Goal: Task Accomplishment & Management: Use online tool/utility

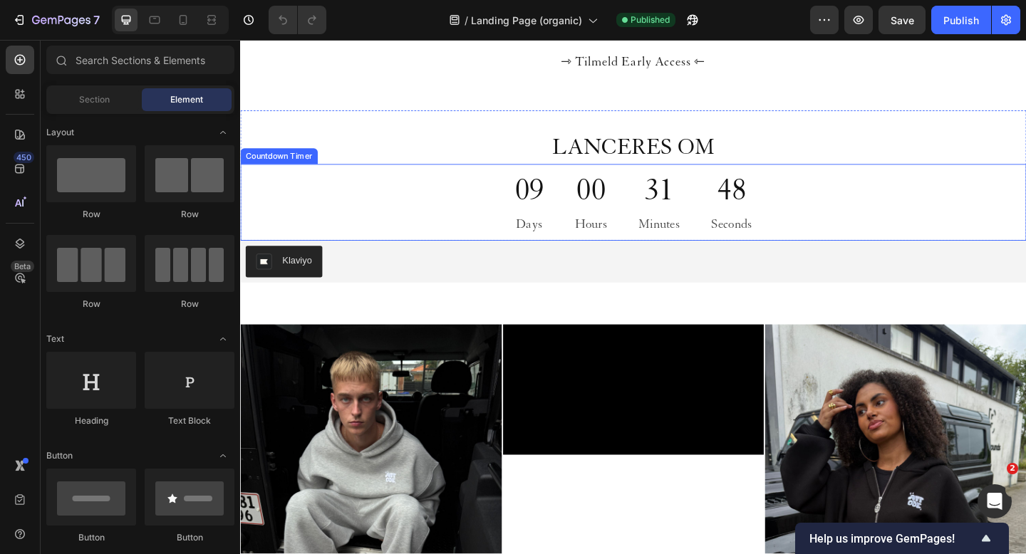
scroll to position [368, 0]
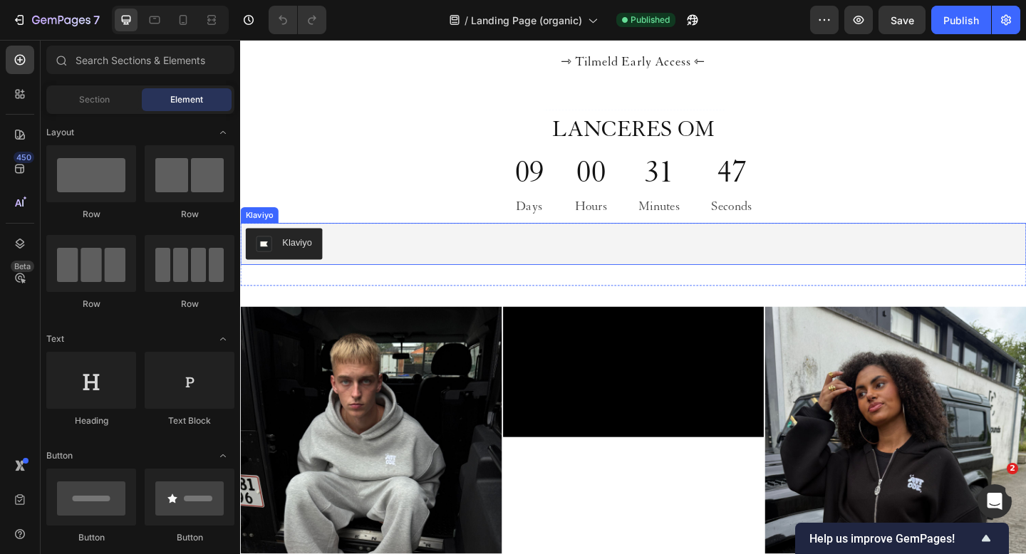
click at [429, 266] on div "Klaviyo" at bounding box center [668, 262] width 844 height 34
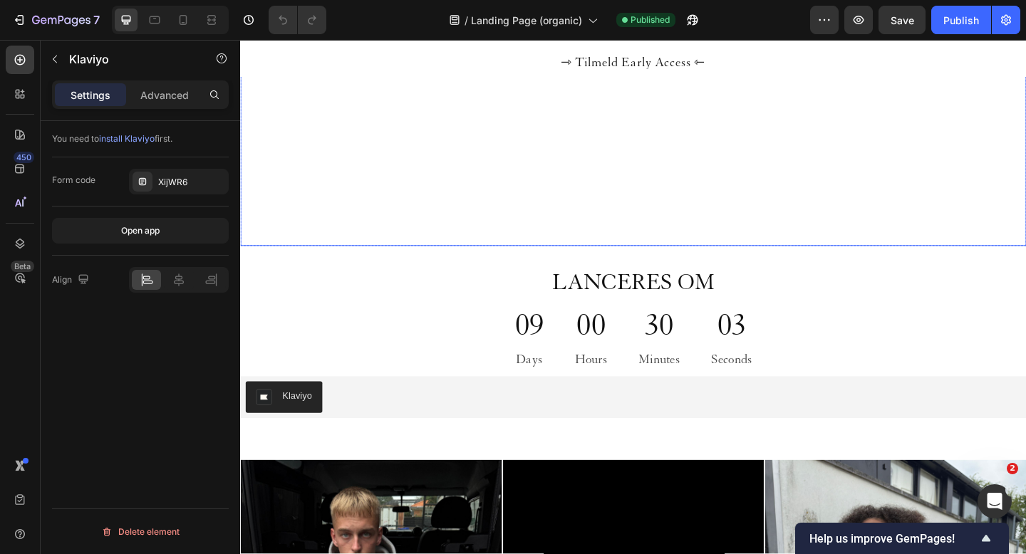
scroll to position [211, 0]
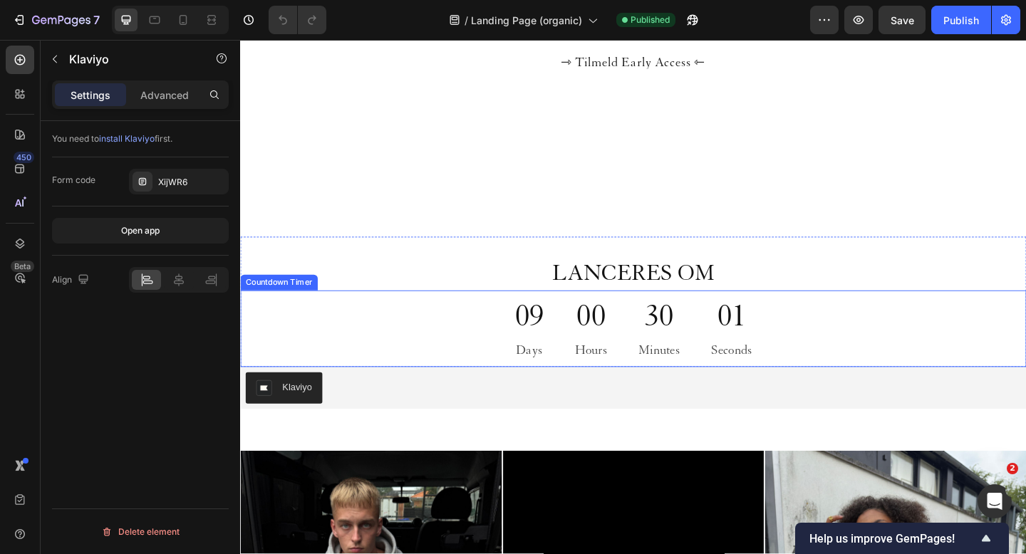
click at [600, 356] on div "00 Hours" at bounding box center [621, 354] width 69 height 83
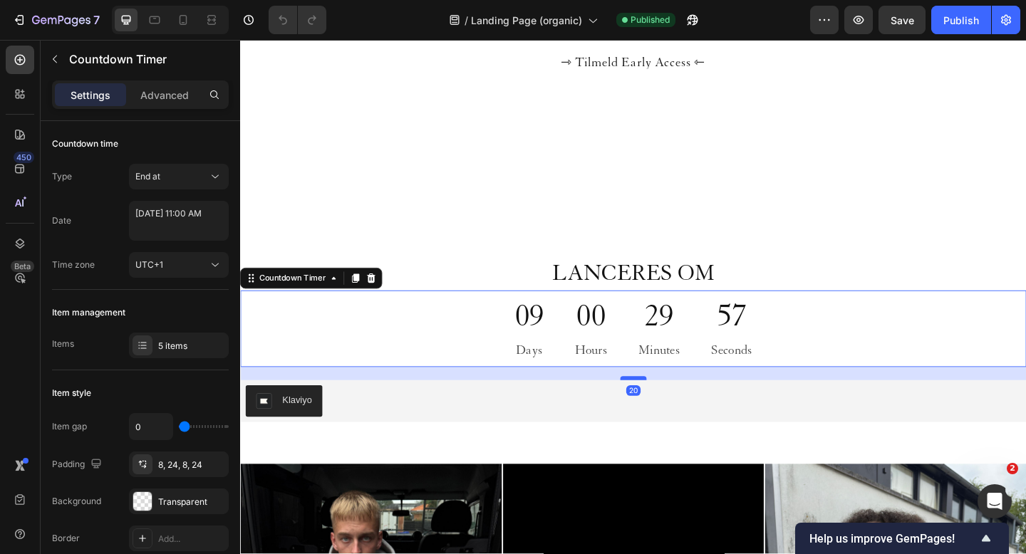
drag, startPoint x: 667, startPoint y: 394, endPoint x: 667, endPoint y: 408, distance: 14.3
click at [667, 408] on div at bounding box center [667, 408] width 29 height 4
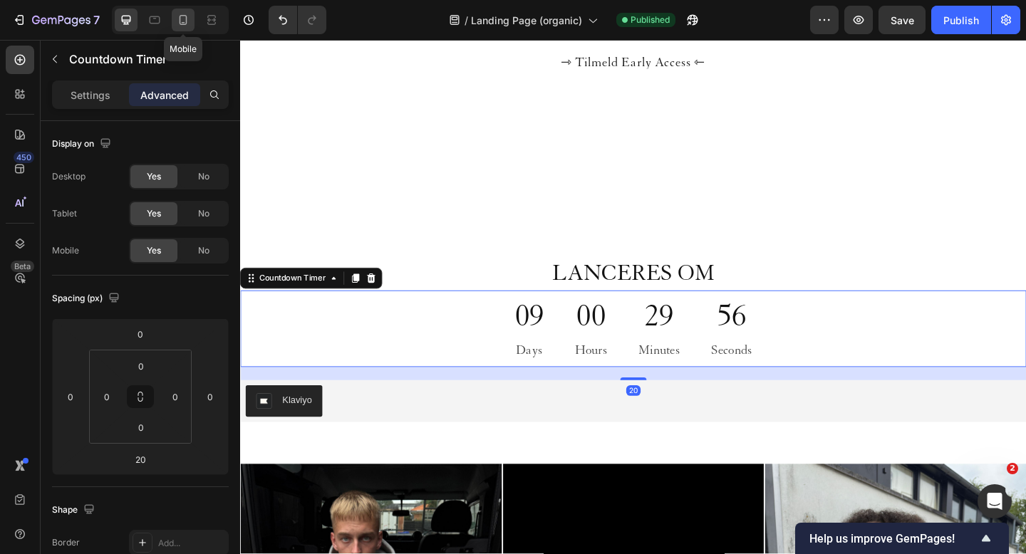
click at [185, 25] on icon at bounding box center [183, 20] width 14 height 14
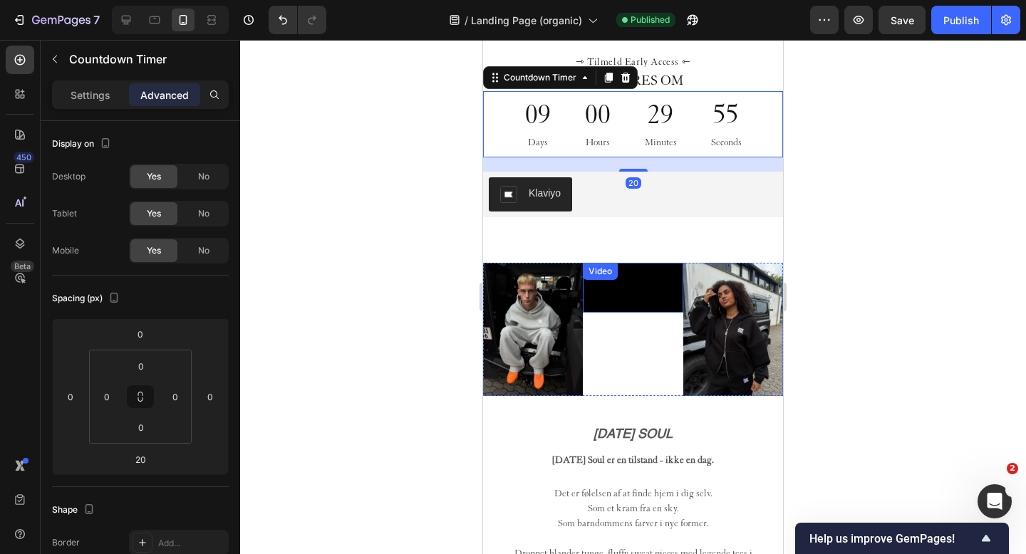
scroll to position [415, 0]
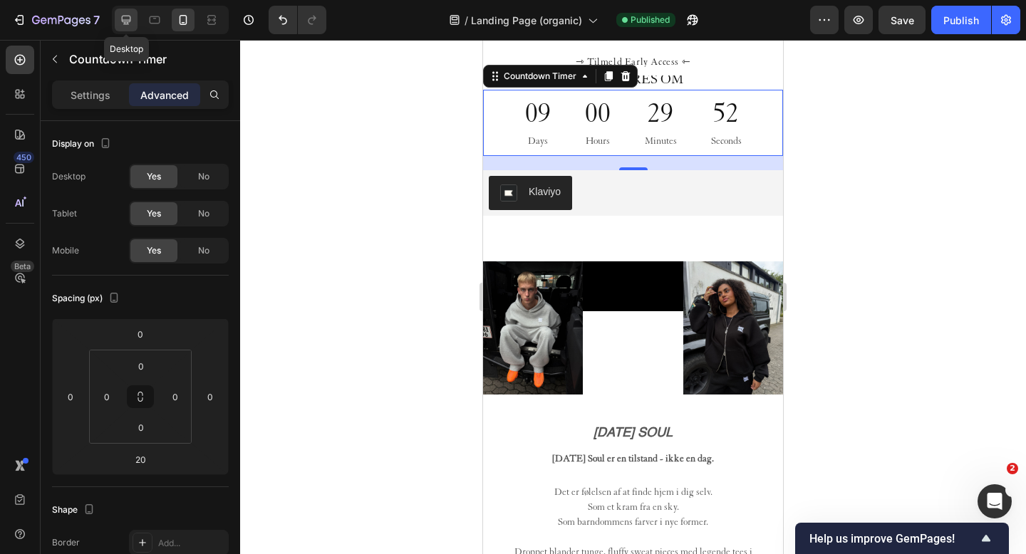
click at [120, 15] on icon at bounding box center [126, 20] width 14 height 14
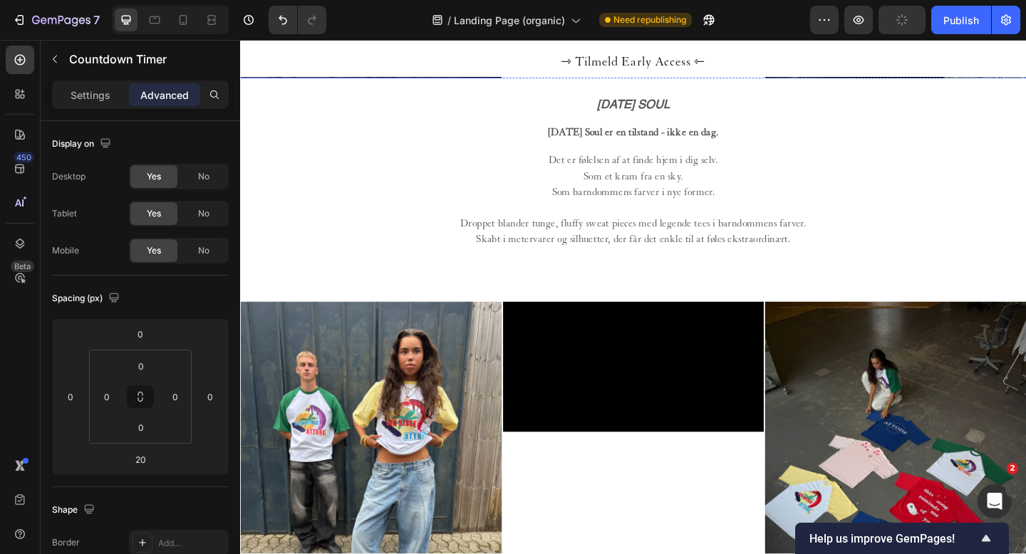
scroll to position [1011, 0]
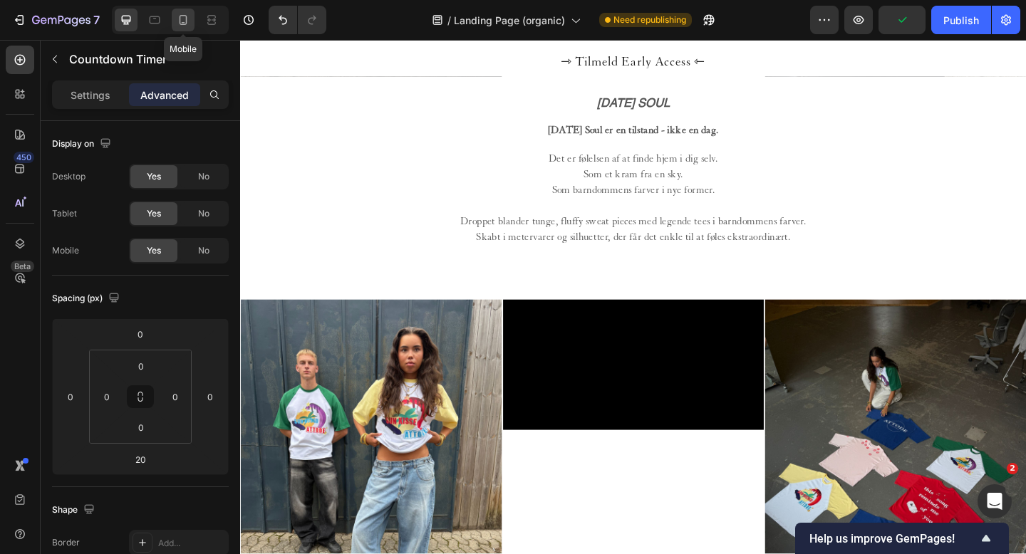
click at [180, 15] on icon at bounding box center [183, 20] width 14 height 14
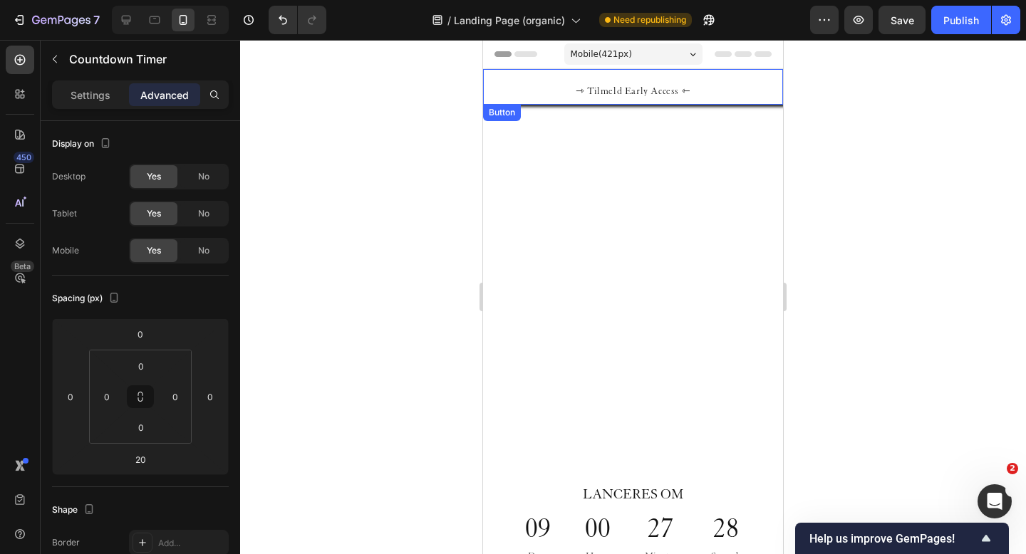
click at [707, 91] on button "⇾ Tilmeld Early Access ⇽" at bounding box center [633, 87] width 300 height 36
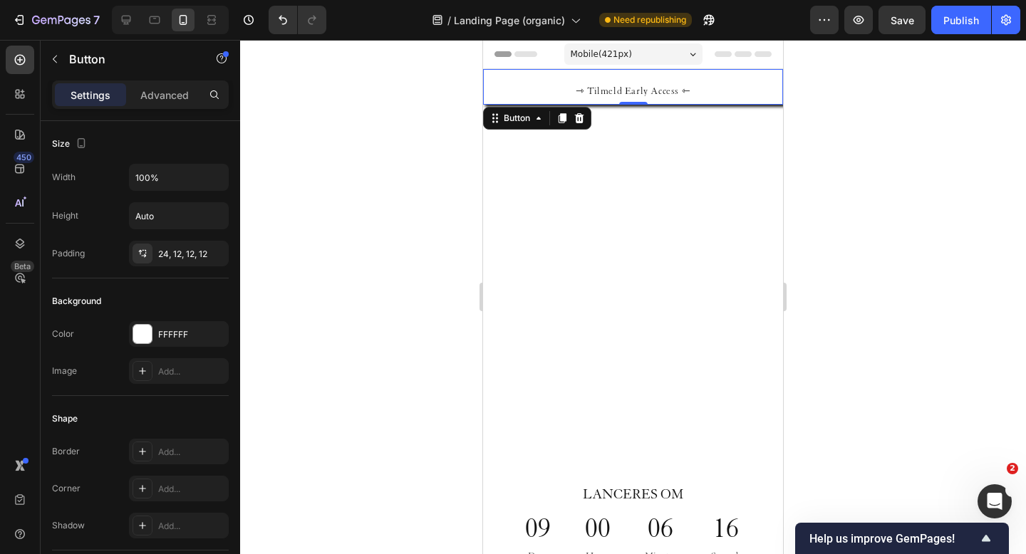
click at [730, 83] on button "⇾ Tilmeld Early Access ⇽" at bounding box center [633, 87] width 300 height 36
click at [536, 84] on button "⇾ Tilmeld Early Access ⇽" at bounding box center [633, 87] width 300 height 36
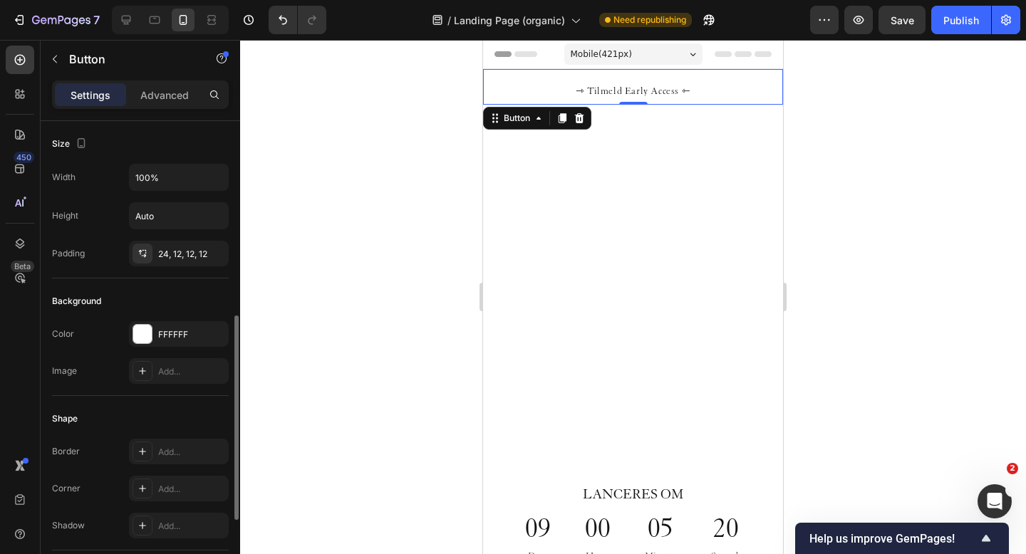
scroll to position [622, 0]
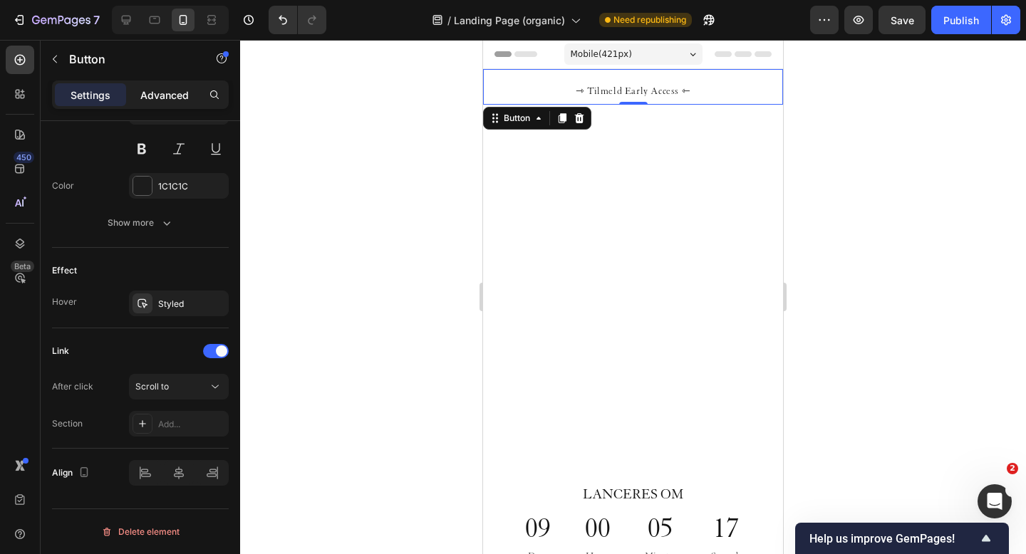
click at [165, 101] on p "Advanced" at bounding box center [164, 95] width 48 height 15
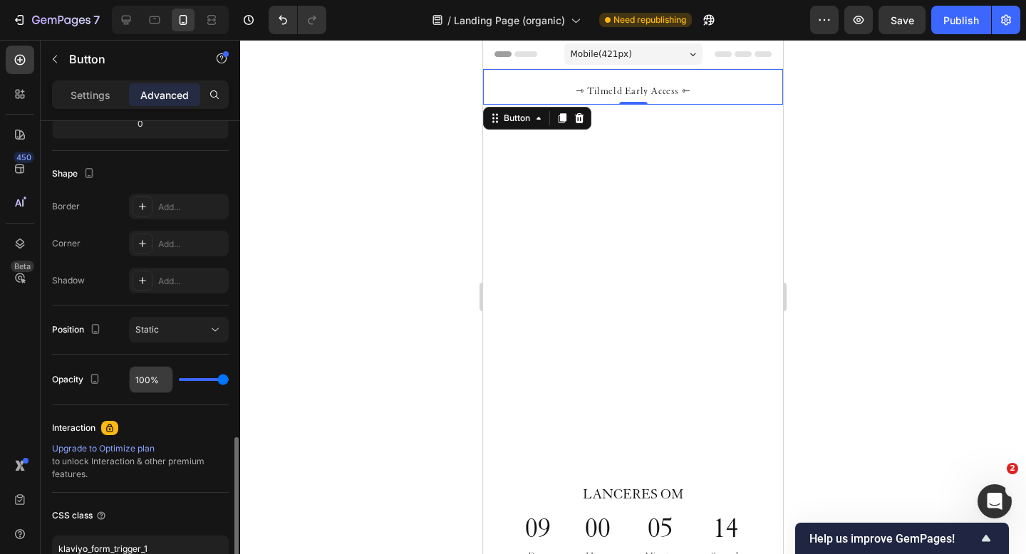
scroll to position [428, 0]
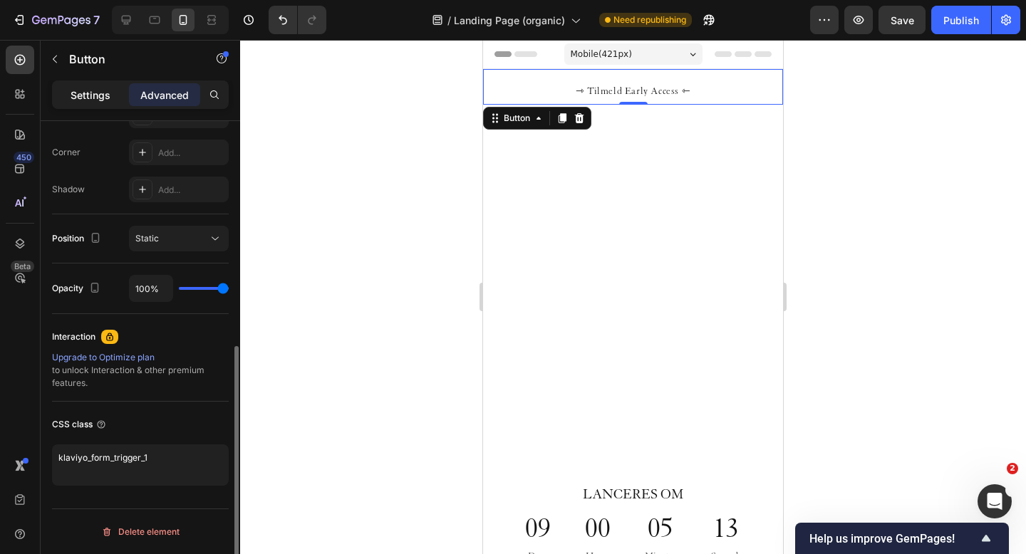
click at [107, 102] on div "Settings" at bounding box center [90, 94] width 71 height 23
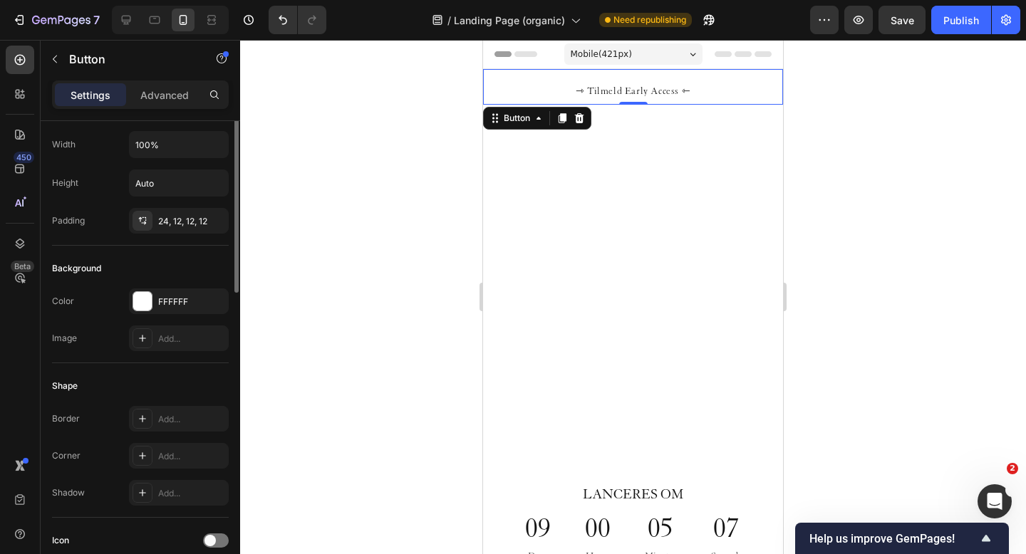
scroll to position [0, 0]
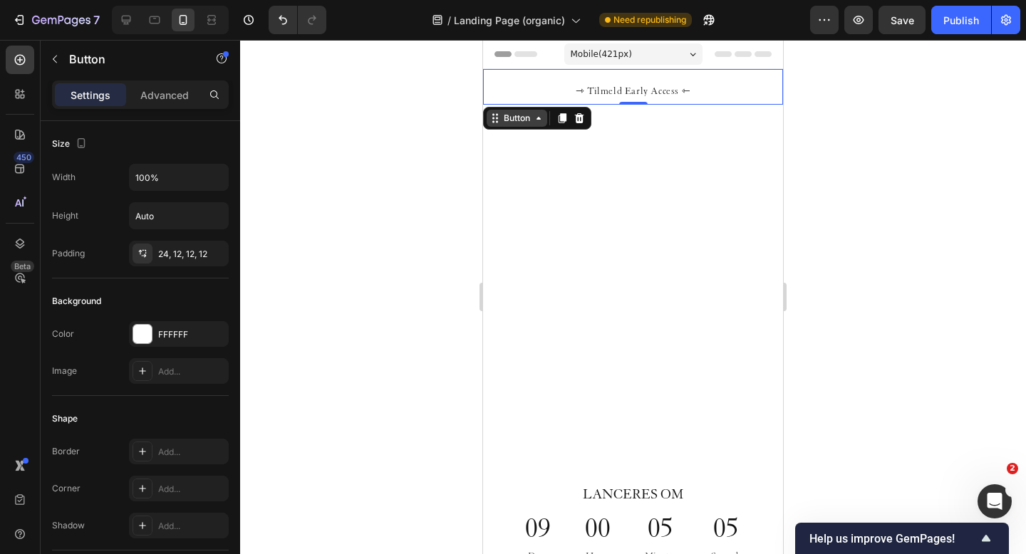
click at [527, 120] on div "Button" at bounding box center [517, 118] width 32 height 13
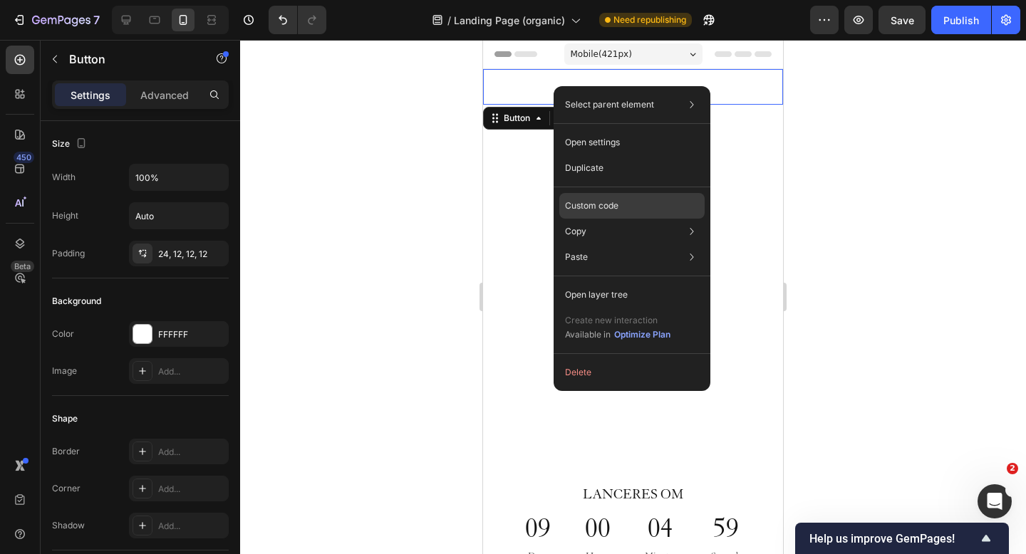
click at [607, 200] on p "Custom code" at bounding box center [591, 206] width 53 height 13
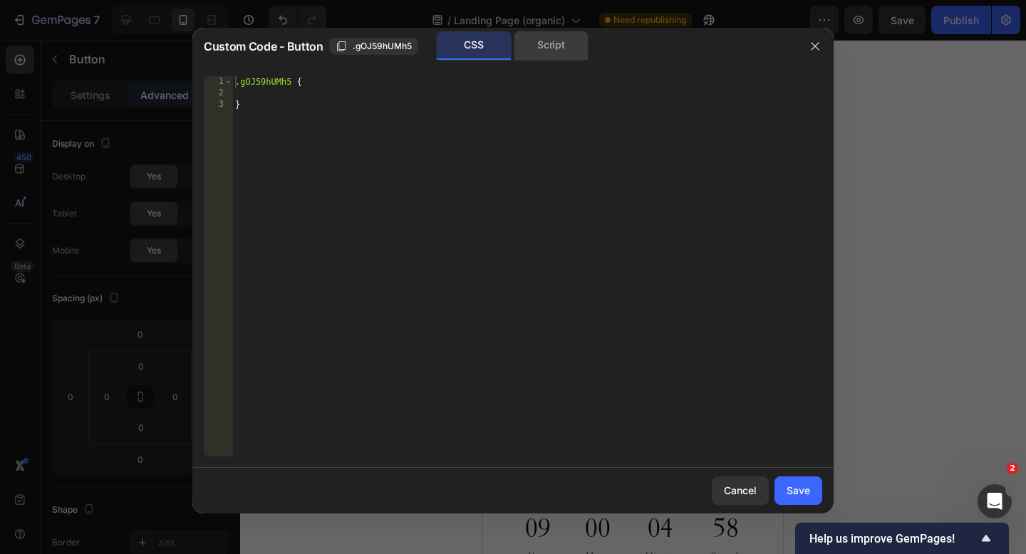
click at [544, 48] on div "Script" at bounding box center [551, 45] width 75 height 29
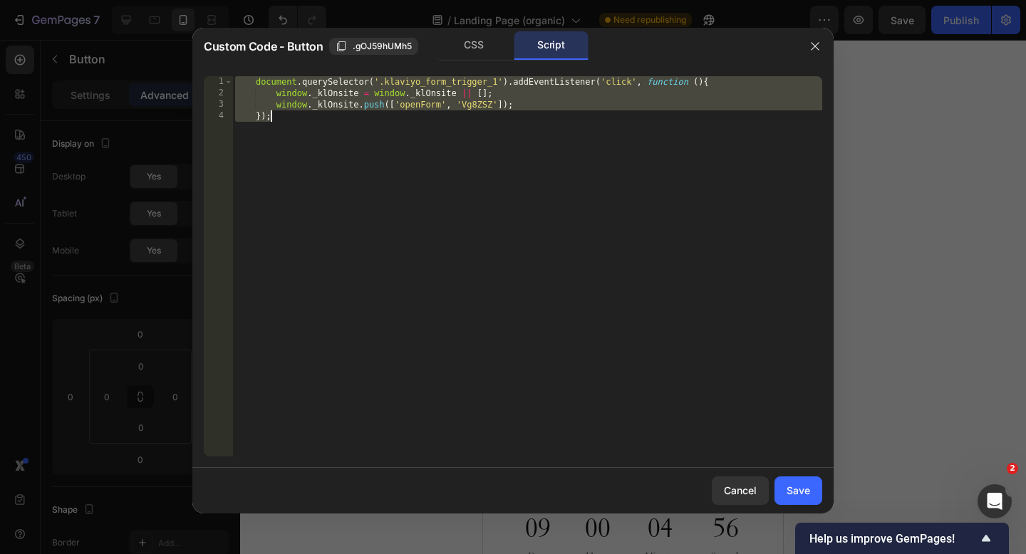
click at [476, 108] on div "document . querySelector ( '.klaviyo_form_trigger_1' ) . addEventListener ( 'cl…" at bounding box center [527, 277] width 590 height 403
type textarea "window._klOnsite.push(['openForm', 'Vg8ZSZ']);"
click at [476, 108] on div "document . querySelector ( '.klaviyo_form_trigger_1' ) . addEventListener ( 'cl…" at bounding box center [527, 277] width 590 height 403
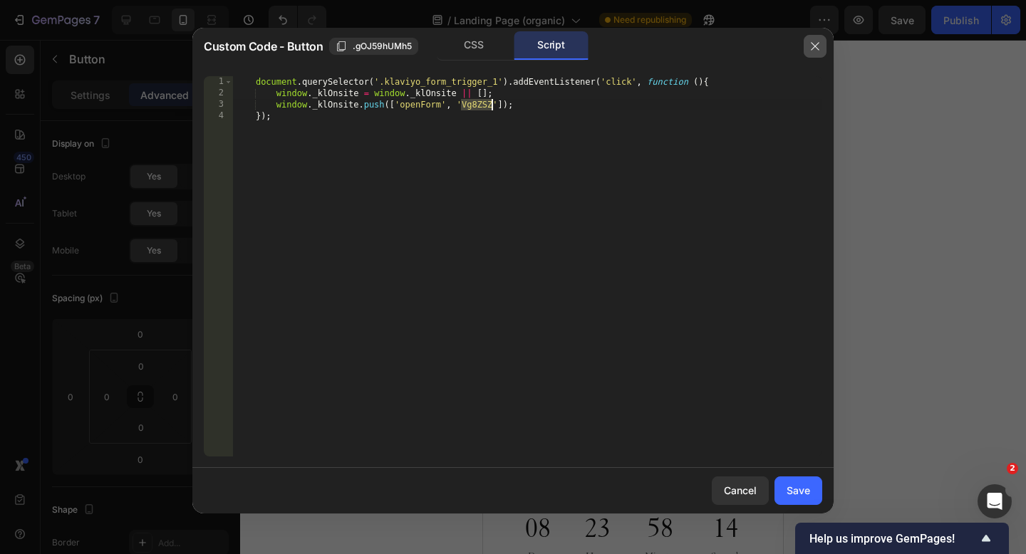
click at [813, 43] on icon "button" at bounding box center [814, 46] width 11 height 11
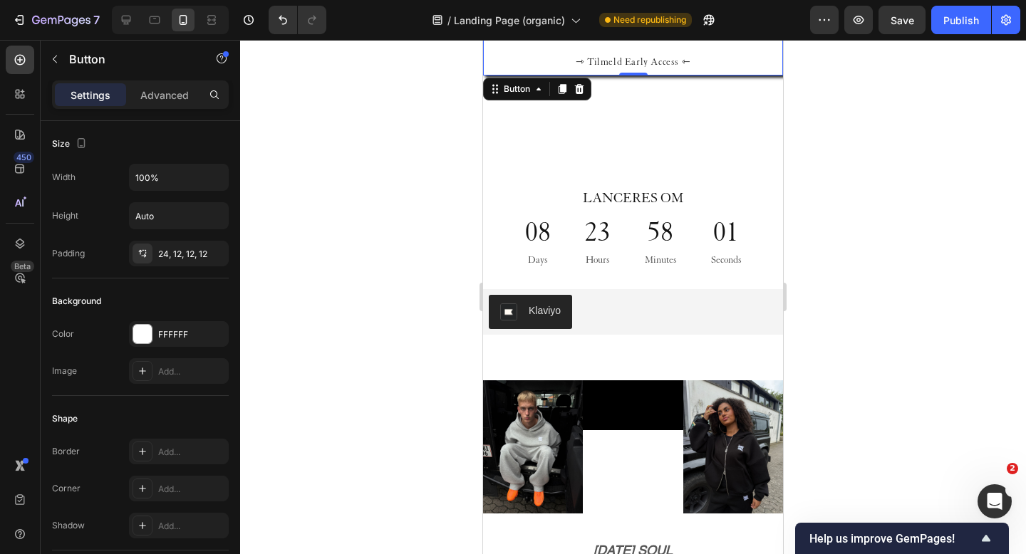
scroll to position [241, 0]
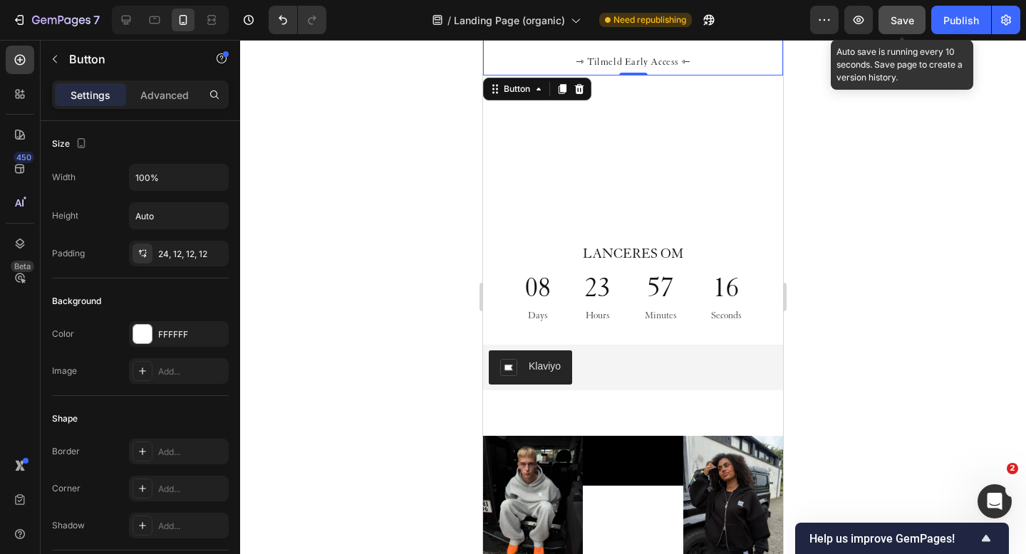
click at [892, 14] on span "Save" at bounding box center [903, 20] width 24 height 12
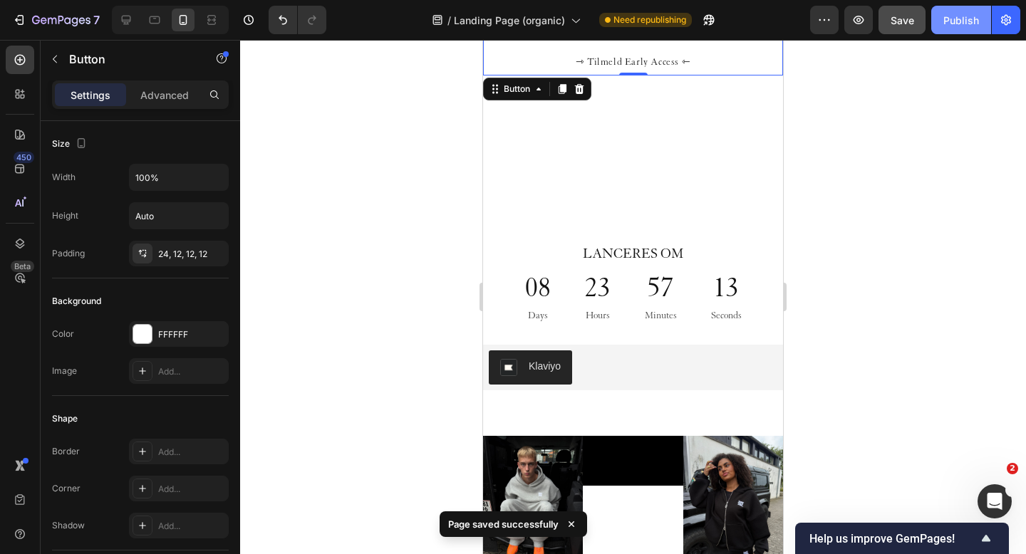
click at [949, 22] on div "Publish" at bounding box center [961, 20] width 36 height 15
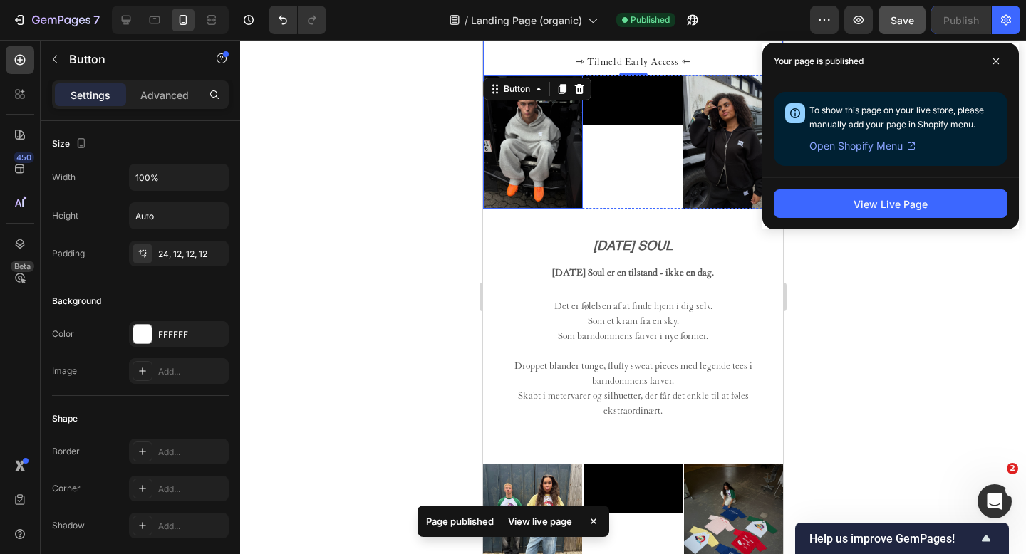
scroll to position [620, 0]
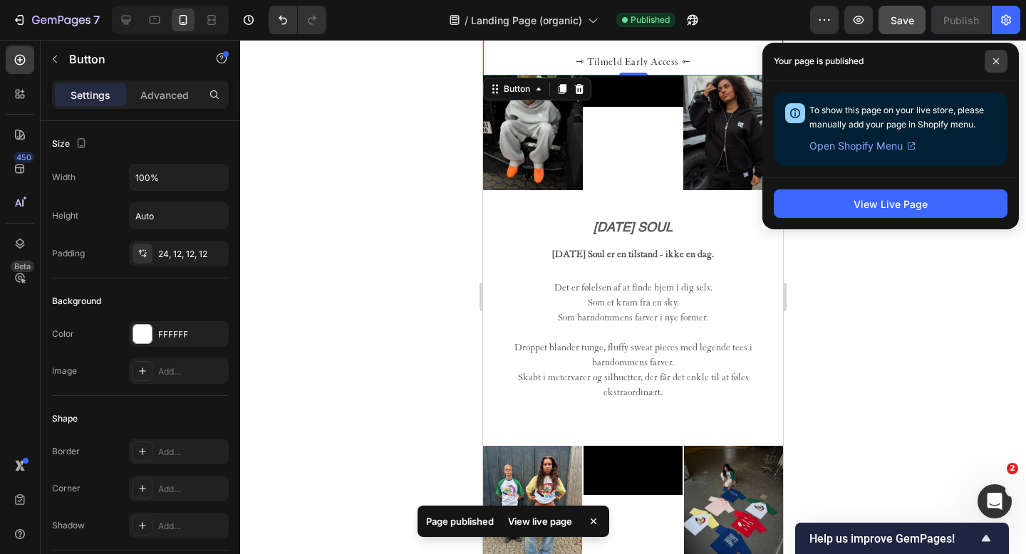
click at [995, 61] on icon at bounding box center [996, 61] width 6 height 6
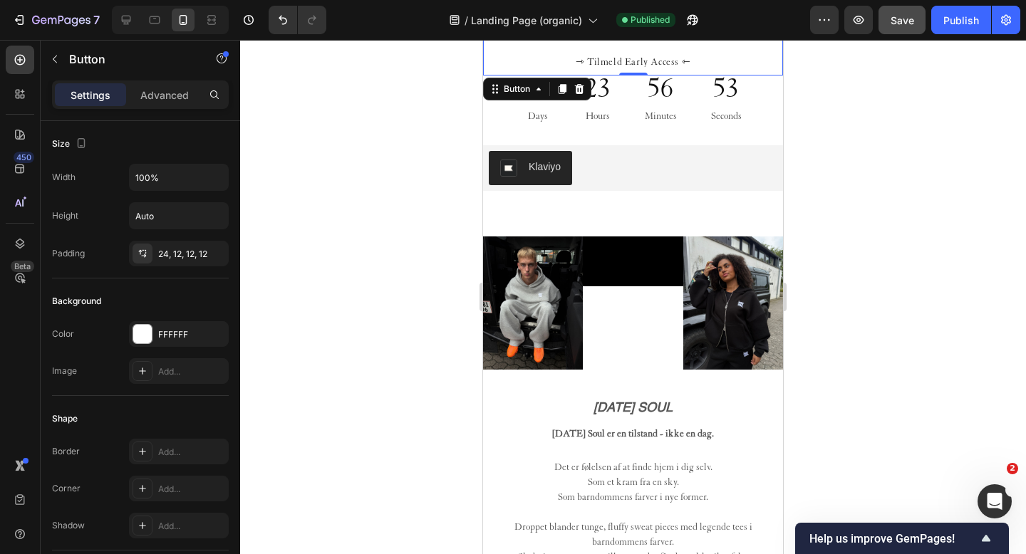
scroll to position [532, 0]
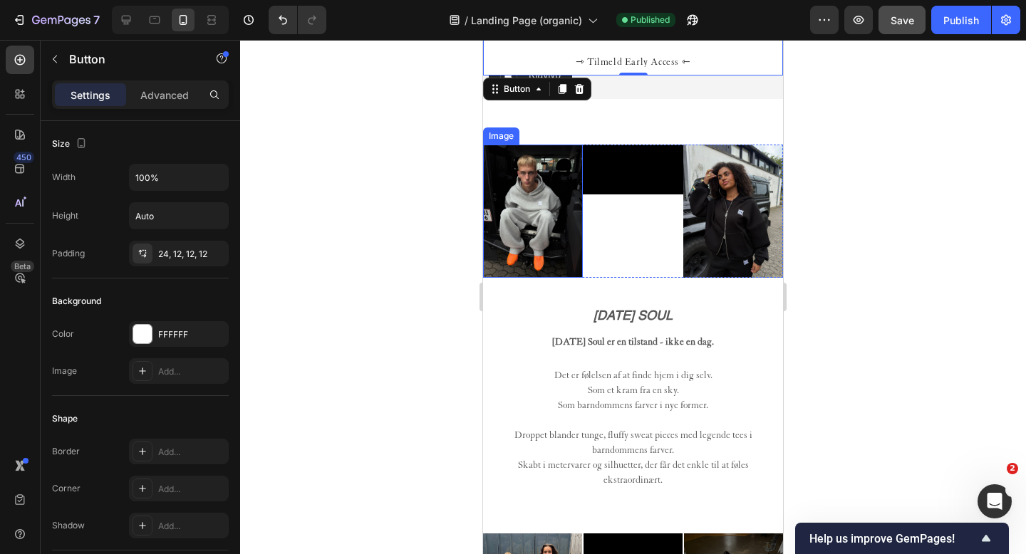
click at [547, 213] on img at bounding box center [533, 211] width 100 height 133
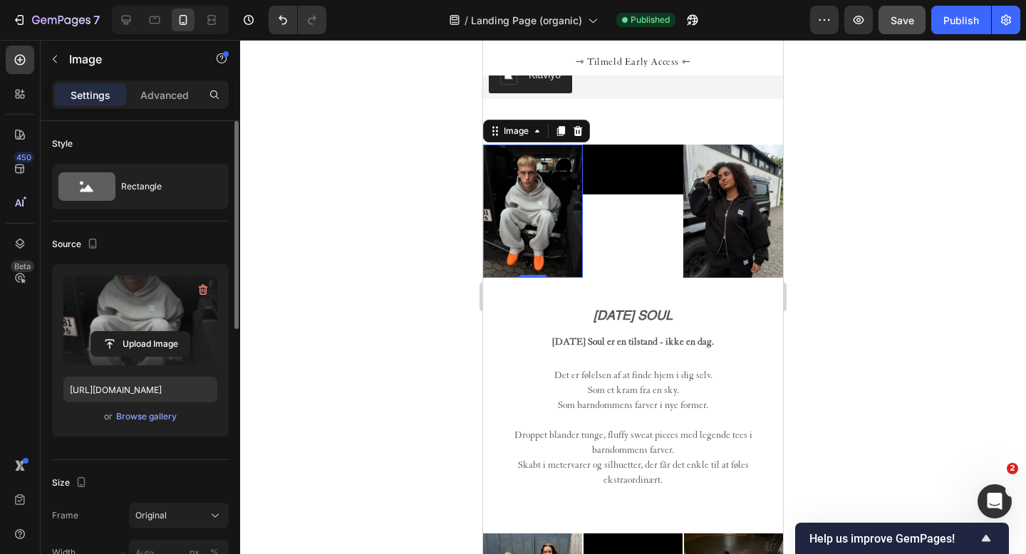
click at [145, 306] on label at bounding box center [140, 321] width 154 height 90
click at [145, 332] on input "file" at bounding box center [140, 344] width 98 height 24
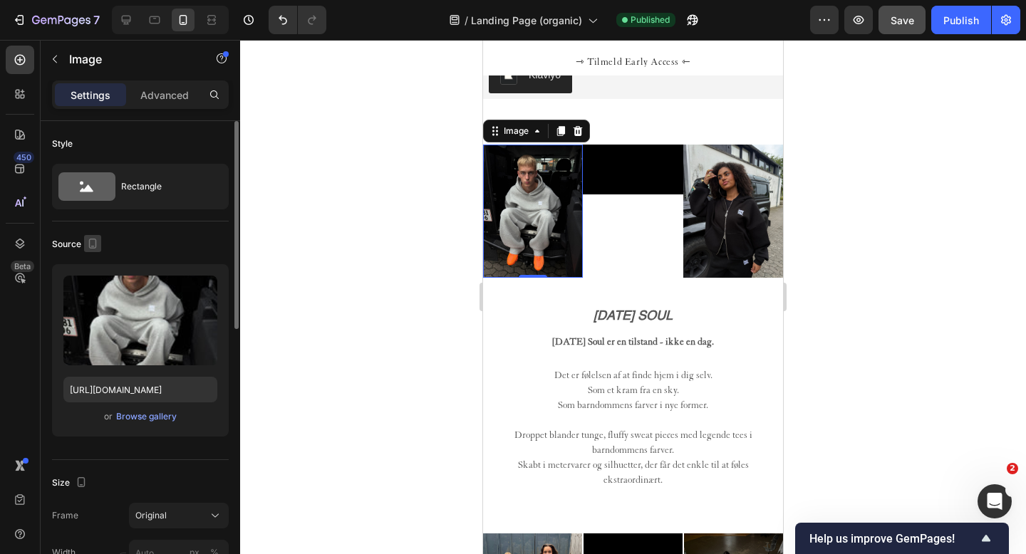
click at [91, 244] on icon "button" at bounding box center [93, 244] width 14 height 14
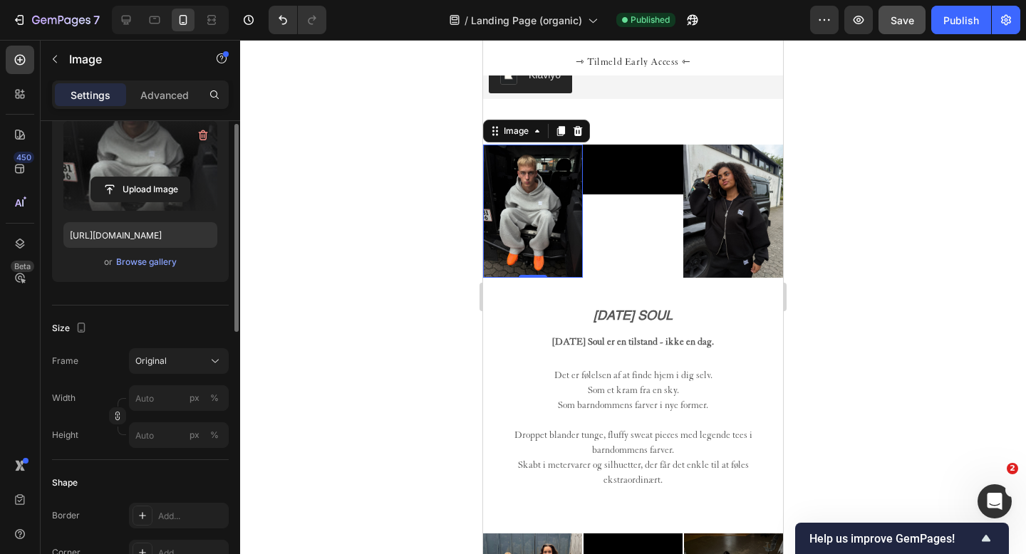
scroll to position [156, 0]
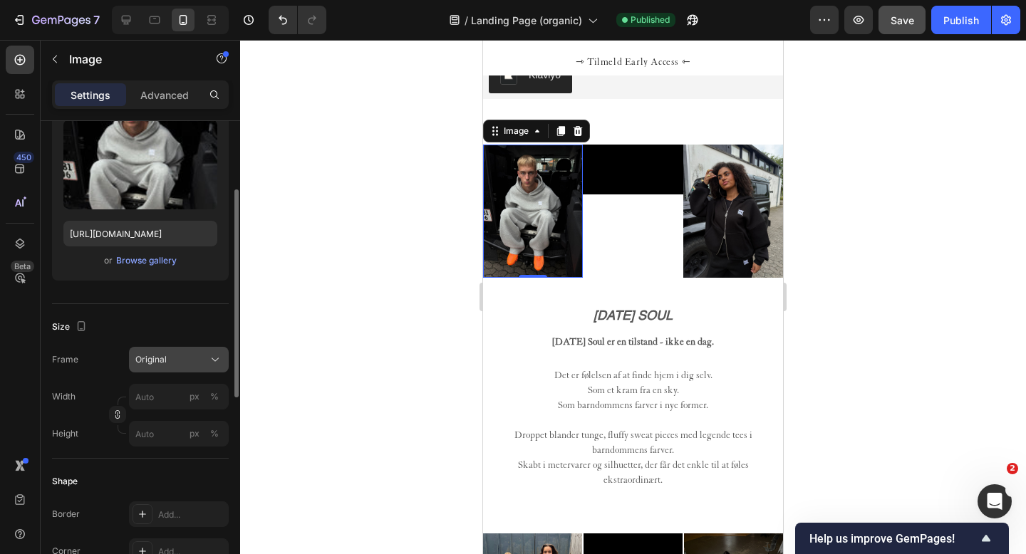
click at [192, 360] on div "Original" at bounding box center [170, 359] width 70 height 13
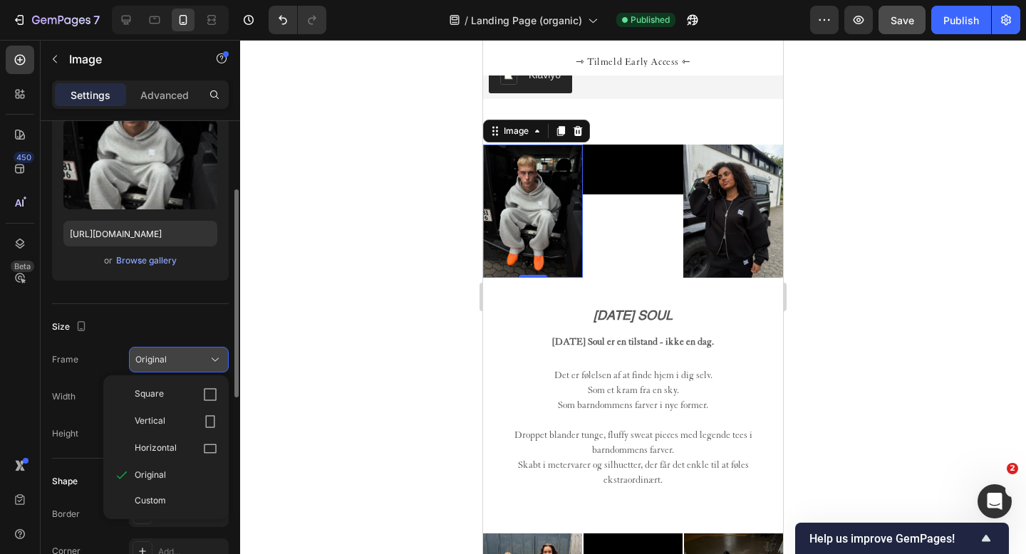
click at [192, 360] on div "Original" at bounding box center [170, 359] width 70 height 13
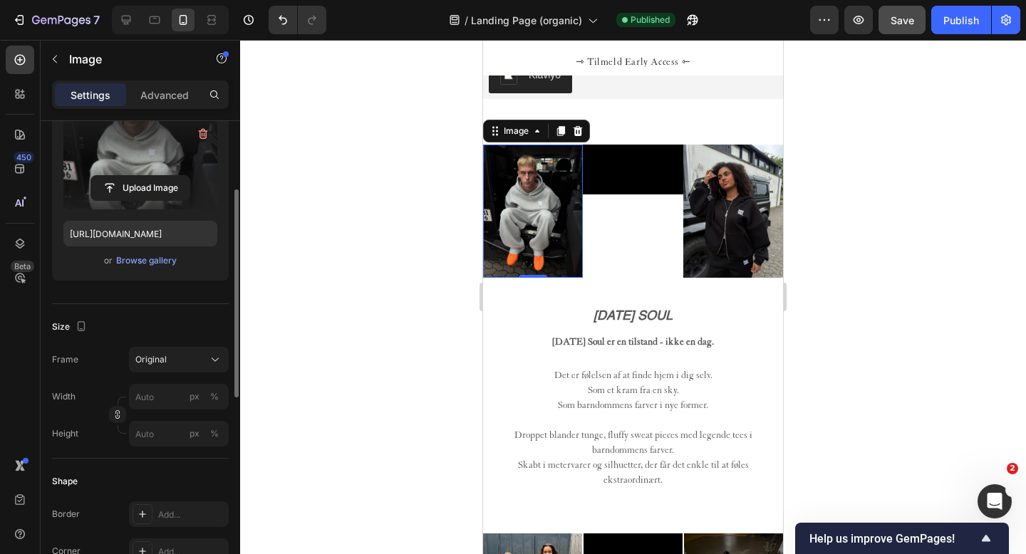
click at [160, 160] on label at bounding box center [140, 165] width 154 height 90
click at [160, 176] on input "file" at bounding box center [140, 188] width 98 height 24
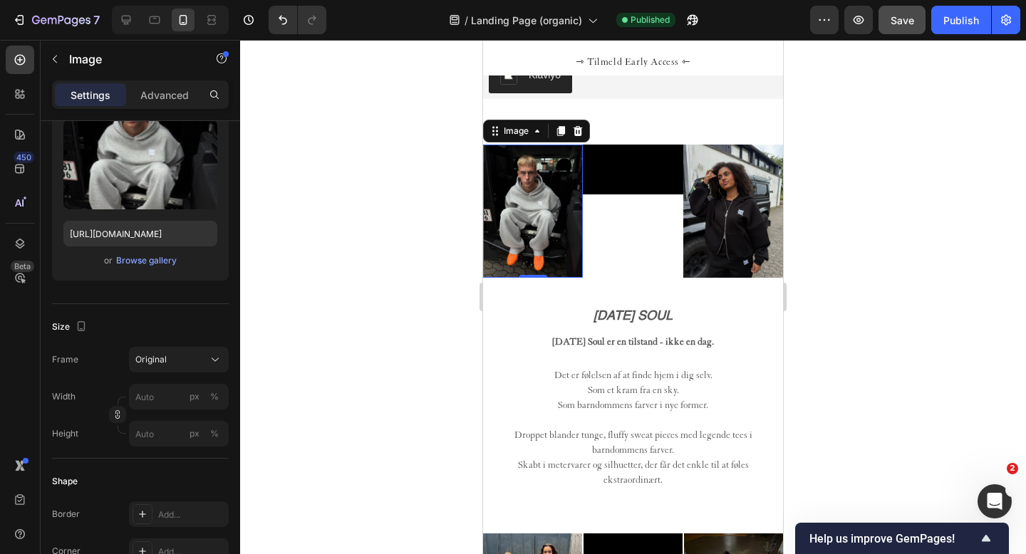
click at [526, 187] on img at bounding box center [533, 211] width 100 height 133
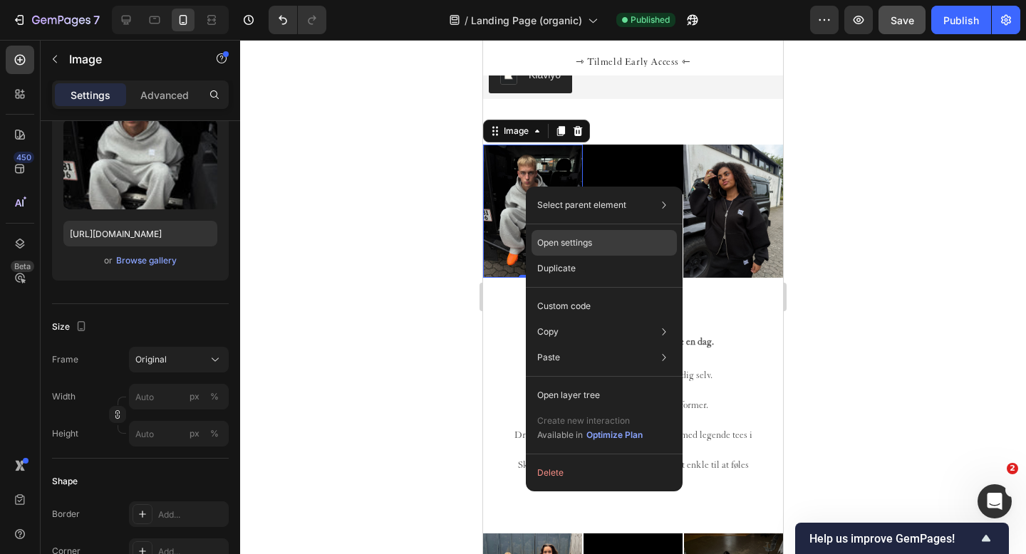
click at [564, 242] on p "Open settings" at bounding box center [564, 243] width 55 height 13
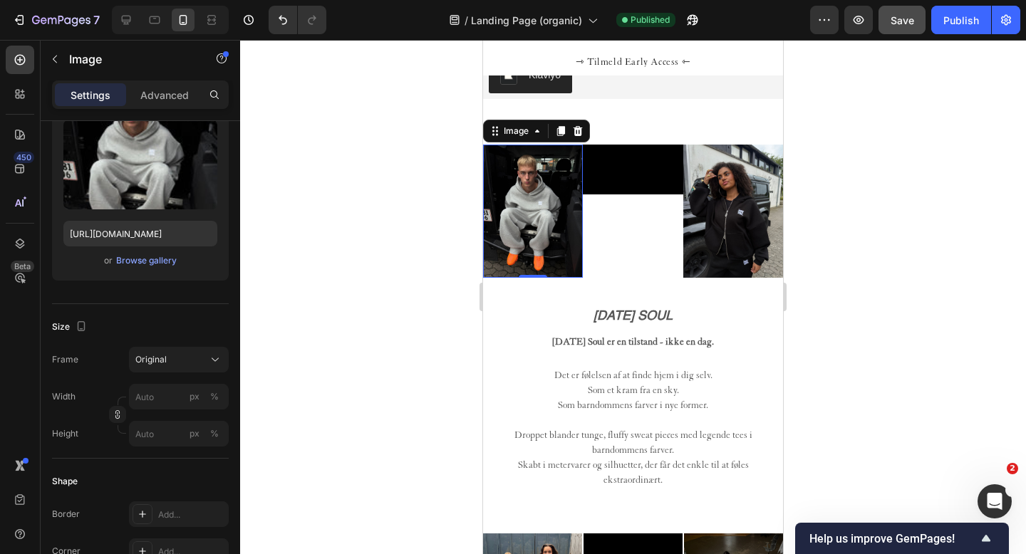
click at [423, 295] on div at bounding box center [633, 297] width 786 height 514
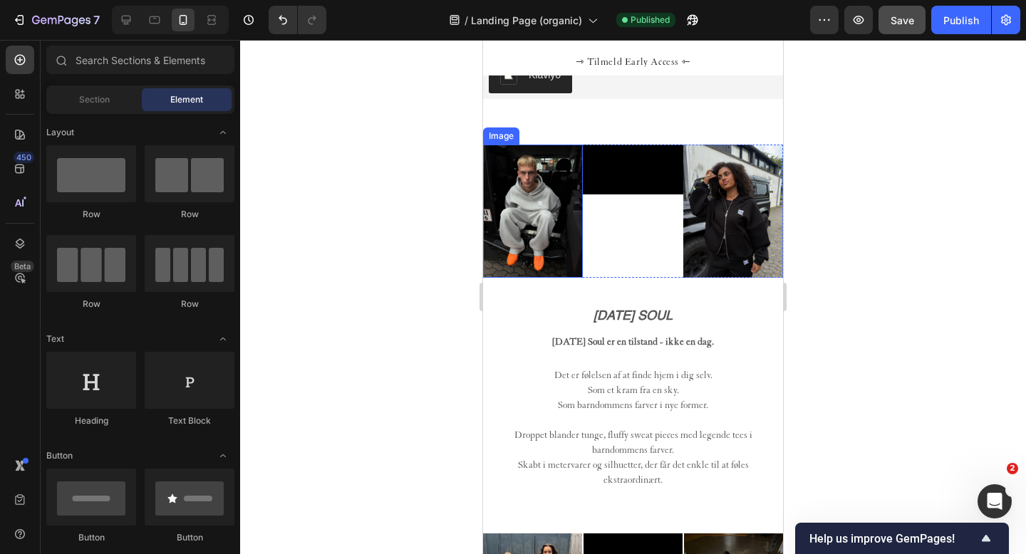
click at [529, 210] on img at bounding box center [533, 211] width 100 height 133
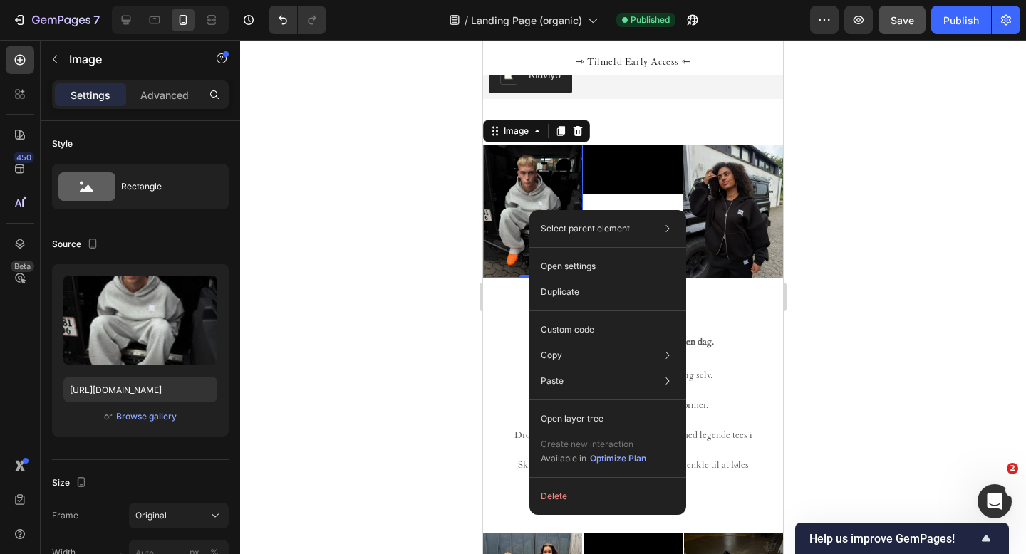
click at [353, 328] on div at bounding box center [633, 297] width 786 height 514
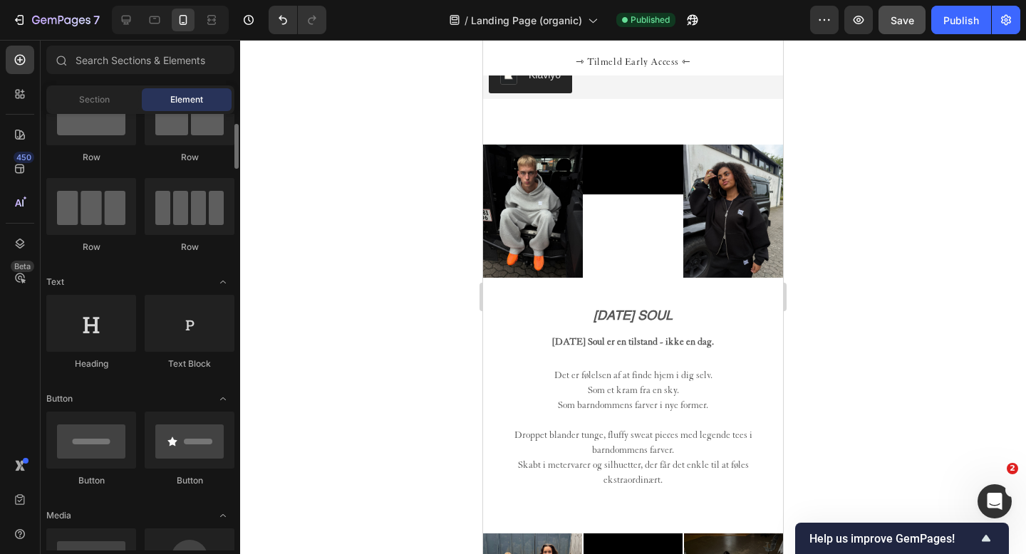
scroll to position [74, 0]
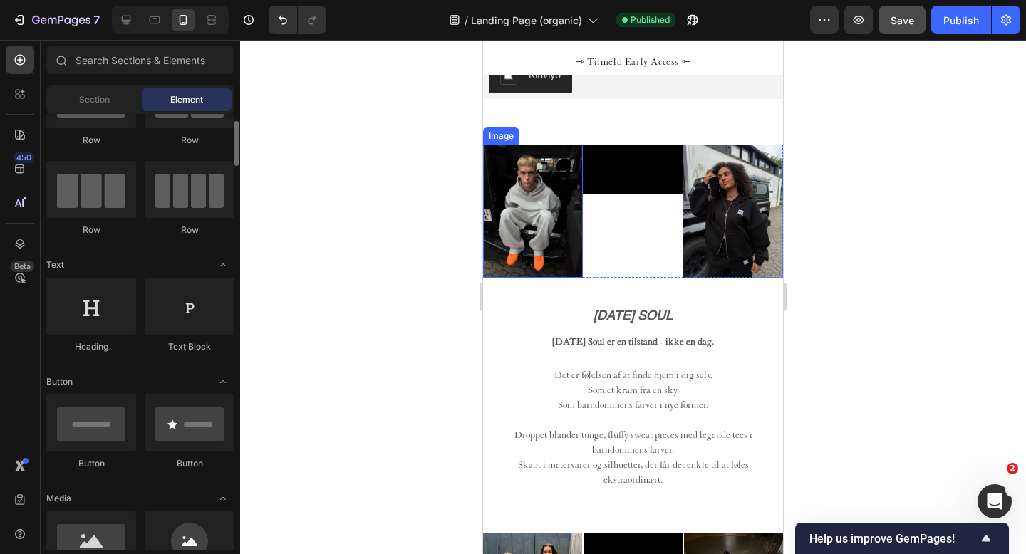
click at [519, 182] on img at bounding box center [533, 211] width 100 height 133
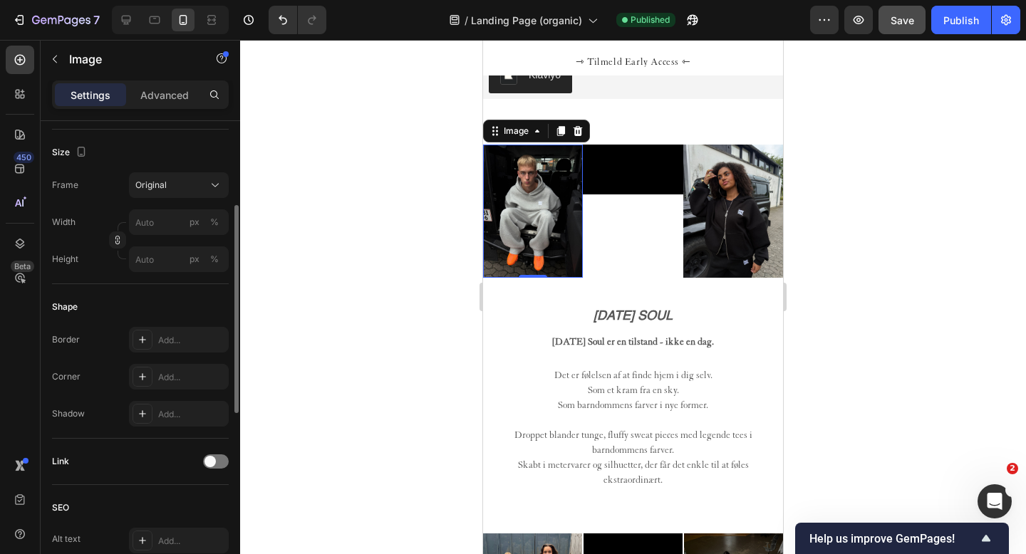
scroll to position [0, 0]
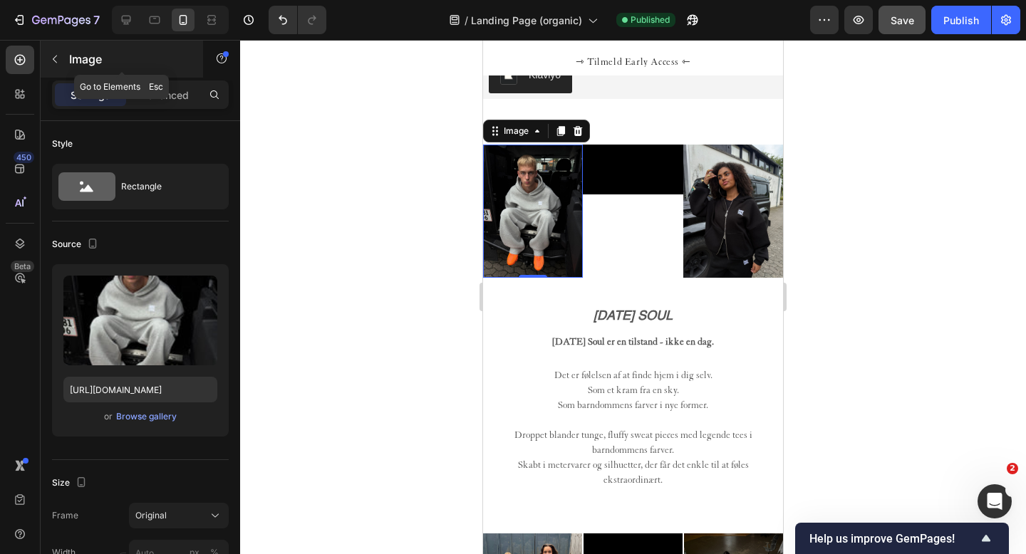
click at [70, 51] on p "Image" at bounding box center [129, 59] width 121 height 17
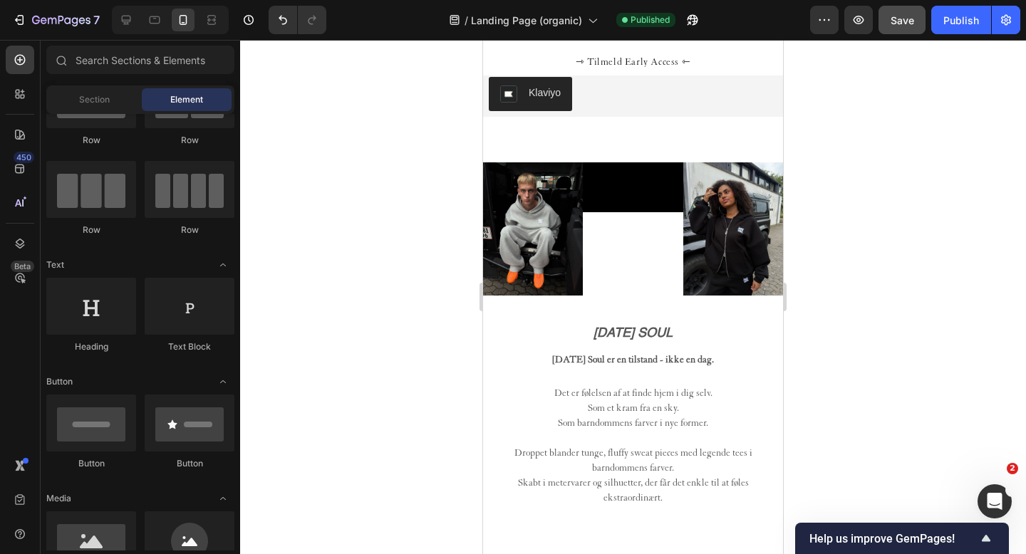
scroll to position [616, 0]
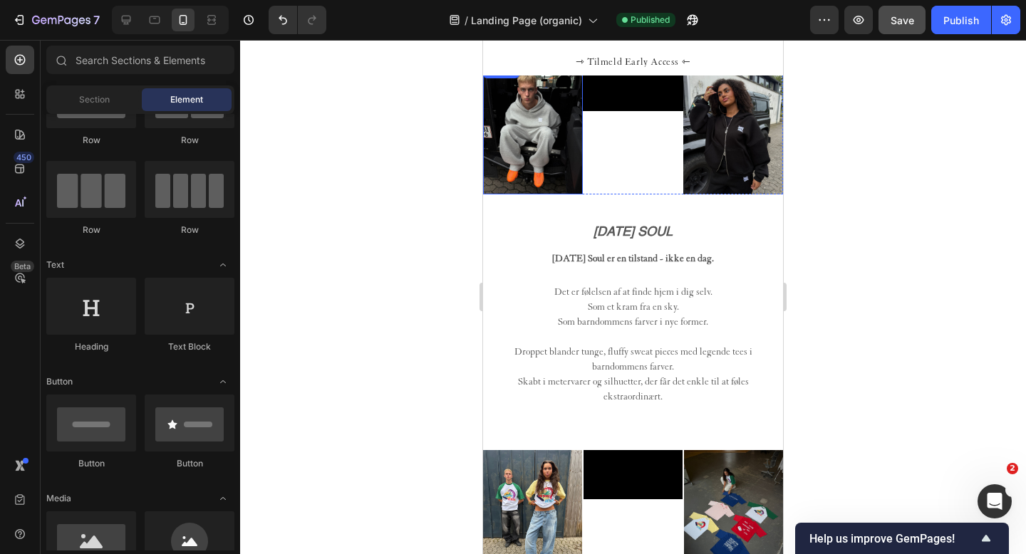
click at [542, 120] on img at bounding box center [533, 127] width 100 height 133
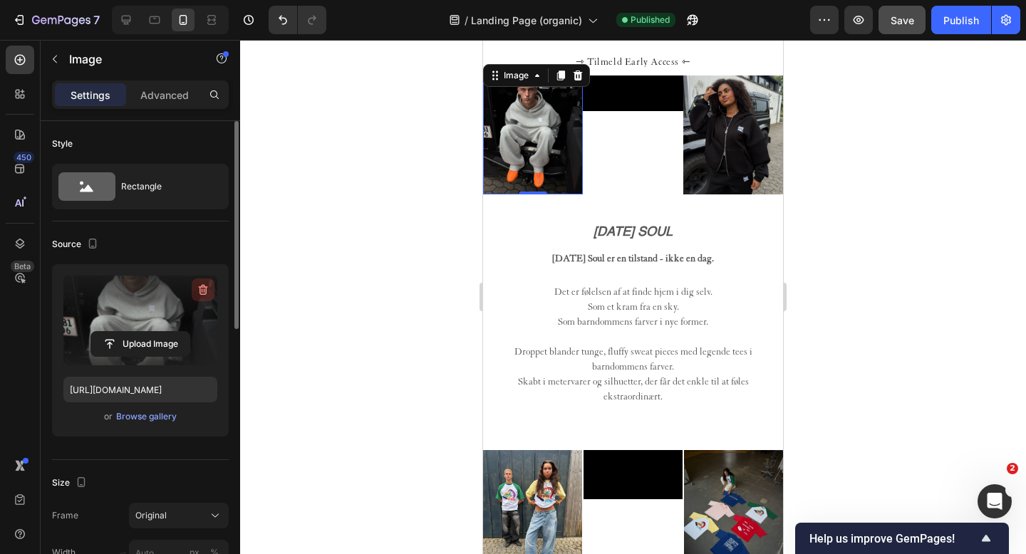
click at [205, 291] on icon "button" at bounding box center [203, 290] width 14 height 14
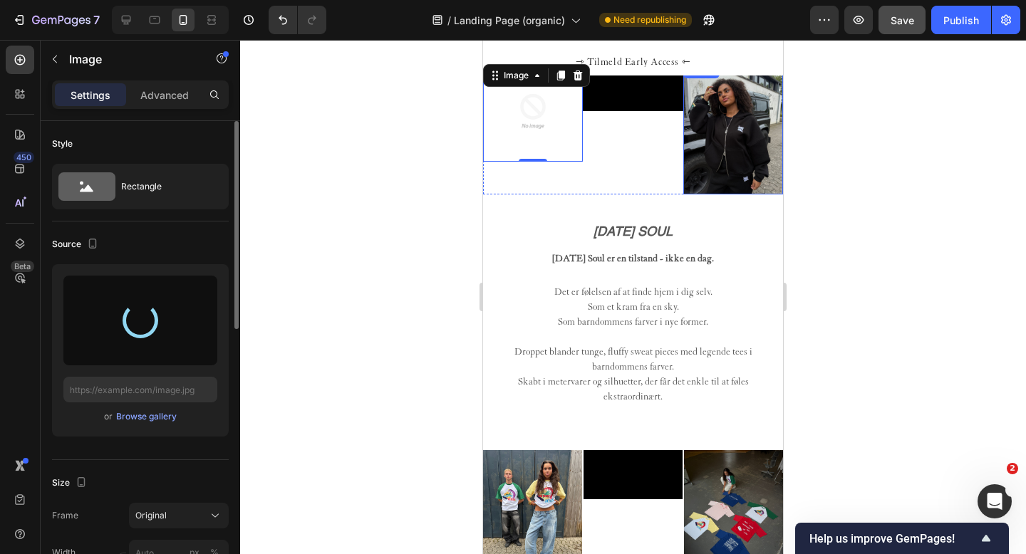
type input "https://cdn.shopify.com/s/files/1/0622/4838/6772/files/gempages_565106568354333…"
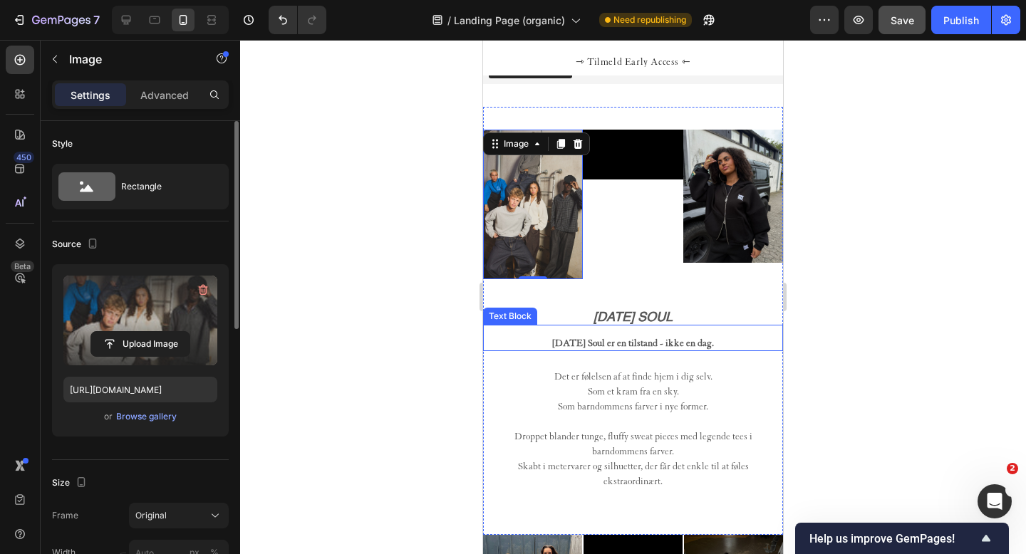
scroll to position [540, 0]
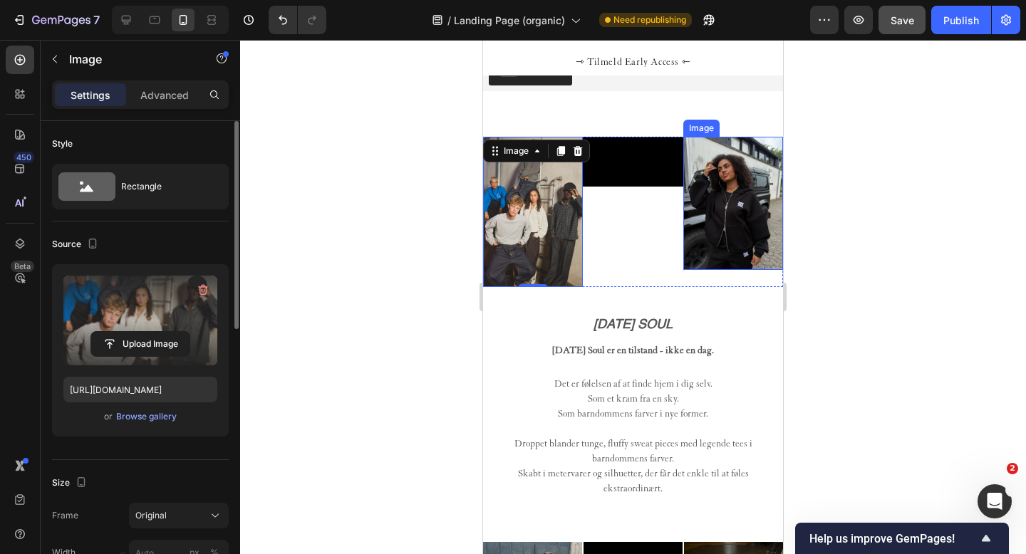
click at [732, 200] on img at bounding box center [733, 203] width 100 height 133
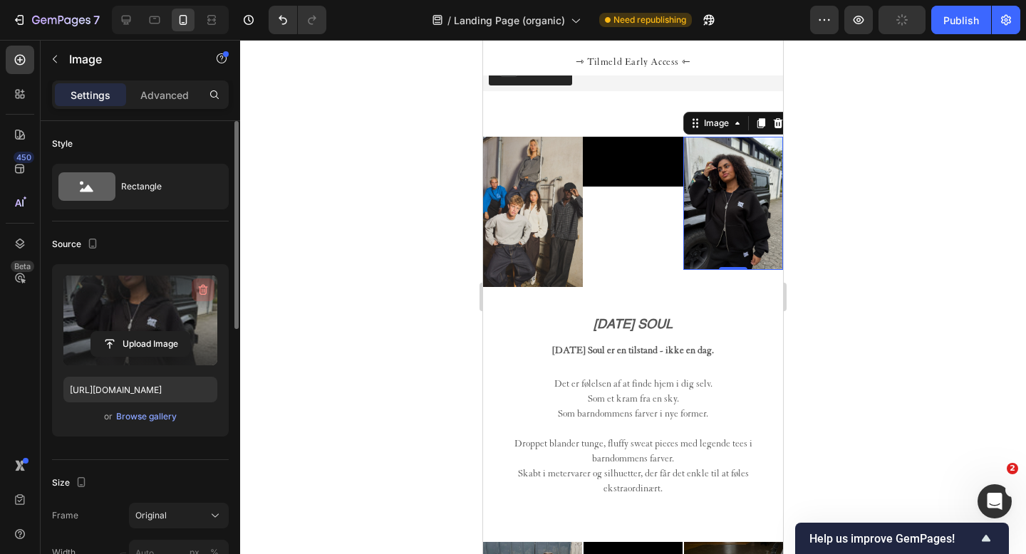
click at [204, 289] on icon "button" at bounding box center [204, 291] width 1 height 4
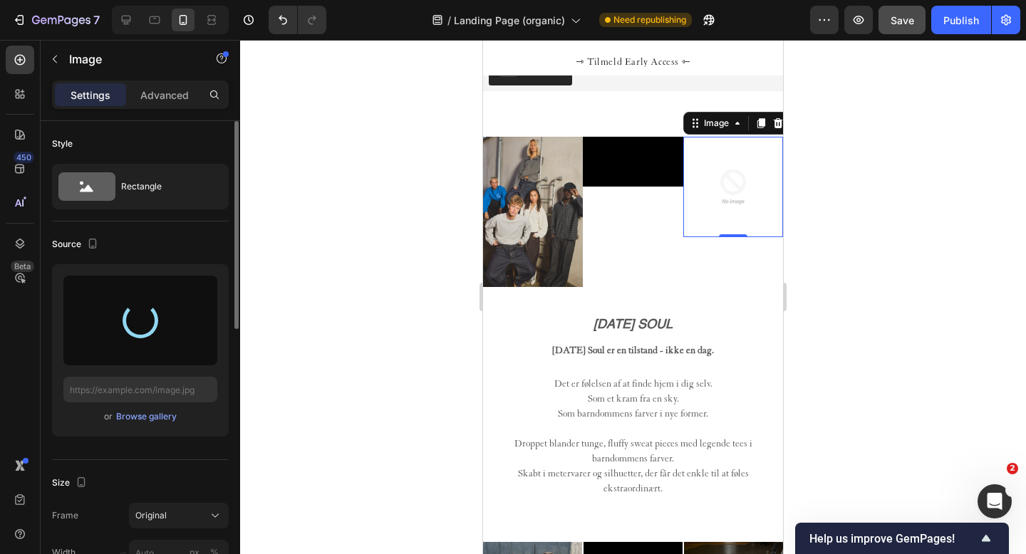
type input "https://cdn.shopify.com/s/files/1/0622/4838/6772/files/gempages_565106568354333…"
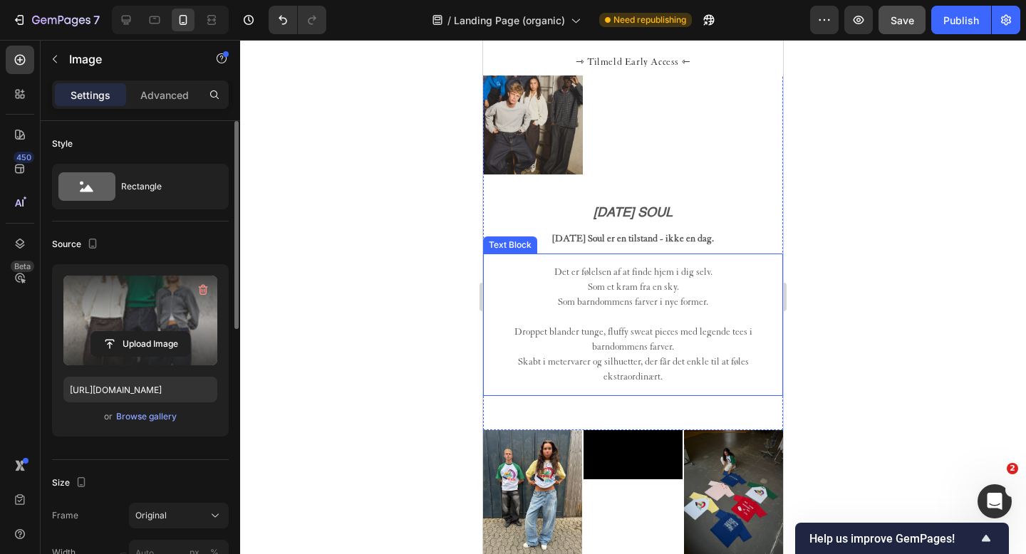
scroll to position [763, 0]
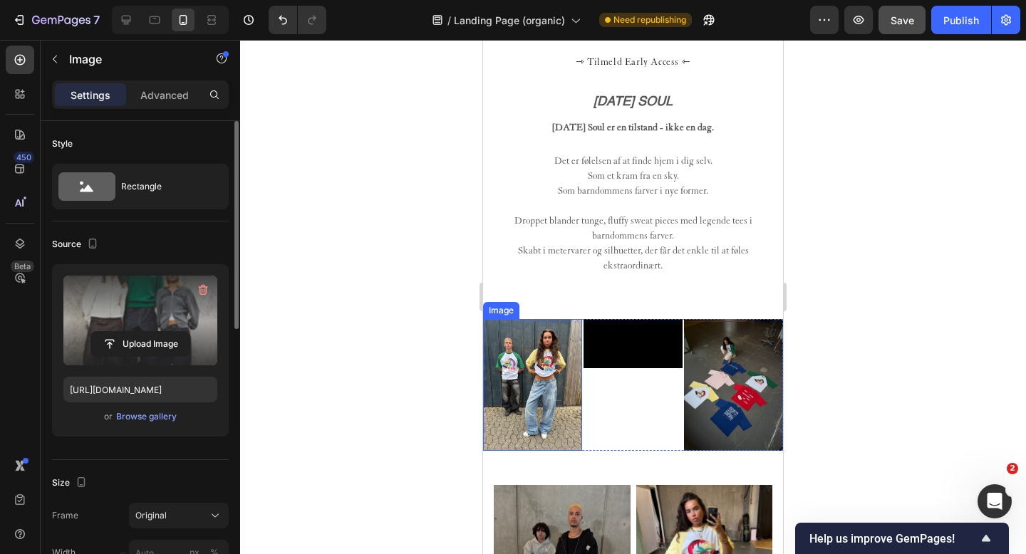
click at [538, 364] on img at bounding box center [532, 385] width 99 height 132
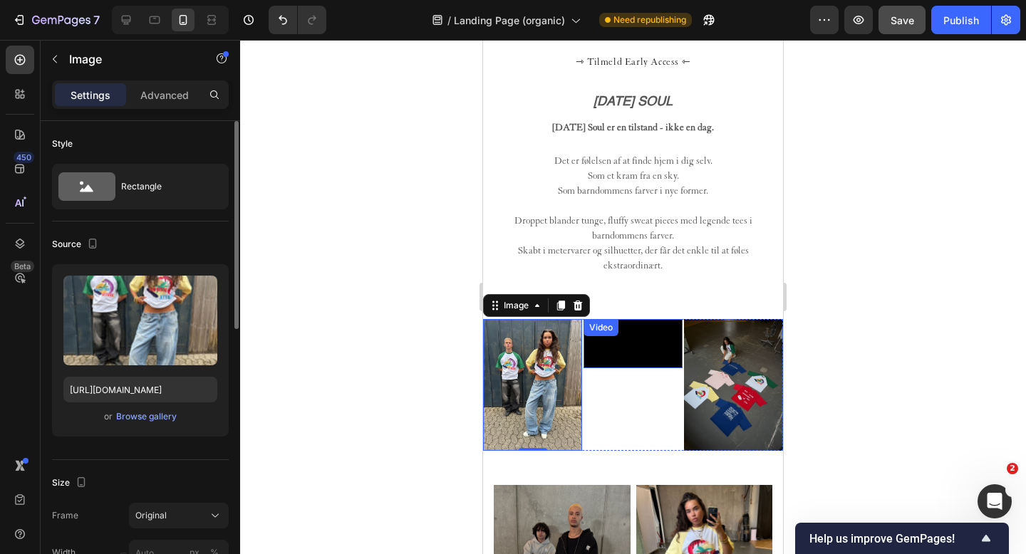
click at [644, 369] on video at bounding box center [633, 344] width 99 height 50
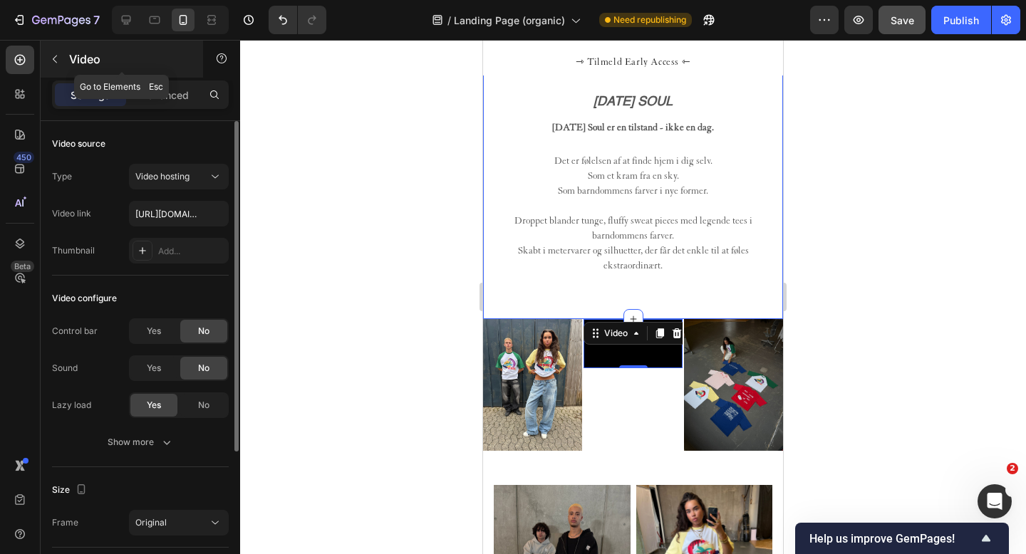
click at [56, 55] on icon "button" at bounding box center [54, 58] width 11 height 11
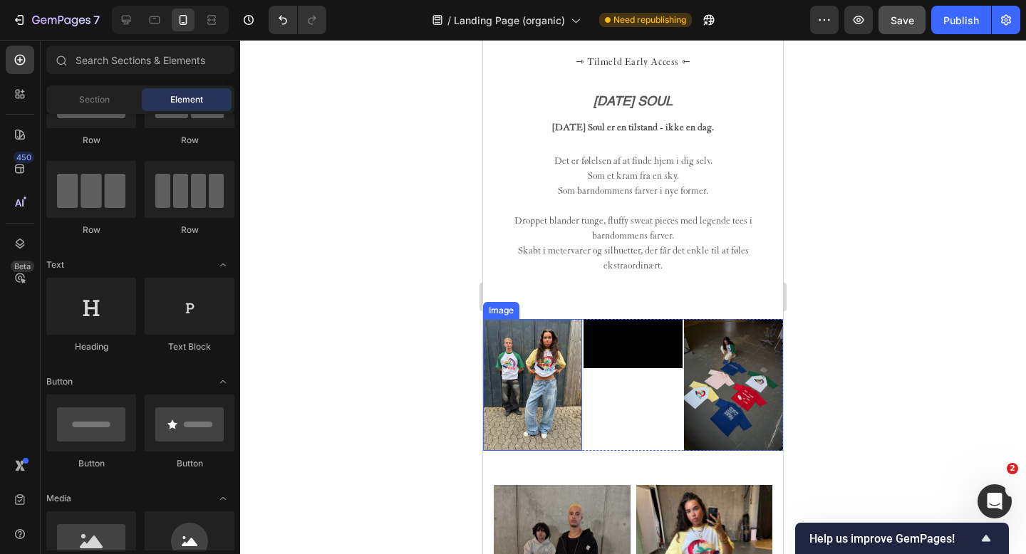
click at [509, 357] on img at bounding box center [532, 385] width 99 height 132
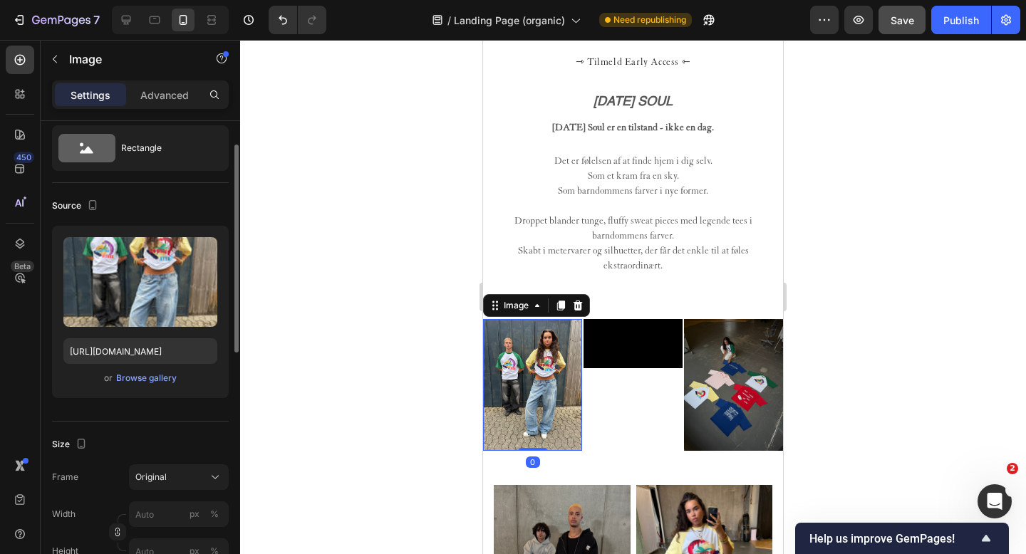
scroll to position [52, 0]
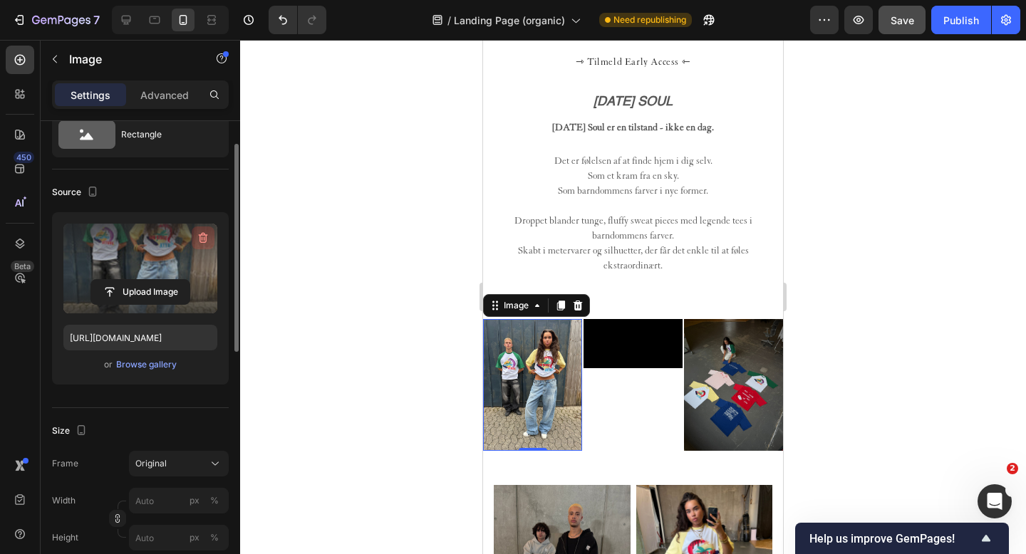
click at [204, 239] on icon "button" at bounding box center [204, 239] width 1 height 4
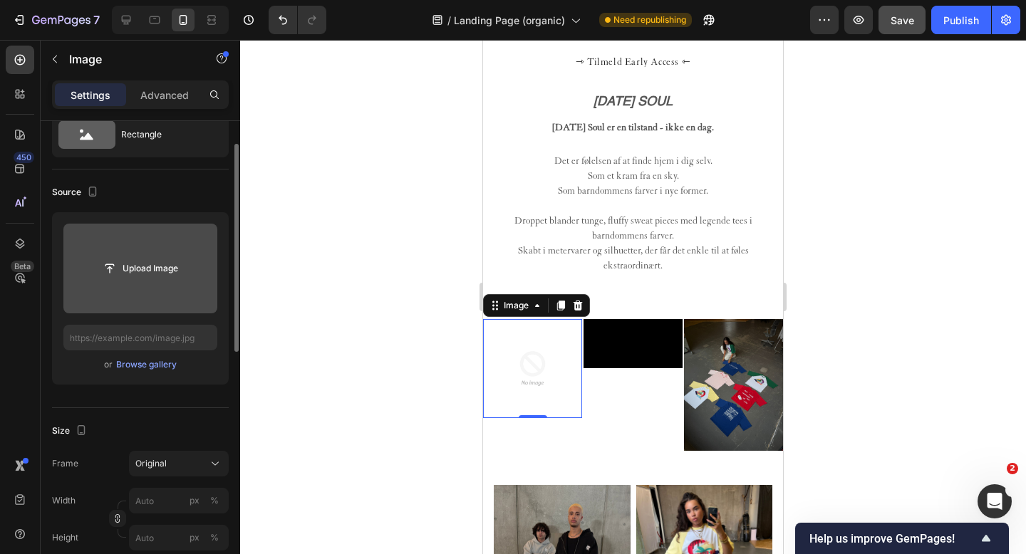
click at [427, 257] on div at bounding box center [633, 297] width 786 height 514
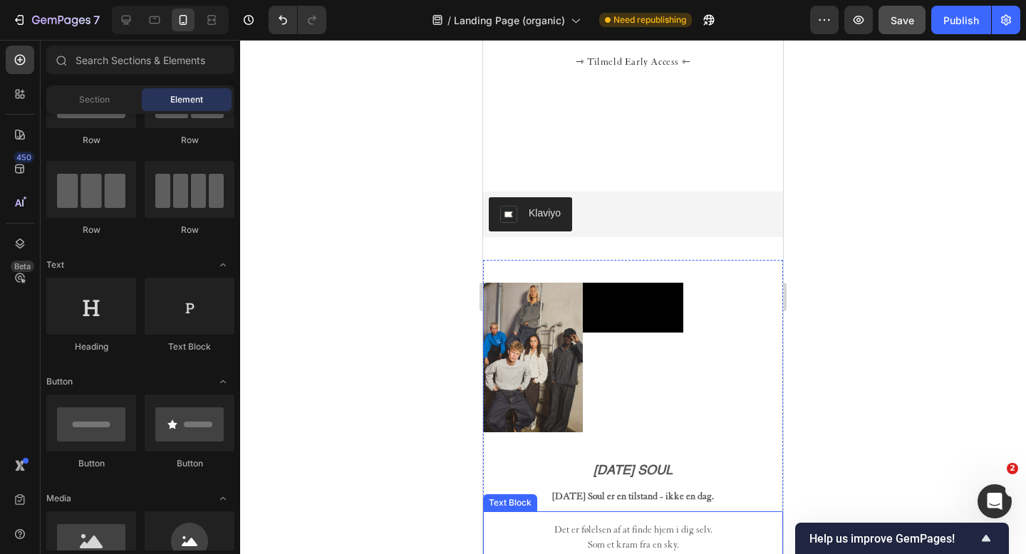
scroll to position [363, 0]
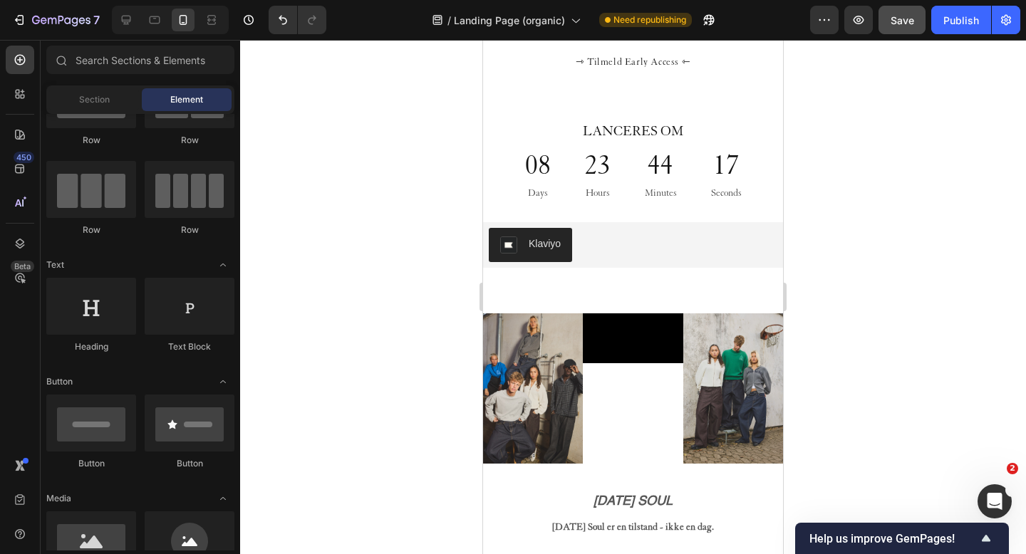
click at [404, 237] on div at bounding box center [633, 297] width 786 height 514
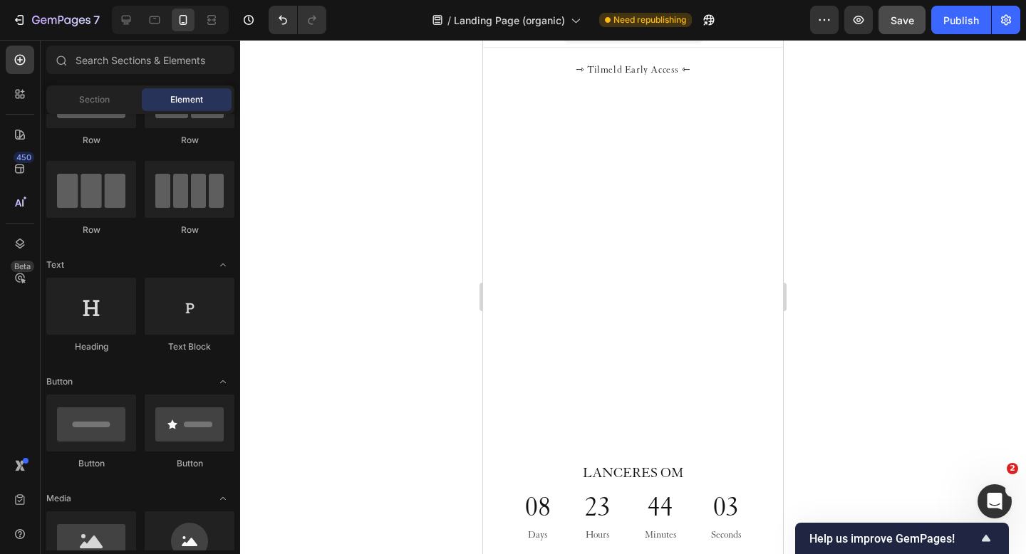
scroll to position [28, 0]
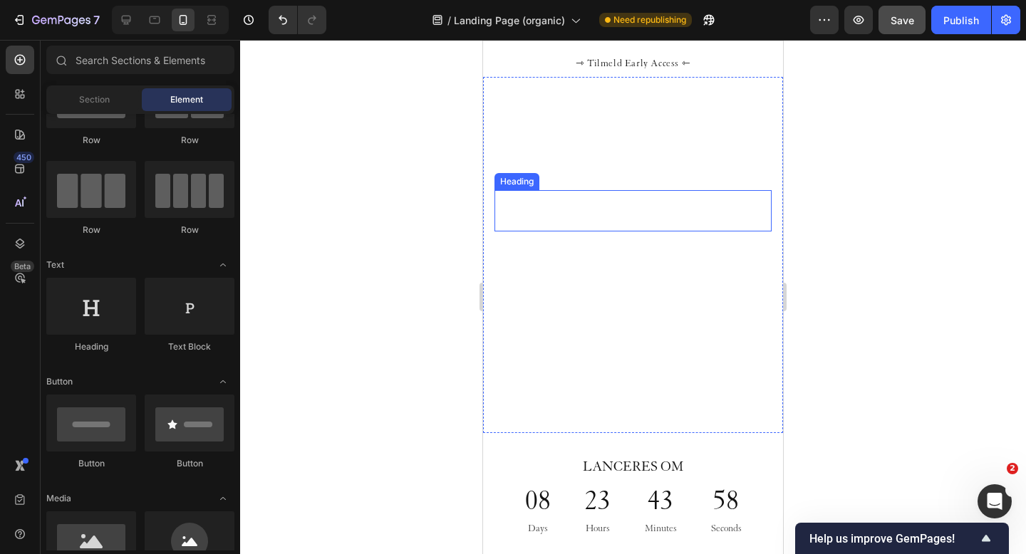
click at [591, 214] on h2 "FIRST RUSH" at bounding box center [633, 210] width 277 height 41
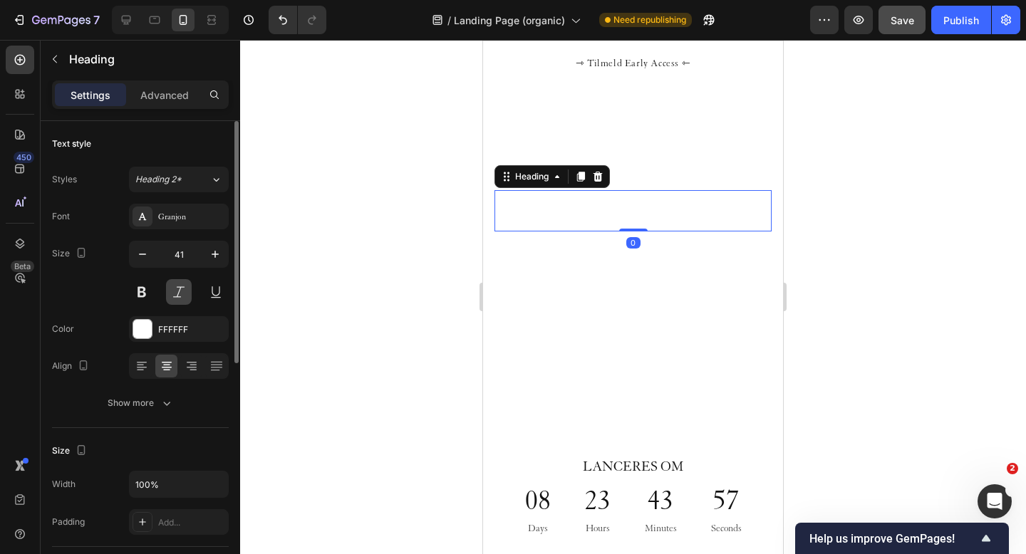
click at [178, 291] on button at bounding box center [179, 292] width 26 height 26
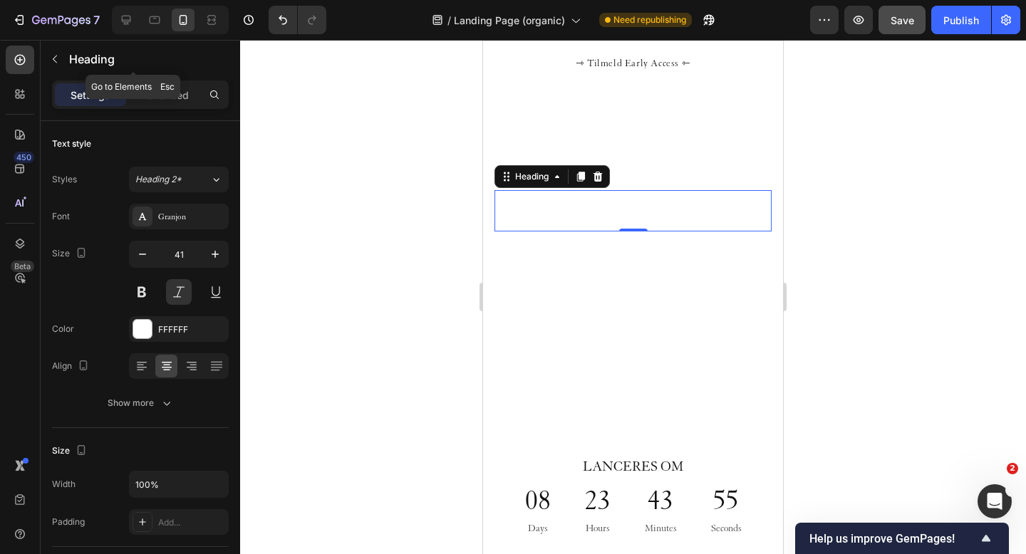
click at [56, 57] on icon "button" at bounding box center [54, 58] width 11 height 11
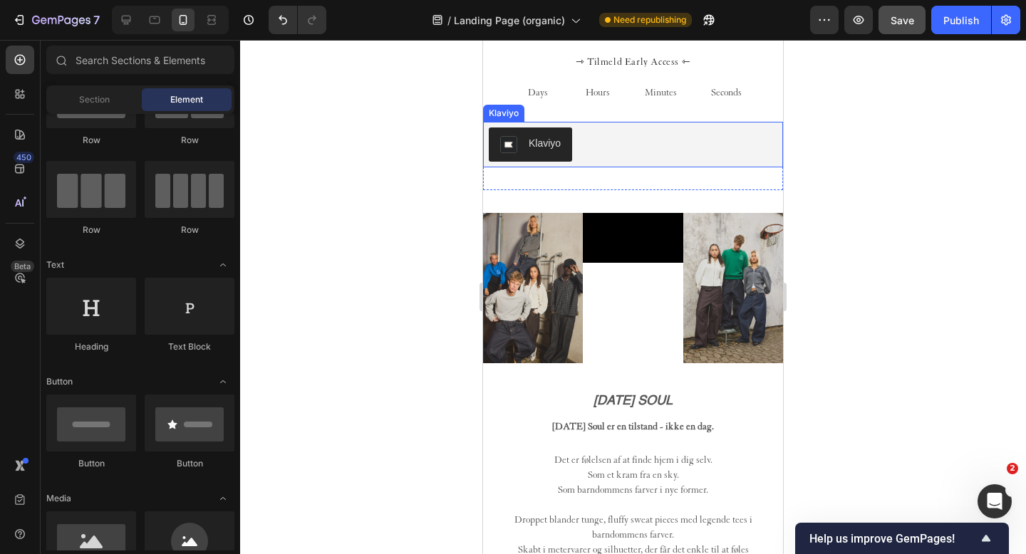
scroll to position [582, 0]
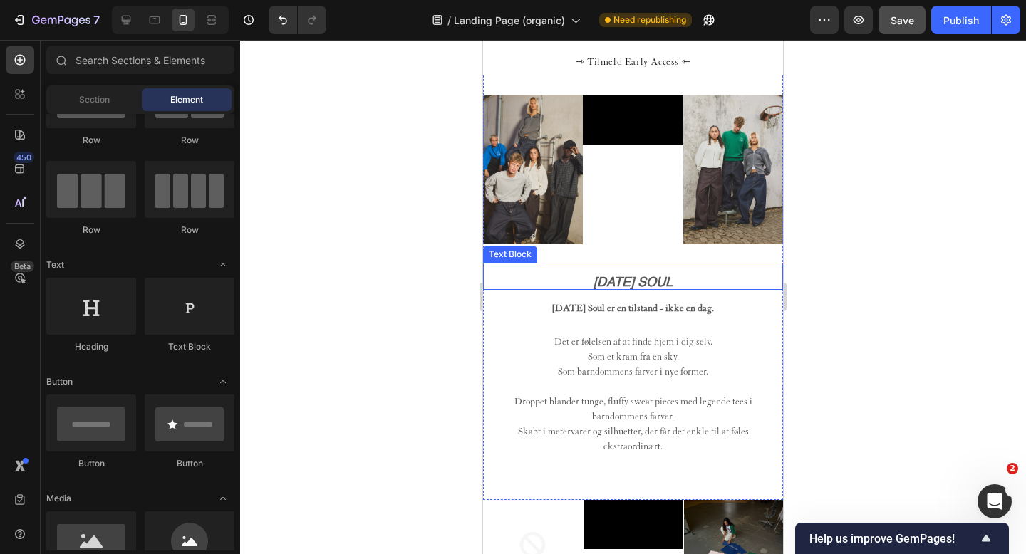
click at [622, 276] on span "SUNDAY SOUL" at bounding box center [633, 282] width 79 height 13
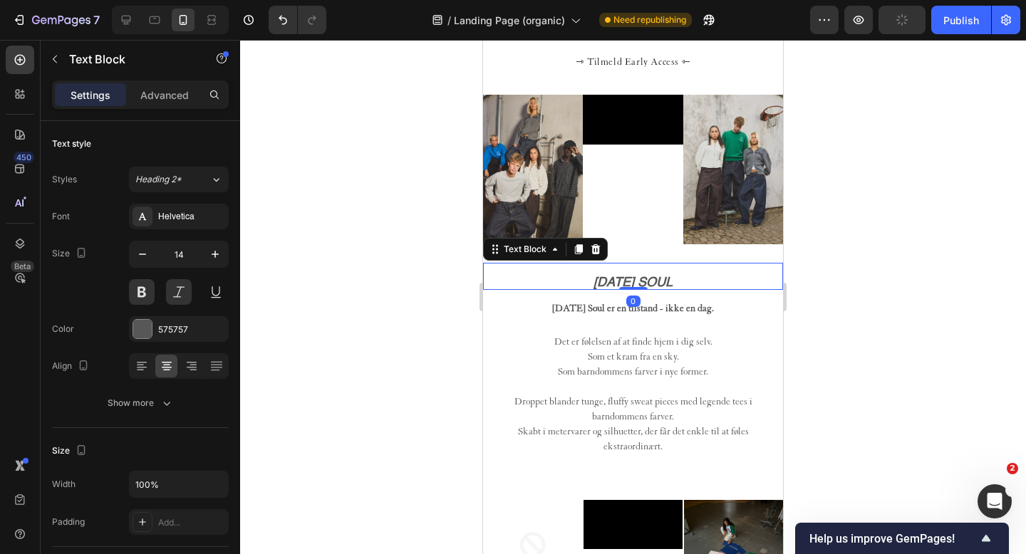
click at [605, 278] on span "SUNDAY SOUL" at bounding box center [633, 282] width 79 height 13
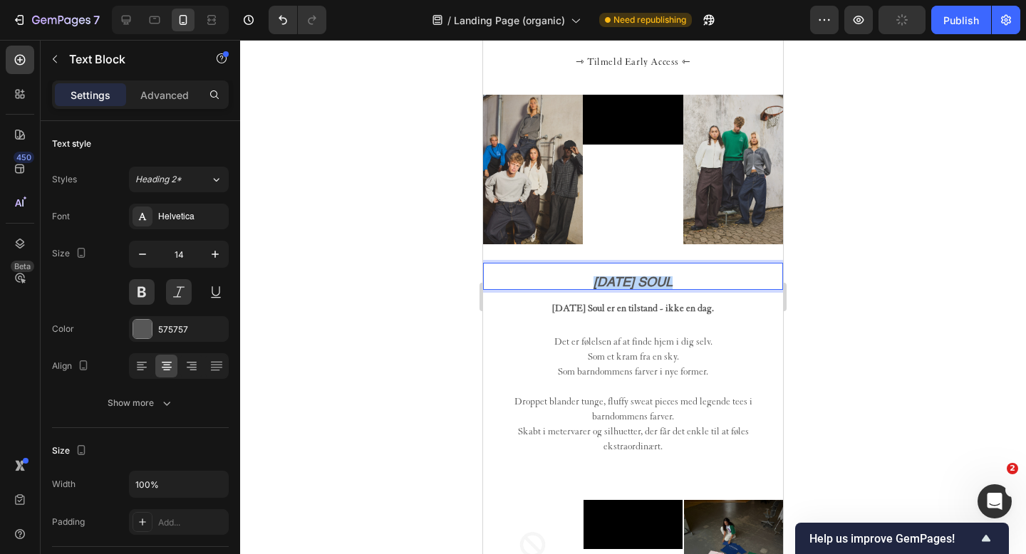
click at [605, 278] on span "SUNDAY SOUL" at bounding box center [633, 282] width 79 height 13
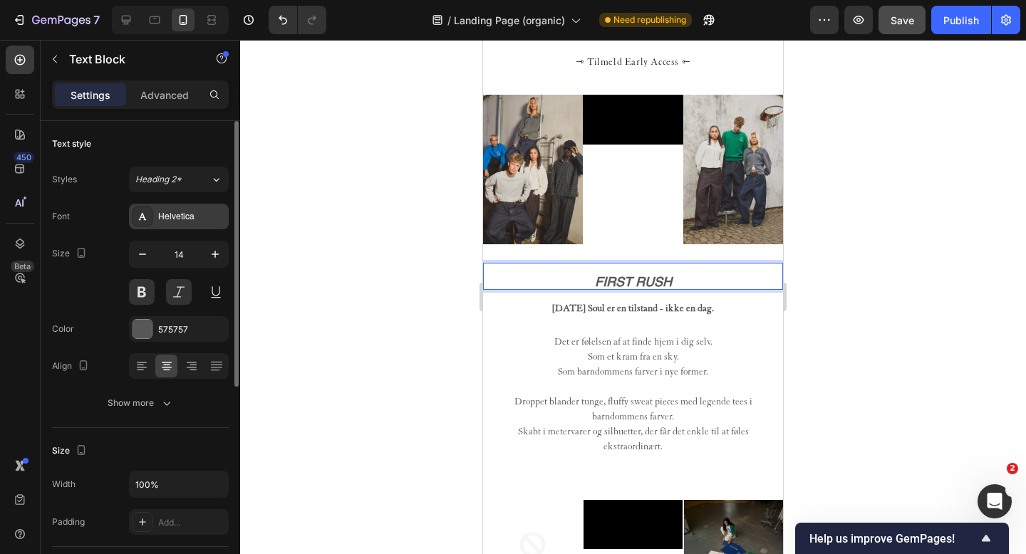
click at [189, 218] on div "Helvetica" at bounding box center [191, 217] width 67 height 13
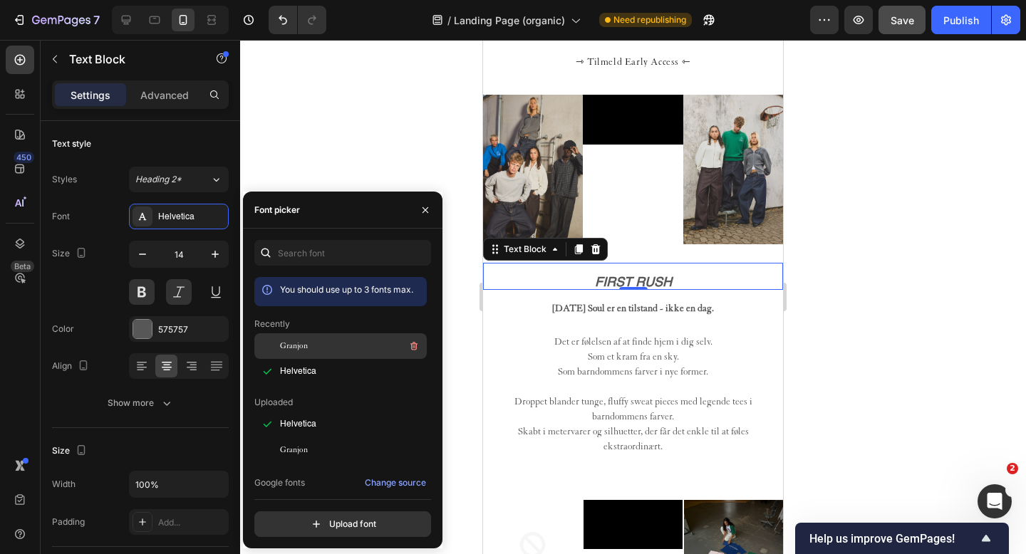
click at [309, 341] on div "Granjon" at bounding box center [352, 346] width 144 height 17
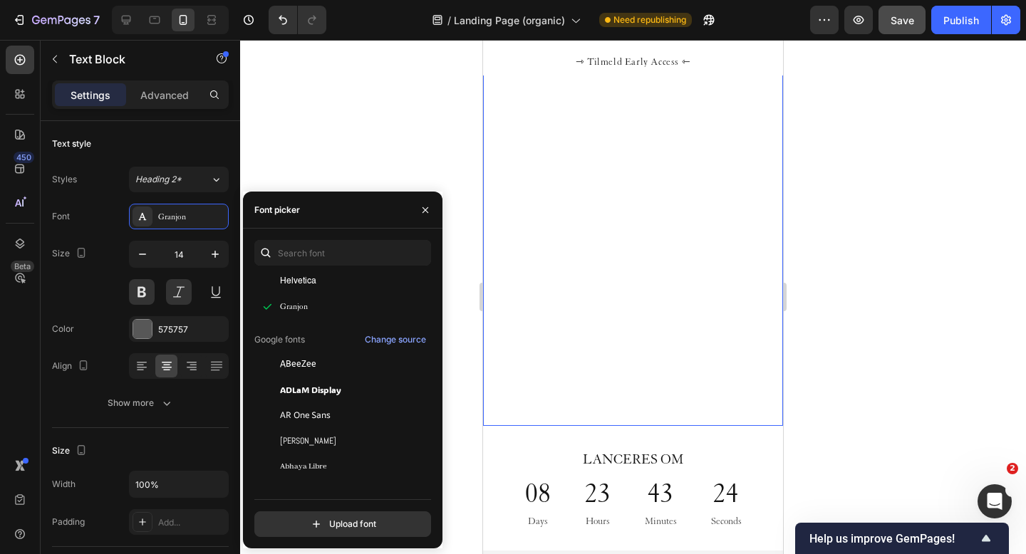
scroll to position [43, 0]
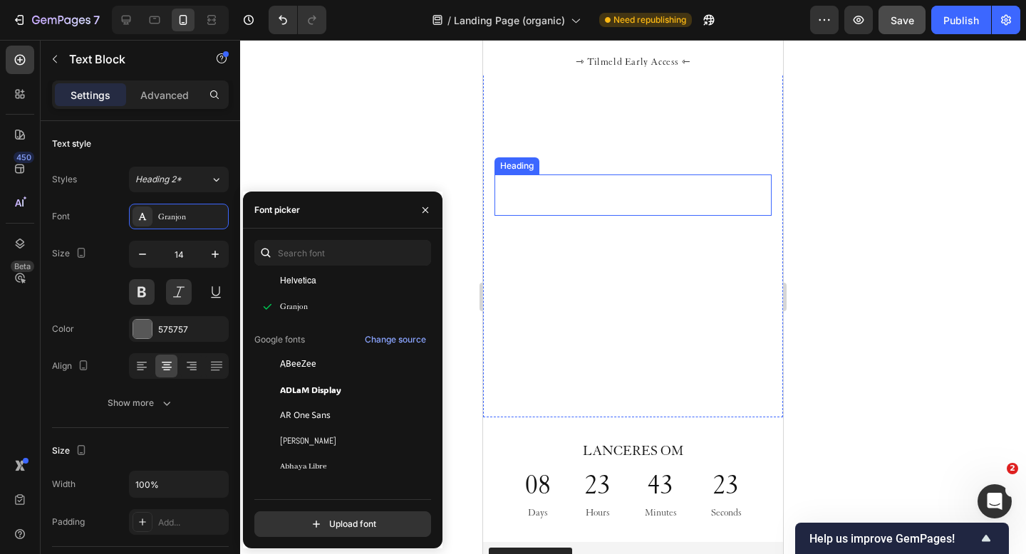
click at [626, 192] on h2 "FIRST RUSH" at bounding box center [633, 195] width 277 height 41
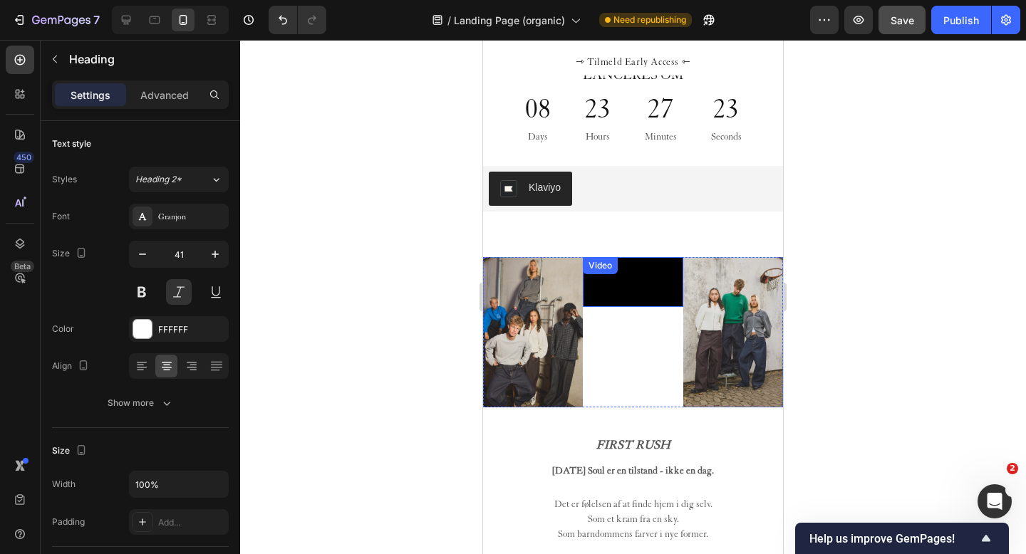
scroll to position [511, 0]
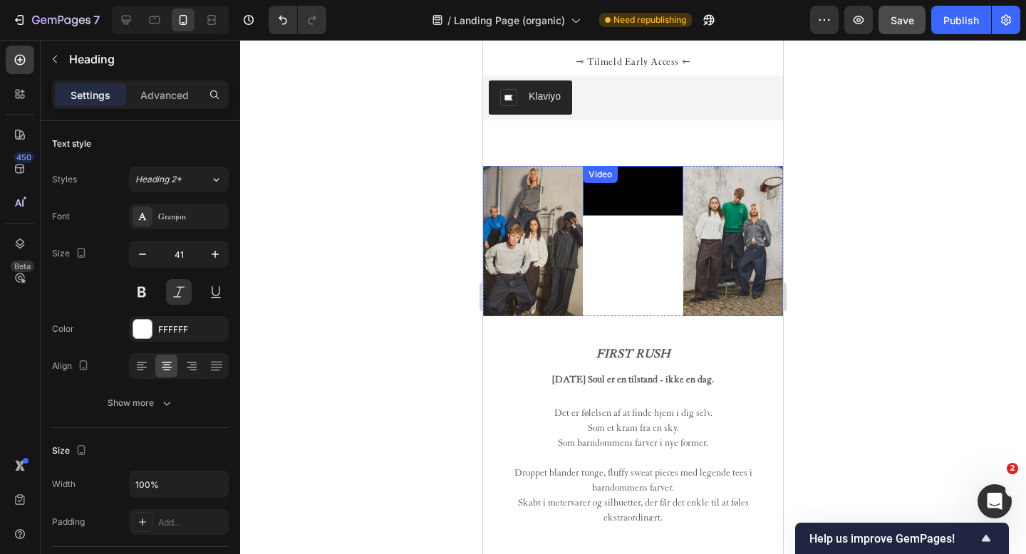
click at [635, 216] on video at bounding box center [633, 191] width 100 height 50
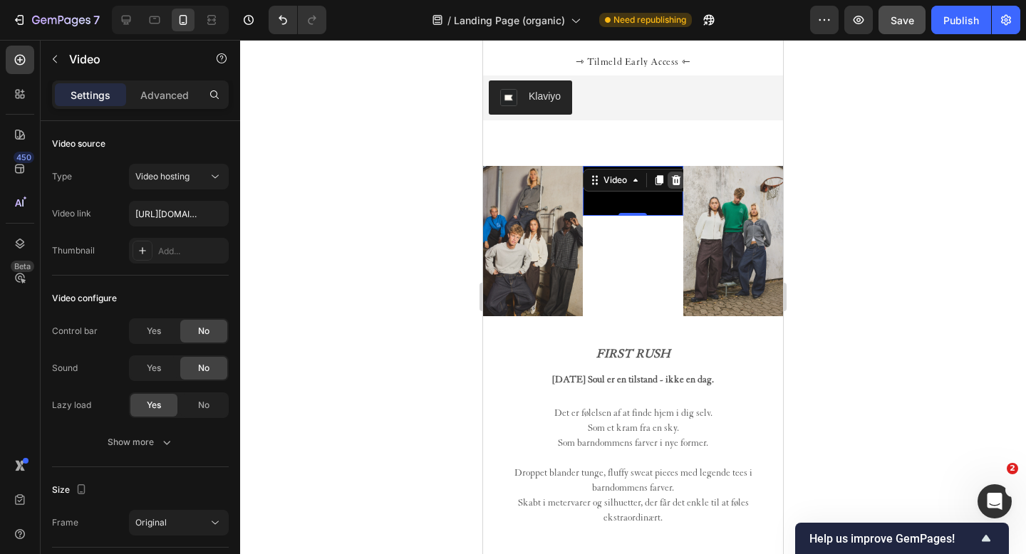
click at [676, 185] on icon at bounding box center [676, 180] width 9 height 10
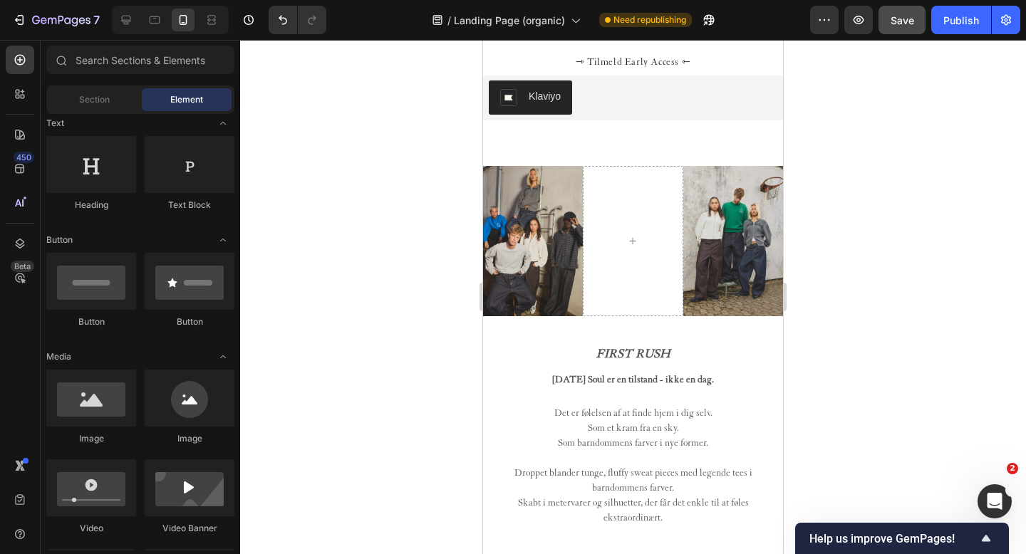
scroll to position [260, 0]
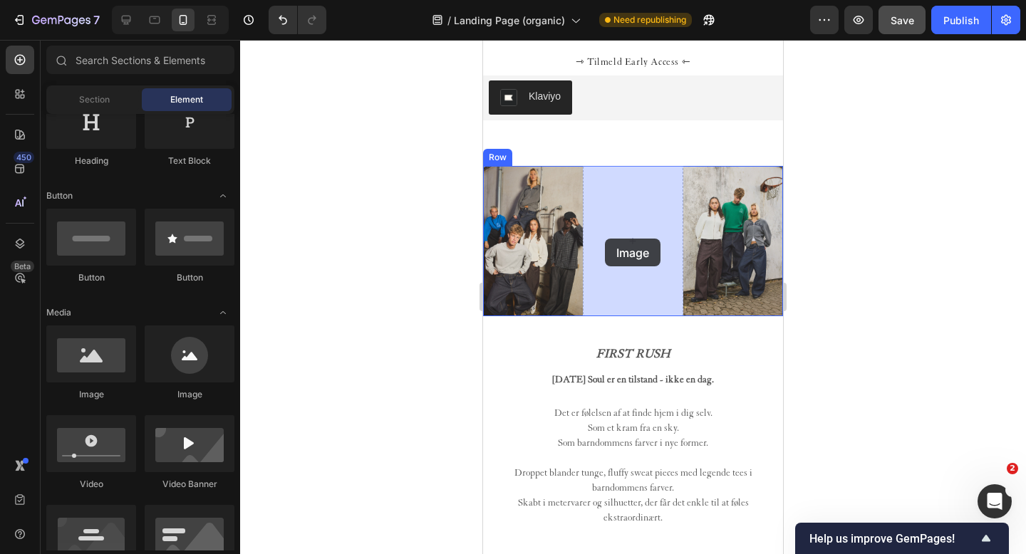
drag, startPoint x: 571, startPoint y: 410, endPoint x: 608, endPoint y: 237, distance: 176.4
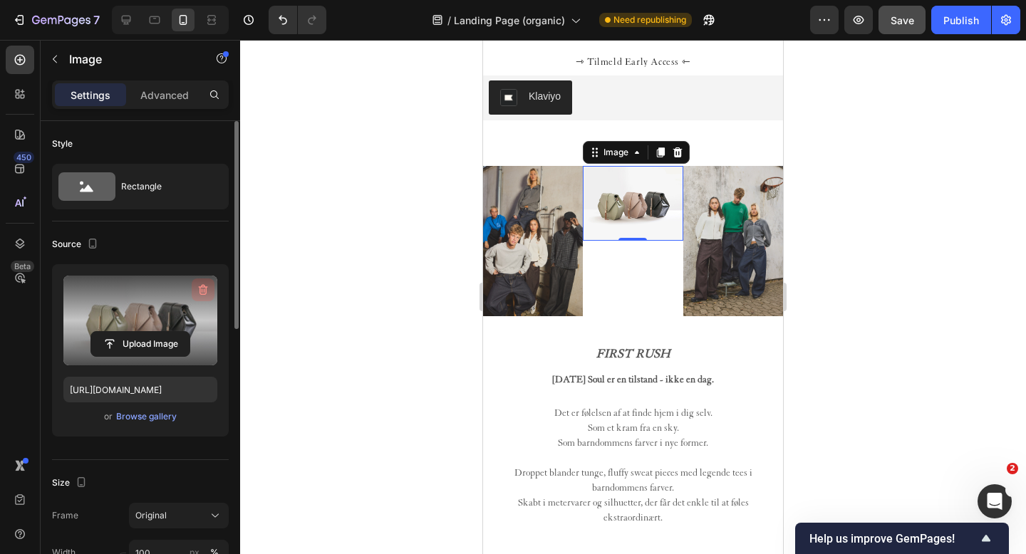
click at [203, 283] on icon "button" at bounding box center [203, 290] width 14 height 14
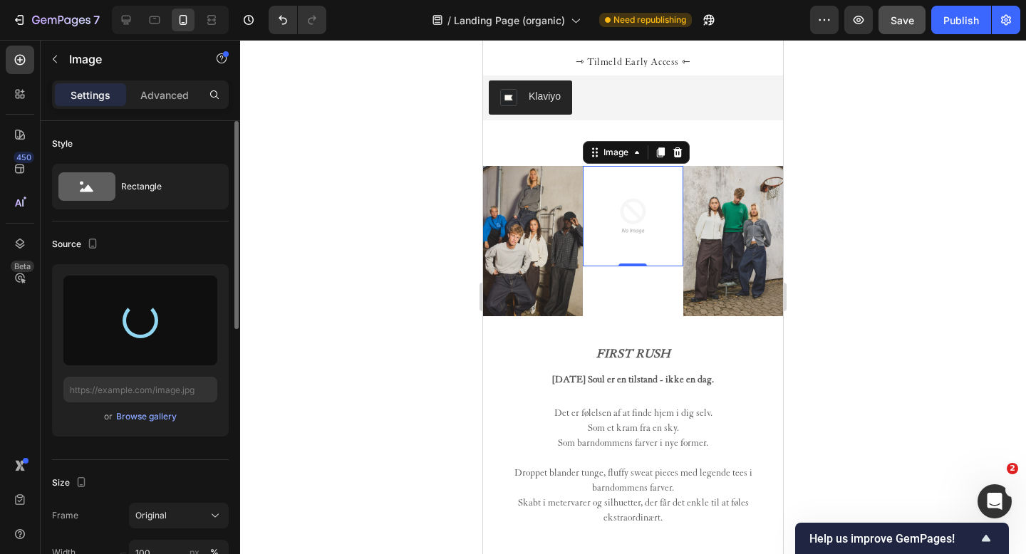
type input "https://cdn.shopify.com/s/files/1/0622/4838/6772/files/gempages_565106568354333…"
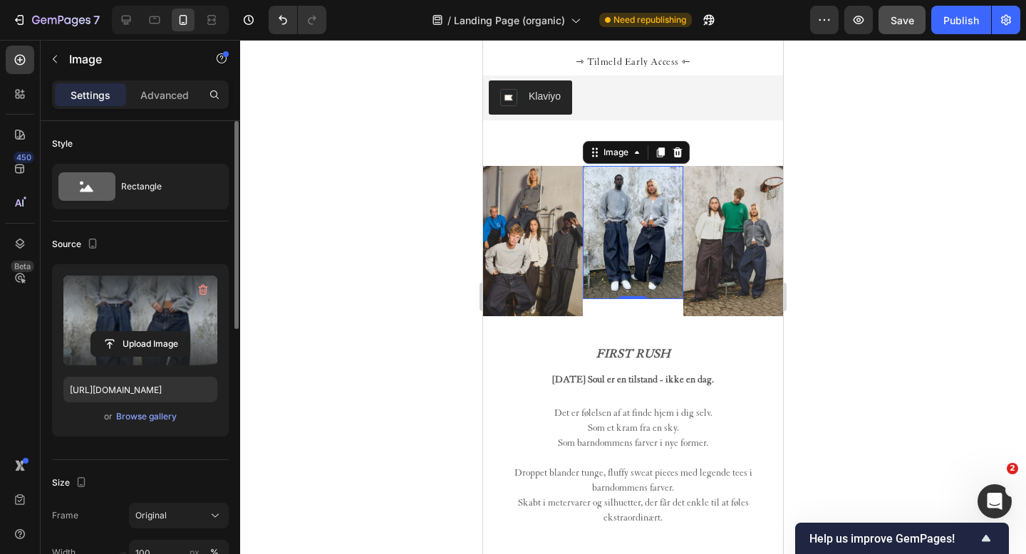
click at [643, 187] on img at bounding box center [633, 232] width 100 height 133
click at [679, 148] on icon at bounding box center [677, 153] width 9 height 10
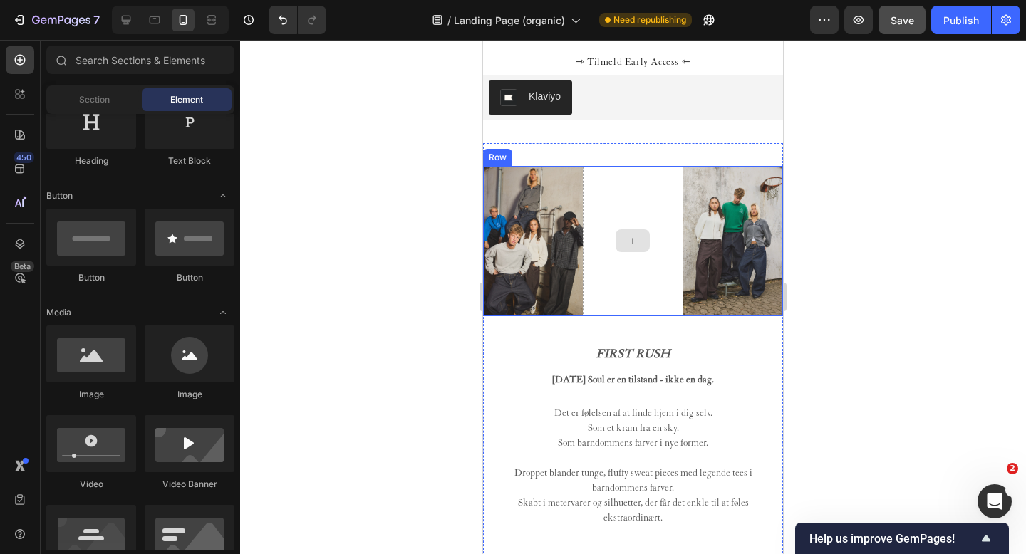
click at [634, 204] on div at bounding box center [633, 241] width 100 height 150
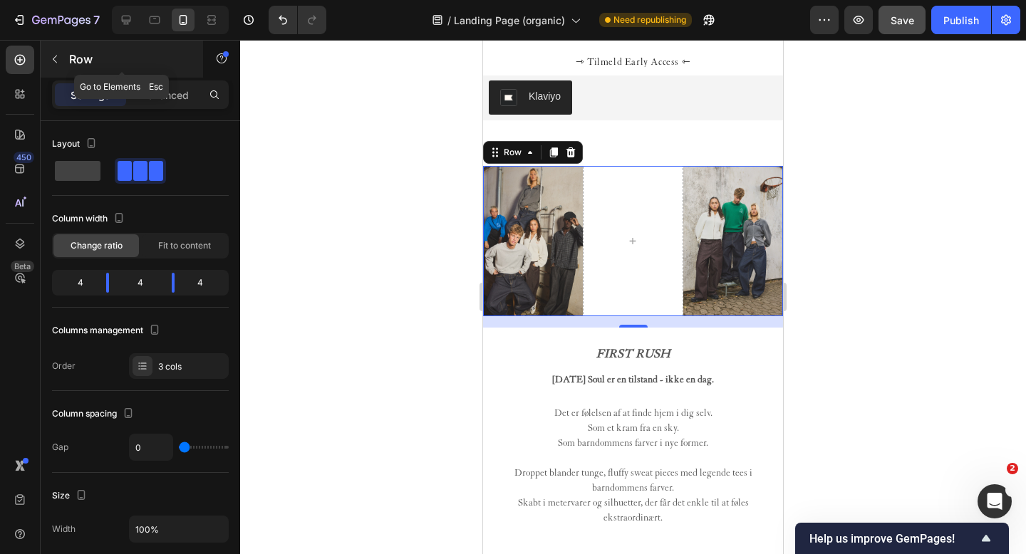
click at [53, 59] on icon "button" at bounding box center [55, 60] width 4 height 8
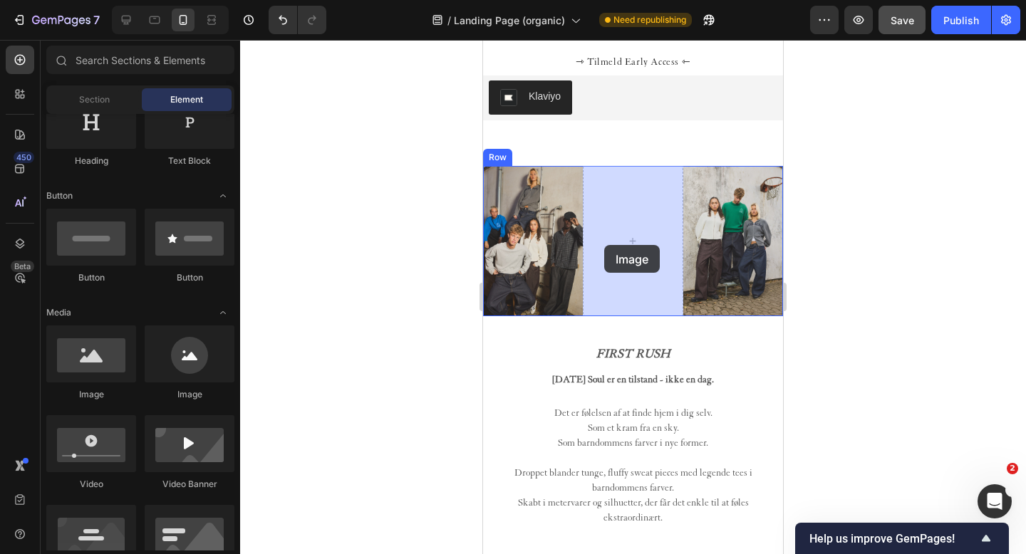
drag, startPoint x: 587, startPoint y: 410, endPoint x: 604, endPoint y: 245, distance: 165.5
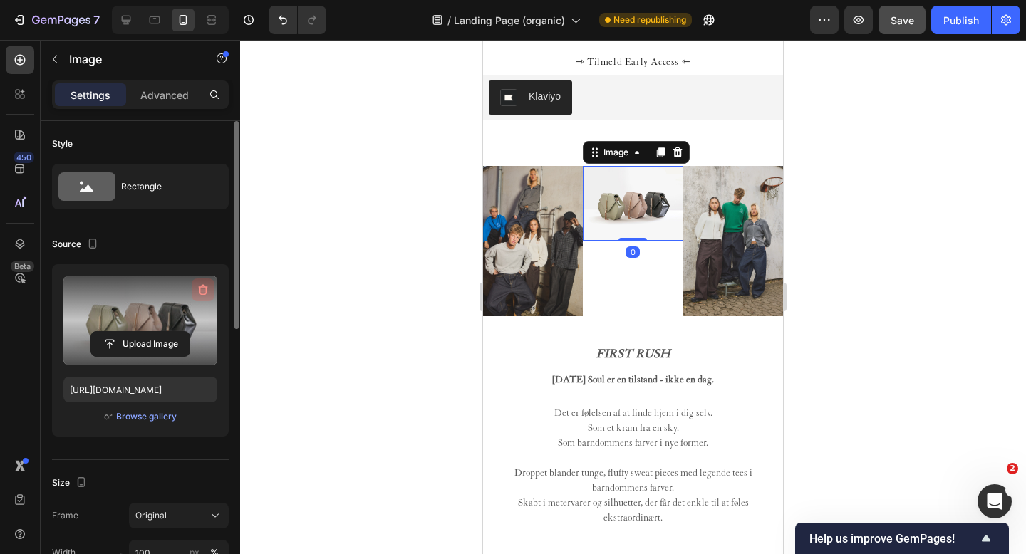
click at [203, 285] on icon "button" at bounding box center [203, 290] width 9 height 11
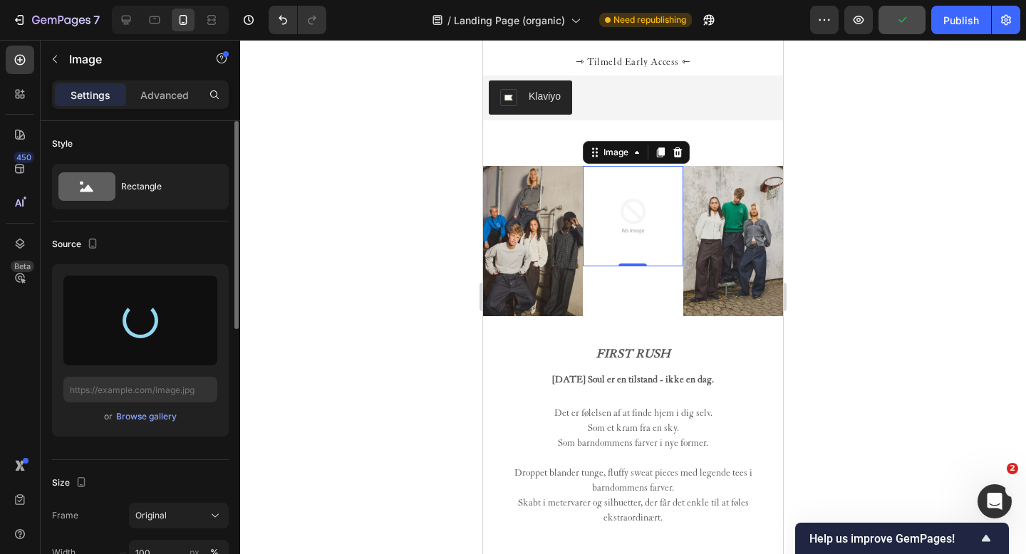
type input "https://cdn.shopify.com/s/files/1/0622/4838/6772/files/gempages_565106568354333…"
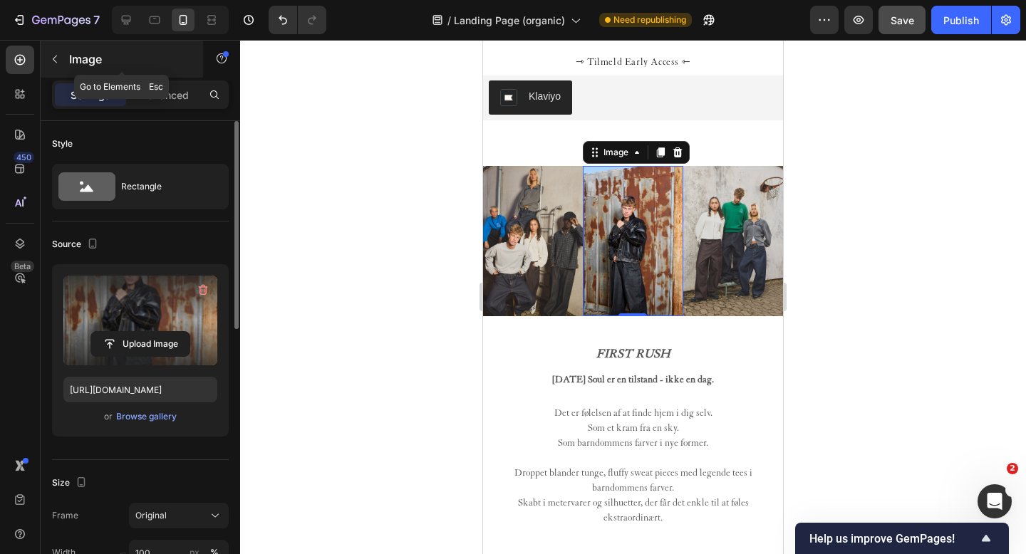
click at [55, 59] on icon "button" at bounding box center [54, 58] width 11 height 11
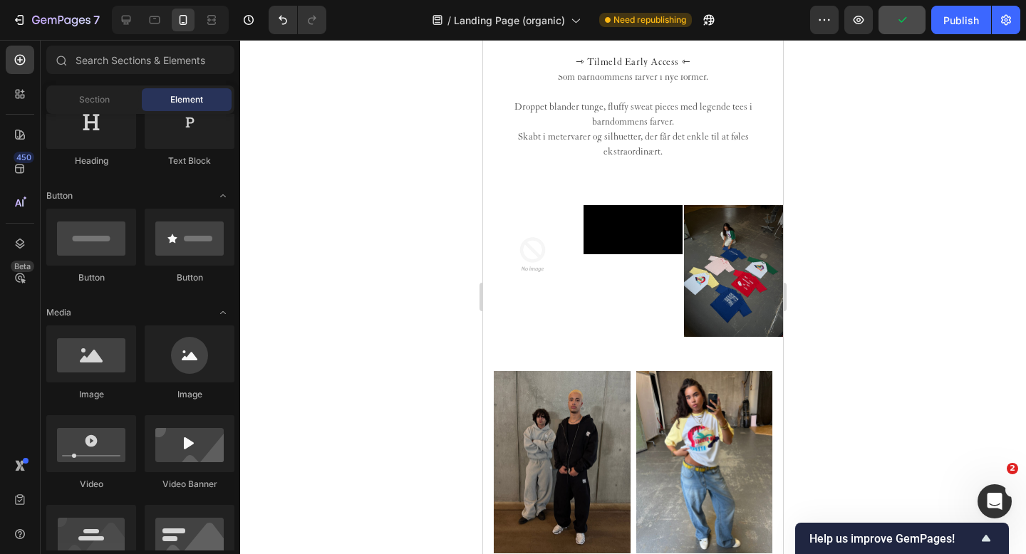
scroll to position [937, 0]
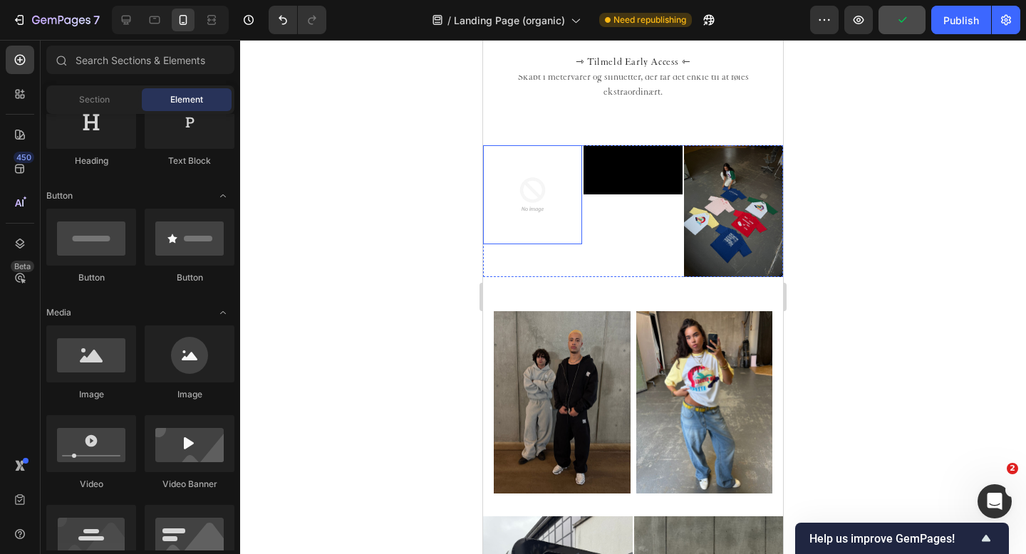
click at [549, 203] on img at bounding box center [532, 194] width 99 height 99
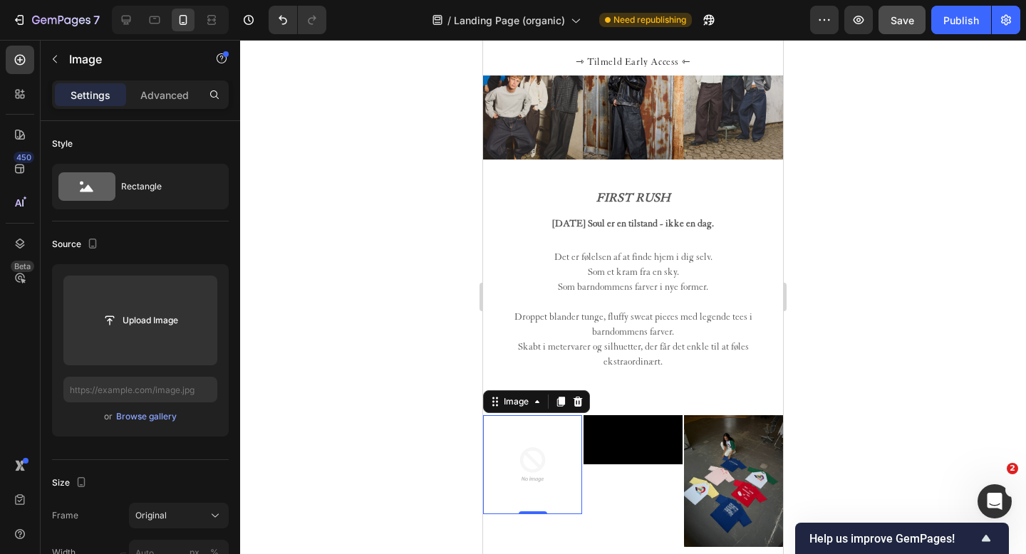
scroll to position [661, 0]
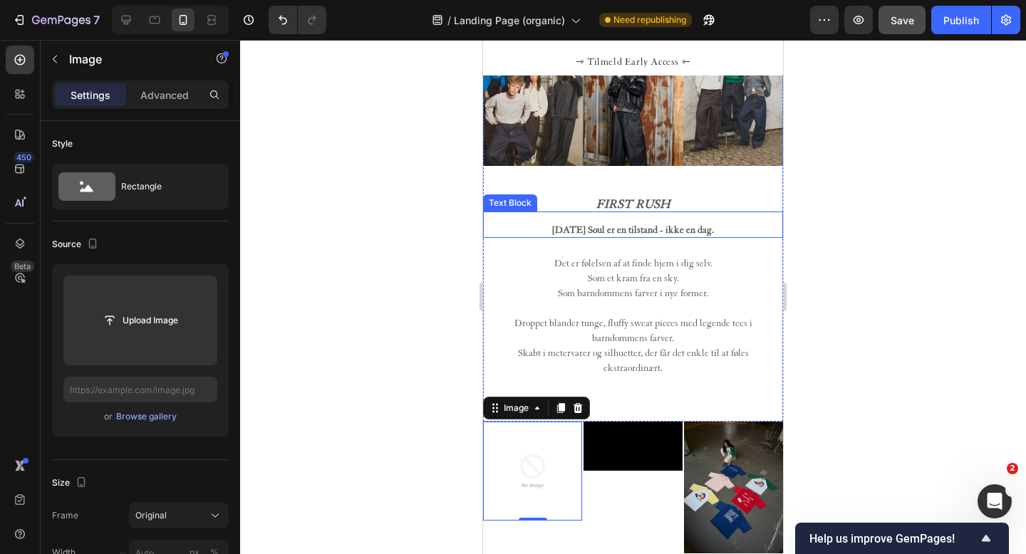
click at [617, 229] on strong "Sunday Soul er en tilstand - ikke en dag." at bounding box center [633, 229] width 162 height 11
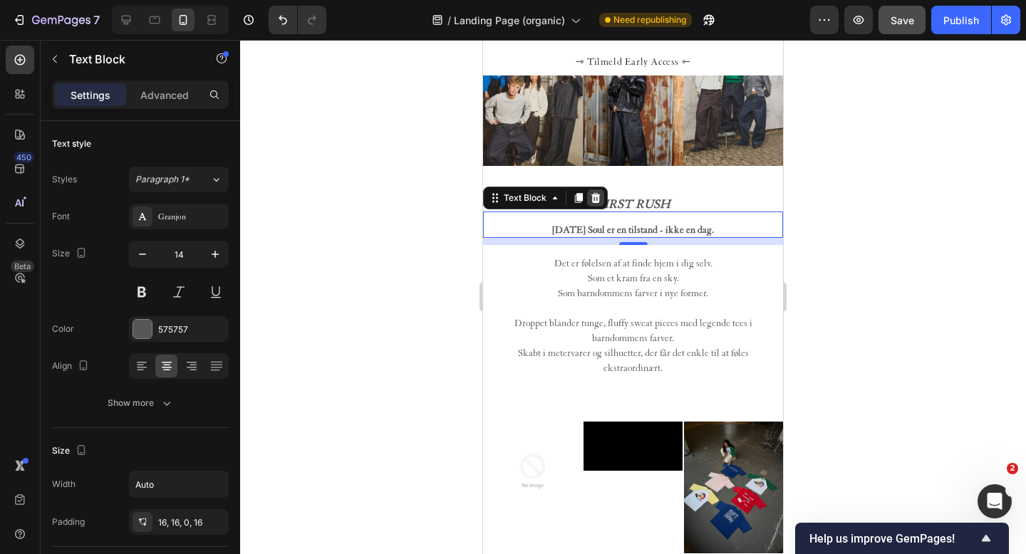
click at [596, 195] on icon at bounding box center [595, 198] width 9 height 10
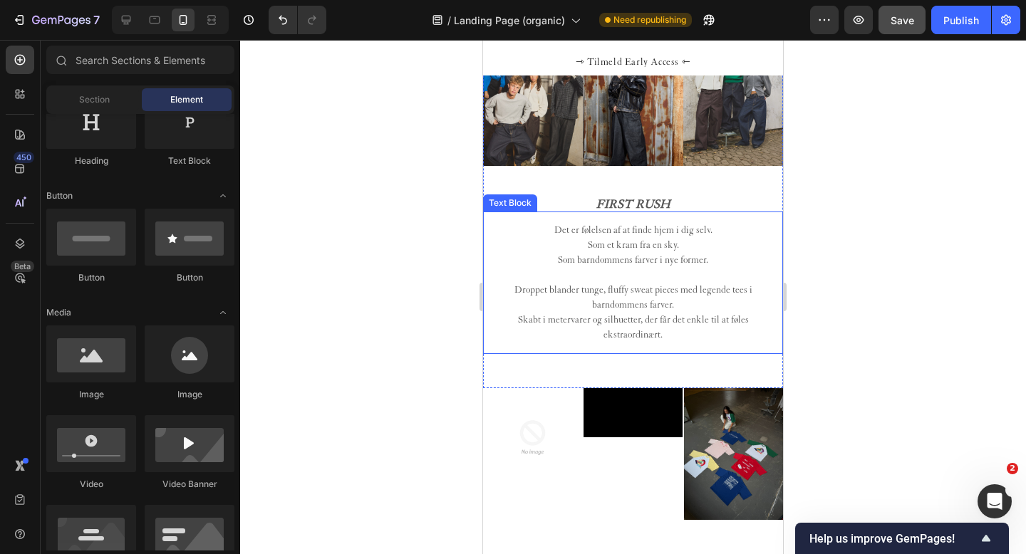
click at [601, 252] on p "Det er følelsen af at finde hjem i dig selv. Som et kram fra en sky. Som barndo…" at bounding box center [633, 245] width 277 height 45
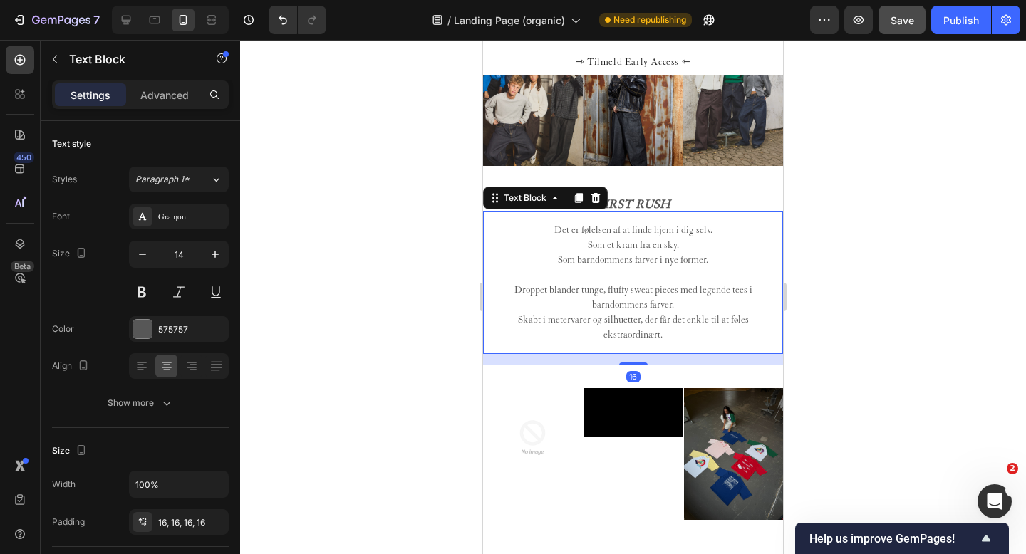
click at [617, 302] on p "Droppet blander tunge, fluffy sweat pieces med legende tees i barndommens farve…" at bounding box center [633, 305] width 277 height 75
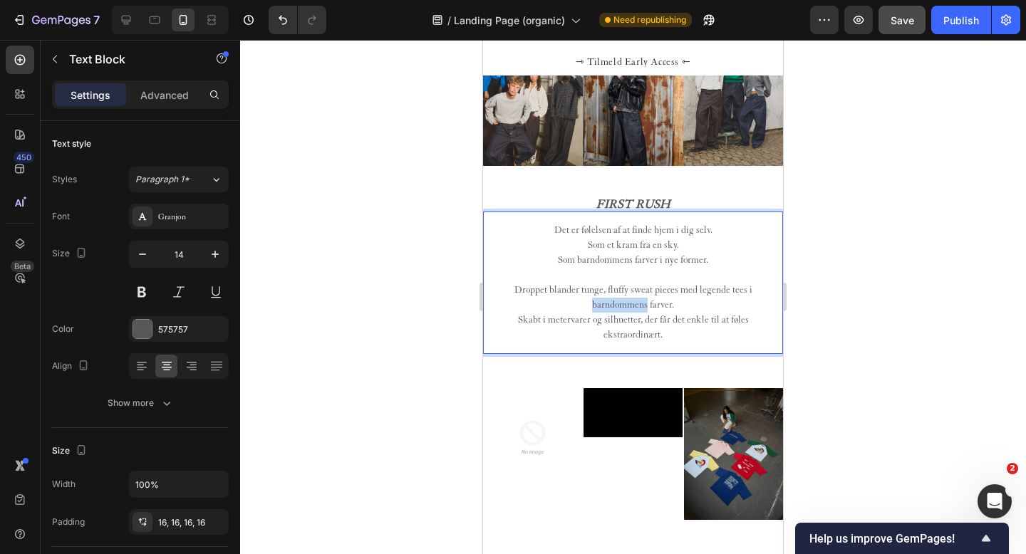
click at [617, 302] on p "Droppet blander tunge, fluffy sweat pieces med legende tees i barndommens farve…" at bounding box center [633, 305] width 277 height 75
click at [641, 314] on p "Droppet blander tunge, fluffy sweat pieces med legende tees i barndommens farve…" at bounding box center [633, 305] width 277 height 75
click at [671, 330] on p "Droppet blander tunge, fluffy sweat pieces med legende tees i barndommens farve…" at bounding box center [633, 305] width 277 height 75
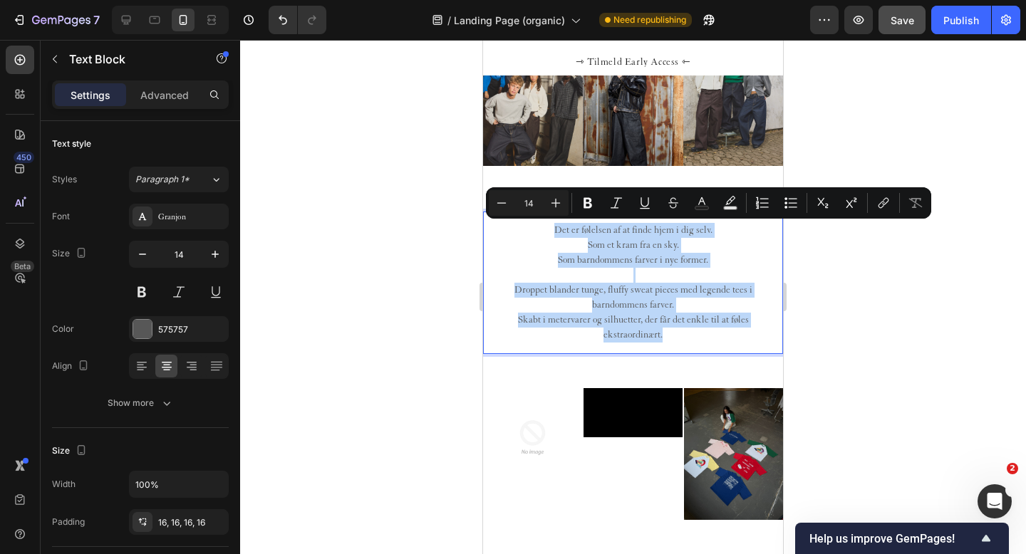
drag, startPoint x: 674, startPoint y: 333, endPoint x: 555, endPoint y: 229, distance: 157.6
click at [555, 229] on div "Det er følelsen af at finde hjem i dig selv. Som et kram fra en sky. Som barndo…" at bounding box center [633, 283] width 300 height 143
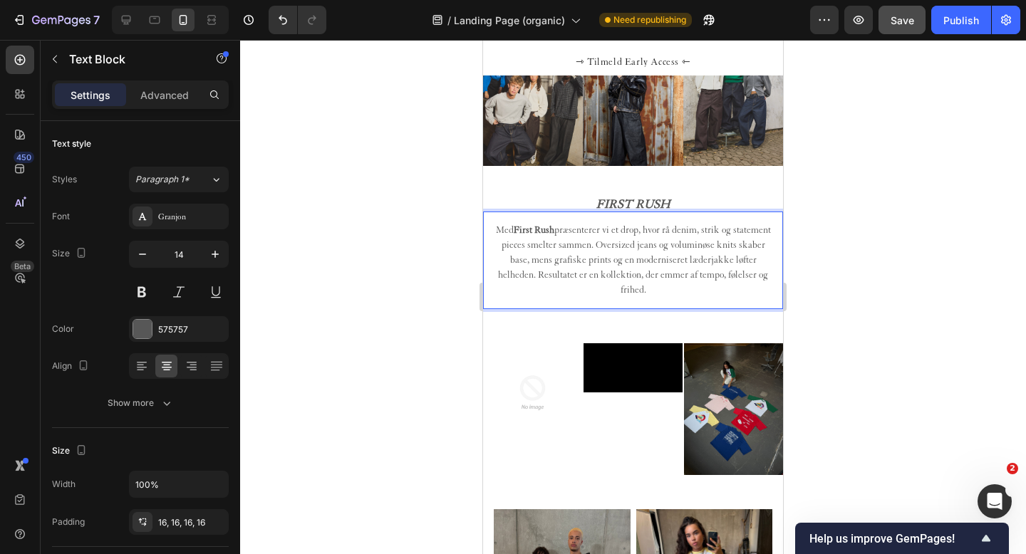
click at [648, 244] on p "Med First Rush præsenterer vi et drop, hvor rå denim, strik og statement pieces…" at bounding box center [633, 260] width 277 height 75
click at [616, 258] on p "Med First Rush præsenterer vi et drop, hvor rå denim, strik og statement pieces…" at bounding box center [633, 260] width 277 height 75
click at [433, 386] on div at bounding box center [633, 297] width 786 height 514
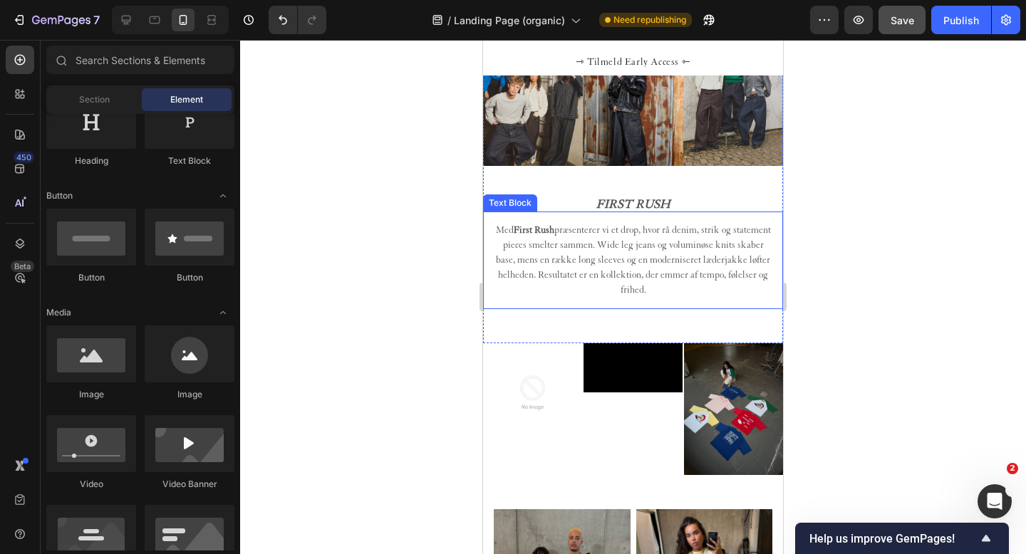
click at [553, 230] on strong "First Rush" at bounding box center [534, 229] width 41 height 11
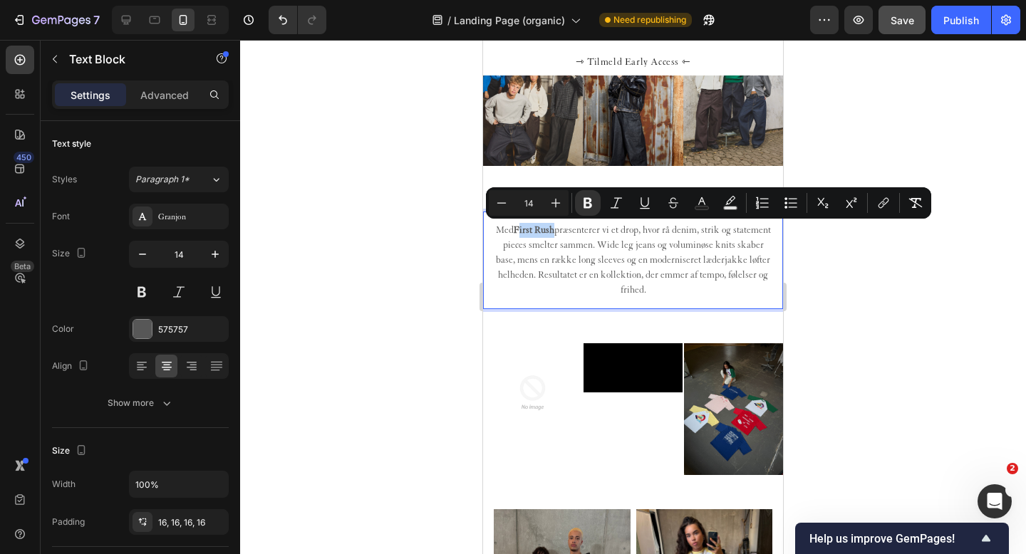
drag, startPoint x: 571, startPoint y: 231, endPoint x: 537, endPoint y: 232, distance: 34.9
click at [537, 232] on strong "First Rush" at bounding box center [534, 229] width 41 height 11
drag, startPoint x: 573, startPoint y: 232, endPoint x: 534, endPoint y: 234, distance: 38.6
click at [534, 234] on p "Med First Rush præsenterer vi et drop, hvor rå denim, strik og statement pieces…" at bounding box center [633, 260] width 277 height 75
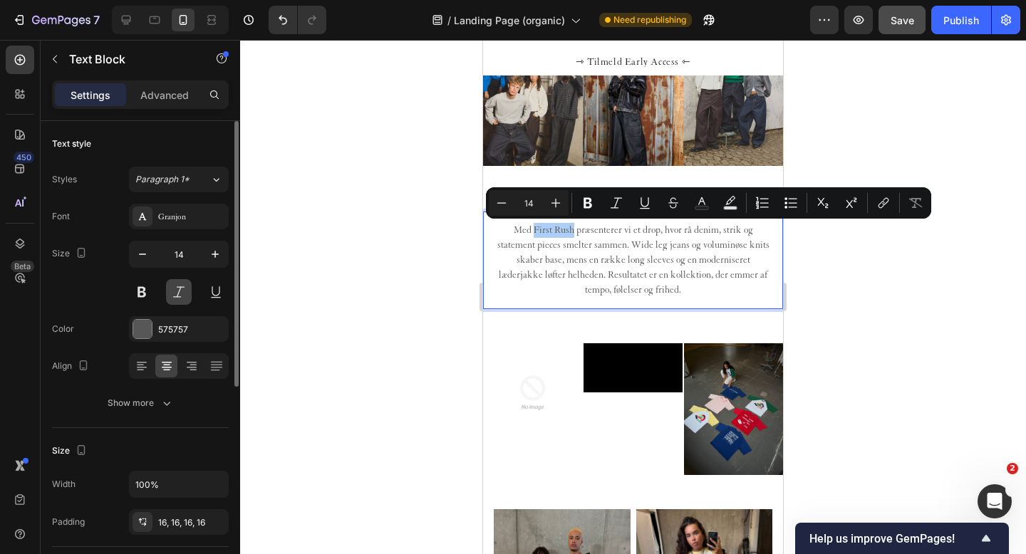
click at [182, 292] on button at bounding box center [179, 292] width 26 height 26
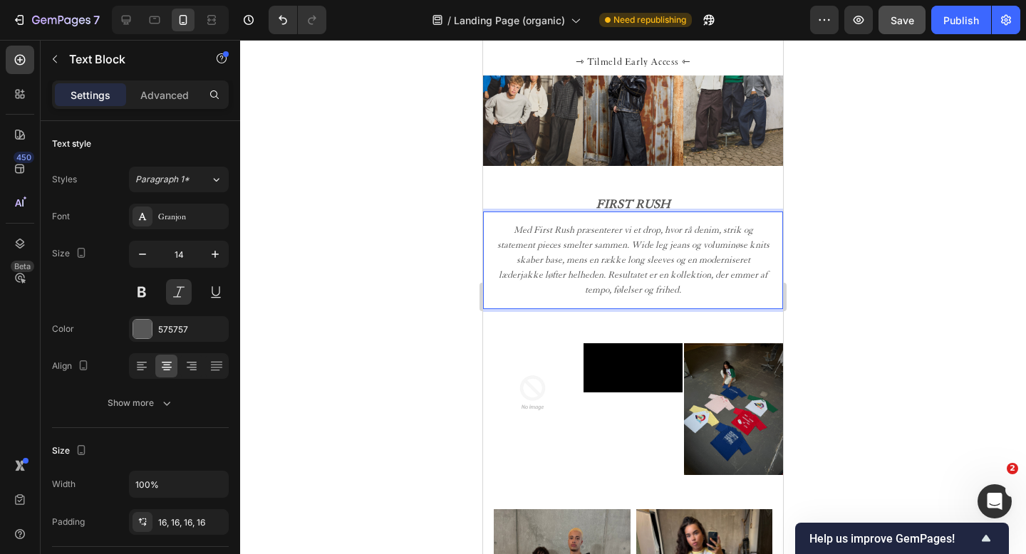
click at [583, 242] on p "Med First Rush præsenterer vi et drop, hvor rå denim, strik og statement pieces…" at bounding box center [633, 260] width 277 height 75
click at [55, 55] on icon "button" at bounding box center [54, 58] width 11 height 11
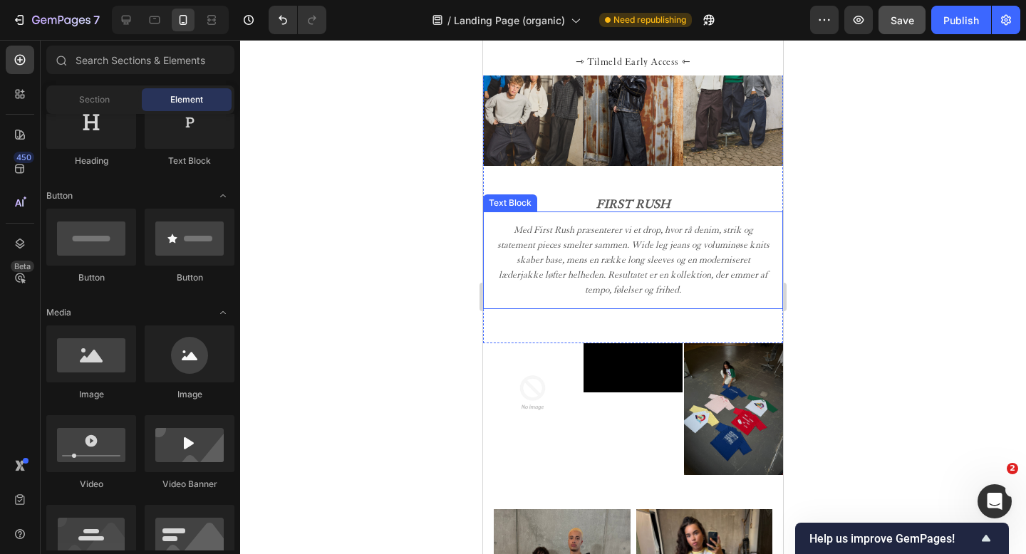
click at [637, 262] on p "Med First Rush præsenterer vi et drop, hvor rå denim, strik og statement pieces…" at bounding box center [633, 260] width 277 height 75
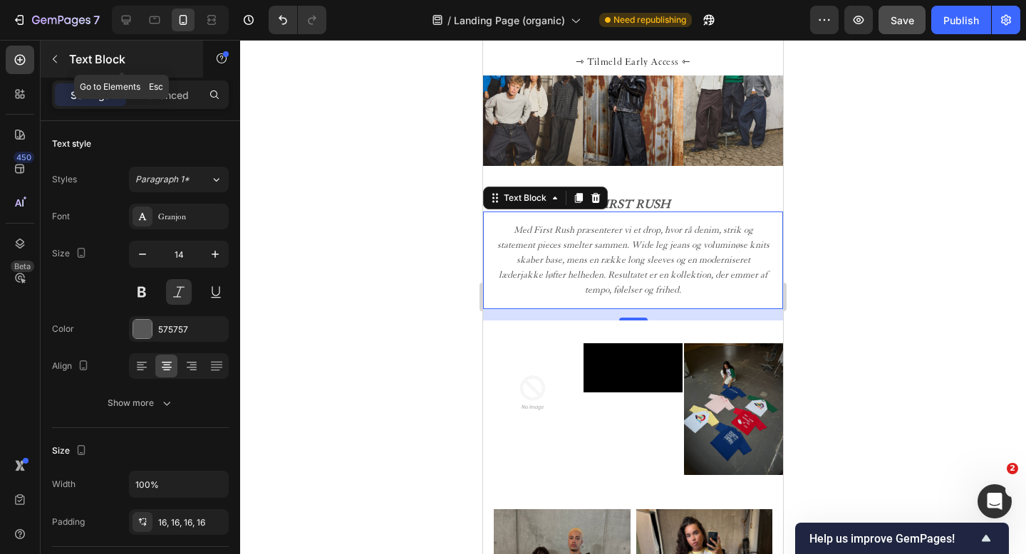
click at [55, 58] on icon "button" at bounding box center [54, 58] width 11 height 11
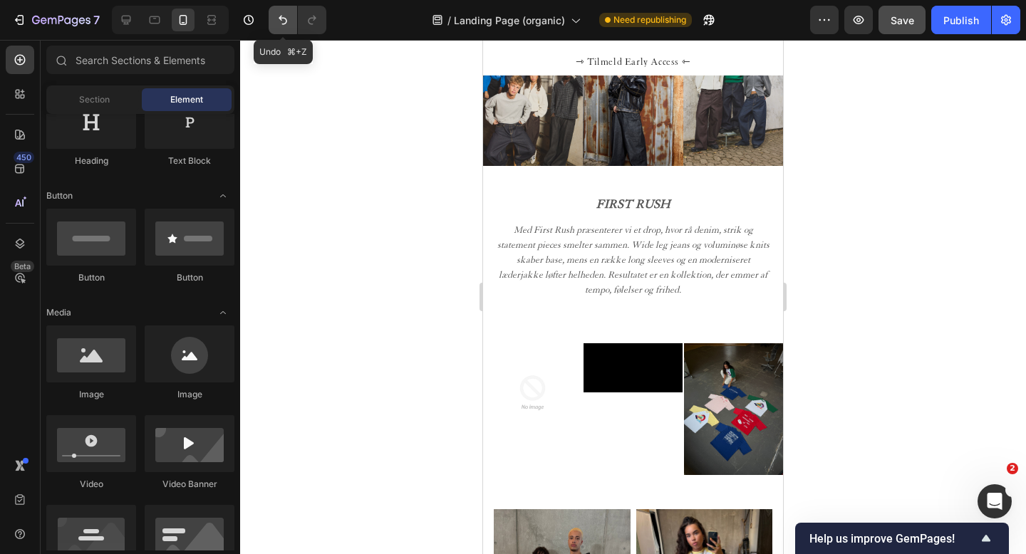
click at [282, 16] on icon "Undo/Redo" at bounding box center [283, 20] width 14 height 14
click at [316, 18] on icon "Undo/Redo" at bounding box center [312, 20] width 8 height 9
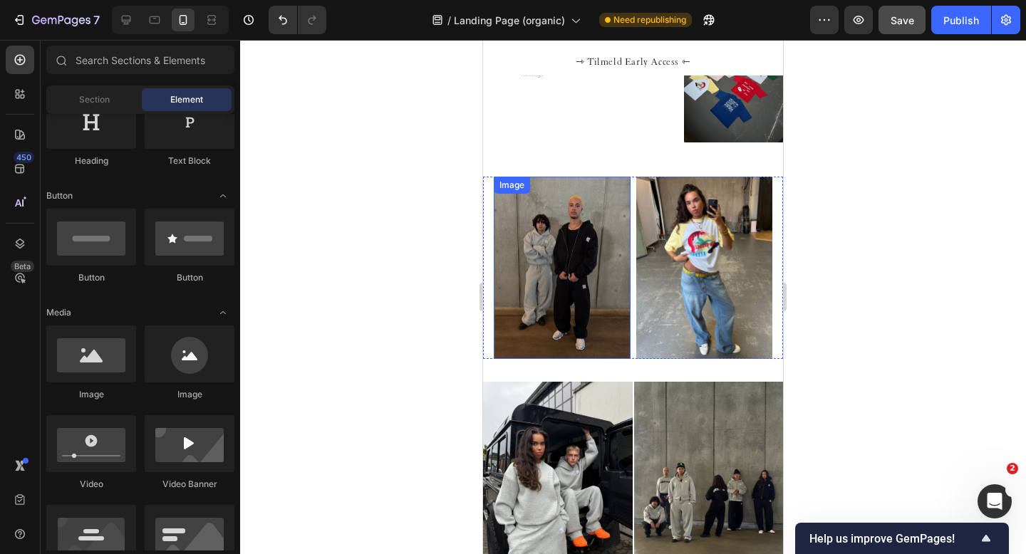
scroll to position [966, 0]
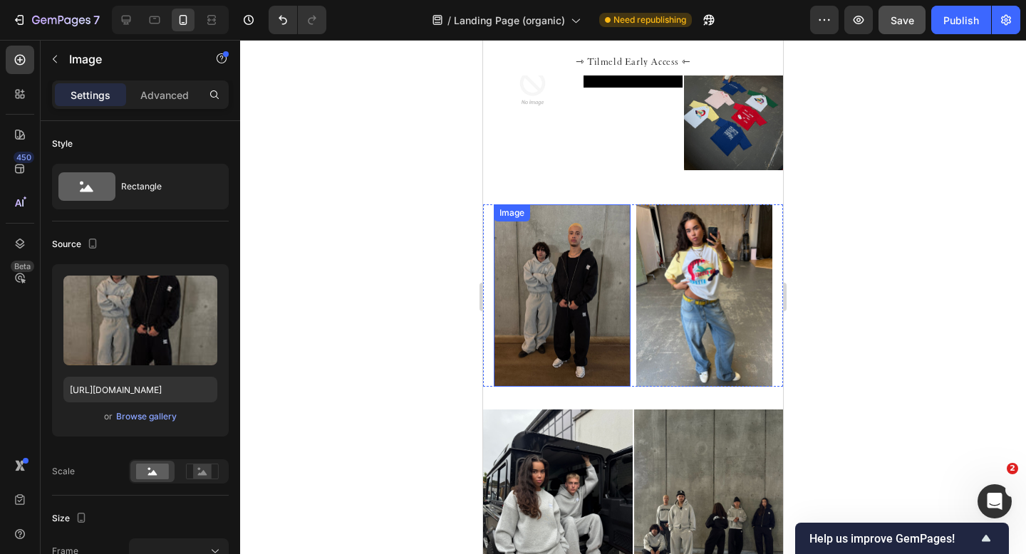
click at [540, 276] on img at bounding box center [562, 296] width 137 height 182
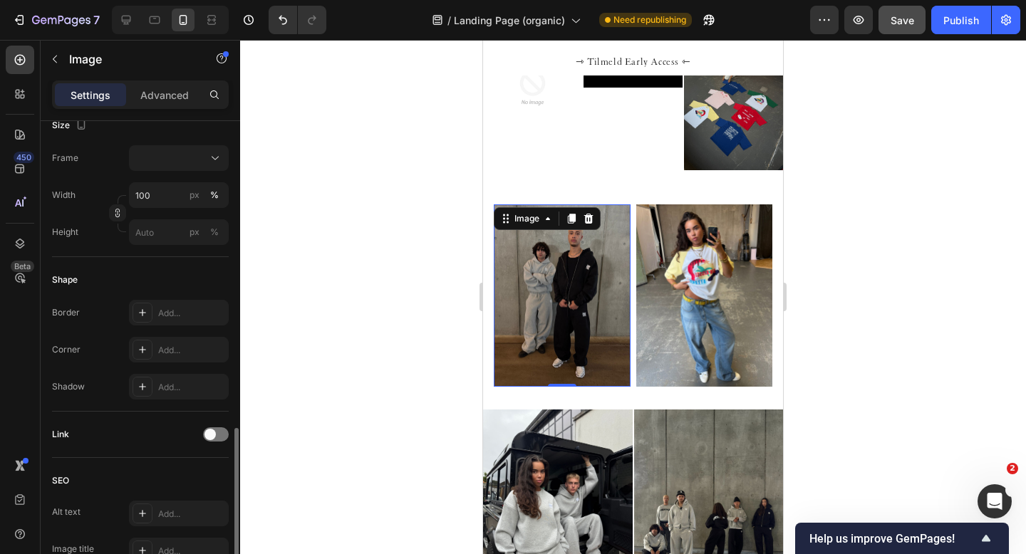
scroll to position [638, 0]
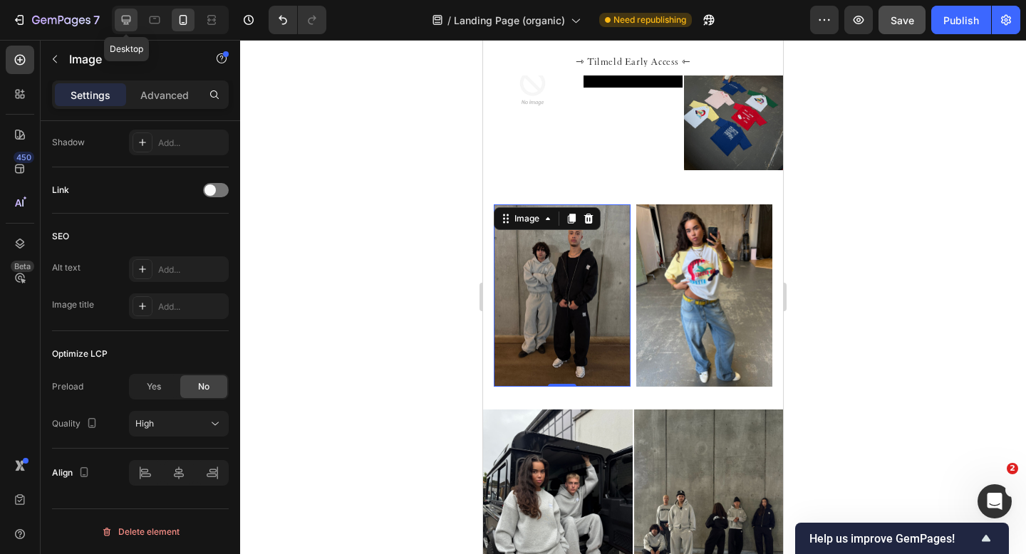
click at [133, 14] on div at bounding box center [126, 20] width 23 height 23
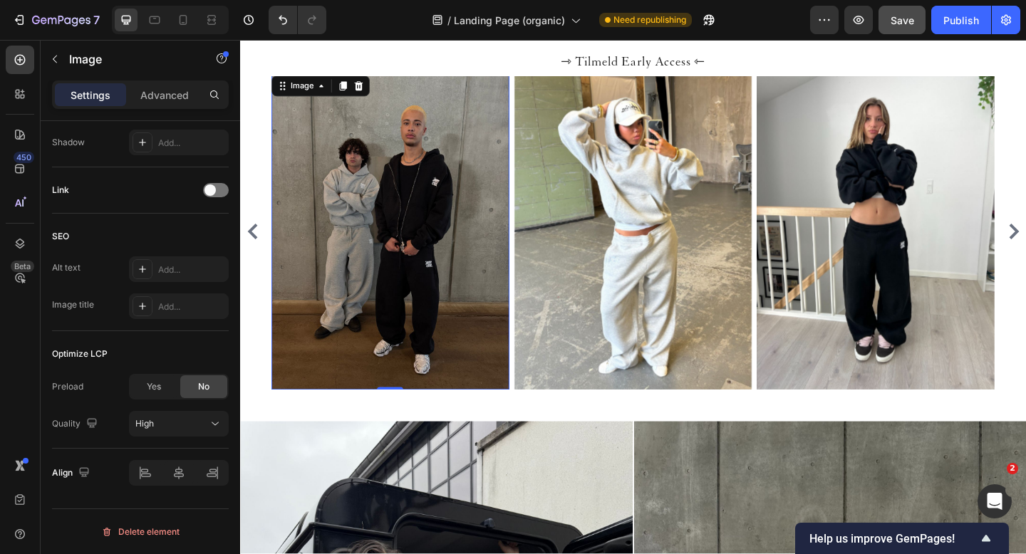
scroll to position [1352, 0]
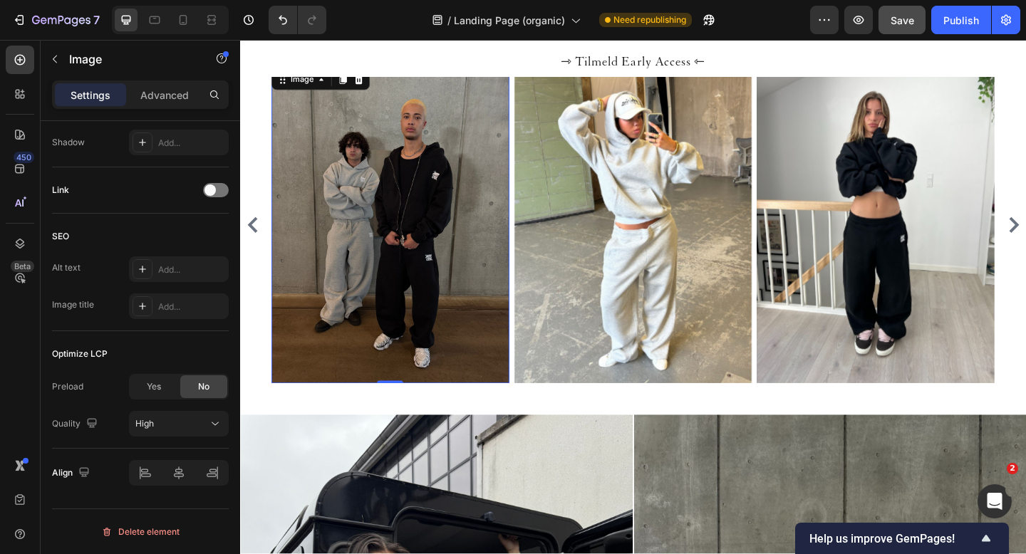
click at [376, 234] on img at bounding box center [403, 241] width 259 height 345
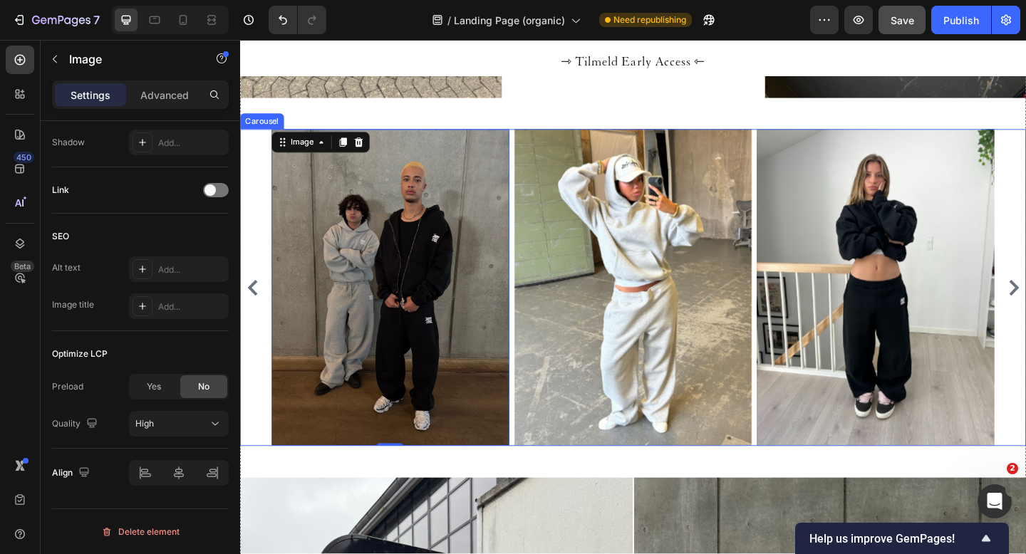
click at [252, 301] on icon "Carousel Back Arrow" at bounding box center [253, 309] width 17 height 17
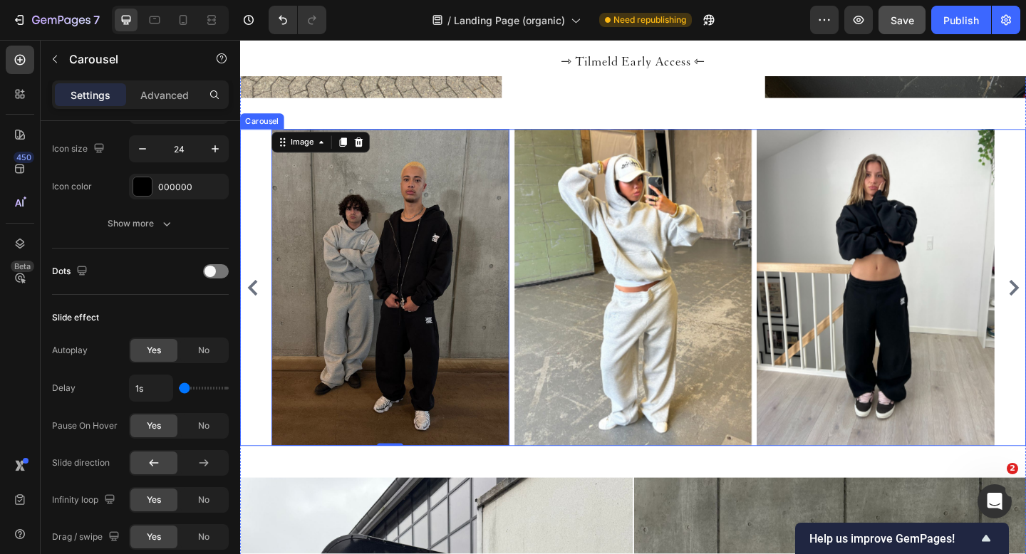
scroll to position [0, 0]
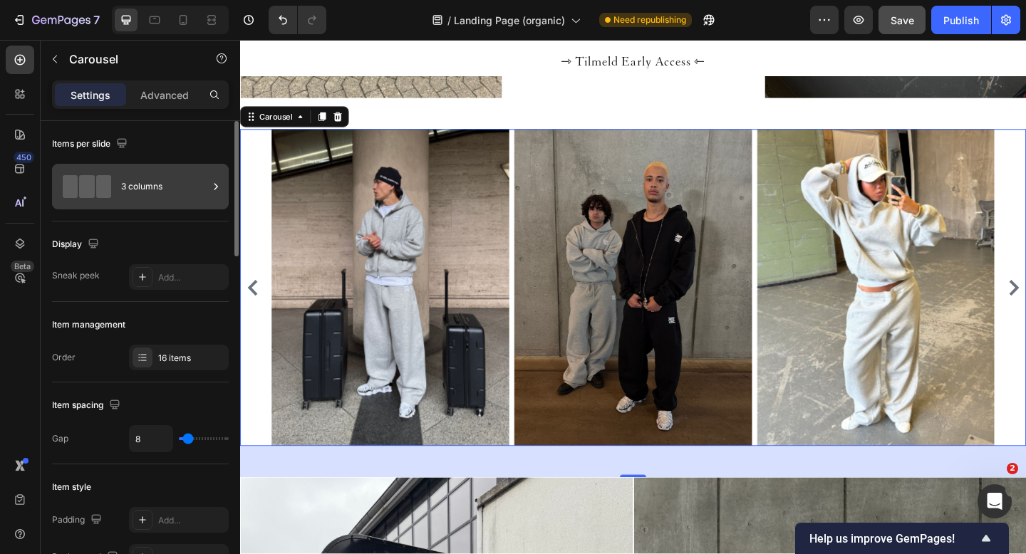
click at [188, 190] on div "3 columns" at bounding box center [164, 186] width 87 height 33
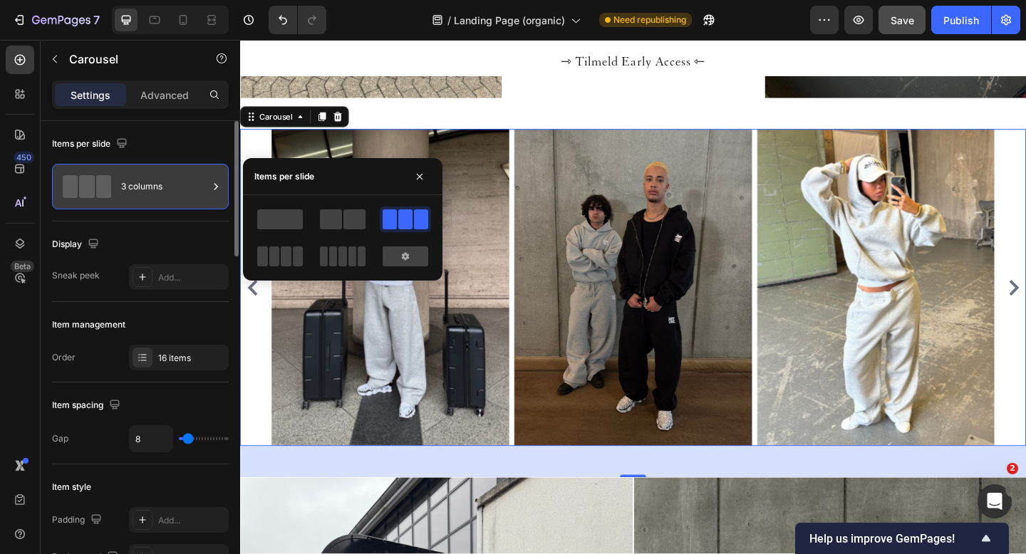
click at [188, 190] on div "3 columns" at bounding box center [164, 186] width 87 height 33
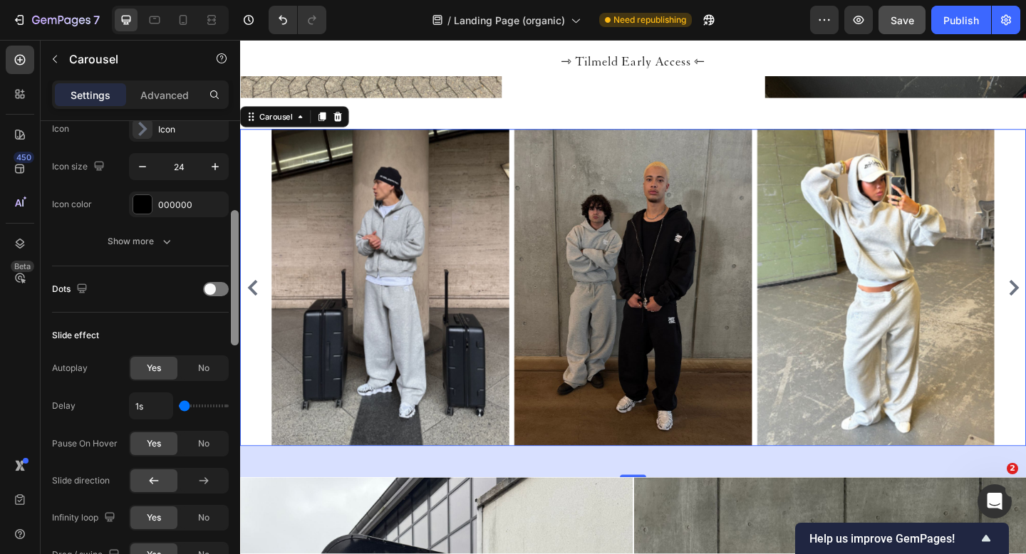
scroll to position [466, 0]
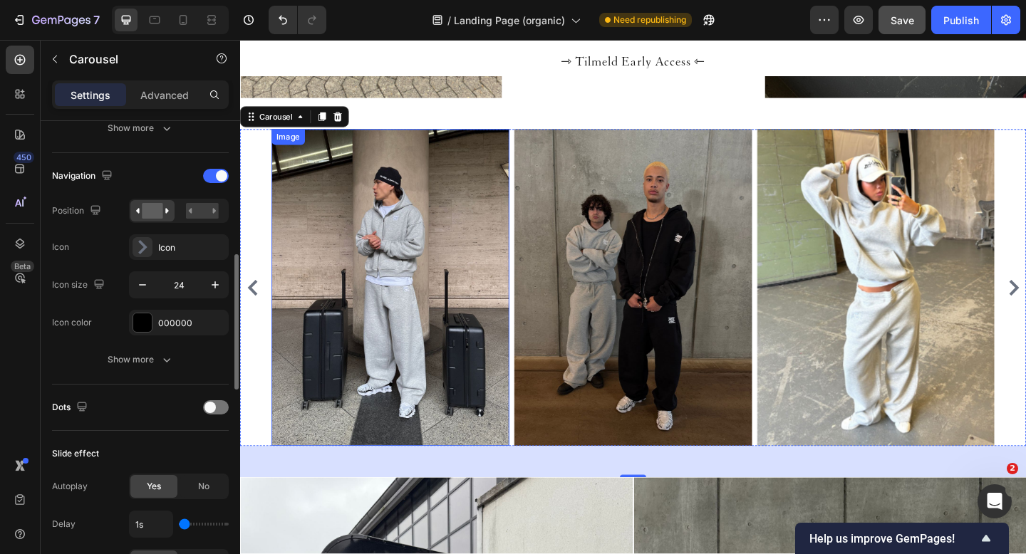
click at [383, 263] on img at bounding box center [403, 310] width 259 height 345
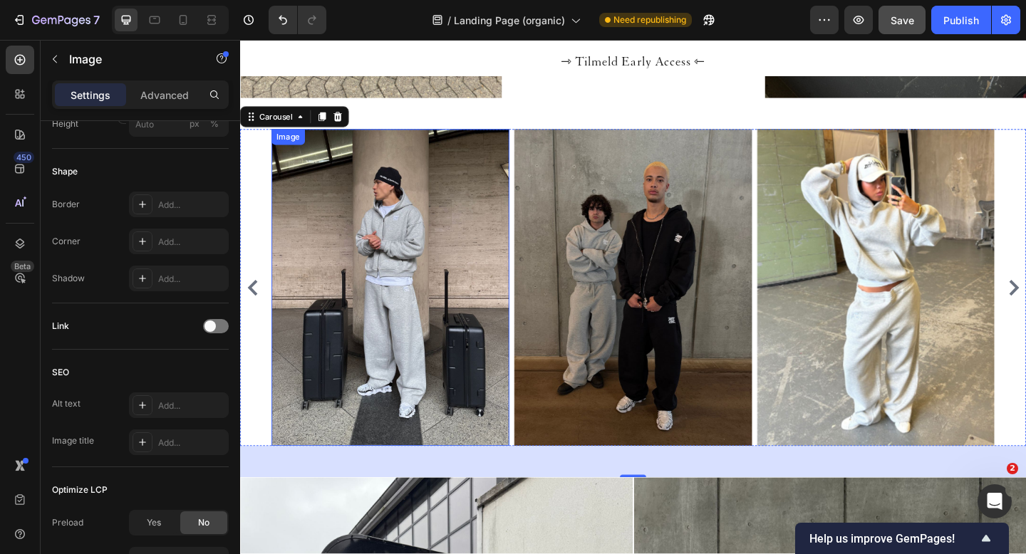
scroll to position [0, 0]
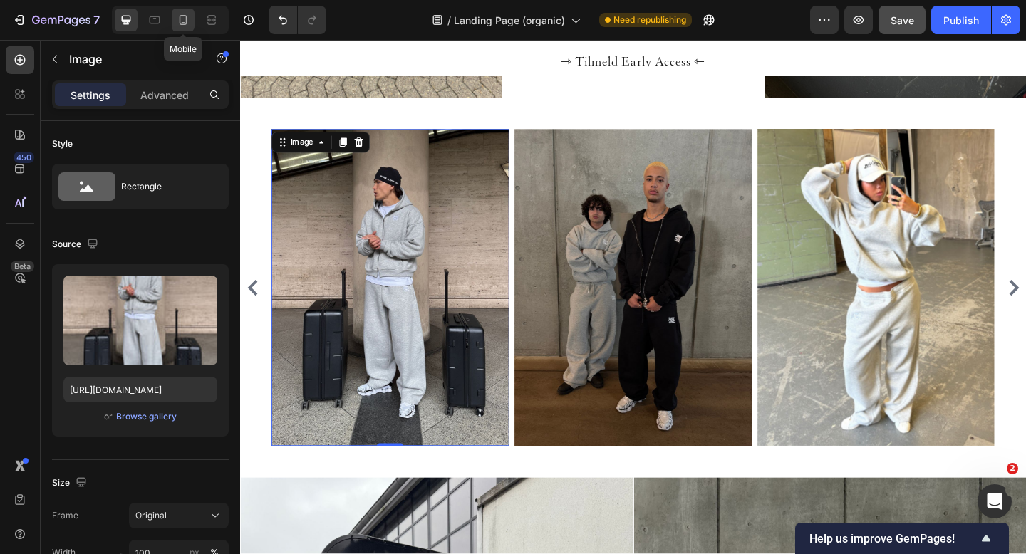
click at [180, 17] on icon at bounding box center [184, 20] width 8 height 10
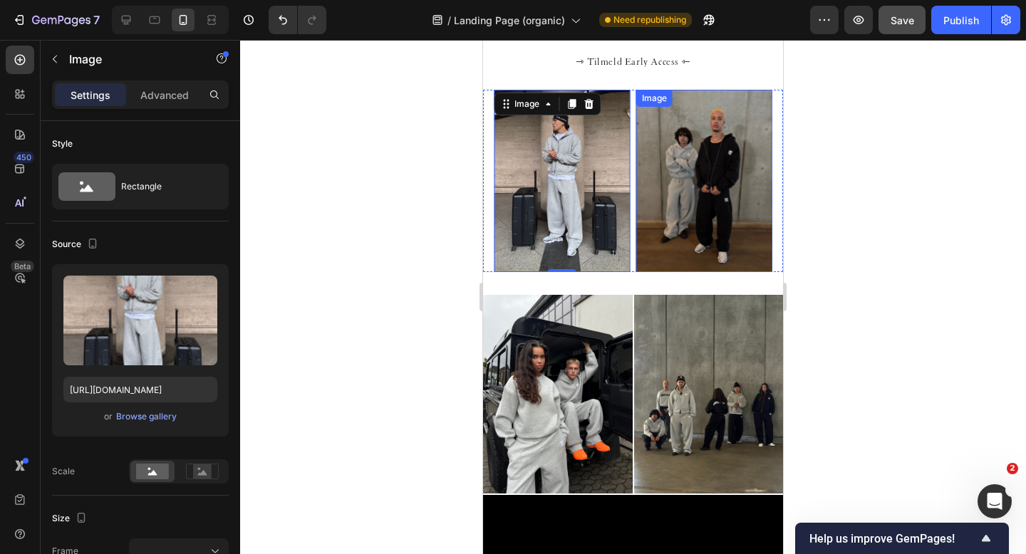
click at [745, 168] on img at bounding box center [704, 181] width 137 height 182
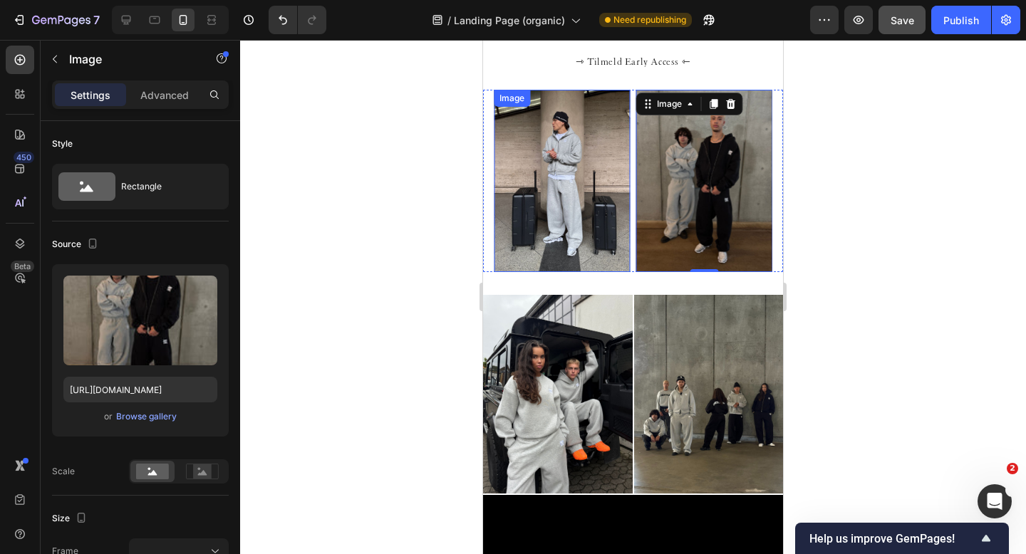
click at [549, 160] on img at bounding box center [562, 181] width 137 height 182
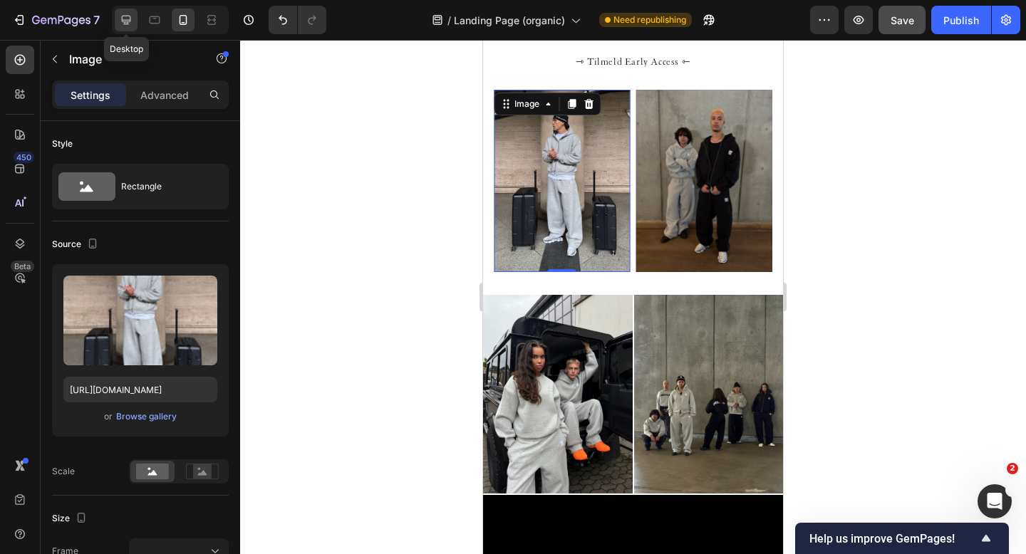
click at [125, 9] on div at bounding box center [126, 20] width 23 height 23
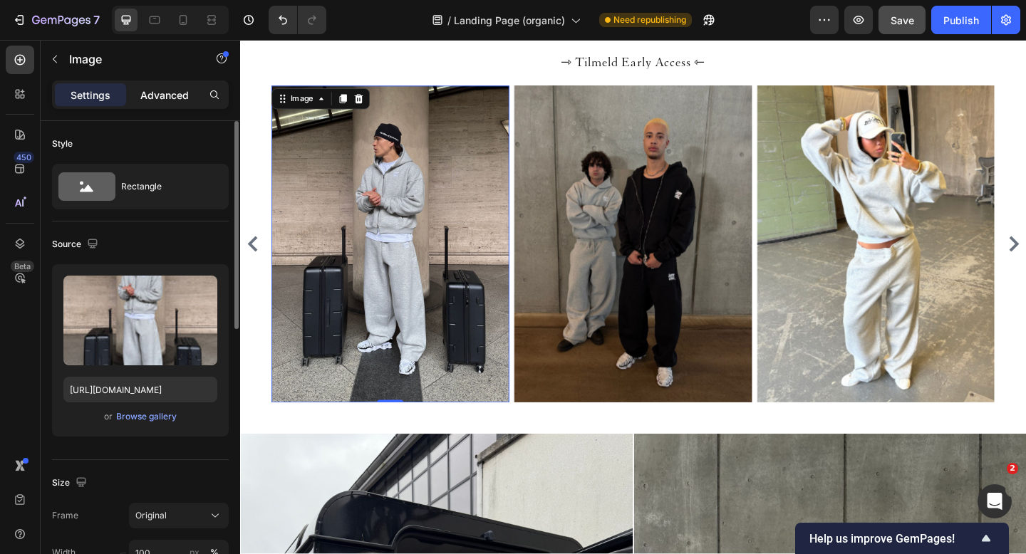
click at [169, 95] on p "Advanced" at bounding box center [164, 95] width 48 height 15
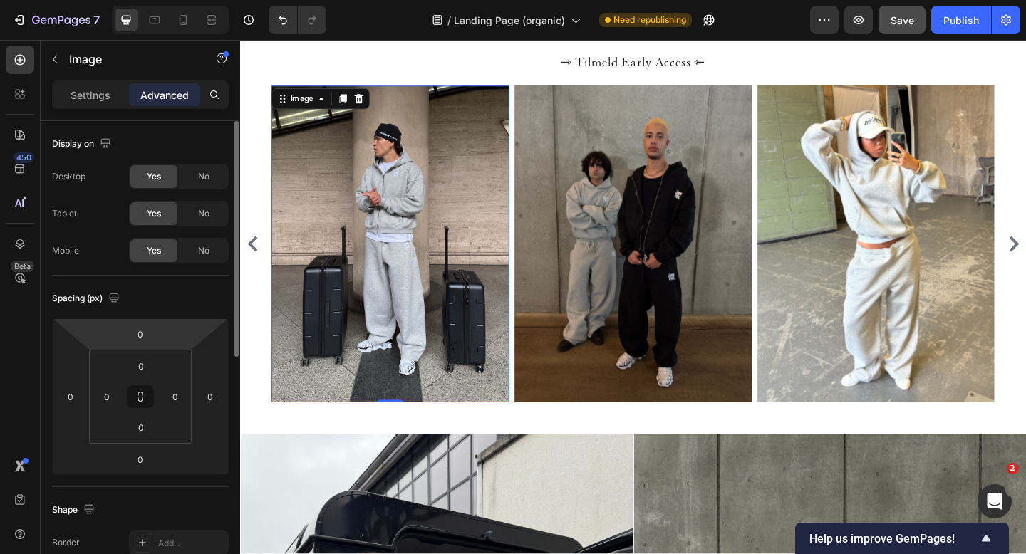
click at [309, 234] on img at bounding box center [403, 262] width 259 height 345
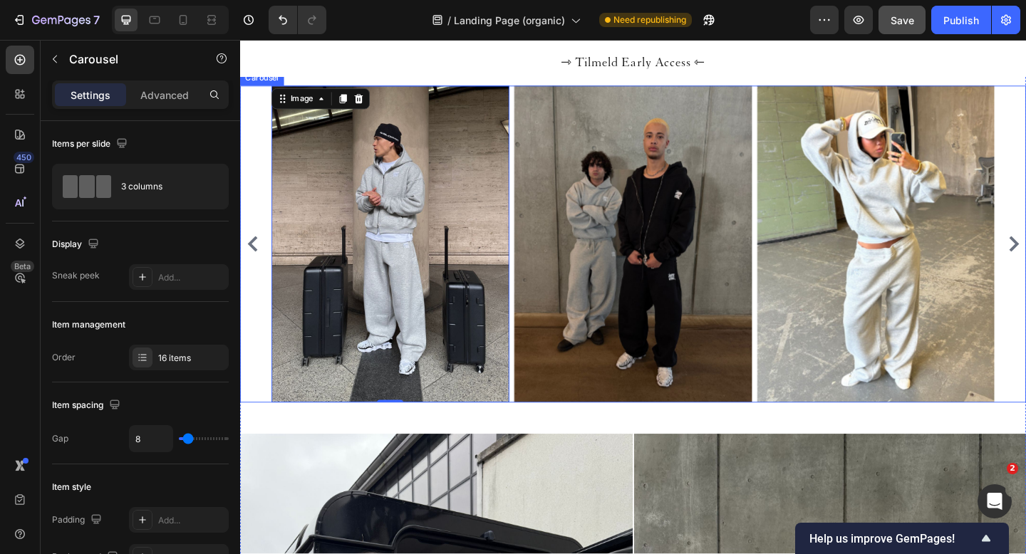
click at [264, 203] on div "Image Image Image Image Image Image Image Image Image Image Image Image Image I…" at bounding box center [667, 262] width 855 height 345
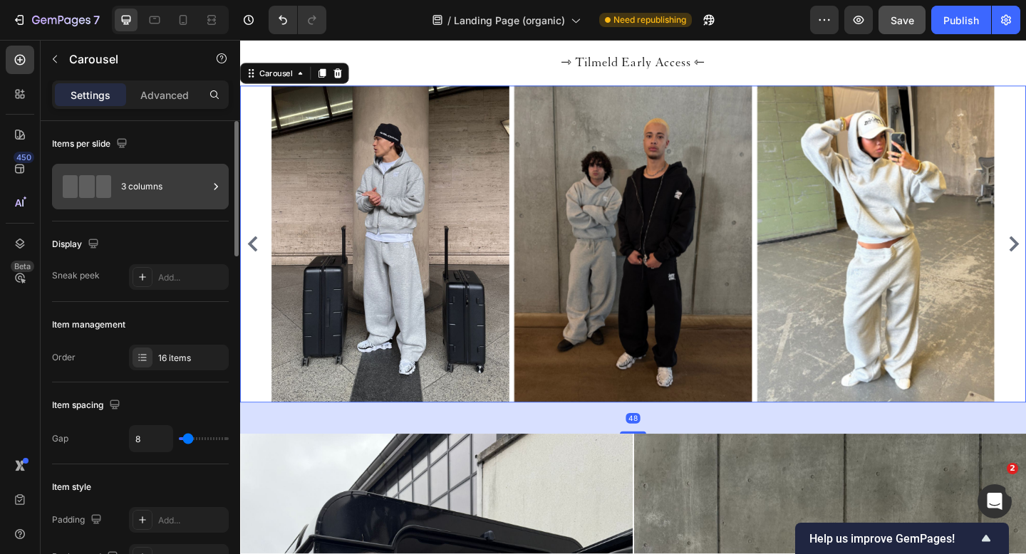
click at [146, 207] on div "3 columns" at bounding box center [140, 187] width 177 height 46
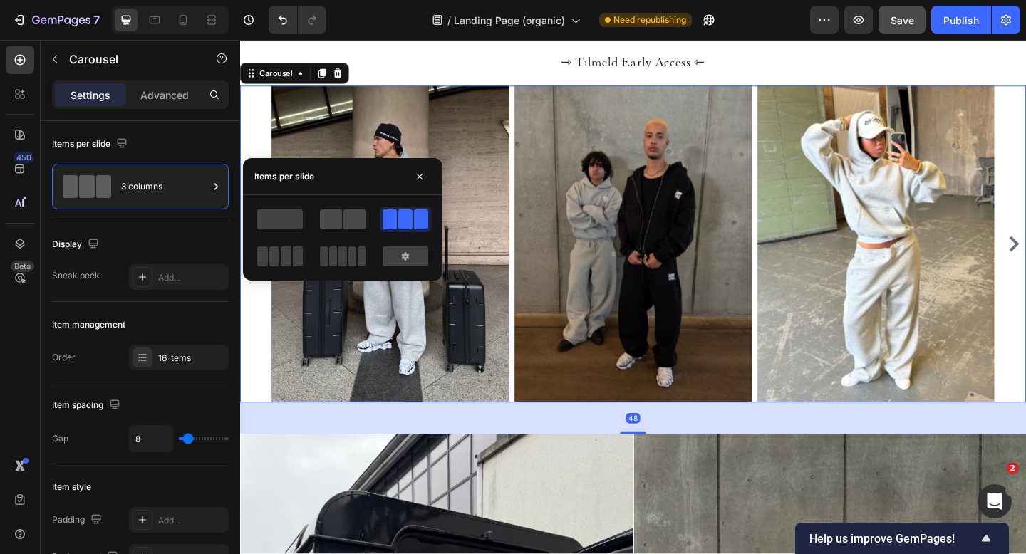
click at [338, 219] on span at bounding box center [331, 219] width 22 height 20
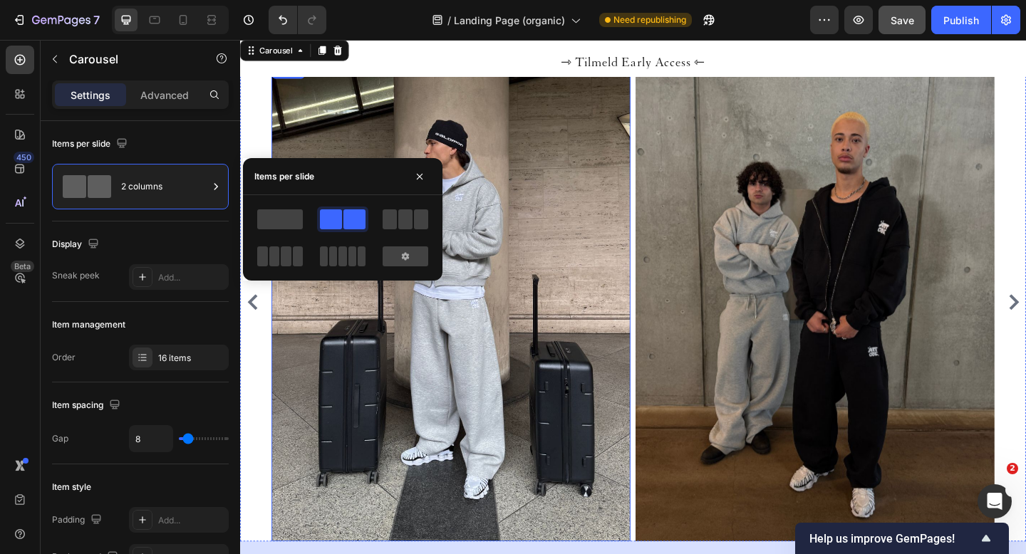
scroll to position [1350, 0]
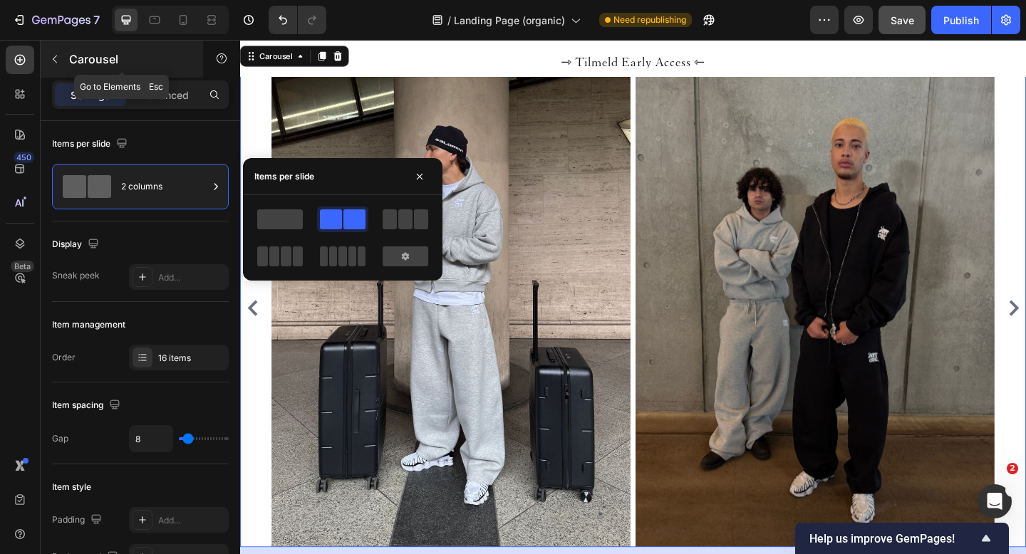
click at [56, 63] on icon "button" at bounding box center [54, 58] width 11 height 11
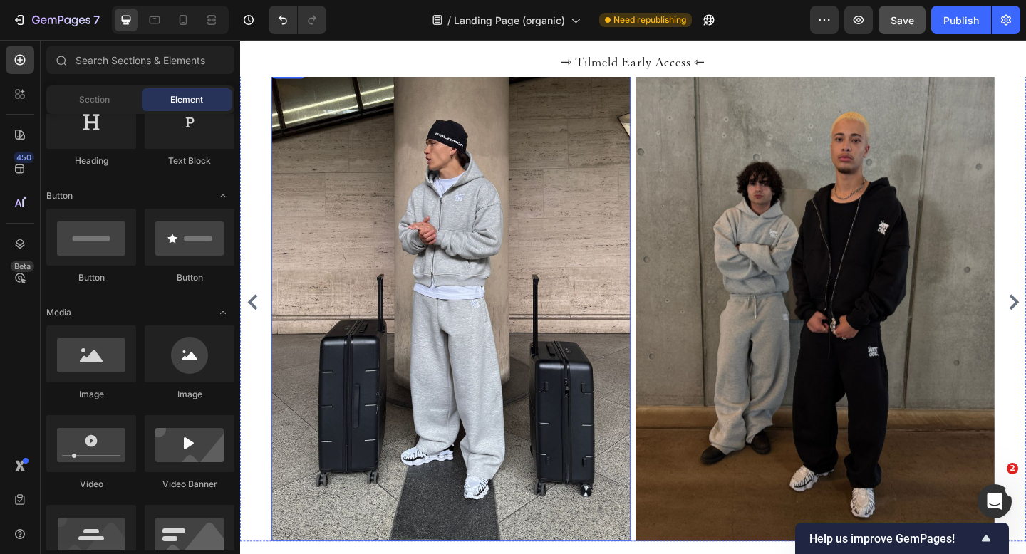
scroll to position [1346, 0]
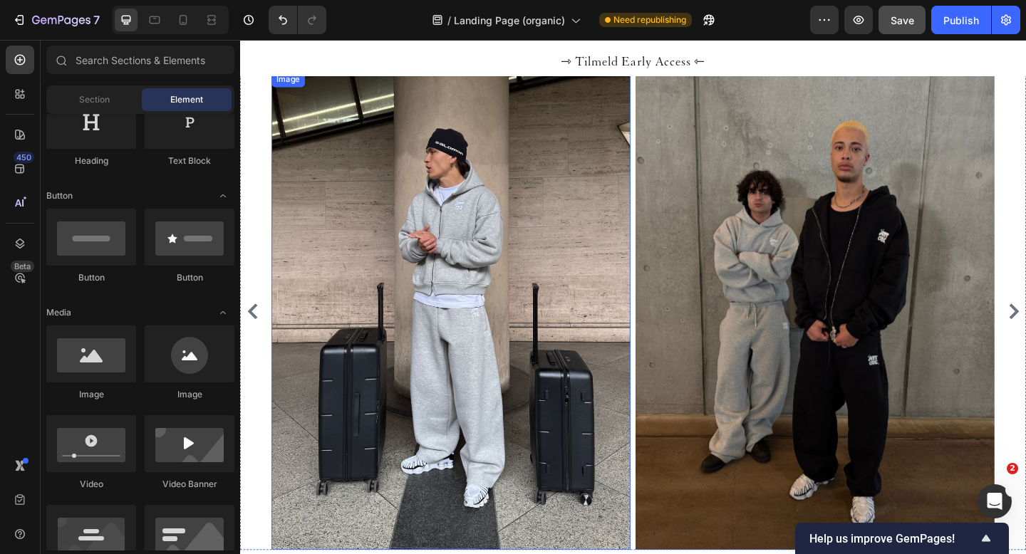
click at [479, 272] on img at bounding box center [469, 335] width 390 height 521
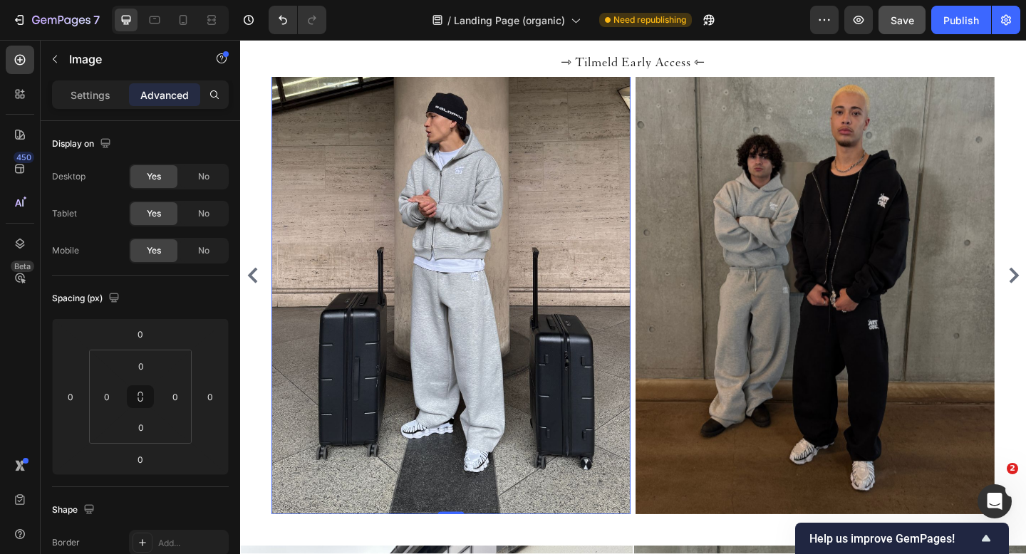
scroll to position [1402, 0]
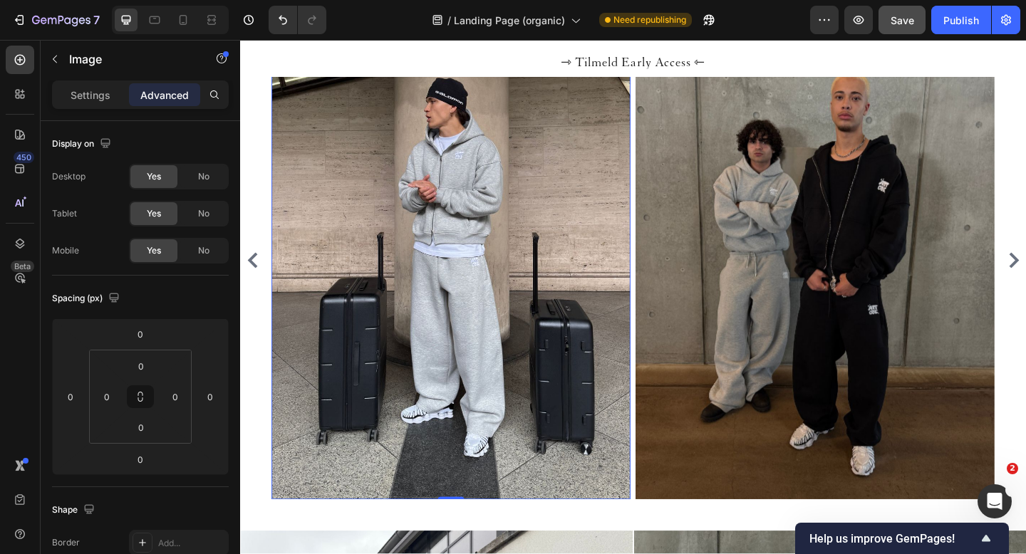
click at [394, 264] on img at bounding box center [469, 279] width 390 height 521
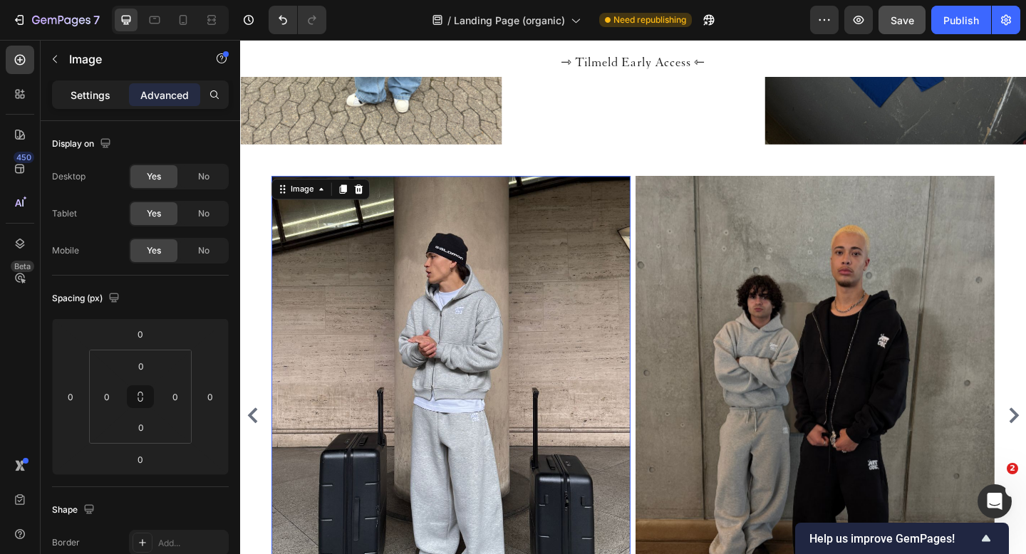
click at [88, 98] on p "Settings" at bounding box center [91, 95] width 40 height 15
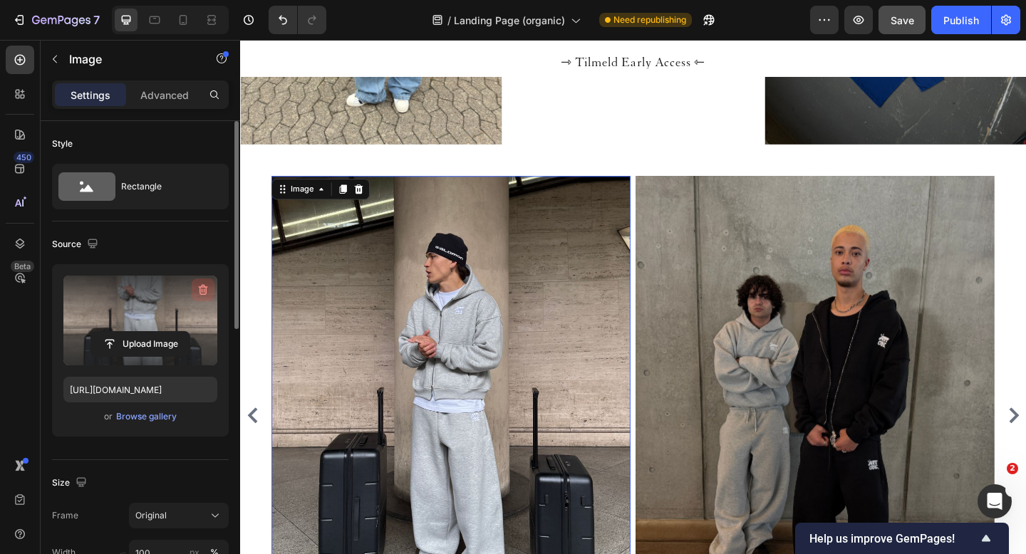
click at [200, 290] on icon "button" at bounding box center [203, 290] width 9 height 11
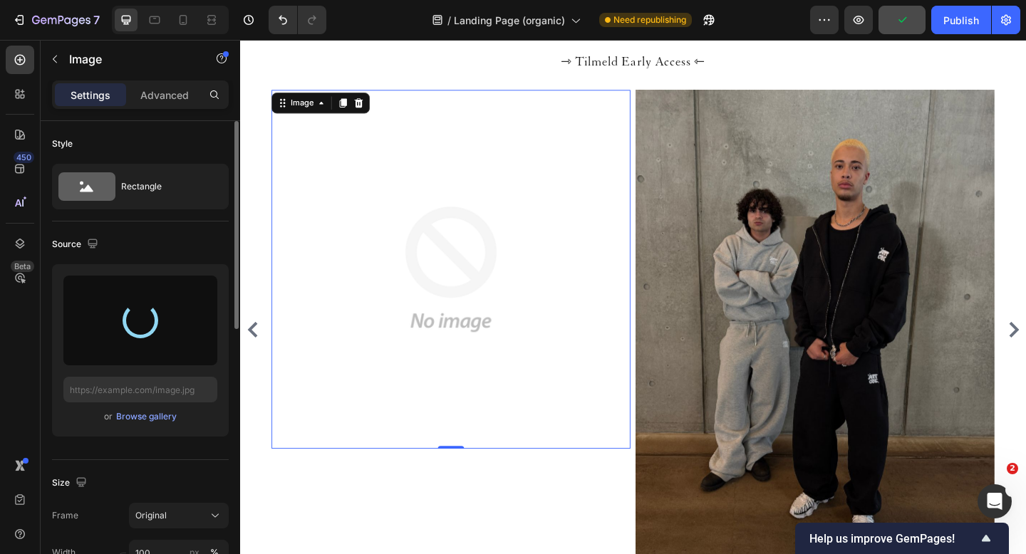
scroll to position [1341, 0]
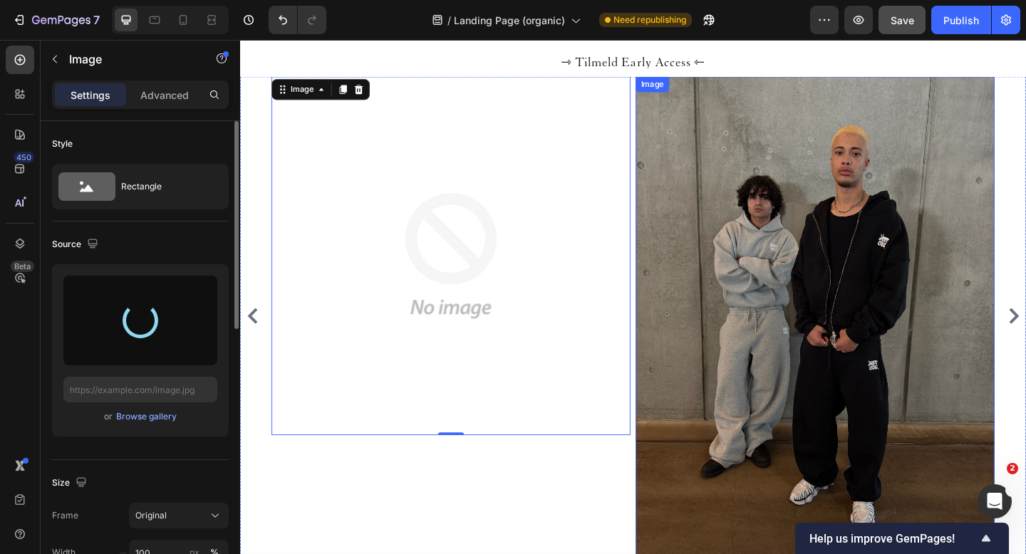
type input "https://cdn.shopify.com/s/files/1/0622/4838/6772/files/gempages_565106568354333…"
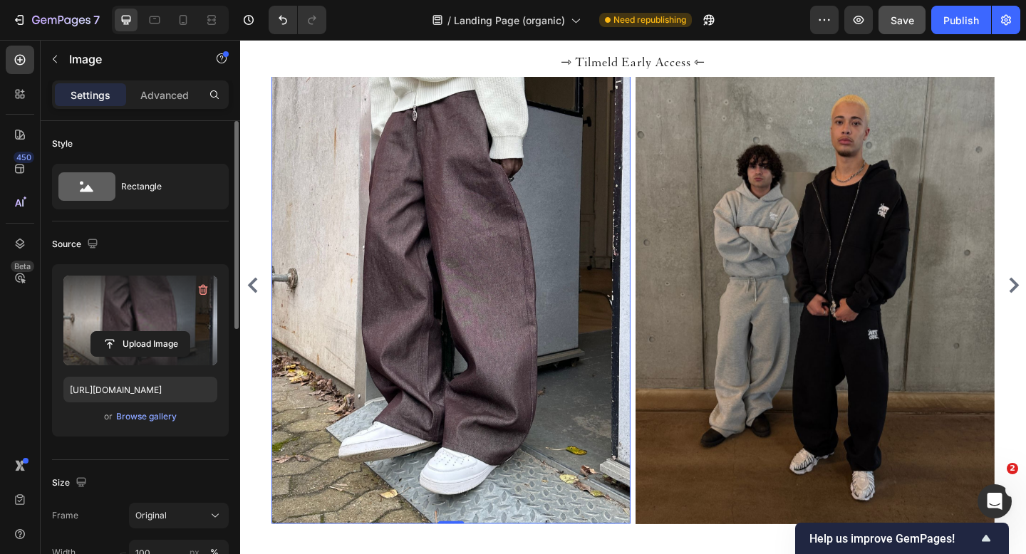
scroll to position [1308, 0]
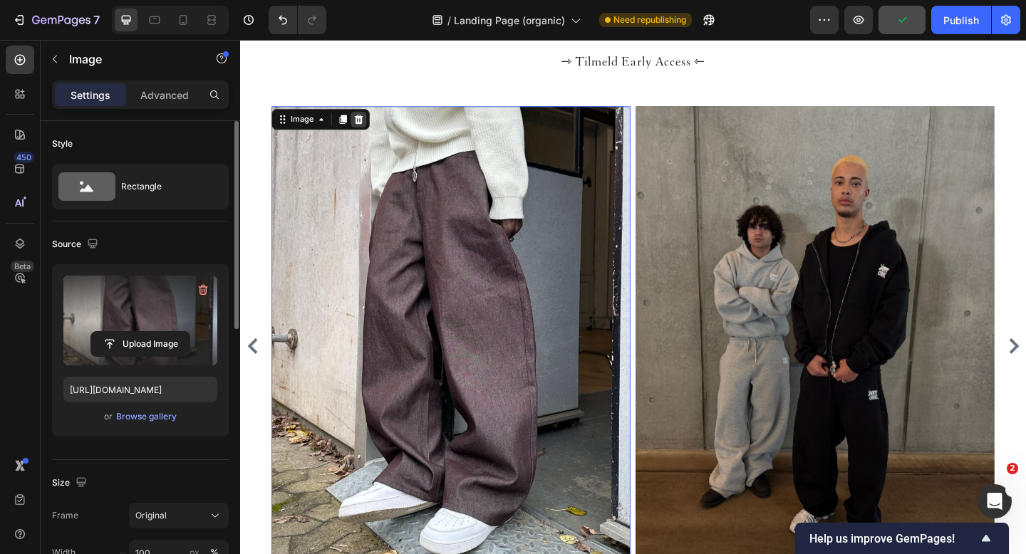
click at [367, 125] on icon at bounding box center [369, 127] width 9 height 10
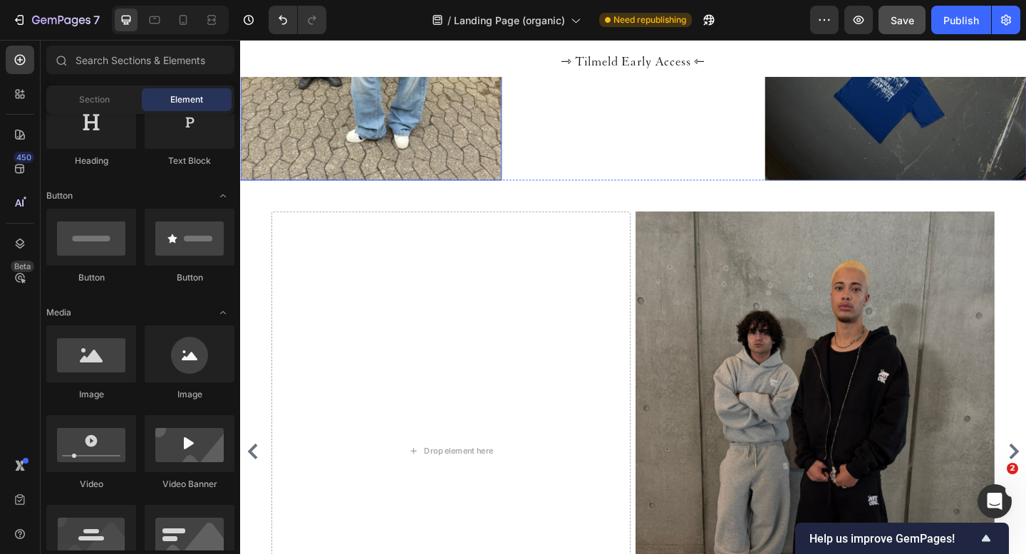
scroll to position [1244, 0]
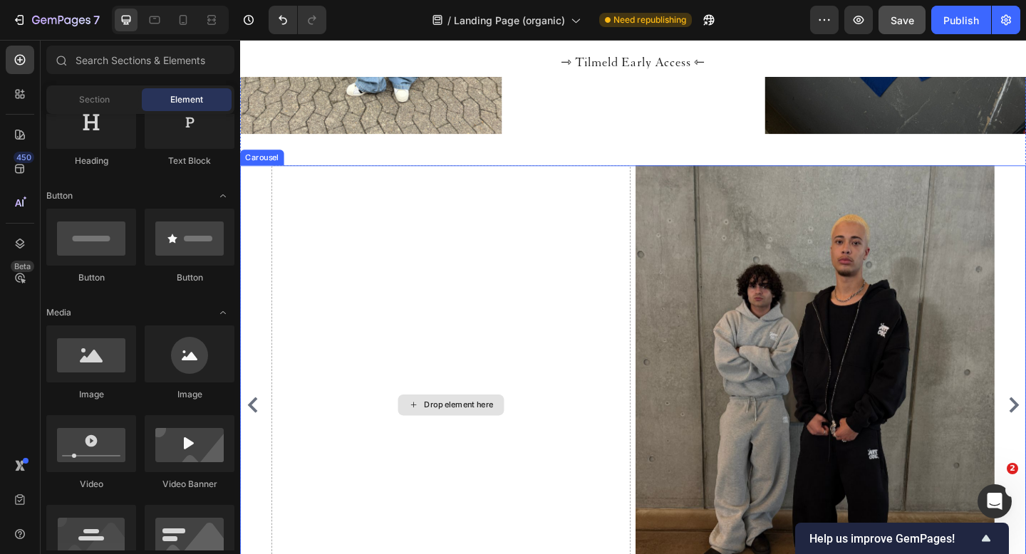
click at [477, 443] on div "Drop element here" at bounding box center [469, 437] width 115 height 23
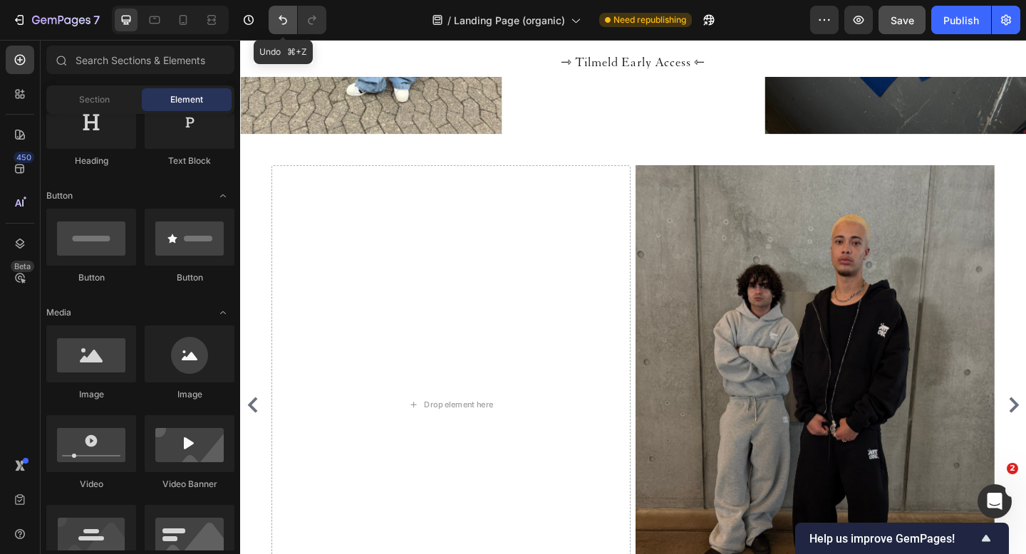
click at [282, 21] on icon "Undo/Redo" at bounding box center [283, 20] width 14 height 14
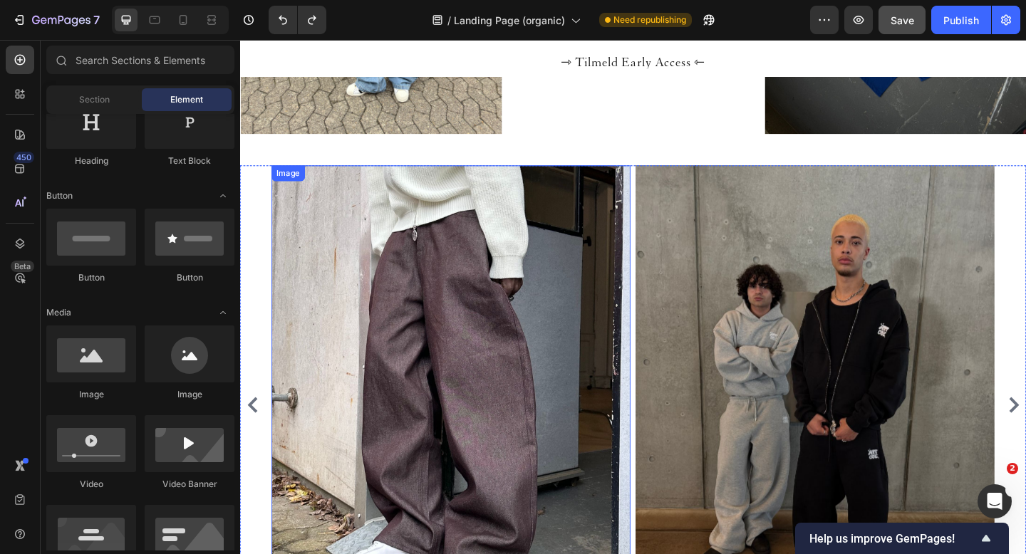
click at [385, 324] on img at bounding box center [469, 437] width 390 height 520
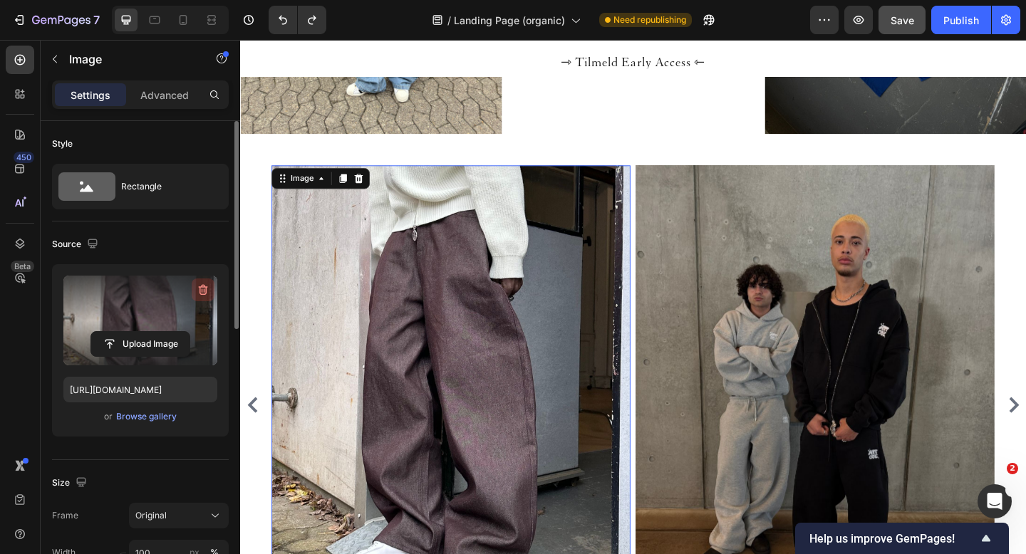
click at [202, 294] on icon "button" at bounding box center [203, 290] width 14 height 14
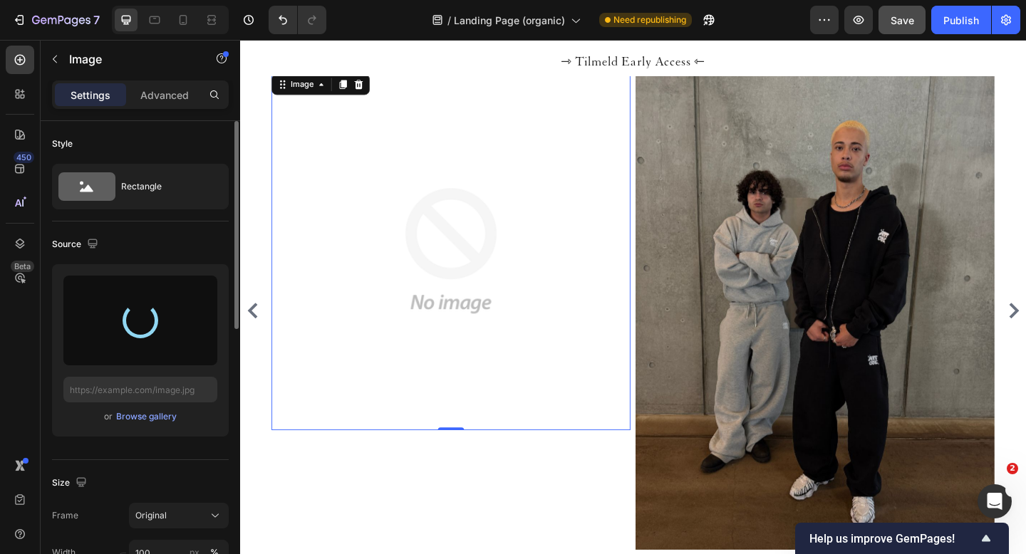
scroll to position [1360, 0]
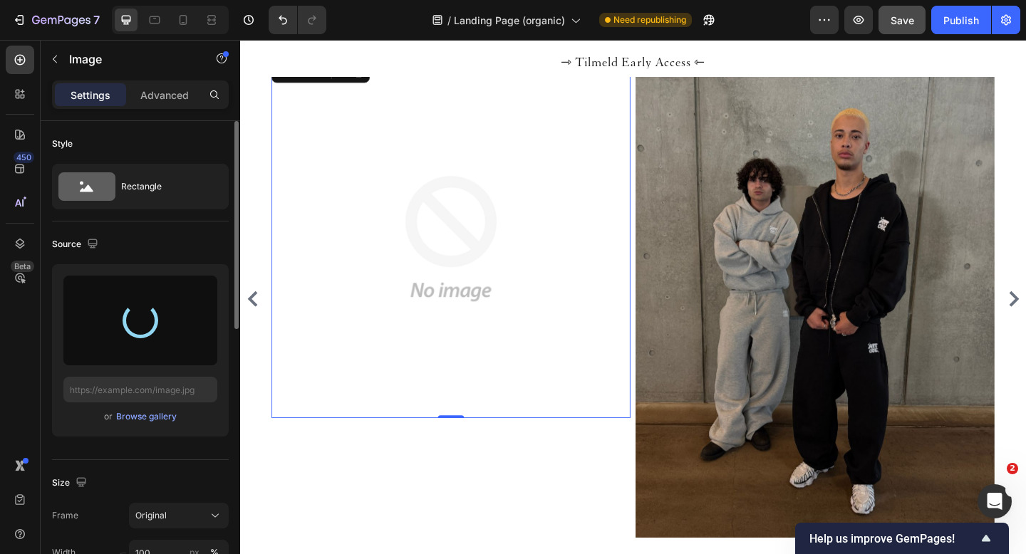
type input "[URL][DOMAIN_NAME]"
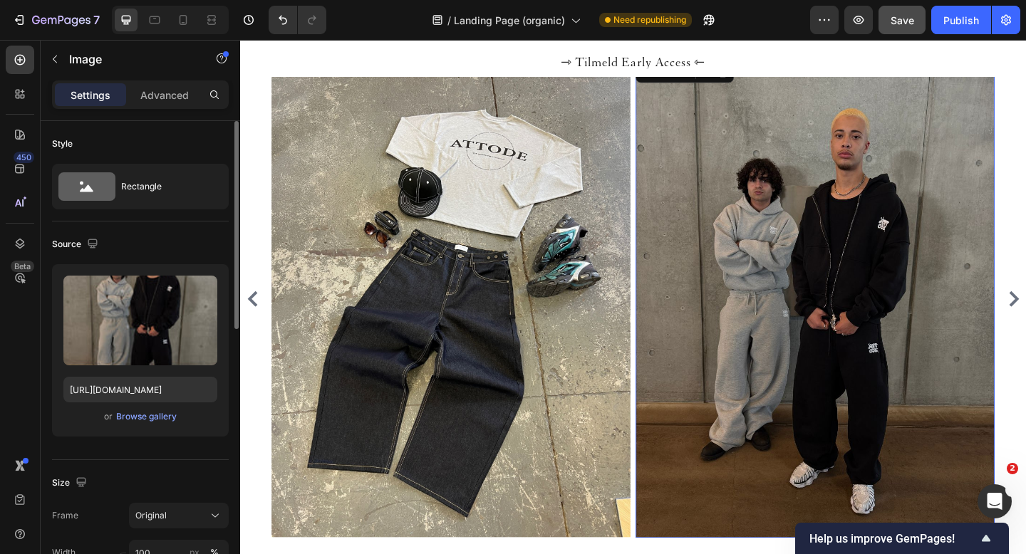
click at [809, 257] on img at bounding box center [866, 321] width 390 height 521
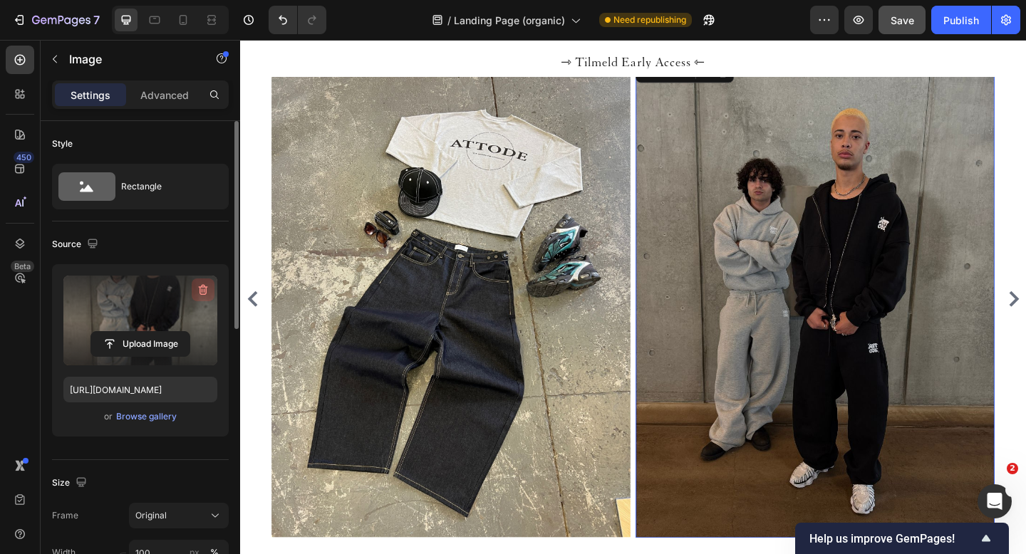
click at [199, 289] on icon "button" at bounding box center [203, 290] width 14 height 14
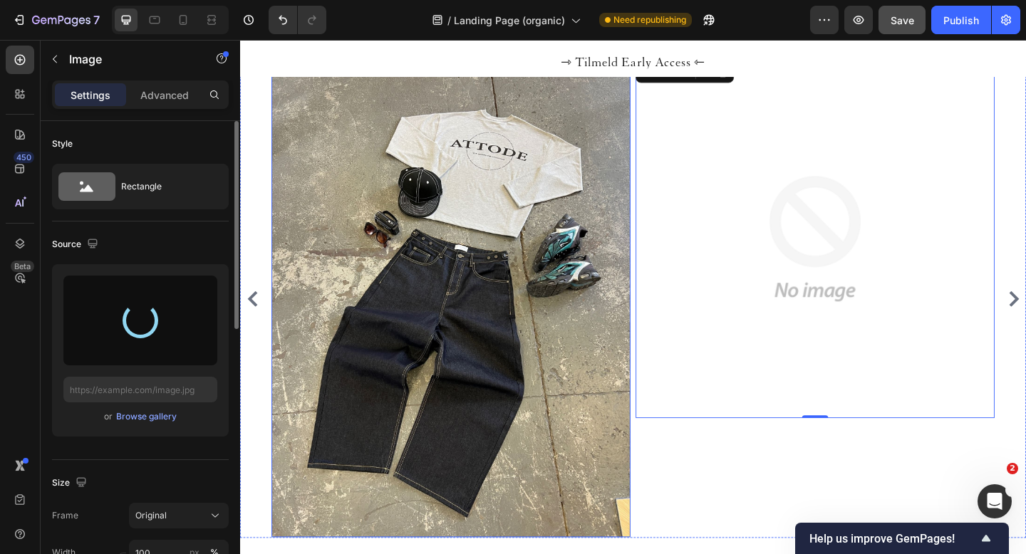
type input "[URL][DOMAIN_NAME]"
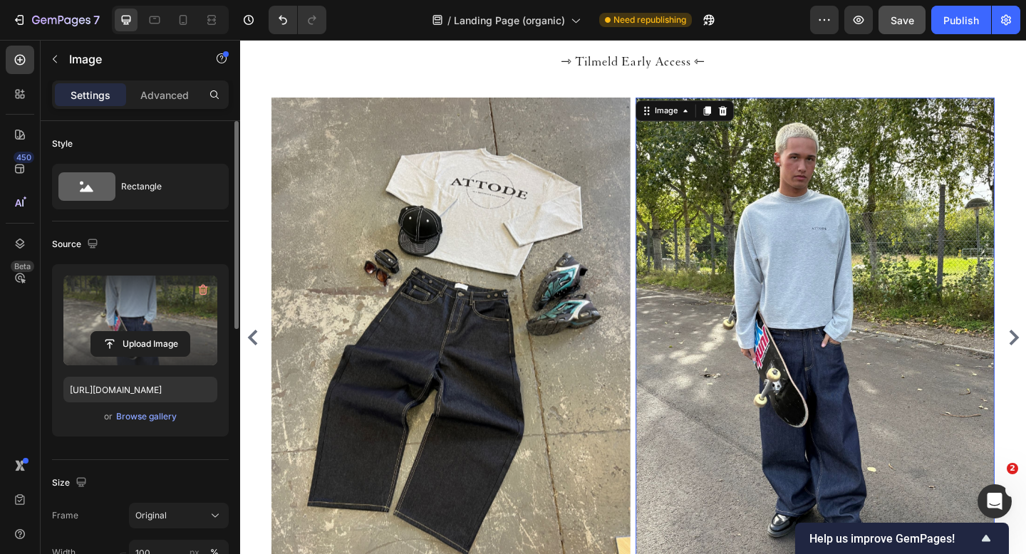
scroll to position [1367, 0]
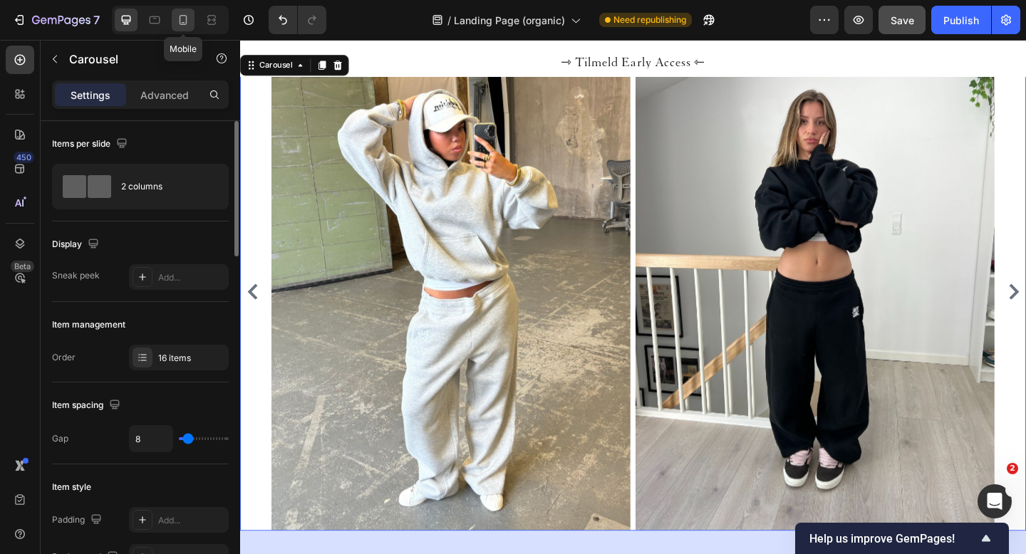
click at [180, 24] on icon at bounding box center [184, 20] width 8 height 10
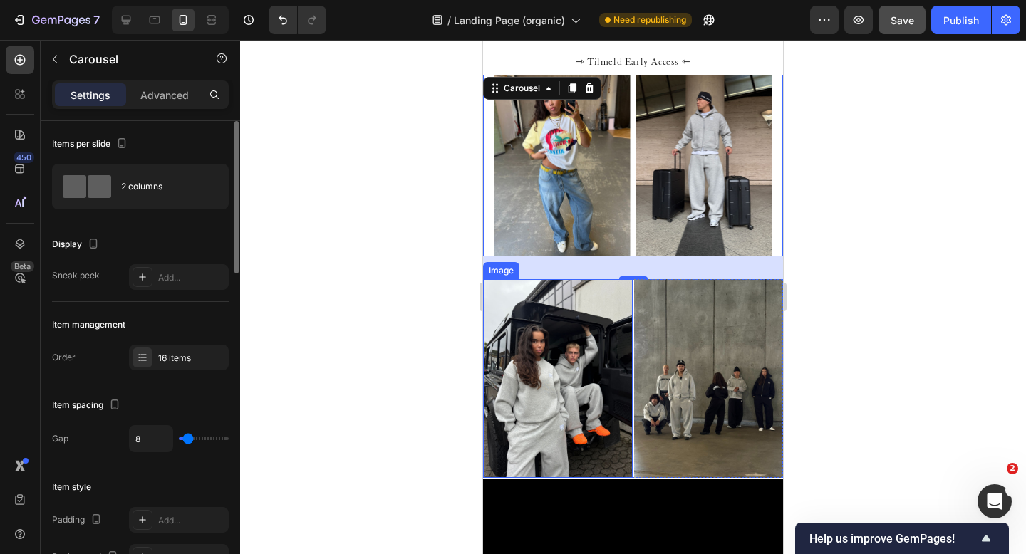
scroll to position [1080, 0]
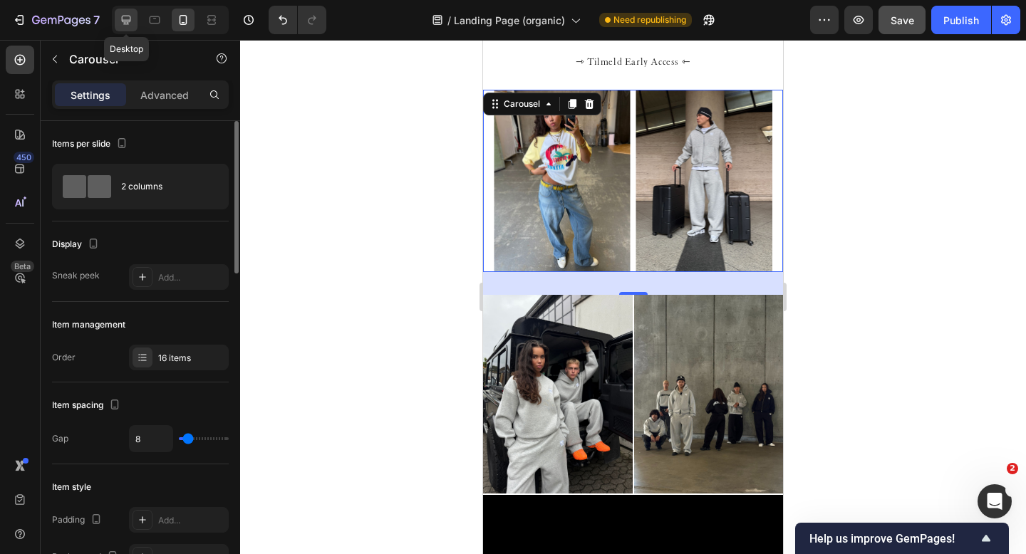
click at [129, 20] on icon at bounding box center [126, 20] width 9 height 9
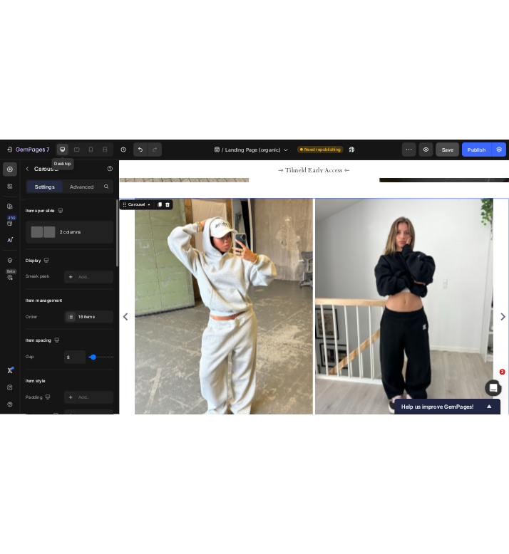
scroll to position [1331, 0]
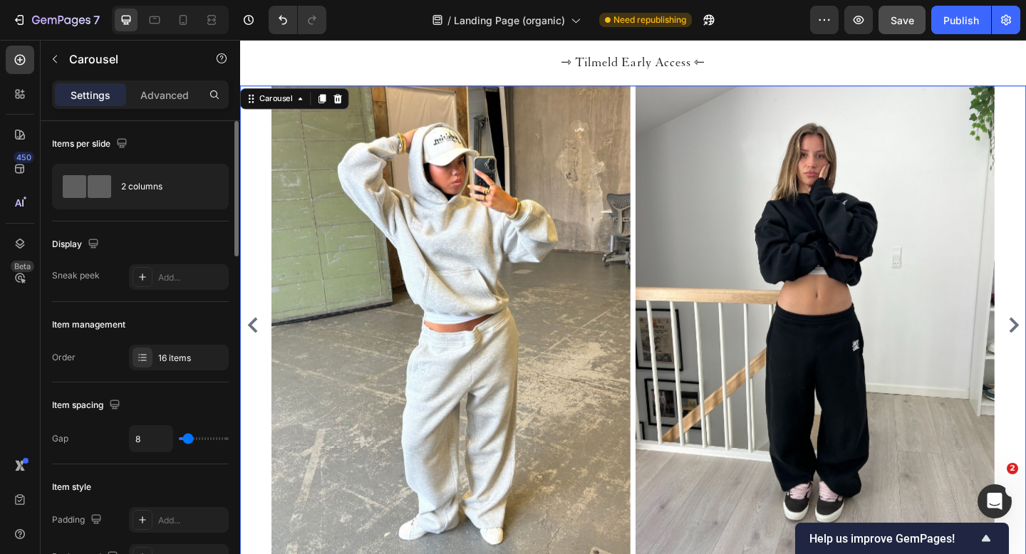
click at [253, 344] on icon "Carousel Back Arrow" at bounding box center [253, 350] width 17 height 17
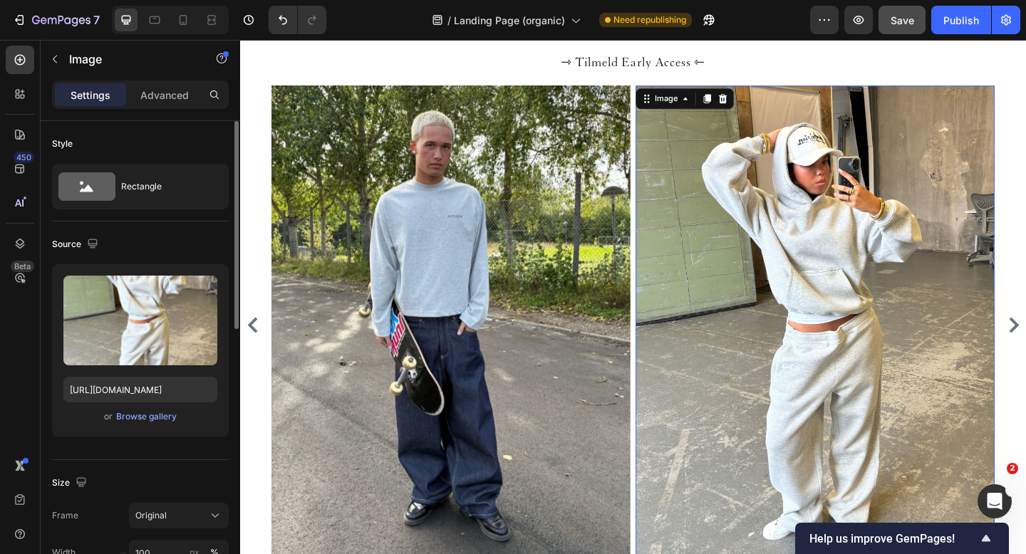
click at [931, 319] on img at bounding box center [866, 350] width 390 height 521
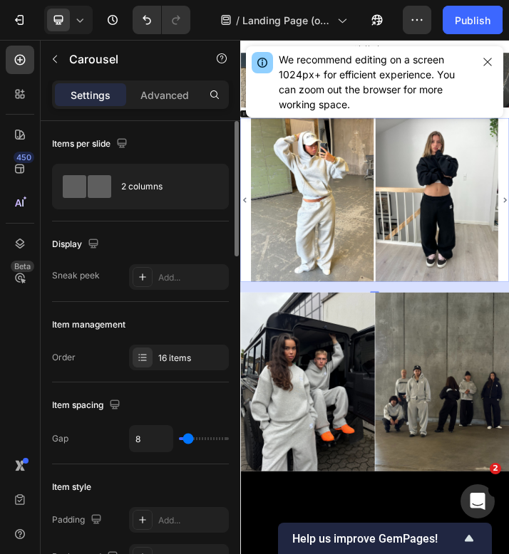
scroll to position [1026, 0]
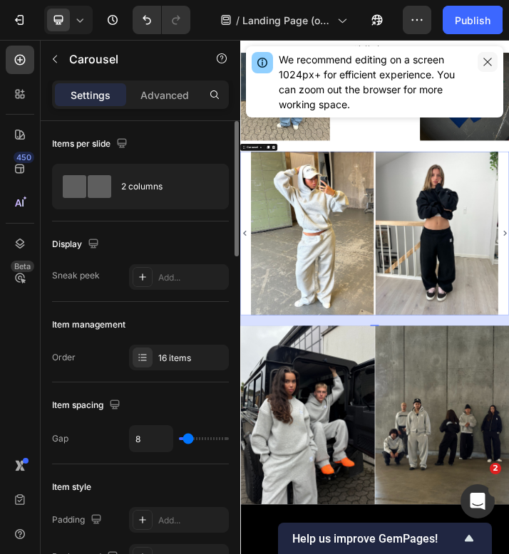
click at [490, 63] on icon "button" at bounding box center [487, 61] width 11 height 11
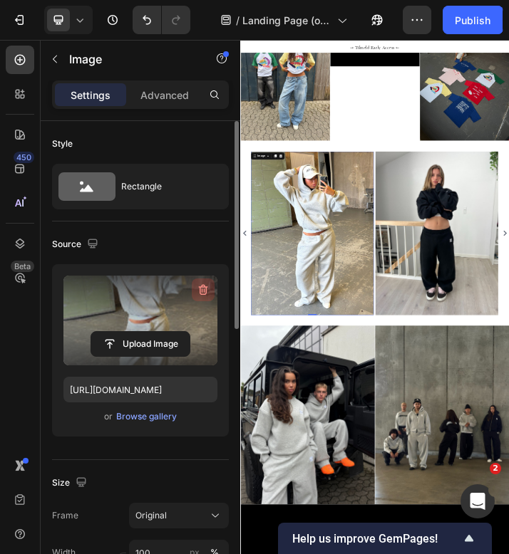
click at [197, 291] on icon "button" at bounding box center [203, 290] width 14 height 14
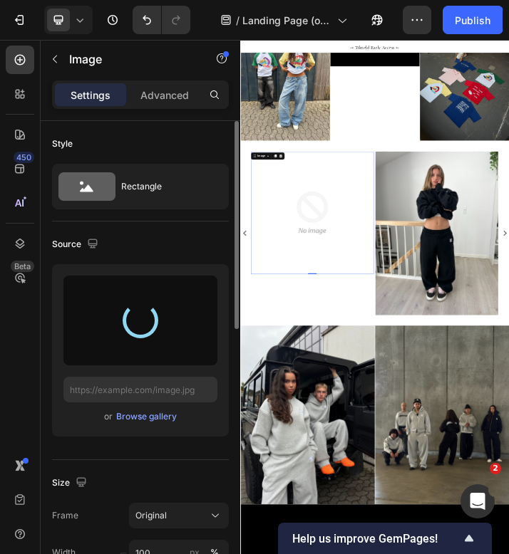
type input "[URL][DOMAIN_NAME]"
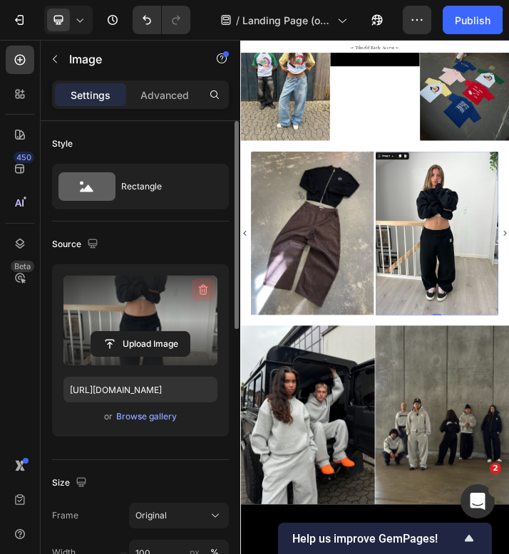
click at [204, 290] on icon "button" at bounding box center [204, 291] width 1 height 4
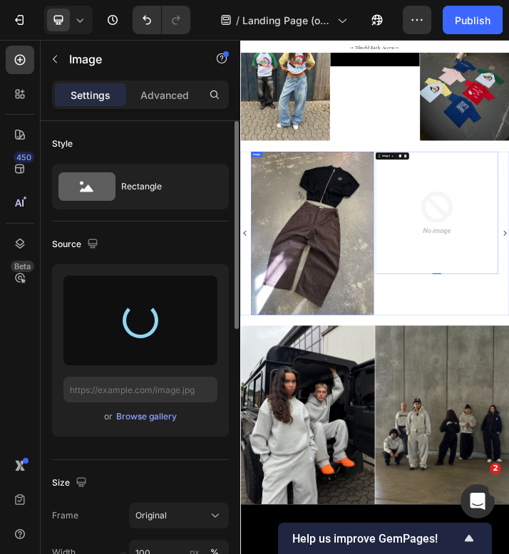
type input "[URL][DOMAIN_NAME]"
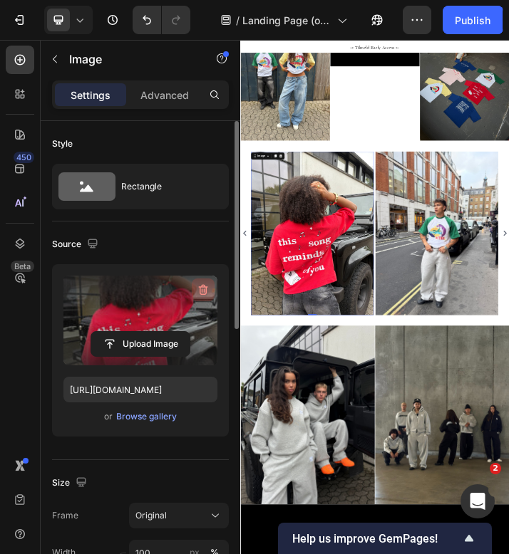
click at [202, 285] on icon "button" at bounding box center [203, 290] width 9 height 11
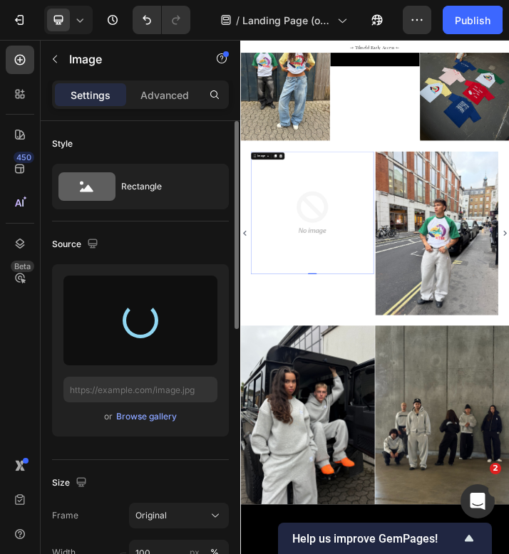
type input "[URL][DOMAIN_NAME]"
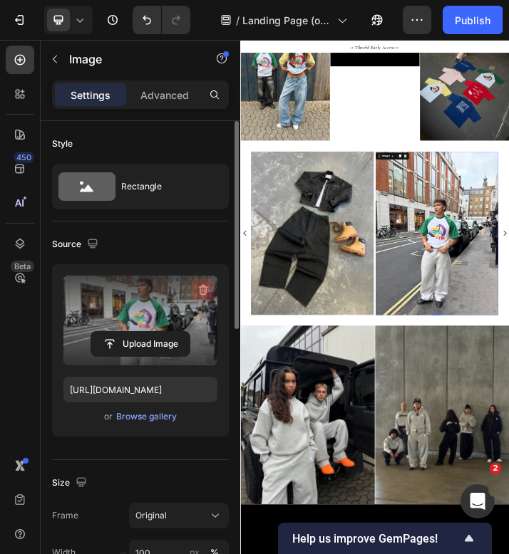
click at [204, 291] on icon "button" at bounding box center [204, 291] width 1 height 4
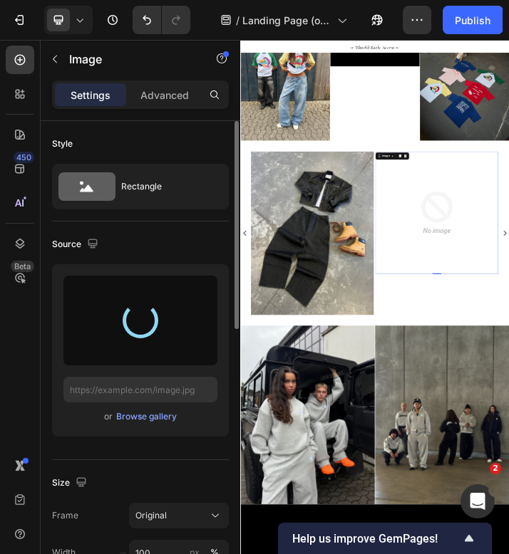
type input "https://cdn.shopify.com/s/files/1/0622/4838/6772/files/gempages_565106568354333…"
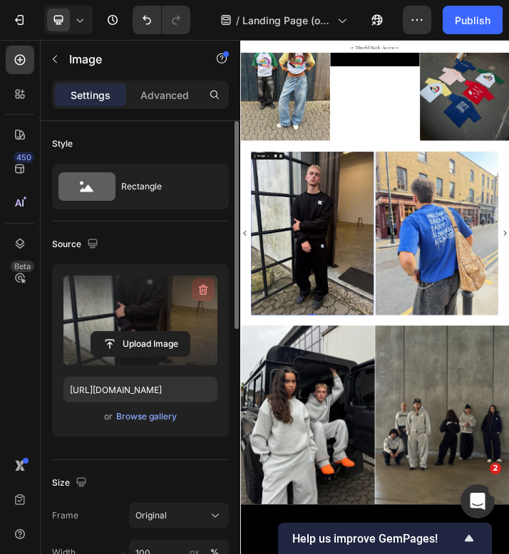
click at [203, 285] on icon "button" at bounding box center [203, 290] width 9 height 11
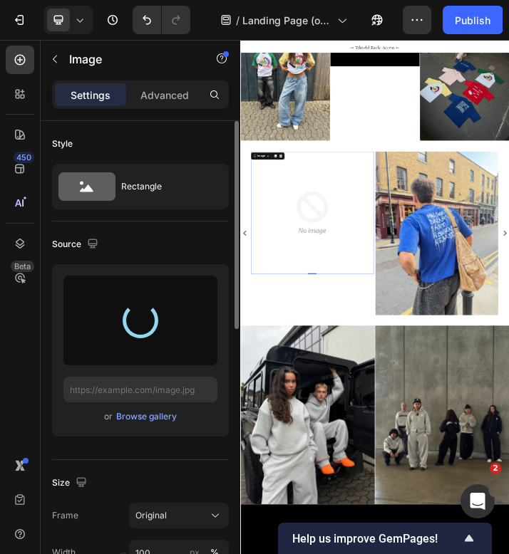
type input "https://cdn.shopify.com/s/files/1/0622/4838/6772/files/gempages_565106568354333…"
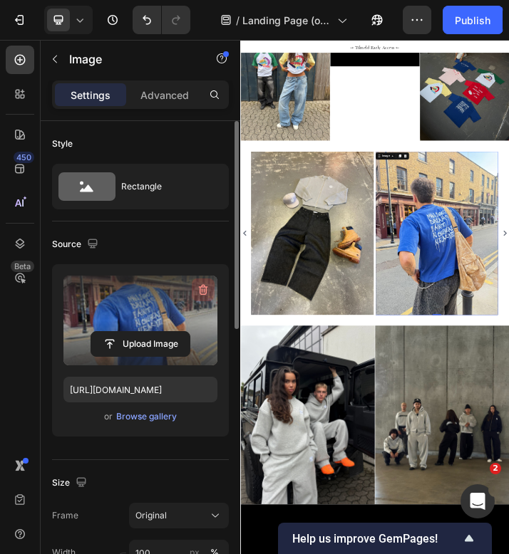
click at [202, 289] on icon "button" at bounding box center [203, 290] width 14 height 14
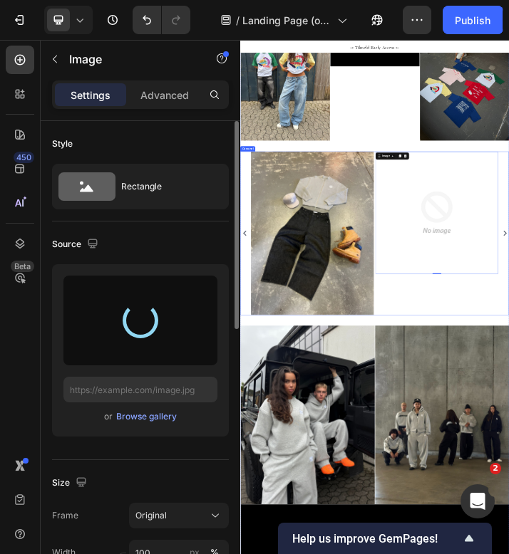
type input "[URL][DOMAIN_NAME]"
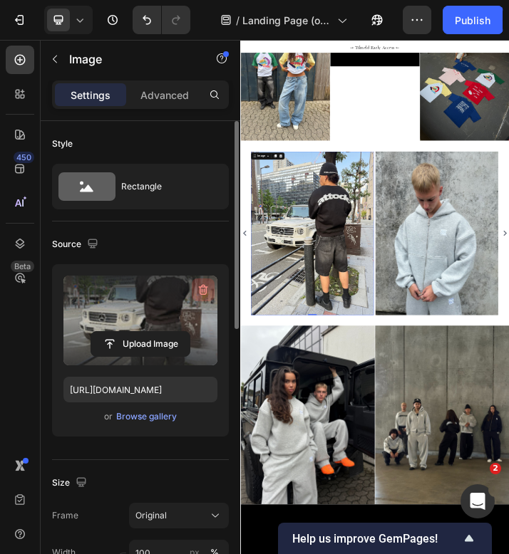
click at [198, 286] on icon "button" at bounding box center [203, 290] width 14 height 14
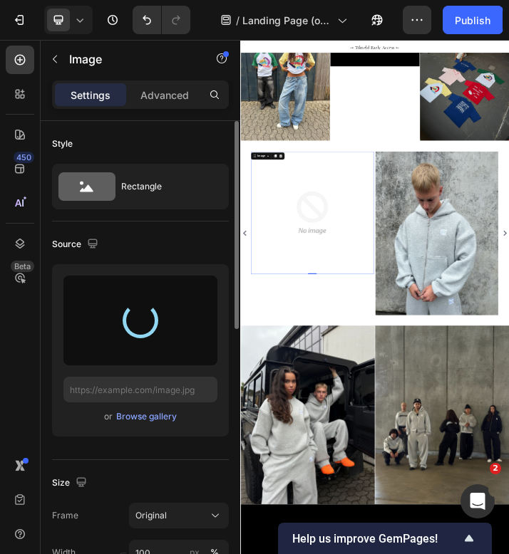
type input "[URL][DOMAIN_NAME]"
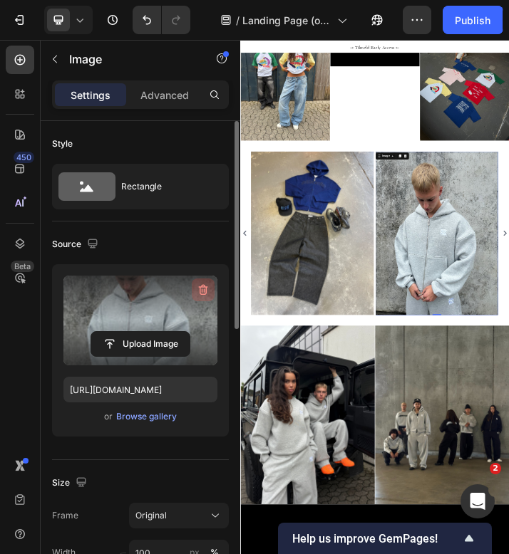
click at [204, 286] on icon "button" at bounding box center [203, 290] width 14 height 14
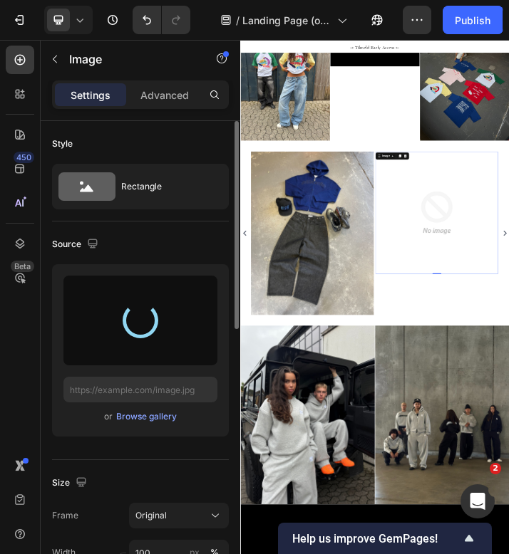
type input "[URL][DOMAIN_NAME]"
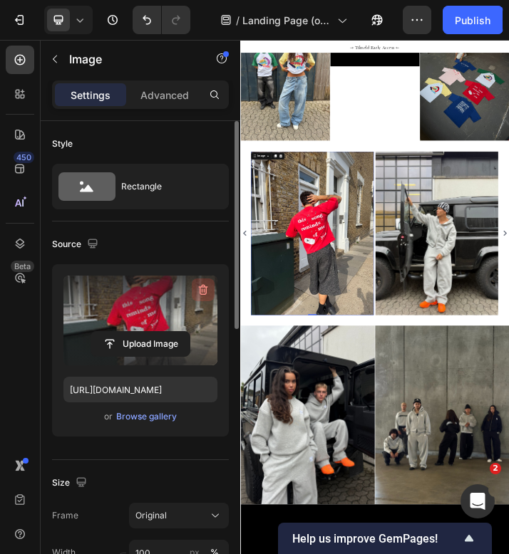
click at [202, 293] on icon "button" at bounding box center [203, 290] width 14 height 14
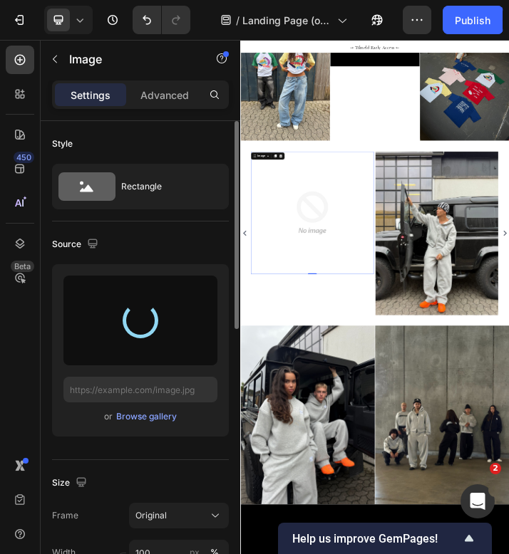
type input "[URL][DOMAIN_NAME]"
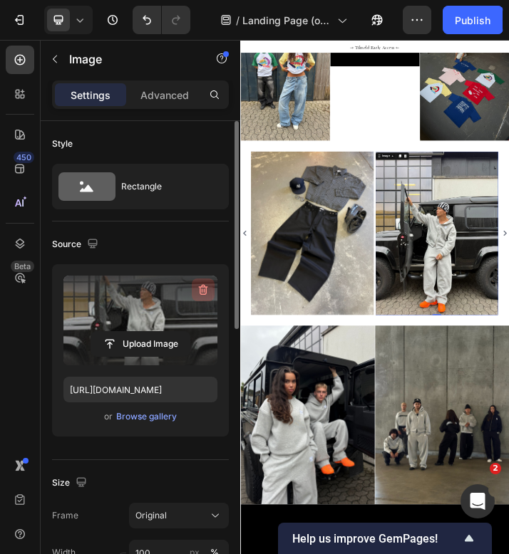
click at [200, 291] on icon "button" at bounding box center [203, 290] width 9 height 11
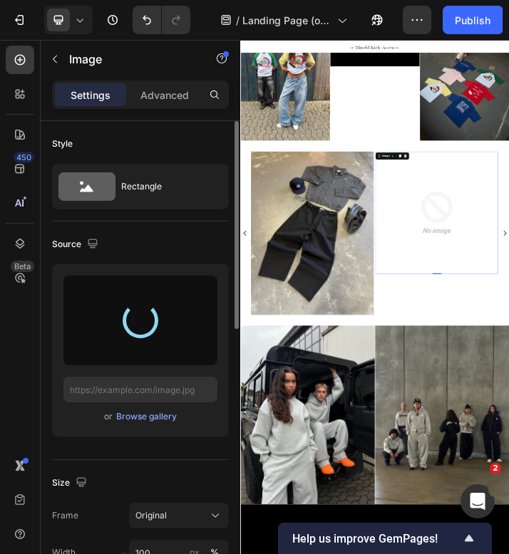
type input "[URL][DOMAIN_NAME]"
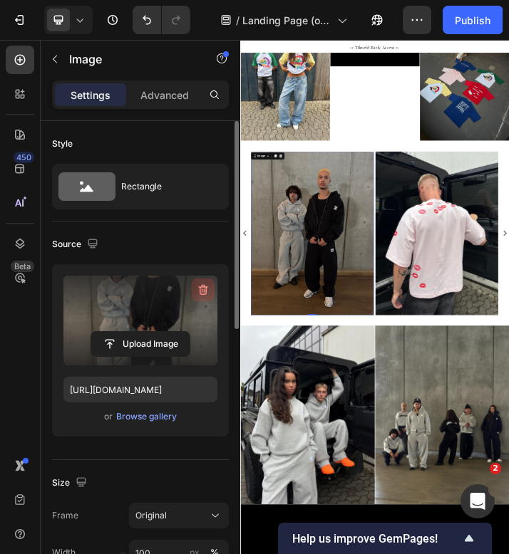
click at [204, 289] on icon "button" at bounding box center [204, 291] width 1 height 4
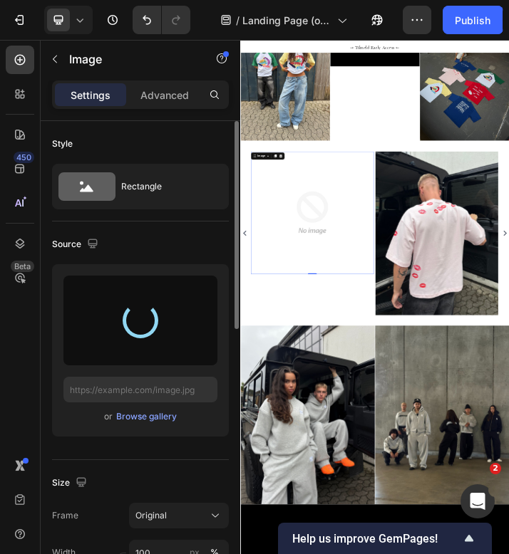
type input "[URL][DOMAIN_NAME]"
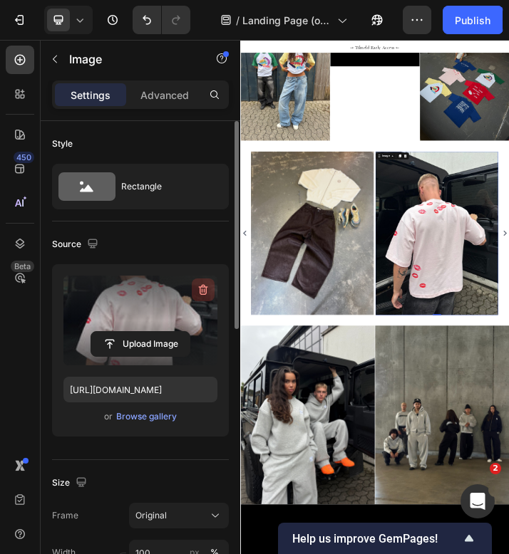
click at [197, 288] on icon "button" at bounding box center [203, 290] width 14 height 14
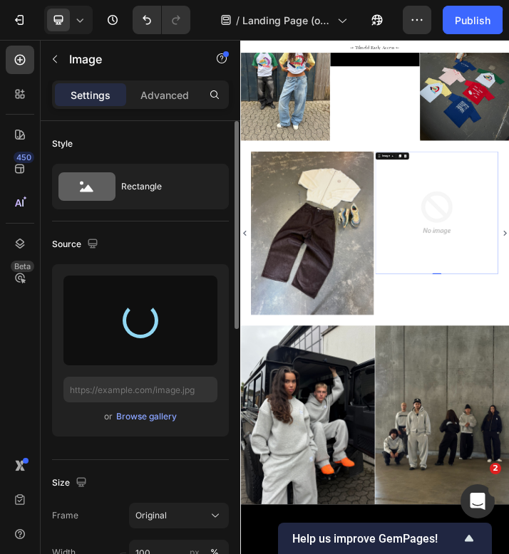
type input "[URL][DOMAIN_NAME]"
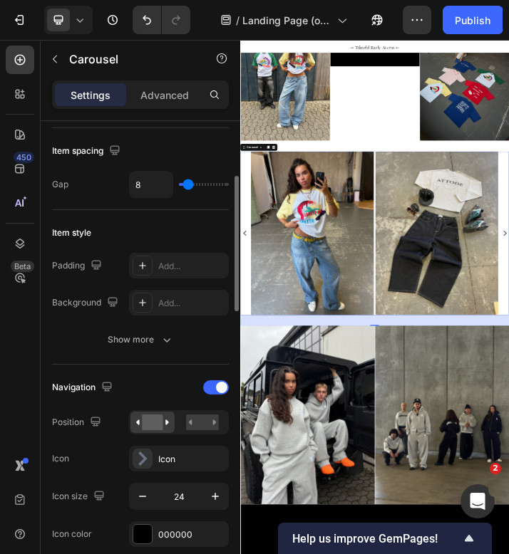
scroll to position [241, 0]
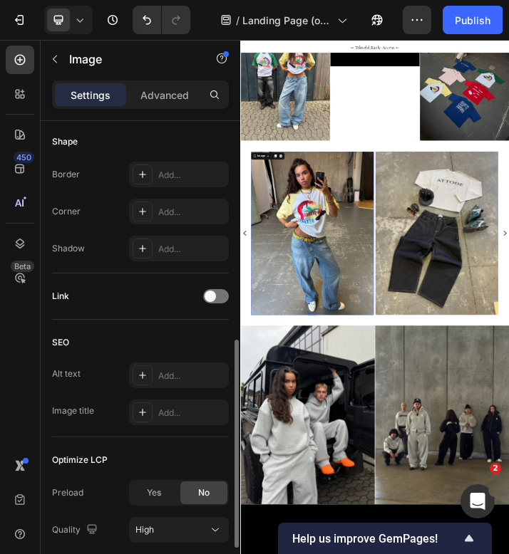
scroll to position [602, 0]
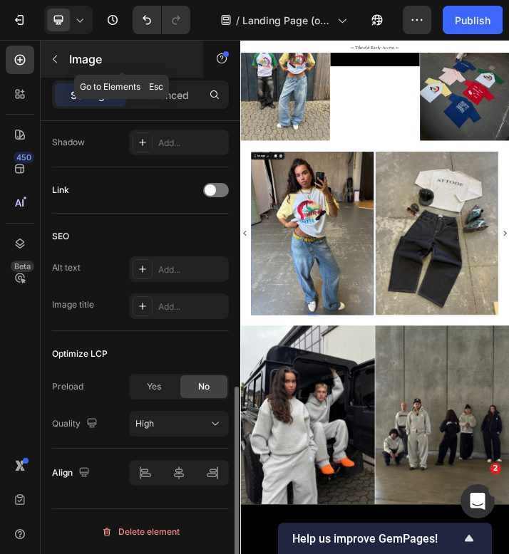
click at [55, 53] on icon "button" at bounding box center [54, 58] width 11 height 11
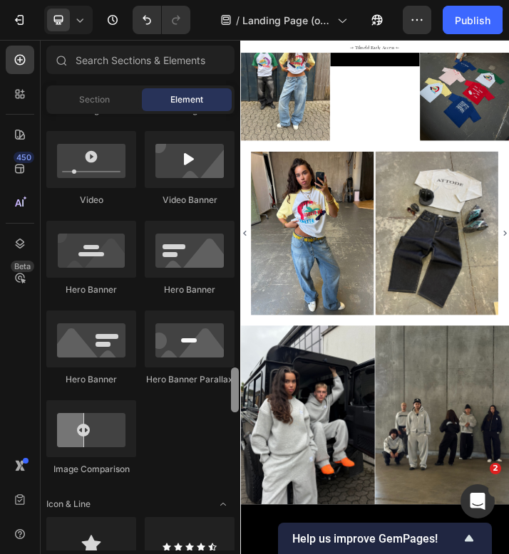
scroll to position [754, 0]
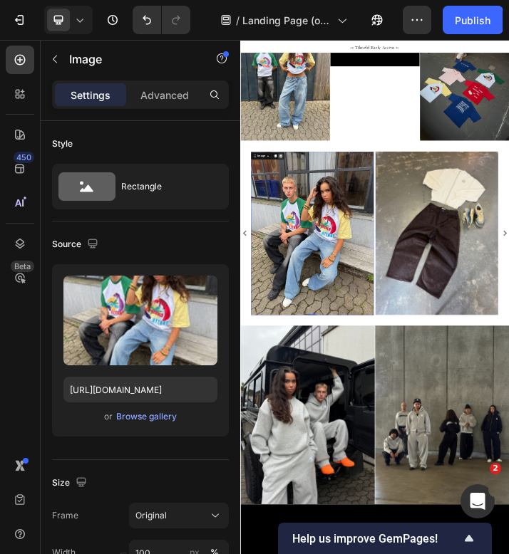
click at [370, 409] on icon at bounding box center [368, 408] width 11 height 11
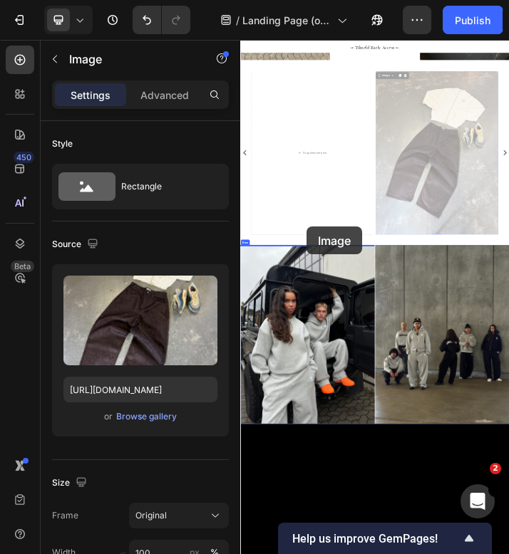
drag, startPoint x: 806, startPoint y: 621, endPoint x: 453, endPoint y: 633, distance: 352.9
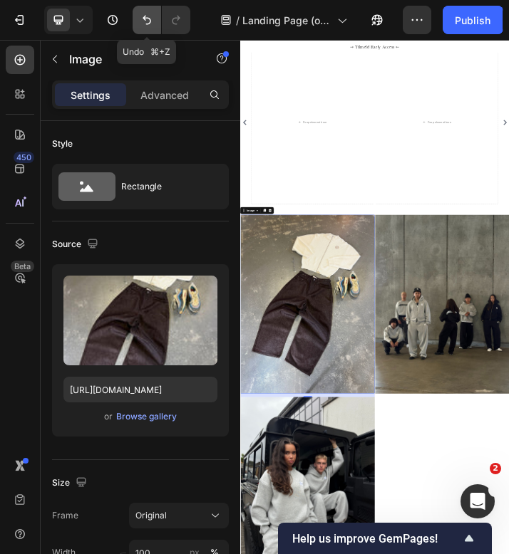
click at [152, 26] on icon "Undo/Redo" at bounding box center [147, 20] width 14 height 14
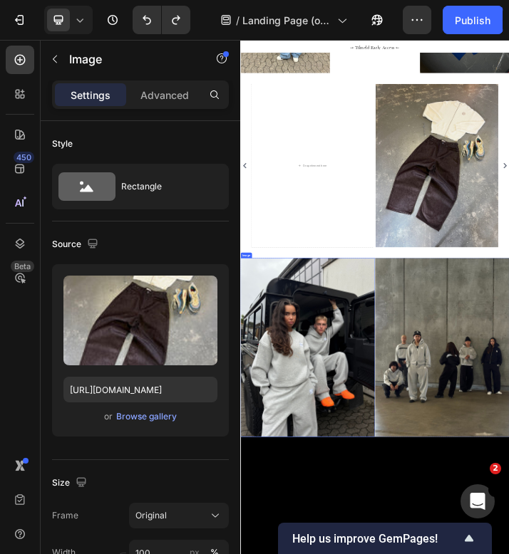
scroll to position [1181, 0]
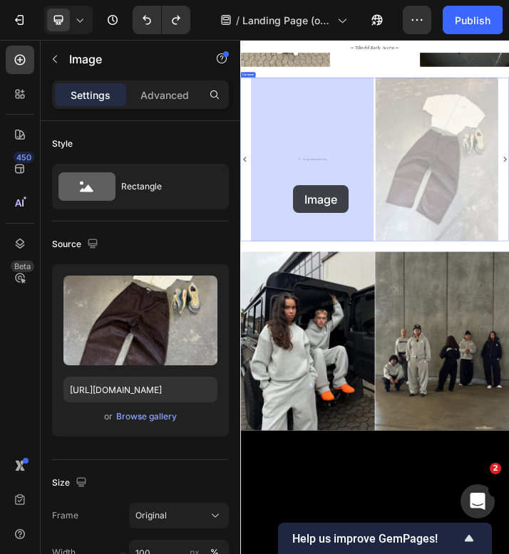
drag, startPoint x: 824, startPoint y: 529, endPoint x: 408, endPoint y: 500, distance: 417.1
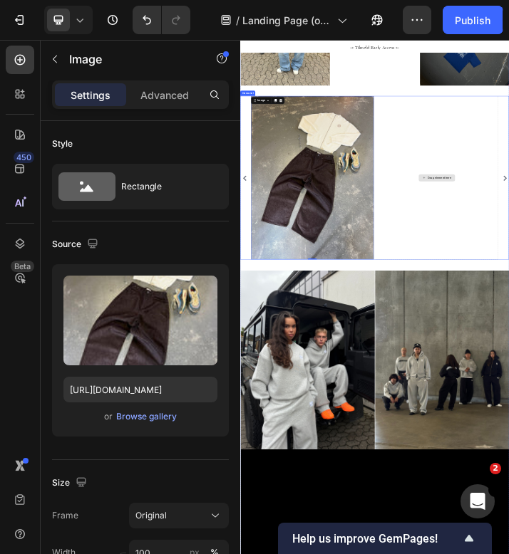
scroll to position [1166, 0]
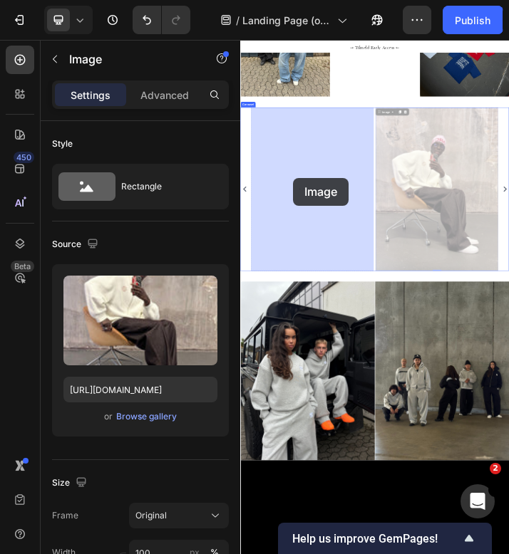
drag, startPoint x: 819, startPoint y: 480, endPoint x: 409, endPoint y: 478, distance: 409.7
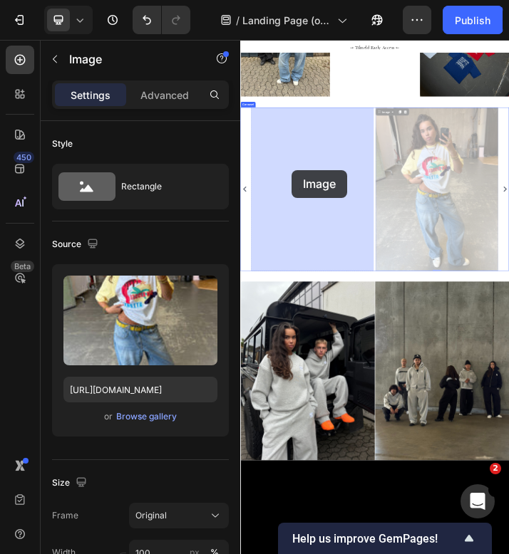
drag, startPoint x: 819, startPoint y: 447, endPoint x: 404, endPoint y: 455, distance: 414.8
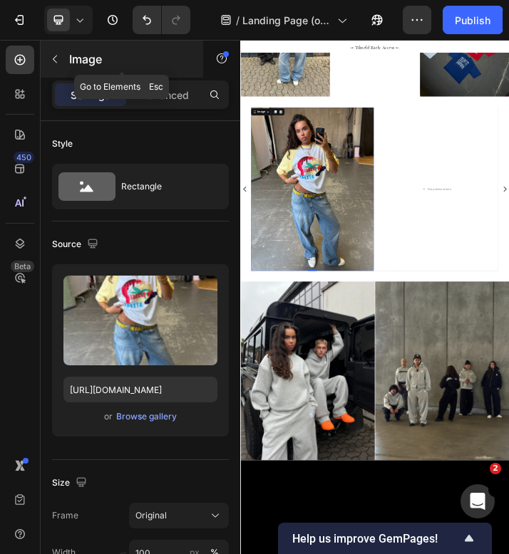
click at [54, 59] on icon "button" at bounding box center [54, 58] width 11 height 11
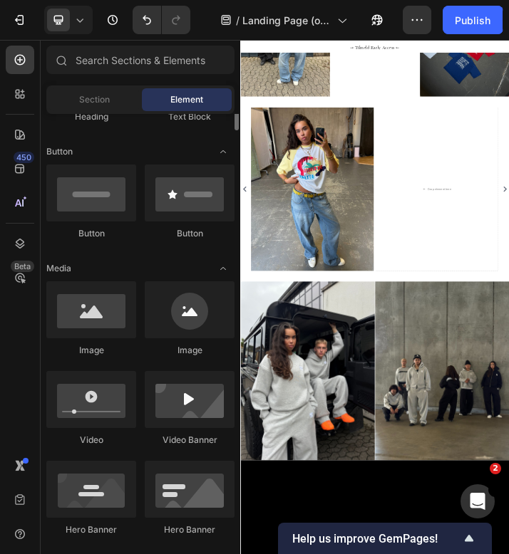
scroll to position [311, 0]
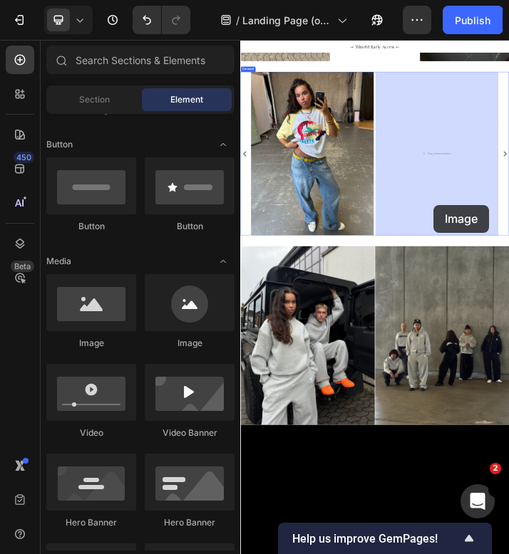
drag, startPoint x: 337, startPoint y: 358, endPoint x: 850, endPoint y: 556, distance: 549.7
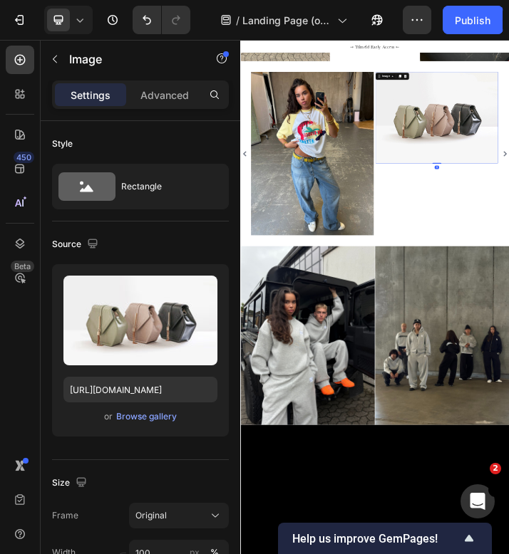
scroll to position [1322, 0]
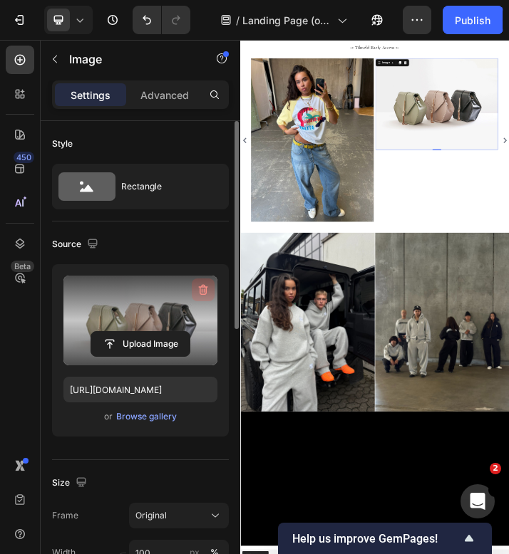
click at [202, 292] on icon "button" at bounding box center [203, 290] width 14 height 14
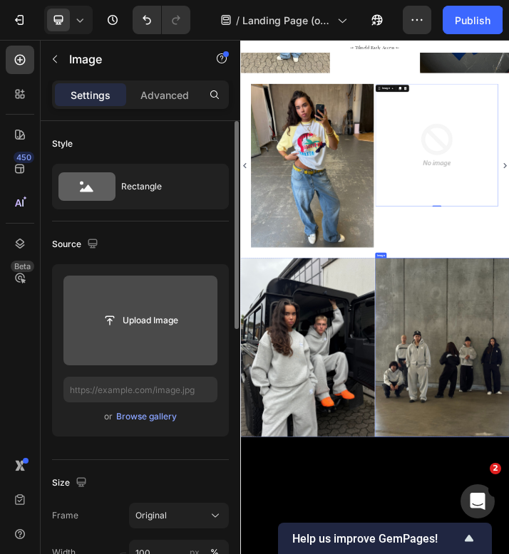
scroll to position [1237, 0]
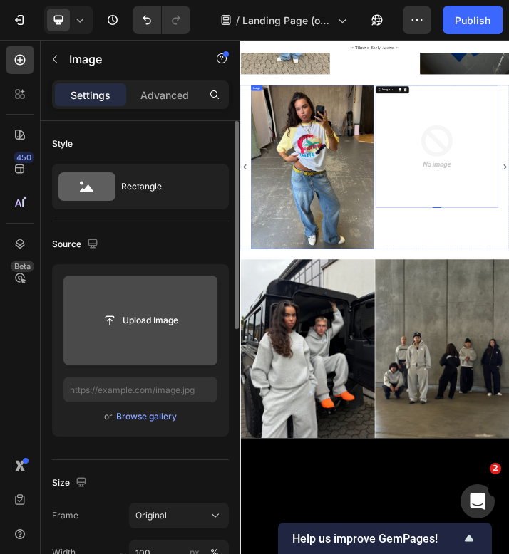
click at [415, 426] on img at bounding box center [469, 444] width 390 height 521
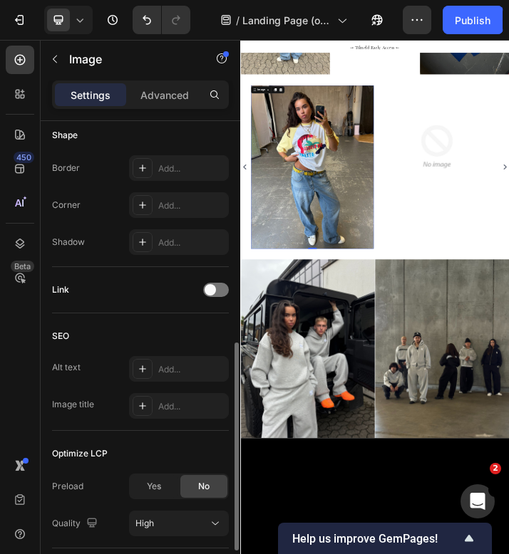
click at [485, 426] on img at bounding box center [469, 444] width 390 height 521
click at [424, 353] on img at bounding box center [469, 444] width 390 height 521
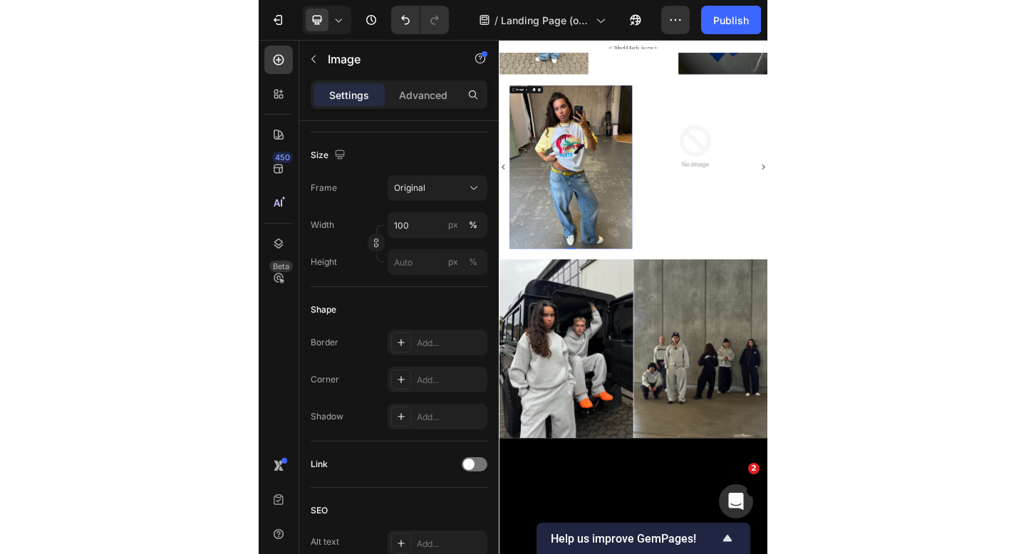
scroll to position [0, 0]
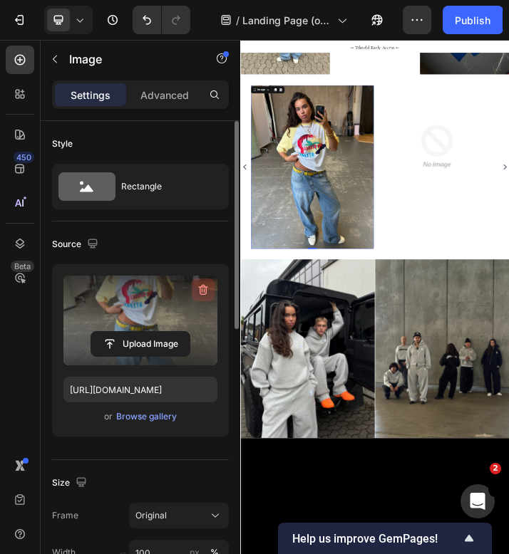
click at [202, 287] on icon "button" at bounding box center [203, 290] width 9 height 11
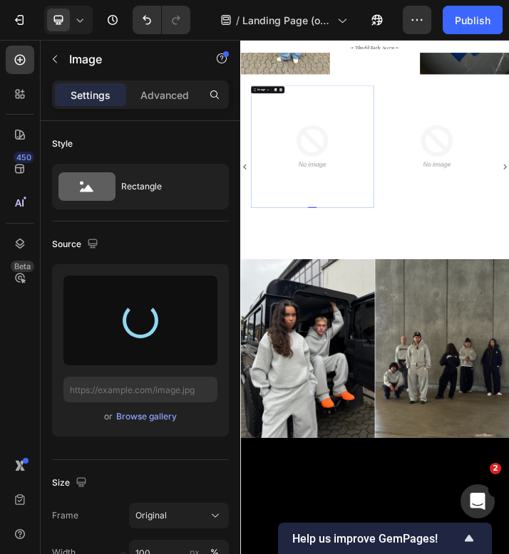
type input "[URL][DOMAIN_NAME]"
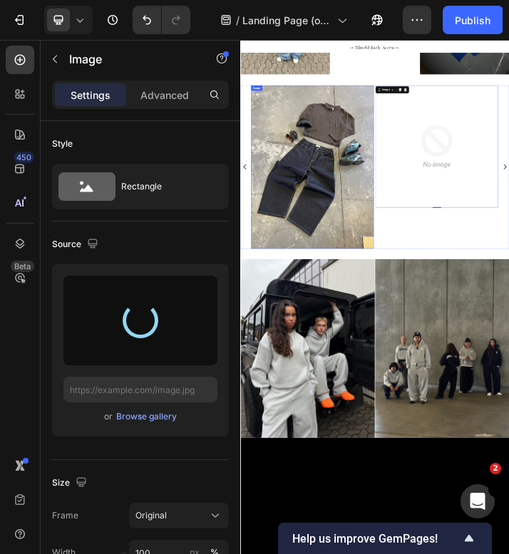
type input "[URL][DOMAIN_NAME]"
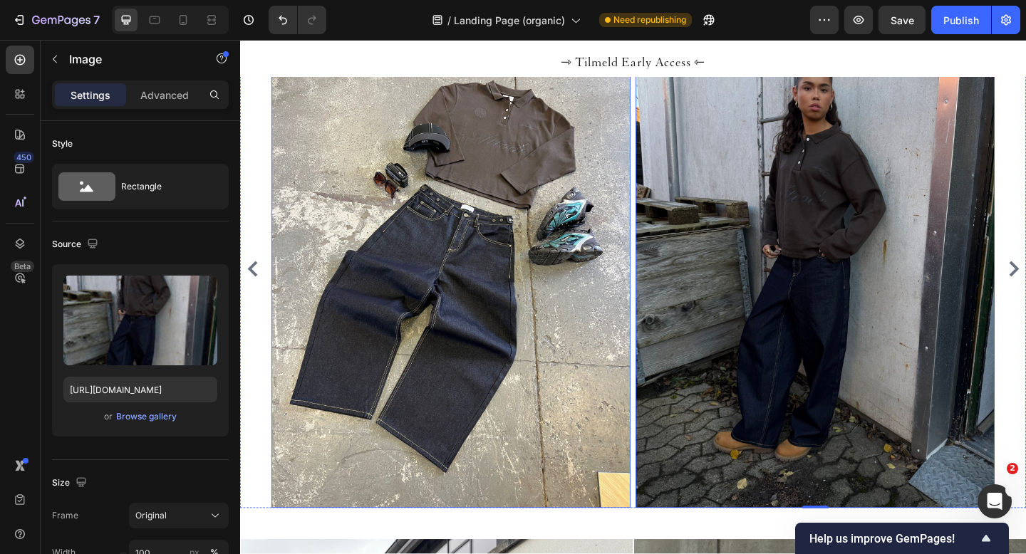
scroll to position [1481, 0]
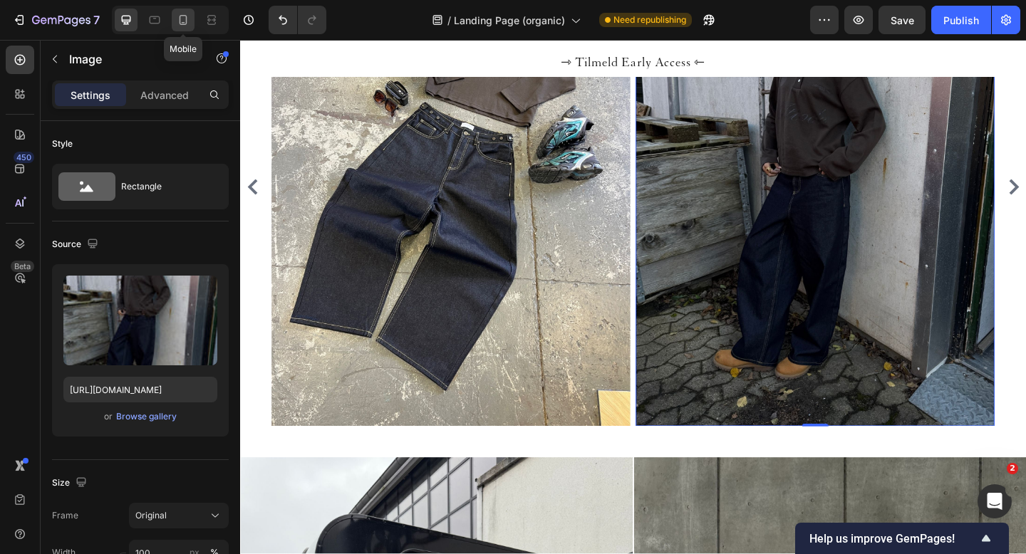
click at [175, 15] on div at bounding box center [183, 20] width 23 height 23
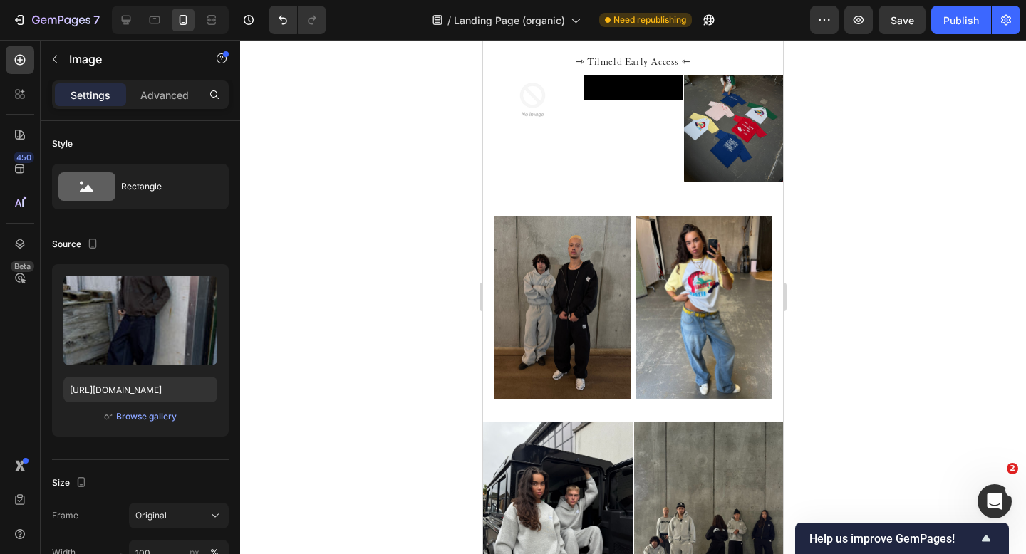
scroll to position [842, 0]
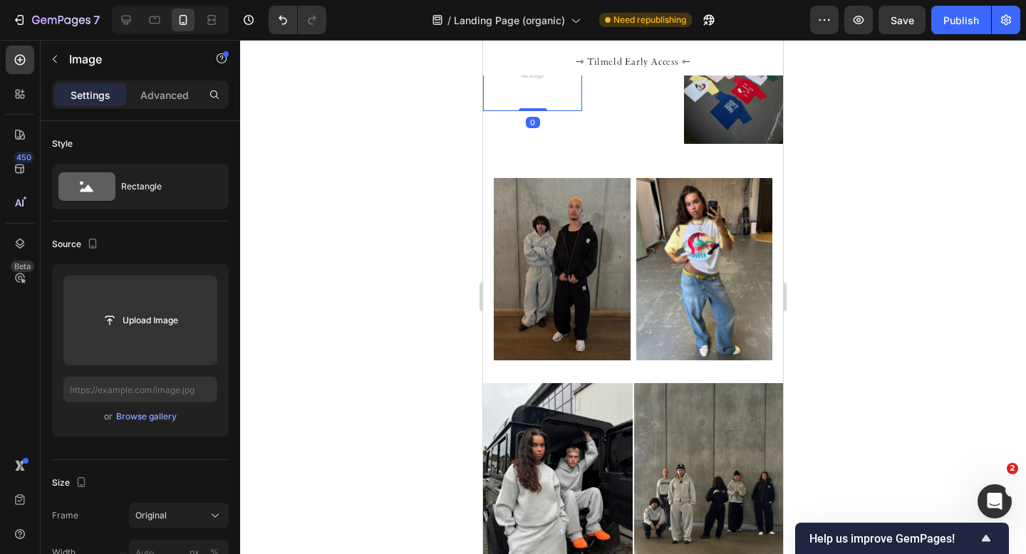
click at [508, 111] on img at bounding box center [532, 61] width 99 height 99
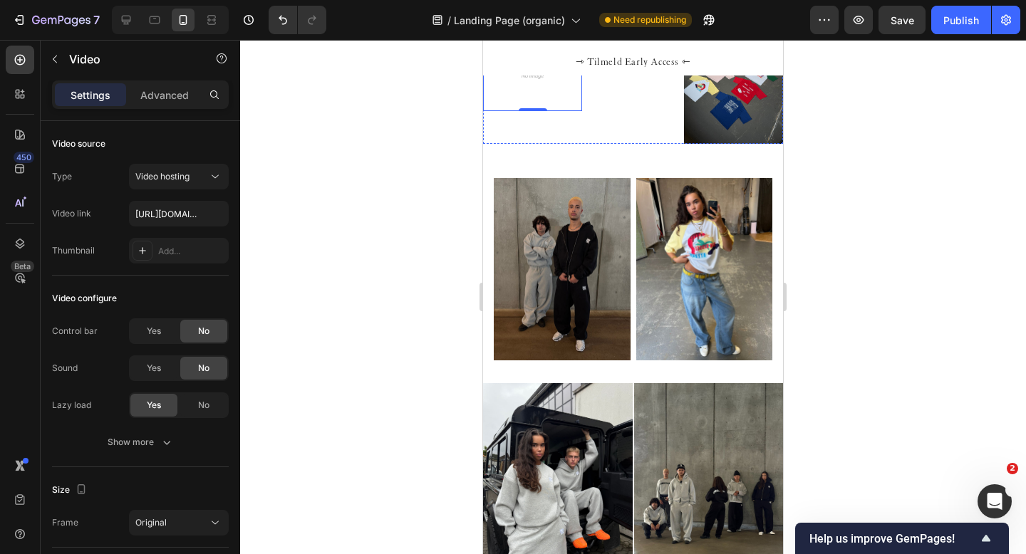
click at [508, 62] on video at bounding box center [633, 37] width 99 height 50
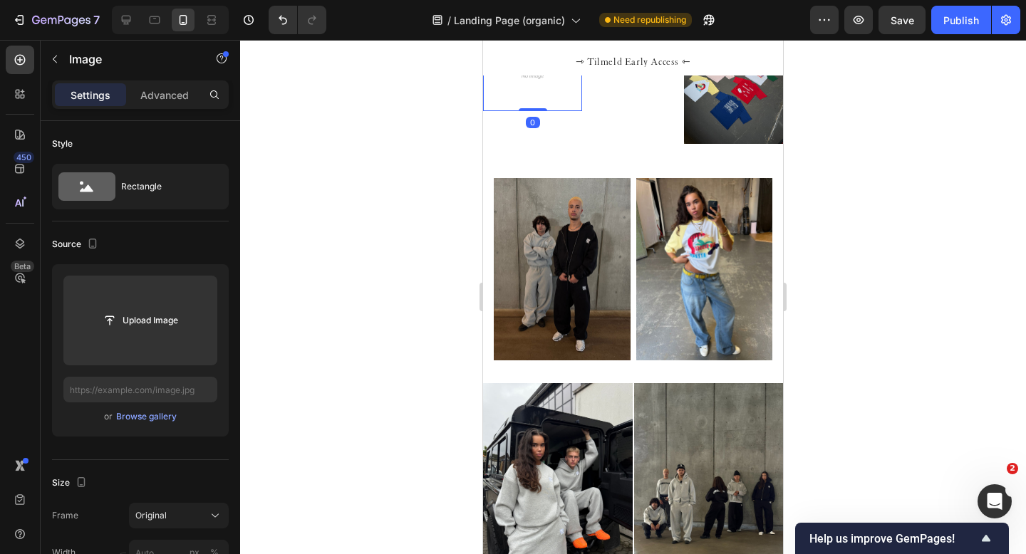
click at [508, 111] on img at bounding box center [532, 61] width 99 height 99
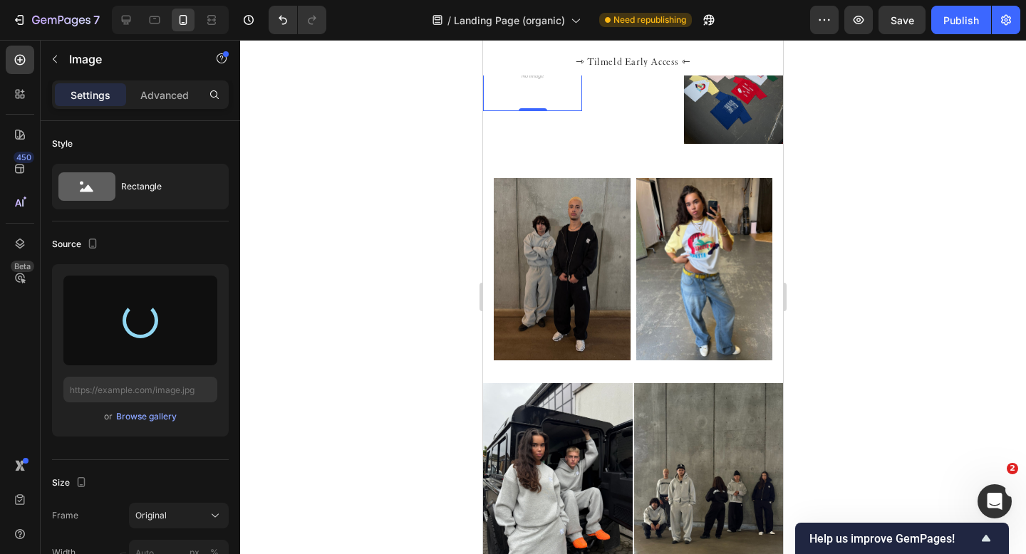
type input "https://cdn.shopify.com/s/files/1/0622/4838/6772/files/gempages_565106568354333…"
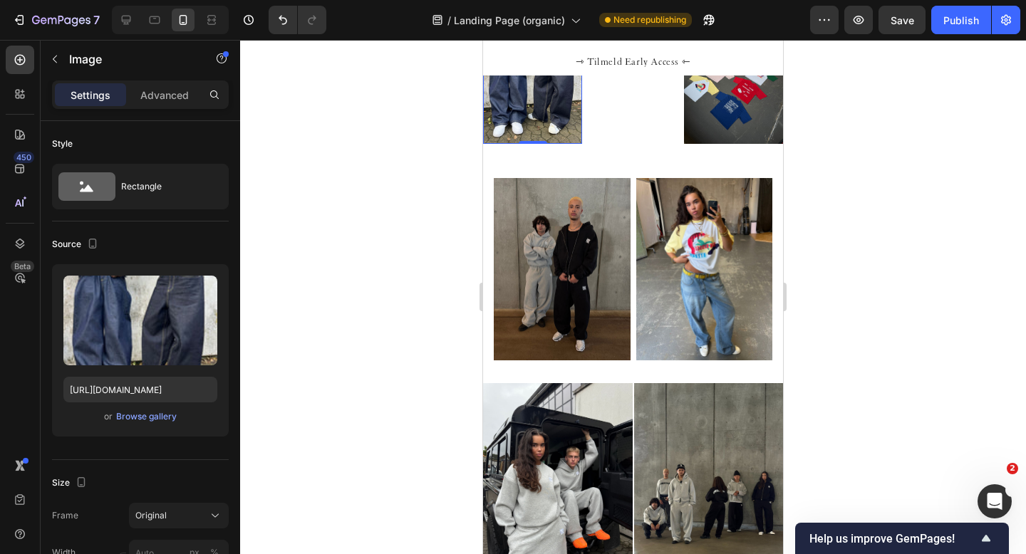
click at [133, 323] on label at bounding box center [140, 321] width 154 height 90
click at [133, 332] on input "file" at bounding box center [140, 344] width 98 height 24
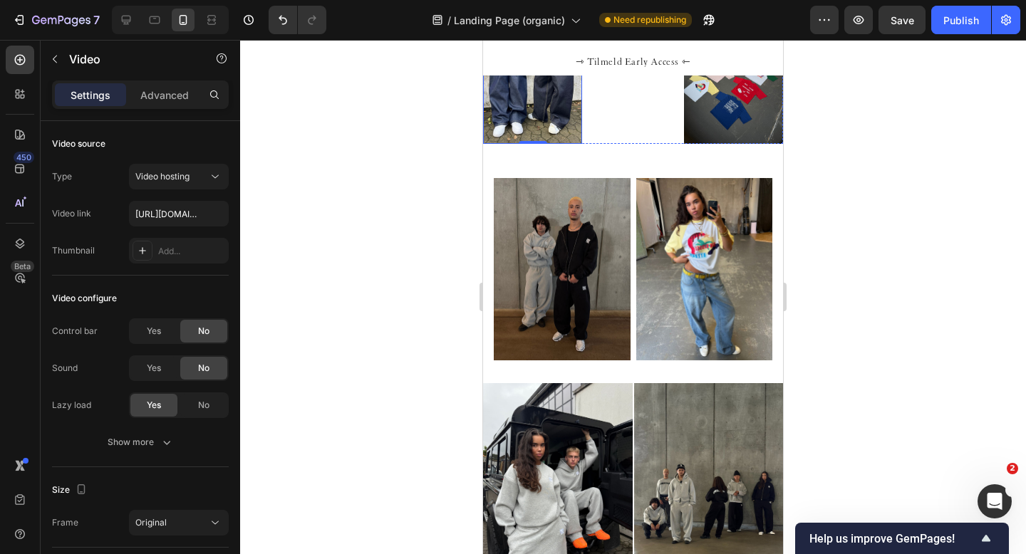
click at [508, 62] on video at bounding box center [633, 37] width 99 height 50
click at [508, 32] on icon at bounding box center [676, 26] width 11 height 11
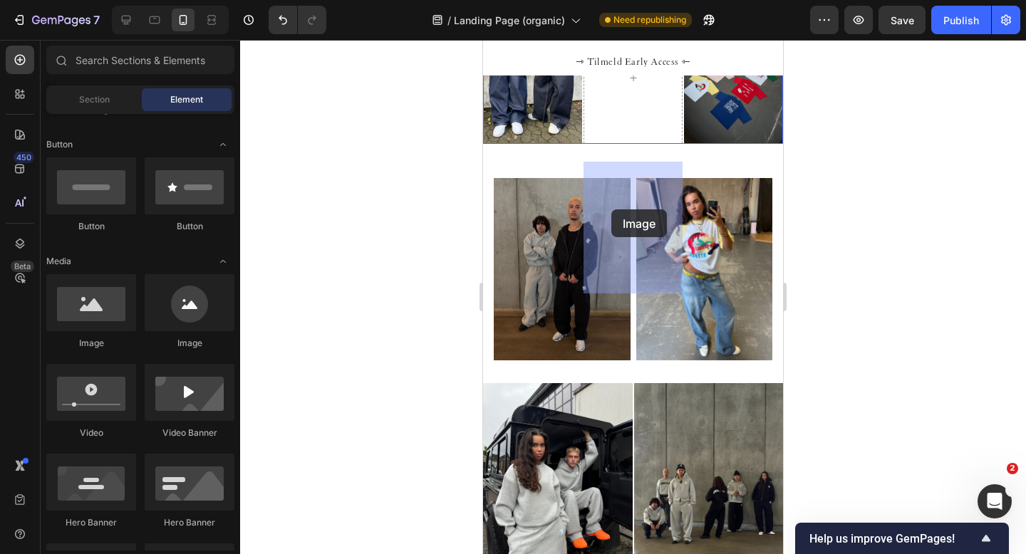
drag, startPoint x: 583, startPoint y: 361, endPoint x: 612, endPoint y: 209, distance: 154.6
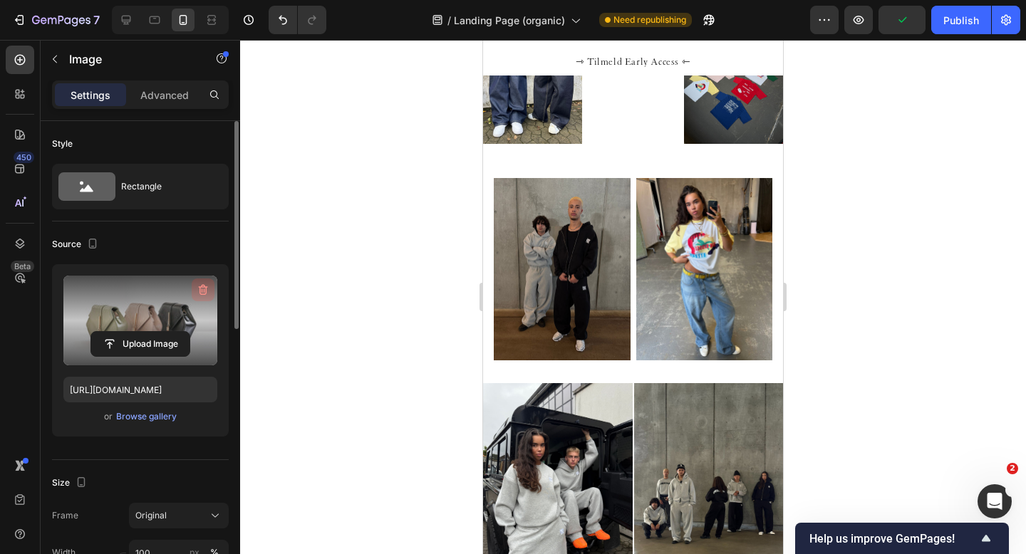
click at [201, 289] on icon "button" at bounding box center [203, 290] width 14 height 14
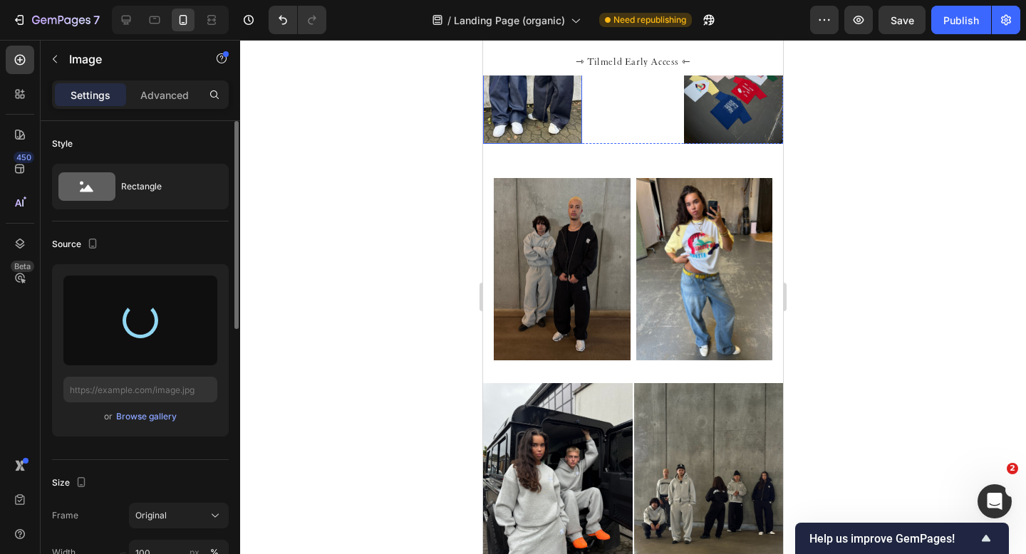
type input "https://cdn.shopify.com/s/files/1/0622/4838/6772/files/gempages_565106568354333…"
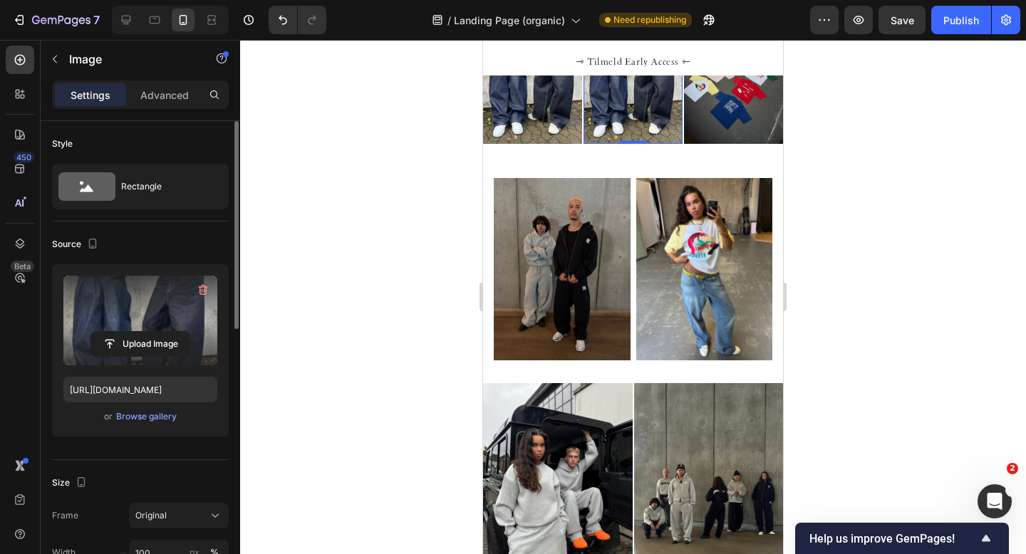
click at [508, 144] on img at bounding box center [532, 78] width 99 height 132
click at [199, 290] on icon "button" at bounding box center [203, 290] width 14 height 14
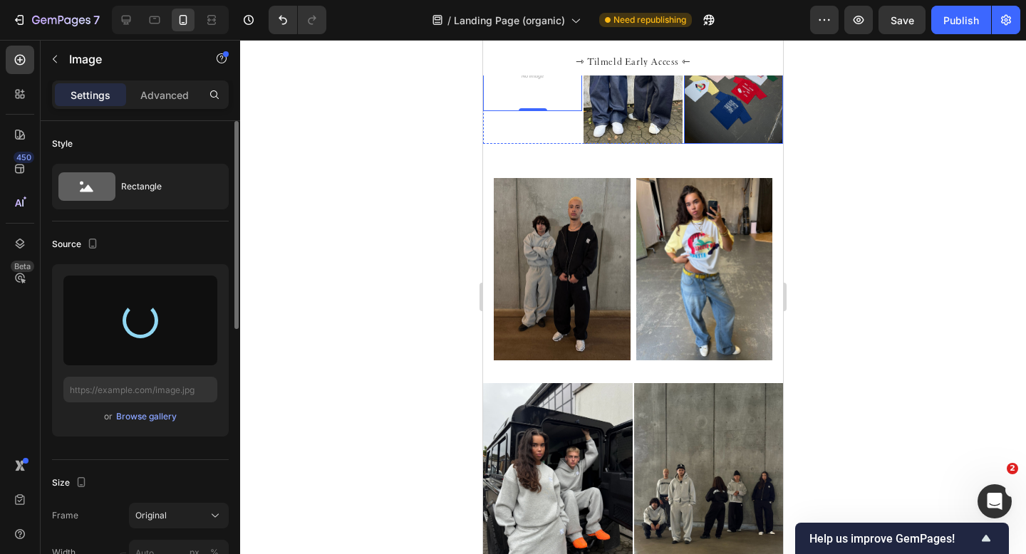
type input "https://cdn.shopify.com/s/files/1/0622/4838/6772/files/gempages_565106568354333…"
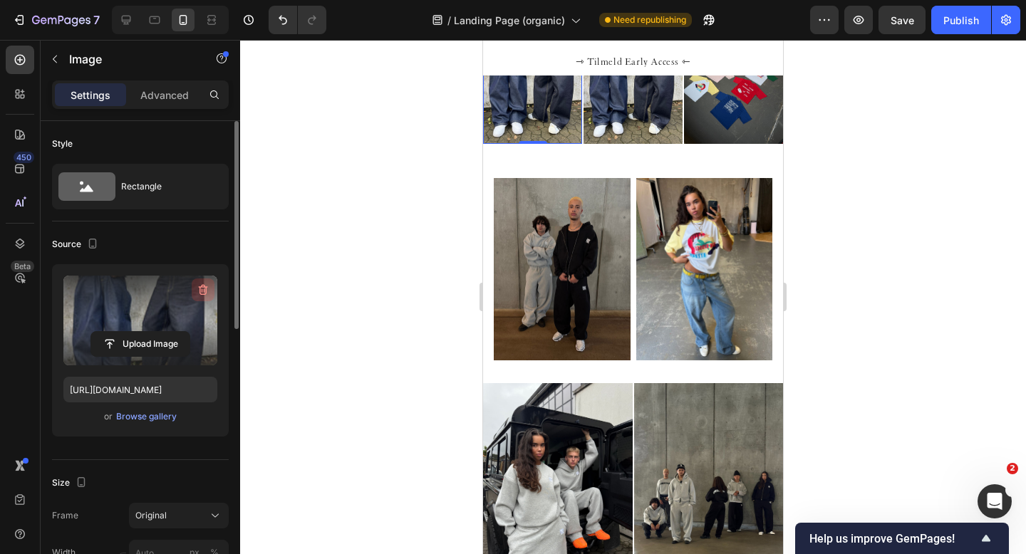
click at [200, 289] on icon "button" at bounding box center [203, 290] width 14 height 14
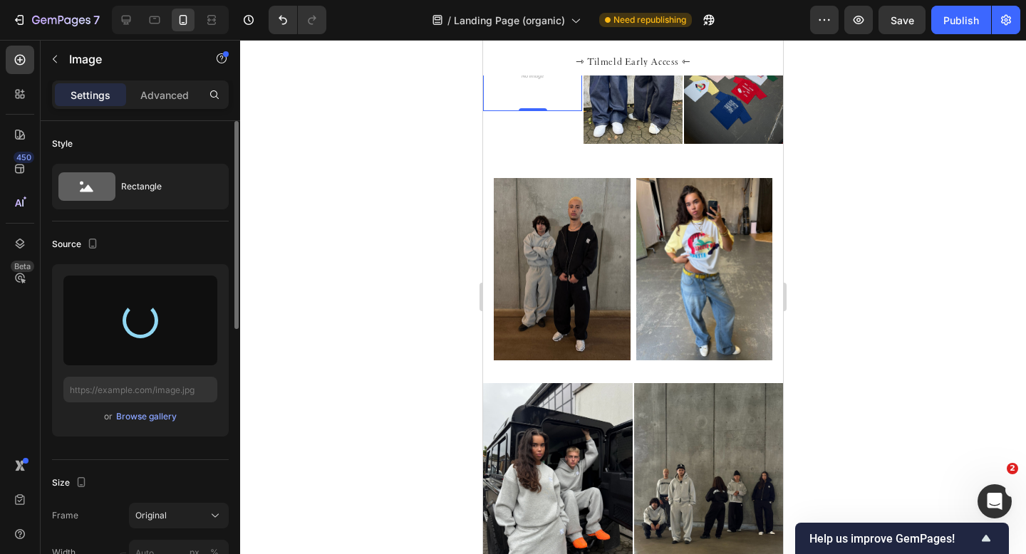
type input "https://cdn.shopify.com/s/files/1/0622/4838/6772/files/gempages_565106568354333…"
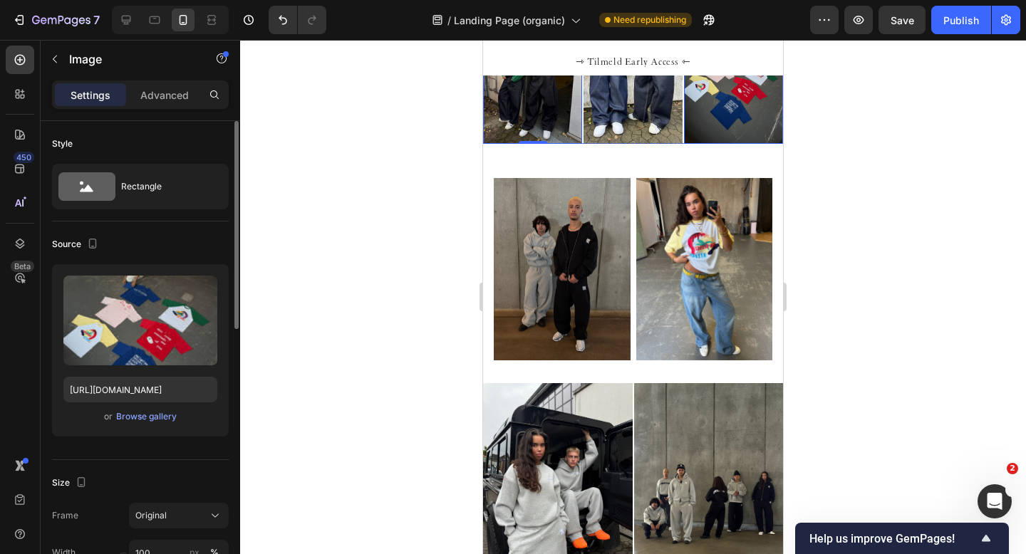
click at [508, 144] on img at bounding box center [733, 78] width 99 height 132
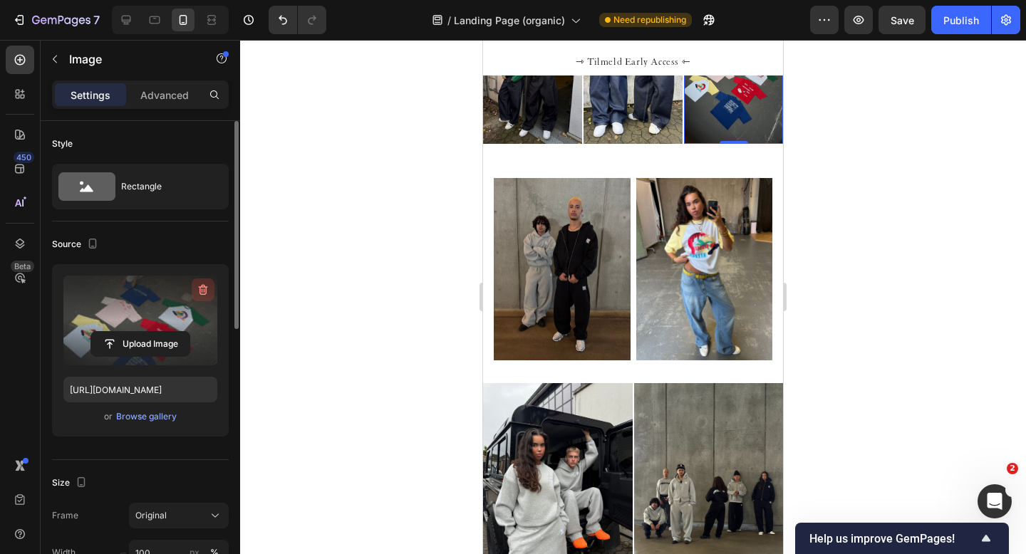
click at [204, 288] on icon "button" at bounding box center [203, 290] width 14 height 14
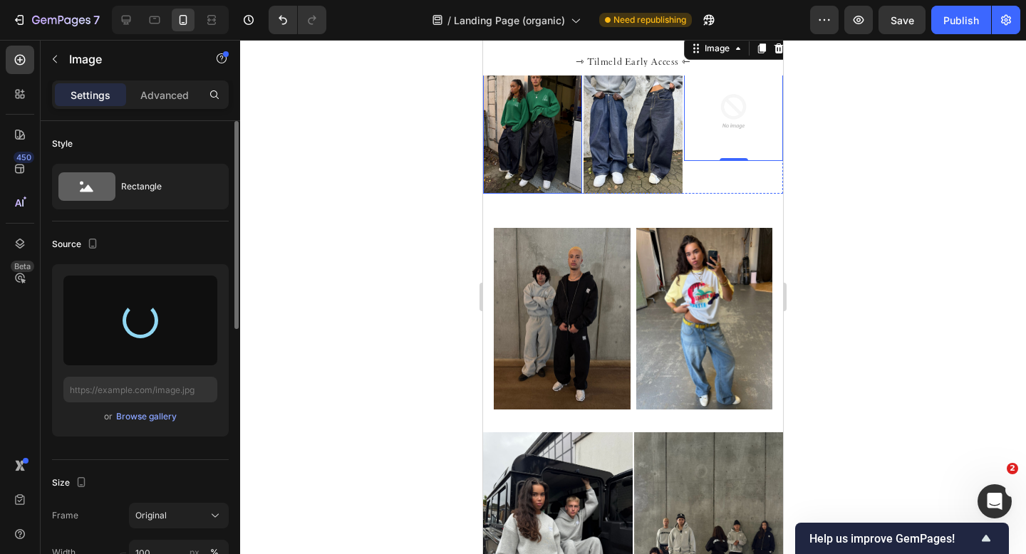
type input "https://cdn.shopify.com/s/files/1/0622/4838/6772/files/gempages_565106568354333…"
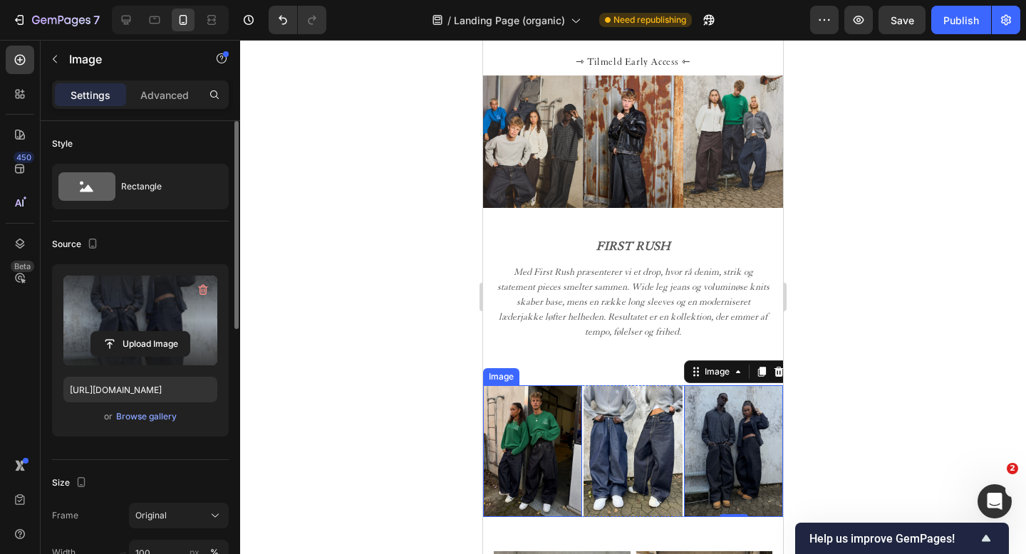
scroll to position [710, 0]
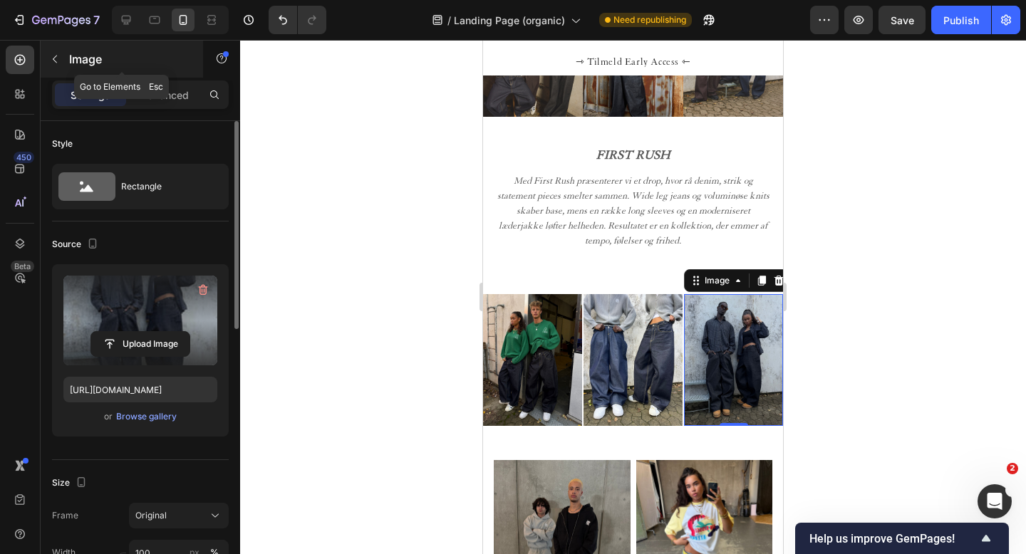
click at [53, 63] on icon "button" at bounding box center [54, 58] width 11 height 11
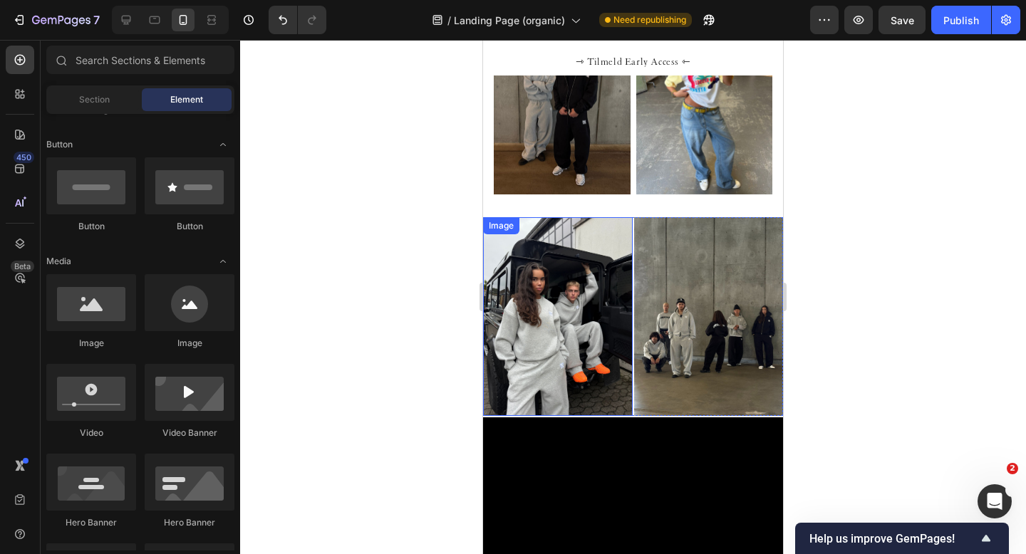
scroll to position [1070, 0]
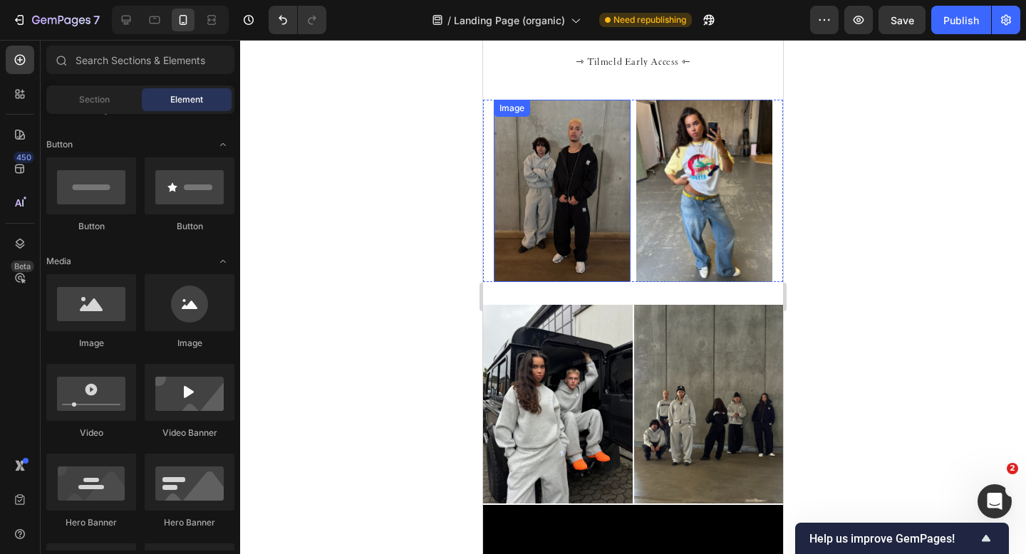
click at [508, 209] on img at bounding box center [562, 191] width 137 height 182
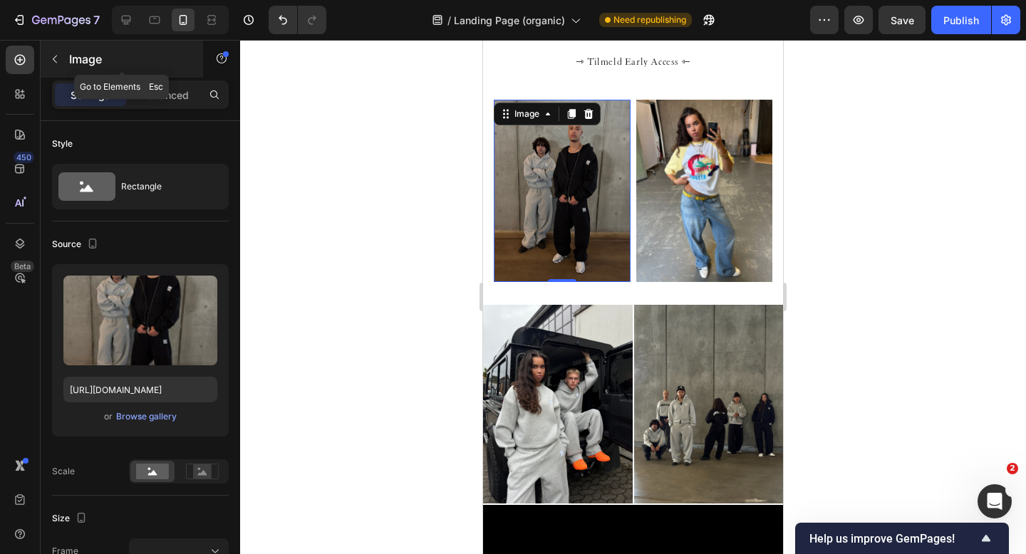
click at [56, 56] on icon "button" at bounding box center [54, 58] width 11 height 11
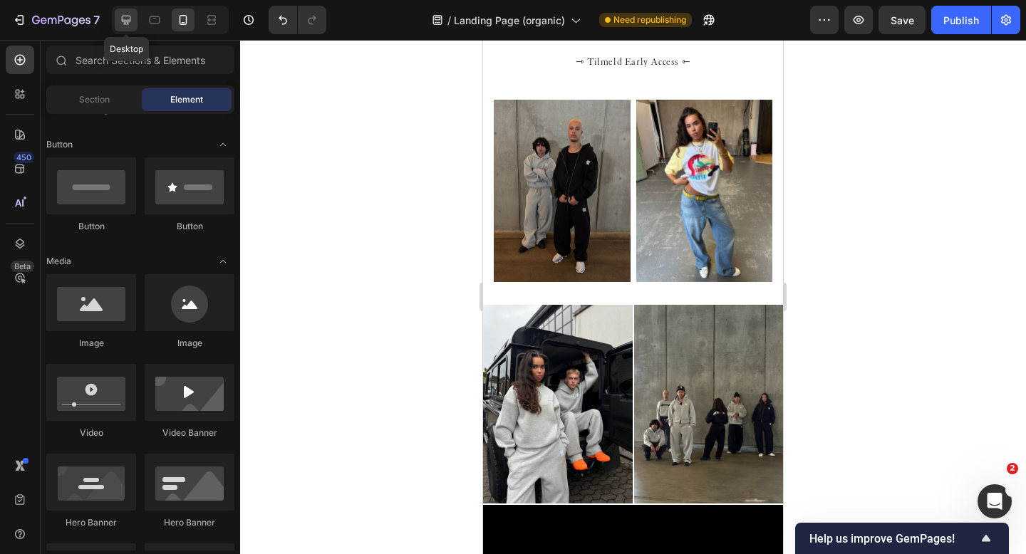
click at [127, 11] on div at bounding box center [126, 20] width 23 height 23
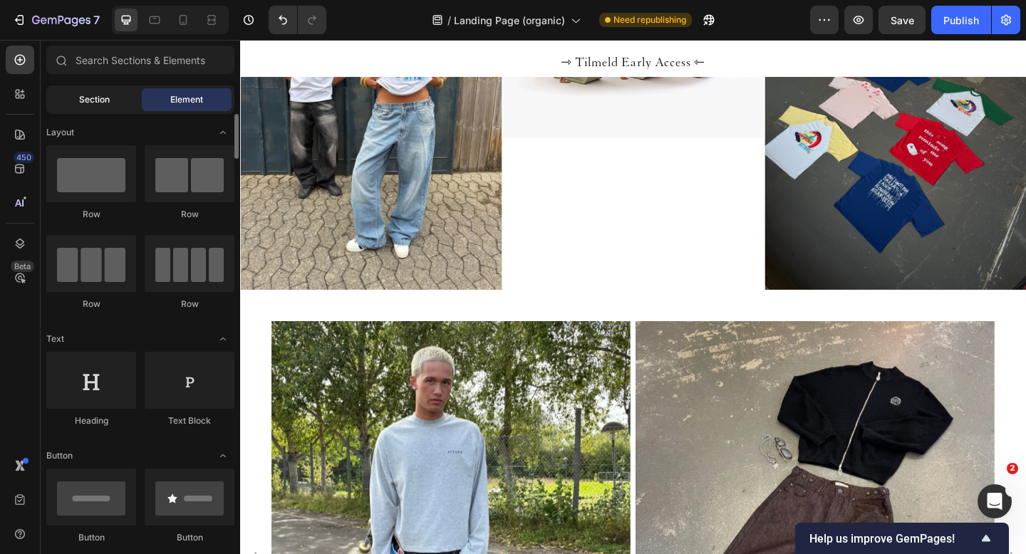
click at [118, 96] on div "Section" at bounding box center [94, 99] width 90 height 23
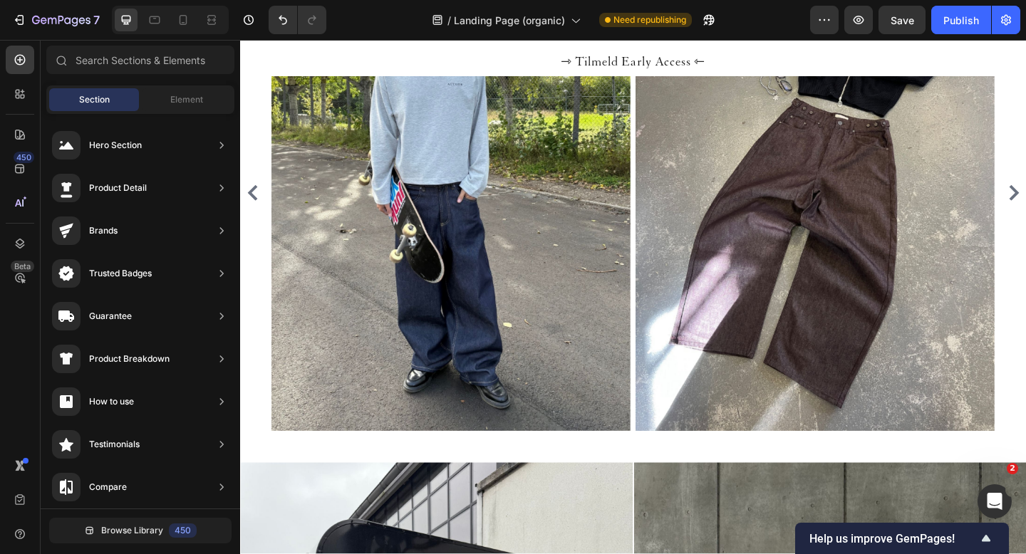
scroll to position [1477, 0]
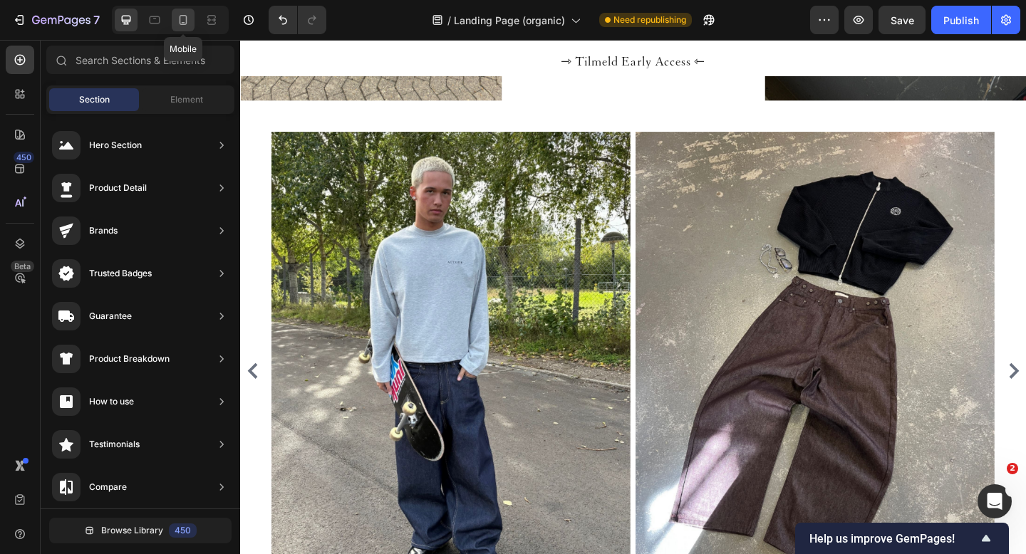
click at [184, 26] on icon at bounding box center [183, 20] width 14 height 14
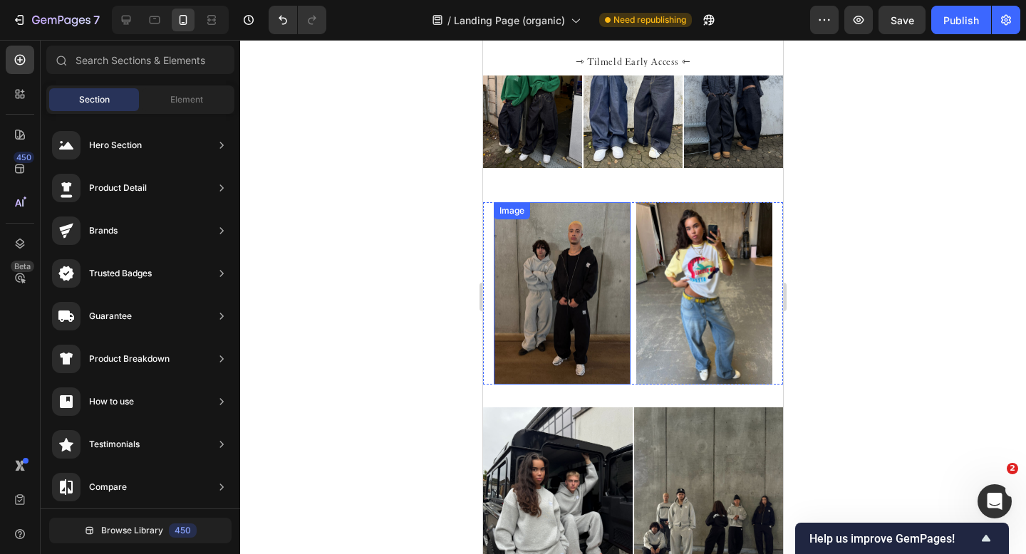
scroll to position [870, 0]
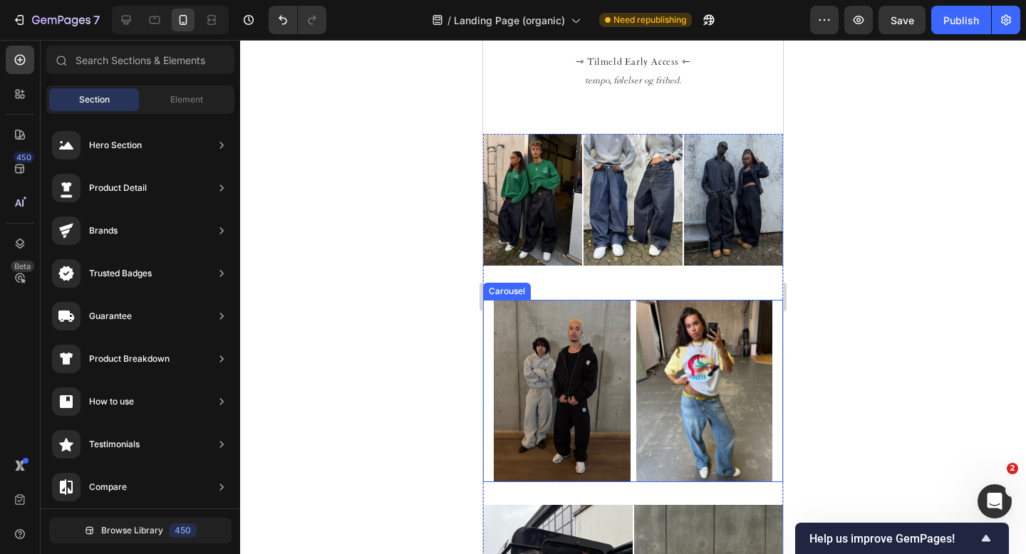
click at [488, 318] on div "Image Image Image Image Image Image Image Image Image Image Image Image Image I…" at bounding box center [633, 391] width 300 height 182
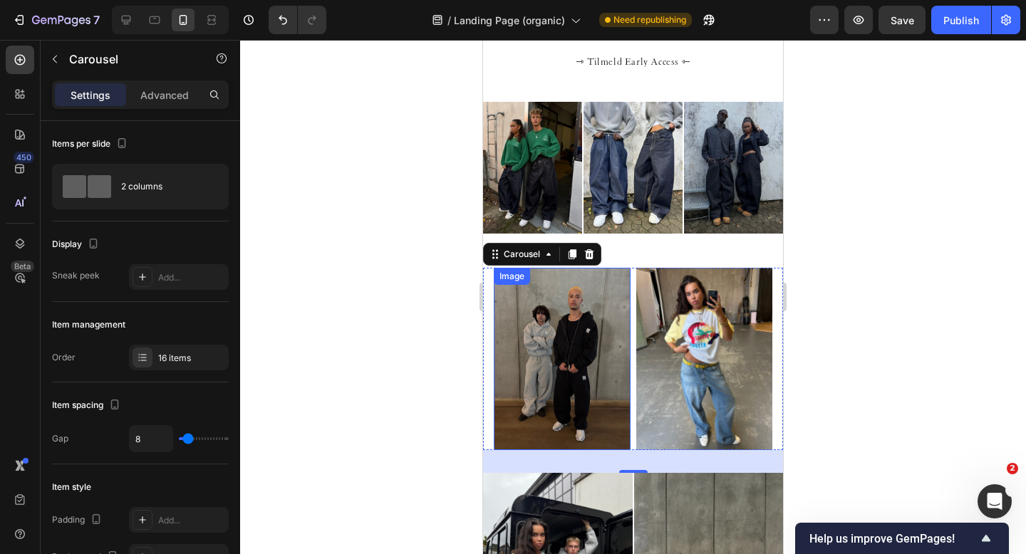
scroll to position [904, 0]
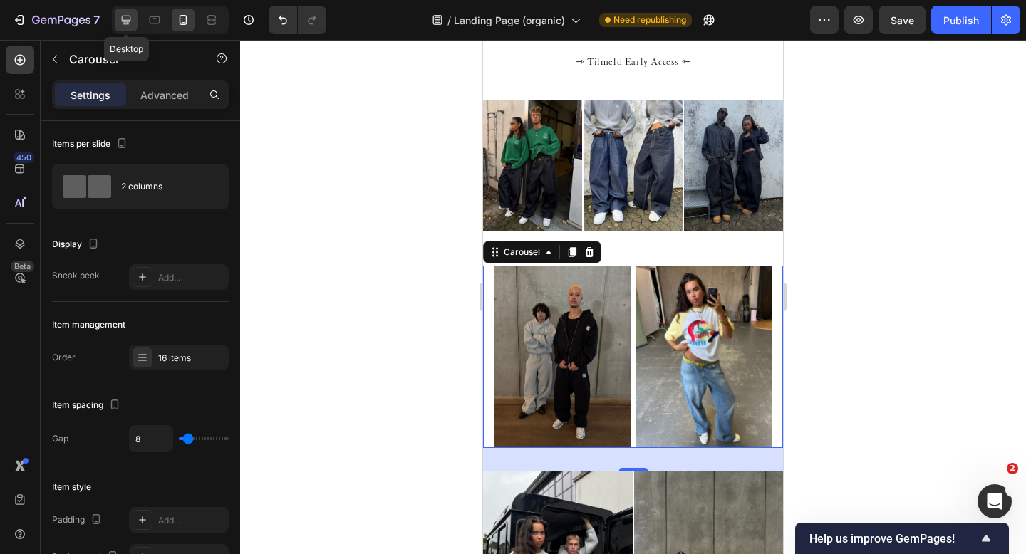
click at [119, 18] on icon at bounding box center [126, 20] width 14 height 14
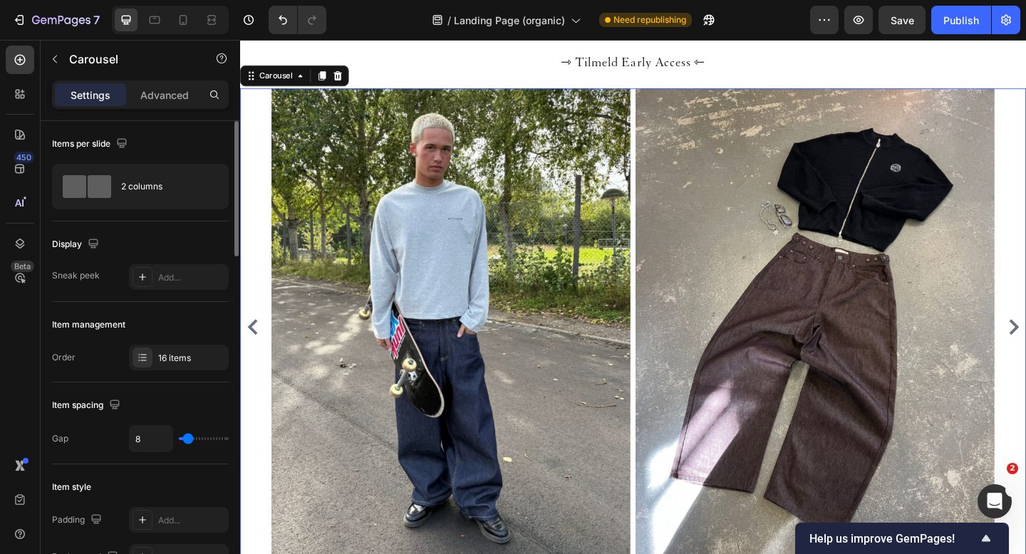
scroll to position [1528, 0]
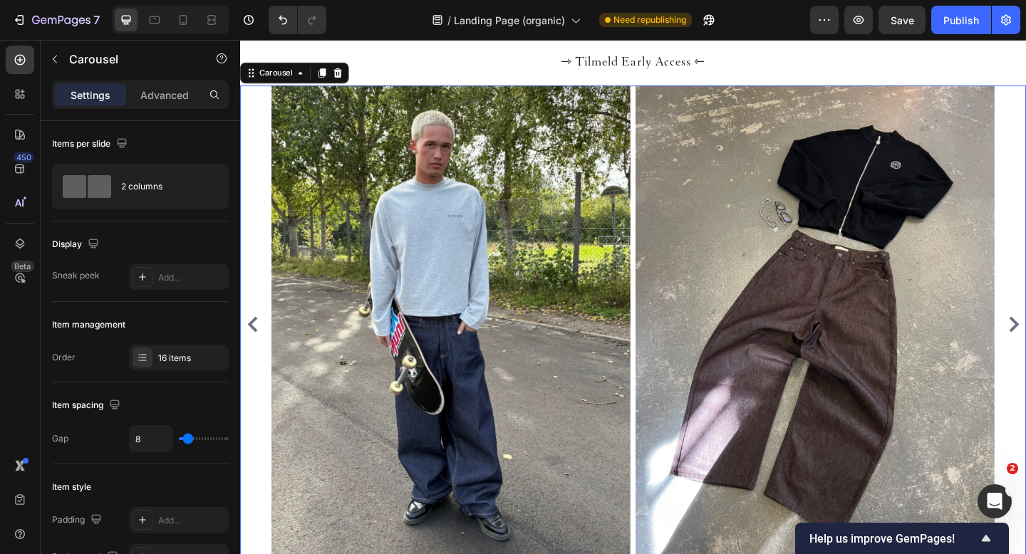
click at [258, 157] on div "Image Image Image Image Image Image Image Image Image Image Image Image Image I…" at bounding box center [667, 350] width 855 height 520
click at [140, 93] on p "Advanced" at bounding box center [164, 95] width 48 height 15
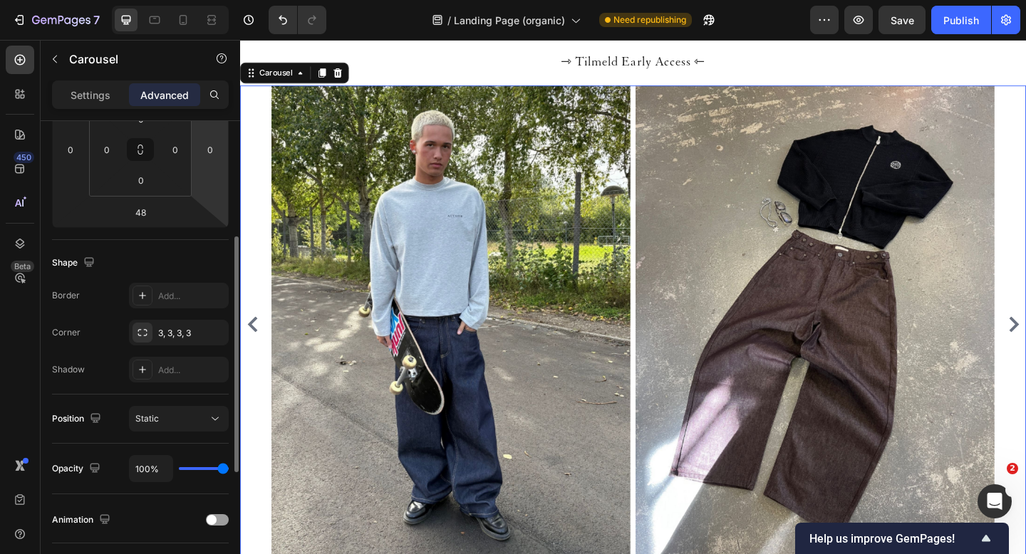
scroll to position [0, 0]
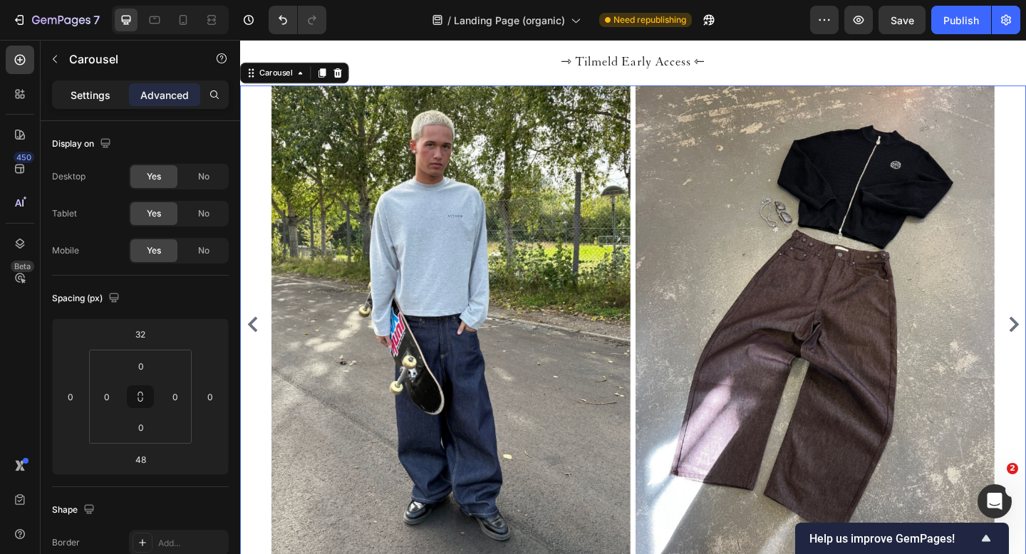
click at [90, 92] on p "Settings" at bounding box center [91, 95] width 40 height 15
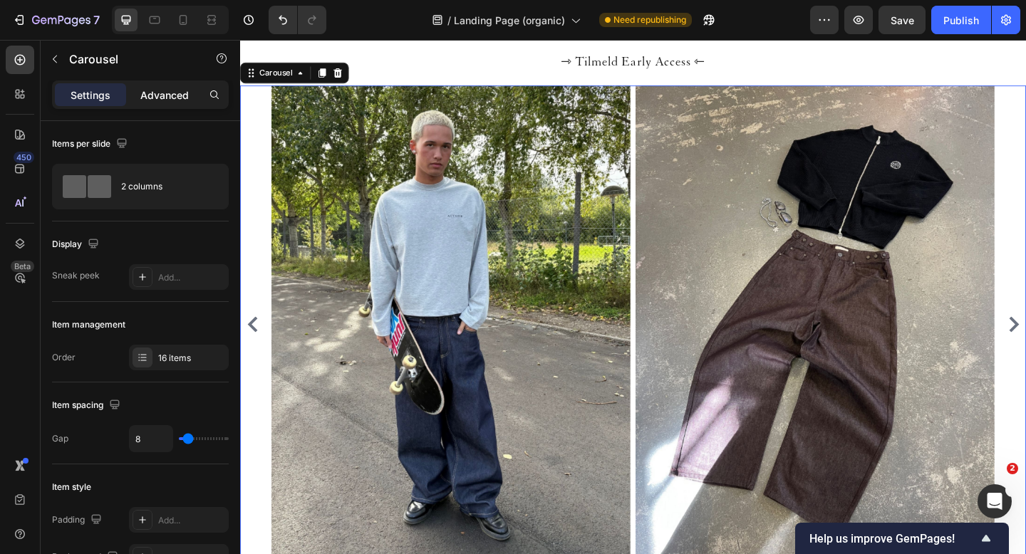
click at [179, 102] on p "Advanced" at bounding box center [164, 95] width 48 height 15
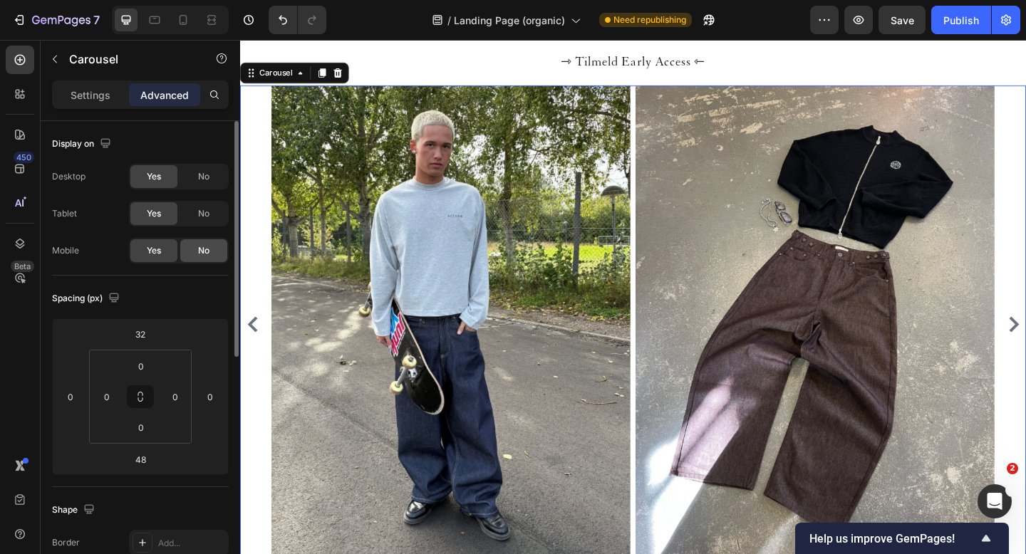
click at [205, 247] on span "No" at bounding box center [203, 250] width 11 height 13
click at [150, 248] on span "Yes" at bounding box center [154, 250] width 14 height 13
click at [175, 24] on div at bounding box center [183, 20] width 23 height 23
type input "32"
type input "15"
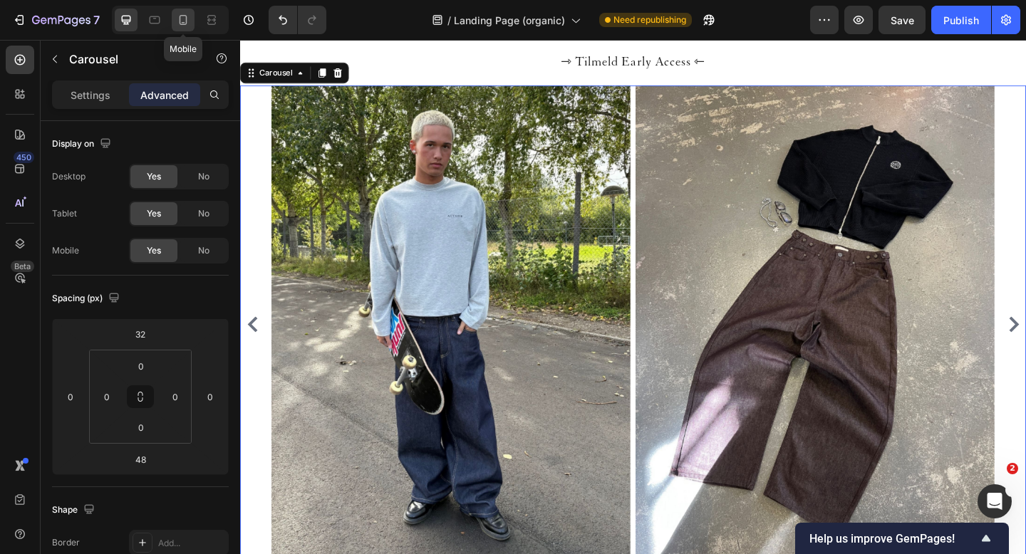
type input "15"
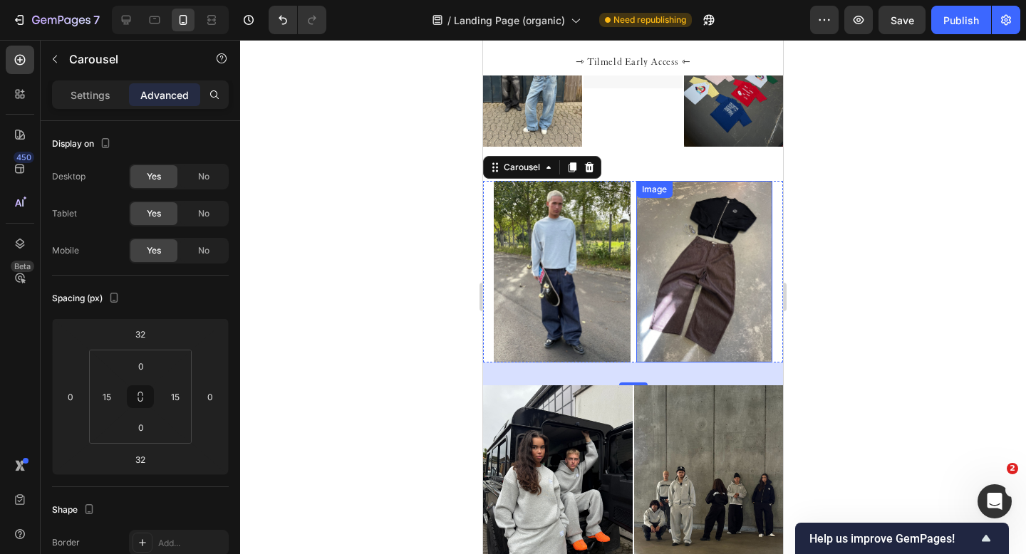
scroll to position [1183, 0]
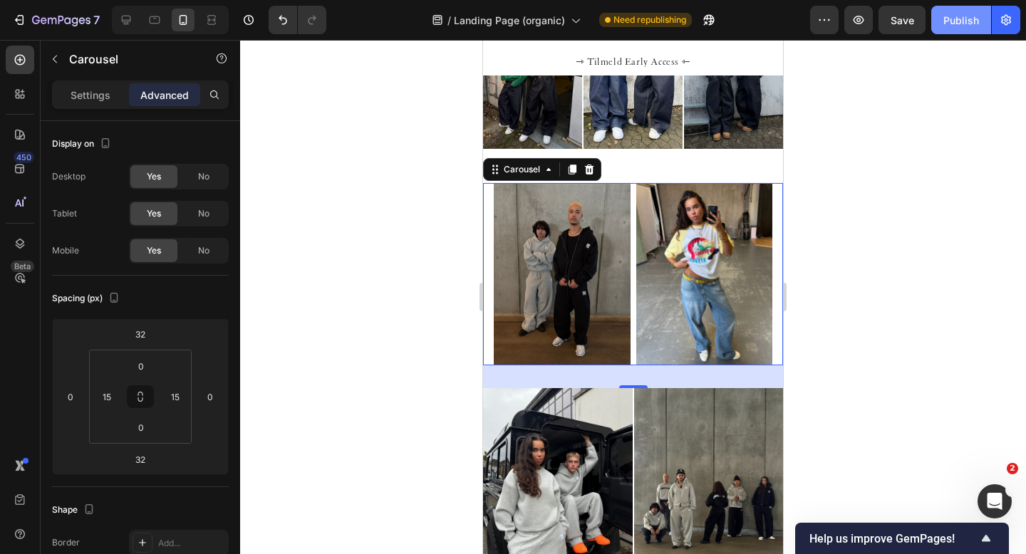
click at [508, 17] on div "Publish" at bounding box center [961, 20] width 36 height 15
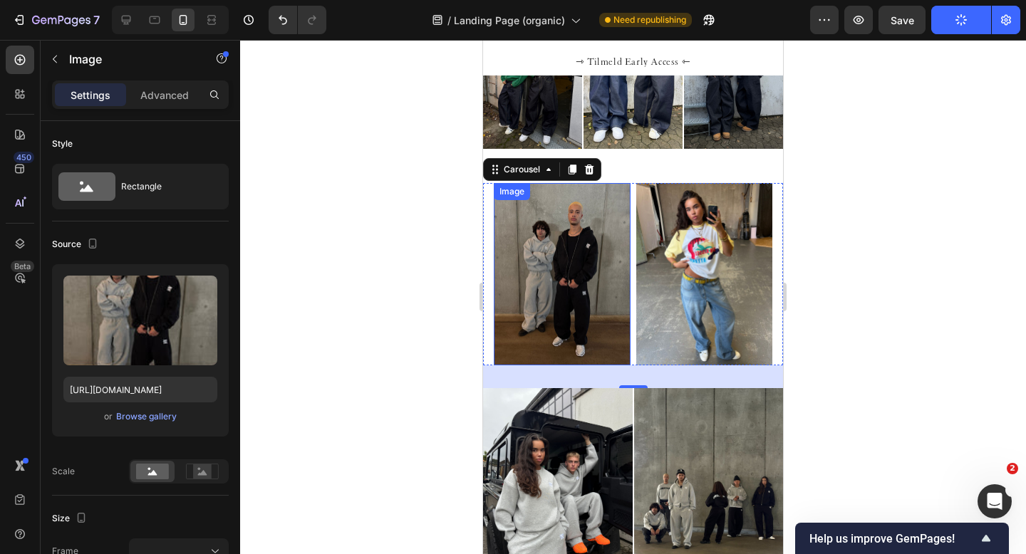
click at [508, 276] on img at bounding box center [562, 274] width 137 height 182
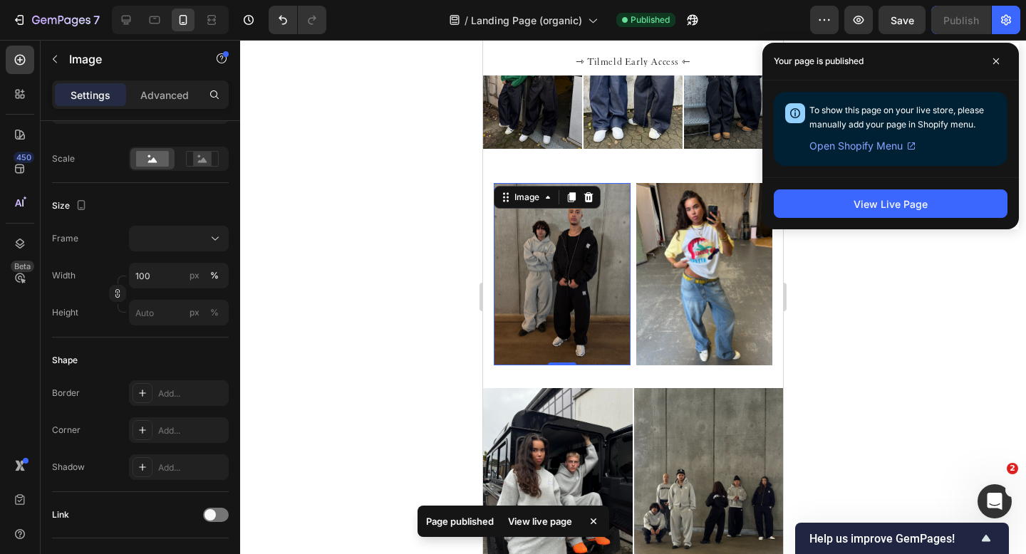
scroll to position [0, 0]
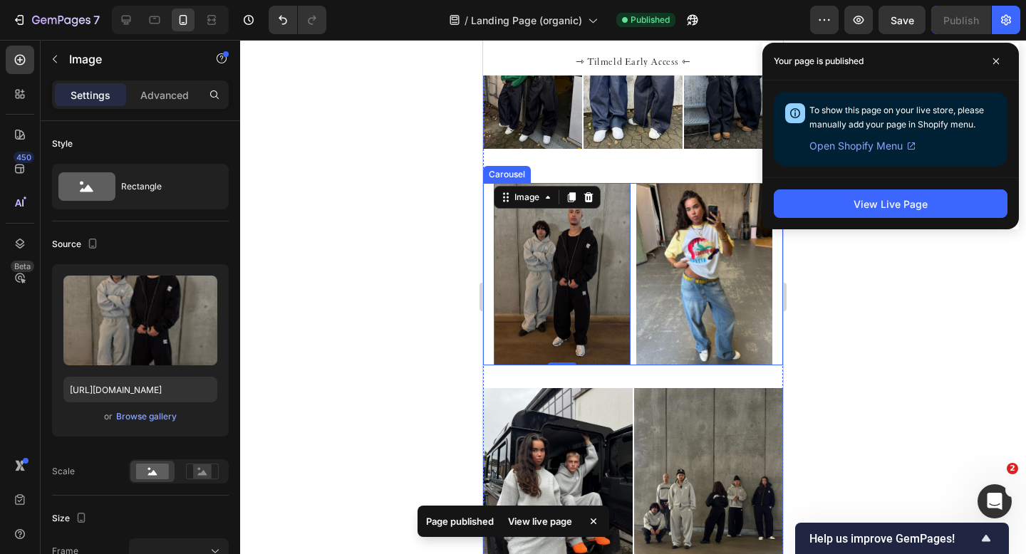
click at [489, 196] on div "Image 0 Image Image Image Image Image Image Image Image Image Image Image Image…" at bounding box center [633, 274] width 300 height 182
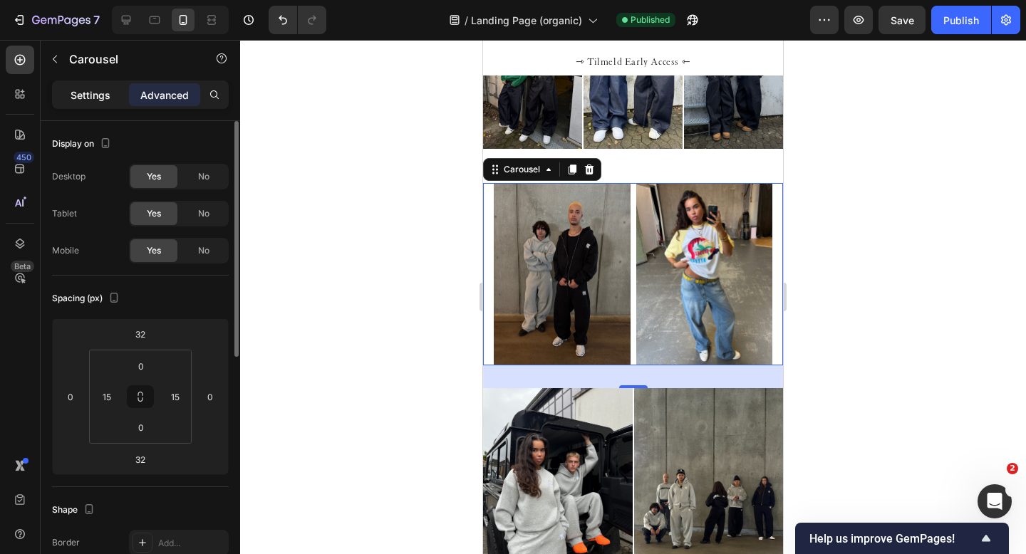
click at [86, 97] on p "Settings" at bounding box center [91, 95] width 40 height 15
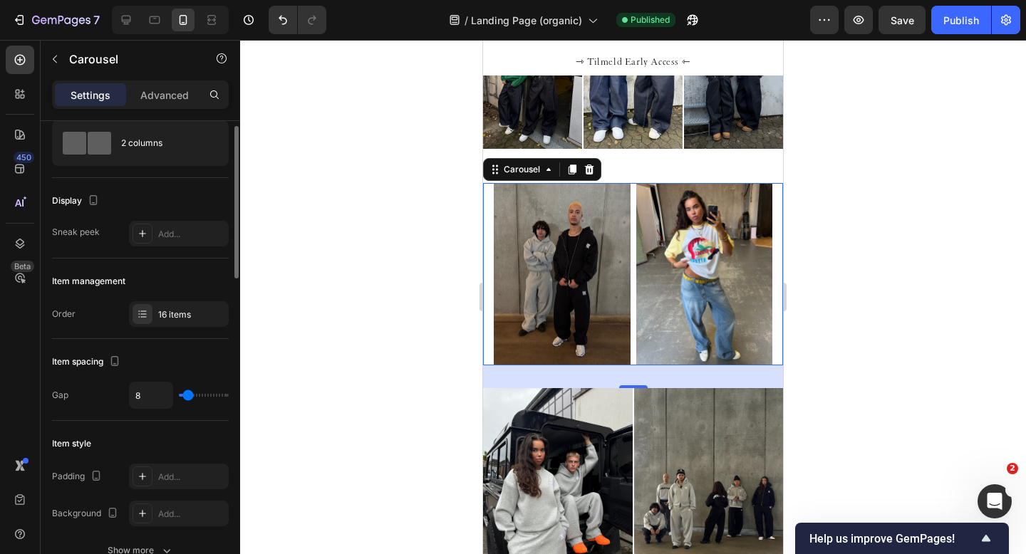
scroll to position [45, 0]
click at [175, 310] on div "16 items" at bounding box center [191, 313] width 67 height 13
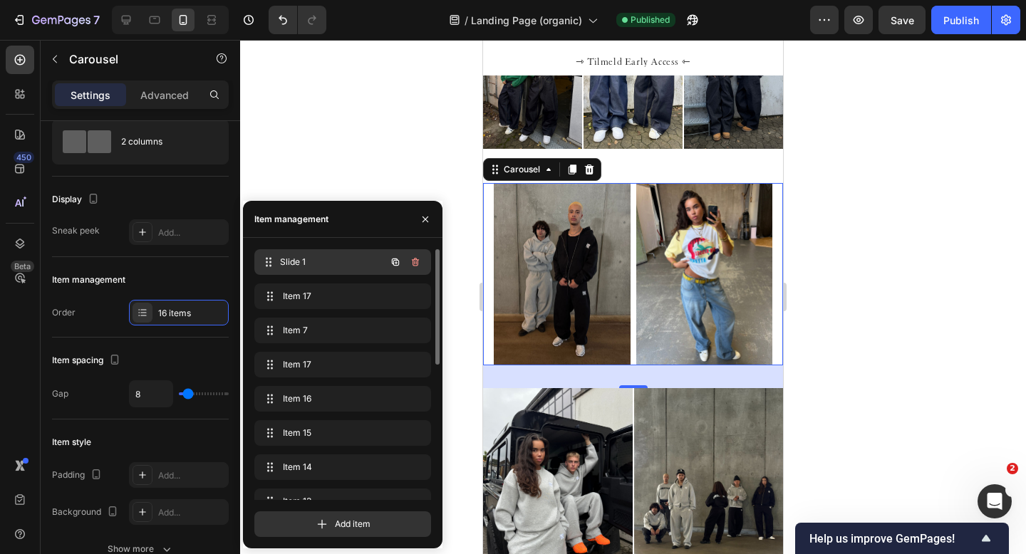
click at [336, 257] on span "Slide 1" at bounding box center [332, 262] width 105 height 13
click at [289, 258] on span "Slide 1" at bounding box center [323, 262] width 81 height 13
click at [289, 258] on span "Slide 1" at bounding box center [332, 262] width 105 height 13
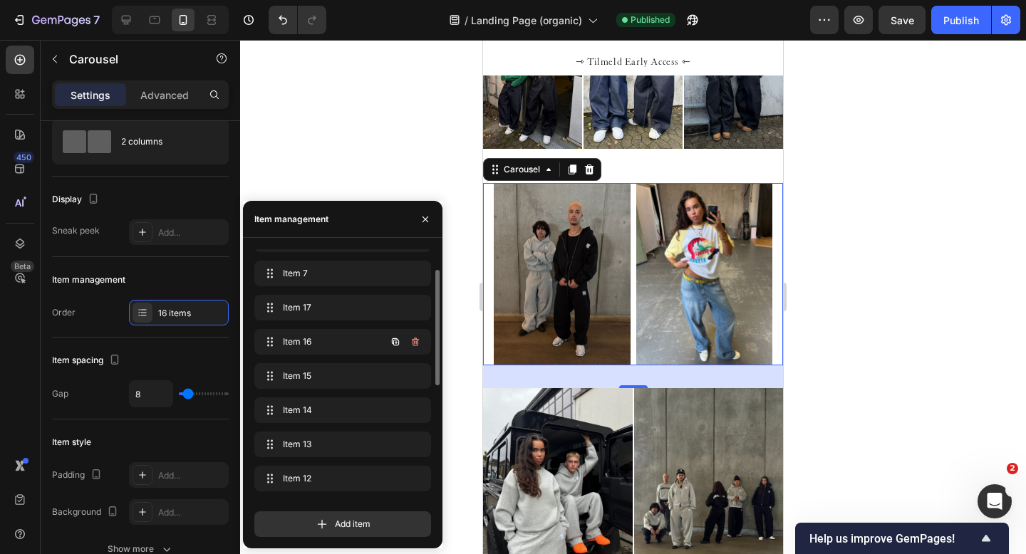
scroll to position [0, 0]
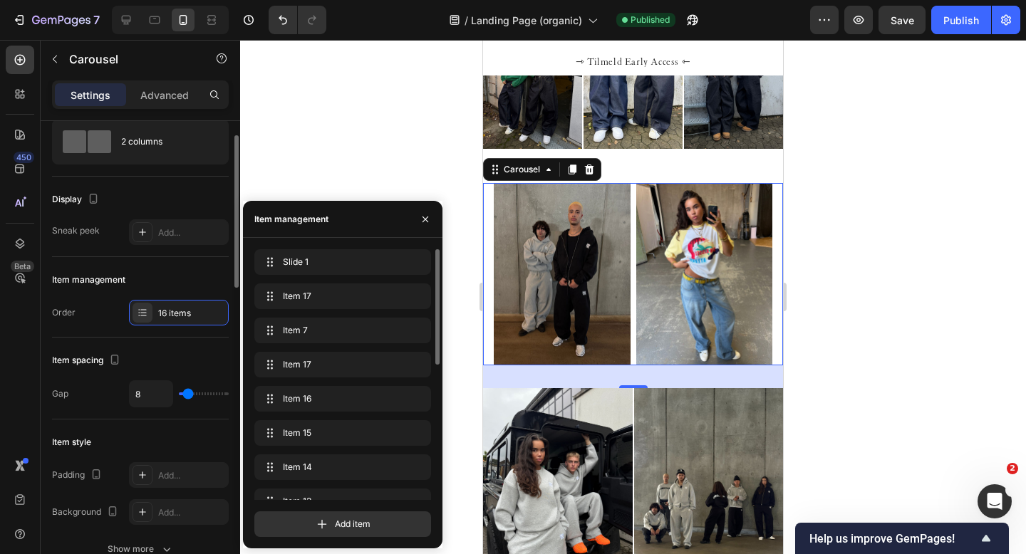
click at [66, 309] on div "Order" at bounding box center [64, 312] width 24 height 13
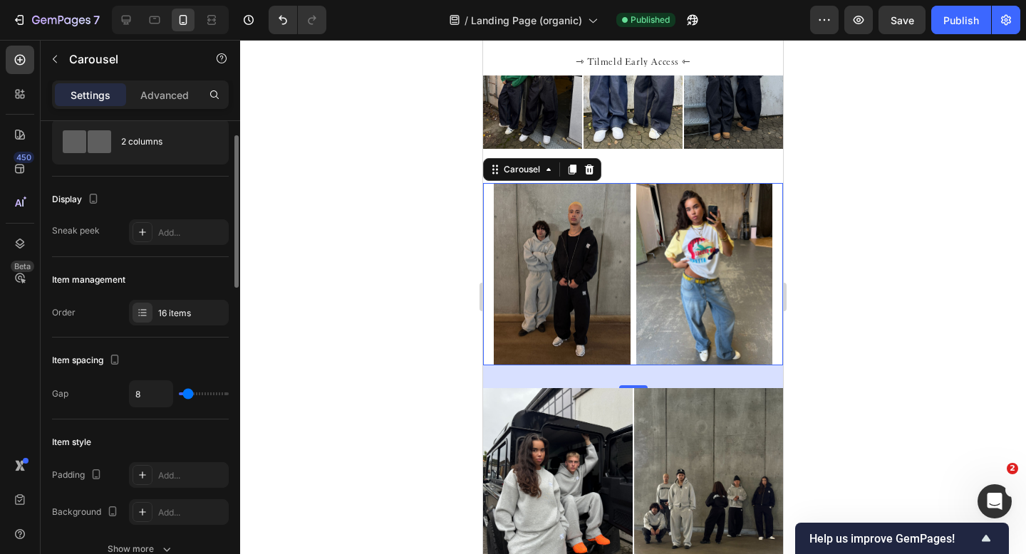
click at [66, 309] on div "Order" at bounding box center [64, 312] width 24 height 13
click at [94, 305] on div "Order 16 items" at bounding box center [140, 313] width 177 height 26
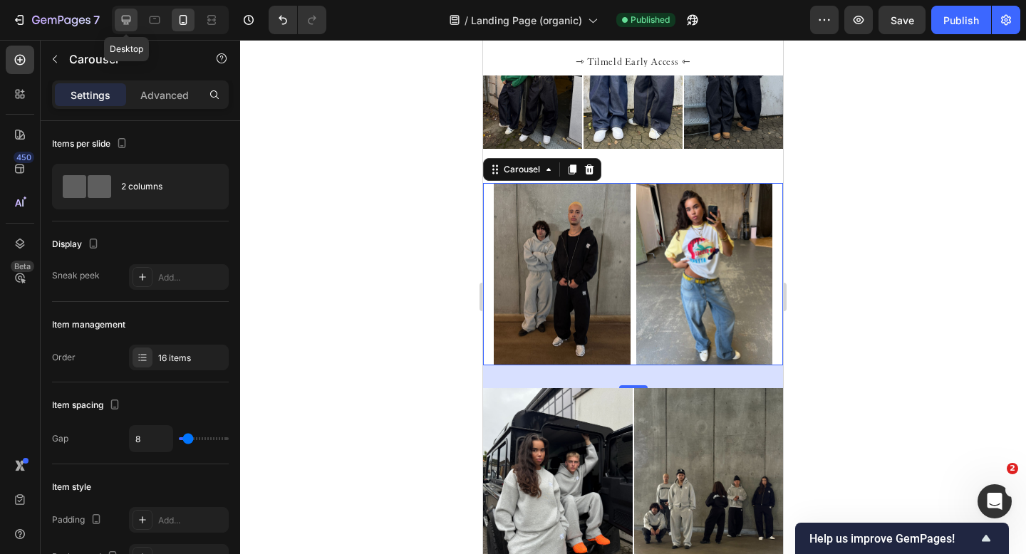
click at [130, 19] on icon at bounding box center [126, 20] width 9 height 9
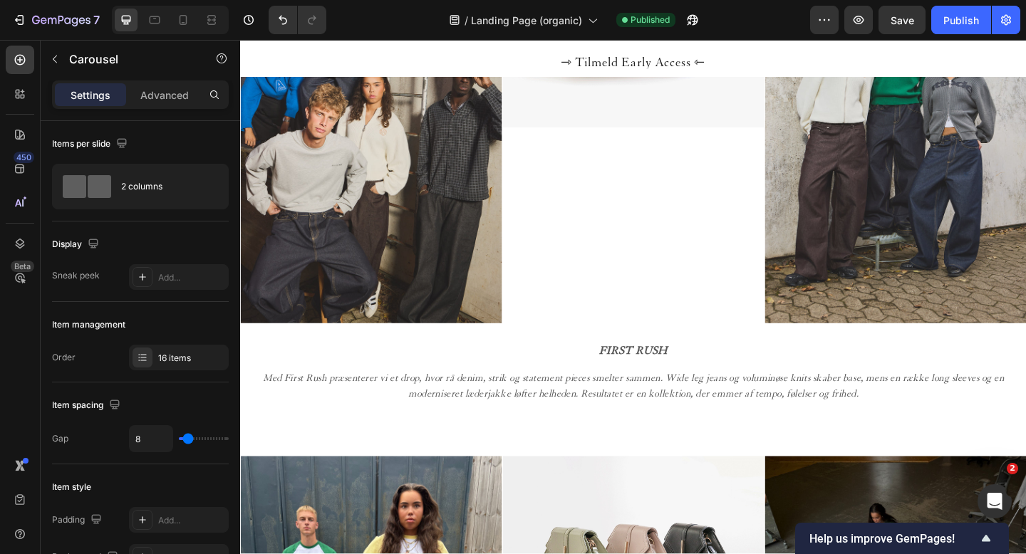
scroll to position [778, 0]
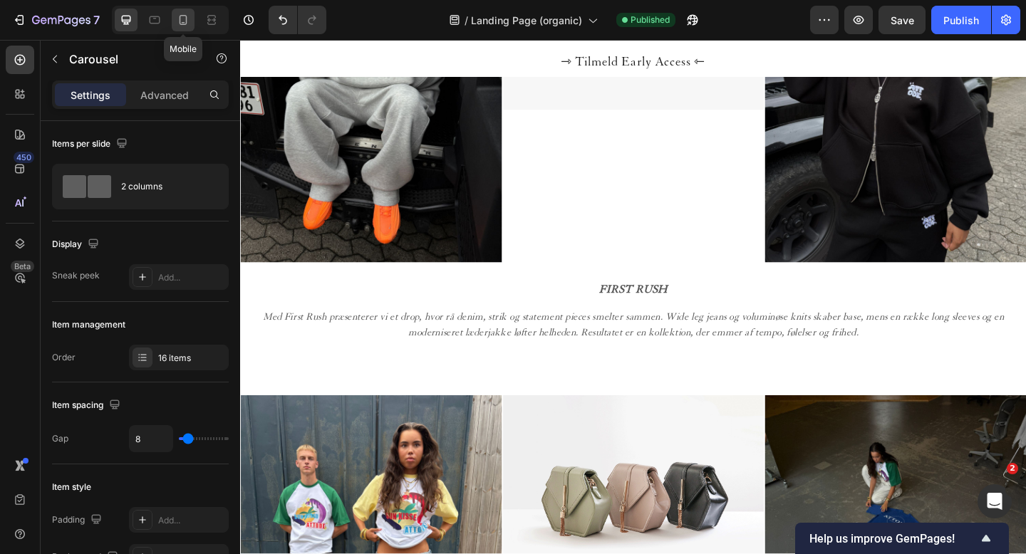
click at [178, 19] on icon at bounding box center [183, 20] width 14 height 14
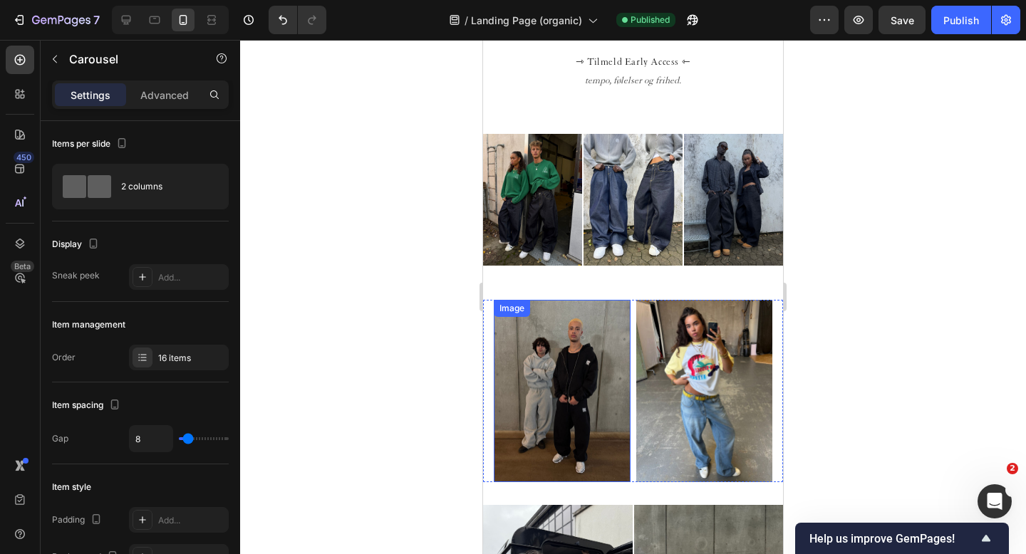
scroll to position [804, 0]
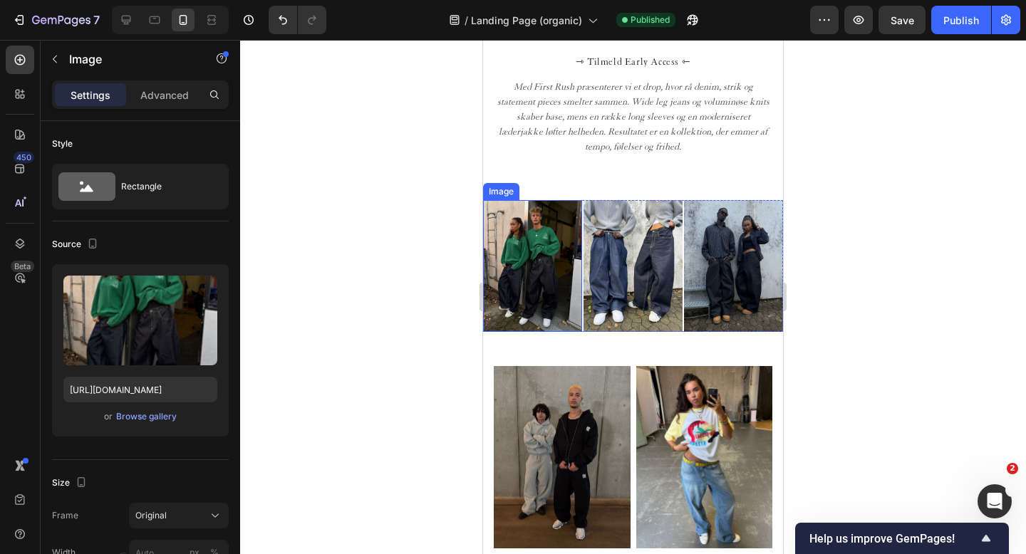
click at [508, 239] on img at bounding box center [532, 266] width 99 height 132
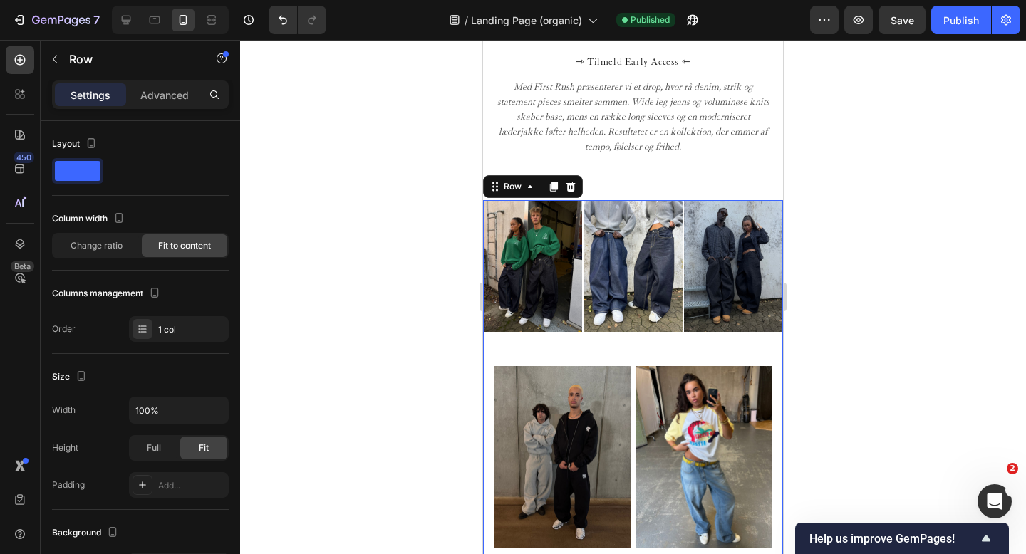
click at [172, 104] on div "Advanced" at bounding box center [164, 94] width 71 height 23
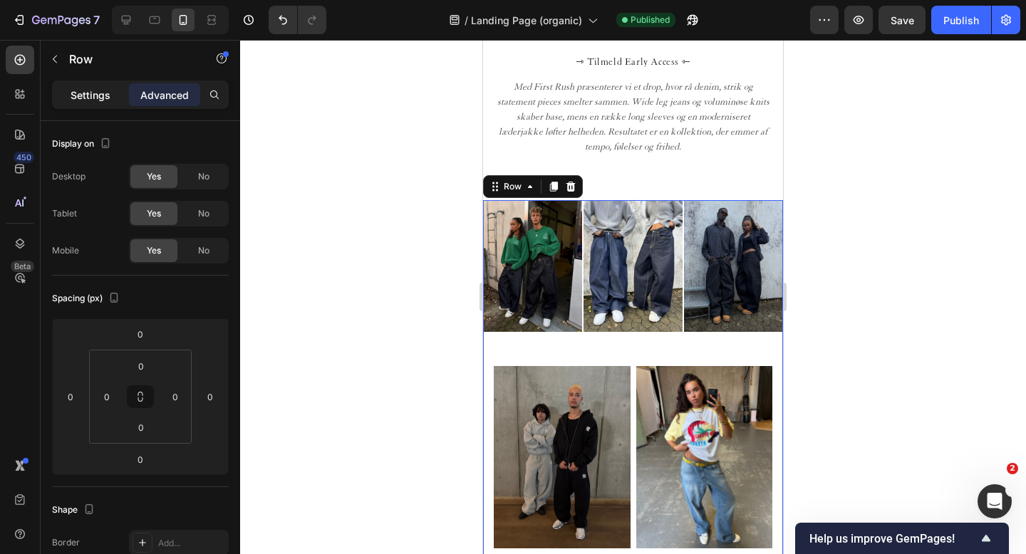
click at [90, 90] on p "Settings" at bounding box center [91, 95] width 40 height 15
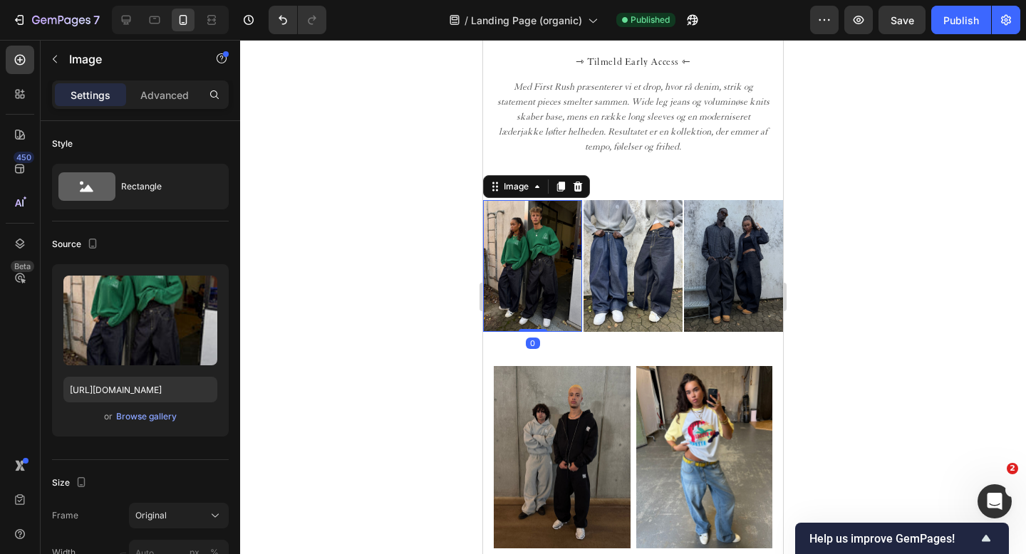
click at [508, 250] on img at bounding box center [532, 266] width 99 height 132
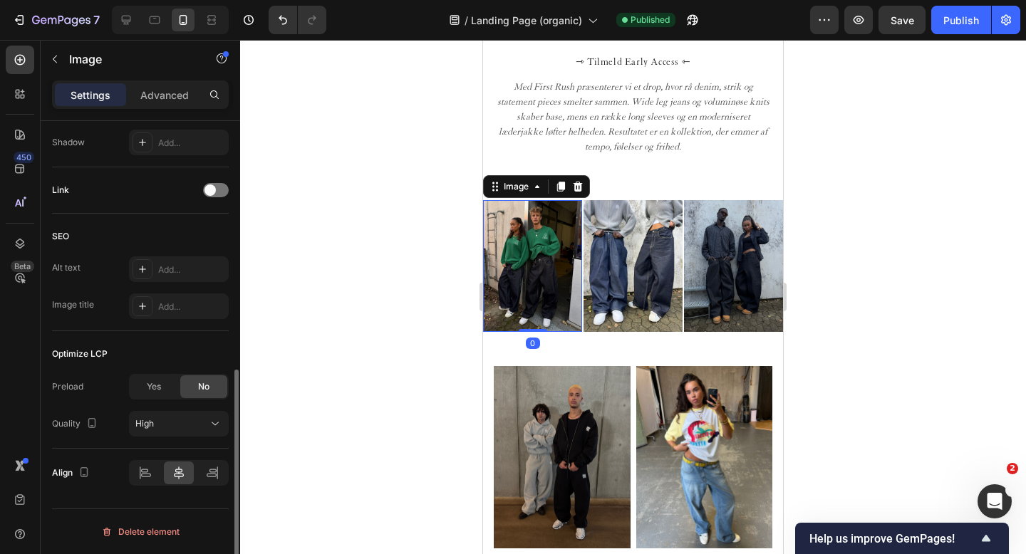
scroll to position [0, 0]
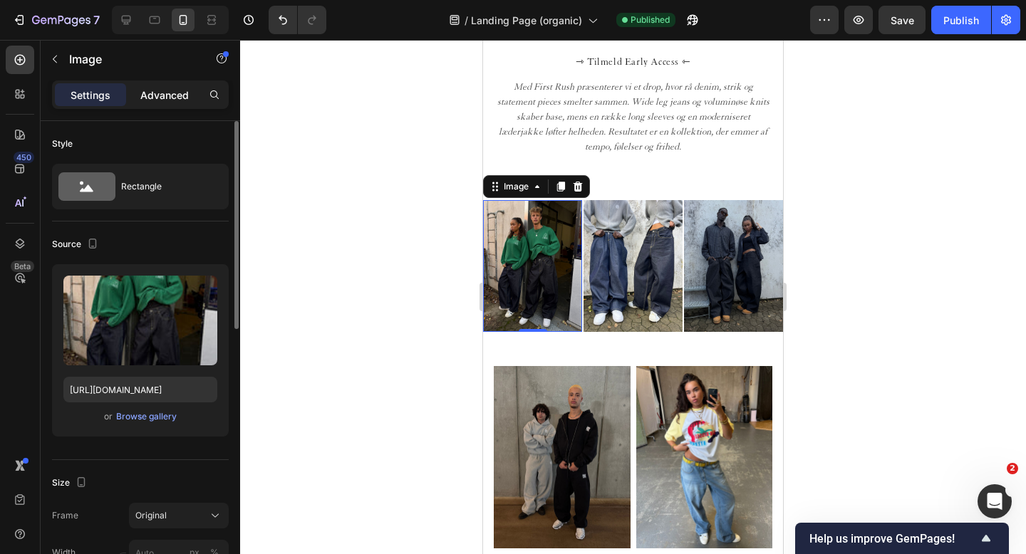
click at [171, 86] on div "Advanced" at bounding box center [164, 94] width 71 height 23
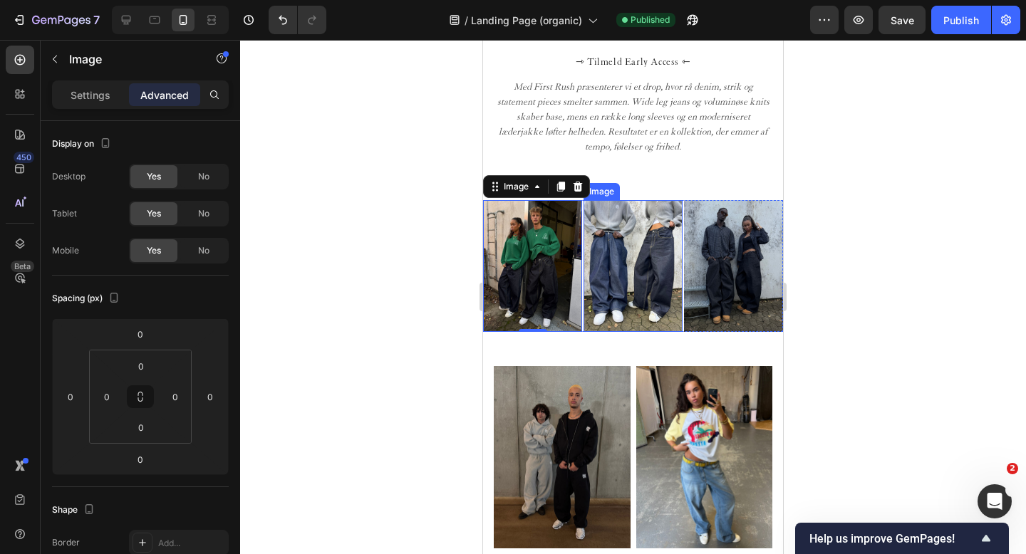
click at [508, 269] on img at bounding box center [633, 266] width 99 height 132
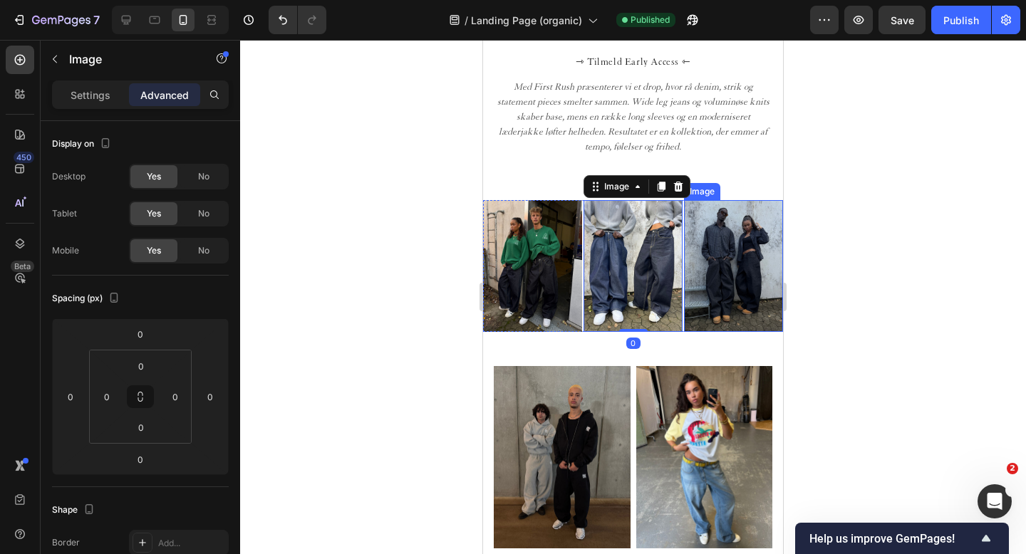
click at [508, 252] on img at bounding box center [733, 266] width 99 height 132
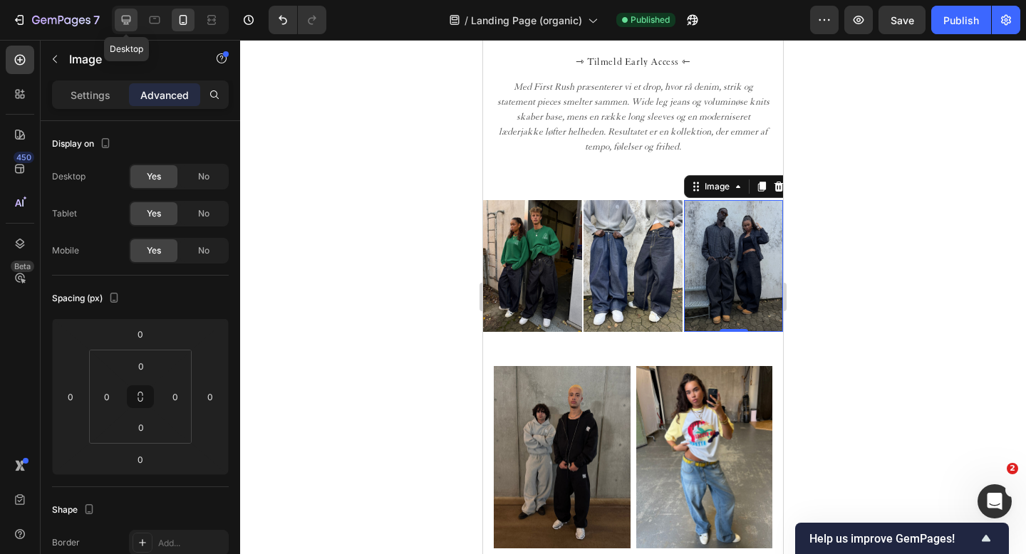
click at [130, 18] on icon at bounding box center [126, 20] width 9 height 9
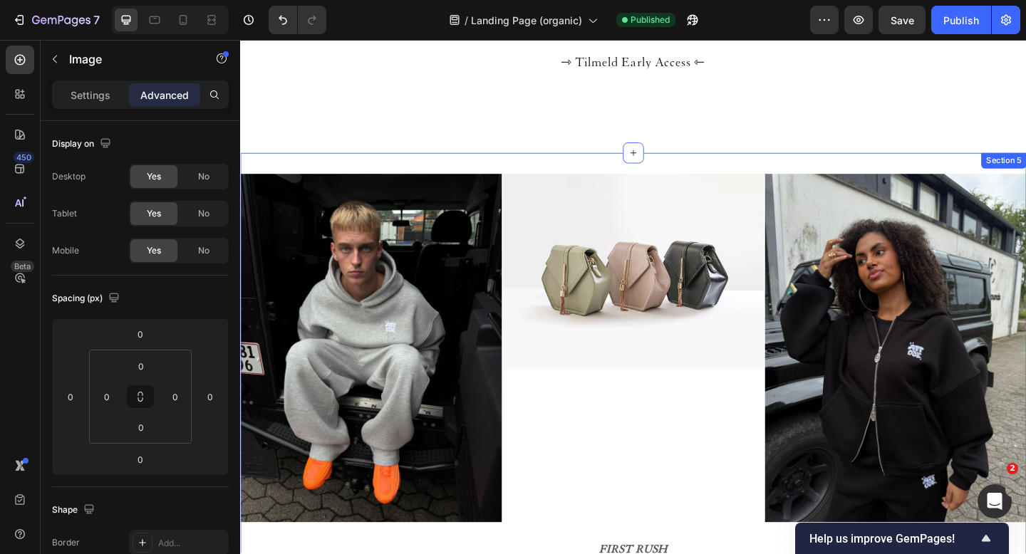
scroll to position [469, 0]
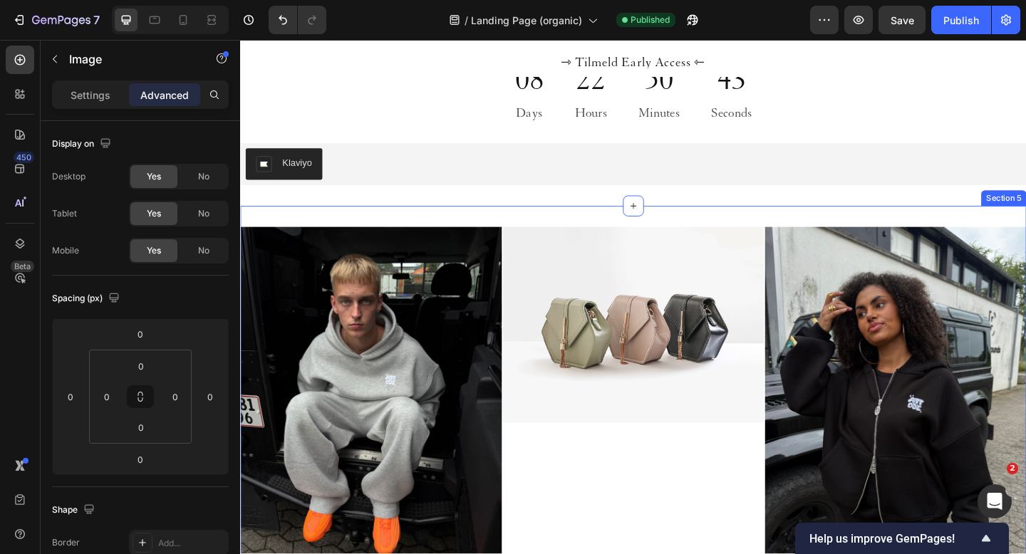
click at [453, 226] on div "Image Image Image Row FIRST RUSH Text Block Med First Rush præsenterer vi et dr…" at bounding box center [667, 494] width 855 height 547
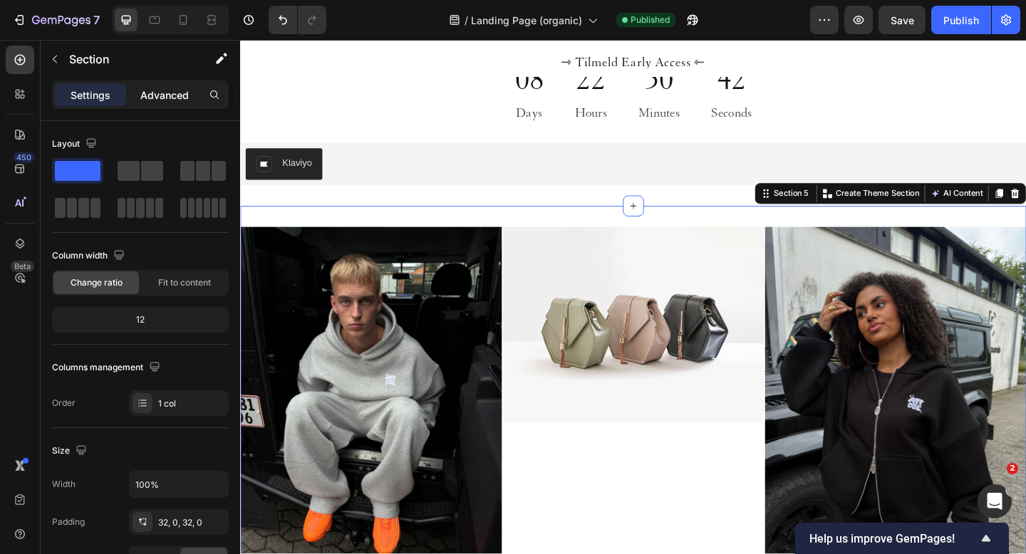
click at [151, 89] on p "Advanced" at bounding box center [164, 95] width 48 height 15
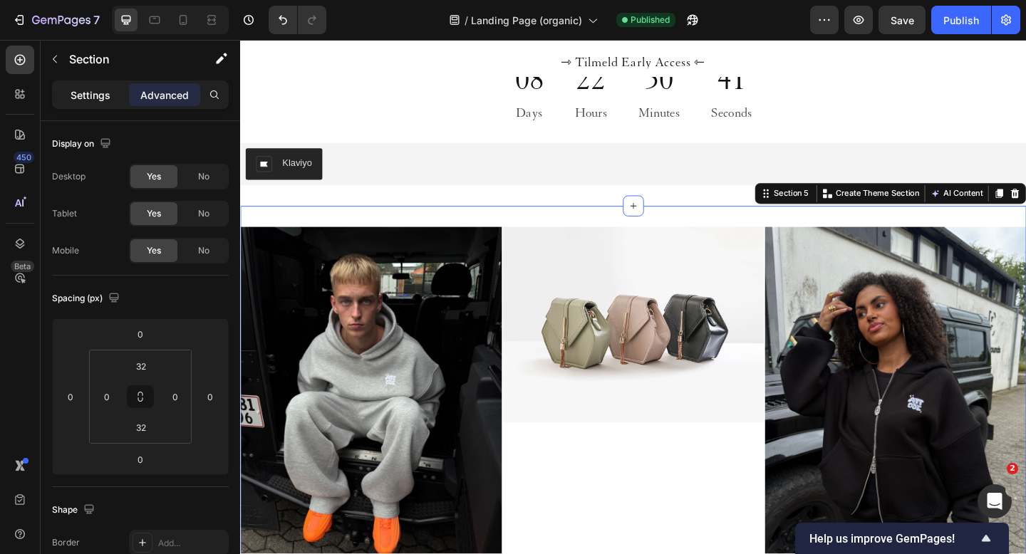
click at [94, 89] on p "Settings" at bounding box center [91, 95] width 40 height 15
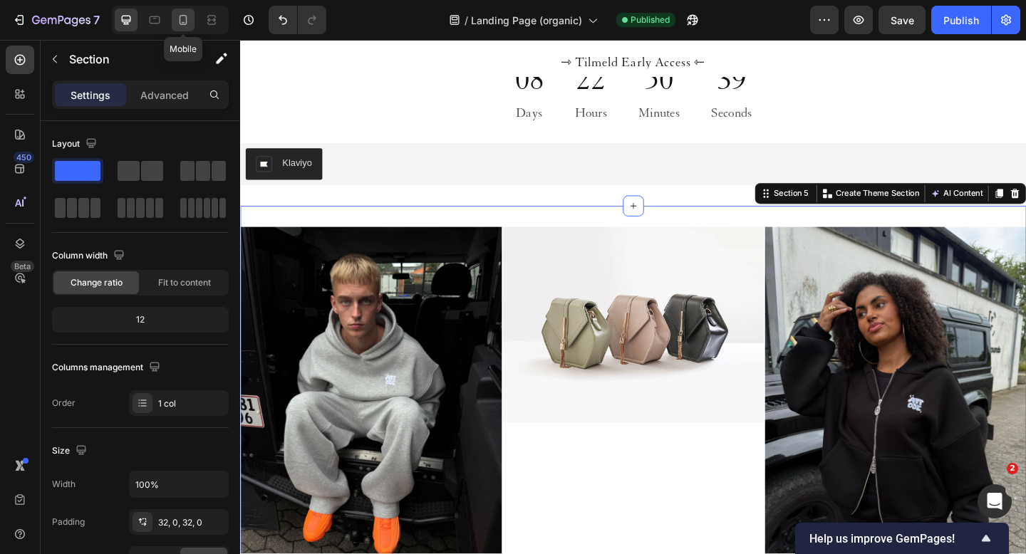
click at [183, 22] on icon at bounding box center [184, 22] width 4 height 1
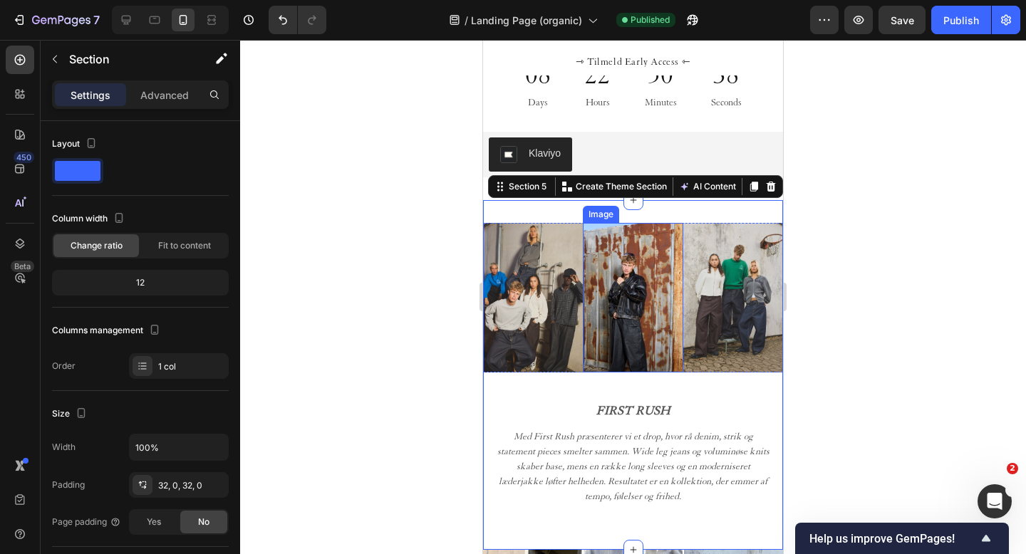
scroll to position [364, 0]
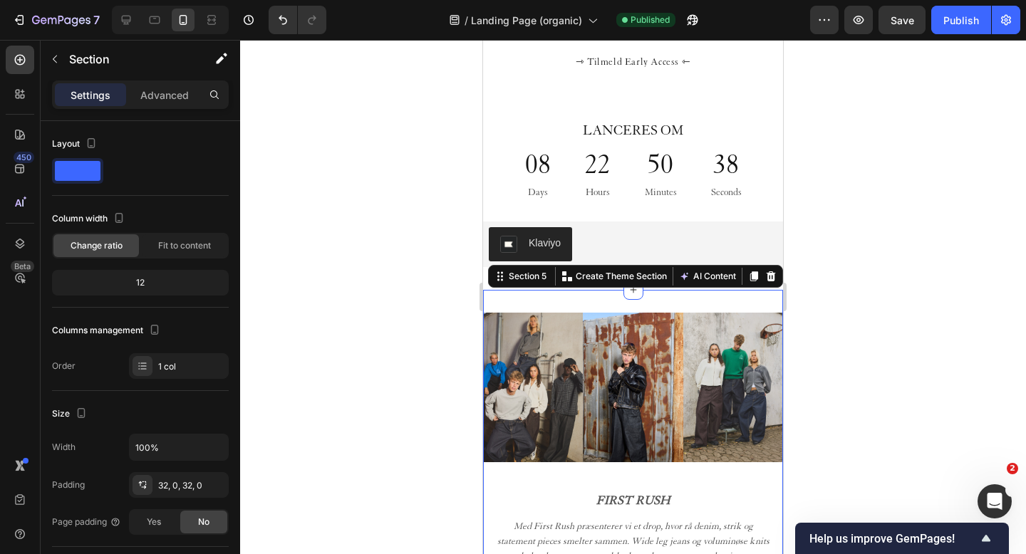
click at [508, 295] on div at bounding box center [633, 297] width 786 height 514
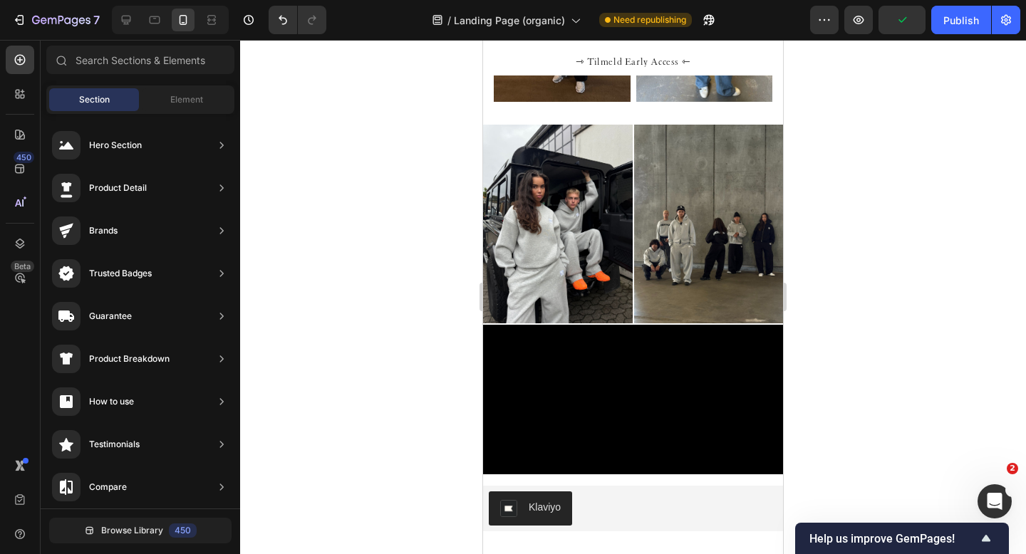
scroll to position [1272, 0]
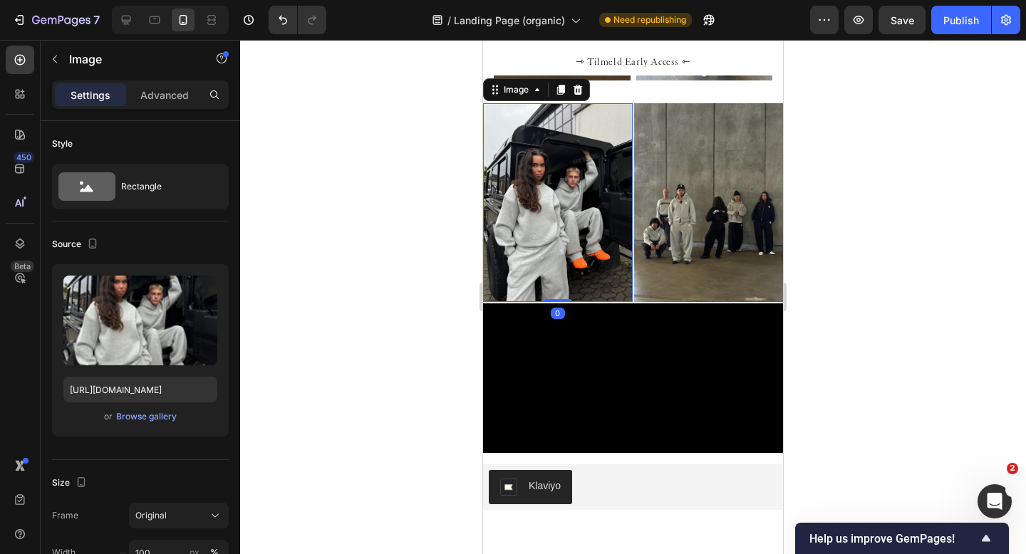
click at [508, 239] on img at bounding box center [558, 202] width 150 height 199
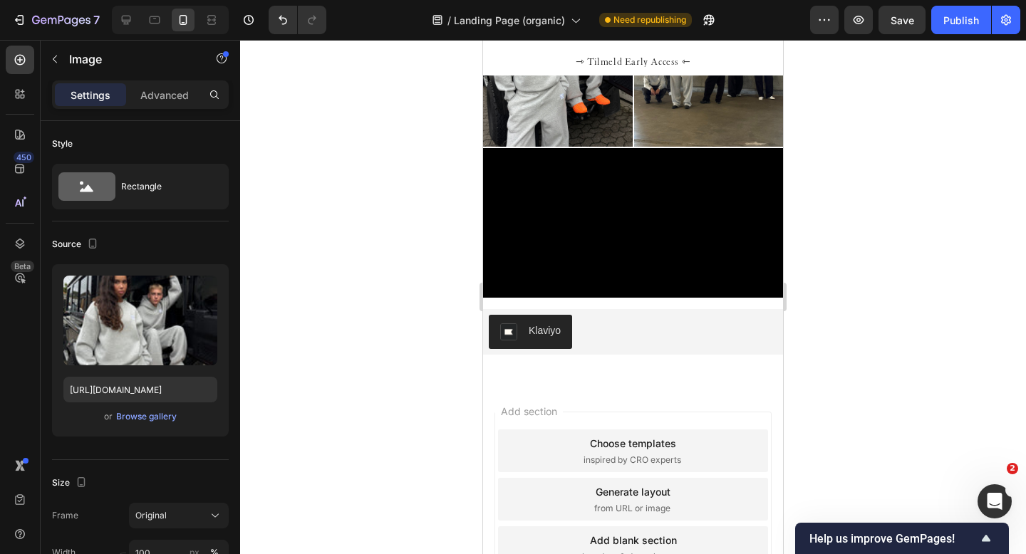
scroll to position [1455, 0]
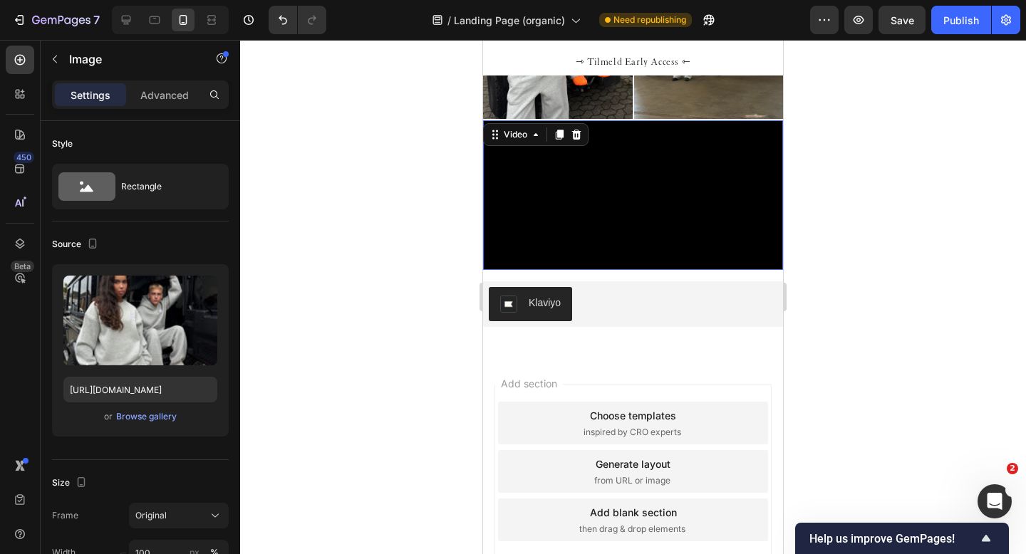
click at [508, 190] on video at bounding box center [633, 195] width 300 height 150
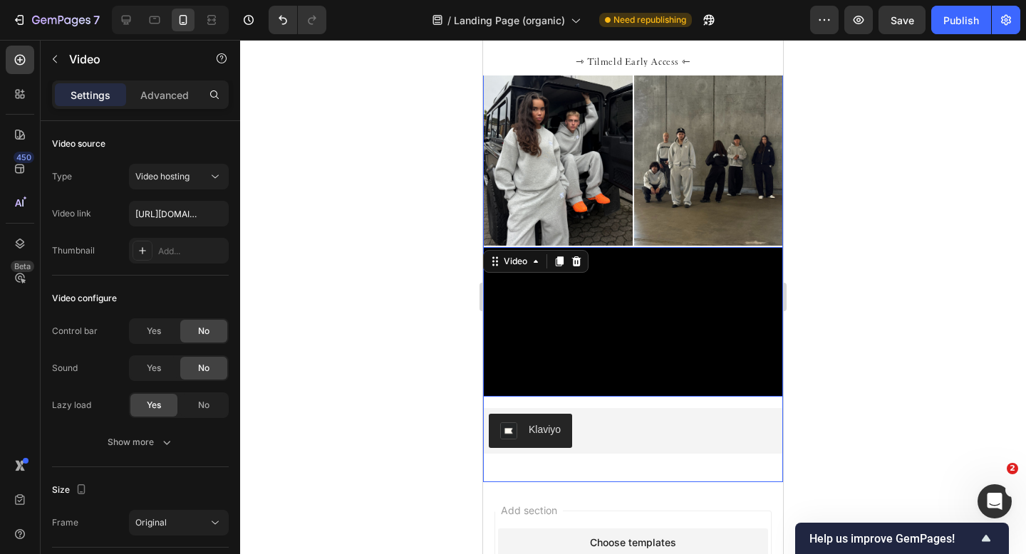
scroll to position [1322, 0]
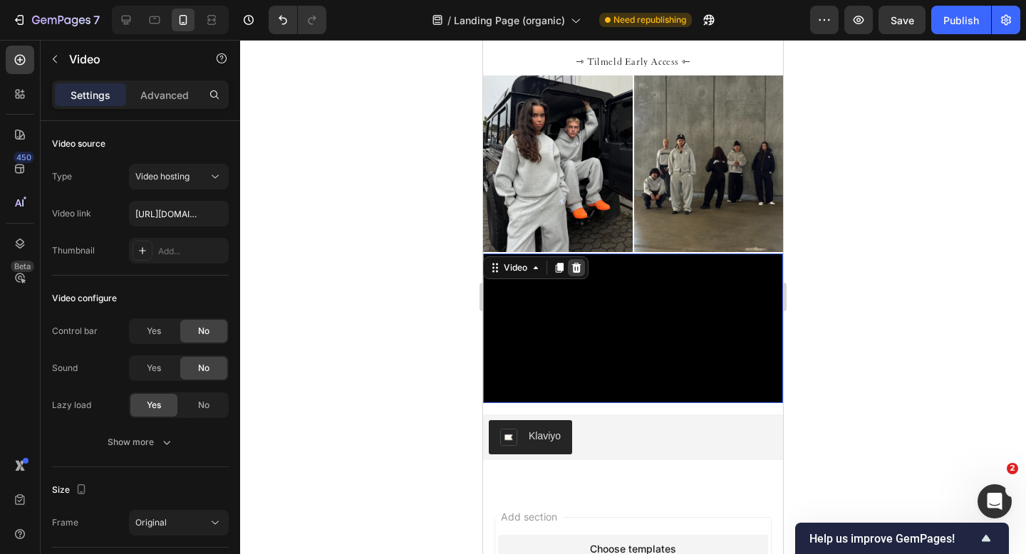
click at [508, 269] on div at bounding box center [576, 267] width 17 height 17
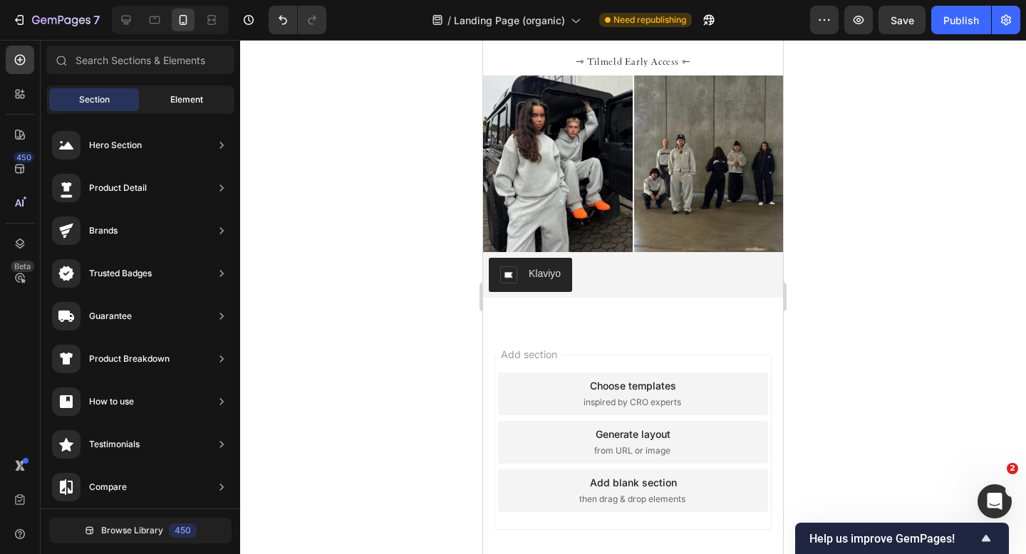
click at [180, 94] on span "Element" at bounding box center [186, 99] width 33 height 13
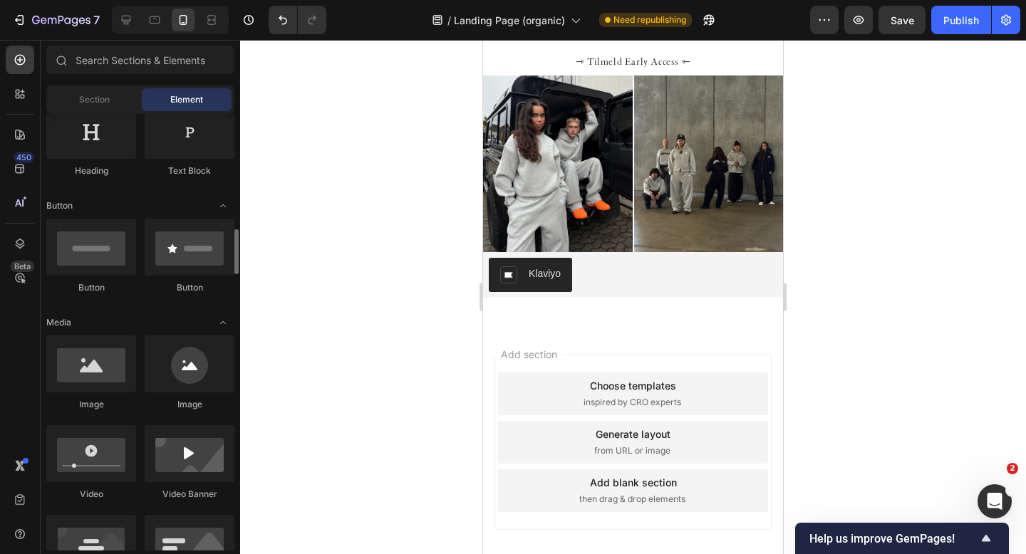
scroll to position [331, 0]
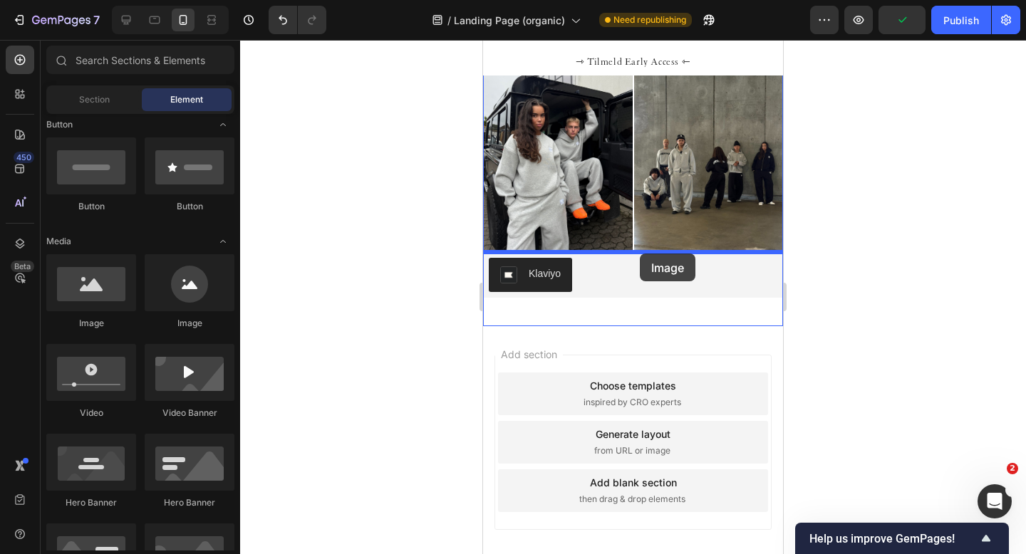
drag, startPoint x: 576, startPoint y: 343, endPoint x: 640, endPoint y: 254, distance: 109.3
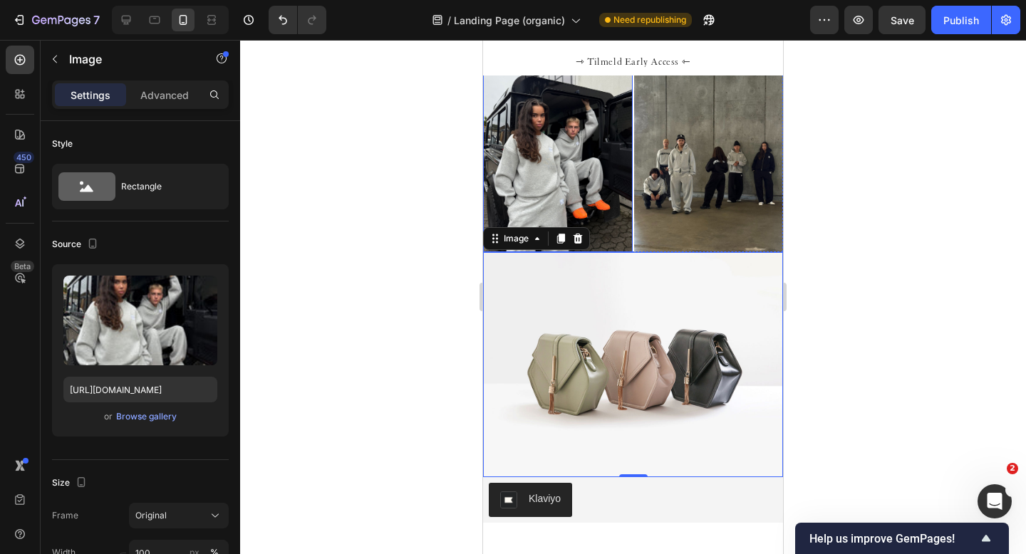
click at [508, 251] on img at bounding box center [558, 152] width 150 height 199
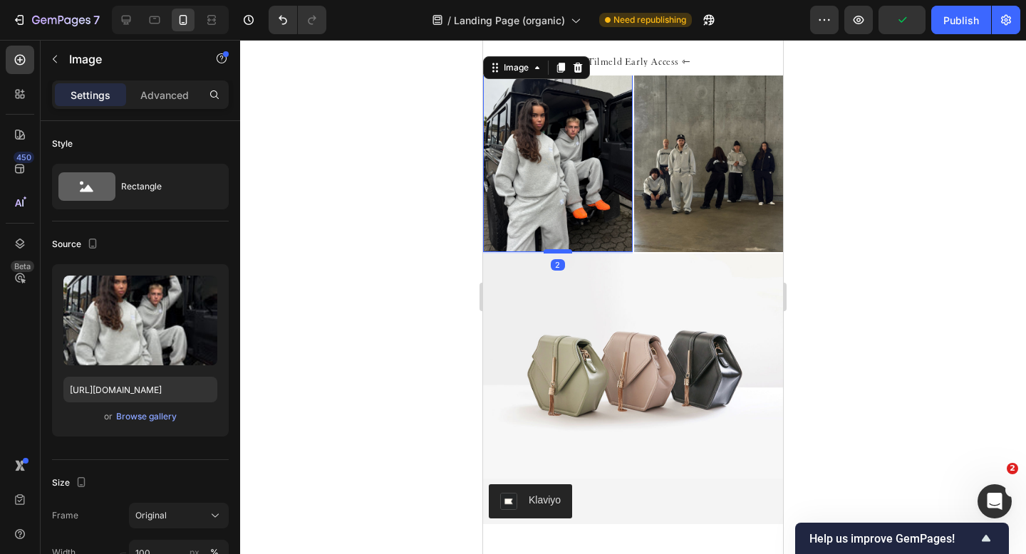
click at [508, 251] on div at bounding box center [558, 251] width 29 height 4
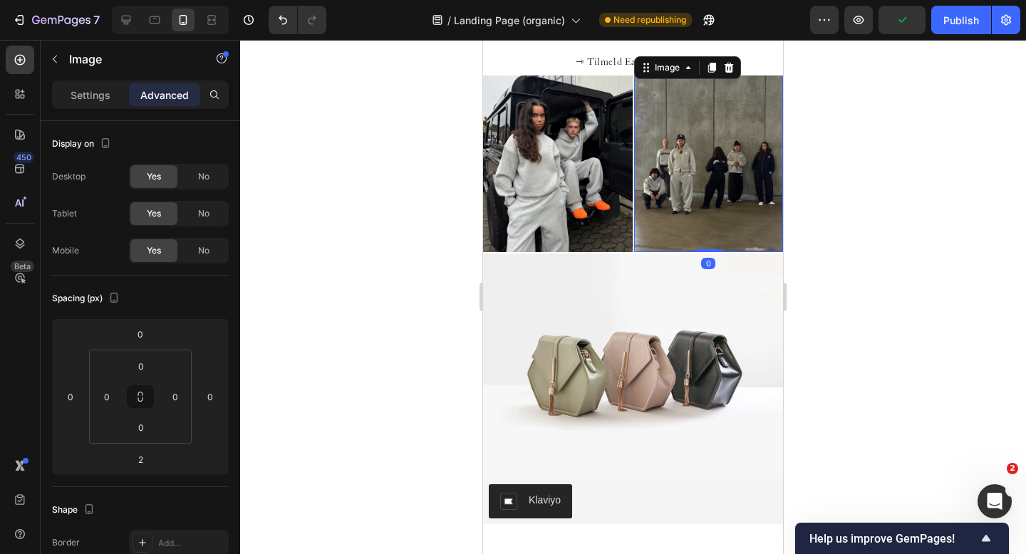
click at [508, 205] on img at bounding box center [709, 152] width 150 height 199
click at [508, 179] on img at bounding box center [558, 152] width 150 height 199
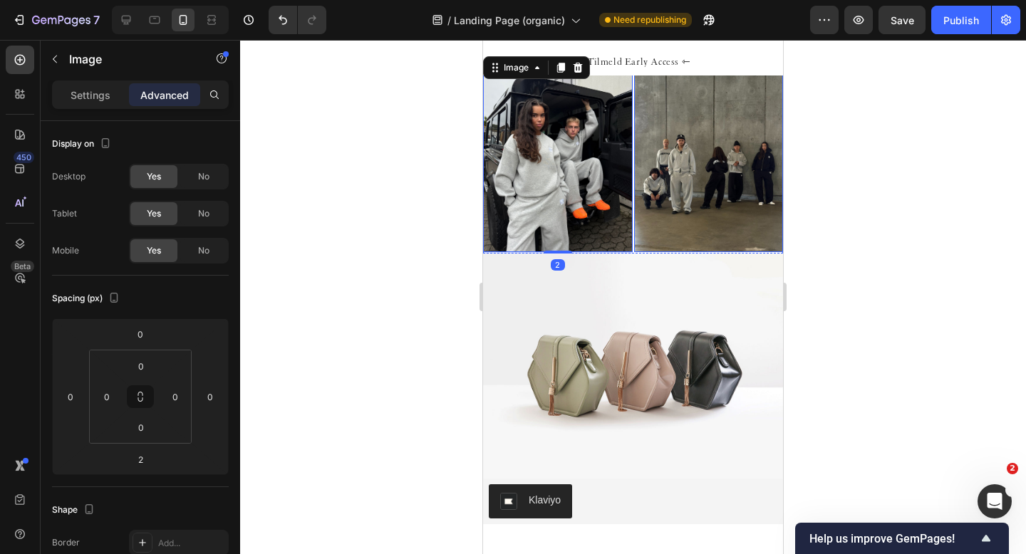
click at [508, 180] on img at bounding box center [709, 152] width 150 height 199
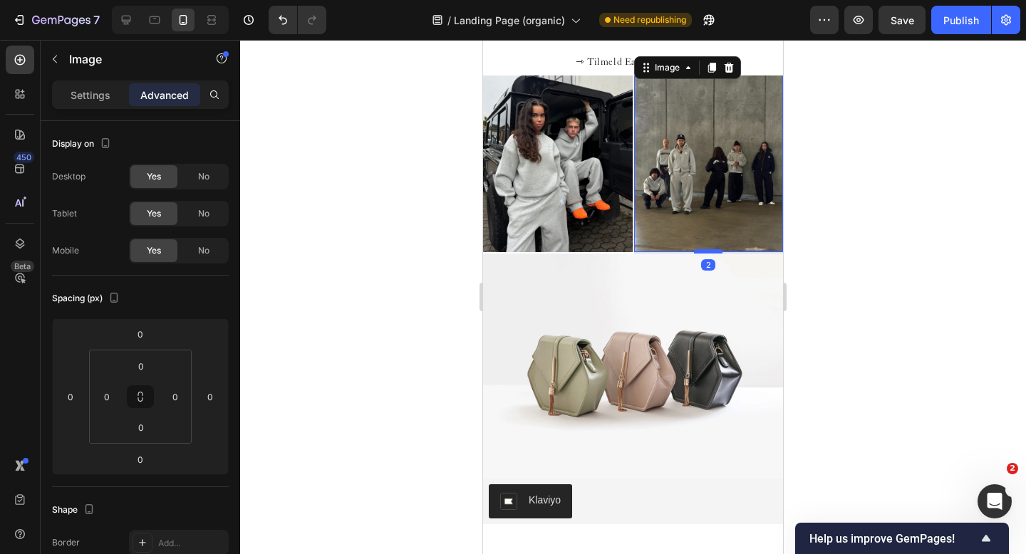
click at [508, 252] on div at bounding box center [708, 251] width 29 height 4
type input "2"
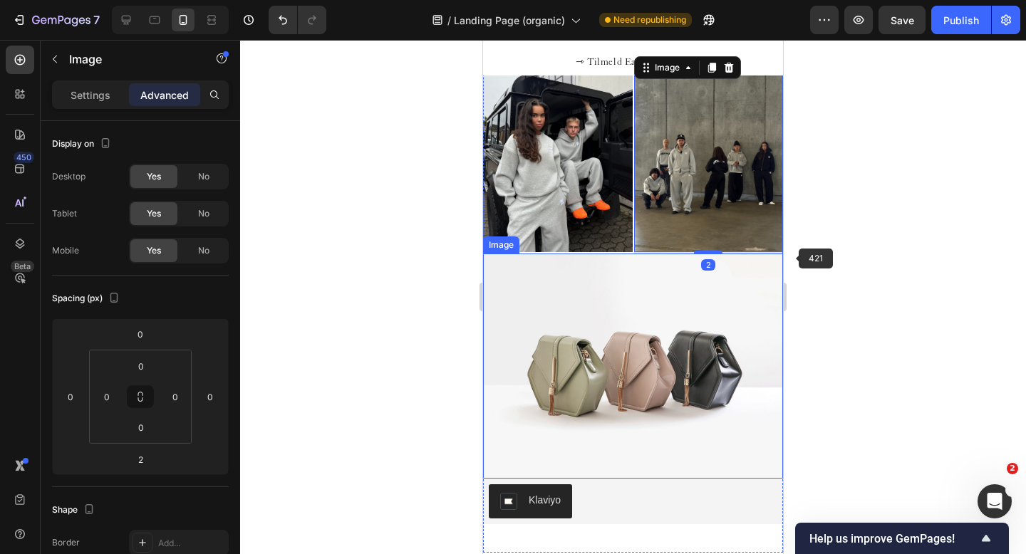
click at [508, 271] on div at bounding box center [633, 297] width 786 height 514
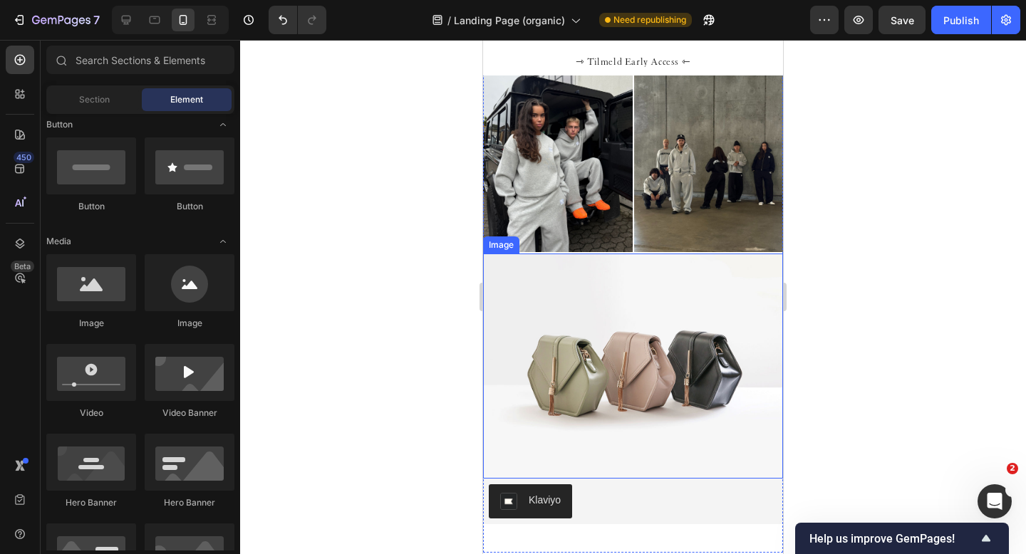
click at [508, 307] on img at bounding box center [633, 366] width 300 height 225
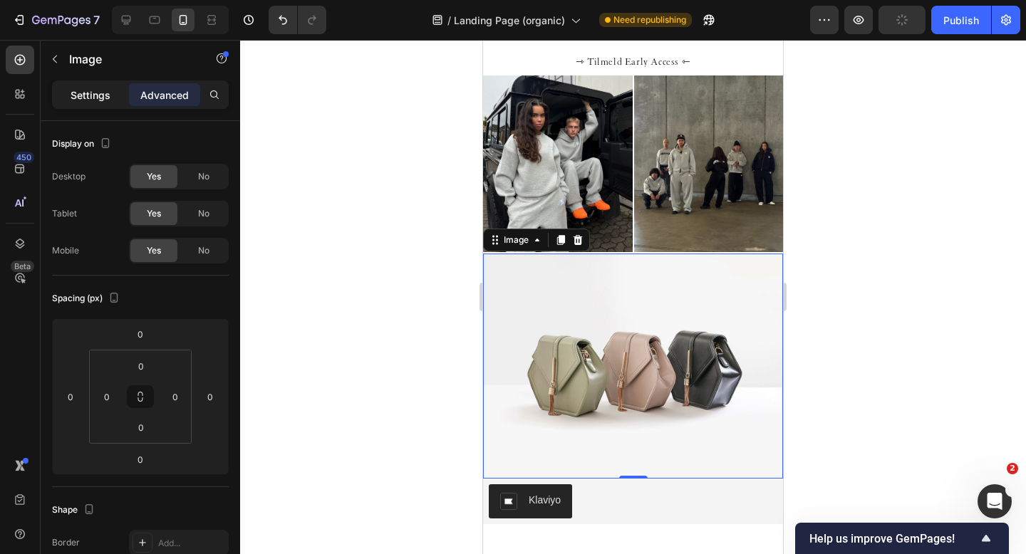
click at [93, 98] on p "Settings" at bounding box center [91, 95] width 40 height 15
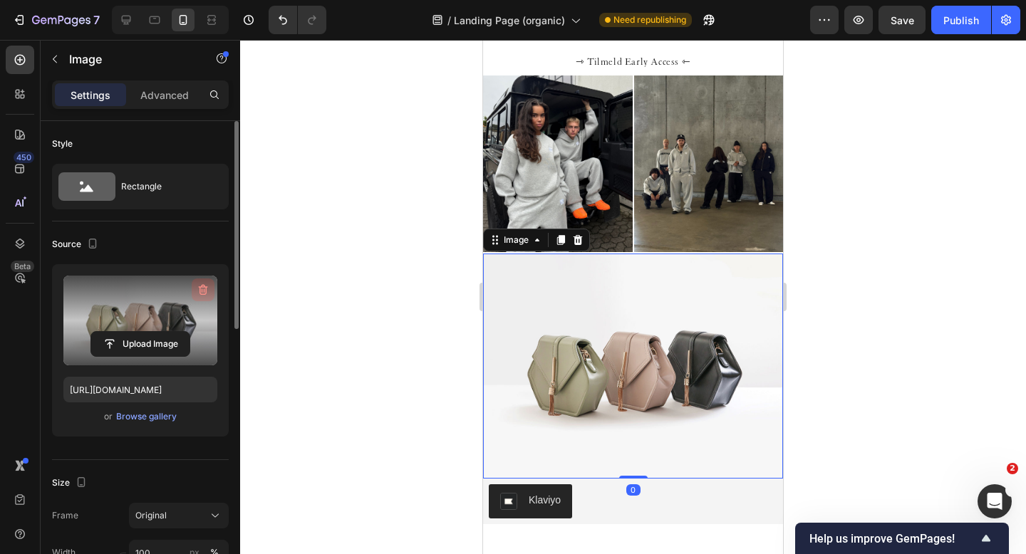
click at [203, 289] on icon "button" at bounding box center [203, 290] width 14 height 14
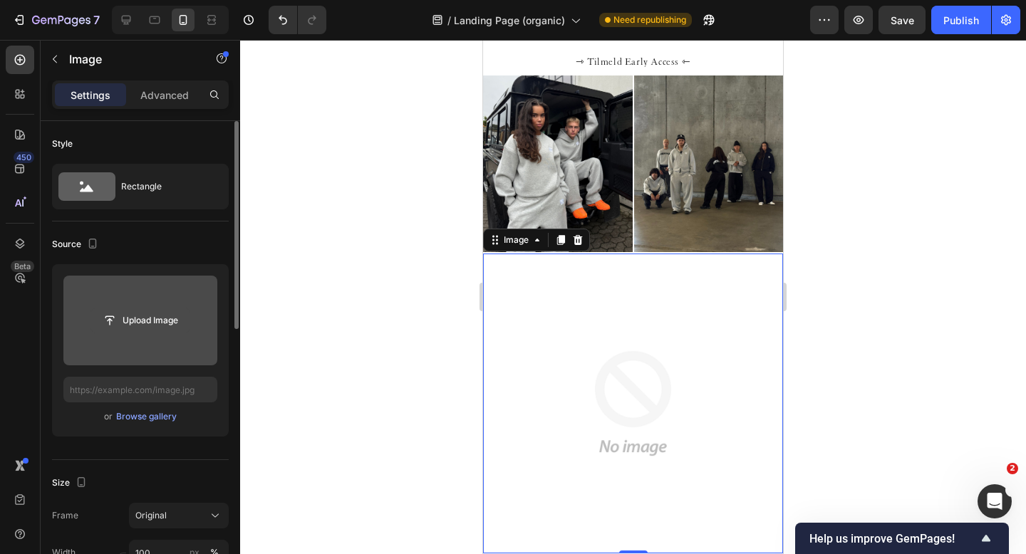
click at [158, 324] on input "file" at bounding box center [140, 321] width 98 height 24
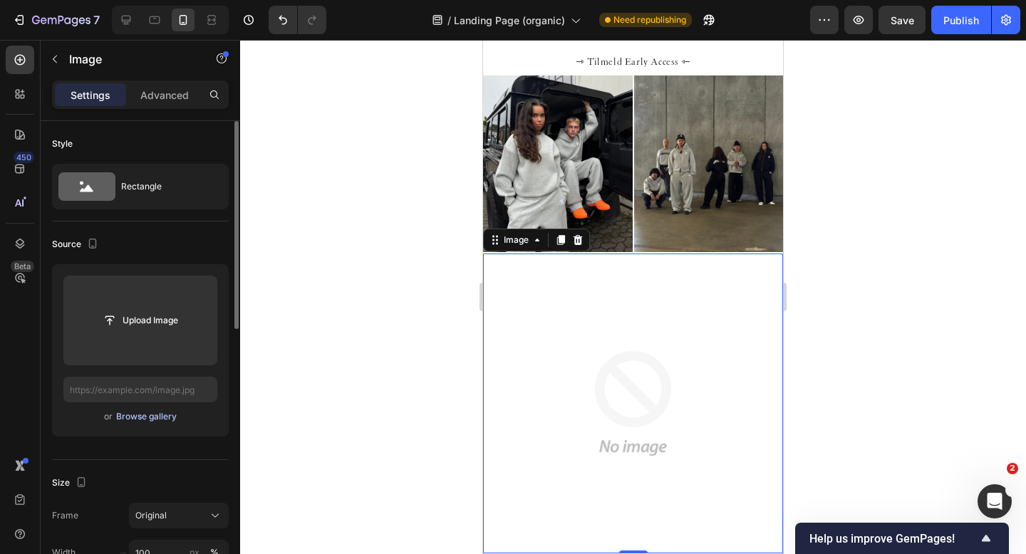
click at [155, 418] on div "Browse gallery" at bounding box center [146, 416] width 61 height 13
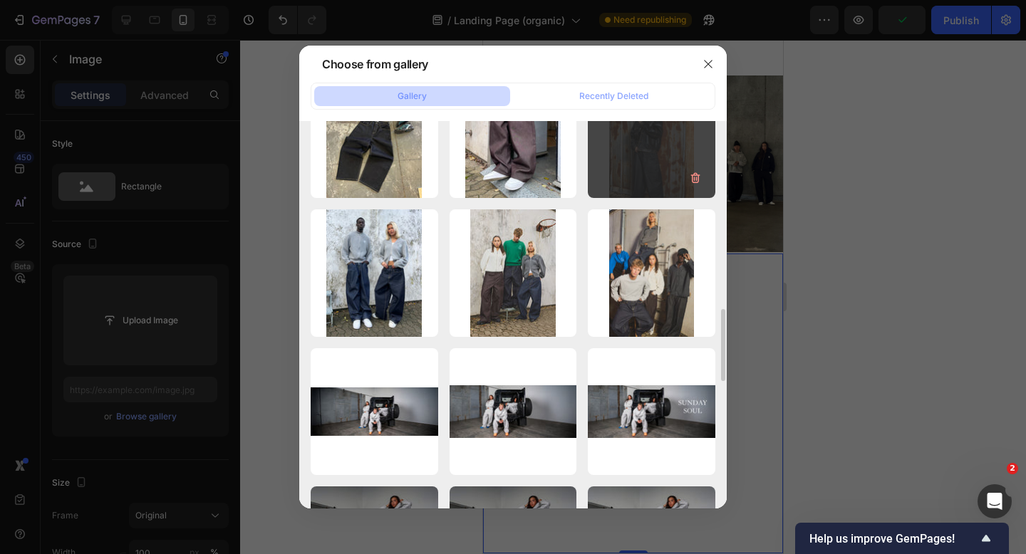
scroll to position [998, 0]
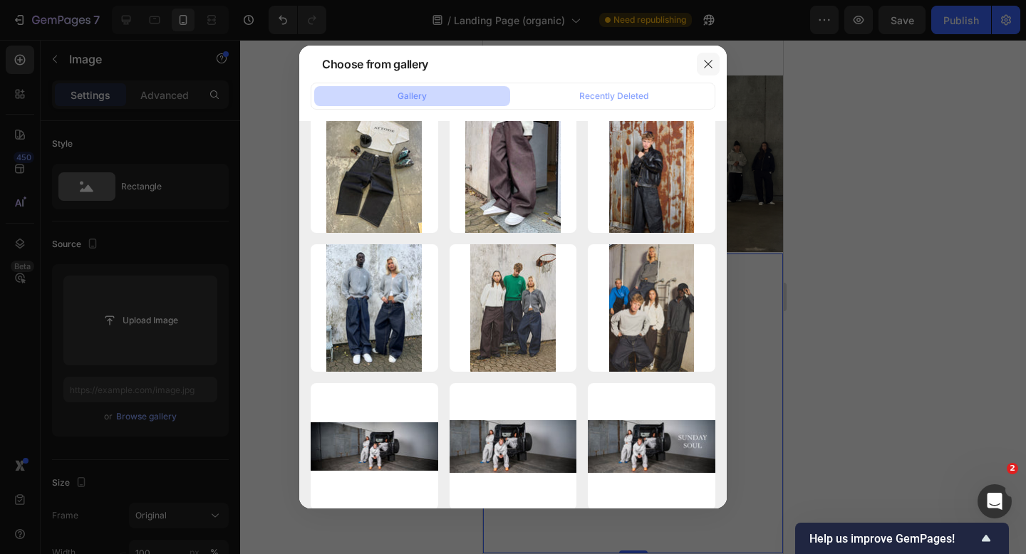
click at [508, 68] on icon "button" at bounding box center [708, 63] width 11 height 11
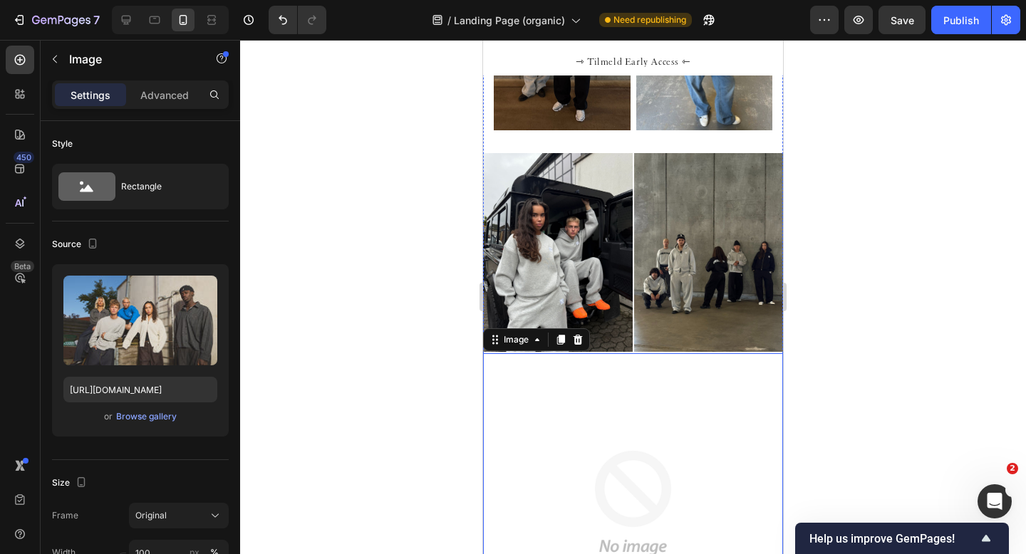
scroll to position [1217, 0]
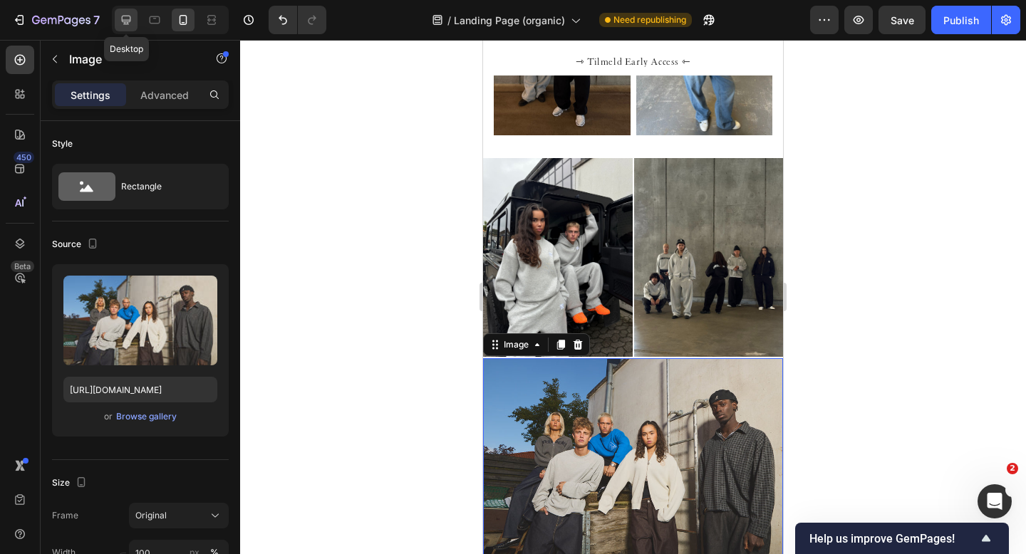
click at [131, 19] on icon at bounding box center [126, 20] width 14 height 14
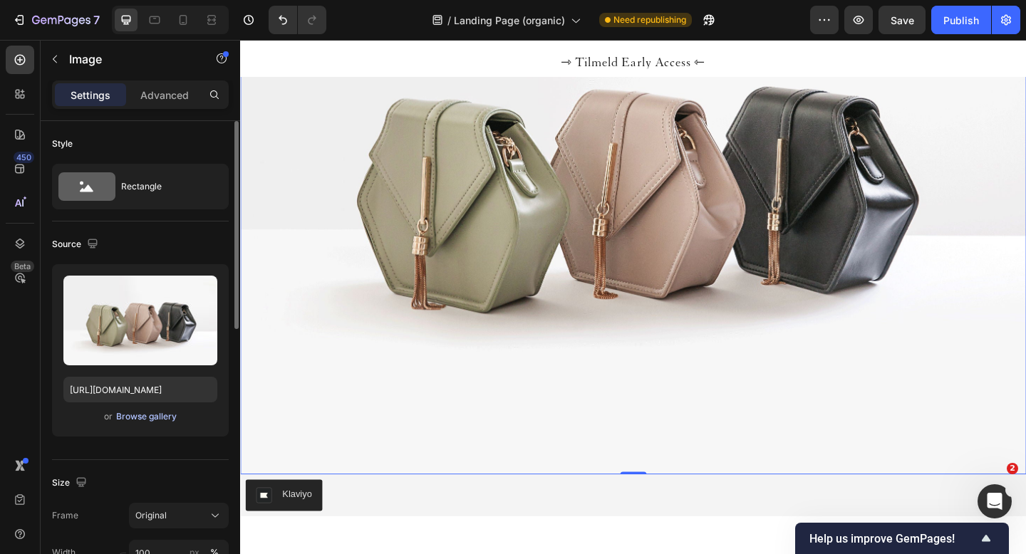
click at [140, 415] on div "Browse gallery" at bounding box center [146, 416] width 61 height 13
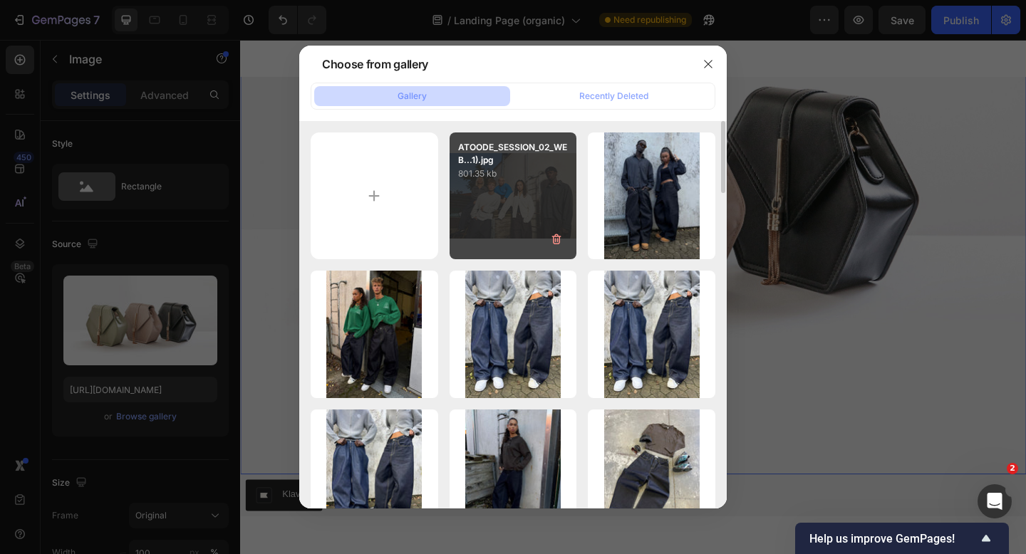
click at [508, 201] on div "ATOODE_SESSION_02_WEB...1).jpg 801.35 kb" at bounding box center [514, 197] width 128 height 128
type input "https://cdn.shopify.com/s/files/1/0622/4838/6772/files/gempages_565106568354333…"
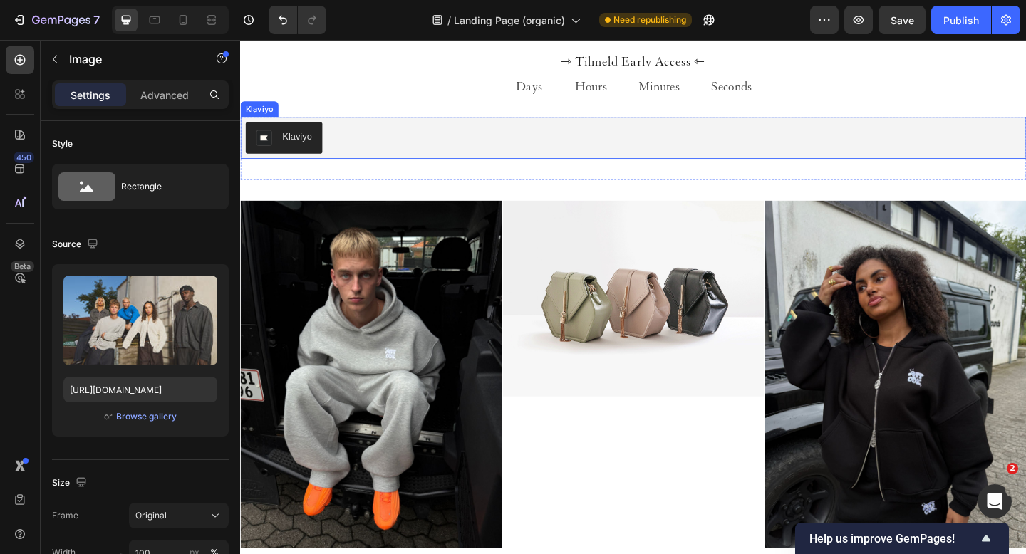
scroll to position [505, 0]
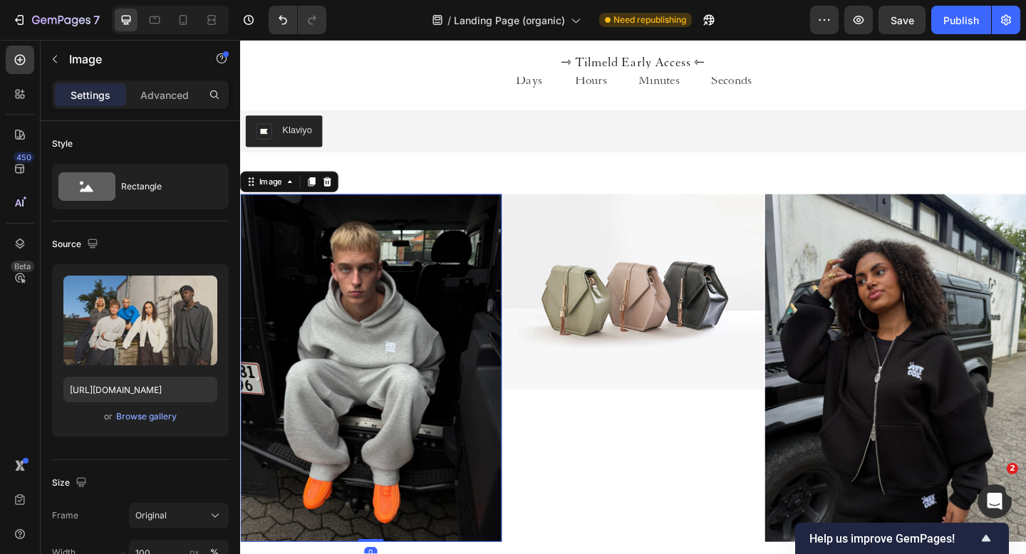
click at [395, 330] on img at bounding box center [382, 397] width 284 height 379
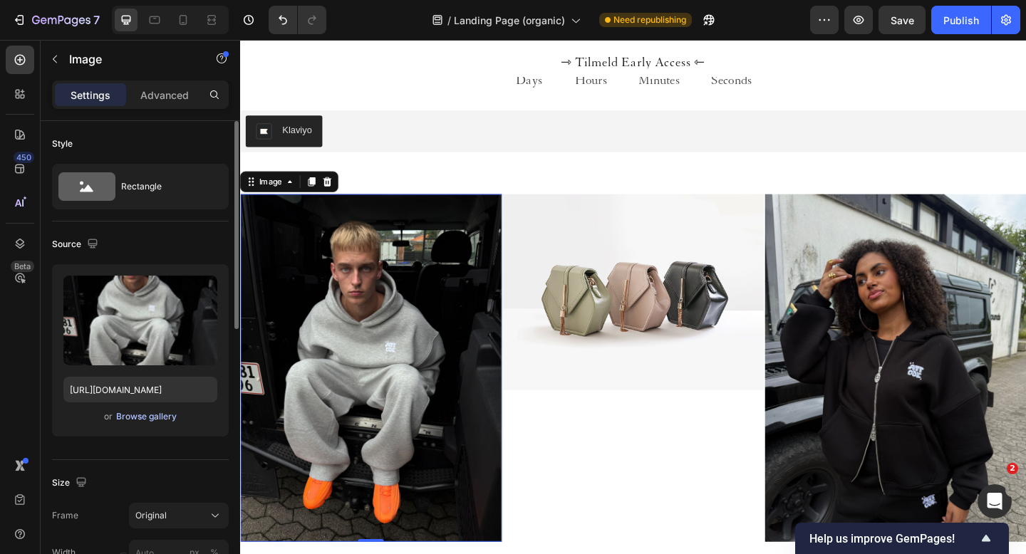
click at [157, 413] on div "Browse gallery" at bounding box center [146, 416] width 61 height 13
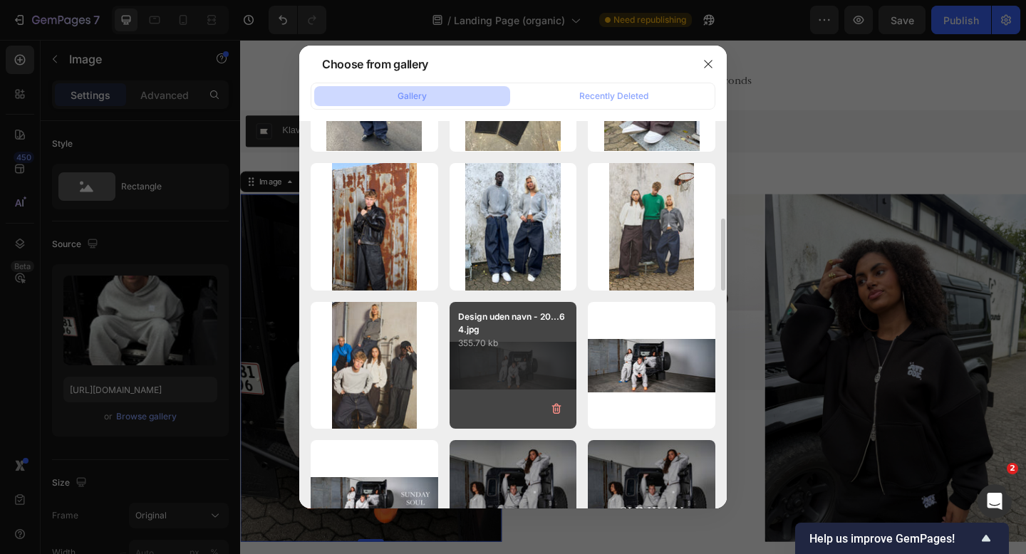
scroll to position [1084, 0]
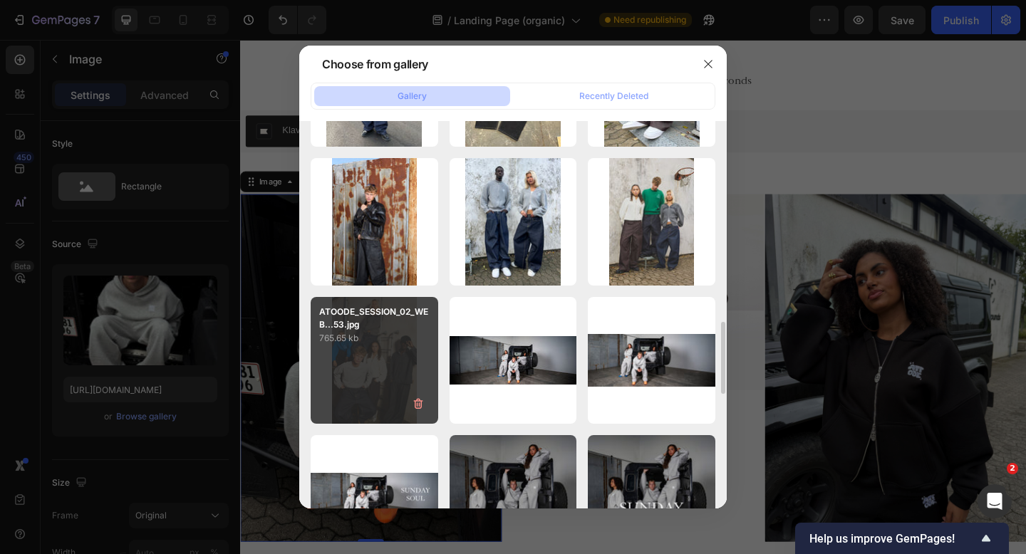
click at [363, 348] on div "ATOODE_SESSION_02_WEB...53.jpg 765.65 kb" at bounding box center [375, 361] width 128 height 128
type input "https://cdn.shopify.com/s/files/1/0622/4838/6772/files/gempages_565106568354333…"
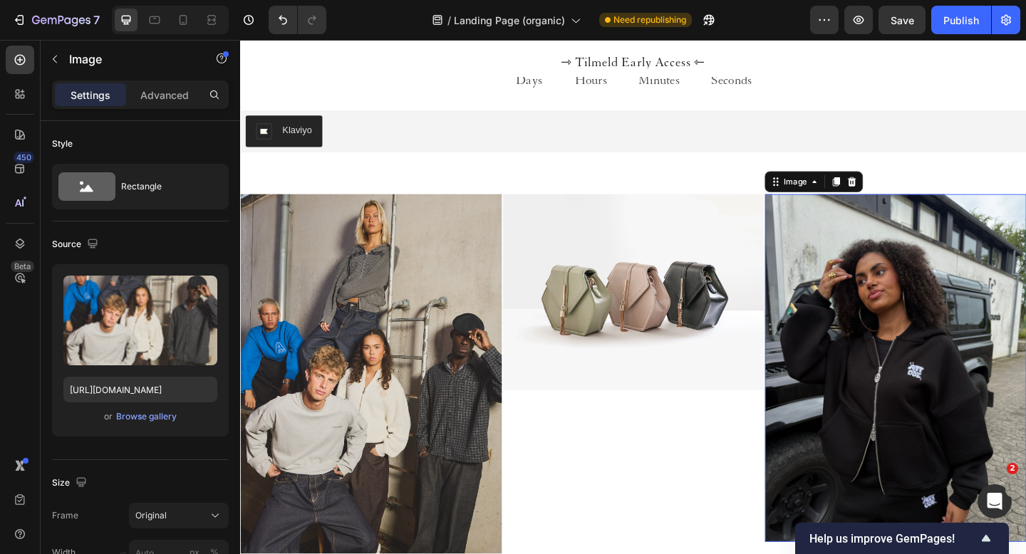
click at [508, 355] on img at bounding box center [953, 397] width 284 height 379
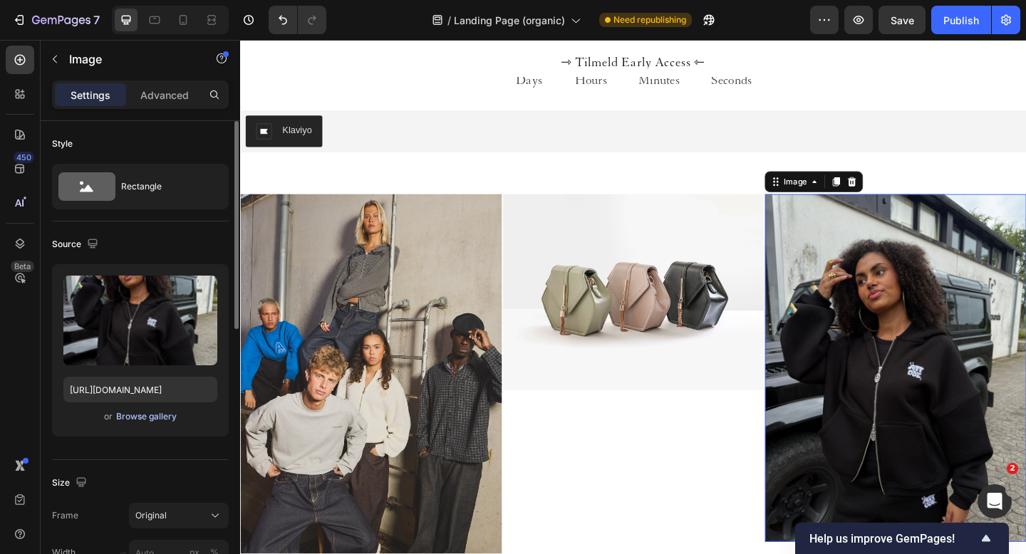
click at [134, 416] on div "Browse gallery" at bounding box center [146, 416] width 61 height 13
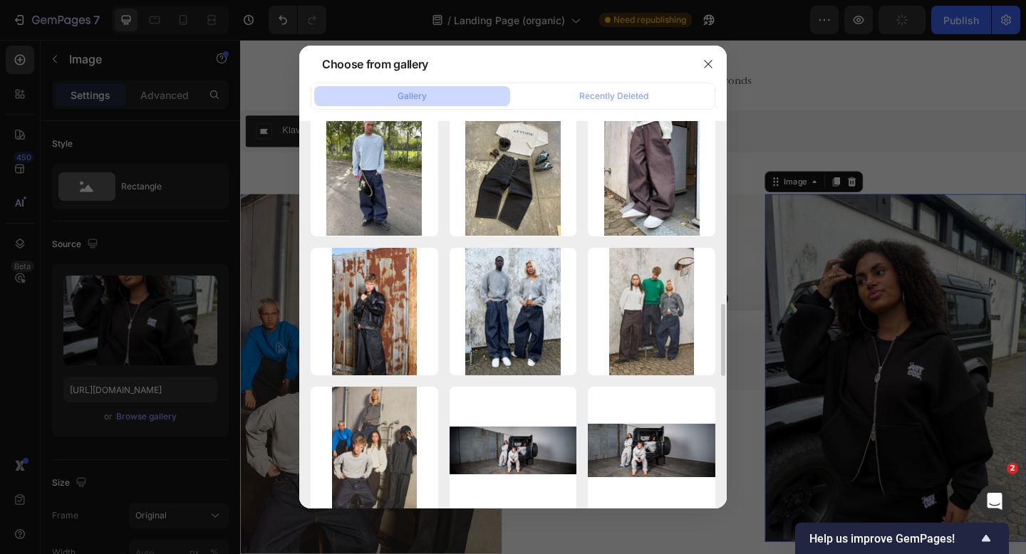
scroll to position [993, 0]
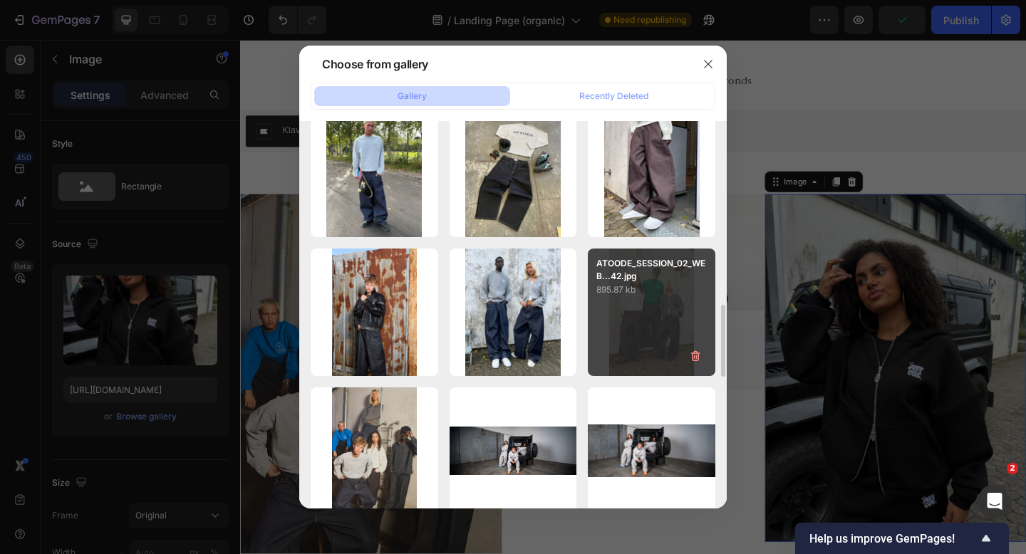
click at [508, 293] on p "895.87 kb" at bounding box center [651, 290] width 110 height 14
type input "https://cdn.shopify.com/s/files/1/0622/4838/6772/files/gempages_565106568354333…"
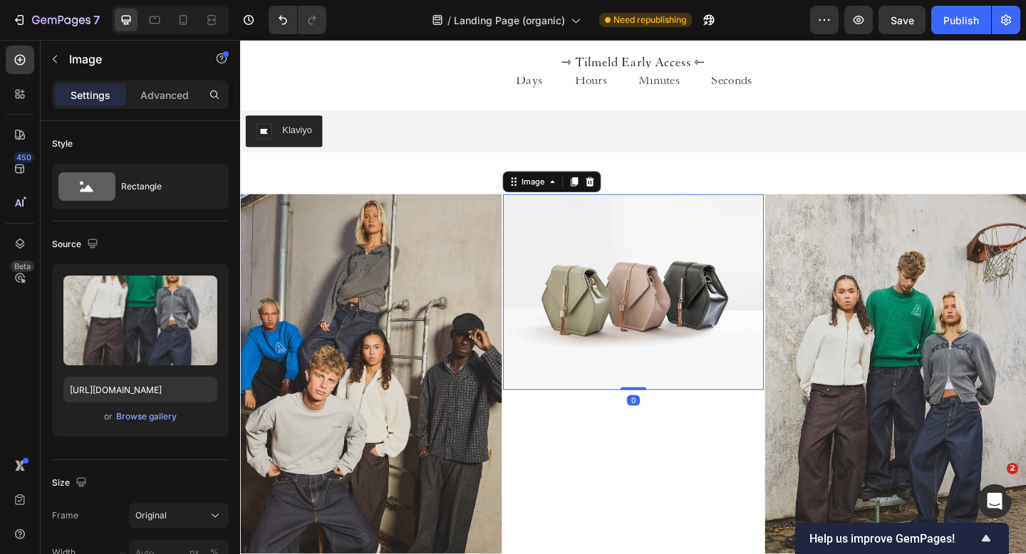
click at [508, 332] on img at bounding box center [668, 314] width 284 height 213
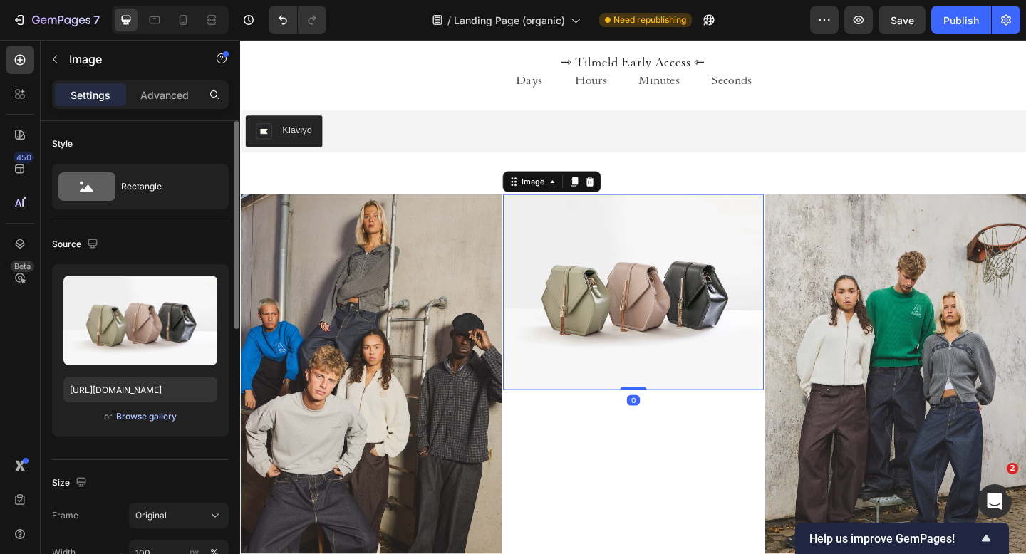
click at [140, 415] on div "Browse gallery" at bounding box center [146, 416] width 61 height 13
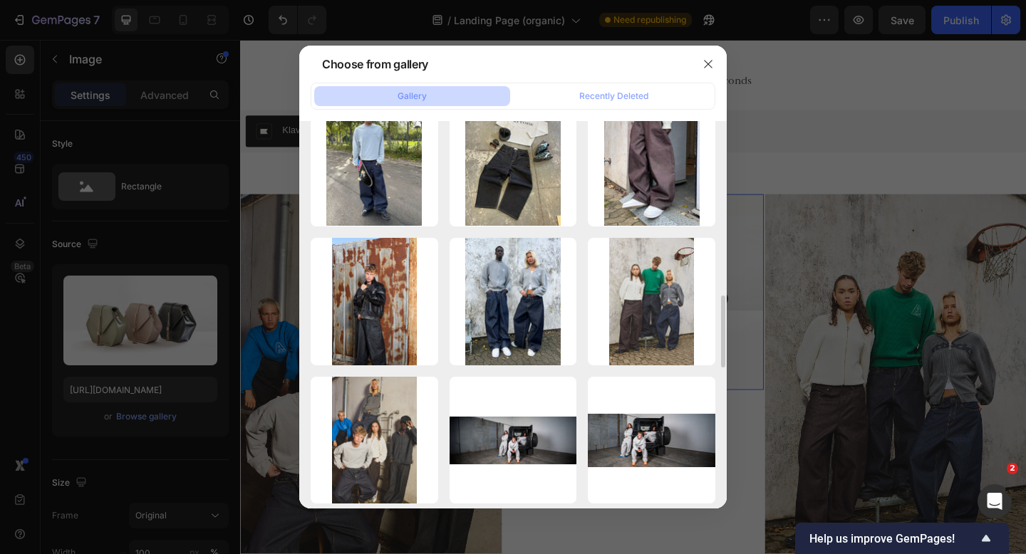
scroll to position [985, 0]
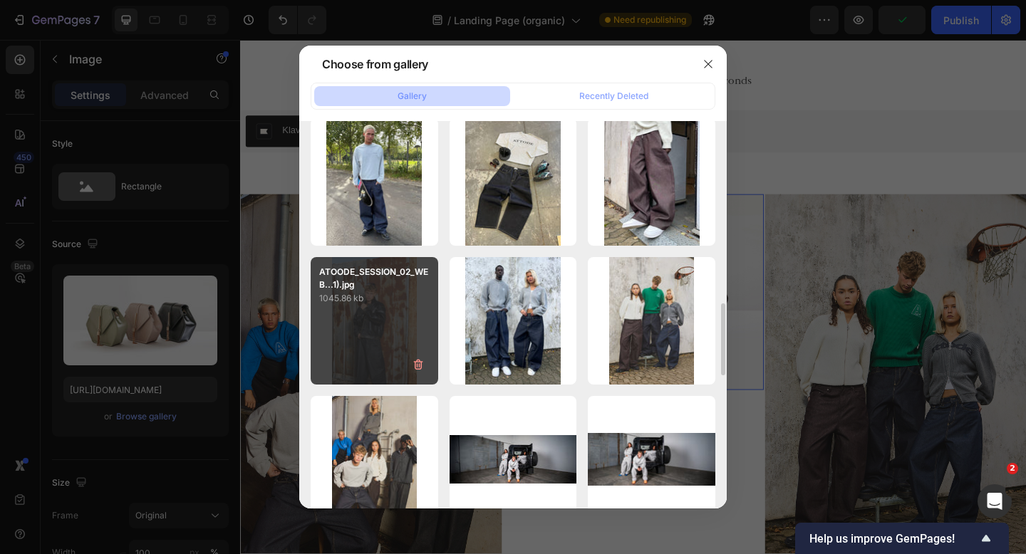
click at [366, 304] on p "1045.86 kb" at bounding box center [374, 298] width 110 height 14
type input "https://cdn.shopify.com/s/files/1/0622/4838/6772/files/gempages_565106568354333…"
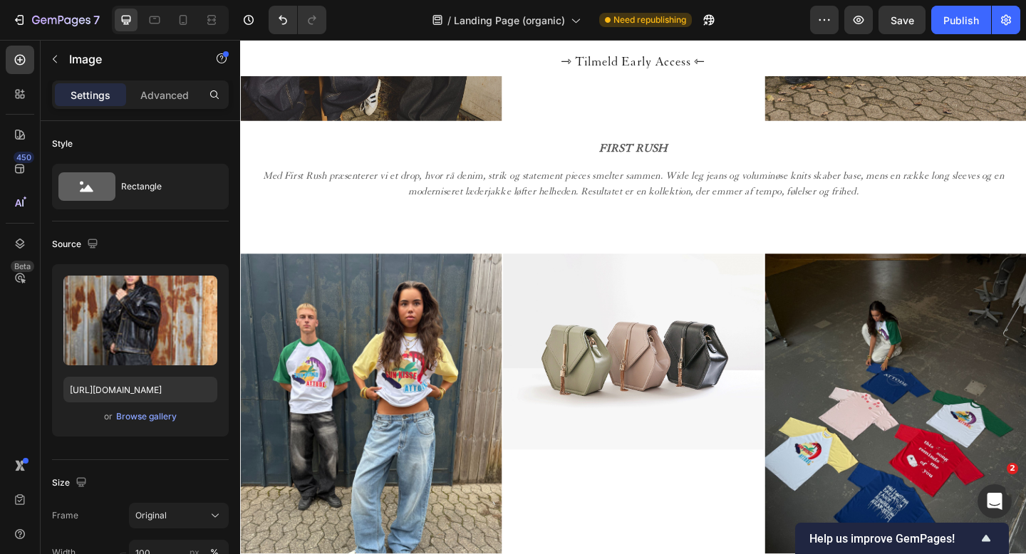
scroll to position [1005, 0]
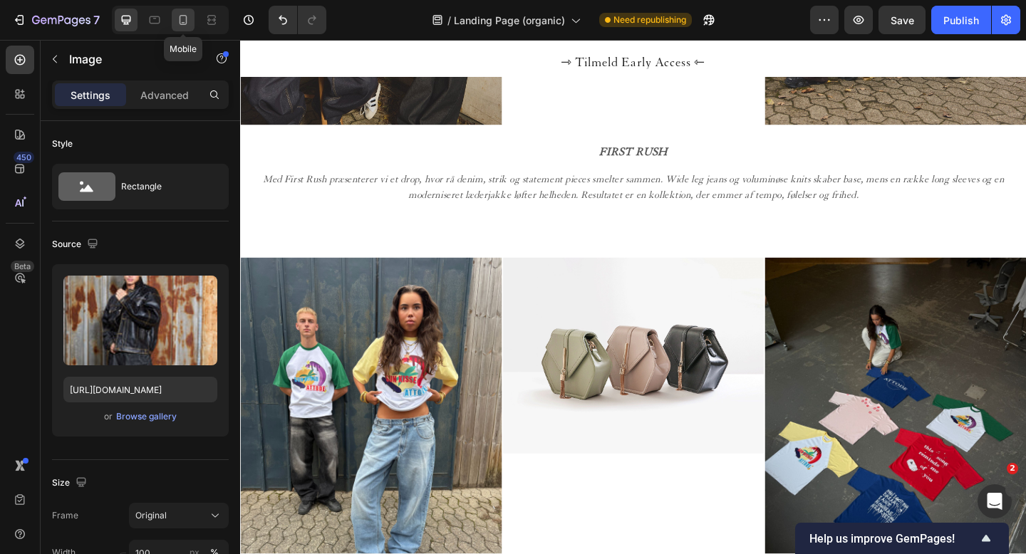
click at [178, 16] on icon at bounding box center [183, 20] width 14 height 14
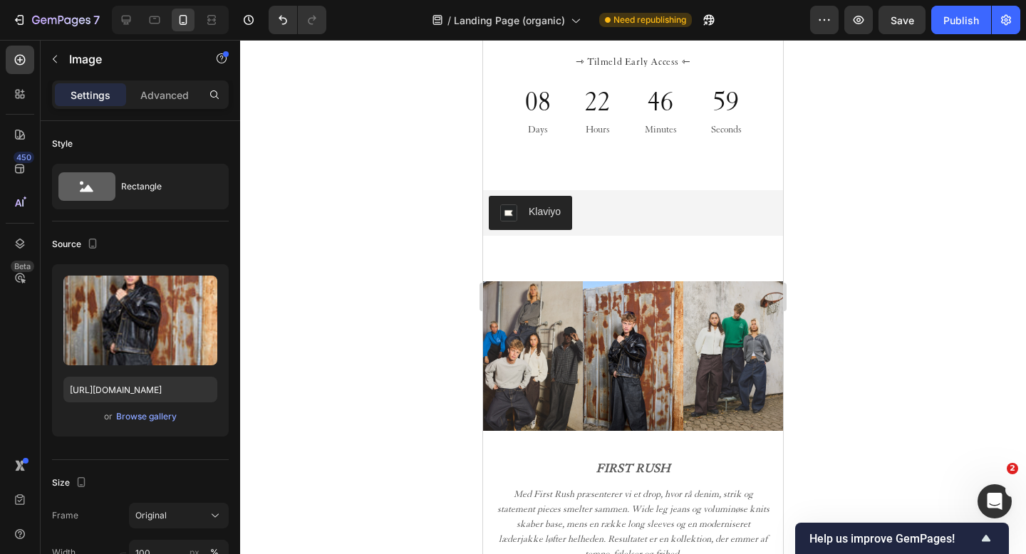
scroll to position [425, 0]
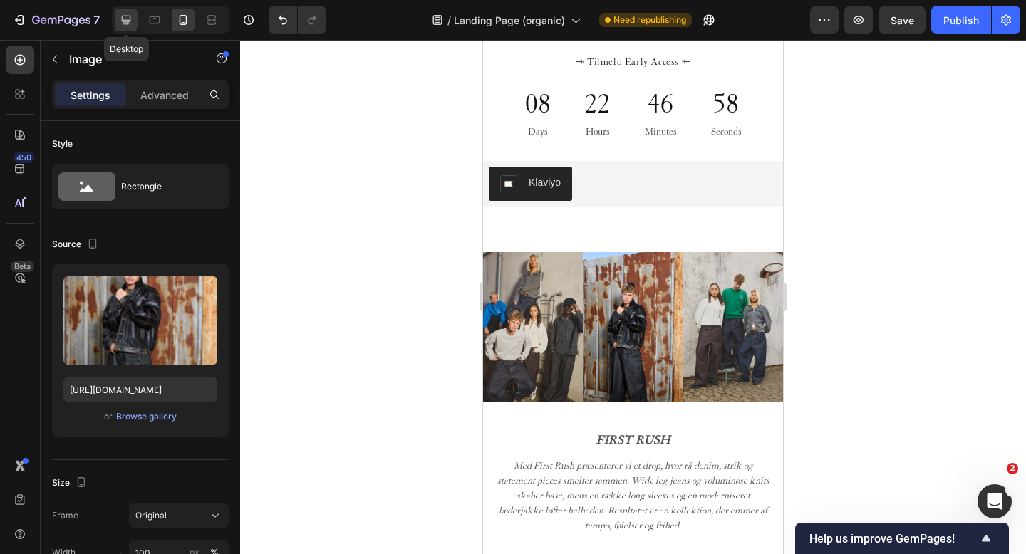
click at [120, 19] on icon at bounding box center [126, 20] width 14 height 14
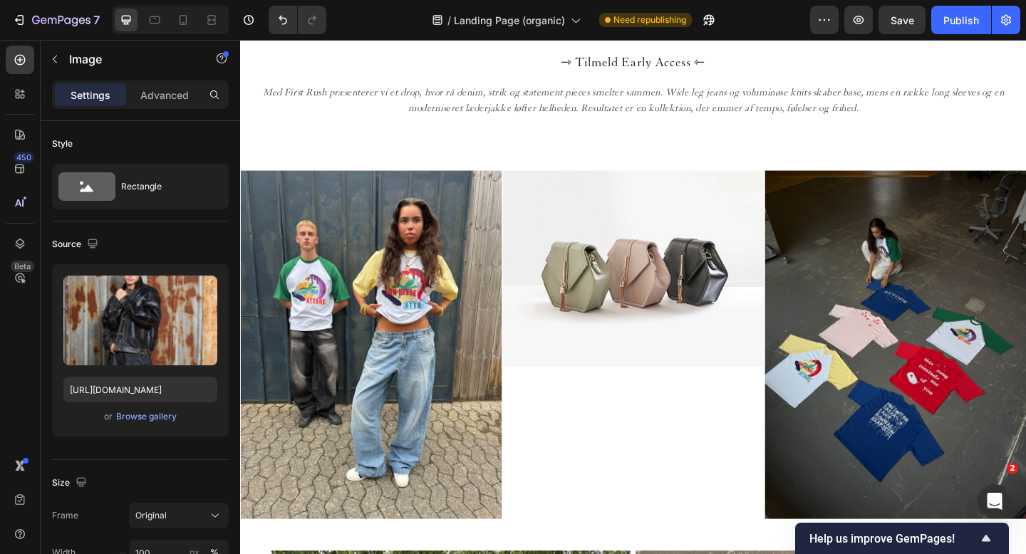
scroll to position [1070, 0]
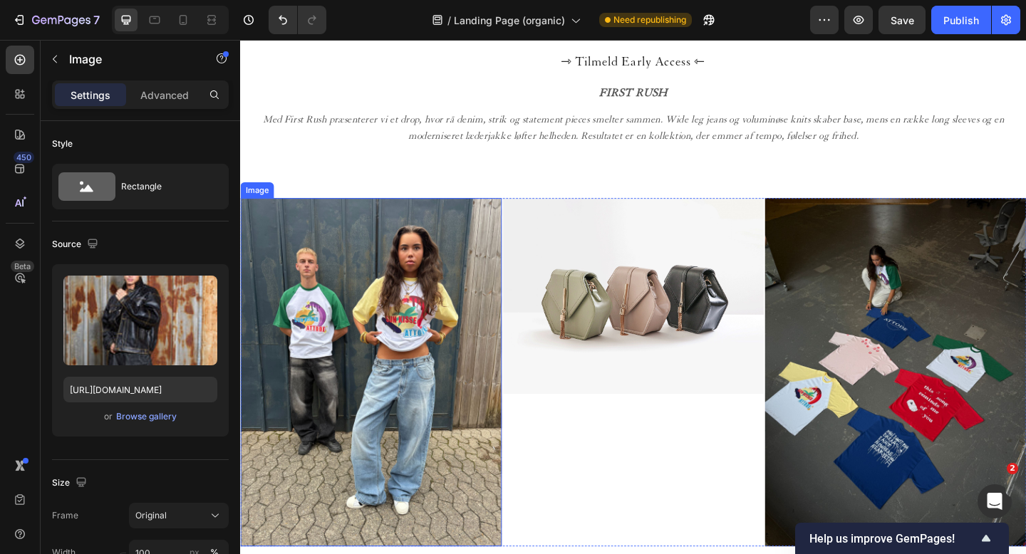
click at [415, 321] on img at bounding box center [382, 401] width 284 height 379
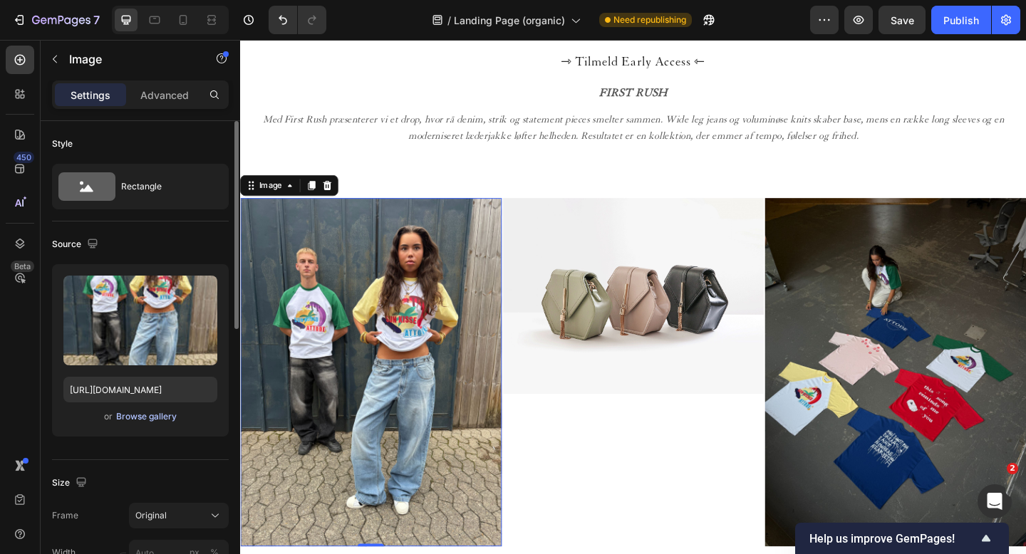
click at [144, 415] on div "Browse gallery" at bounding box center [146, 416] width 61 height 13
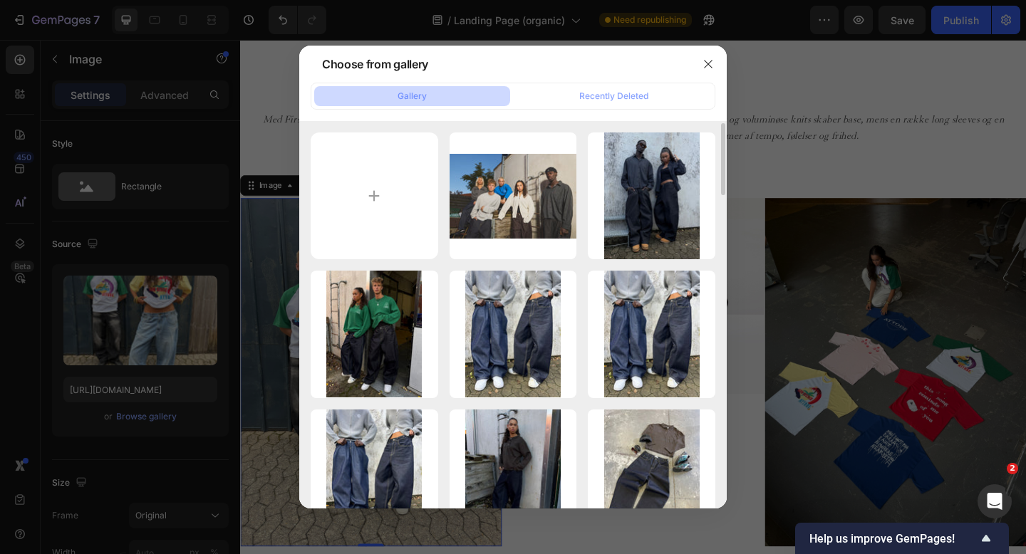
scroll to position [30, 0]
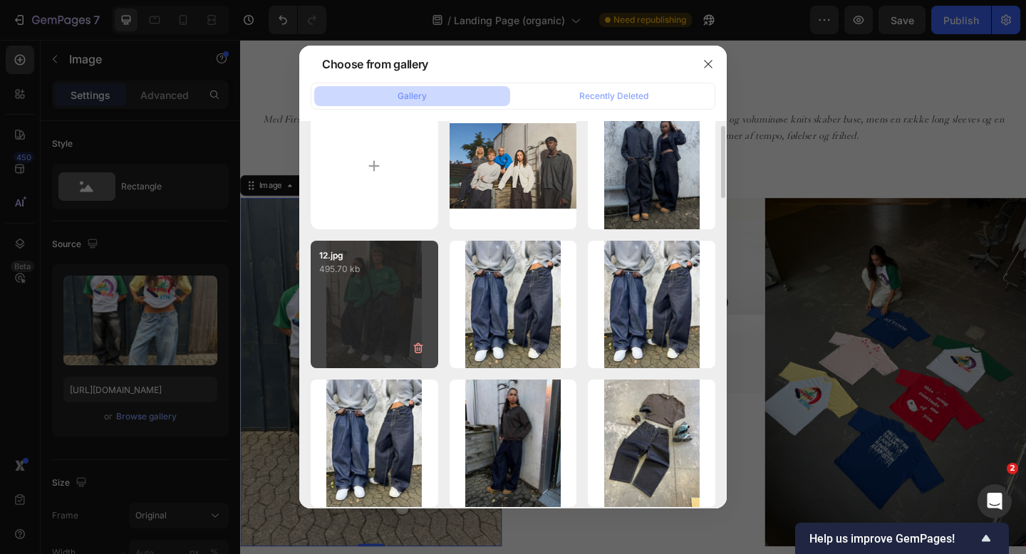
click at [388, 294] on div "12.jpg 495.70 kb" at bounding box center [375, 305] width 128 height 128
type input "https://cdn.shopify.com/s/files/1/0622/4838/6772/files/gempages_565106568354333…"
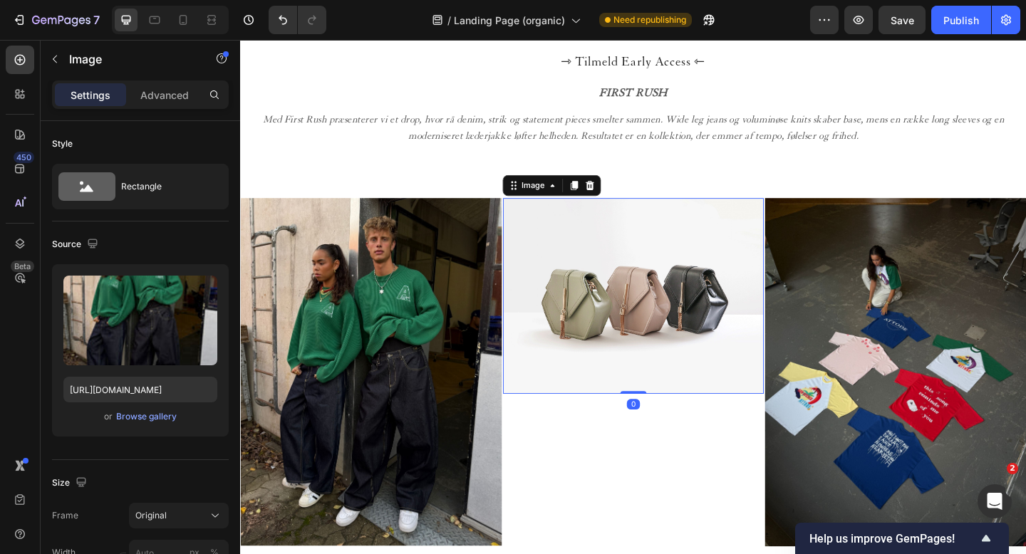
click at [508, 354] on img at bounding box center [668, 318] width 284 height 213
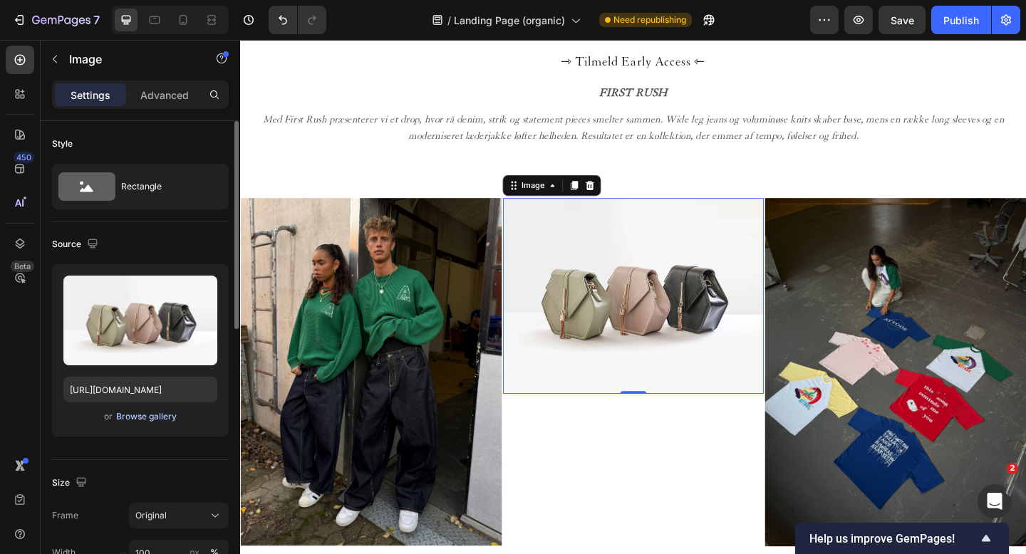
click at [150, 423] on div "Browse gallery" at bounding box center [146, 416] width 61 height 13
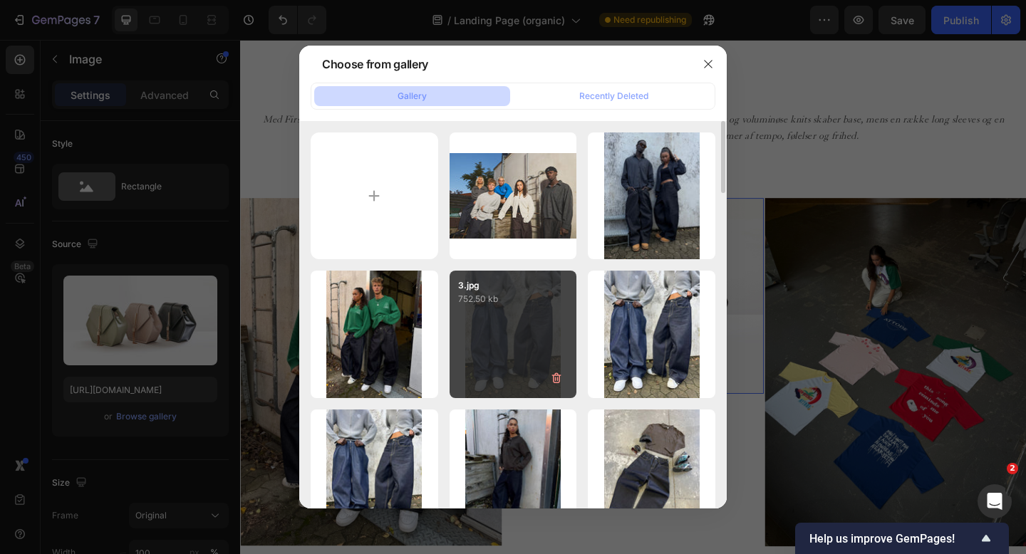
click at [508, 332] on div "3.jpg 752.50 kb" at bounding box center [514, 335] width 128 height 128
type input "https://cdn.shopify.com/s/files/1/0622/4838/6772/files/gempages_565106568354333…"
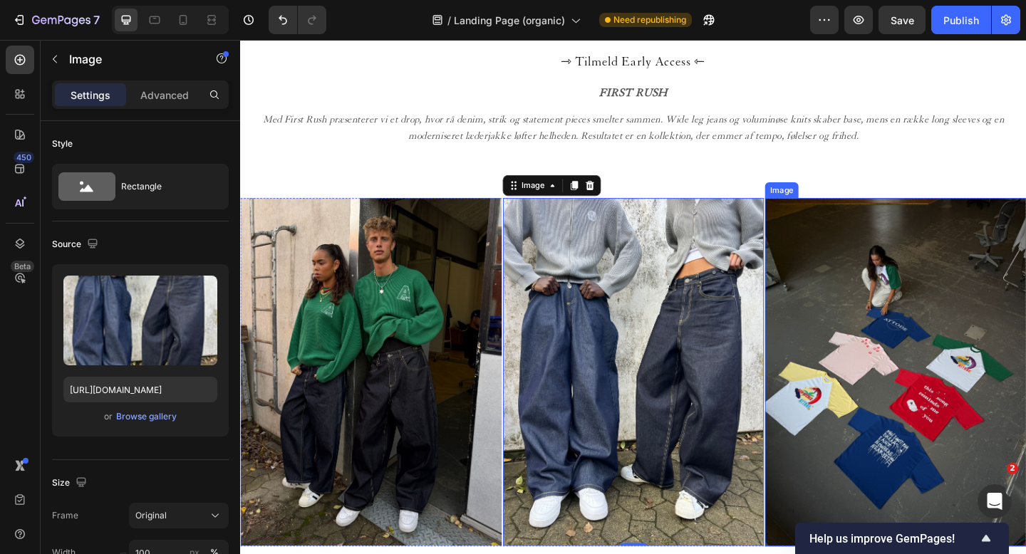
click at [508, 350] on img at bounding box center [953, 401] width 284 height 379
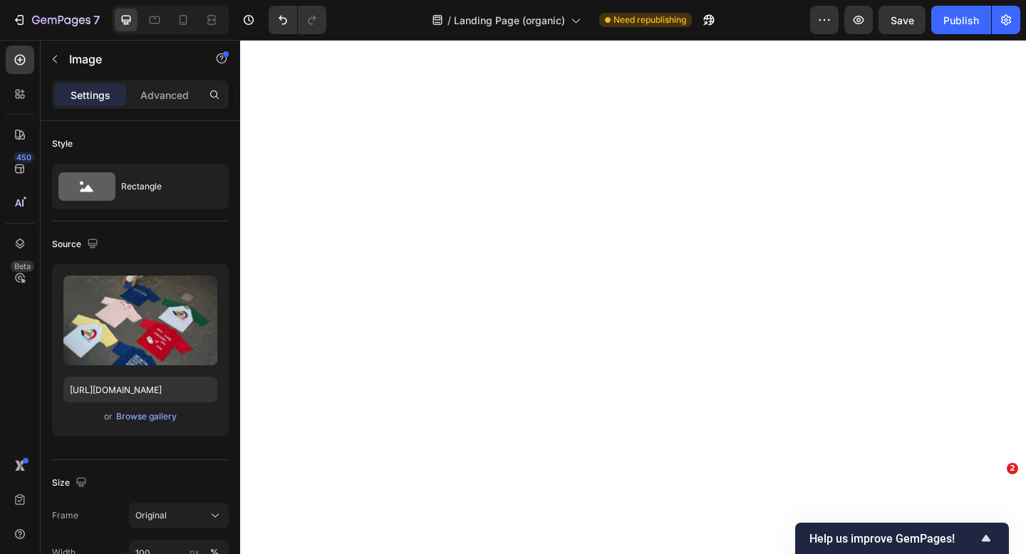
click at [148, 419] on div "Browse gallery" at bounding box center [146, 416] width 61 height 13
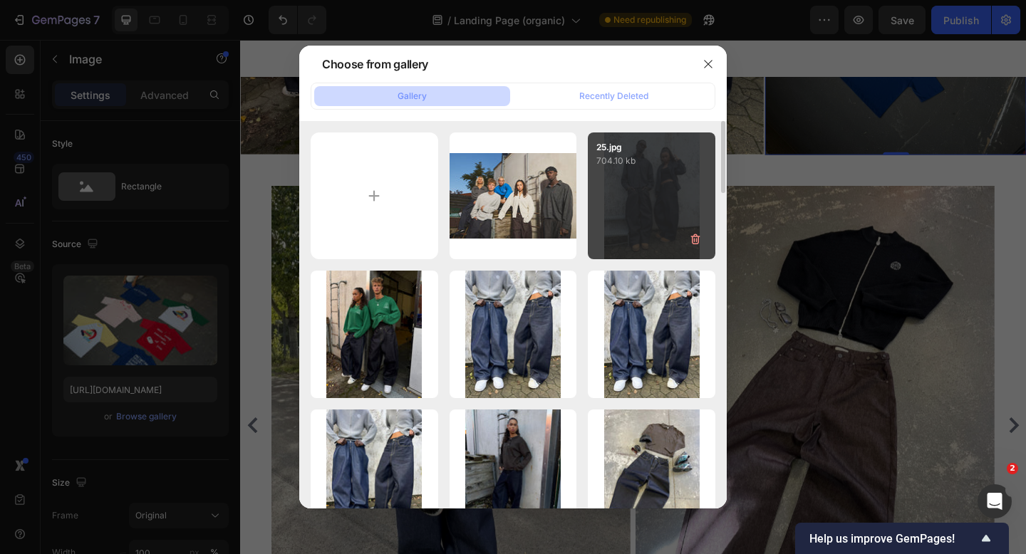
click at [633, 169] on div "25.jpg 704.10 kb" at bounding box center [652, 197] width 128 height 128
type input "https://cdn.shopify.com/s/files/1/0622/4838/6772/files/gempages_565106568354333…"
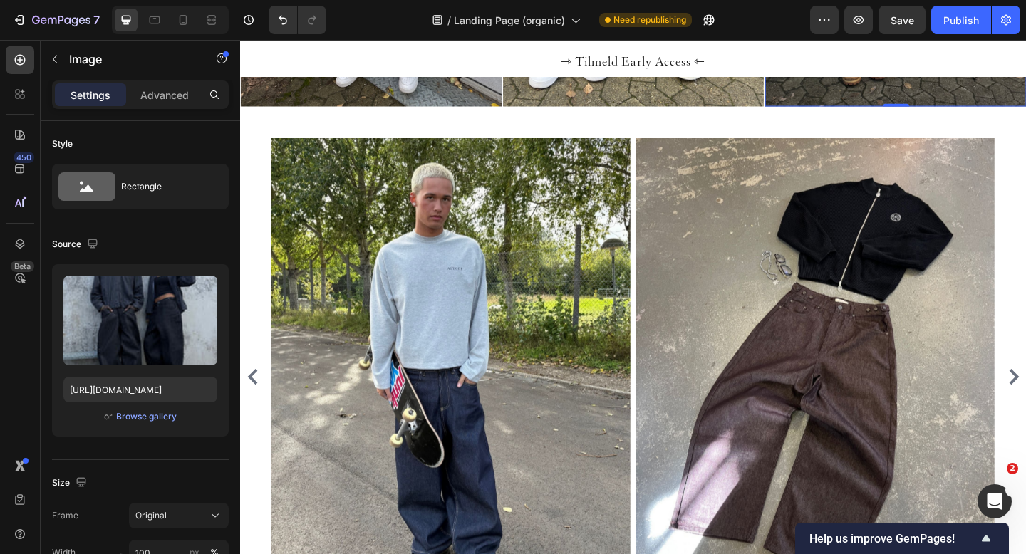
scroll to position [1124, 0]
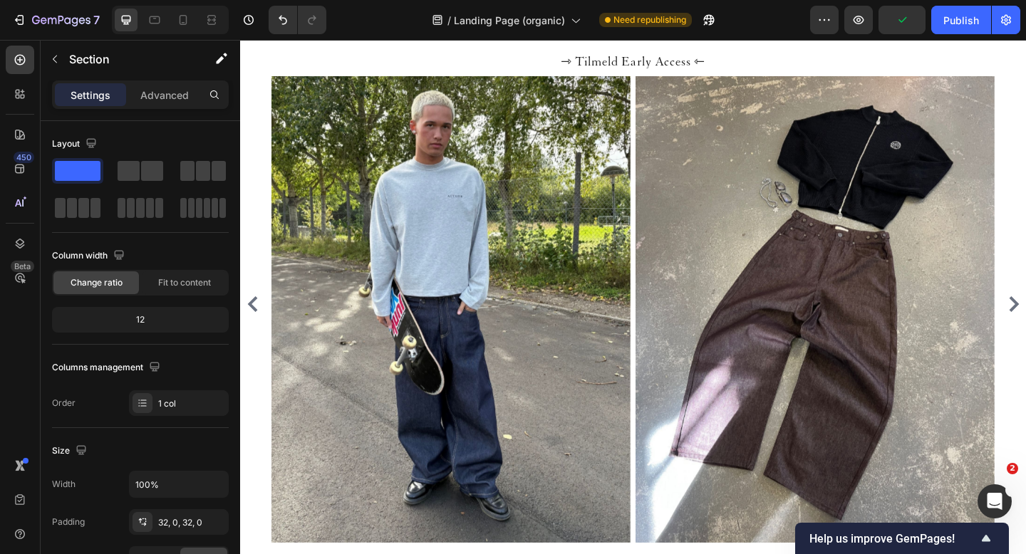
scroll to position [1625, 0]
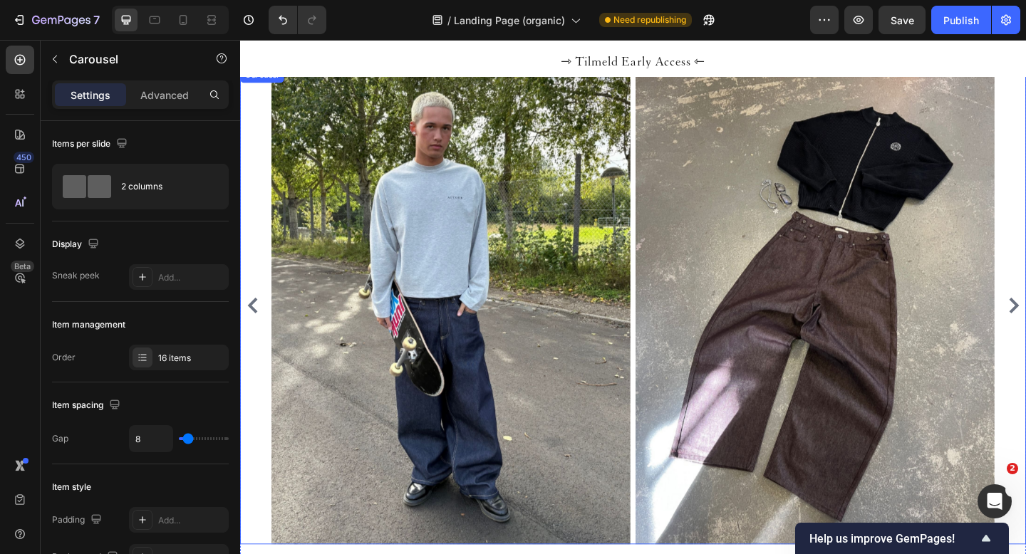
click at [252, 328] on icon "Carousel Back Arrow" at bounding box center [253, 329] width 11 height 17
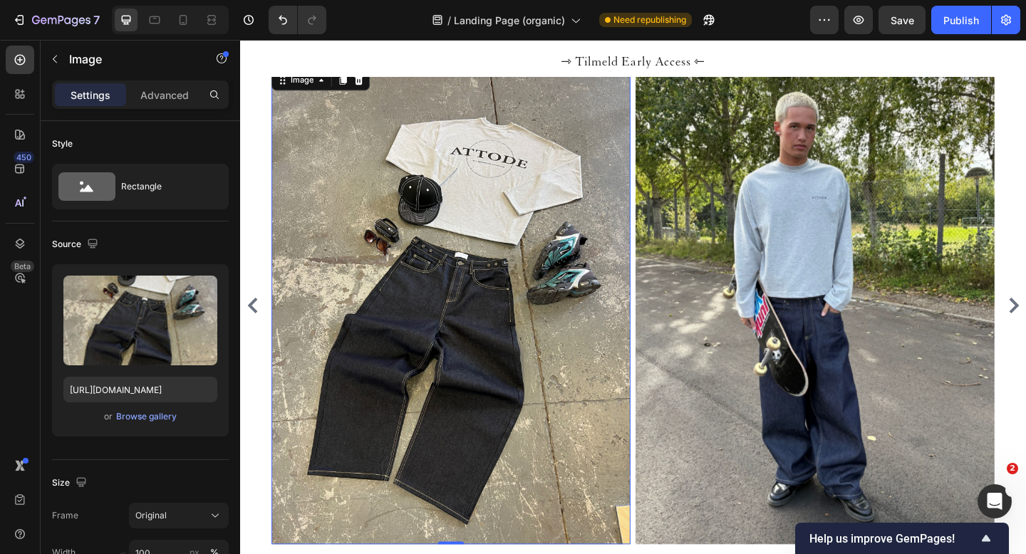
click at [447, 187] on img at bounding box center [469, 330] width 390 height 520
click at [190, 24] on icon at bounding box center [183, 20] width 14 height 14
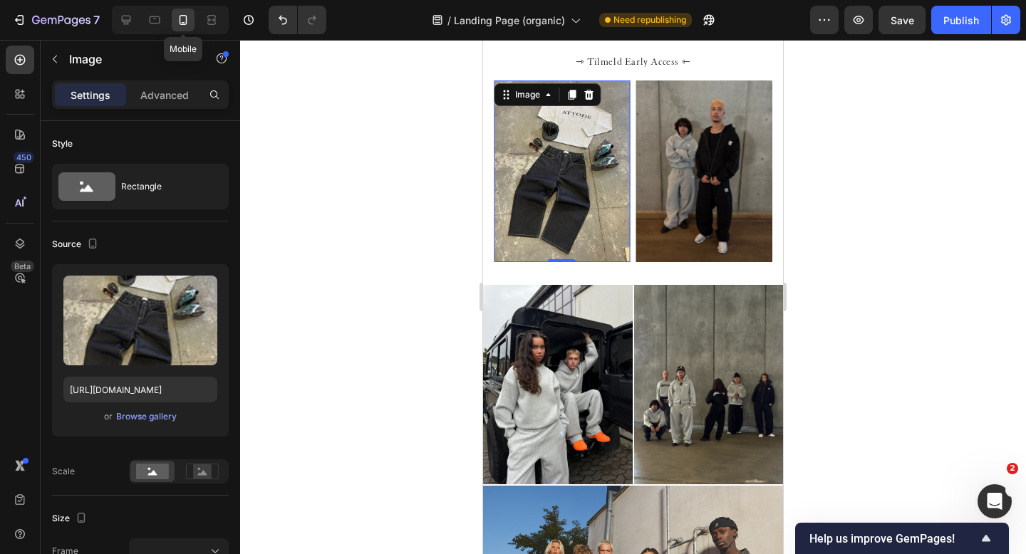
scroll to position [1355, 0]
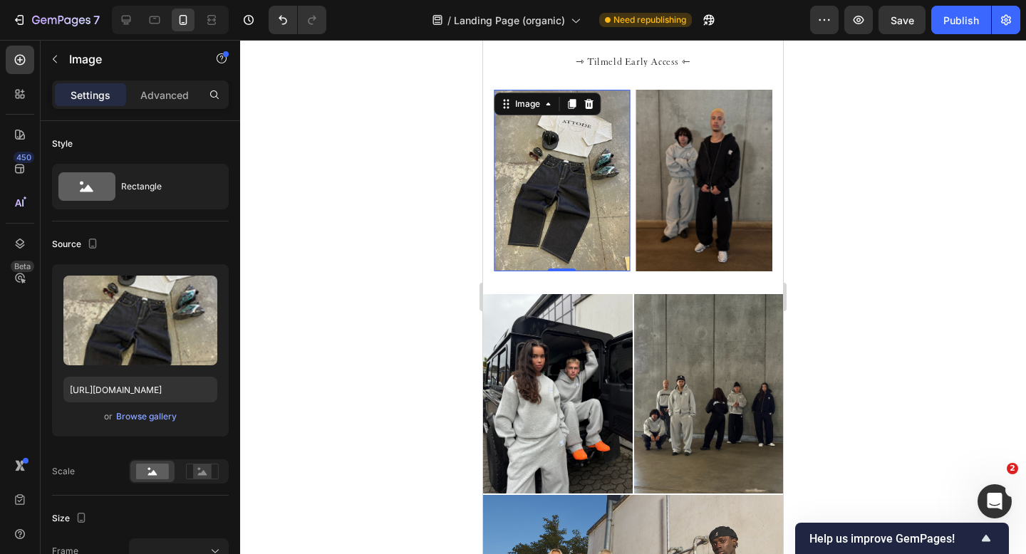
click at [529, 163] on img at bounding box center [562, 181] width 137 height 182
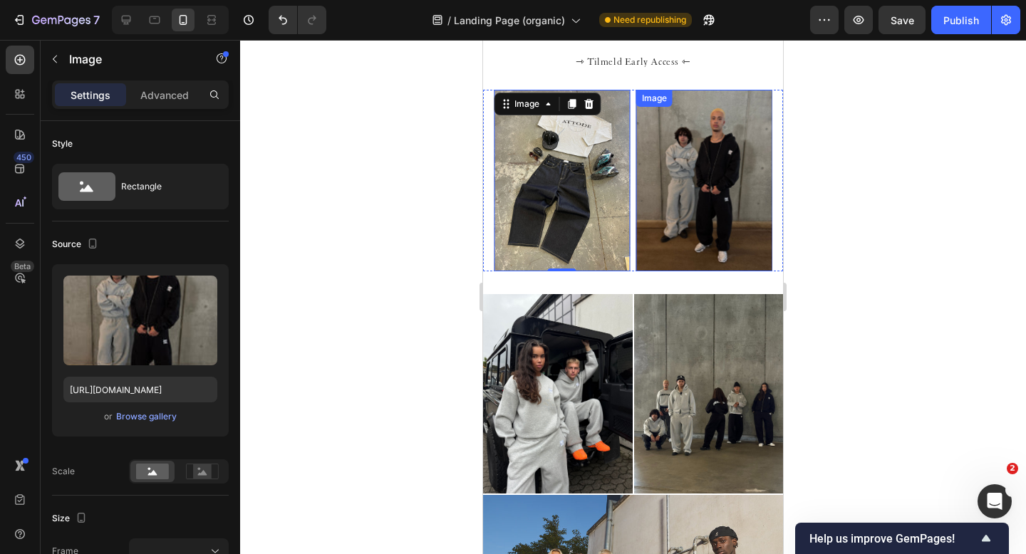
click at [678, 207] on img at bounding box center [704, 181] width 137 height 182
click at [575, 180] on img at bounding box center [562, 181] width 137 height 182
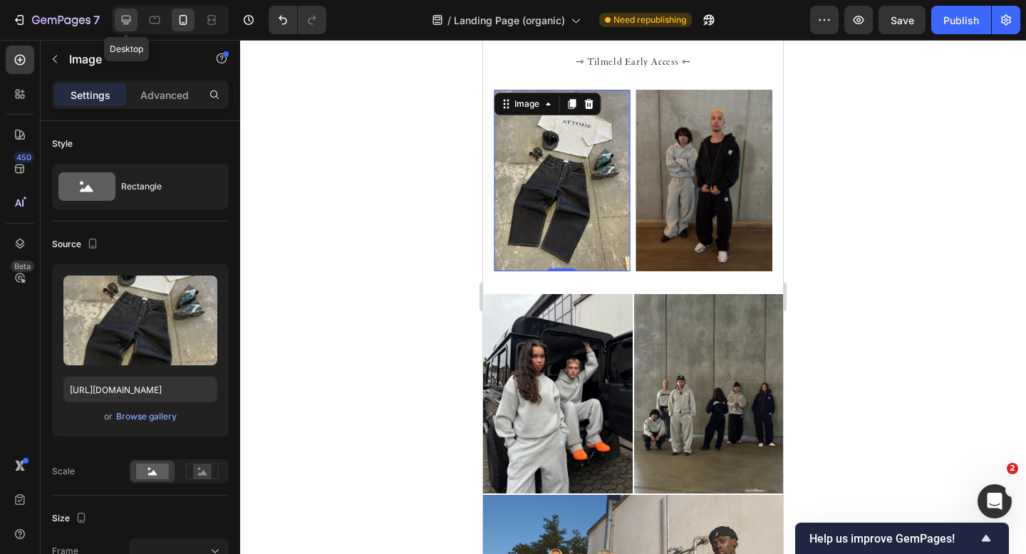
click at [131, 18] on icon at bounding box center [126, 20] width 14 height 14
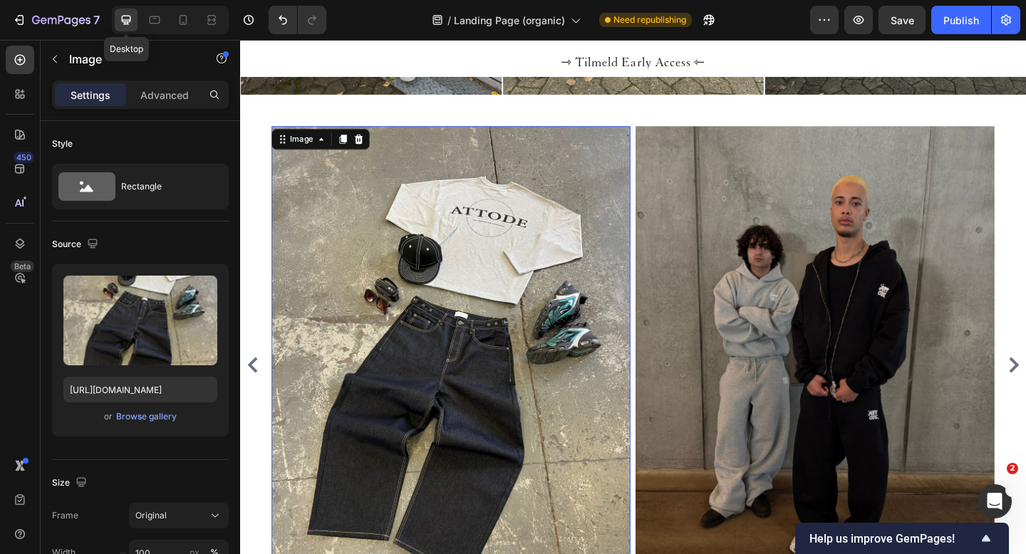
scroll to position [1605, 0]
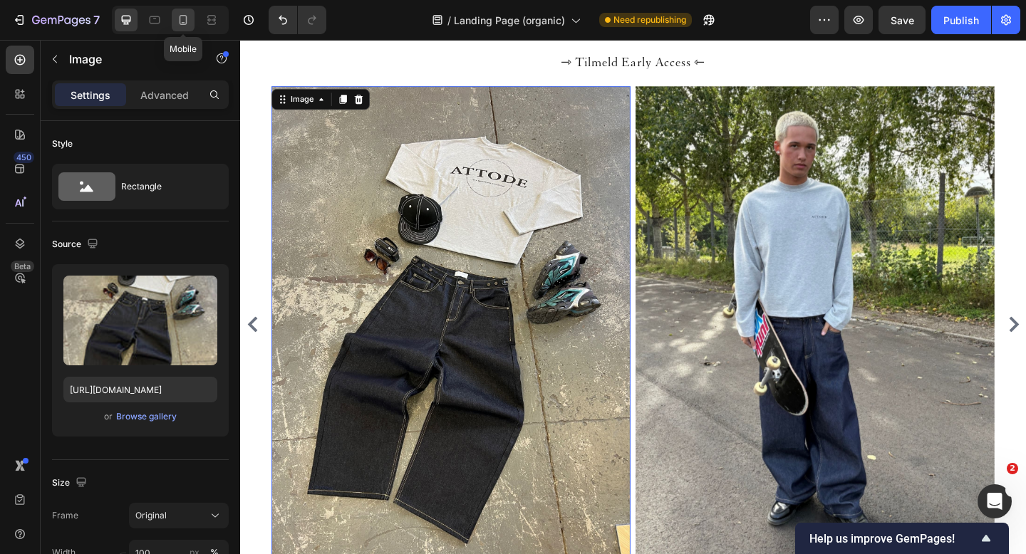
click at [186, 14] on icon at bounding box center [183, 20] width 14 height 14
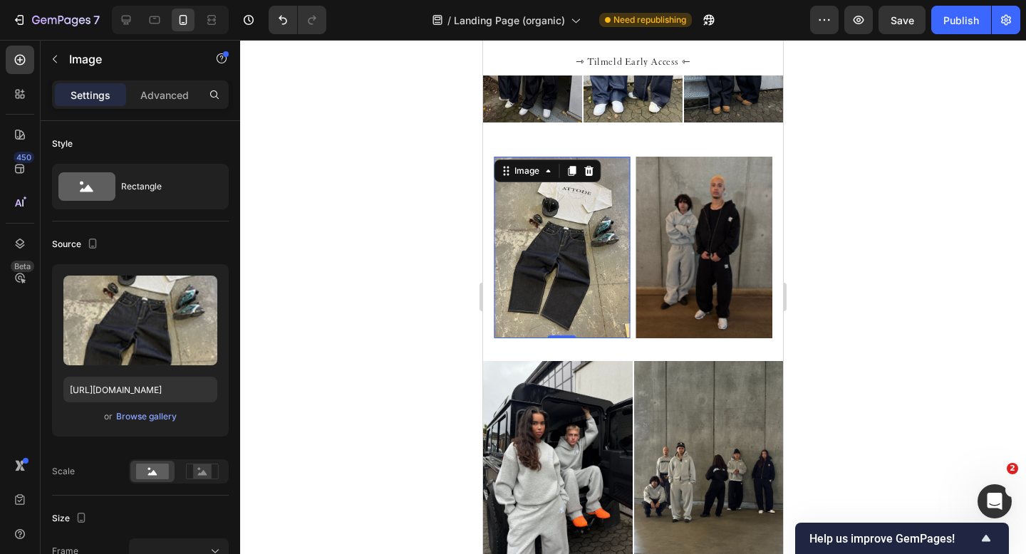
scroll to position [1285, 0]
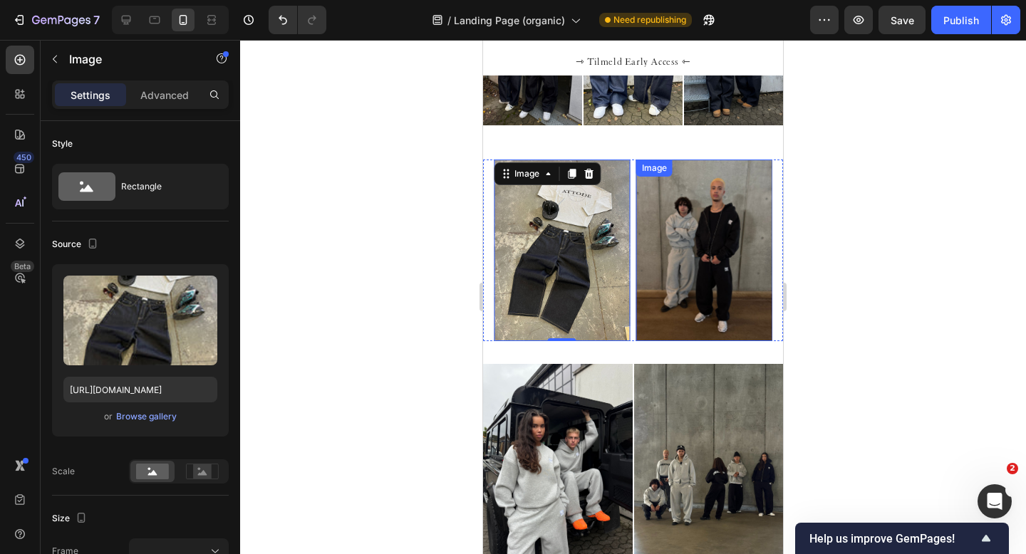
click at [705, 254] on img at bounding box center [704, 251] width 137 height 182
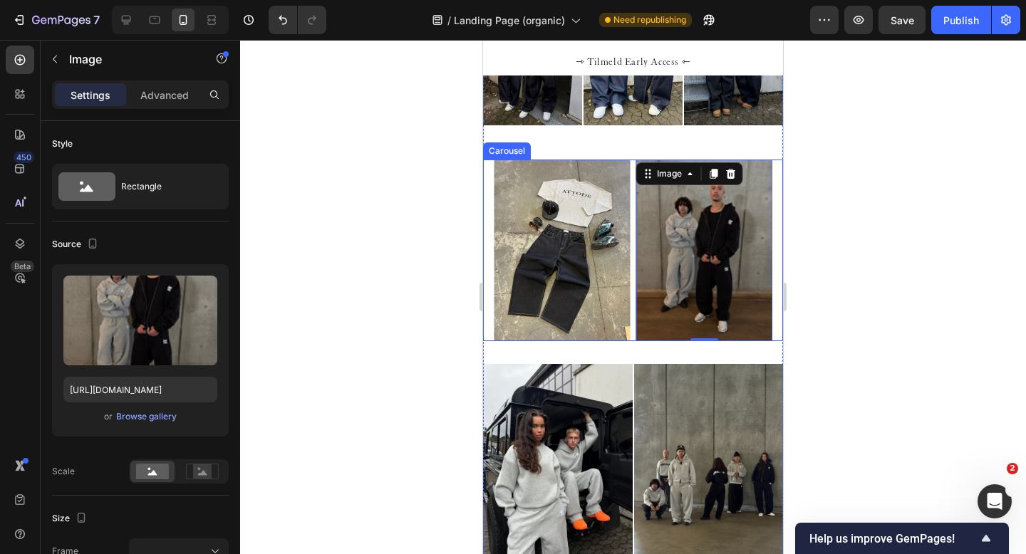
click at [489, 274] on div "Image 0 Image Image Image Image Image Image Image Image Image Image Image Image…" at bounding box center [633, 251] width 300 height 182
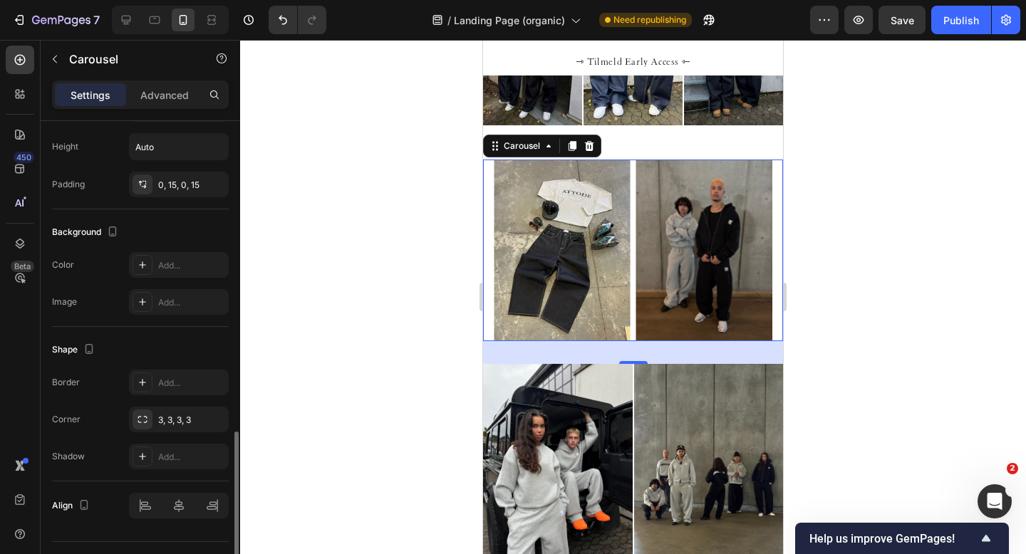
scroll to position [997, 0]
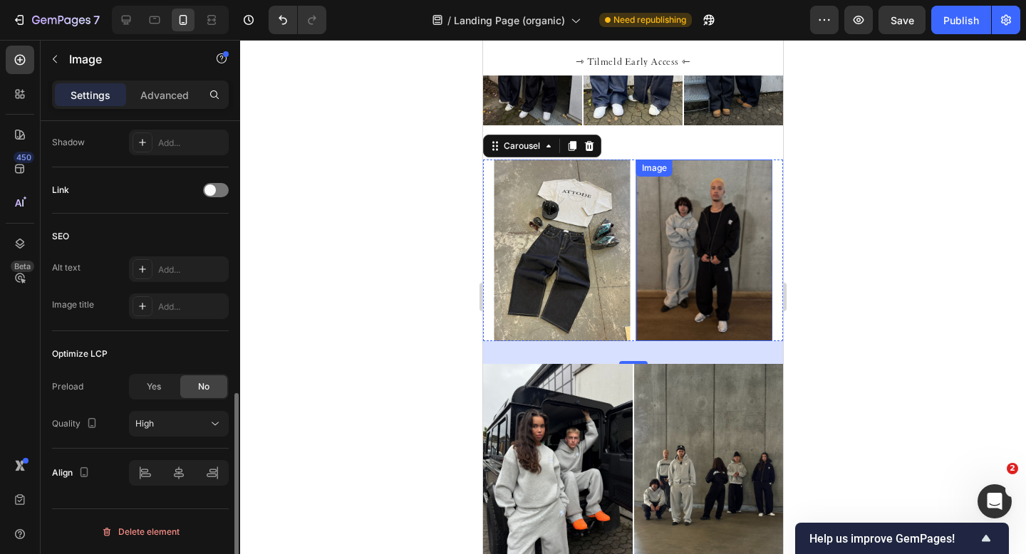
click at [675, 248] on img at bounding box center [704, 251] width 137 height 182
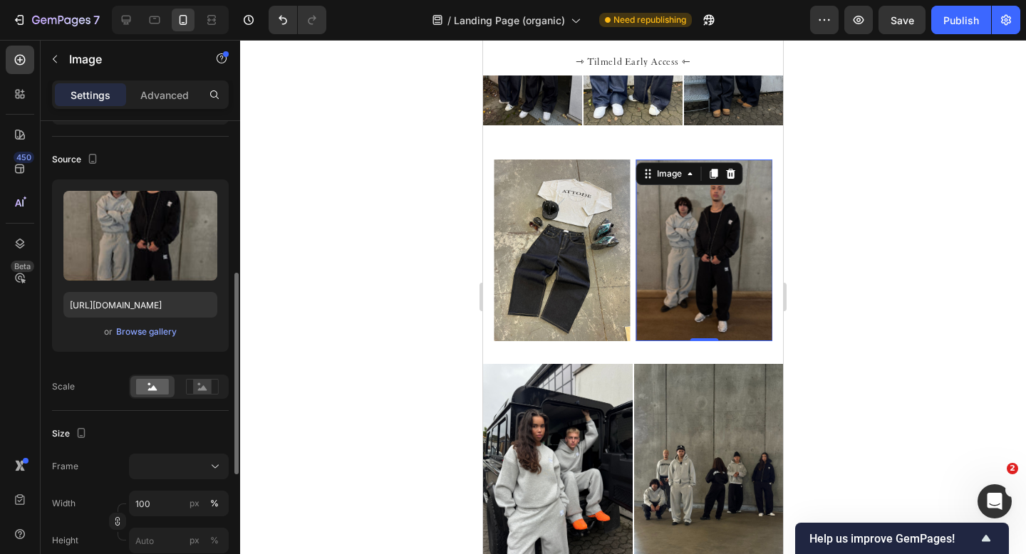
scroll to position [37, 0]
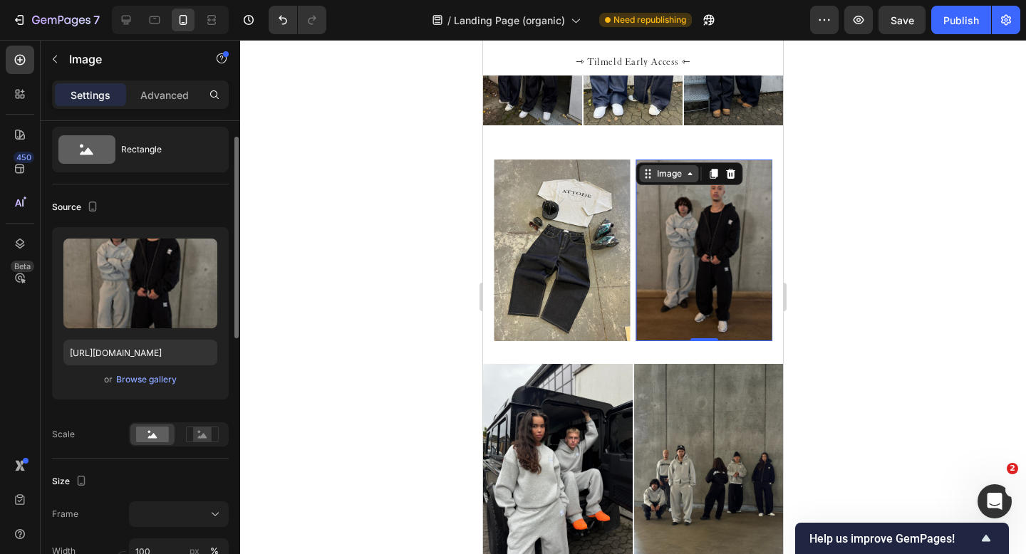
click at [691, 175] on icon at bounding box center [690, 173] width 11 height 11
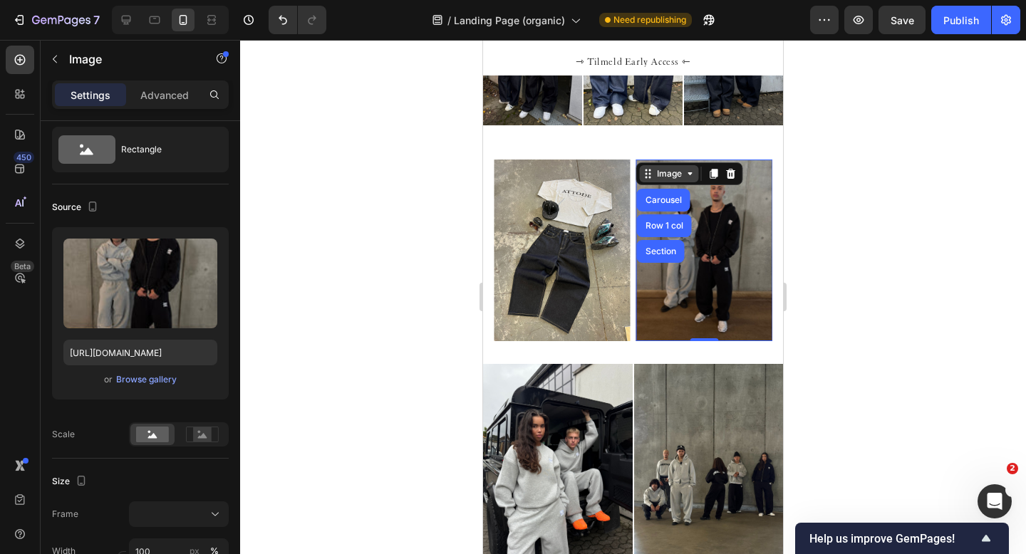
click at [691, 175] on icon at bounding box center [690, 173] width 11 height 11
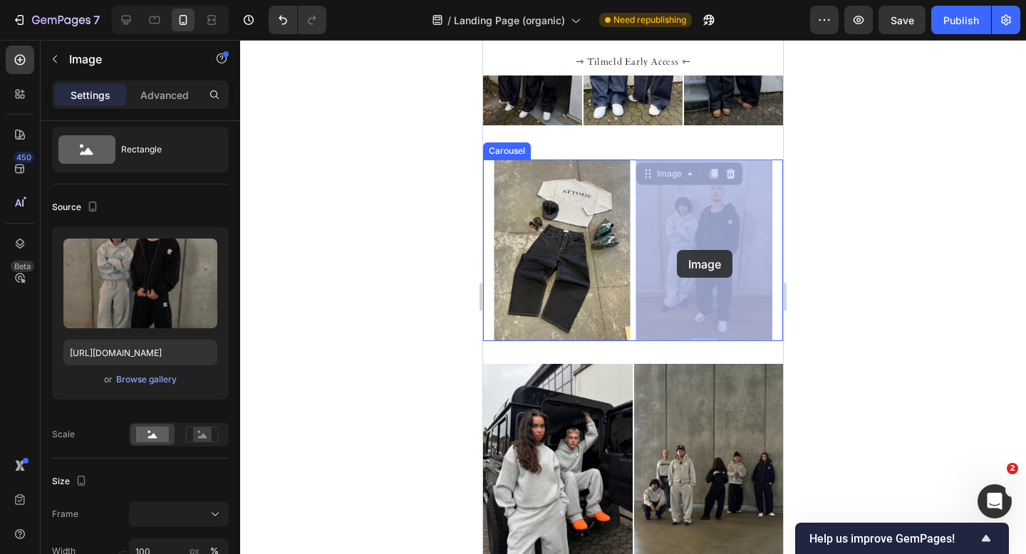
drag, startPoint x: 693, startPoint y: 262, endPoint x: 676, endPoint y: 249, distance: 21.4
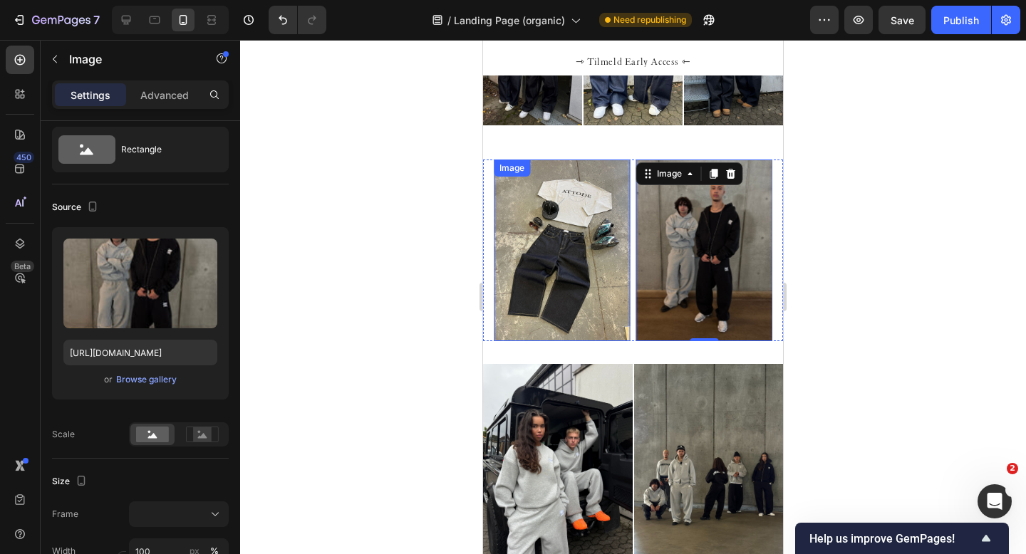
click at [398, 279] on div at bounding box center [633, 297] width 786 height 514
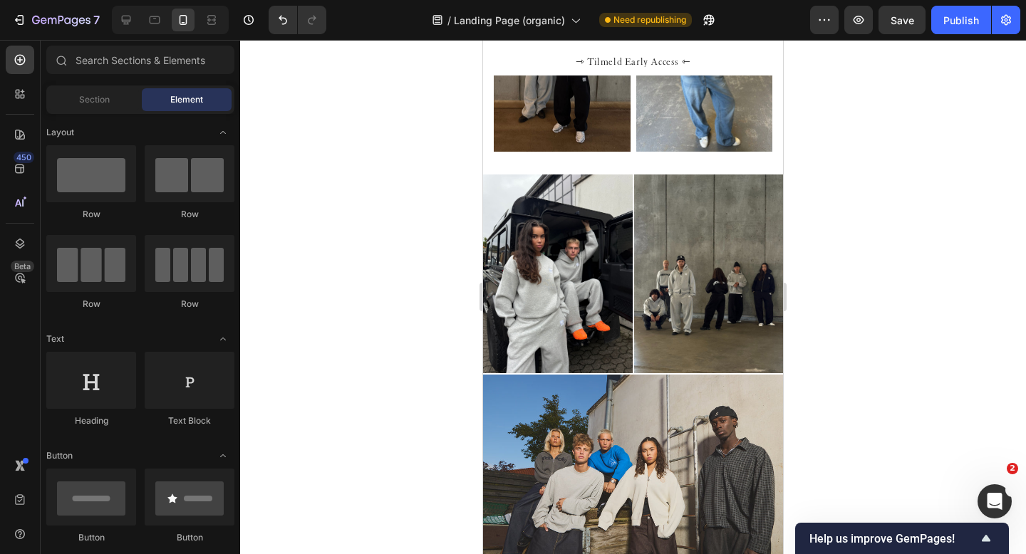
scroll to position [1137, 0]
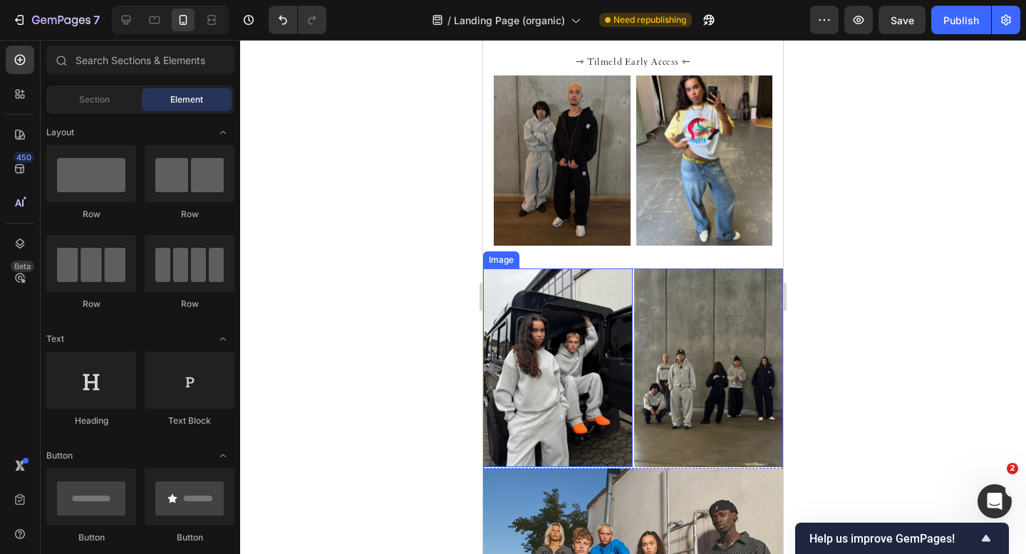
click at [553, 380] on img at bounding box center [558, 368] width 150 height 199
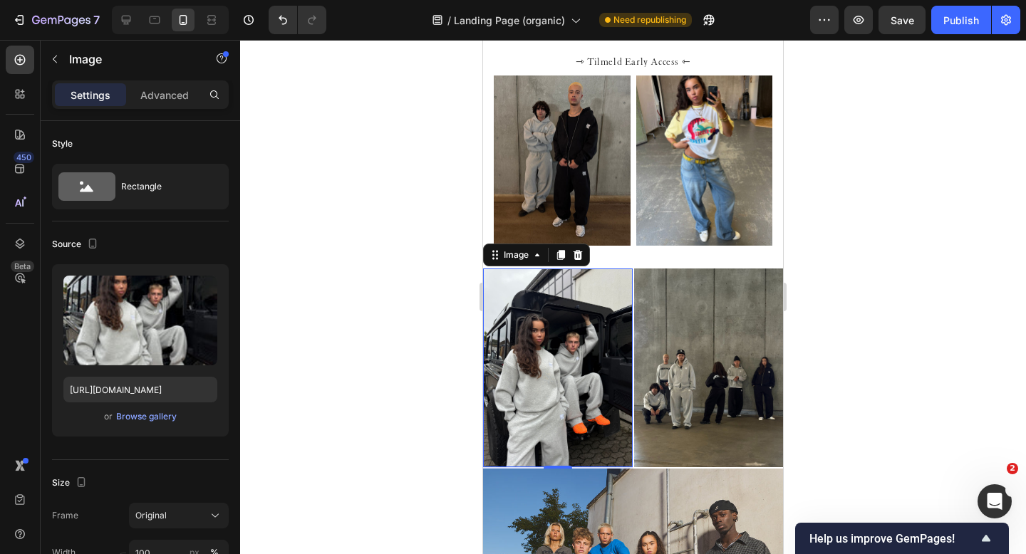
click at [529, 331] on img at bounding box center [558, 368] width 150 height 199
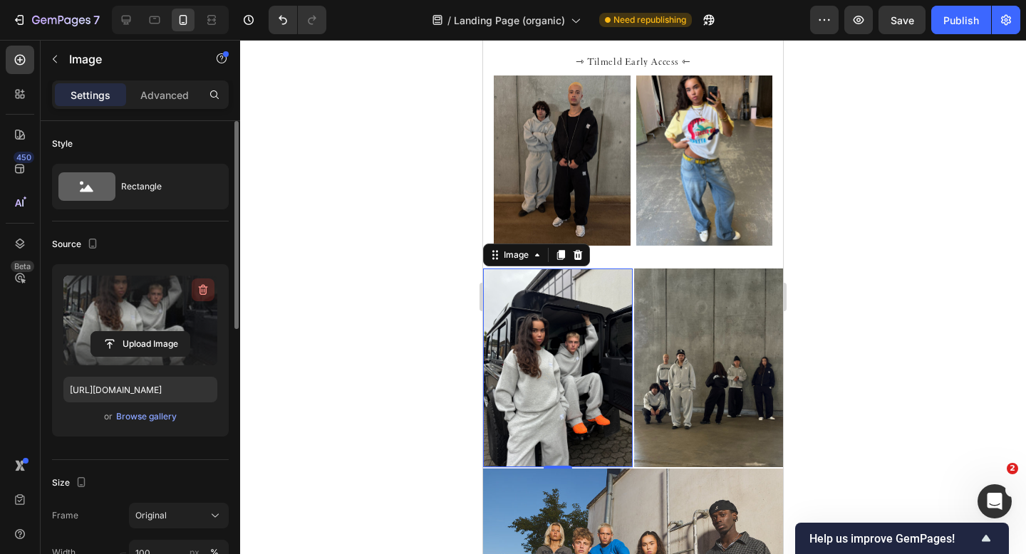
click at [202, 289] on icon "button" at bounding box center [203, 290] width 14 height 14
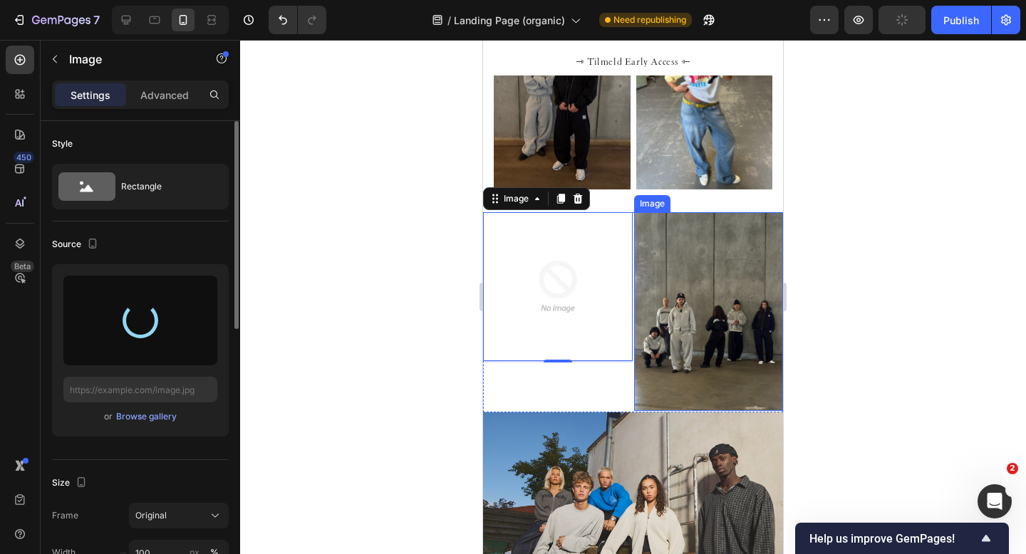
scroll to position [1197, 0]
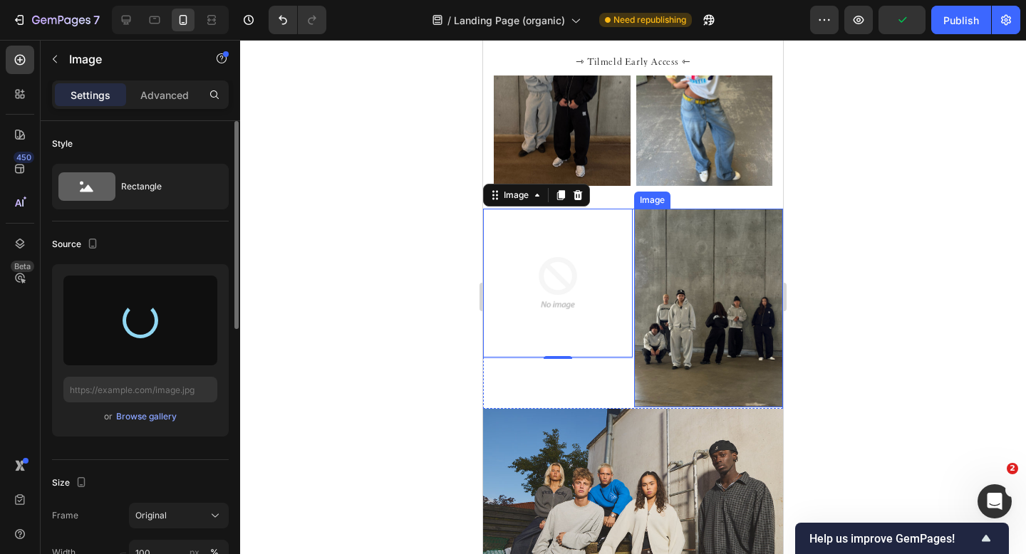
type input "https://cdn.shopify.com/s/files/1/0622/4838/6772/files/gempages_565106568354333…"
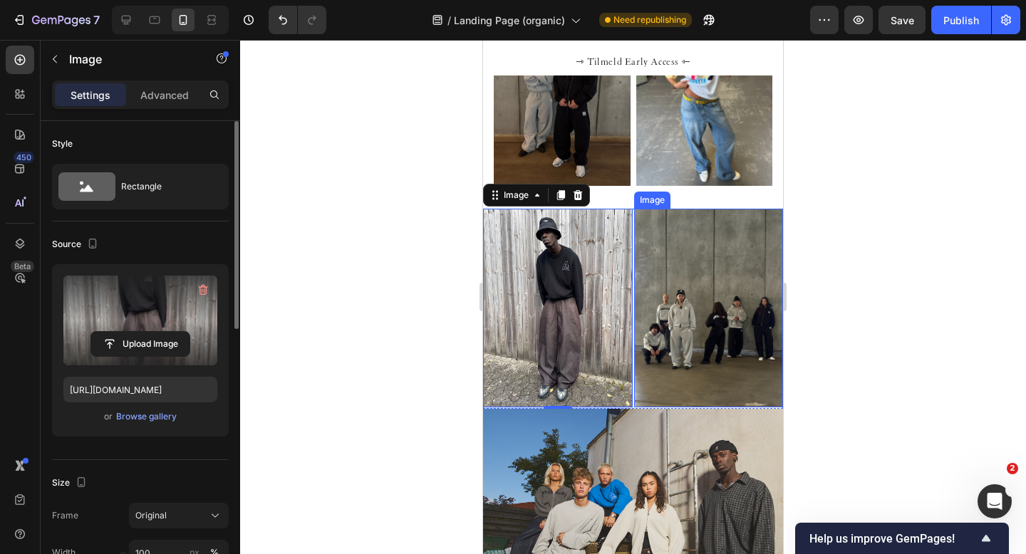
click at [690, 284] on img at bounding box center [709, 308] width 150 height 199
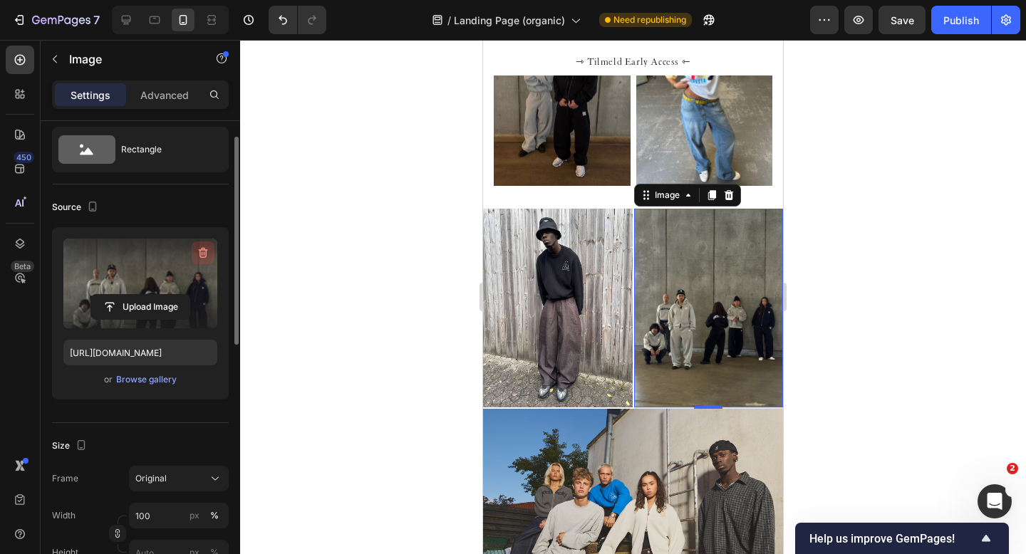
click at [201, 252] on icon "button" at bounding box center [203, 253] width 14 height 14
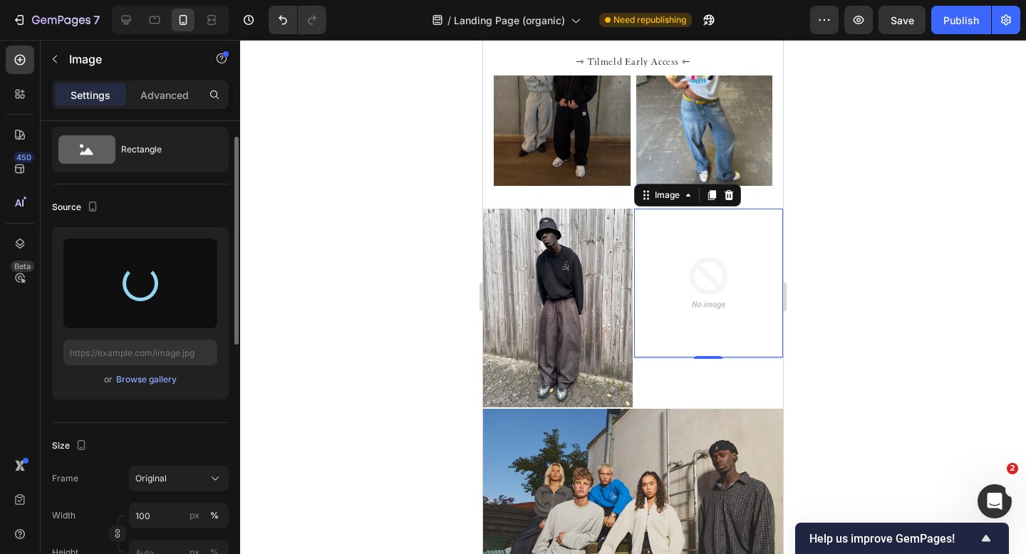
type input "https://cdn.shopify.com/s/files/1/0622/4838/6772/files/gempages_565106568354333…"
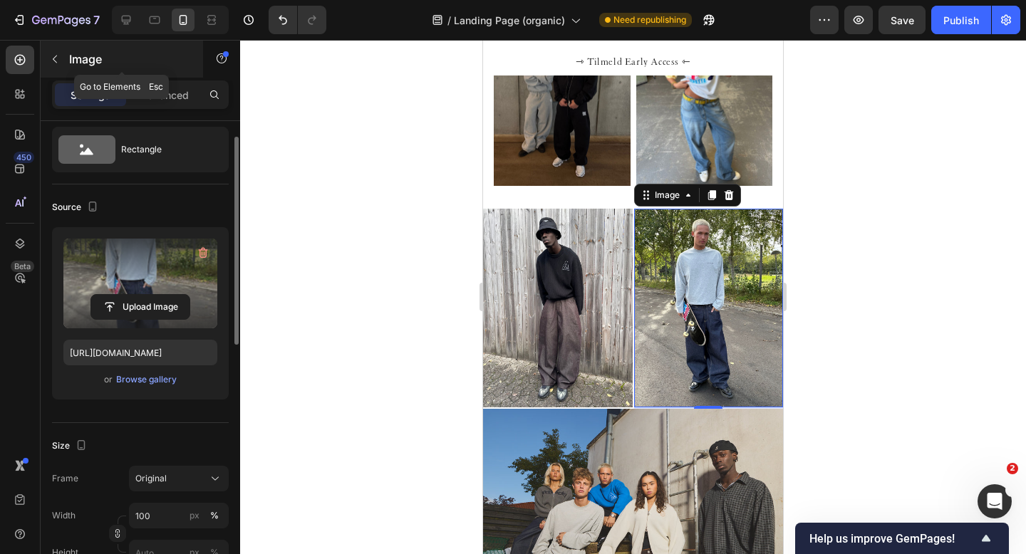
click at [56, 58] on icon "button" at bounding box center [54, 58] width 11 height 11
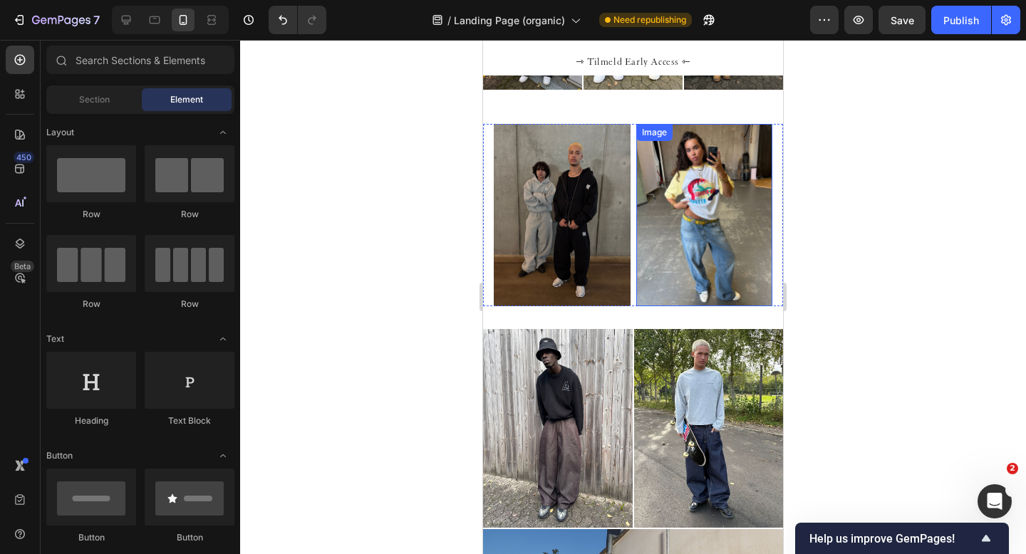
scroll to position [1147, 0]
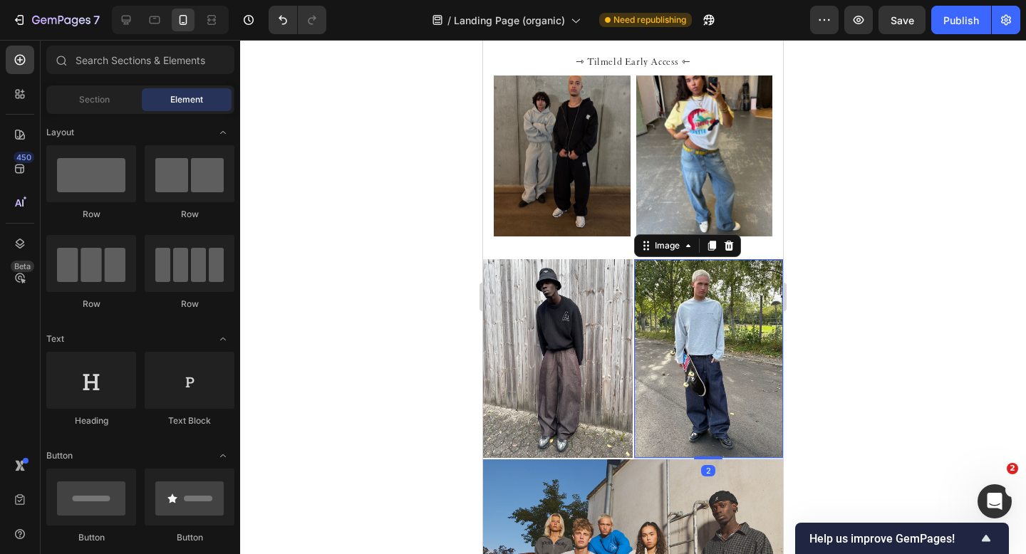
click at [701, 325] on img at bounding box center [709, 358] width 150 height 199
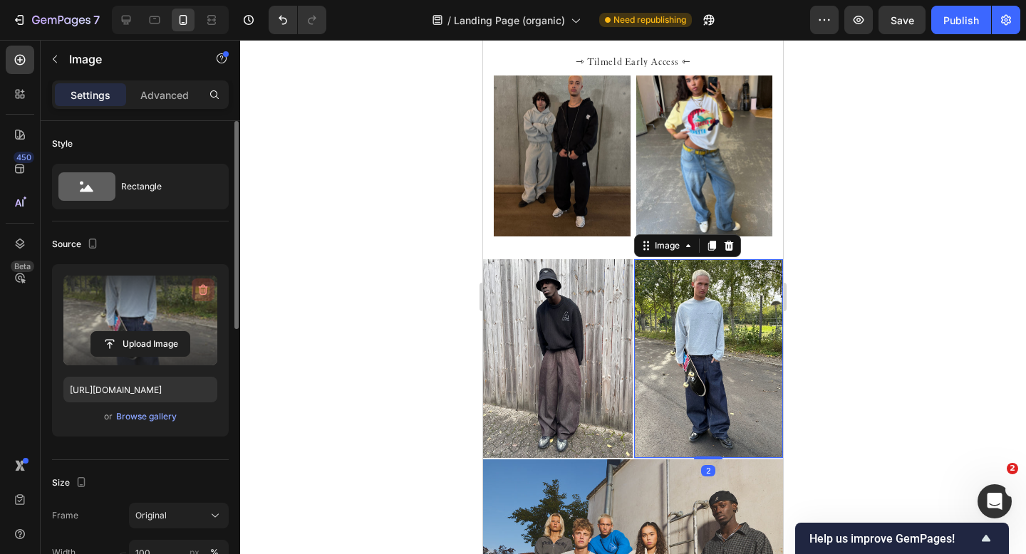
click at [200, 289] on icon "button" at bounding box center [203, 290] width 14 height 14
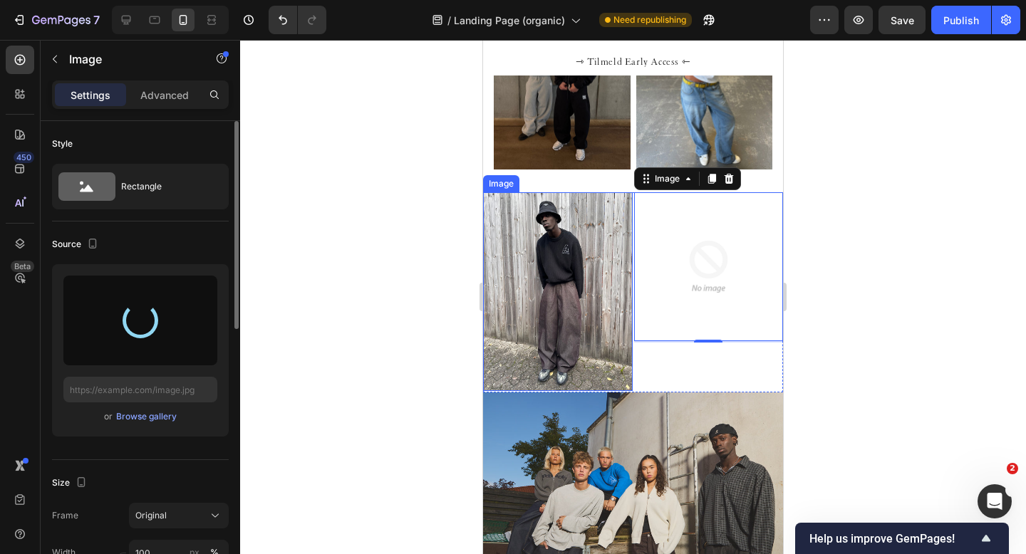
scroll to position [1220, 0]
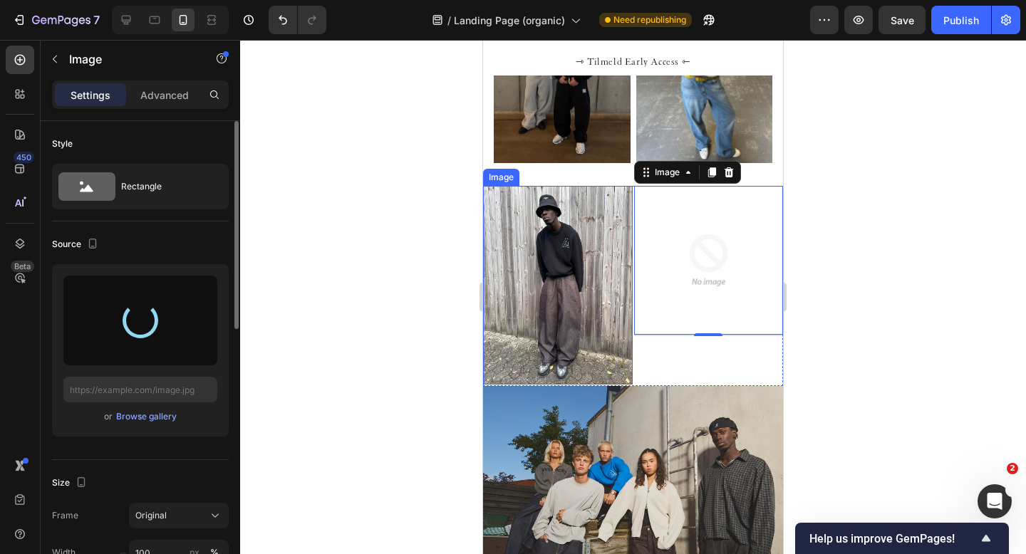
type input "https://cdn.shopify.com/s/files/1/0622/4838/6772/files/gempages_565106568354333…"
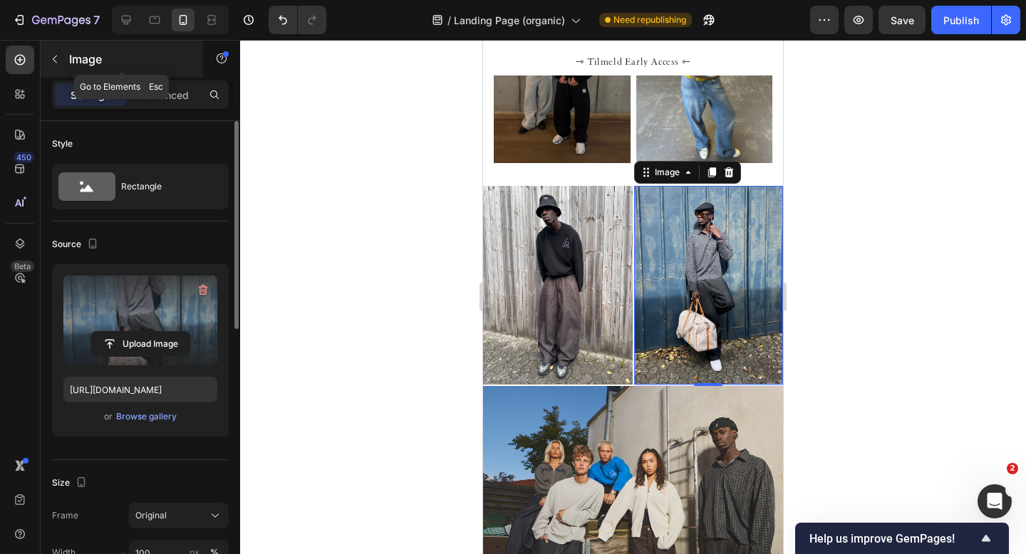
click at [53, 53] on button "button" at bounding box center [54, 59] width 23 height 23
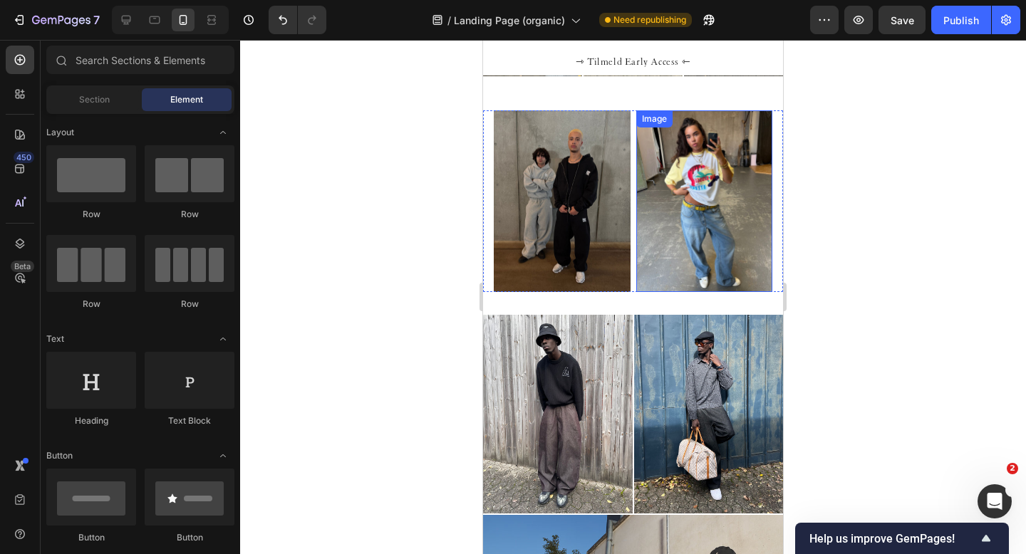
scroll to position [901, 0]
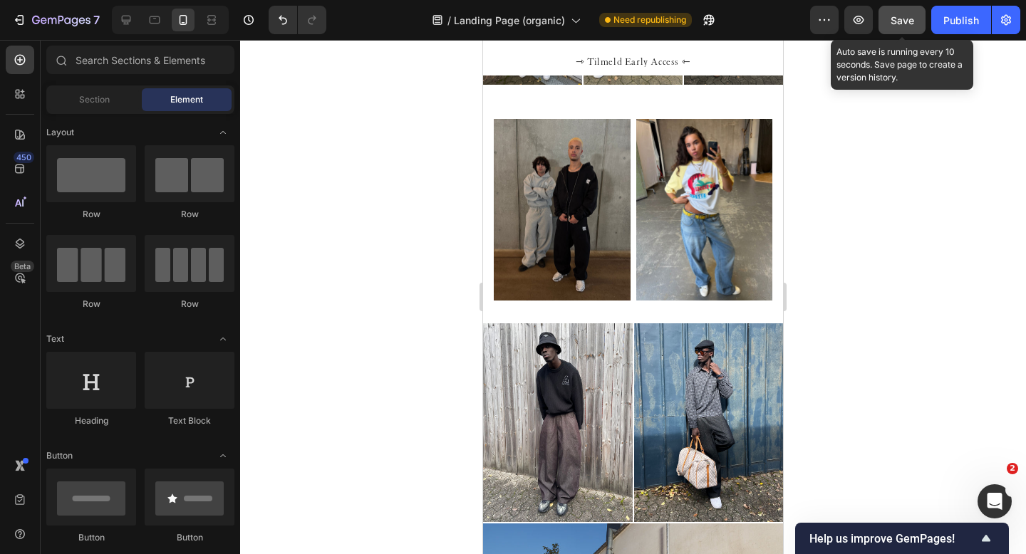
click at [906, 20] on span "Save" at bounding box center [903, 20] width 24 height 12
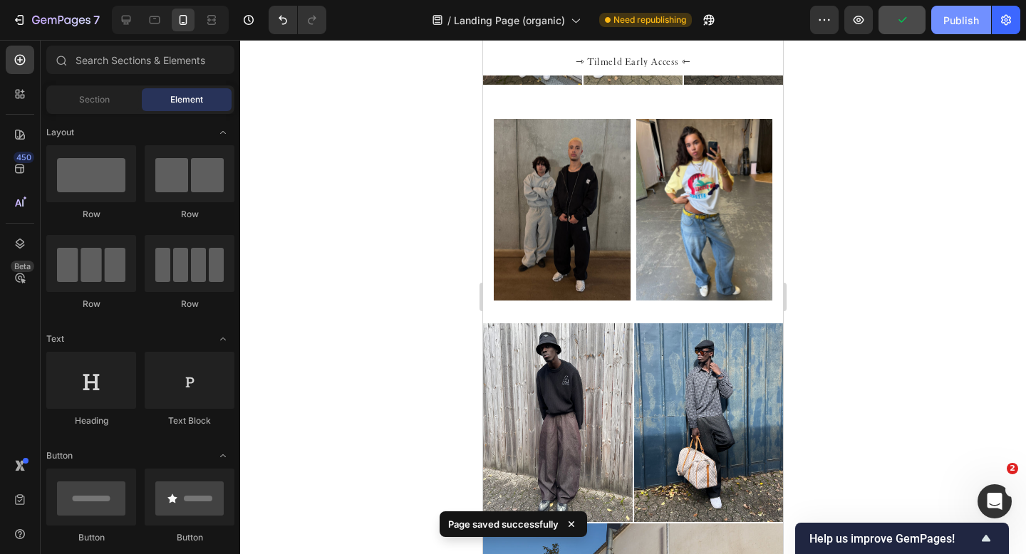
click at [957, 20] on div "Publish" at bounding box center [961, 20] width 36 height 15
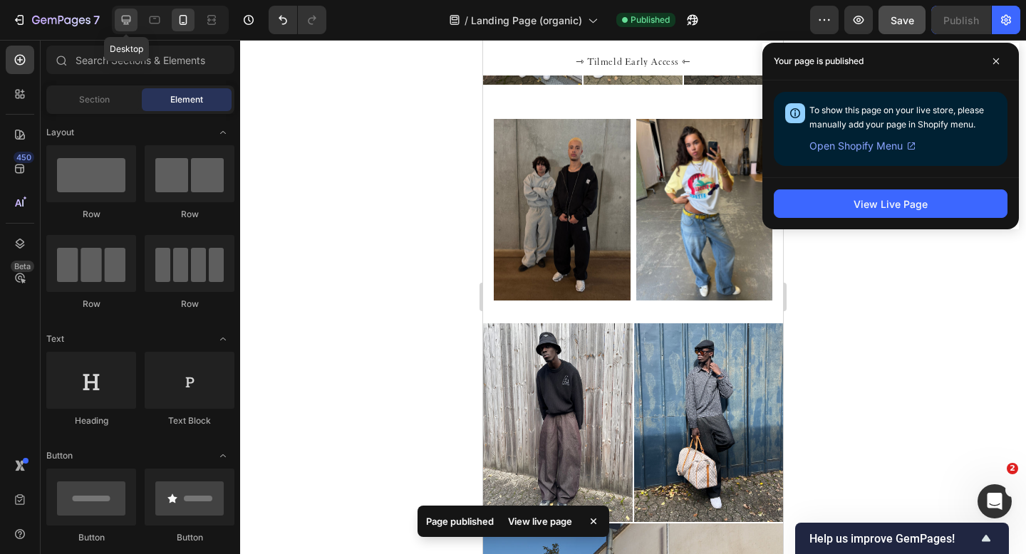
click at [129, 21] on icon at bounding box center [126, 20] width 14 height 14
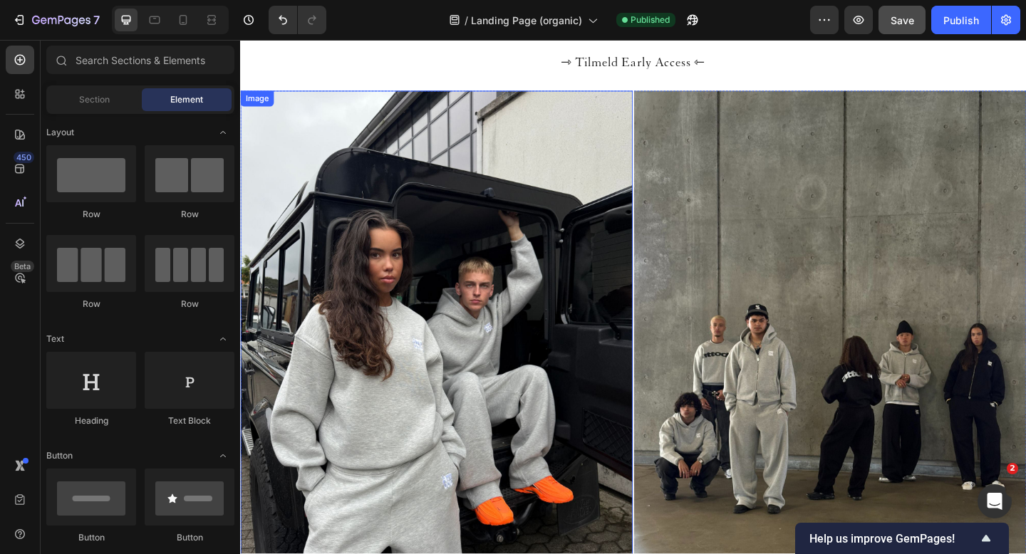
scroll to position [2156, 0]
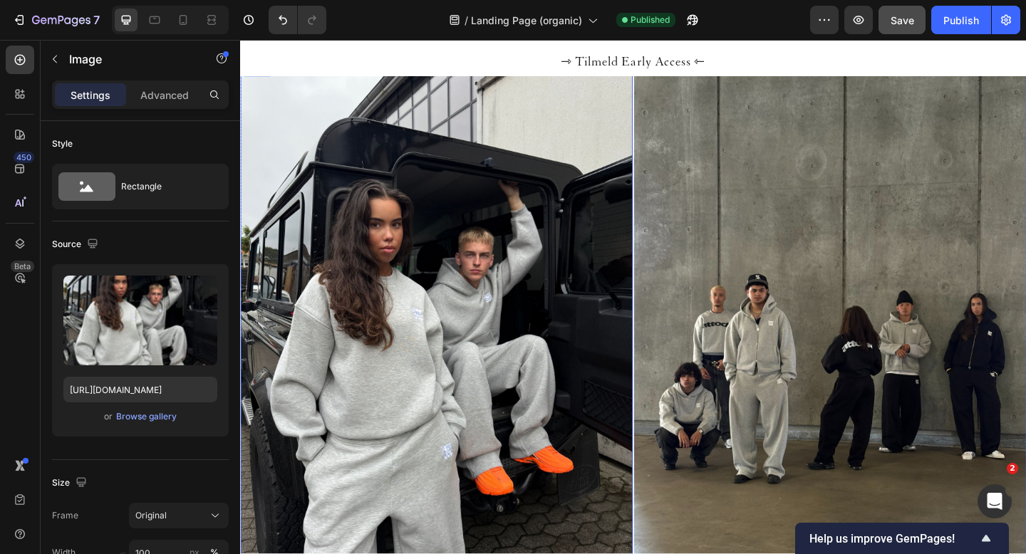
click at [428, 286] on img at bounding box center [453, 347] width 427 height 569
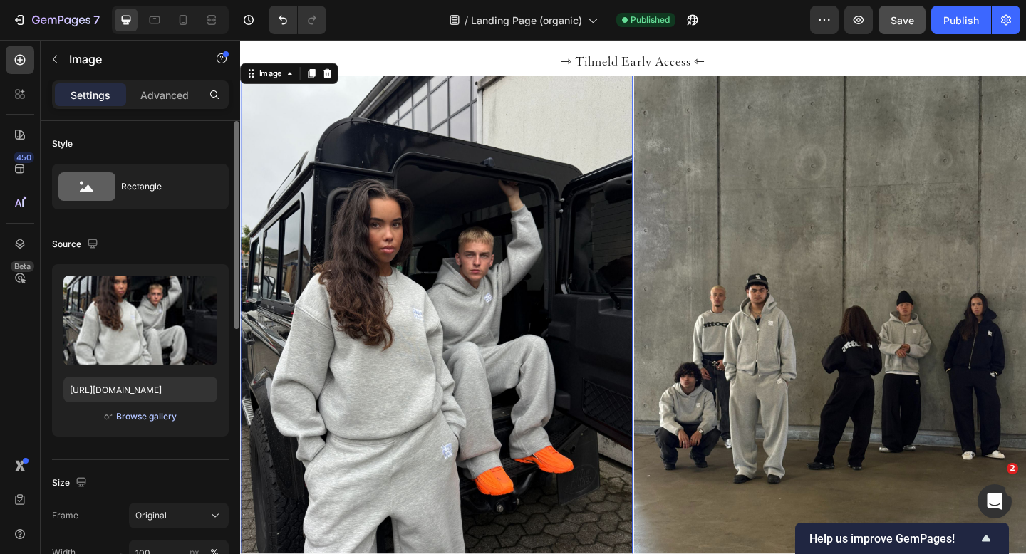
click at [138, 412] on div "Browse gallery" at bounding box center [146, 416] width 61 height 13
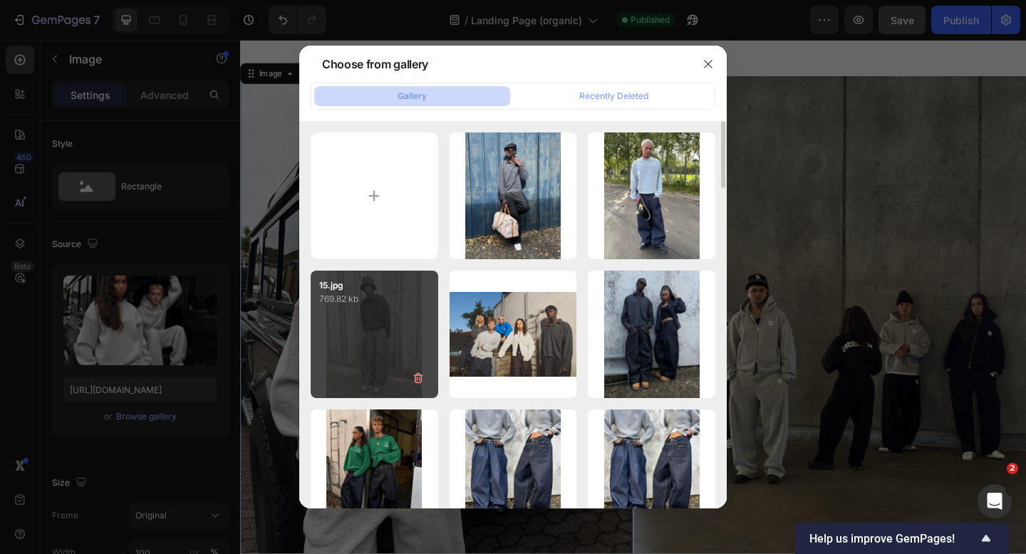
click at [368, 313] on div "15.jpg 769.82 kb" at bounding box center [375, 335] width 128 height 128
type input "https://cdn.shopify.com/s/files/1/0622/4838/6772/files/gempages_565106568354333…"
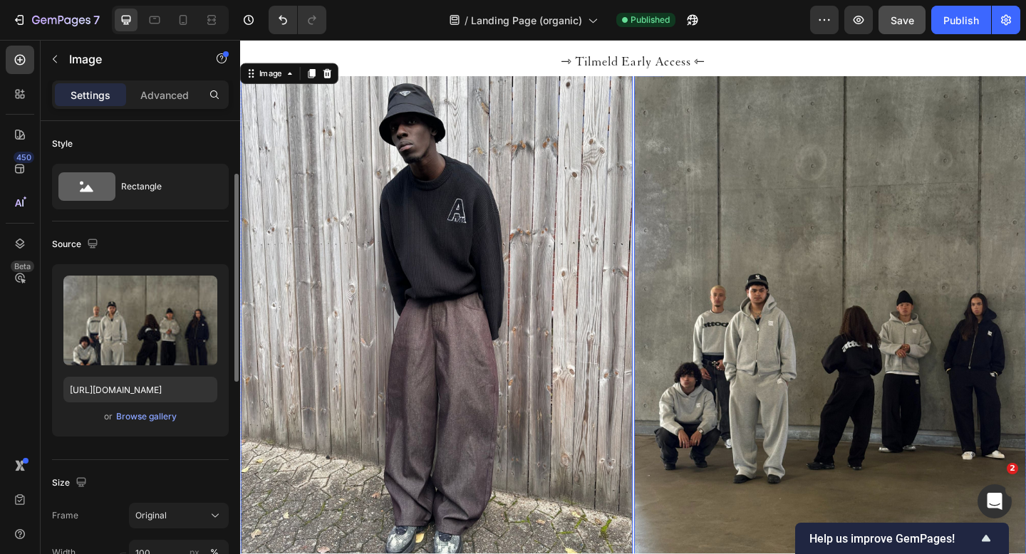
click at [814, 276] on img at bounding box center [881, 347] width 427 height 569
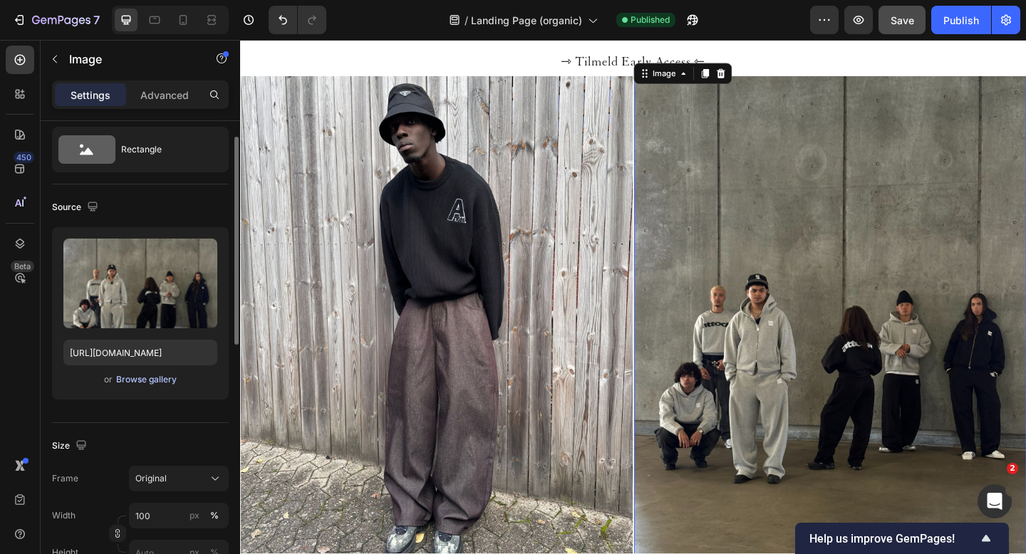
click at [127, 384] on div "Browse gallery" at bounding box center [146, 379] width 61 height 13
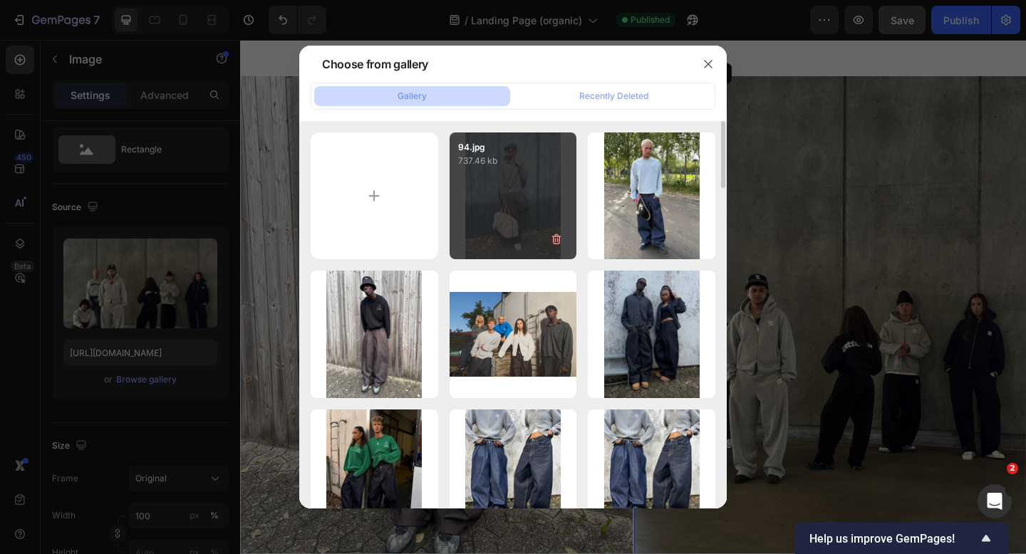
click at [514, 218] on div "94.jpg 737.46 kb" at bounding box center [514, 197] width 128 height 128
type input "https://cdn.shopify.com/s/files/1/0622/4838/6772/files/gempages_565106568354333…"
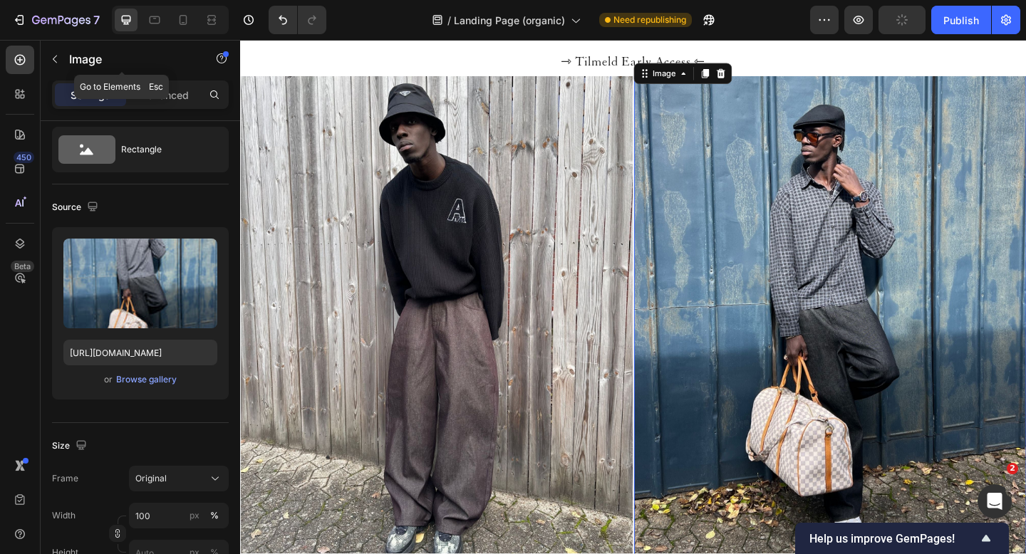
click at [58, 55] on icon "button" at bounding box center [54, 58] width 11 height 11
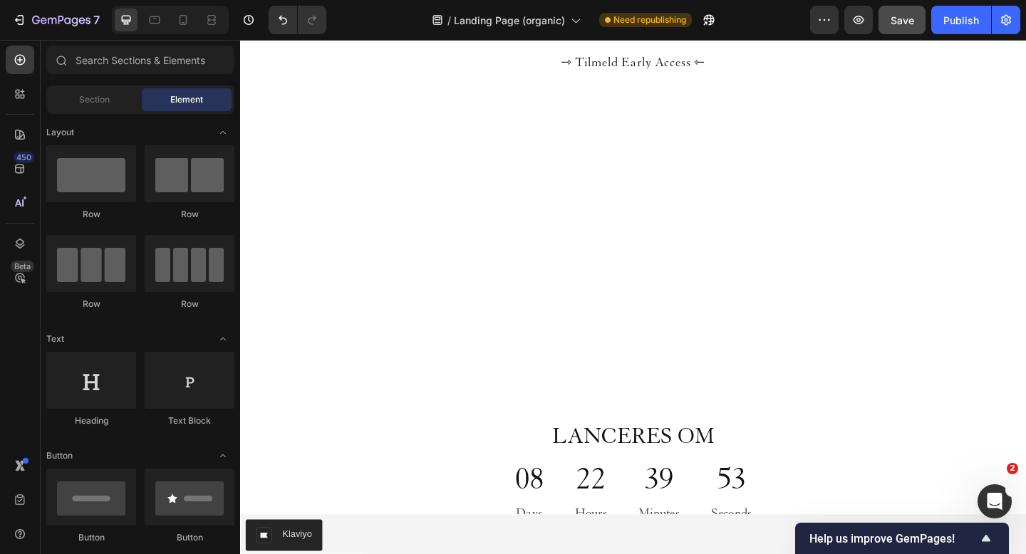
scroll to position [0, 0]
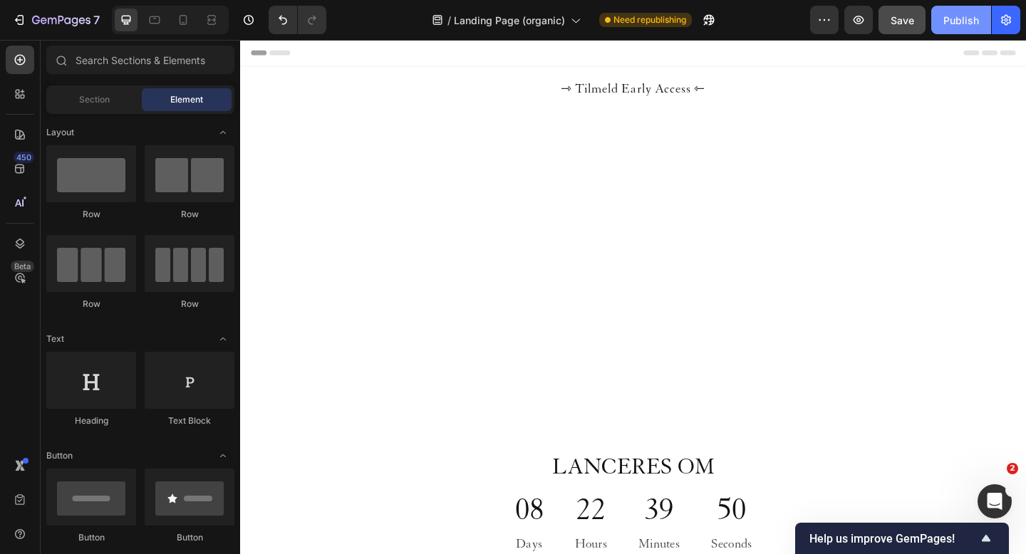
click at [948, 16] on div "Publish" at bounding box center [961, 20] width 36 height 15
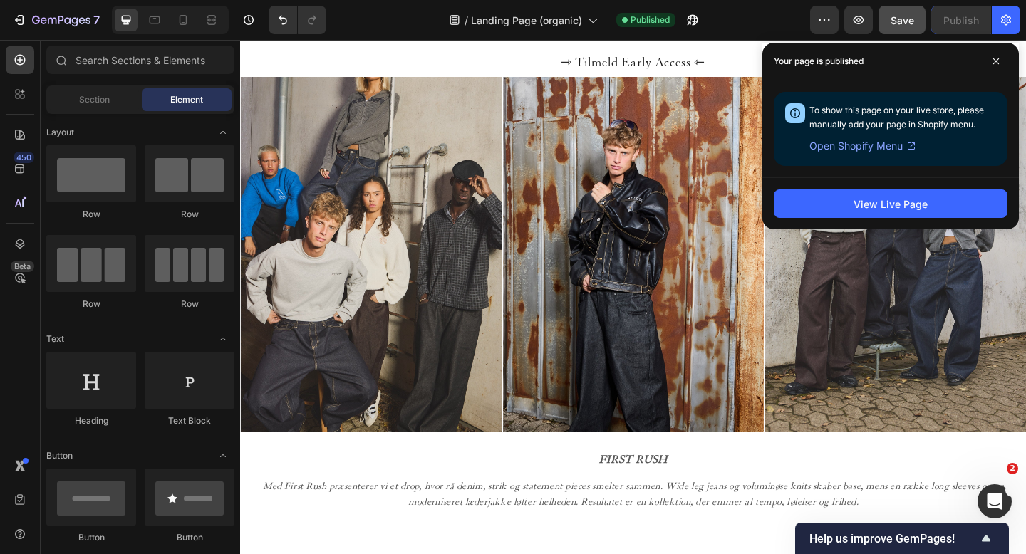
scroll to position [752, 0]
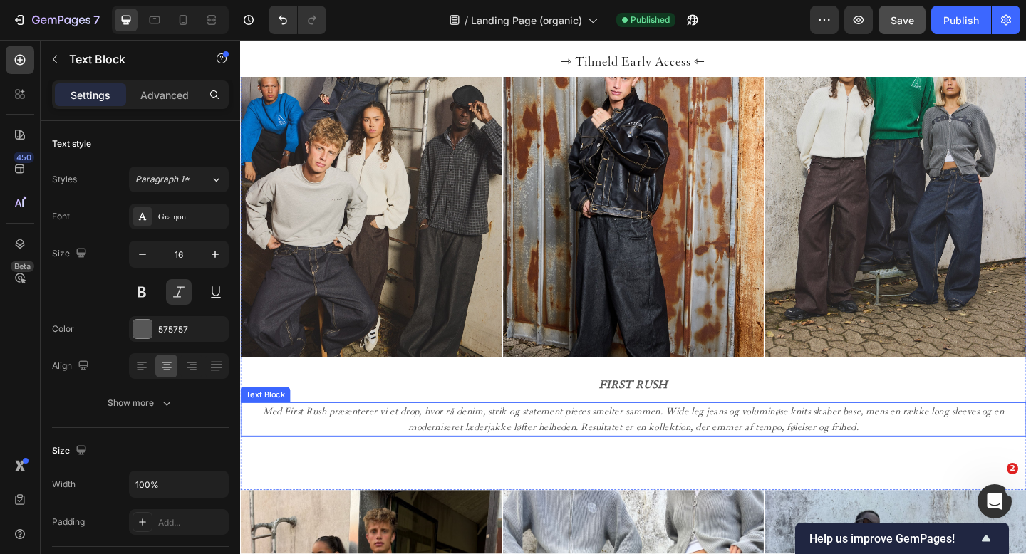
click at [456, 450] on p "Med First Rush præsenterer vi et drop, hvor rå denim, strik og statement pieces…" at bounding box center [668, 453] width 852 height 34
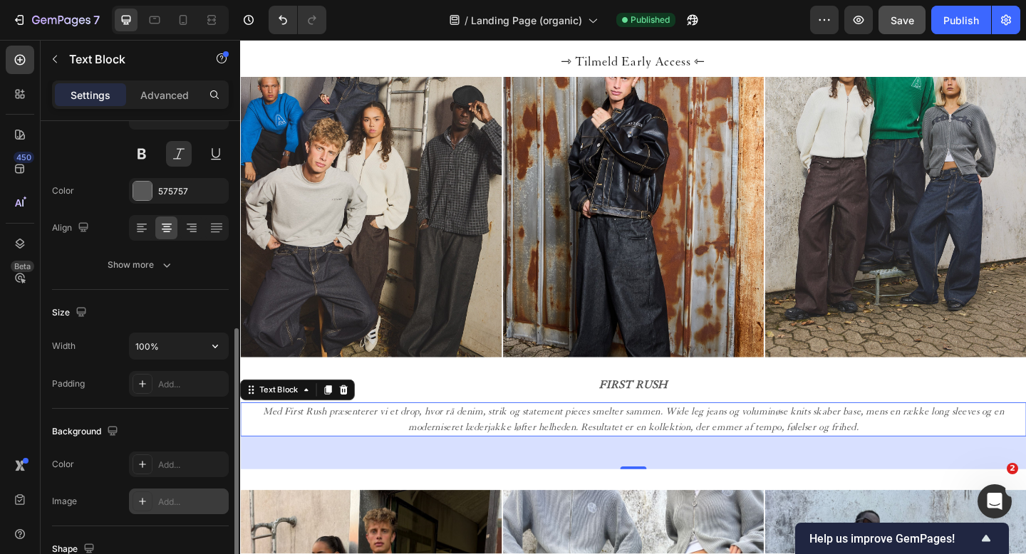
scroll to position [28, 0]
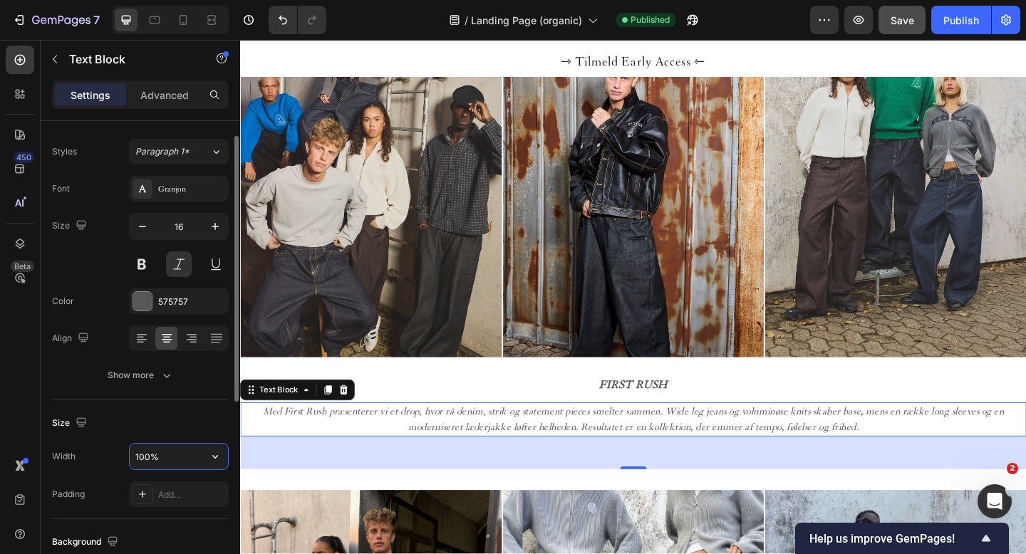
click at [192, 456] on input "100%" at bounding box center [179, 457] width 98 height 26
click at [161, 422] on div "Size" at bounding box center [140, 423] width 177 height 23
click at [150, 452] on input "80%" at bounding box center [179, 457] width 98 height 26
click at [204, 457] on button "button" at bounding box center [215, 457] width 26 height 26
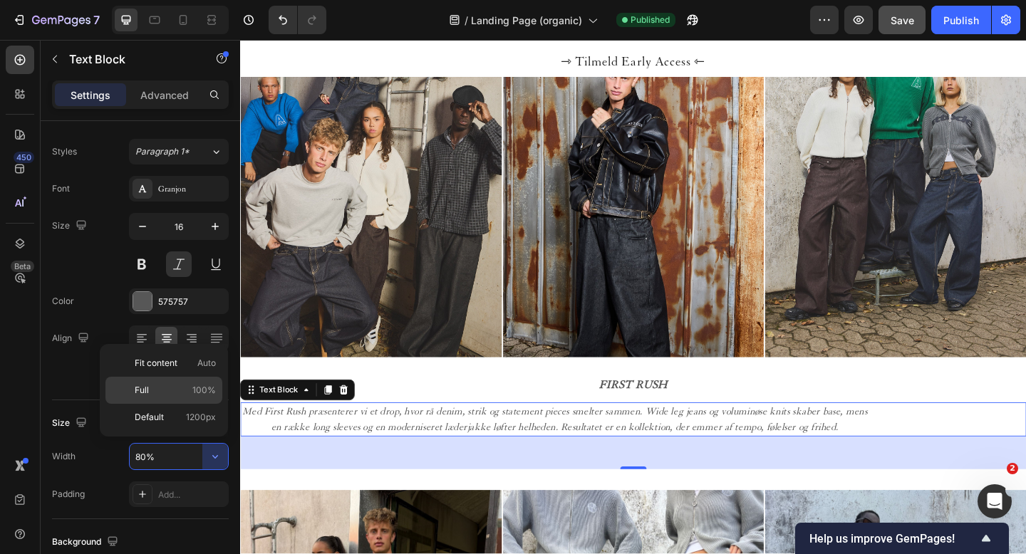
click at [164, 389] on p "Full 100%" at bounding box center [175, 390] width 81 height 13
type input "100%"
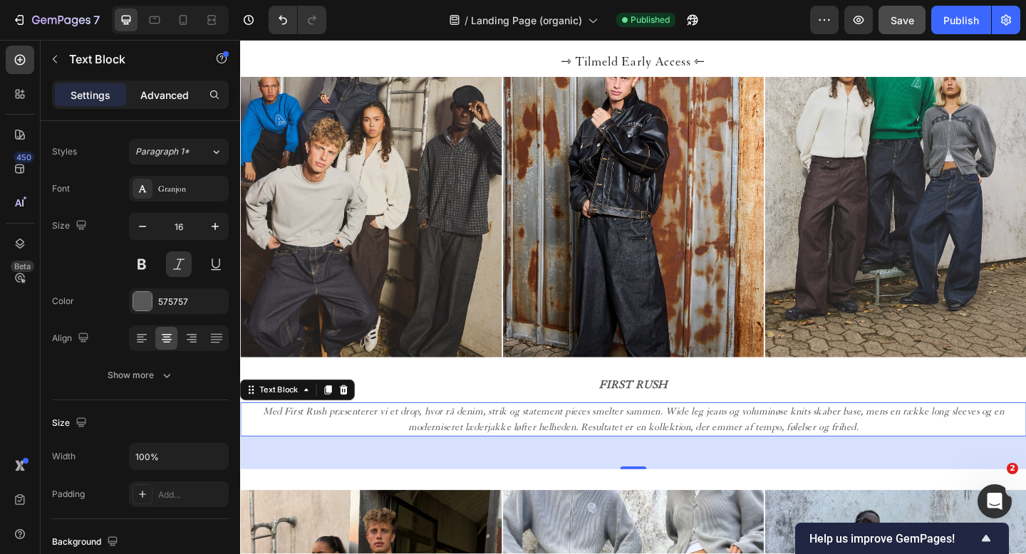
click at [171, 99] on p "Advanced" at bounding box center [164, 95] width 48 height 15
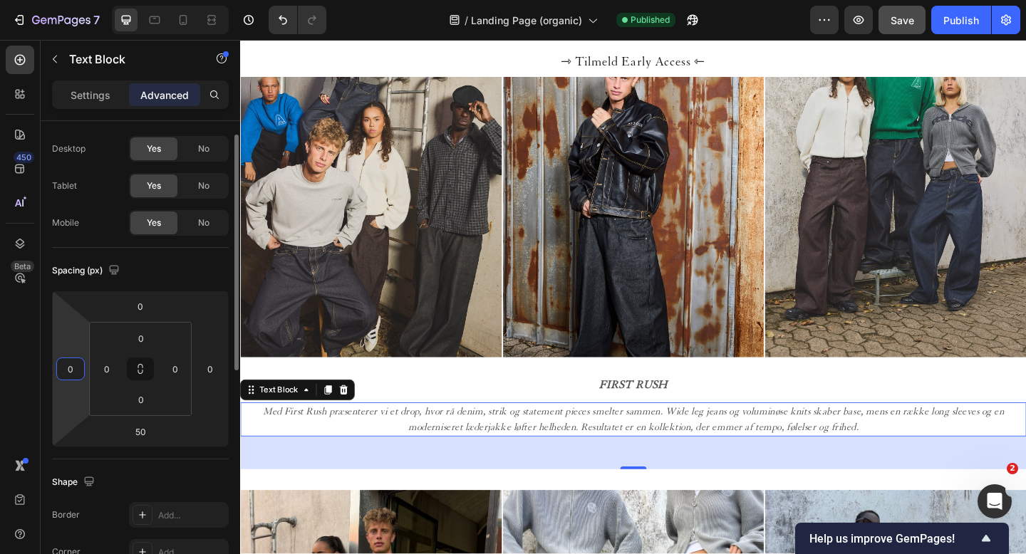
click at [69, 366] on input "0" at bounding box center [70, 368] width 21 height 21
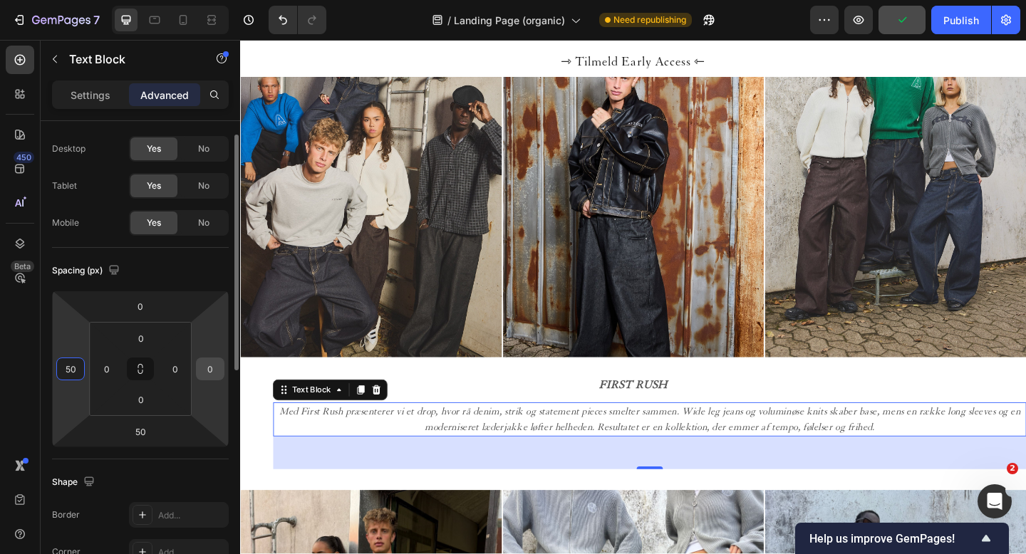
type input "50"
click at [202, 371] on input "0" at bounding box center [210, 368] width 21 height 21
type input "50"
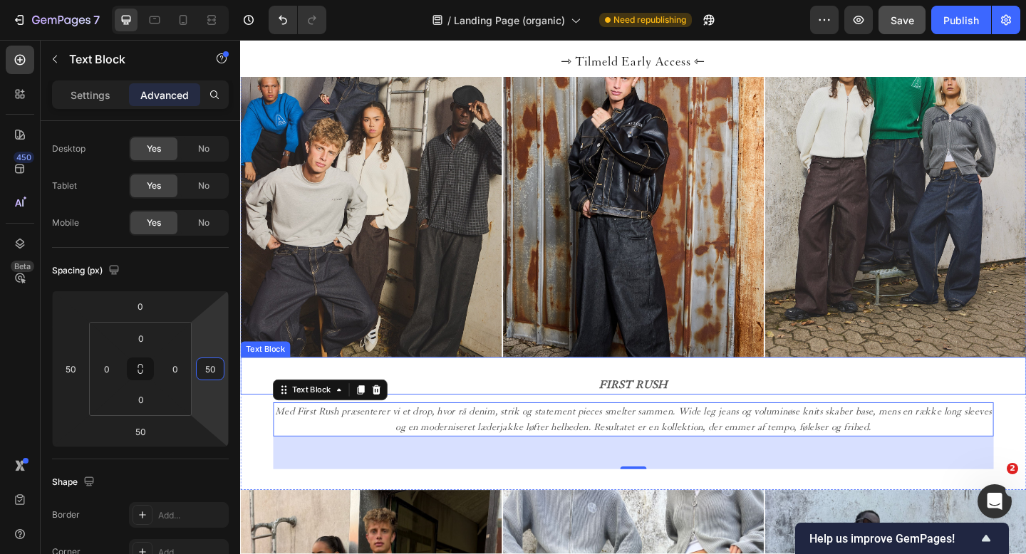
click at [661, 413] on span "FIRST RUSH" at bounding box center [668, 415] width 74 height 14
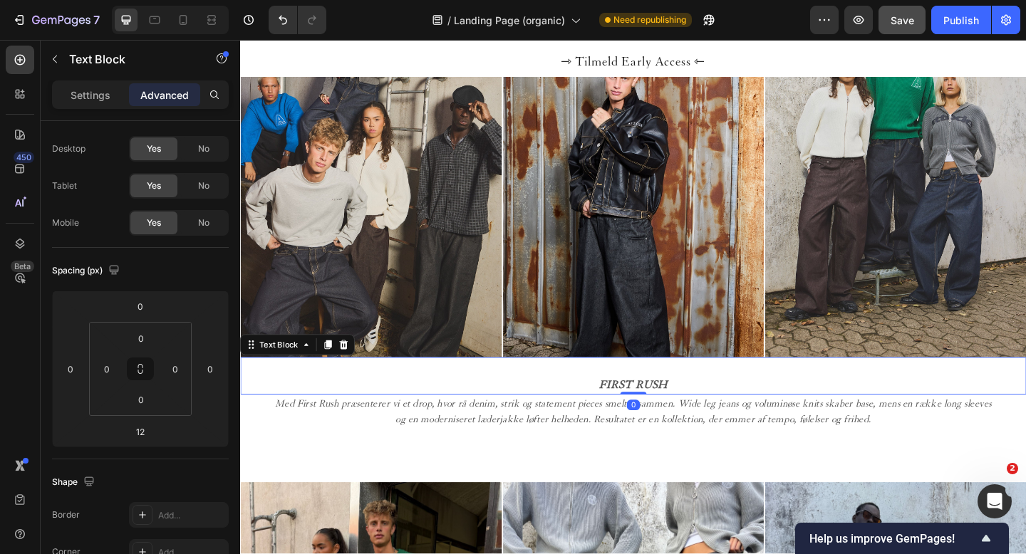
drag, startPoint x: 676, startPoint y: 433, endPoint x: 681, endPoint y: 418, distance: 16.2
click at [681, 418] on div "FIRST RUSH Text Block 0" at bounding box center [667, 406] width 855 height 41
type input "0"
click at [22, 376] on div "450 Beta" at bounding box center [20, 249] width 29 height 406
click at [56, 56] on icon "button" at bounding box center [55, 60] width 4 height 8
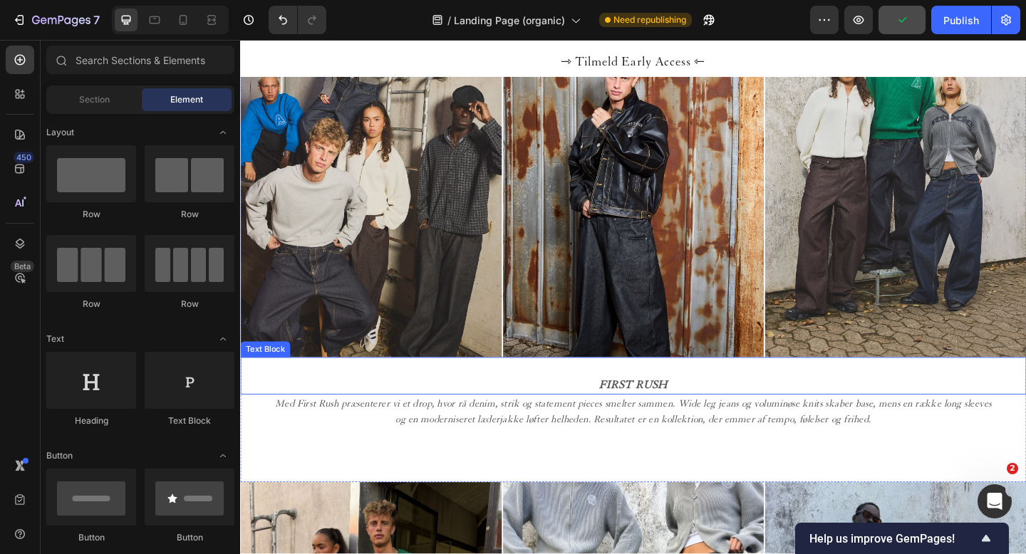
click at [668, 413] on span "FIRST RUSH" at bounding box center [668, 415] width 74 height 14
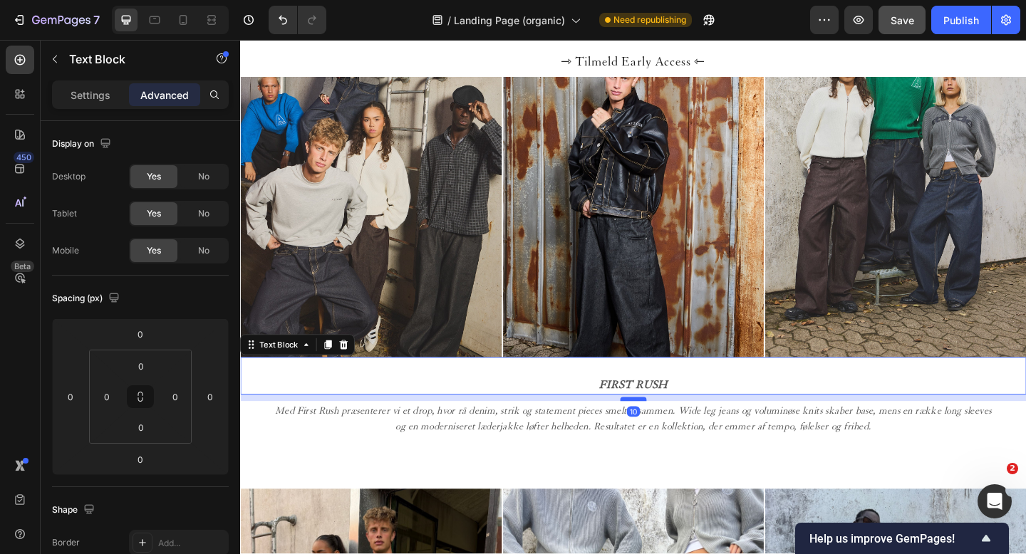
click at [669, 430] on div at bounding box center [667, 431] width 29 height 4
type input "10"
click at [50, 53] on icon "button" at bounding box center [54, 58] width 11 height 11
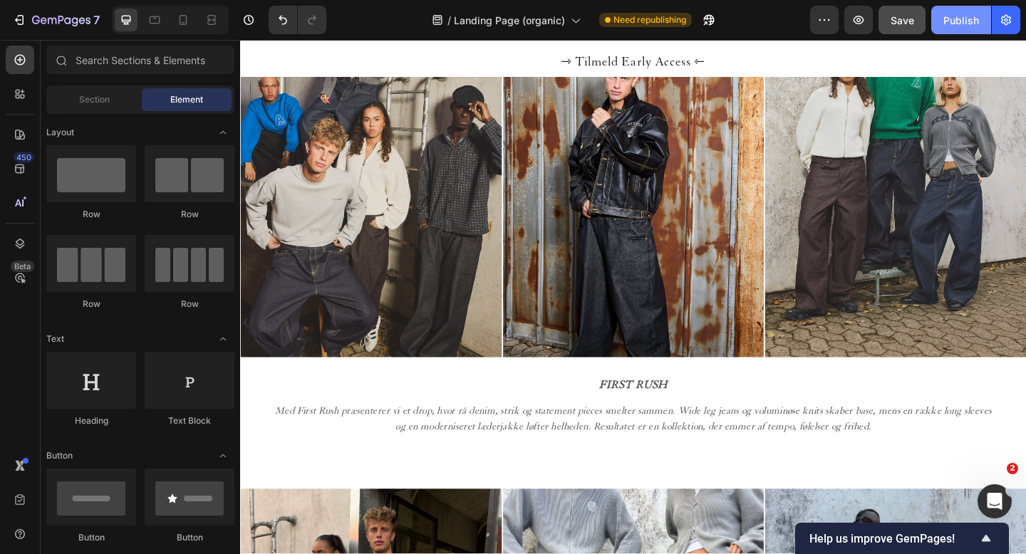
click at [963, 21] on div "Publish" at bounding box center [961, 20] width 36 height 15
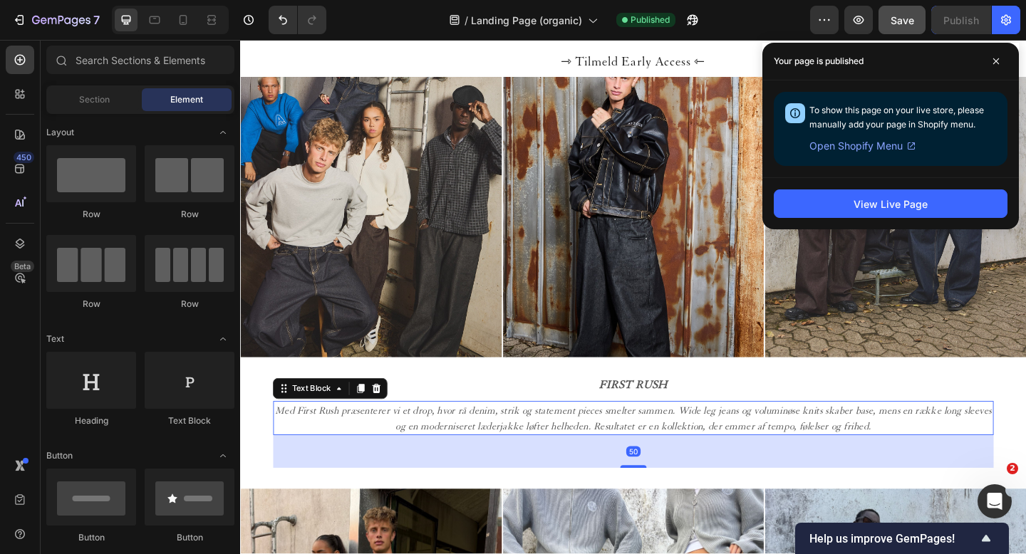
click at [436, 446] on p "Med First Rush præsenterer vi et drop, hvor rå denim, strik og statement pieces…" at bounding box center [667, 452] width 781 height 34
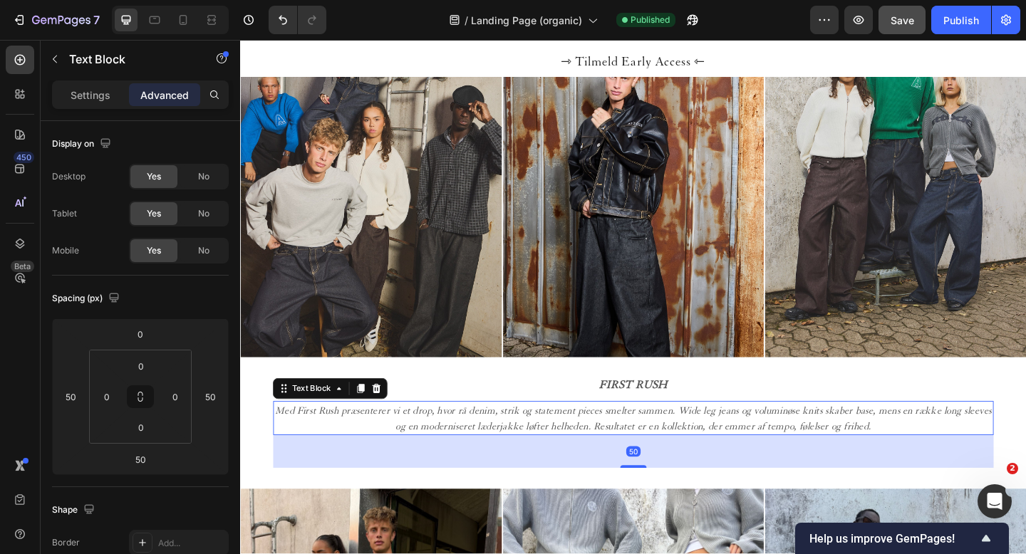
click at [717, 445] on p "Med First Rush præsenterer vi et drop, hvor rå denim, strik og statement pieces…" at bounding box center [667, 452] width 781 height 34
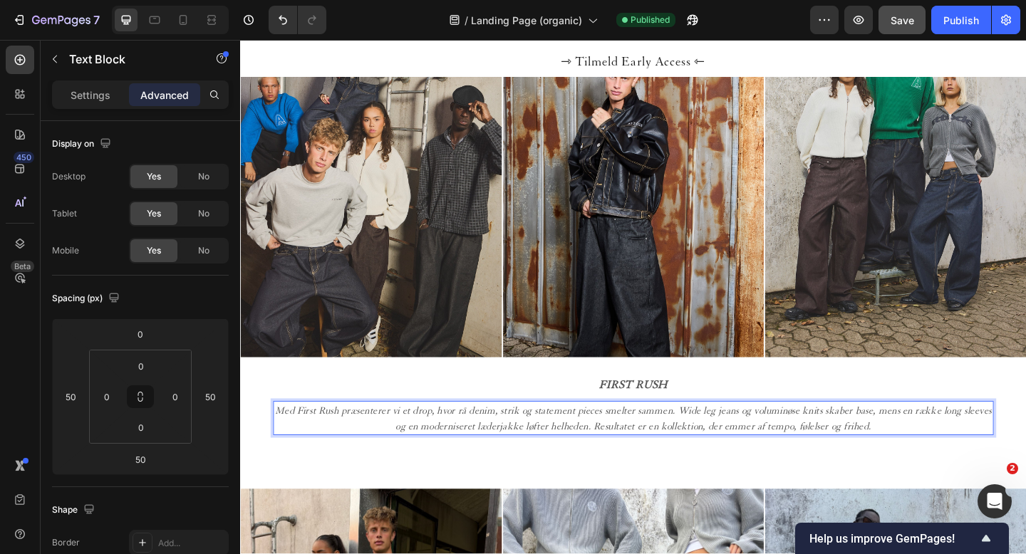
click at [712, 443] on p "Med First Rush præsenterer vi et drop, hvor rå denim, strik og statement pieces…" at bounding box center [667, 452] width 781 height 34
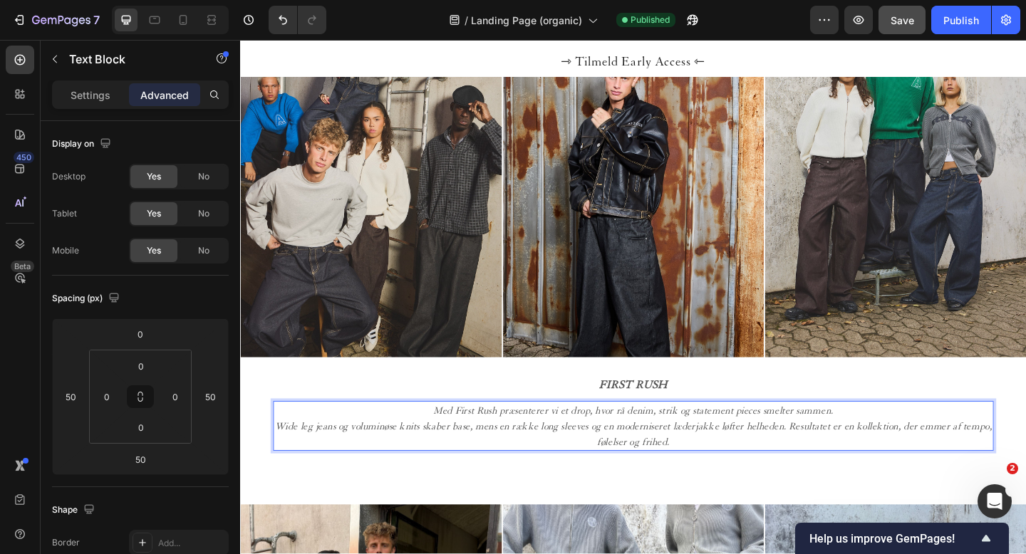
click at [837, 460] on p "Med First Rush præsenterer vi et drop, hvor rå denim, strik og statement pieces…" at bounding box center [667, 460] width 781 height 51
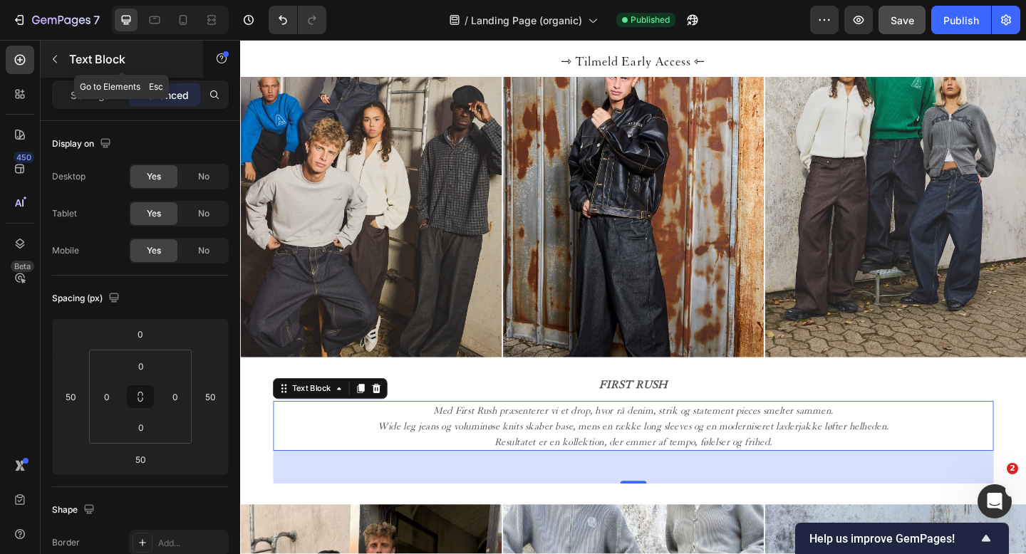
click at [54, 58] on icon "button" at bounding box center [54, 58] width 11 height 11
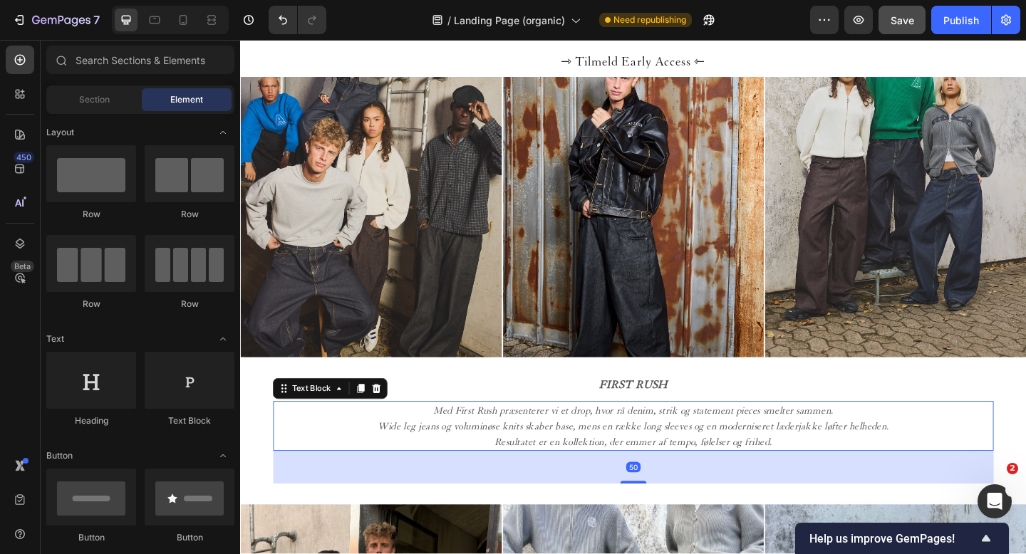
click at [771, 457] on p "Med First Rush præsenterer vi et drop, hvor rå denim, strik og statement pieces…" at bounding box center [667, 460] width 781 height 51
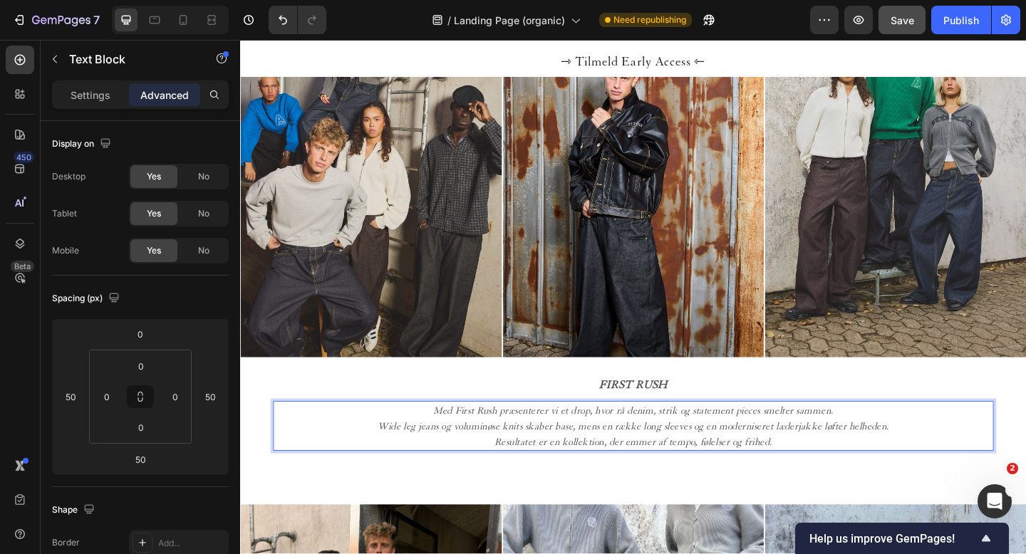
click at [781, 457] on p "Med First Rush præsenterer vi et drop, hvor rå denim, strik og statement pieces…" at bounding box center [667, 460] width 781 height 51
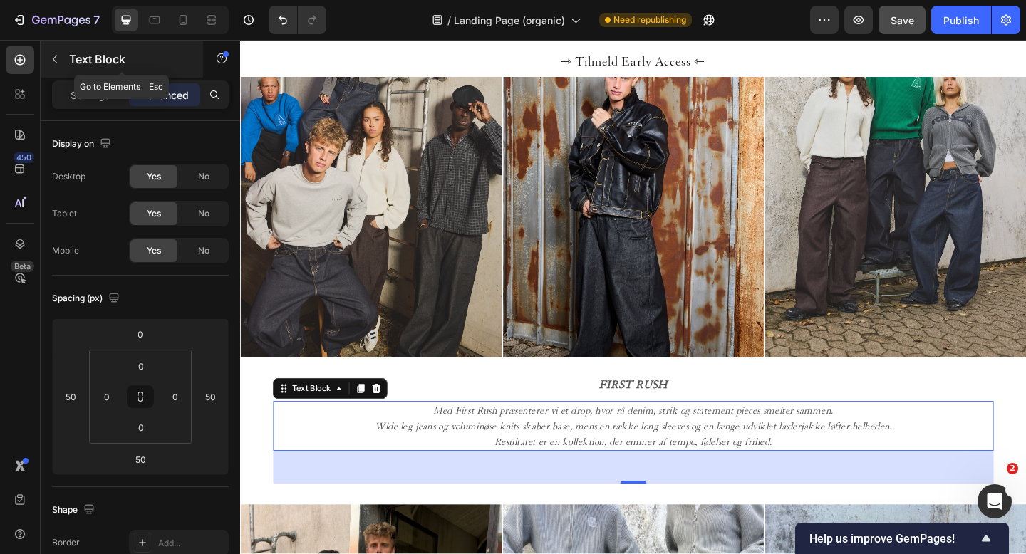
click at [53, 58] on icon "button" at bounding box center [55, 60] width 4 height 8
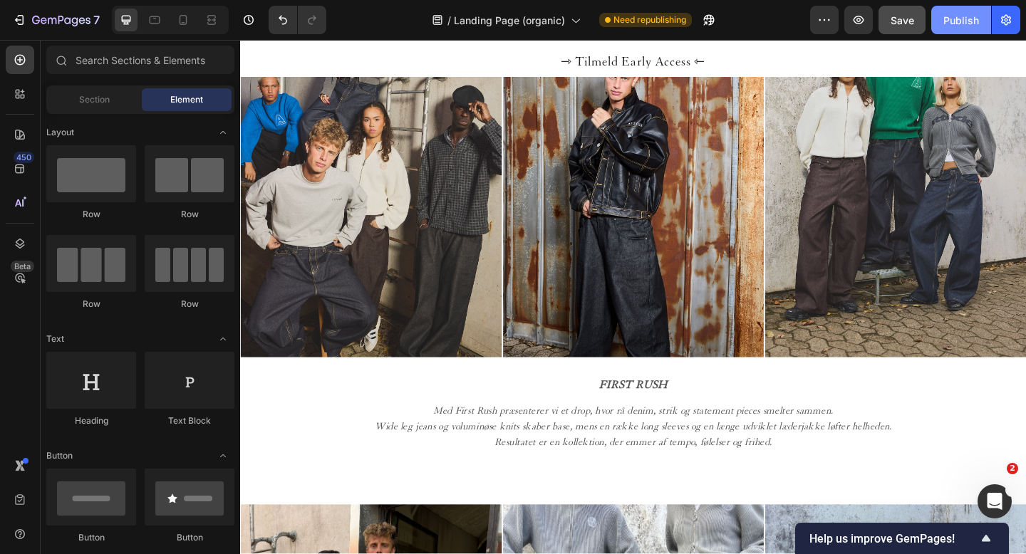
click at [958, 21] on div "Publish" at bounding box center [961, 20] width 36 height 15
click at [185, 18] on icon at bounding box center [183, 20] width 14 height 14
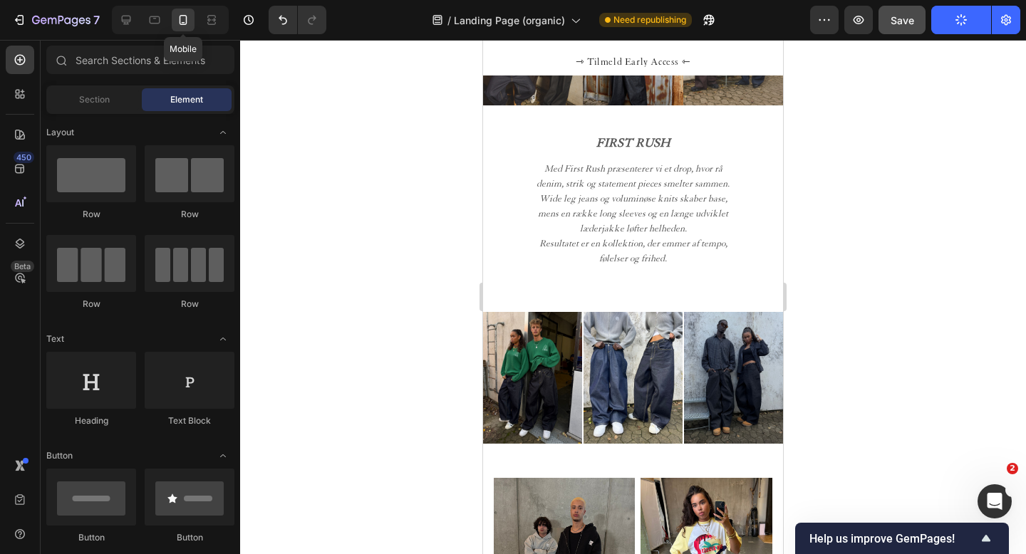
scroll to position [748, 0]
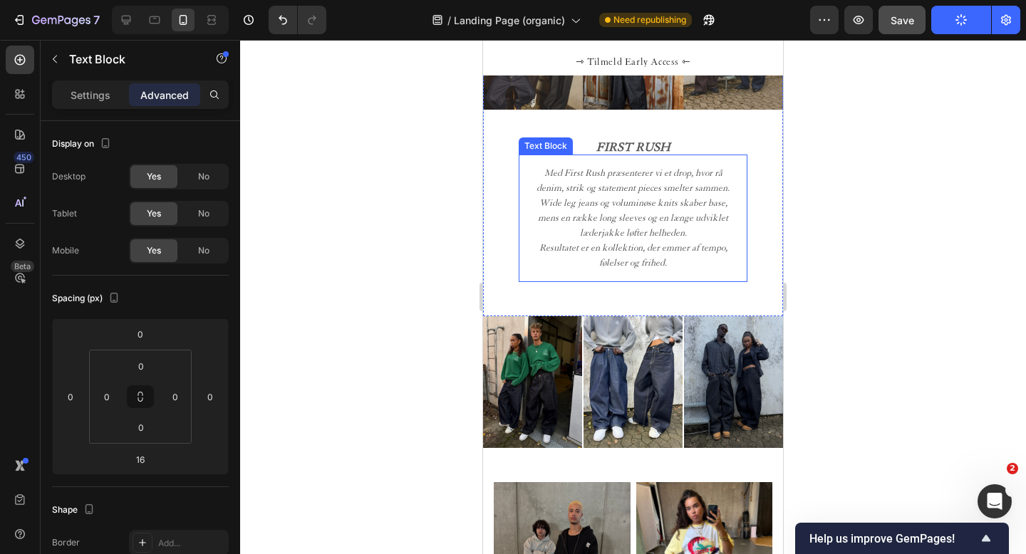
click at [622, 206] on p "Med First Rush præsenterer vi et drop, hvor rå denim, strik og statement pieces…" at bounding box center [633, 218] width 206 height 105
click at [728, 190] on p "Med First Rush præsenterer vi et drop, hvor rå denim, strik og statement pieces…" at bounding box center [633, 218] width 206 height 105
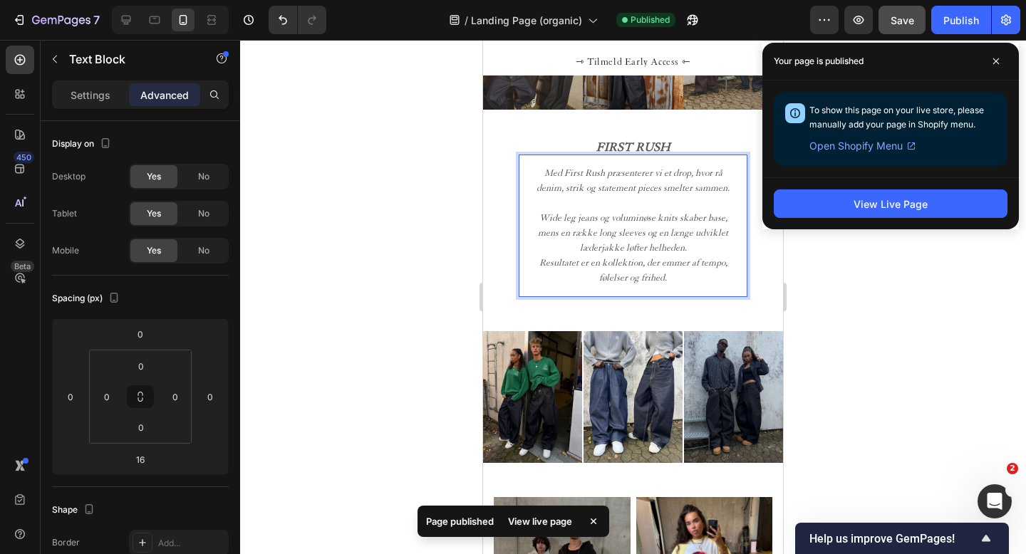
click at [693, 248] on p "Med First Rush præsenterer vi et drop, hvor rå denim, strik og statement pieces…" at bounding box center [633, 226] width 206 height 120
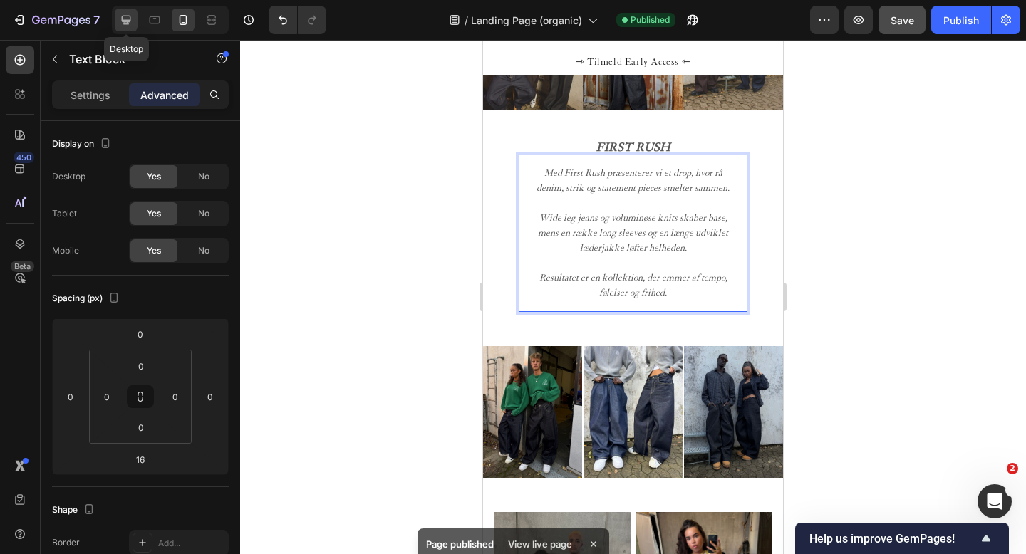
click at [124, 23] on icon at bounding box center [126, 20] width 14 height 14
type input "50"
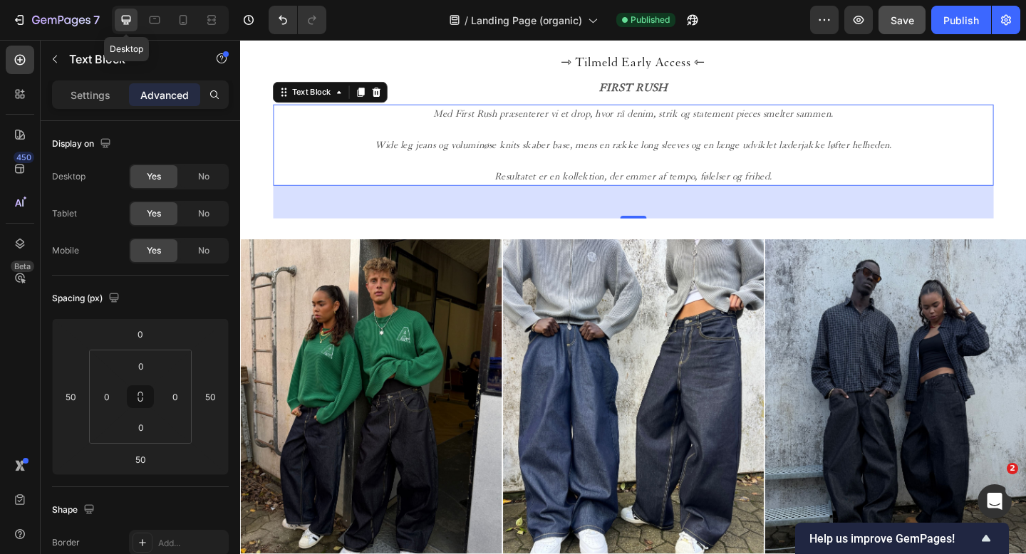
scroll to position [1095, 0]
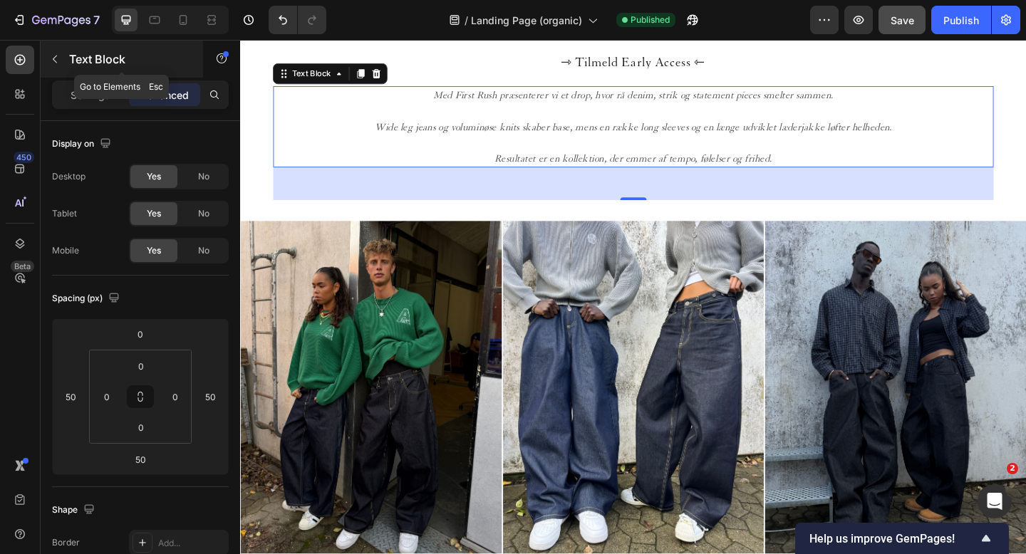
click at [51, 58] on icon "button" at bounding box center [54, 58] width 11 height 11
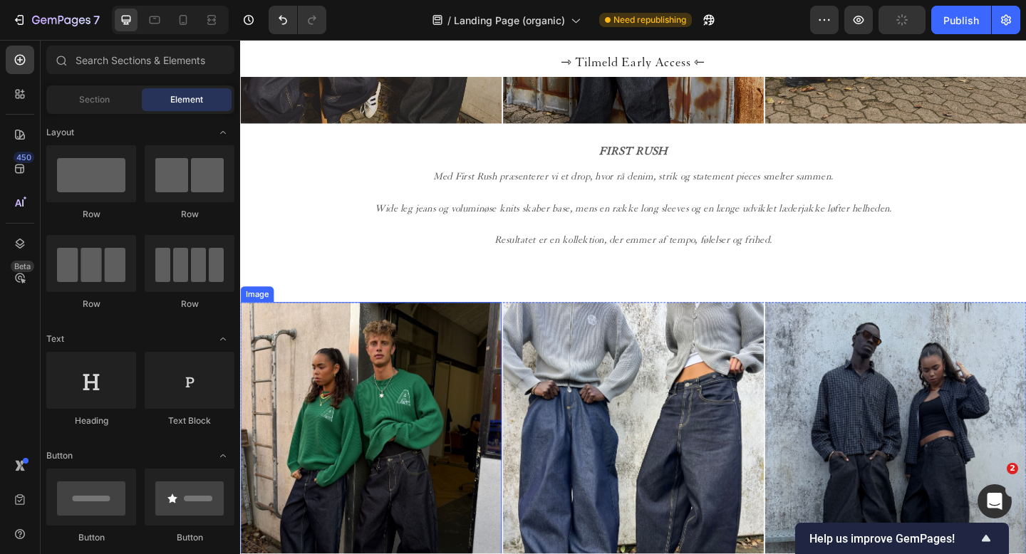
scroll to position [958, 0]
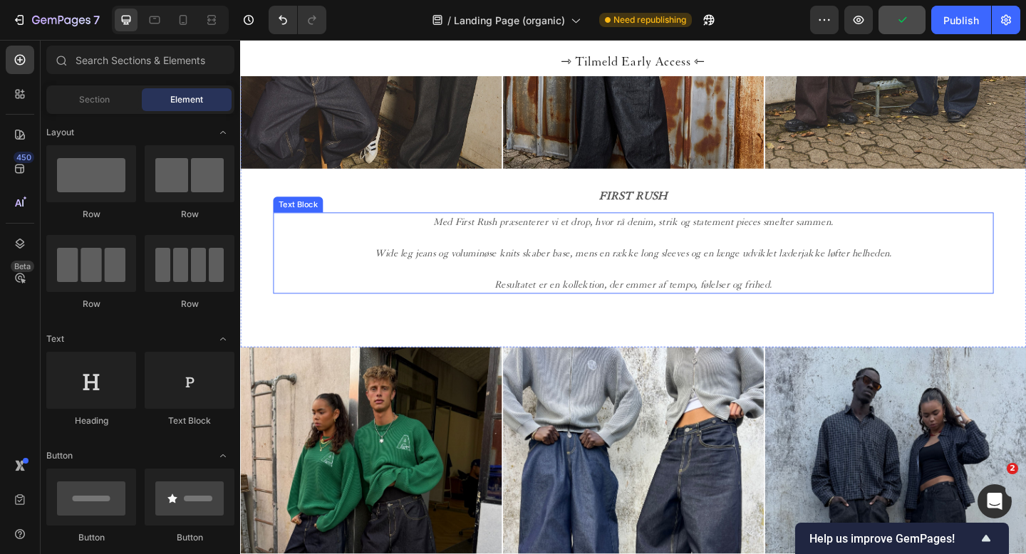
click at [598, 286] on p "Med First Rush præsenterer vi et drop, hvor rå denim, strik og statement pieces…" at bounding box center [667, 272] width 781 height 86
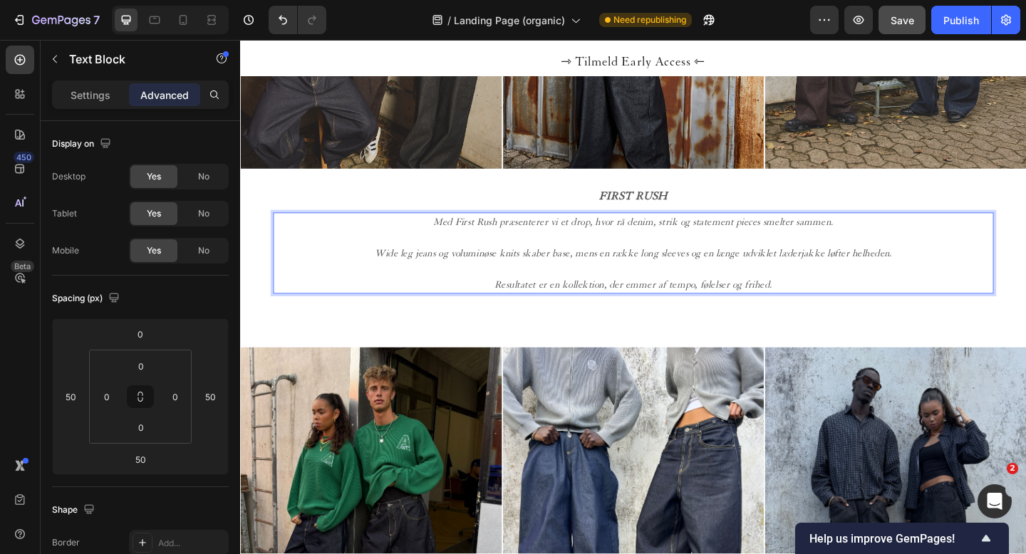
click at [611, 286] on p "Med First Rush præsenterer vi et drop, hvor rå denim, strik og statement pieces…" at bounding box center [667, 272] width 781 height 86
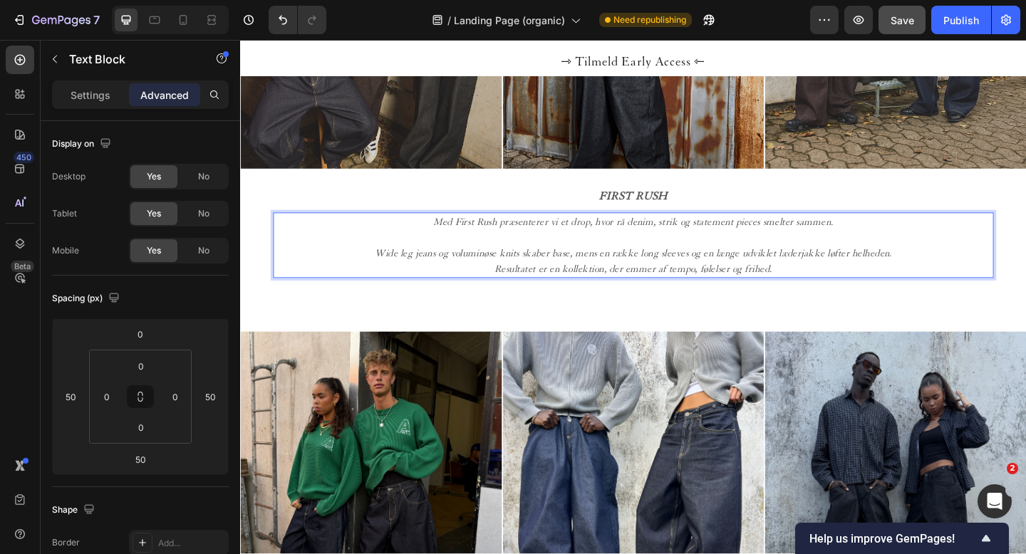
click at [604, 253] on p "Med First Rush præsenterer vi et drop, hvor rå denim, strik og statement pieces…" at bounding box center [667, 263] width 781 height 68
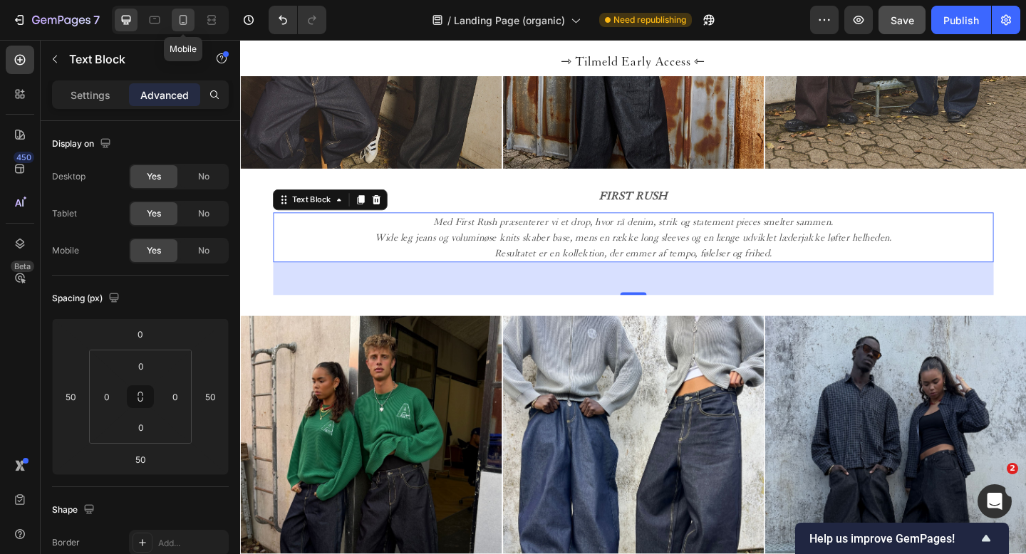
click at [185, 19] on icon at bounding box center [183, 20] width 14 height 14
type input "0"
type input "16"
type input "0"
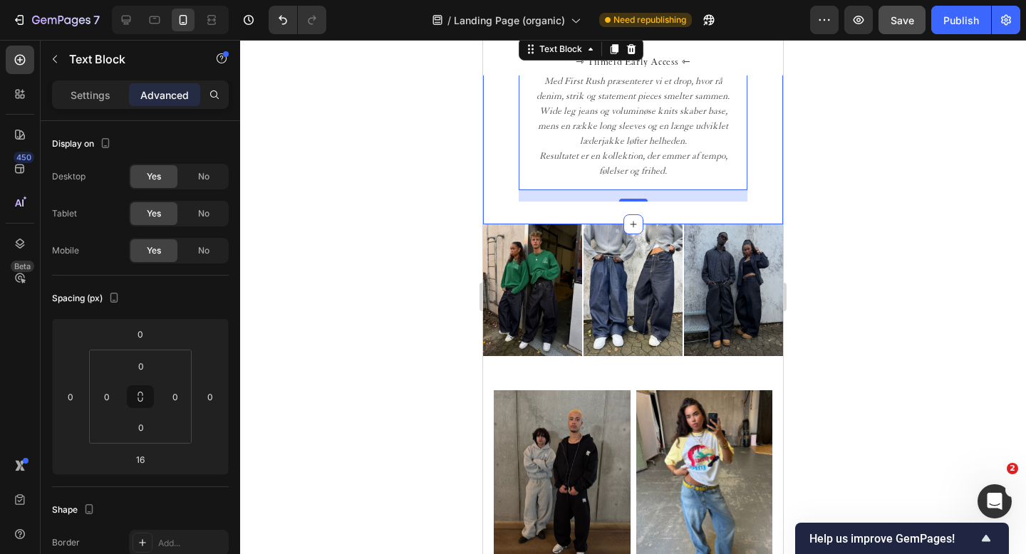
scroll to position [813, 0]
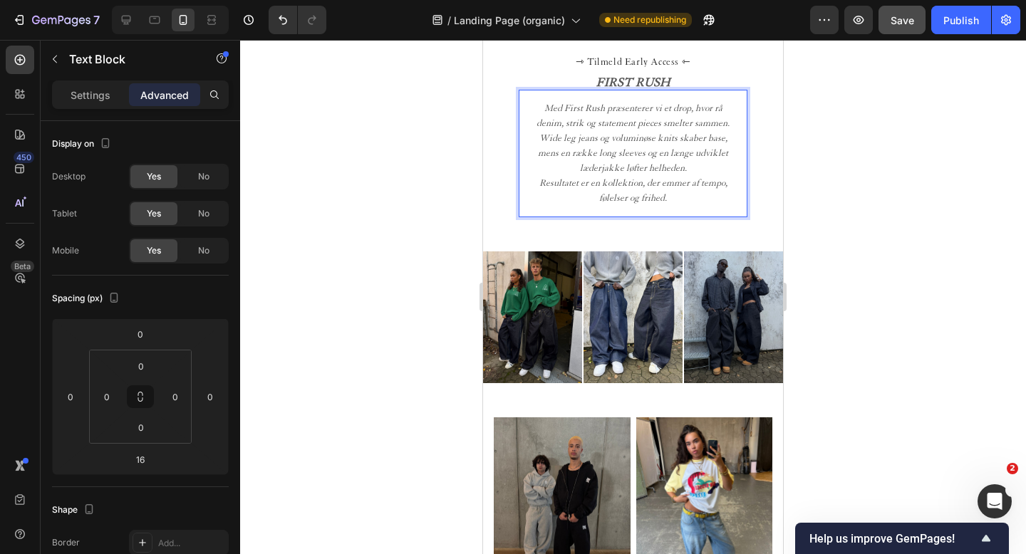
click at [685, 200] on p "Med First Rush præsenterer vi et drop, hvor rå denim, strik og statement pieces…" at bounding box center [633, 153] width 206 height 105
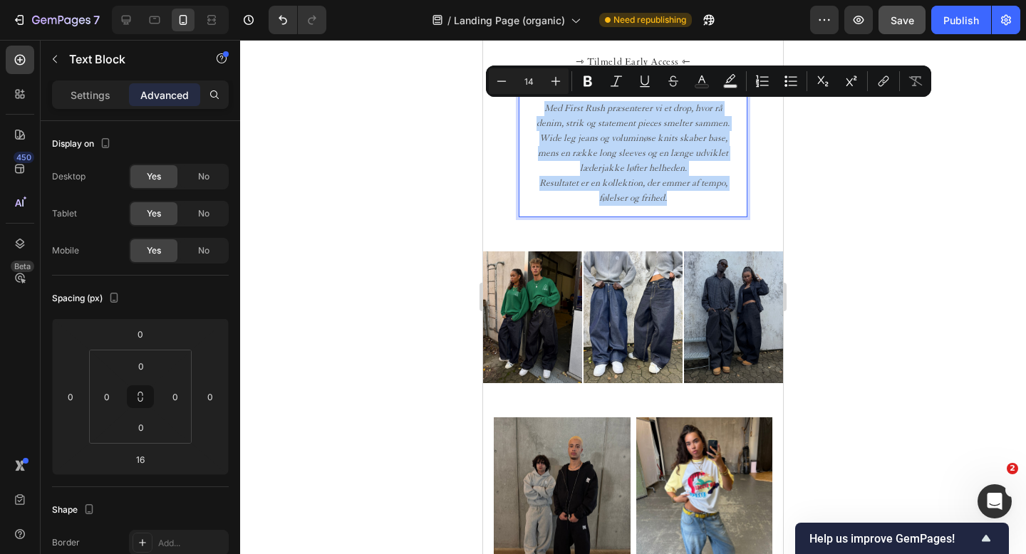
drag, startPoint x: 686, startPoint y: 200, endPoint x: 539, endPoint y: 105, distance: 175.3
click at [537, 105] on p "Med First Rush præsenterer vi et drop, hvor rå denim, strik og statement pieces…" at bounding box center [633, 153] width 206 height 105
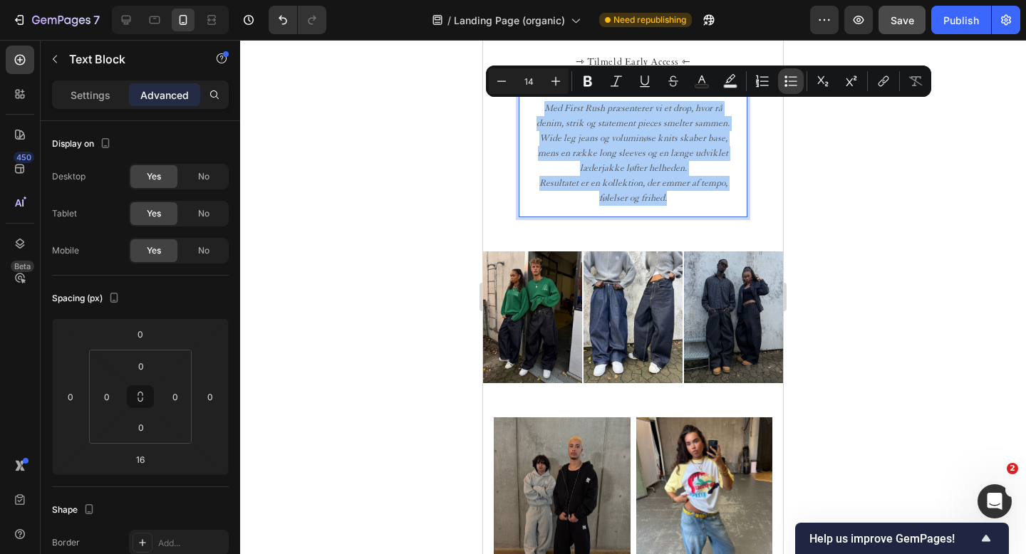
click at [785, 79] on icon "Editor contextual toolbar" at bounding box center [791, 81] width 14 height 14
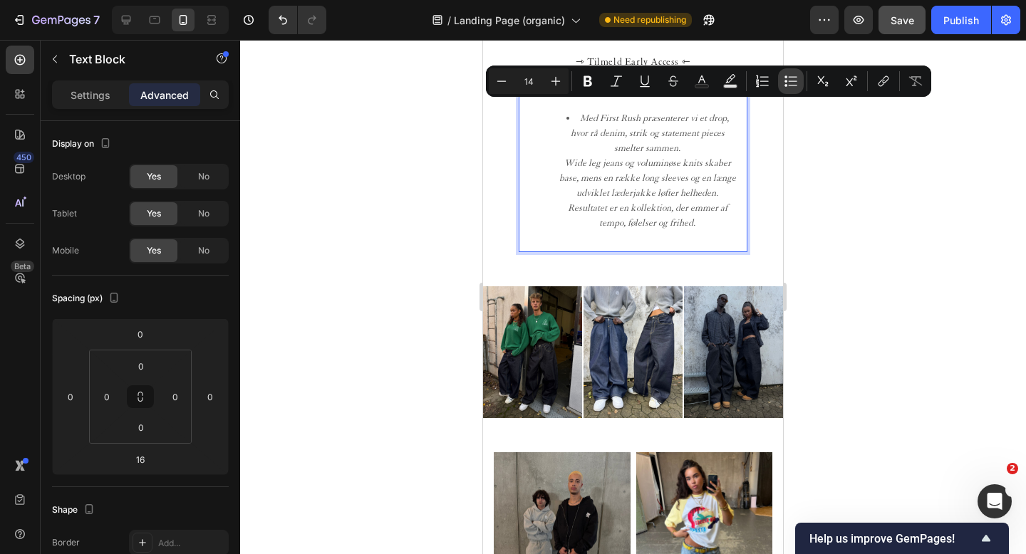
click at [785, 79] on icon "Editor contextual toolbar" at bounding box center [791, 81] width 14 height 14
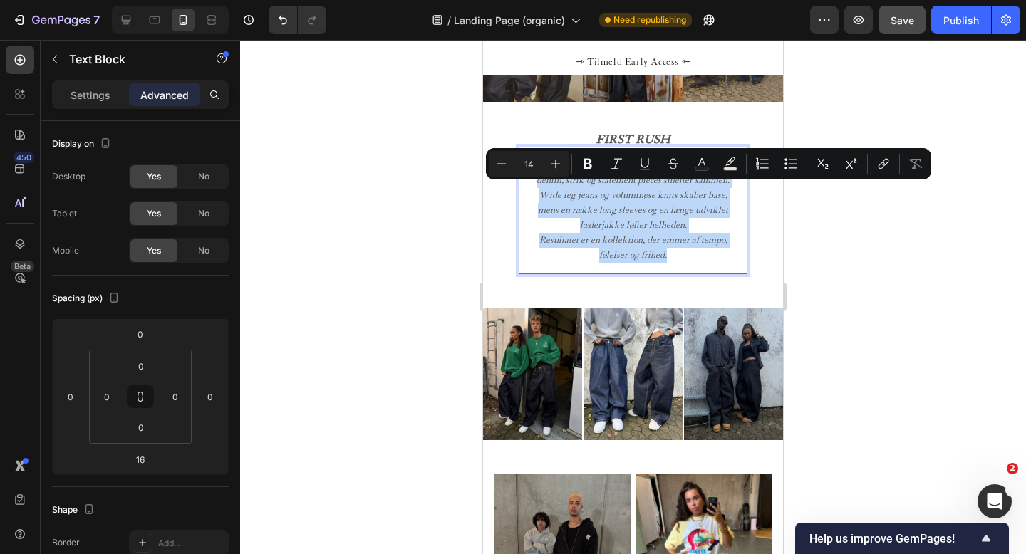
scroll to position [727, 0]
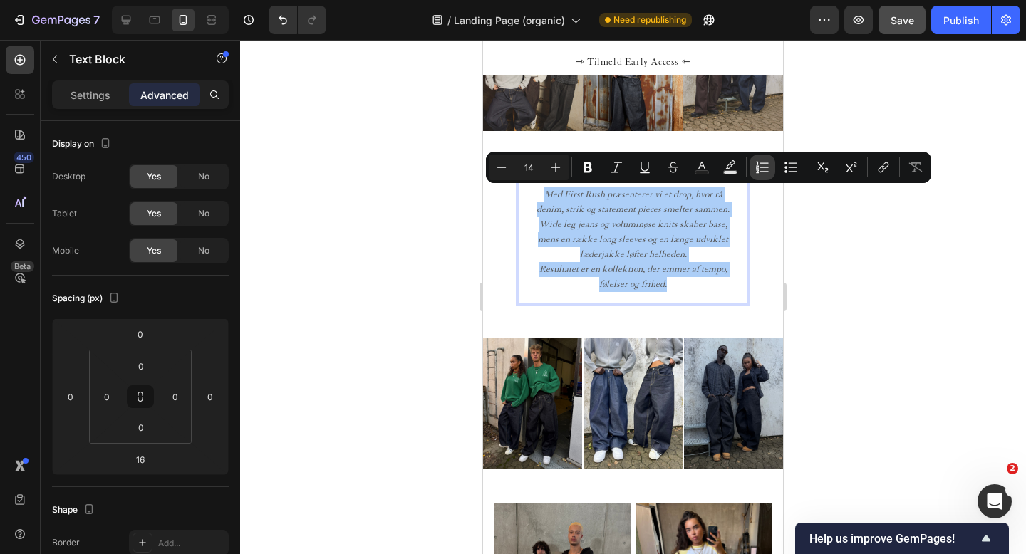
click at [765, 166] on icon "Editor contextual toolbar" at bounding box center [762, 167] width 14 height 14
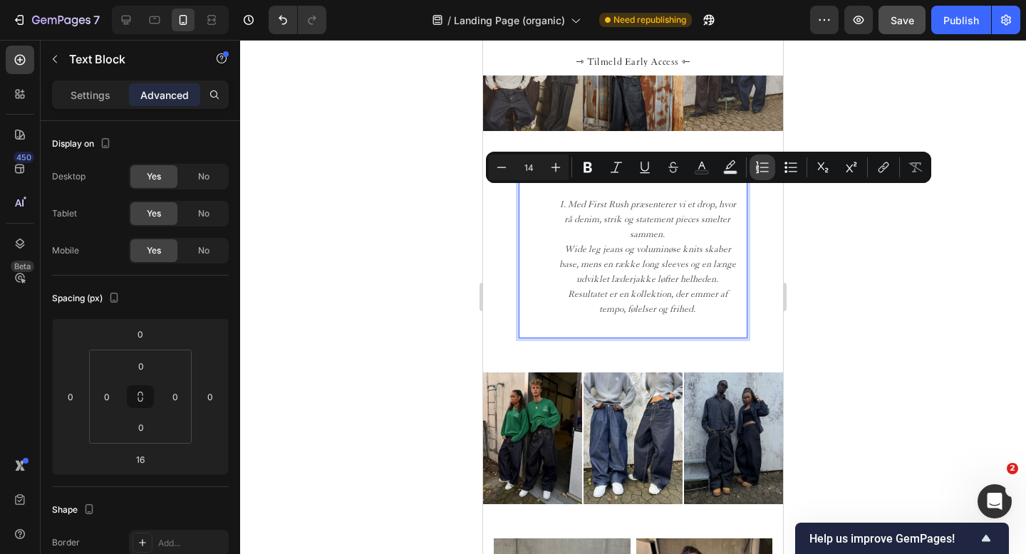
click at [765, 166] on icon "Editor contextual toolbar" at bounding box center [762, 167] width 14 height 14
type input "14"
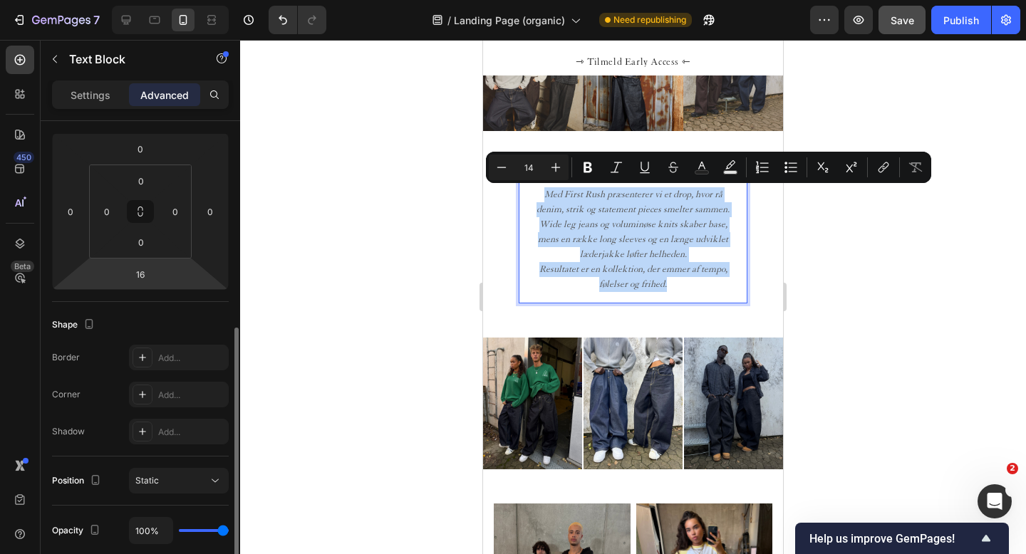
scroll to position [0, 0]
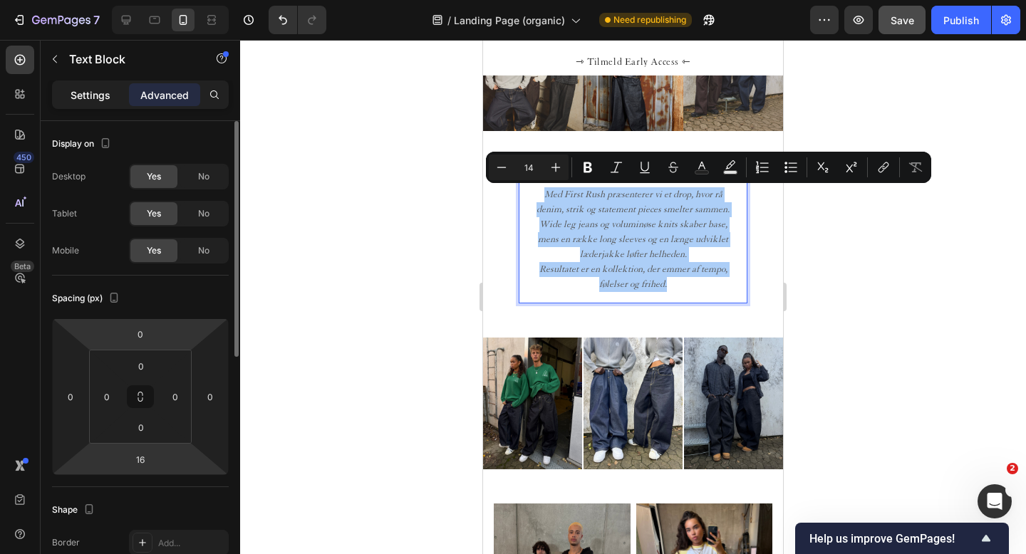
click at [91, 85] on div "Settings" at bounding box center [90, 94] width 71 height 23
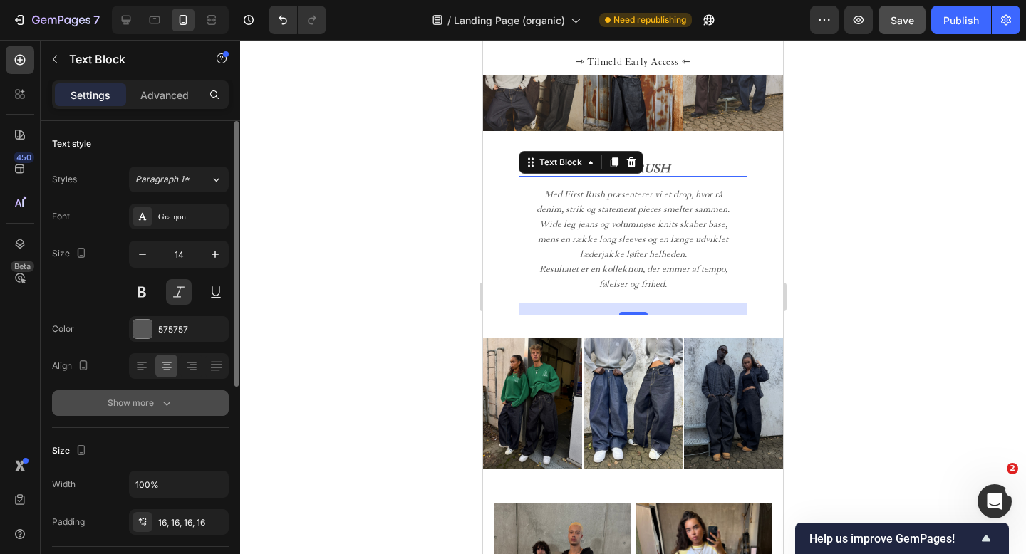
click at [140, 396] on div "Show more" at bounding box center [141, 403] width 66 height 14
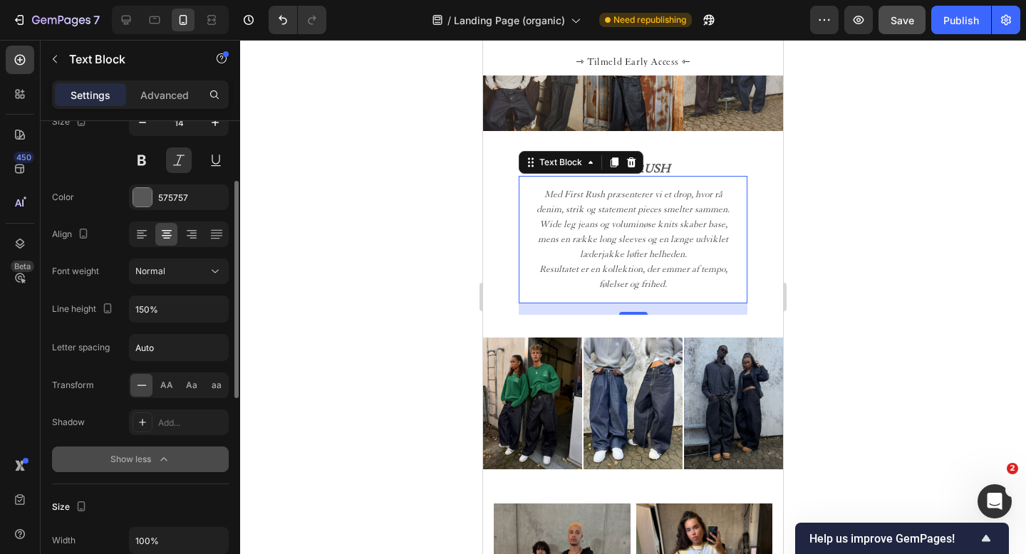
scroll to position [133, 0]
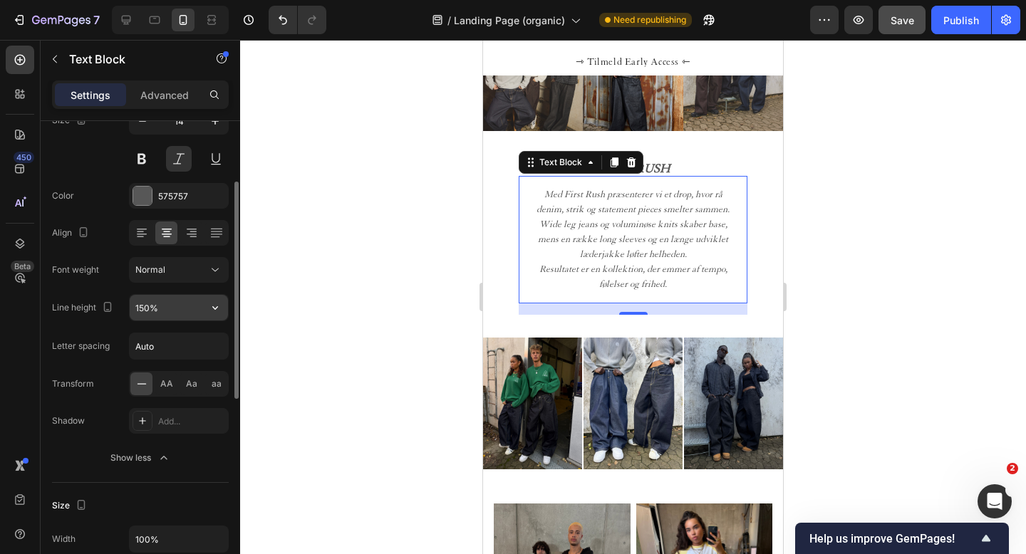
click at [174, 311] on input "150%" at bounding box center [179, 308] width 98 height 26
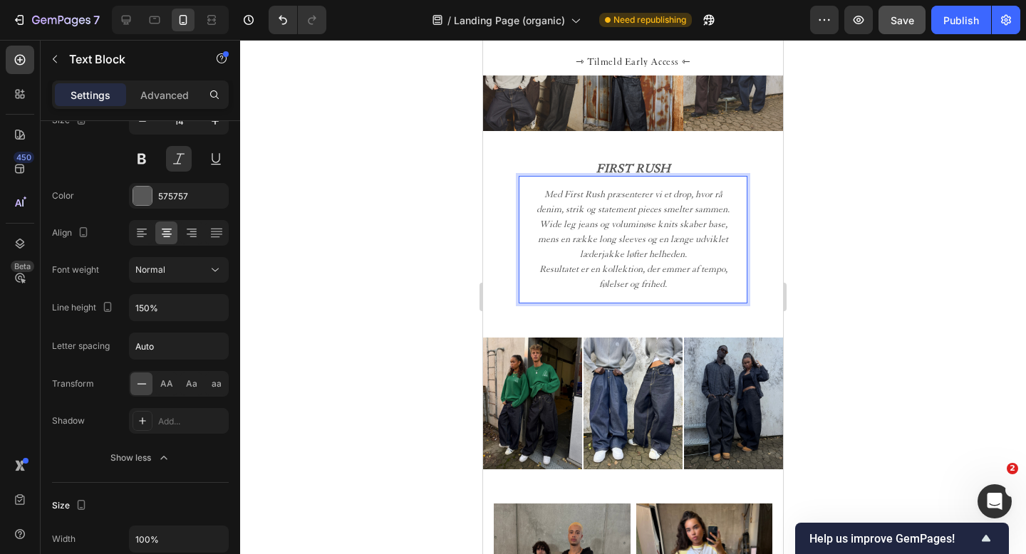
click at [731, 211] on p "Med First Rush præsenterer vi et drop, hvor rå denim, strik og statement pieces…" at bounding box center [633, 239] width 206 height 105
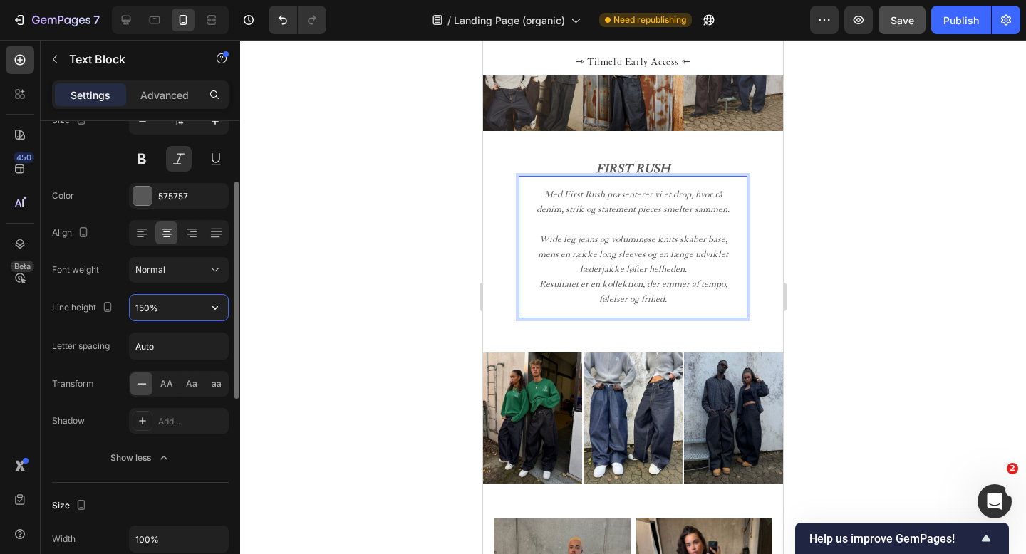
click at [142, 307] on input "150%" at bounding box center [179, 308] width 98 height 26
drag, startPoint x: 646, startPoint y: 225, endPoint x: 563, endPoint y: 225, distance: 83.4
click at [562, 225] on p "Med First Rush præsenterer vi et drop, hvor rå denim, strik og statement pieces…" at bounding box center [633, 247] width 206 height 120
click at [635, 226] on p "Med First Rush præsenterer vi et drop, hvor rå denim, strik og statement pieces…" at bounding box center [633, 247] width 206 height 120
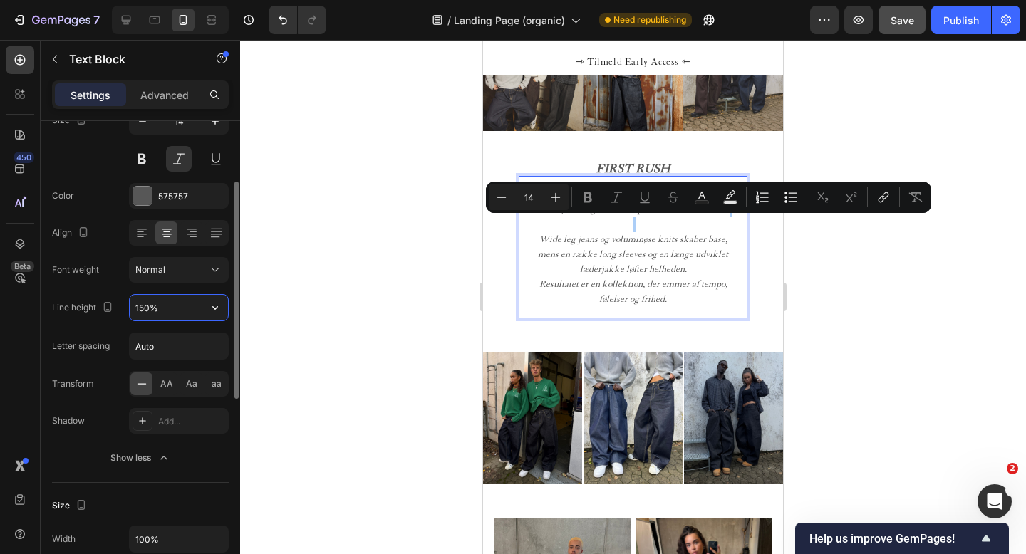
click at [143, 311] on input "150%" at bounding box center [179, 308] width 98 height 26
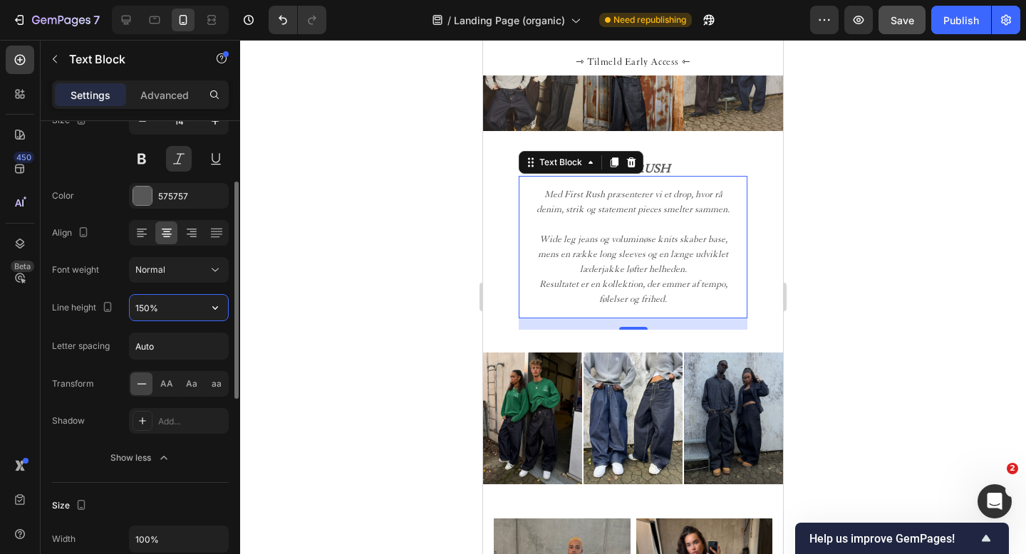
click at [143, 311] on input "150%" at bounding box center [179, 308] width 98 height 26
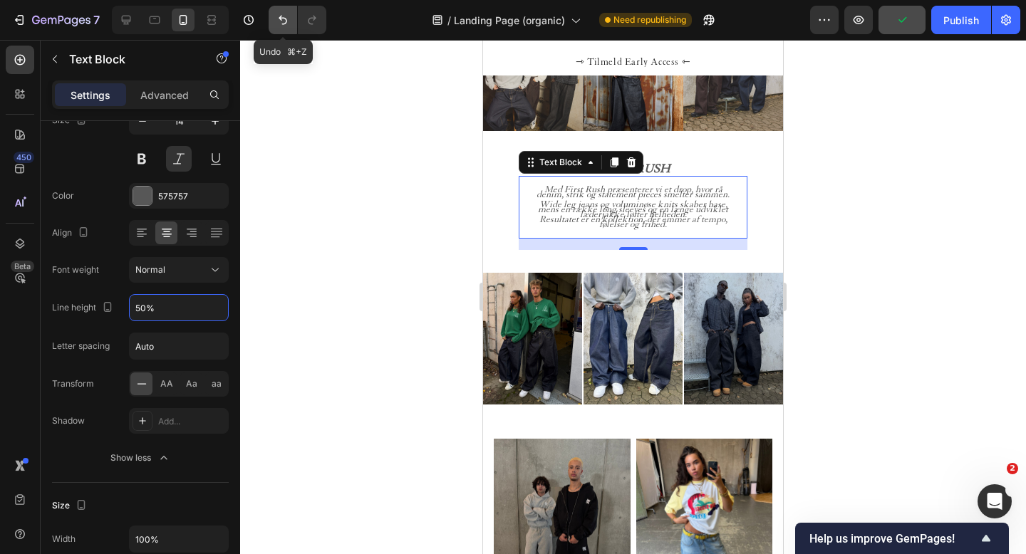
click at [281, 23] on icon "Undo/Redo" at bounding box center [283, 20] width 14 height 14
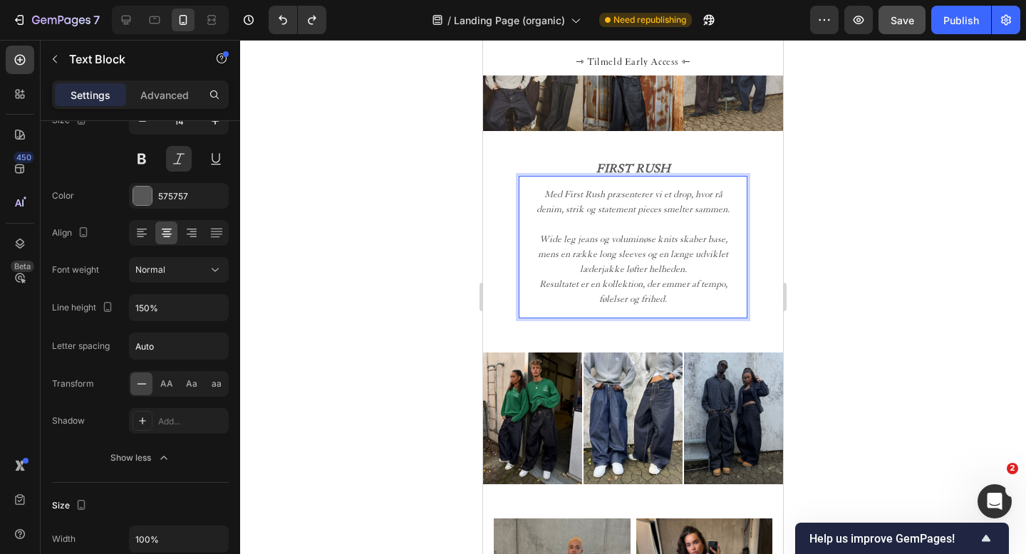
drag, startPoint x: 732, startPoint y: 212, endPoint x: 523, endPoint y: 212, distance: 208.8
click at [523, 212] on div "Med First Rush præsenterer vi et drop, hvor rå denim, strik og statement pieces…" at bounding box center [633, 247] width 229 height 143
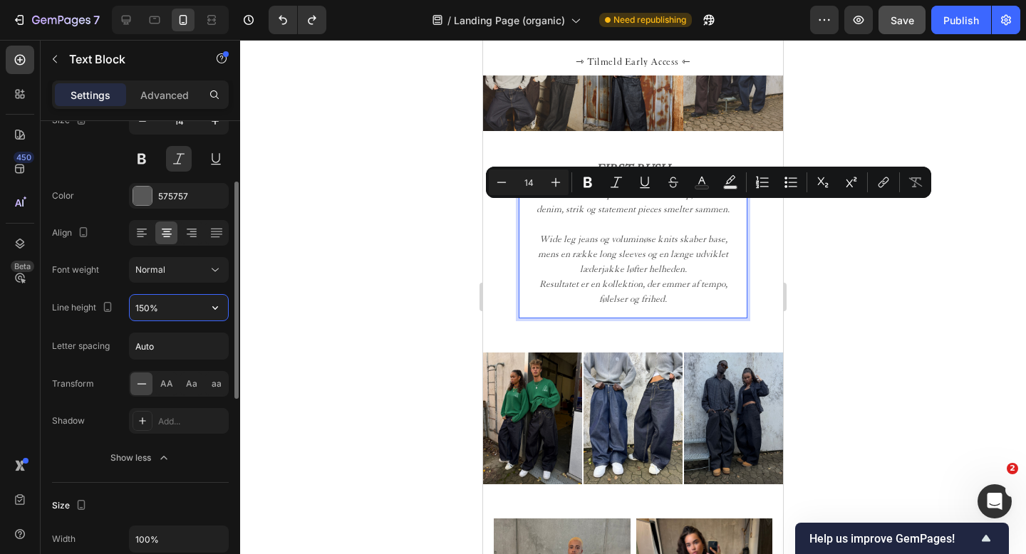
click at [147, 311] on input "150%" at bounding box center [179, 308] width 98 height 26
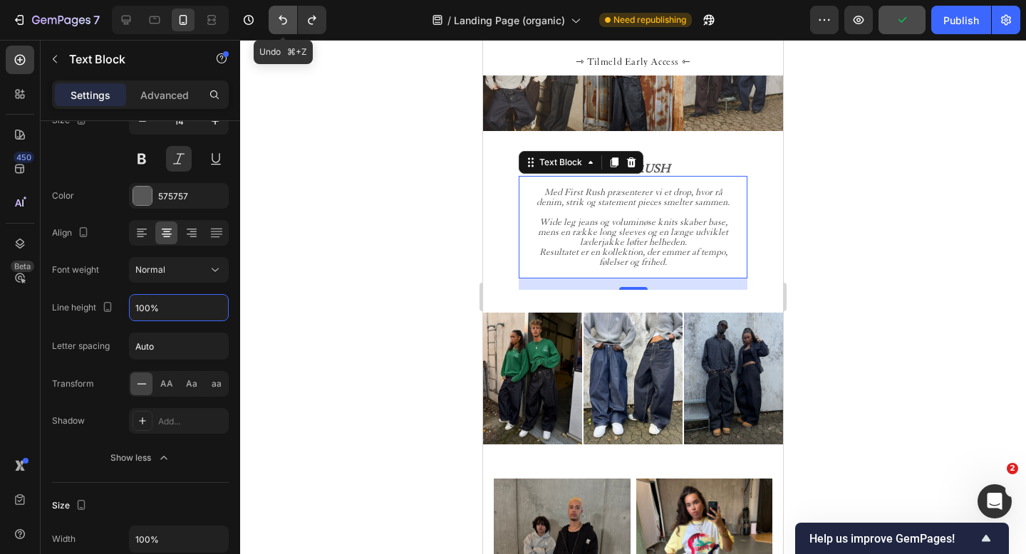
click at [281, 25] on icon "Undo/Redo" at bounding box center [283, 20] width 14 height 14
type input "150%"
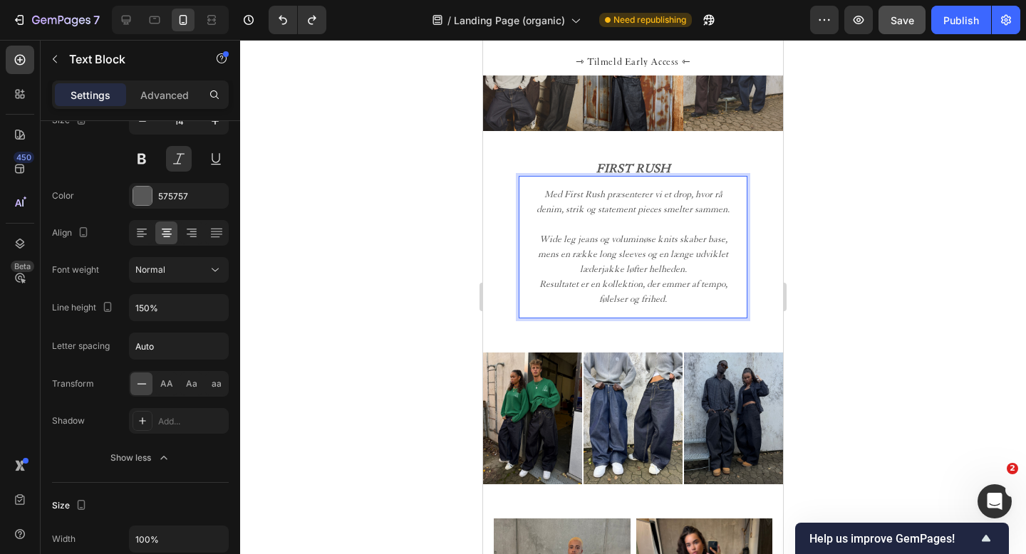
click at [703, 269] on p "Med First Rush præsenterer vi et drop, hvor rå denim, strik og statement pieces…" at bounding box center [633, 247] width 206 height 120
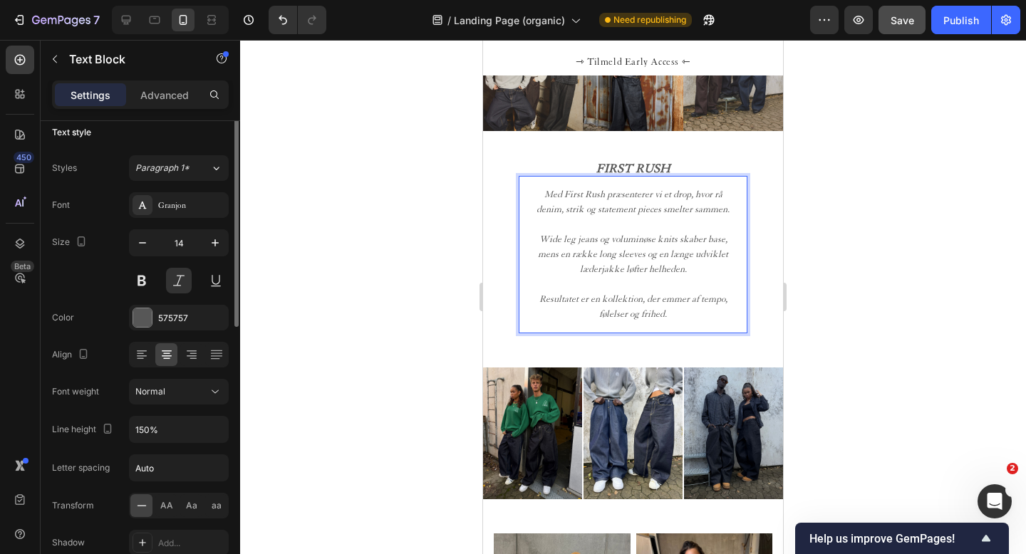
scroll to position [0, 0]
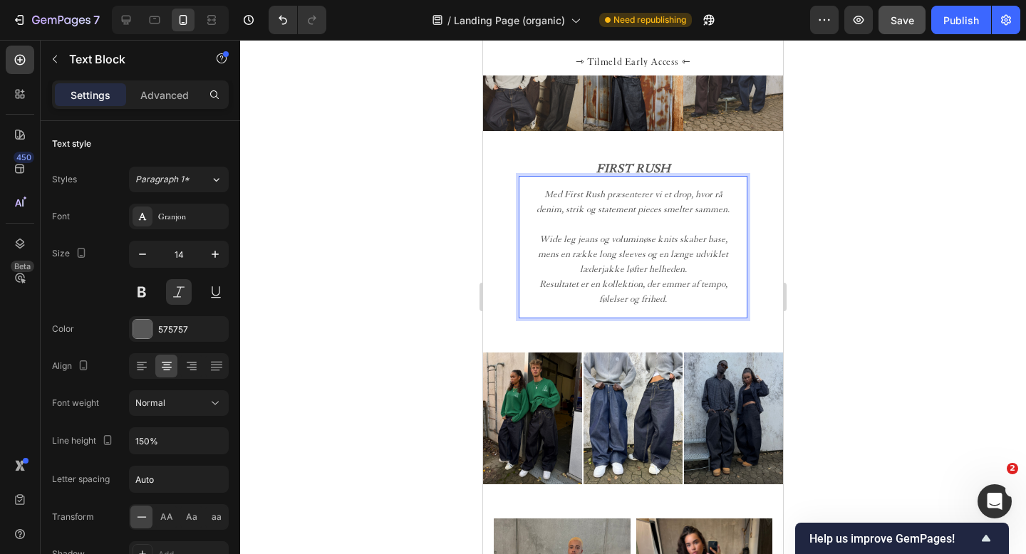
click at [627, 226] on p "Med First Rush præsenterer vi et drop, hvor rå denim, strik og statement pieces…" at bounding box center [633, 247] width 206 height 120
click at [711, 268] on p "⁠⁠⁠⁠⁠⁠⁠ Wide leg jeans og voluminøse knits skaber base, mens en række long slee…" at bounding box center [633, 262] width 206 height 90
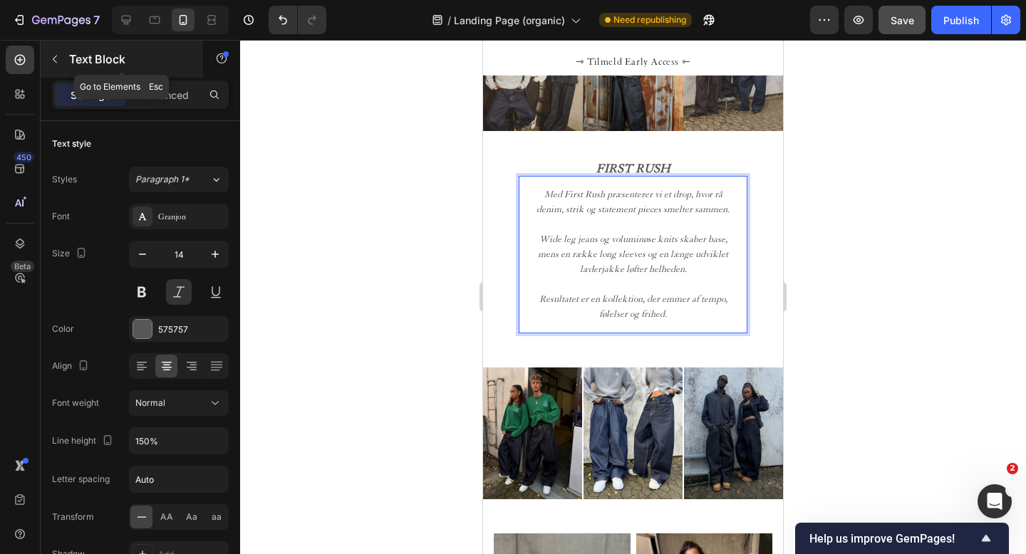
click at [61, 57] on button "button" at bounding box center [54, 59] width 23 height 23
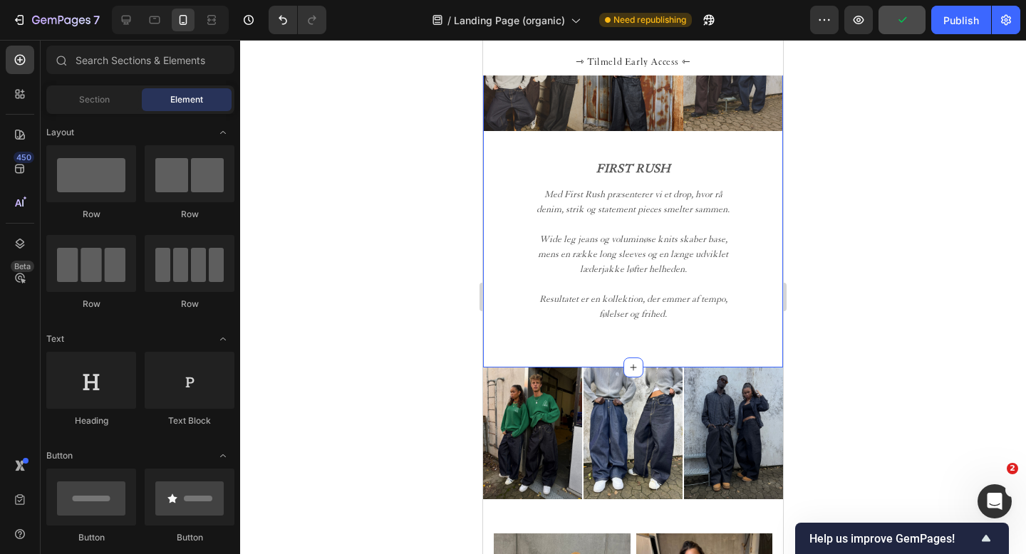
click at [662, 334] on div "Image Image Image Row FIRST RUSH Text Block Med First Rush præsenterer vi et dr…" at bounding box center [633, 163] width 300 height 364
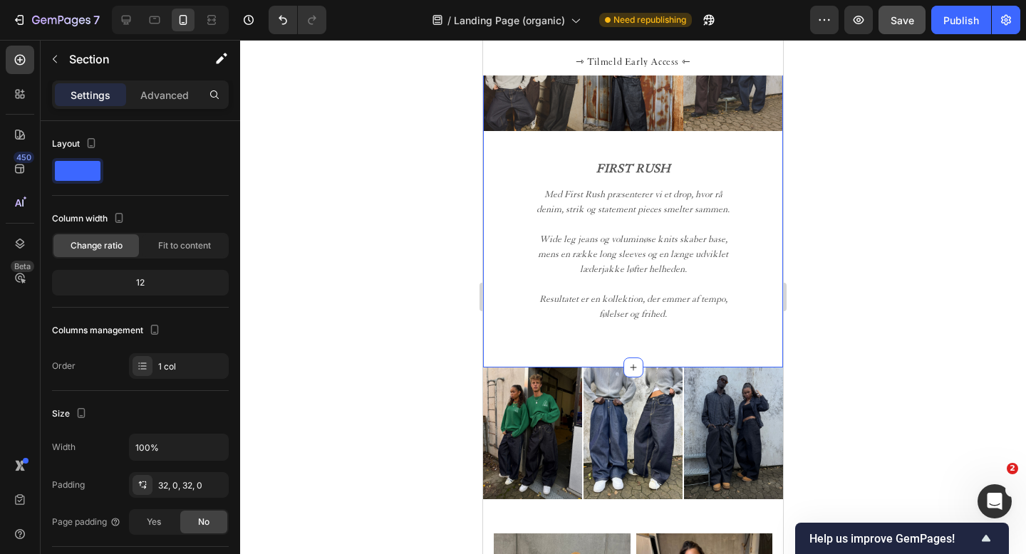
click at [609, 344] on div "Image Image Image Row FIRST RUSH Text Block Med First Rush præsenterer vi et dr…" at bounding box center [633, 163] width 300 height 364
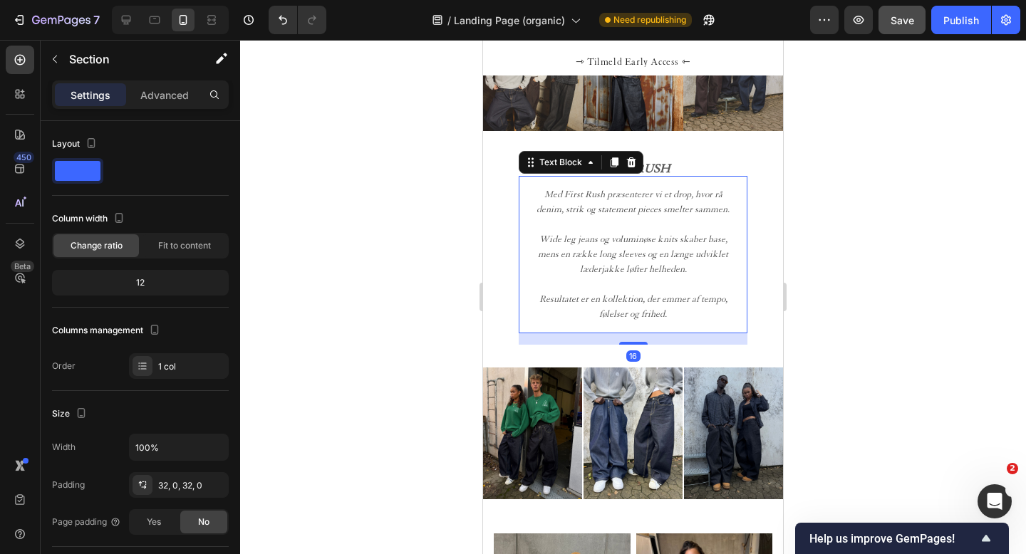
click at [671, 324] on div "Med First Rush præsenterer vi et drop, hvor rå denim, strik og statement pieces…" at bounding box center [633, 254] width 229 height 157
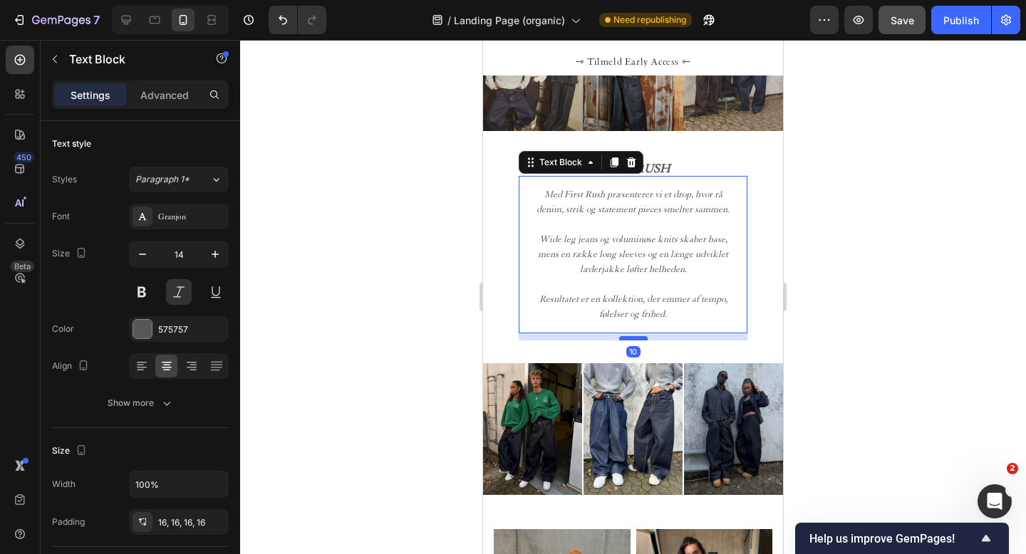
click at [641, 338] on div at bounding box center [633, 338] width 29 height 4
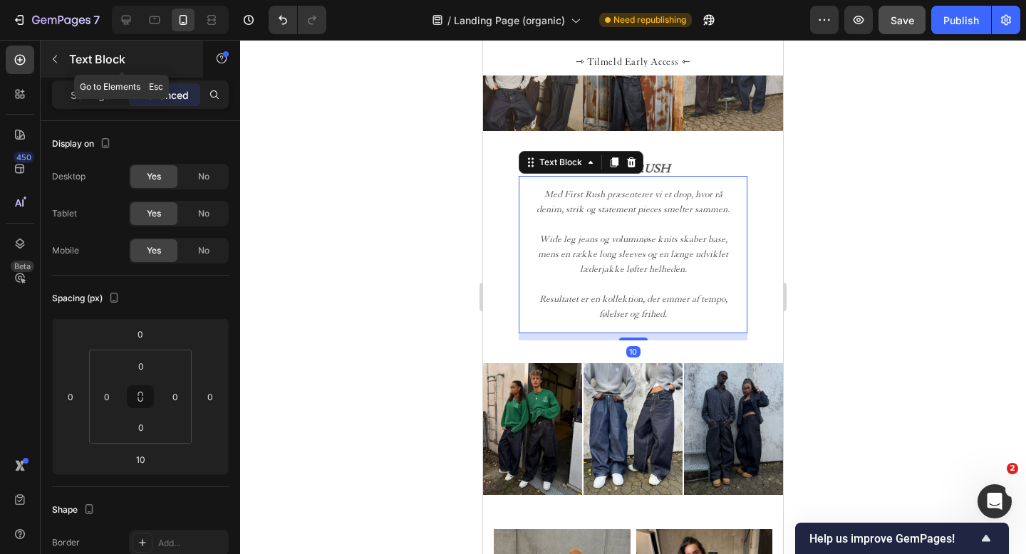
click at [57, 59] on icon "button" at bounding box center [54, 58] width 11 height 11
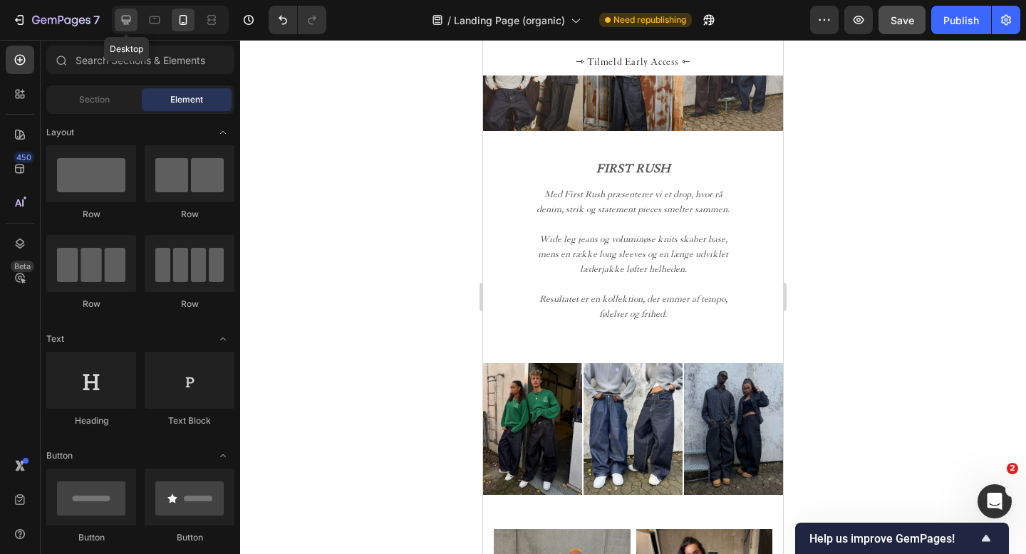
click at [121, 16] on icon at bounding box center [126, 20] width 14 height 14
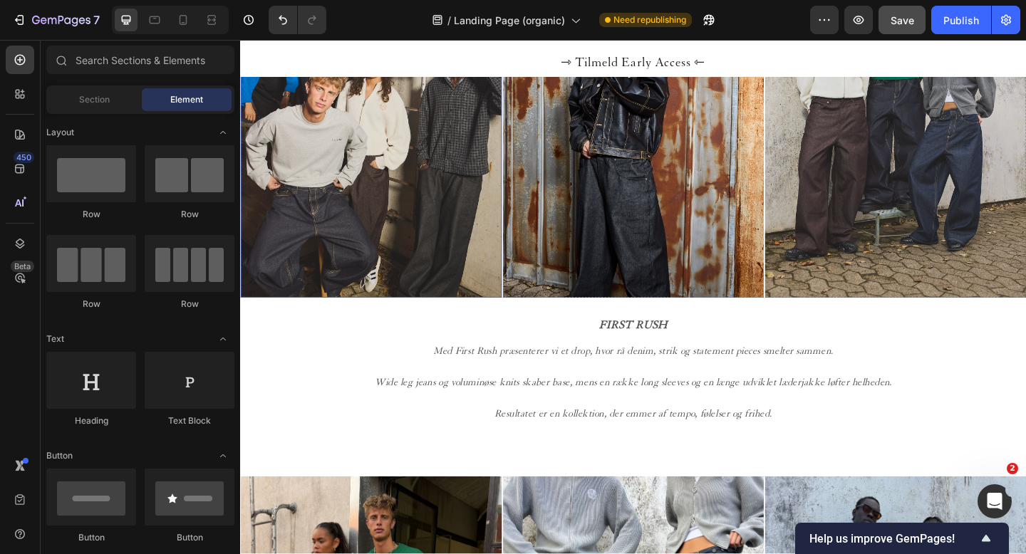
scroll to position [821, 0]
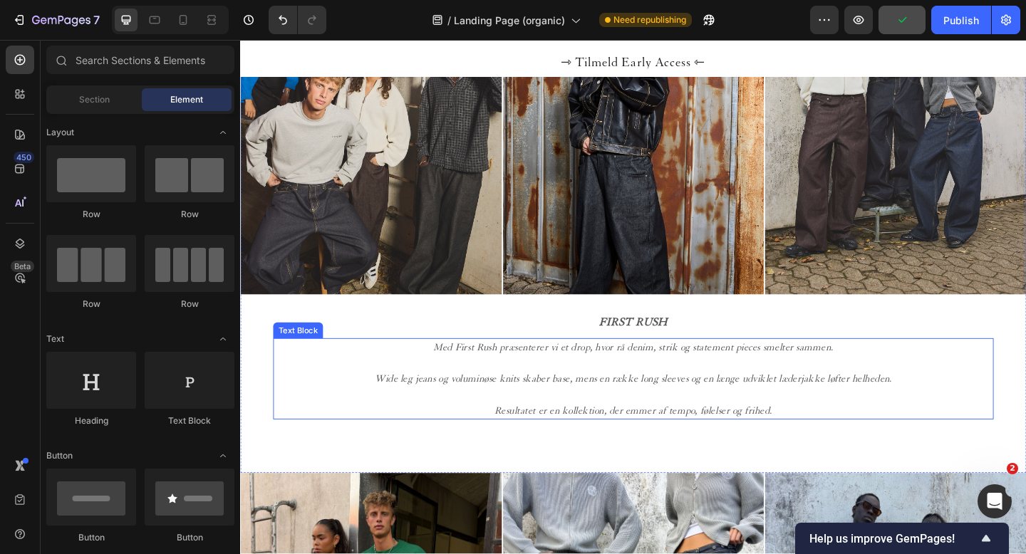
click at [628, 435] on p "⁠⁠⁠⁠⁠⁠⁠ Resultatet er en kollektion, der emmer af tempo, følelser og frihed." at bounding box center [667, 435] width 781 height 34
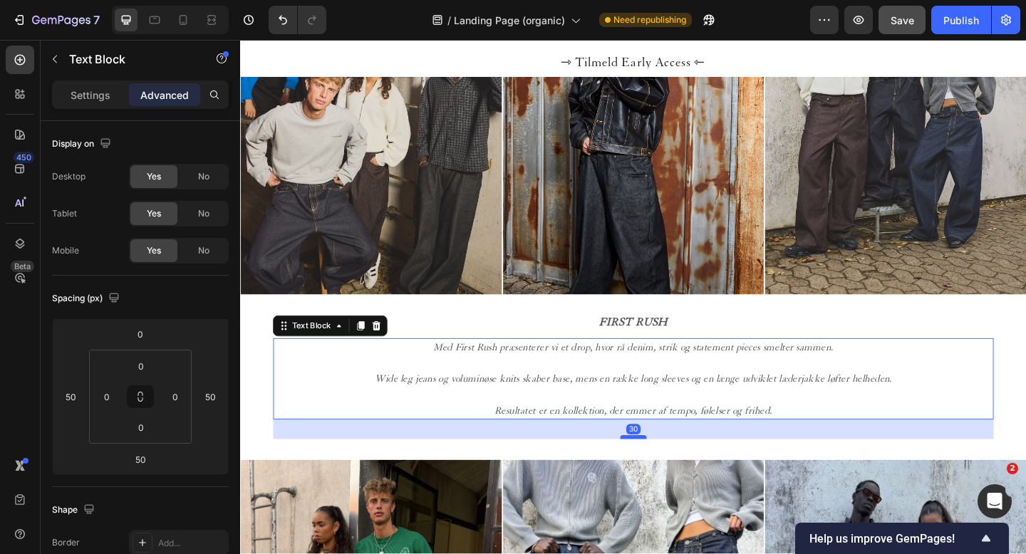
drag, startPoint x: 678, startPoint y: 485, endPoint x: 678, endPoint y: 471, distance: 14.3
click at [678, 471] on div at bounding box center [667, 472] width 29 height 4
type input "30"
click at [57, 58] on icon "button" at bounding box center [54, 58] width 11 height 11
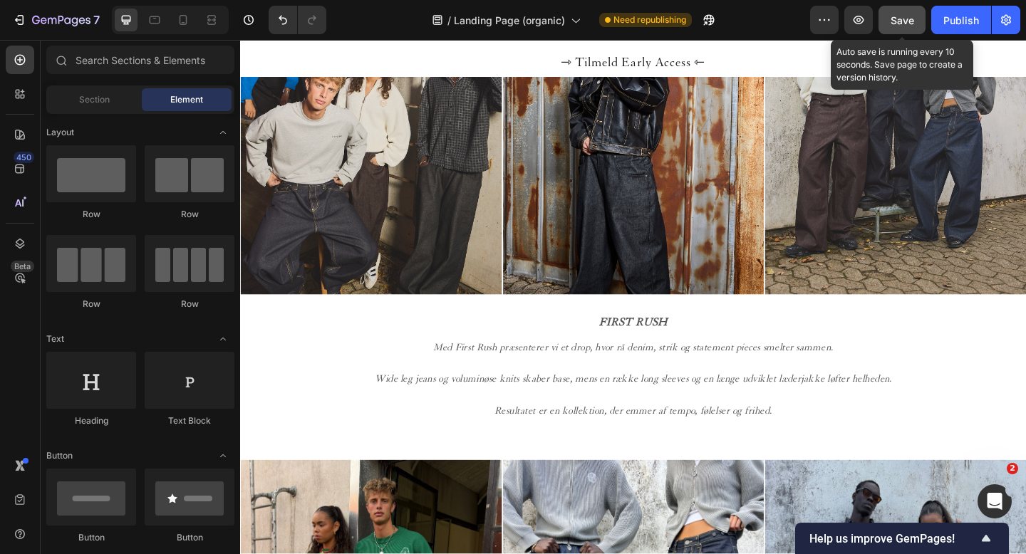
click at [904, 22] on span "Save" at bounding box center [903, 20] width 24 height 12
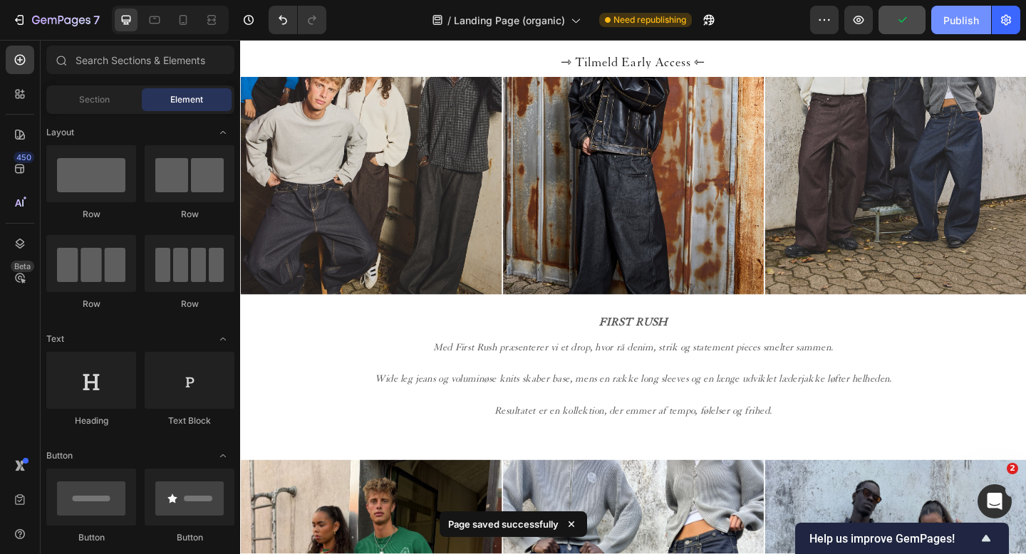
click at [950, 21] on div "Publish" at bounding box center [961, 20] width 36 height 15
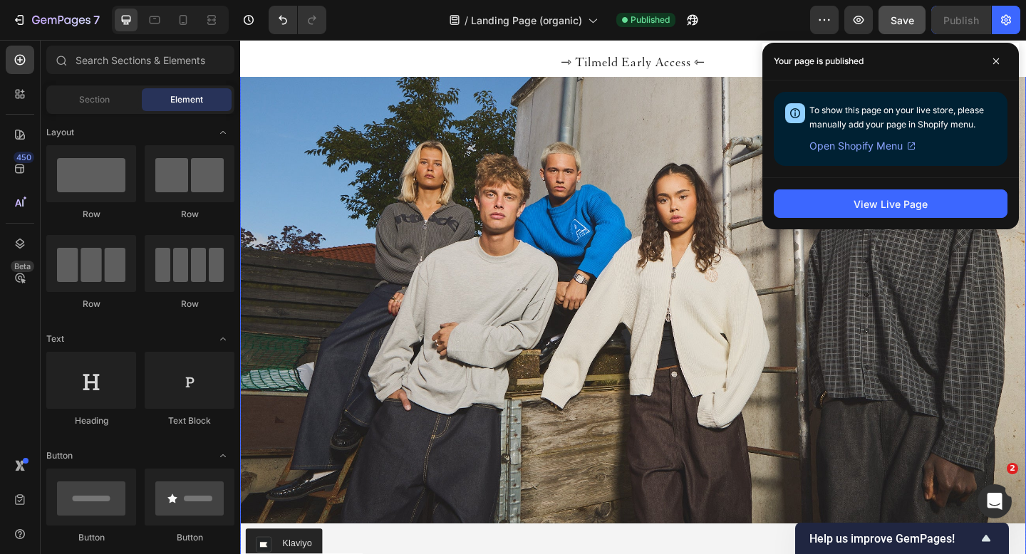
scroll to position [3217, 0]
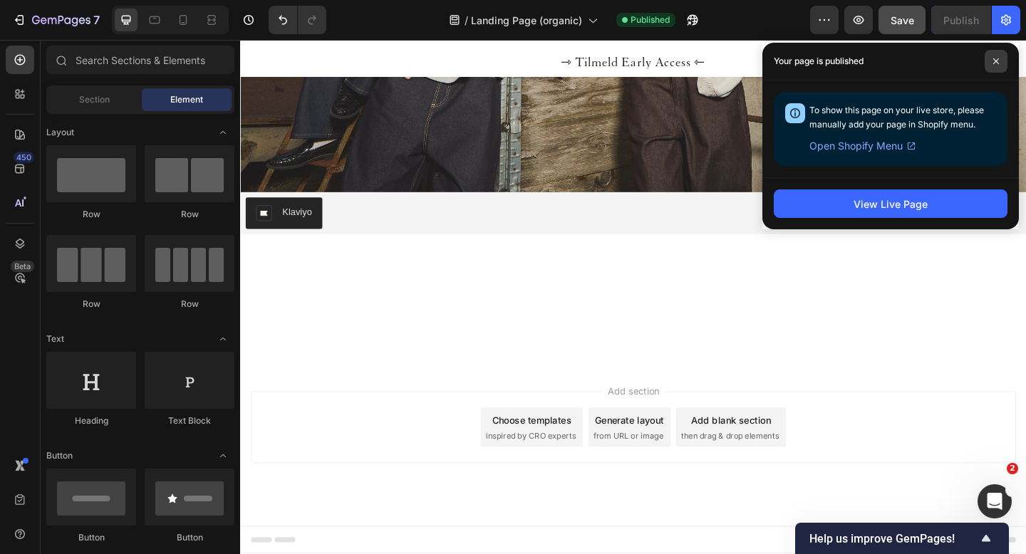
click at [998, 59] on icon at bounding box center [996, 61] width 7 height 7
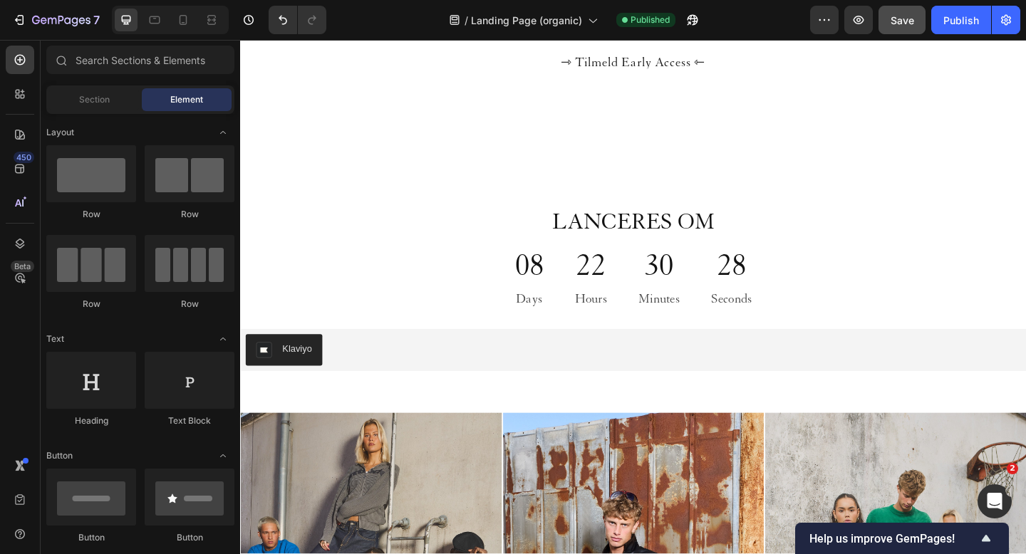
scroll to position [0, 0]
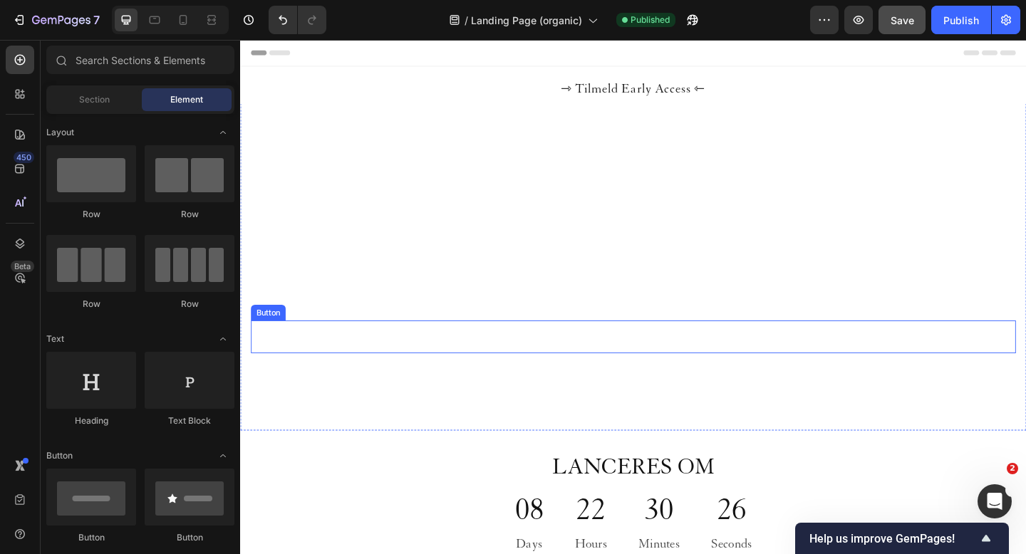
click at [558, 358] on div "Tilmeld Early Access Button" at bounding box center [668, 363] width 832 height 35
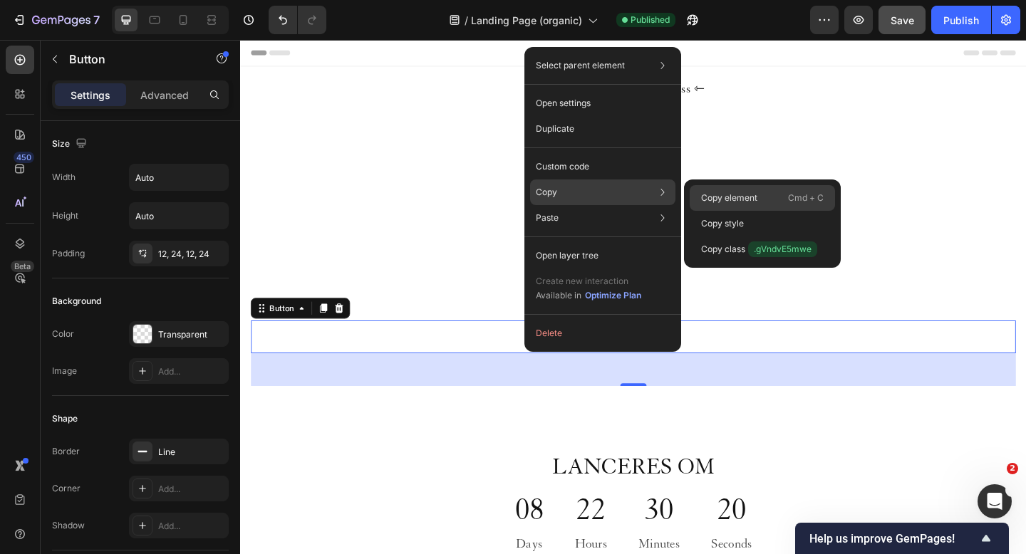
click at [730, 197] on p "Copy element" at bounding box center [729, 198] width 56 height 13
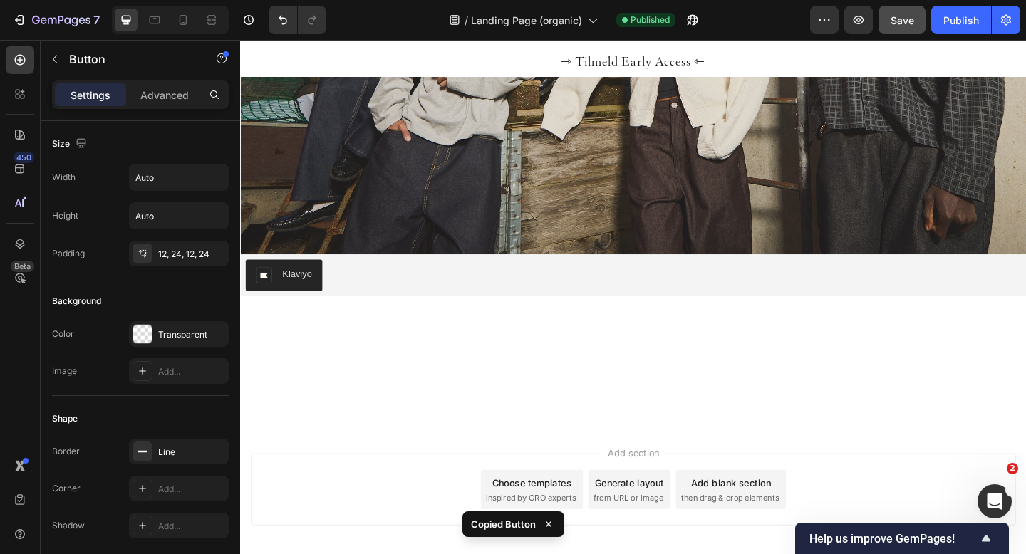
scroll to position [3217, 0]
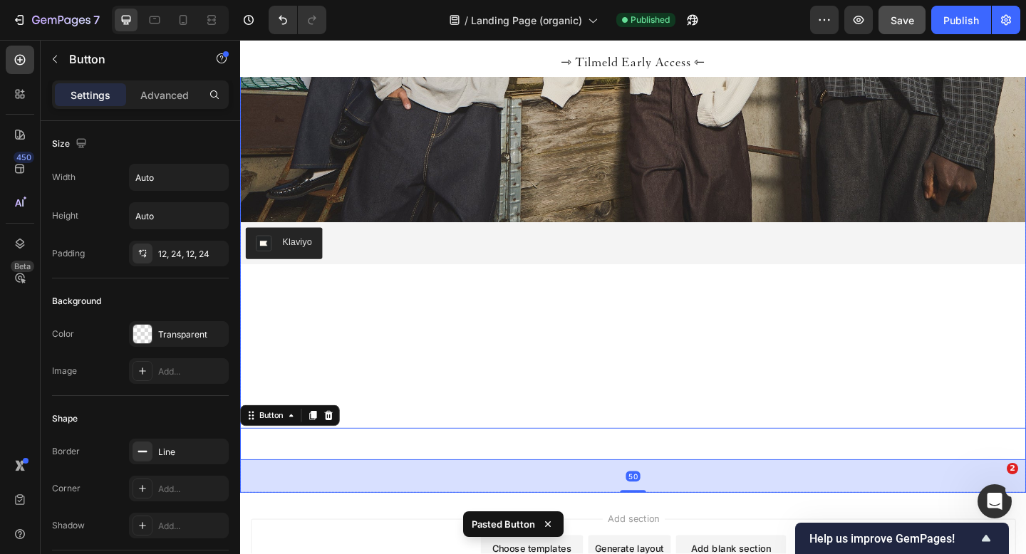
scroll to position [3262, 0]
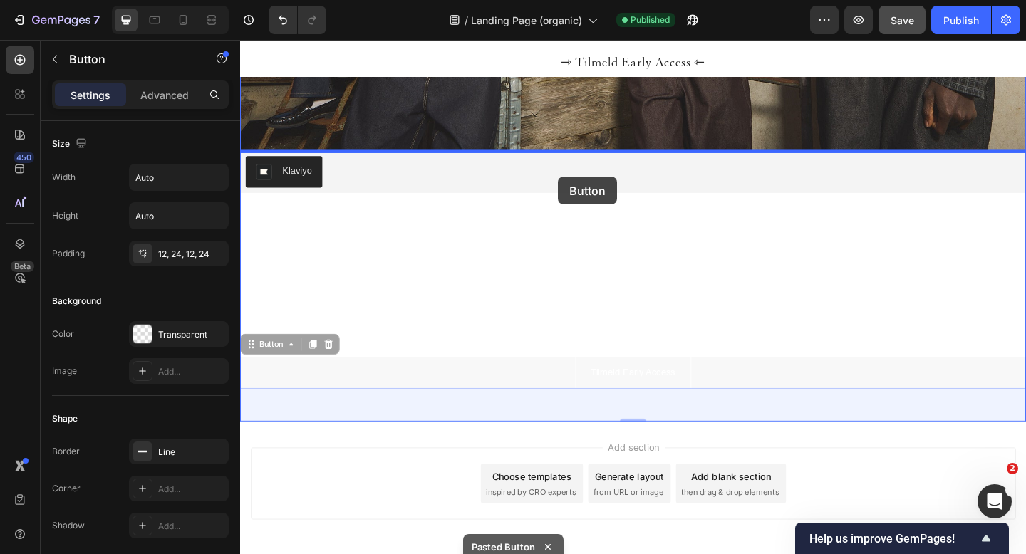
drag, startPoint x: 579, startPoint y: 405, endPoint x: 586, endPoint y: 189, distance: 216.0
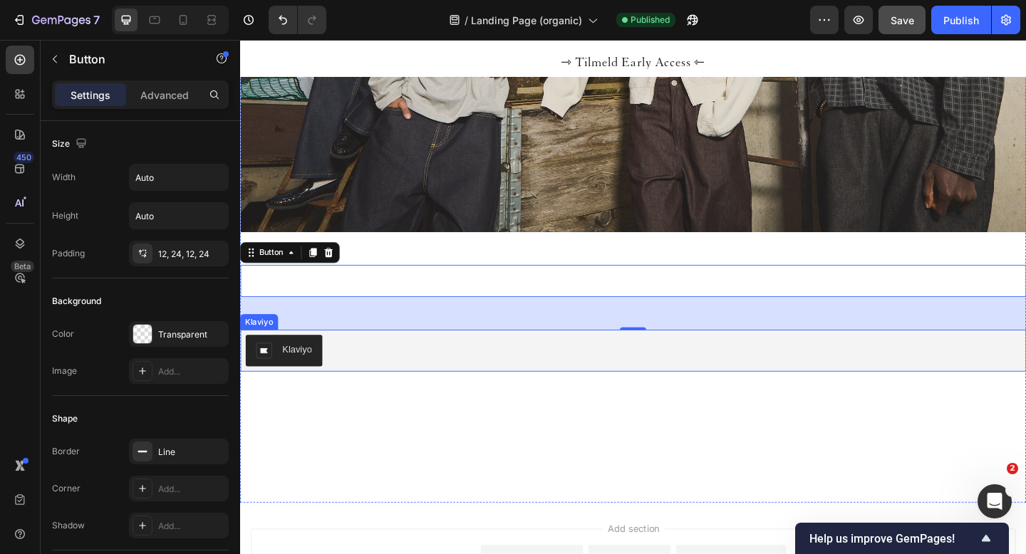
scroll to position [3157, 0]
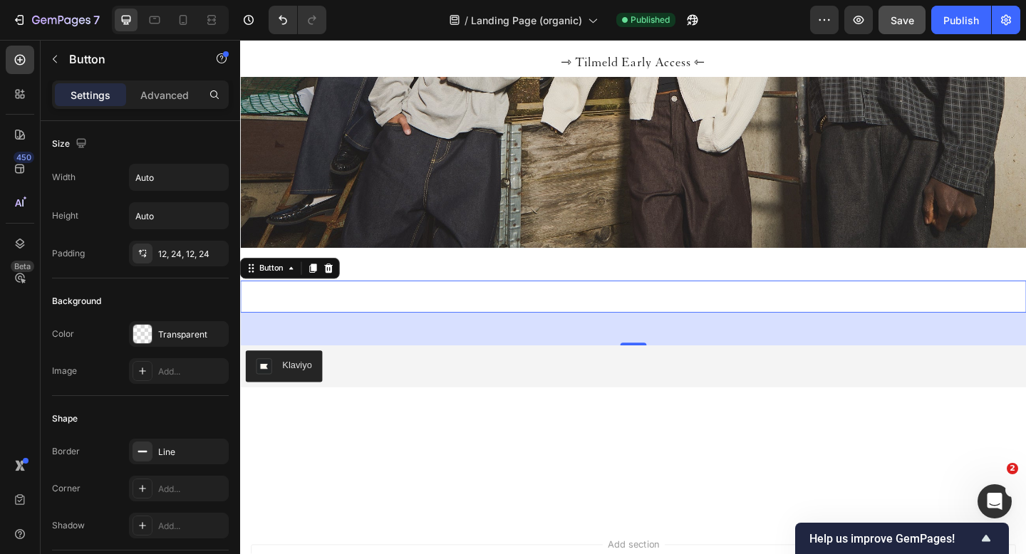
click at [555, 321] on div "Tilmeld Early Access Button 50" at bounding box center [667, 319] width 855 height 35
click at [622, 316] on p "Tilmeld Early Access" at bounding box center [668, 320] width 92 height 18
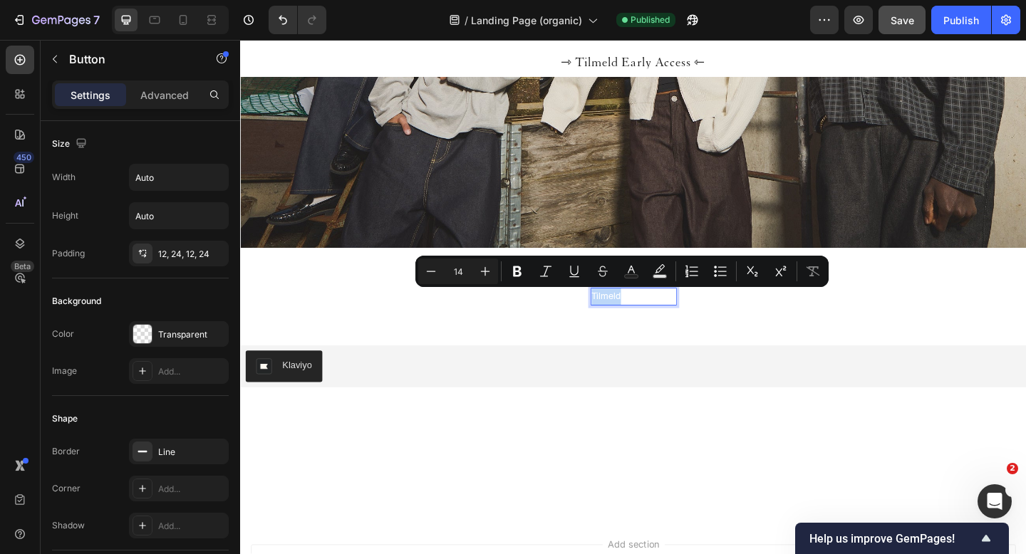
click at [748, 322] on div "Tilmeld Early Access Button 50" at bounding box center [667, 319] width 855 height 35
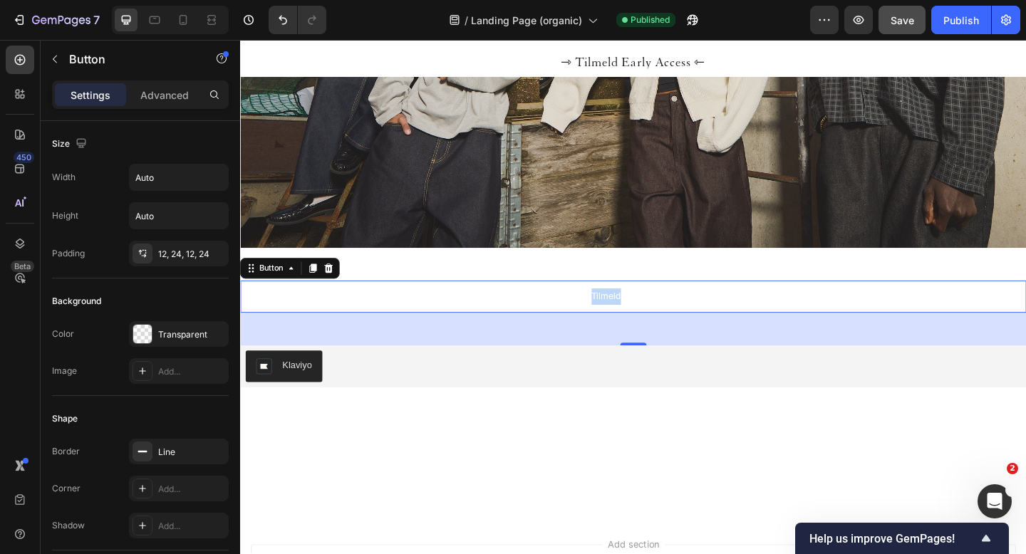
click at [586, 321] on div "Tilmeld Early Access Button 50" at bounding box center [667, 319] width 855 height 35
click at [741, 325] on div "Tilmeld Early Access Button 50" at bounding box center [667, 319] width 855 height 35
click at [683, 320] on p "Tilmeld Early Access" at bounding box center [668, 320] width 92 height 18
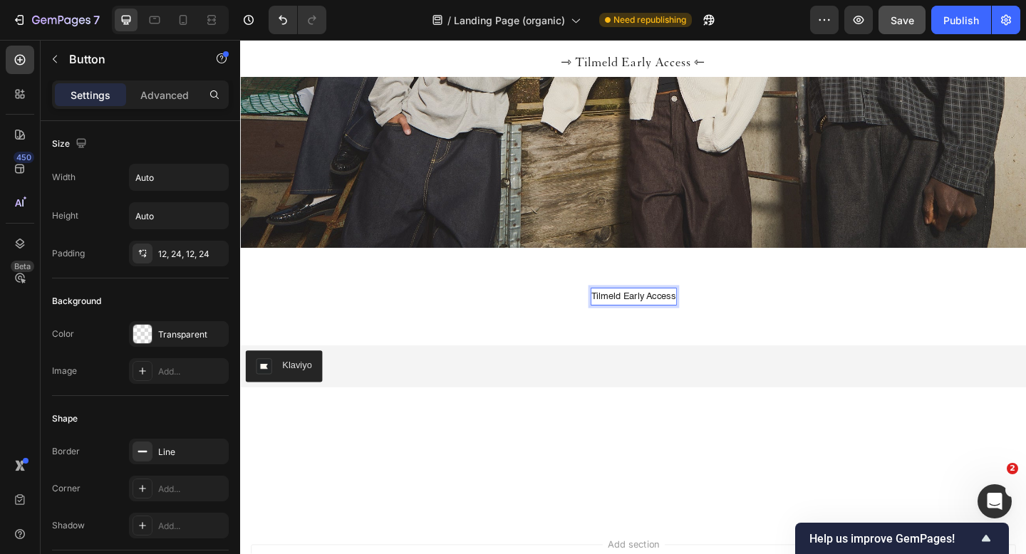
click at [643, 319] on p "Tilmeld Early Access" at bounding box center [668, 320] width 92 height 18
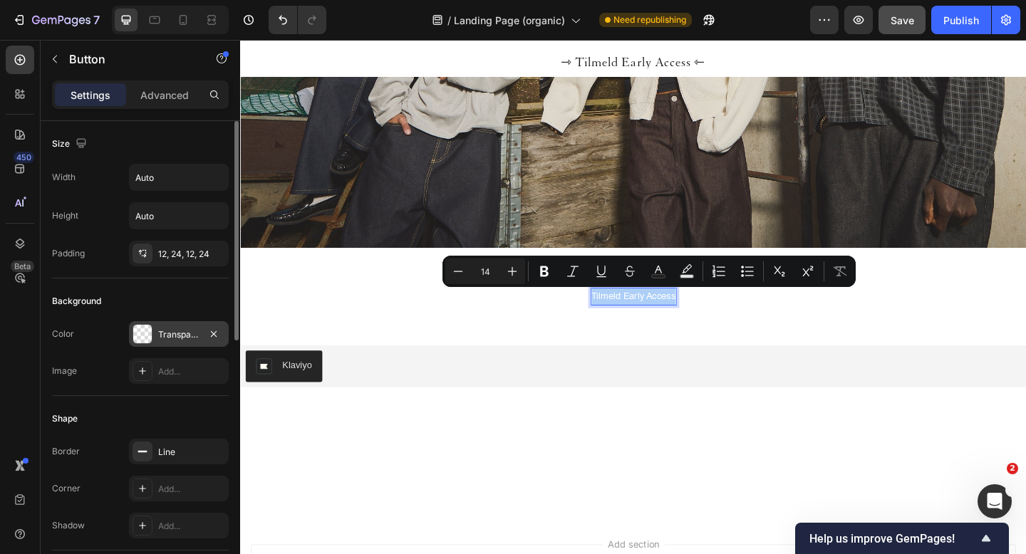
click at [171, 338] on div "Transparent" at bounding box center [178, 334] width 41 height 13
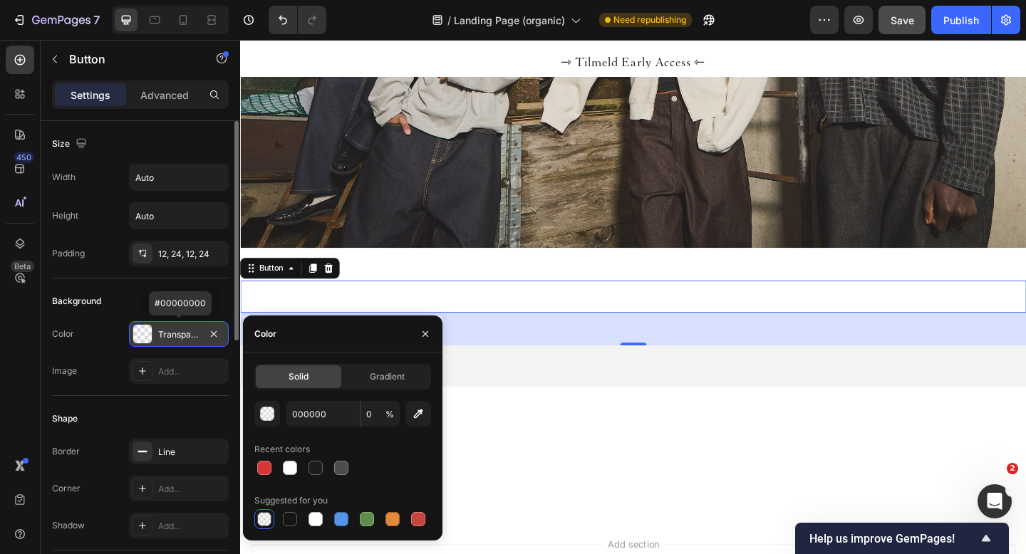
click at [171, 338] on div "Transparent" at bounding box center [178, 334] width 41 height 13
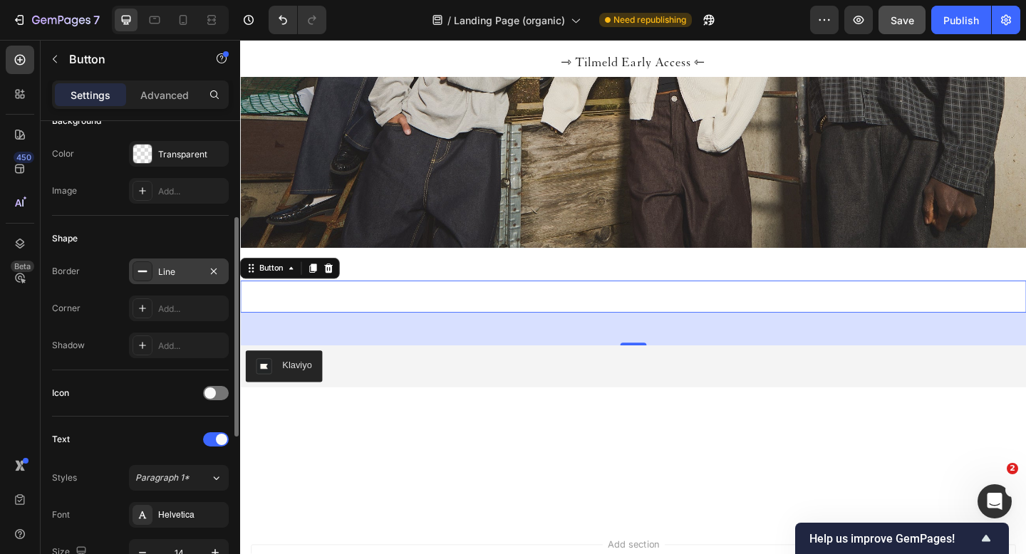
scroll to position [189, 0]
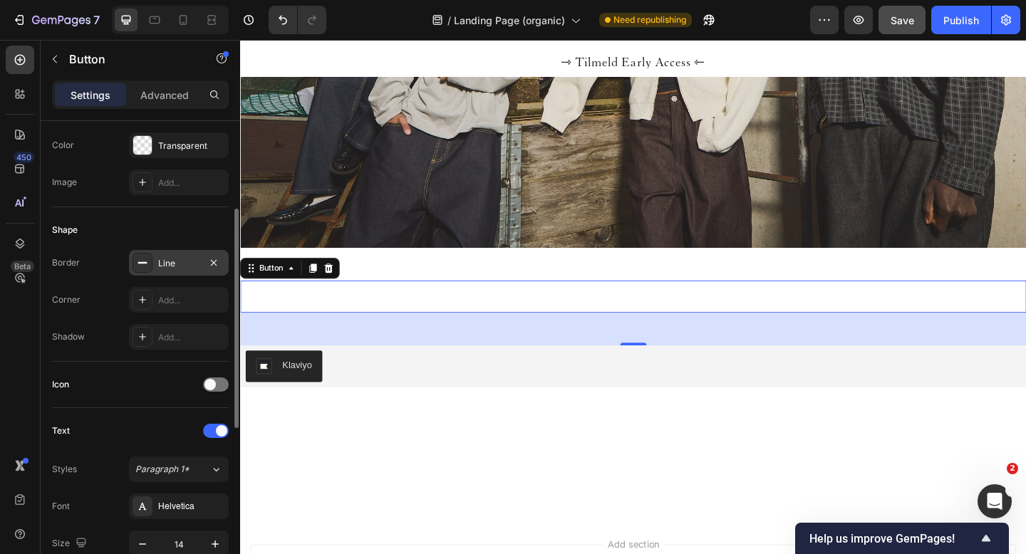
click at [168, 262] on div "Line" at bounding box center [178, 263] width 41 height 13
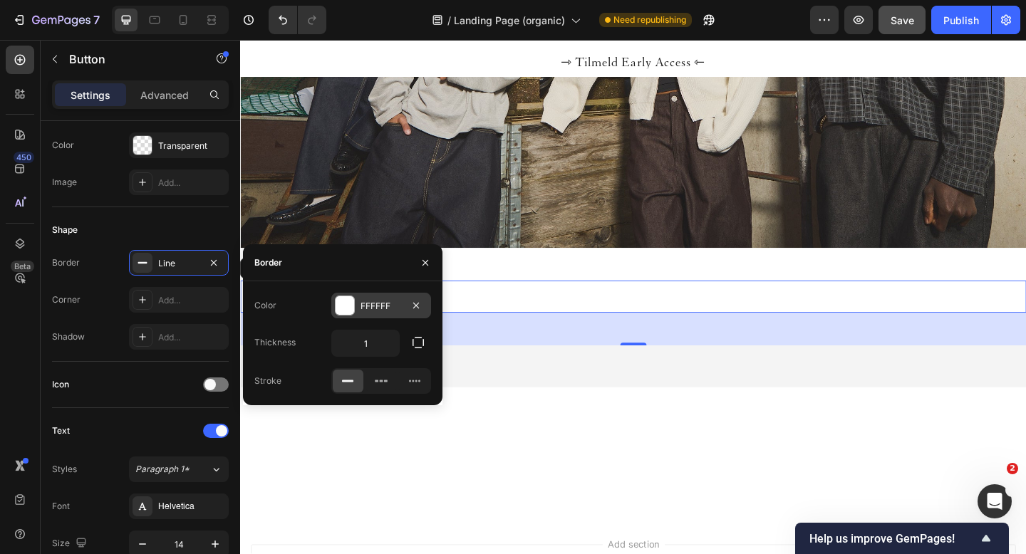
click at [373, 300] on div "FFFFFF" at bounding box center [381, 306] width 41 height 13
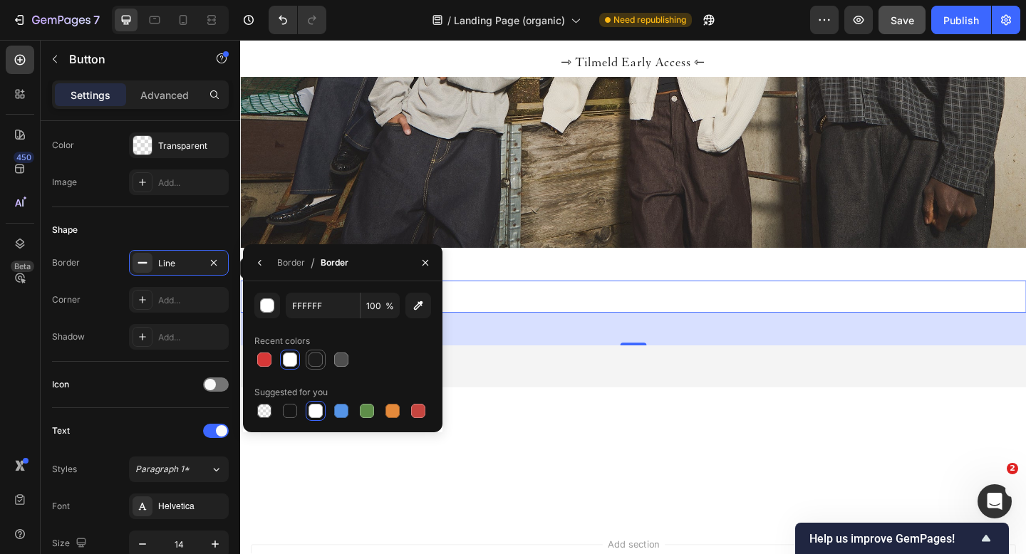
click at [313, 358] on div at bounding box center [316, 360] width 14 height 14
type input "1C1C1C"
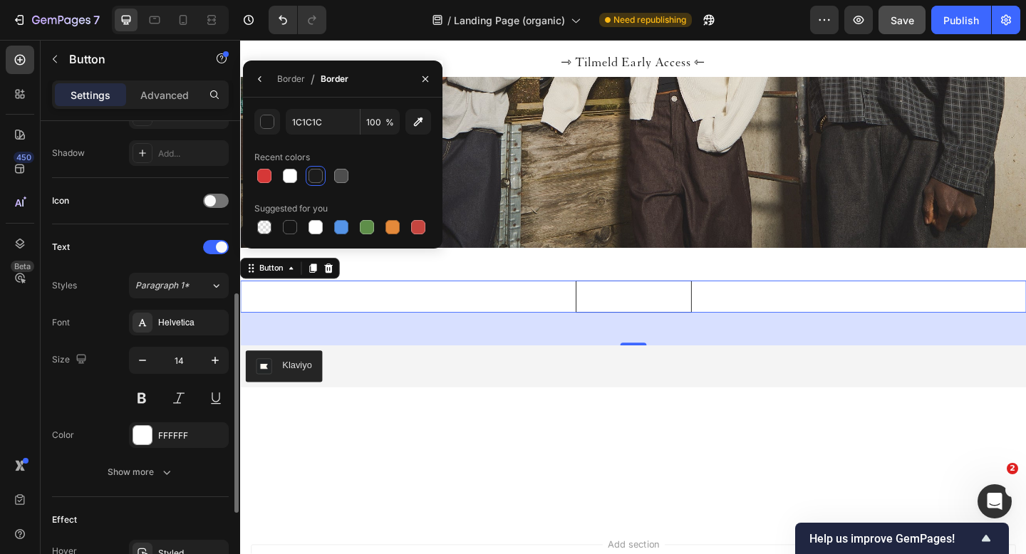
scroll to position [380, 0]
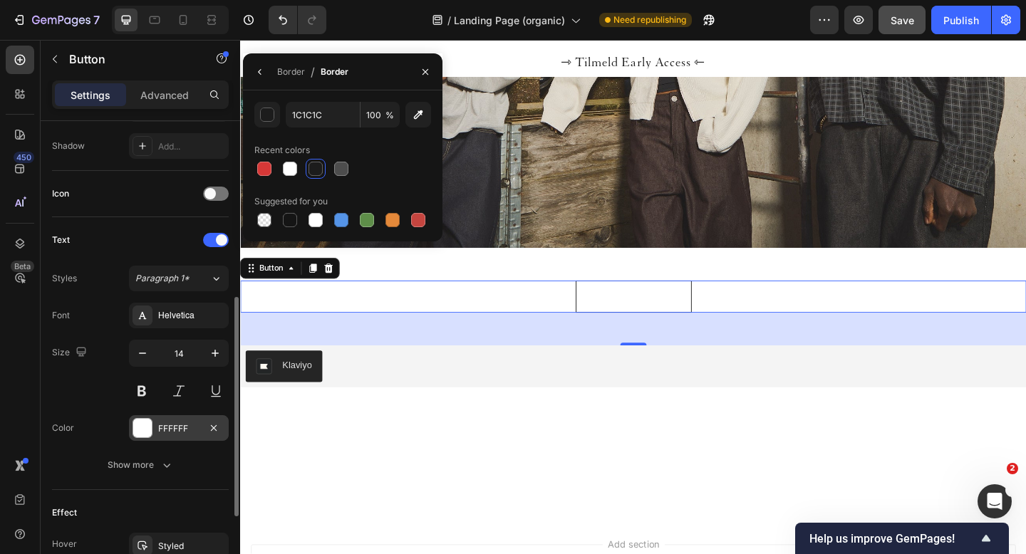
click at [174, 431] on div "FFFFFF" at bounding box center [178, 429] width 41 height 13
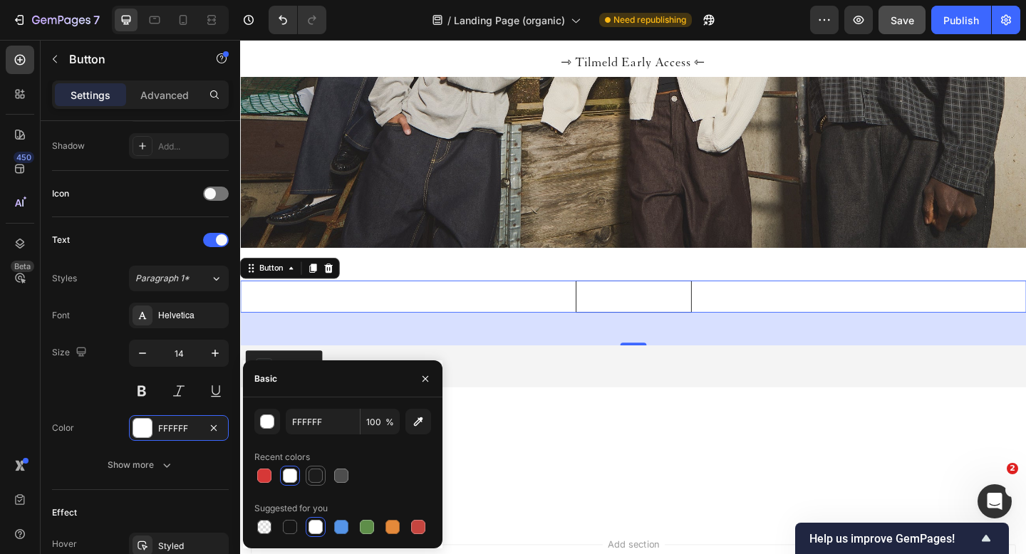
click at [313, 474] on div at bounding box center [316, 476] width 14 height 14
type input "1C1C1C"
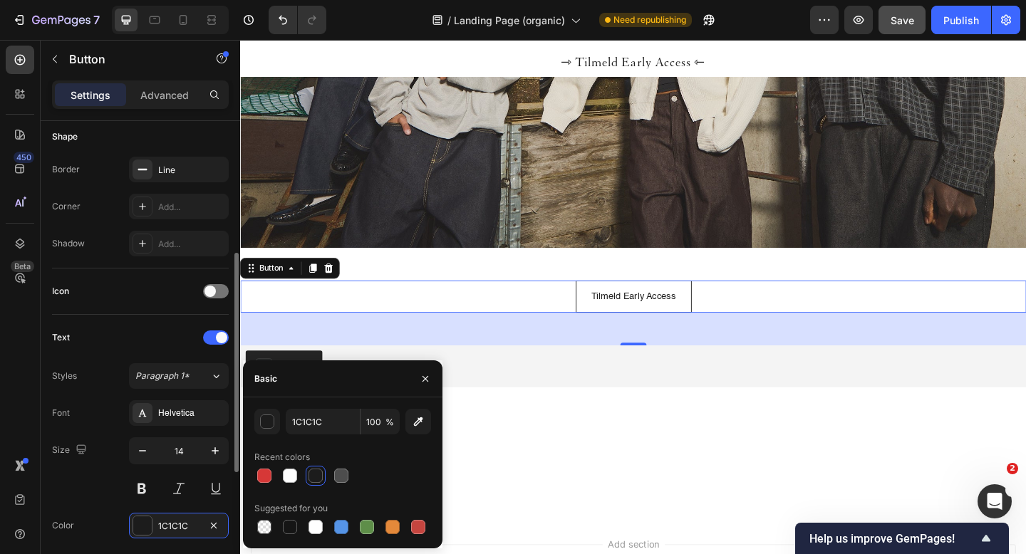
scroll to position [283, 0]
click at [172, 166] on div "Line" at bounding box center [178, 169] width 41 height 13
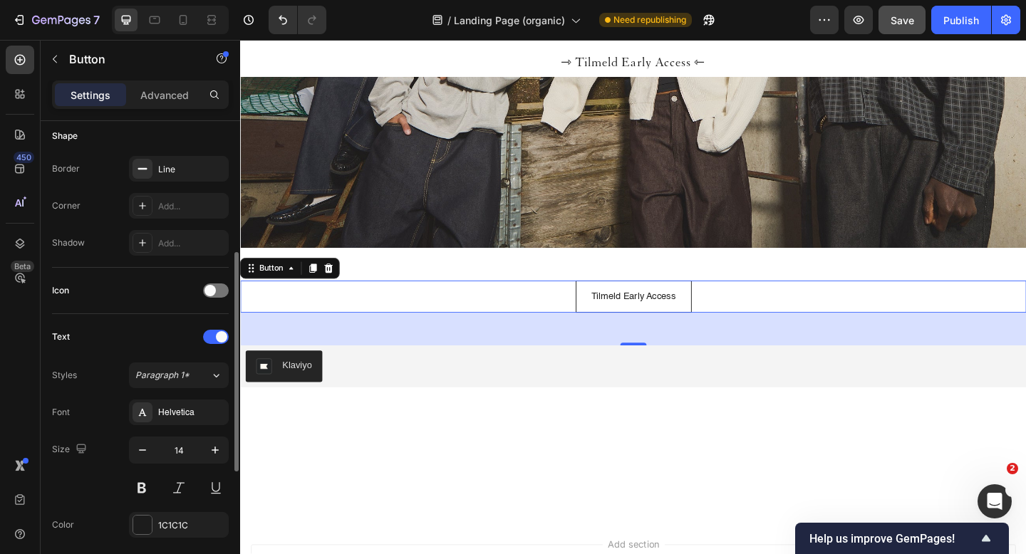
click at [135, 328] on div "Text" at bounding box center [140, 337] width 177 height 23
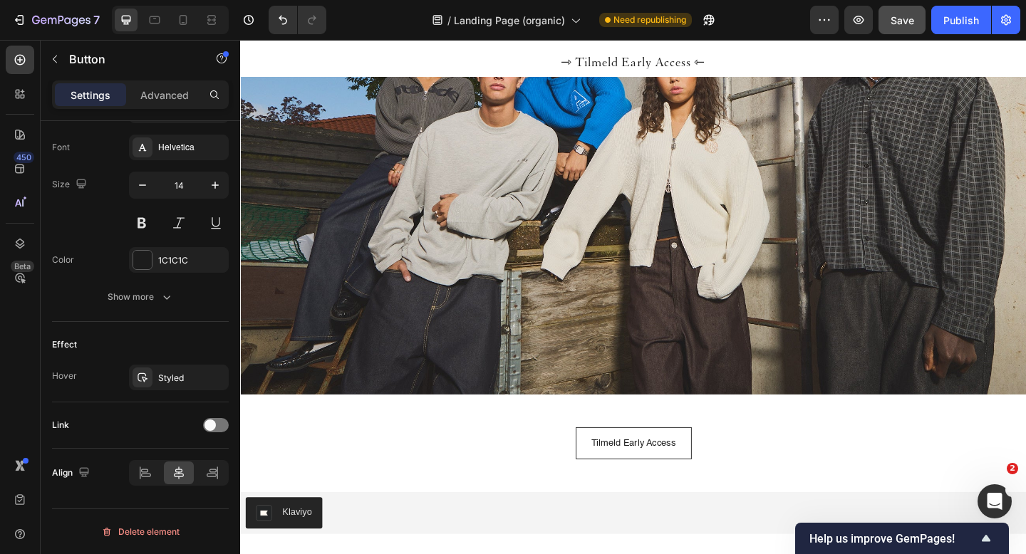
scroll to position [3162, 0]
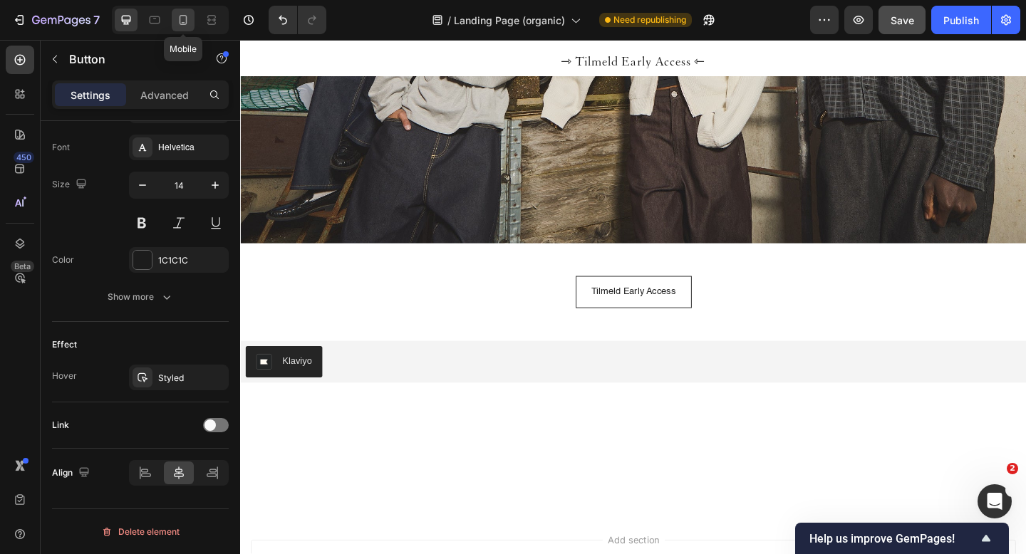
click at [180, 19] on icon at bounding box center [183, 20] width 14 height 14
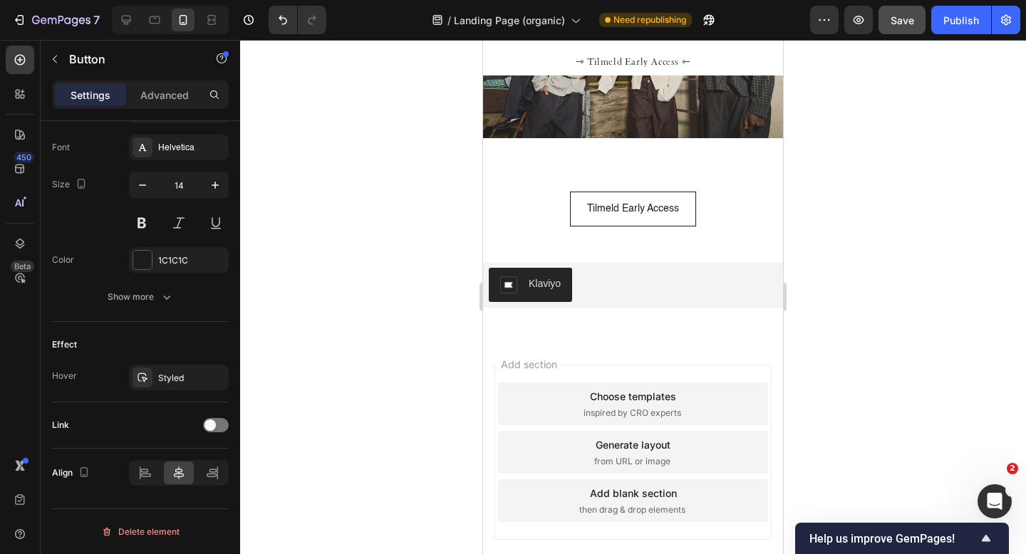
scroll to position [1829, 0]
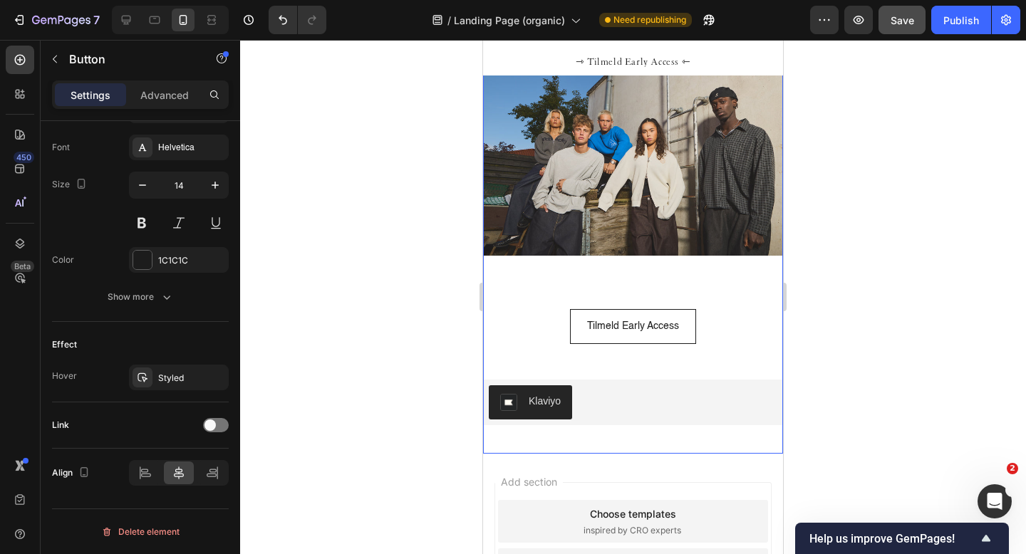
click at [591, 290] on div "Tilmeld Early Access Button" at bounding box center [633, 318] width 300 height 124
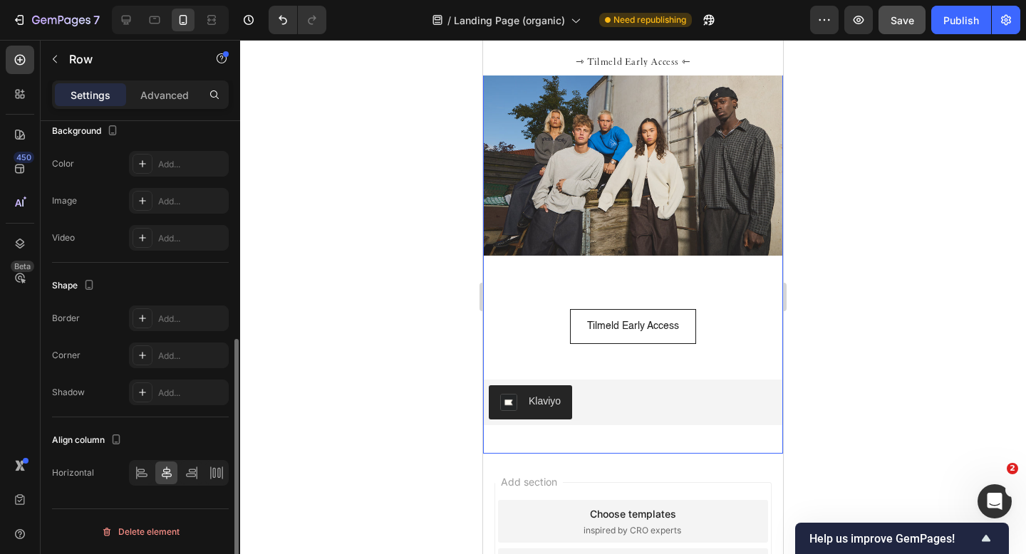
scroll to position [0, 0]
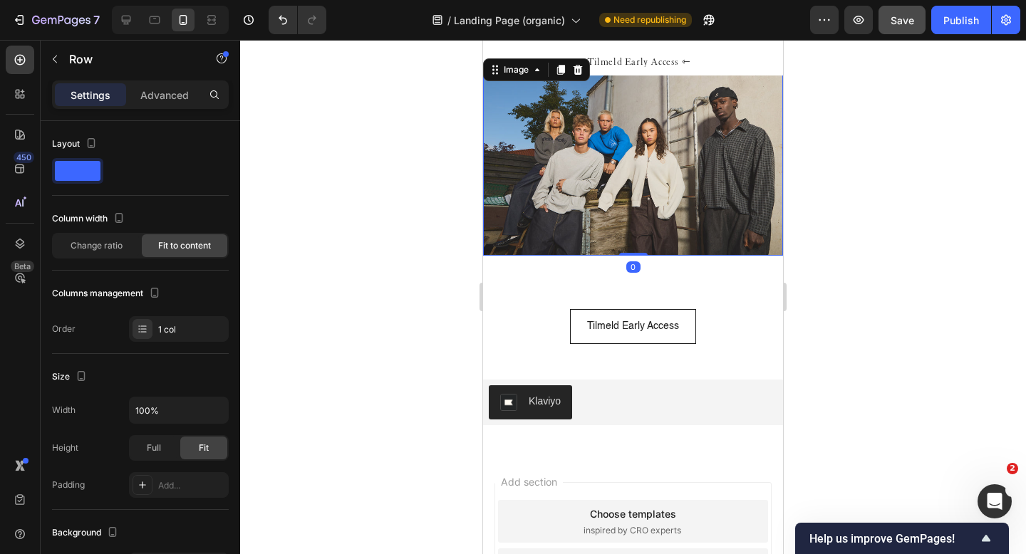
click at [619, 227] on img at bounding box center [633, 156] width 300 height 200
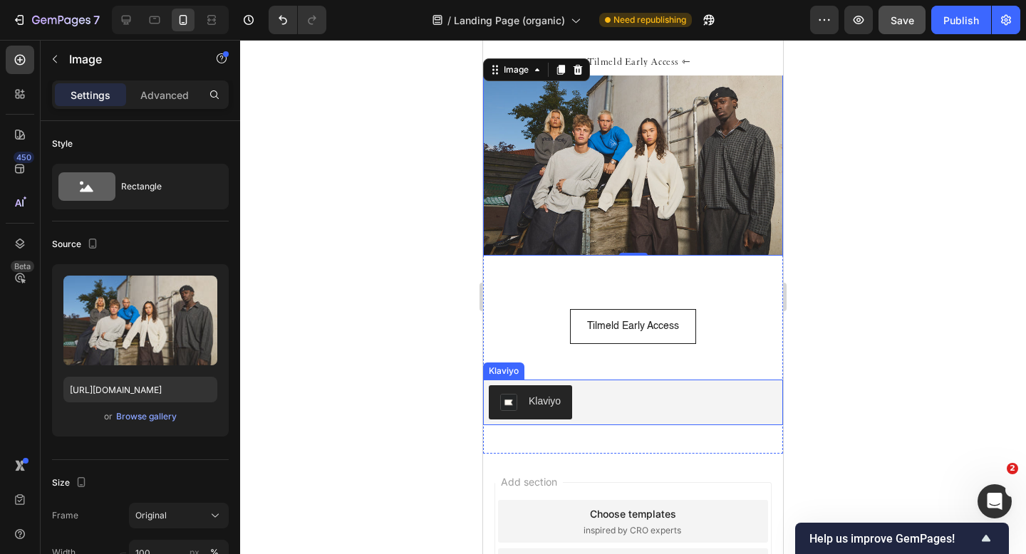
click at [599, 397] on div "Klaviyo" at bounding box center [633, 403] width 289 height 34
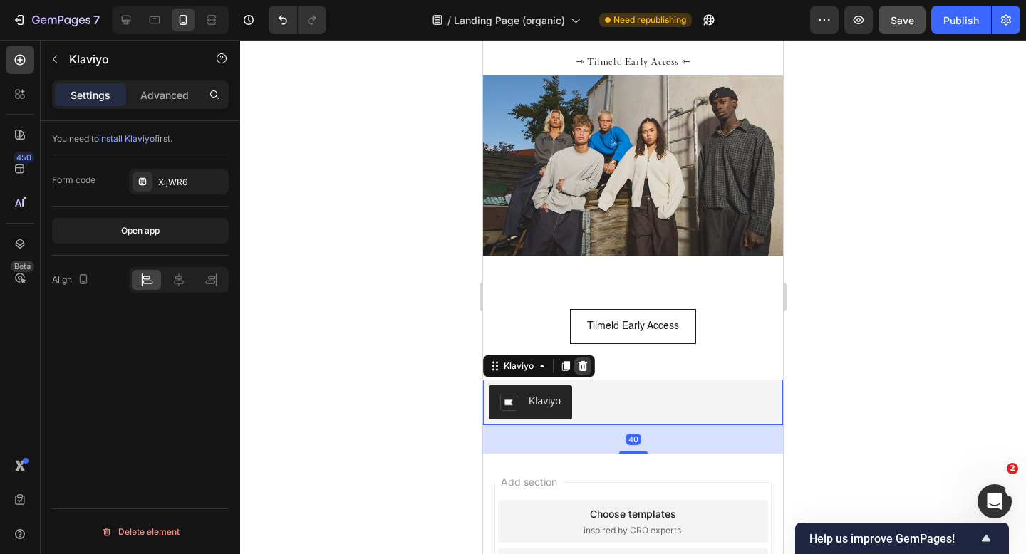
click at [584, 366] on icon at bounding box center [582, 366] width 11 height 11
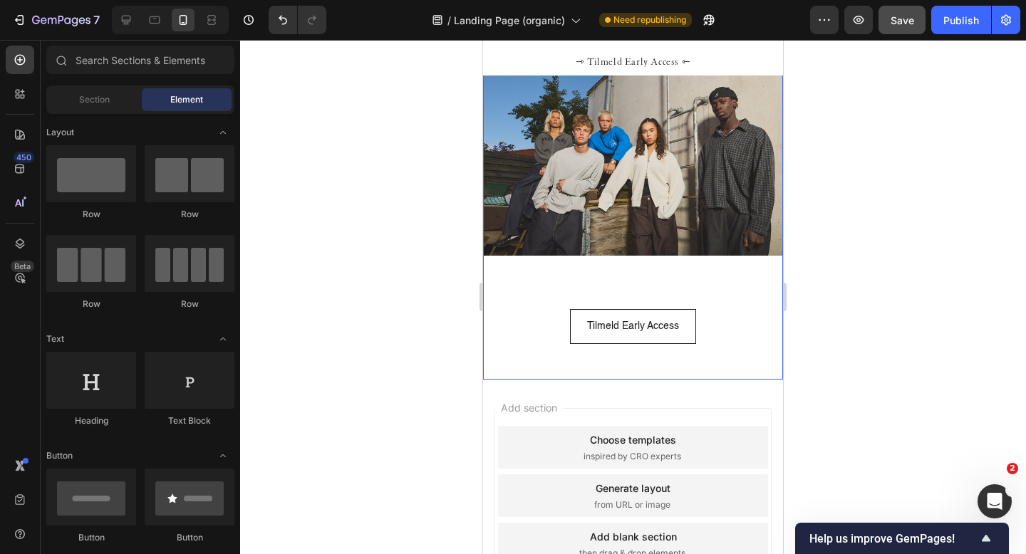
click at [536, 361] on div "Tilmeld Early Access Button" at bounding box center [633, 318] width 300 height 124
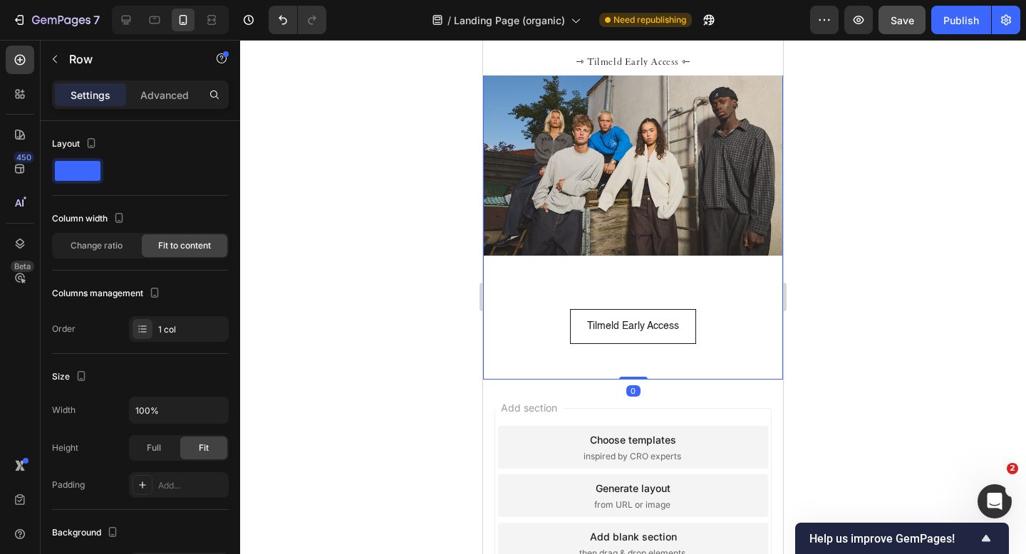
drag, startPoint x: 631, startPoint y: 376, endPoint x: 638, endPoint y: 348, distance: 28.7
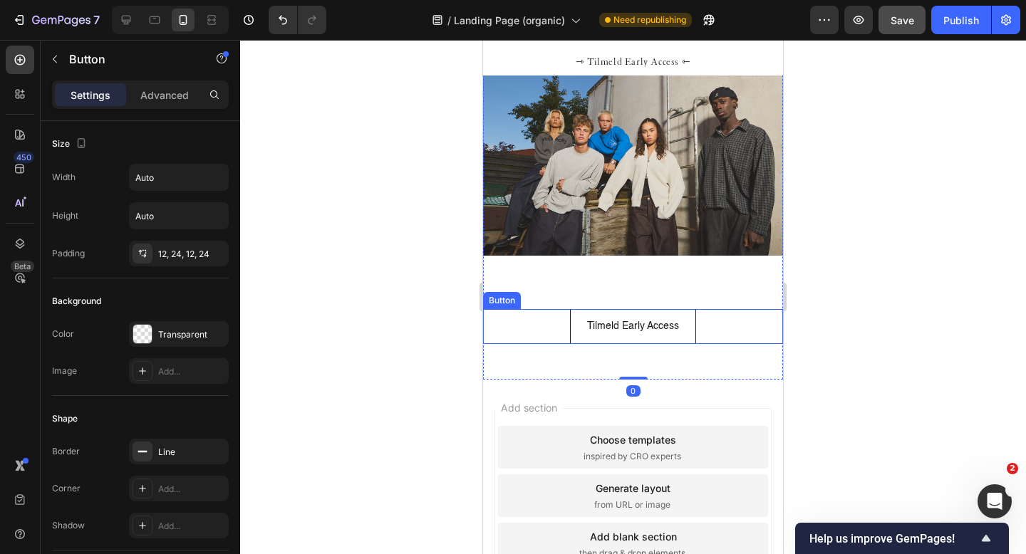
click at [547, 326] on div "Tilmeld Early Access Button" at bounding box center [633, 326] width 300 height 35
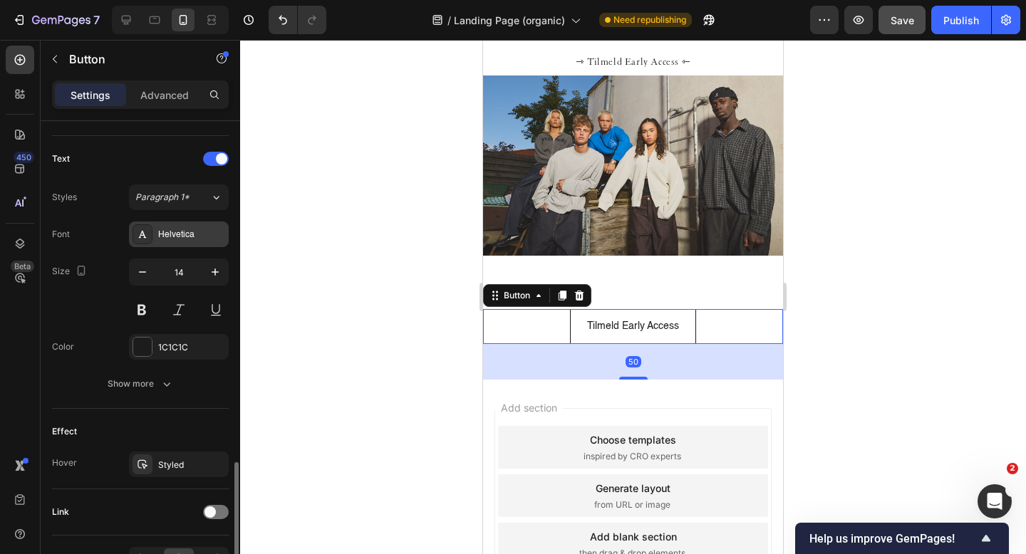
scroll to position [548, 0]
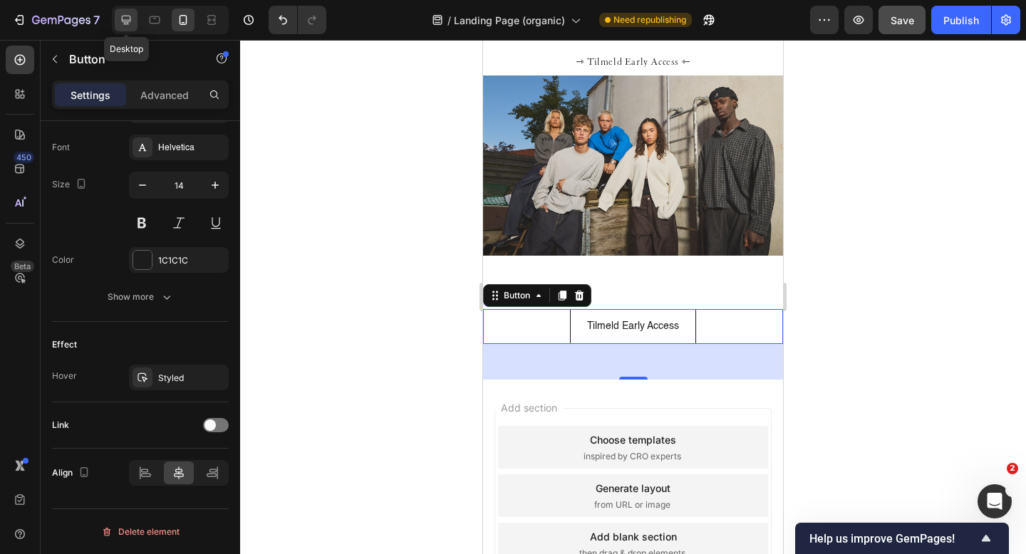
click at [125, 23] on icon at bounding box center [126, 20] width 9 height 9
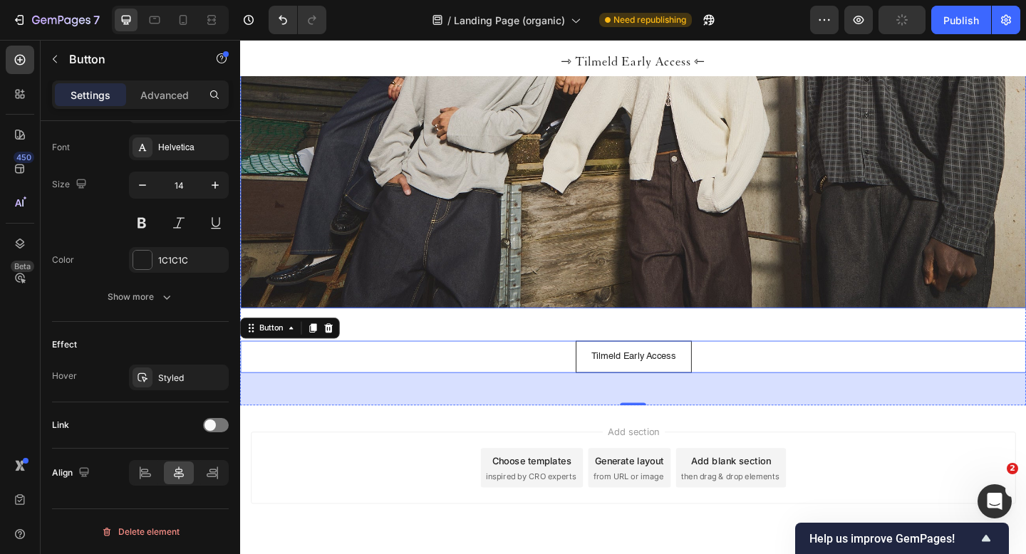
scroll to position [3135, 0]
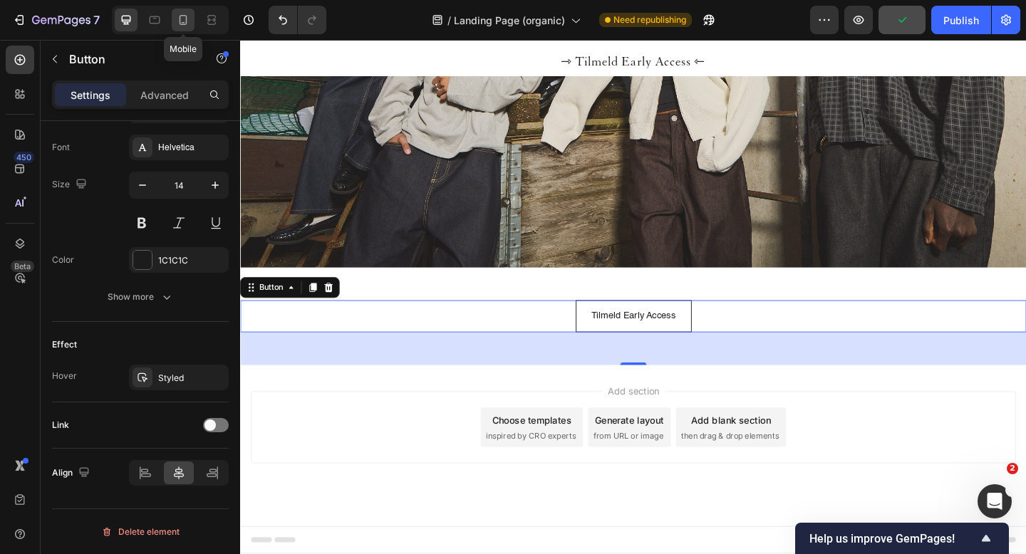
click at [180, 23] on icon at bounding box center [184, 20] width 8 height 10
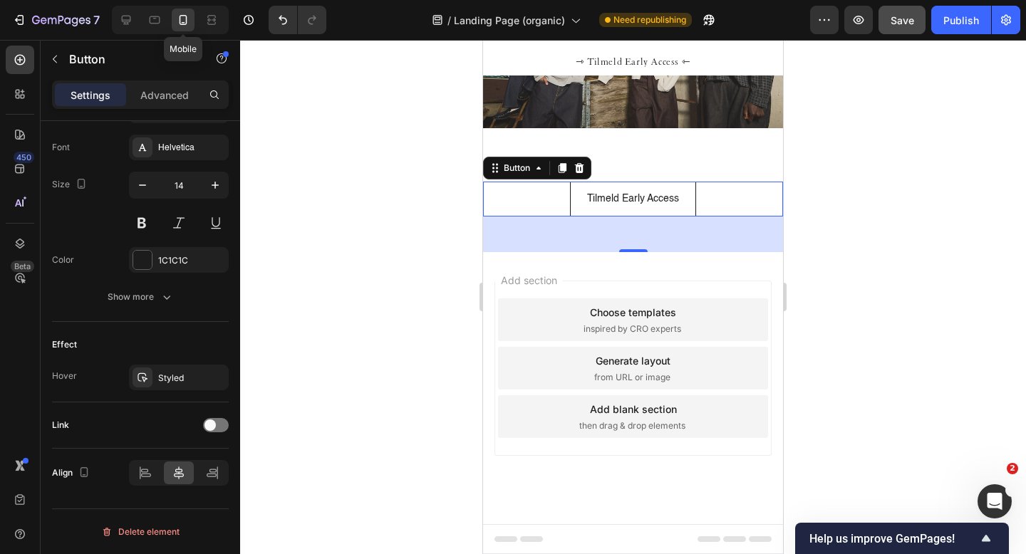
scroll to position [1957, 0]
click at [54, 58] on icon "button" at bounding box center [54, 58] width 11 height 11
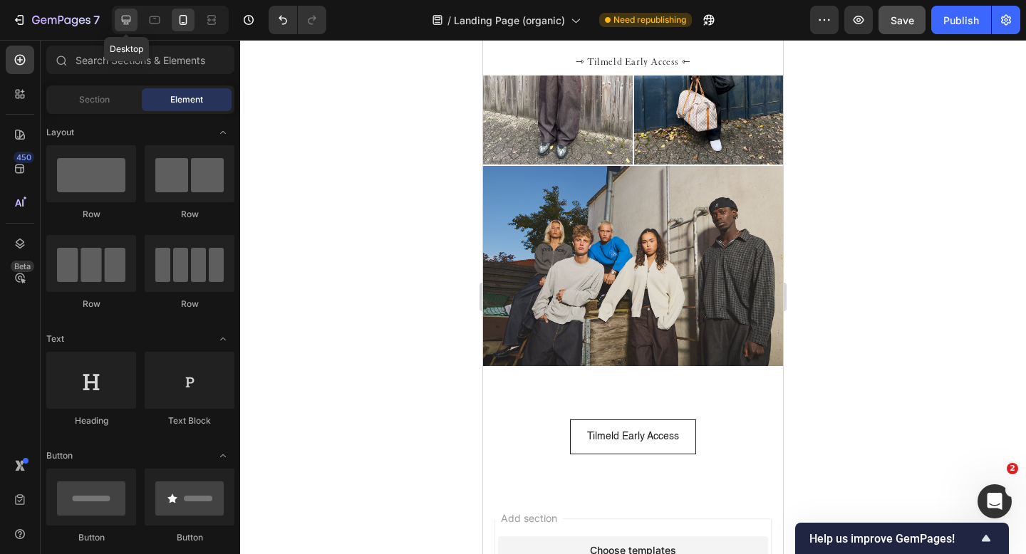
click at [129, 19] on icon at bounding box center [126, 20] width 14 height 14
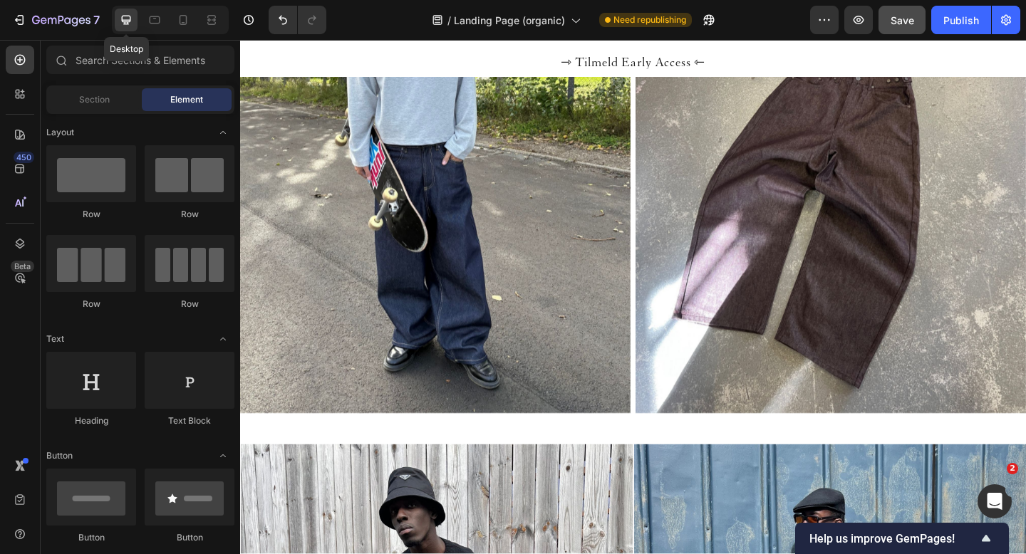
scroll to position [1854, 0]
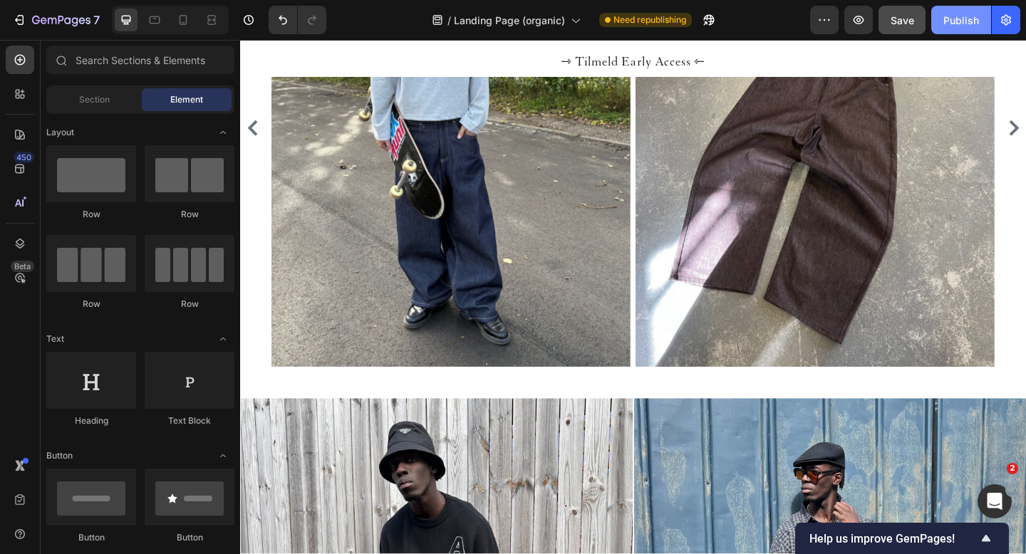
click at [965, 18] on div "Publish" at bounding box center [961, 20] width 36 height 15
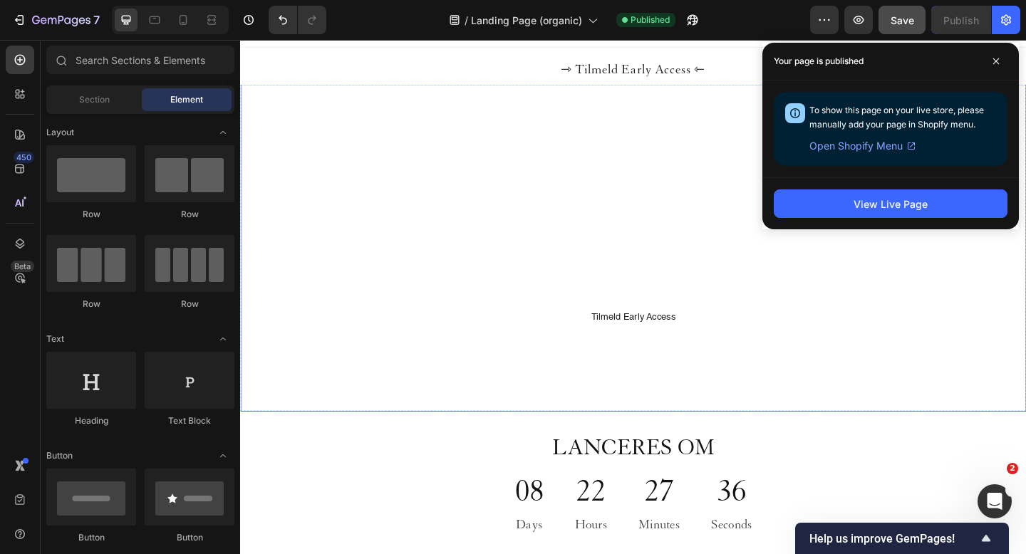
scroll to position [21, 0]
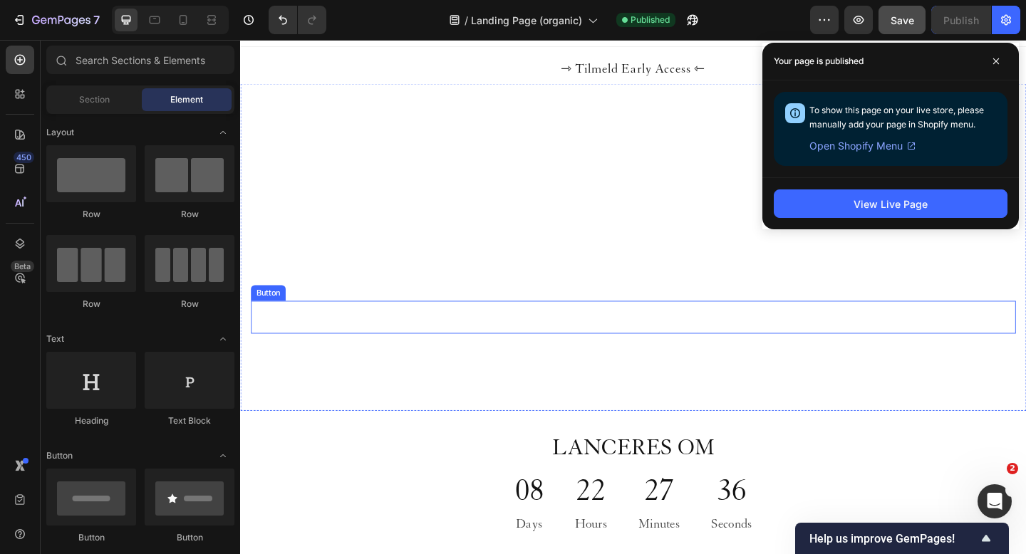
click at [591, 342] on div "Tilmeld Early Access Button" at bounding box center [668, 341] width 832 height 35
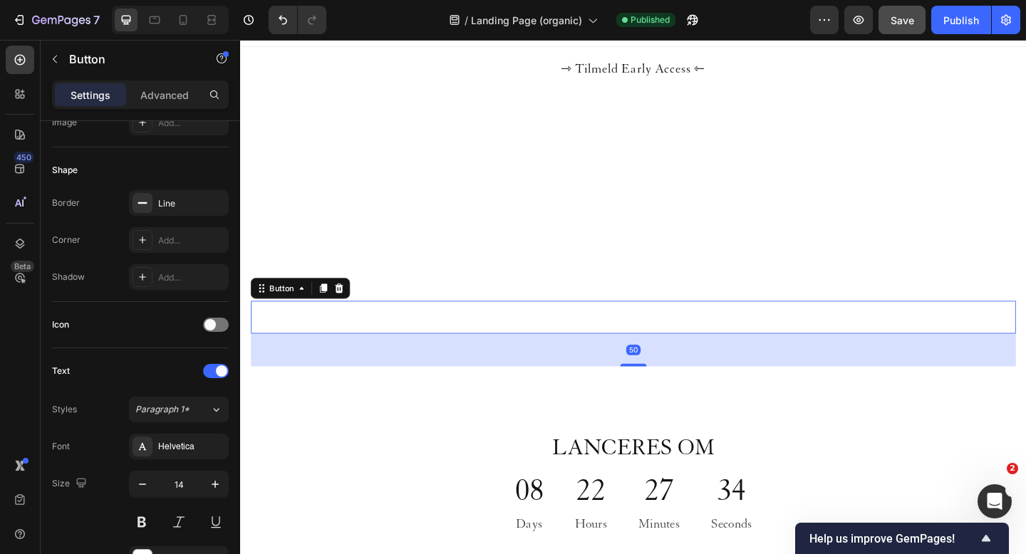
scroll to position [548, 0]
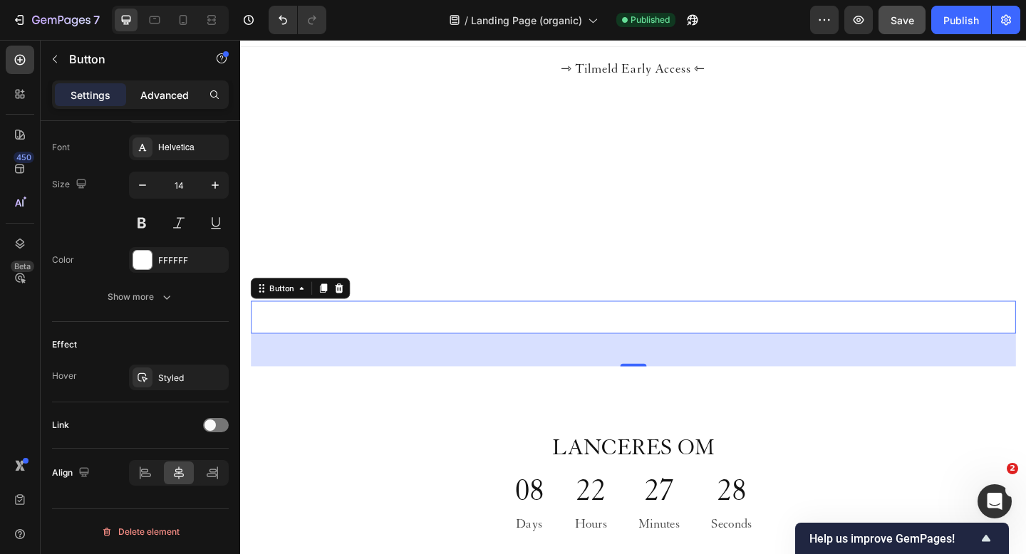
click at [167, 98] on p "Advanced" at bounding box center [164, 95] width 48 height 15
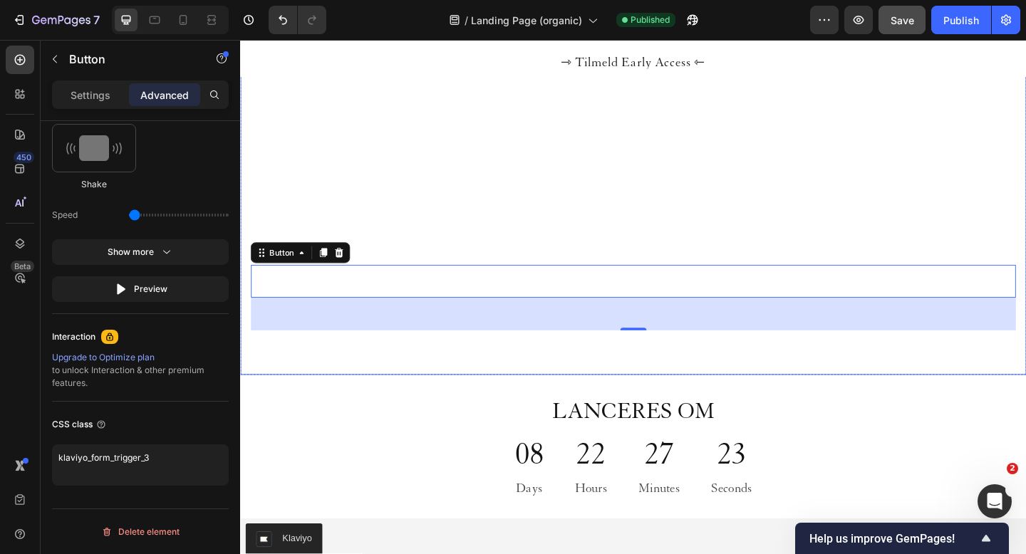
scroll to position [0, 0]
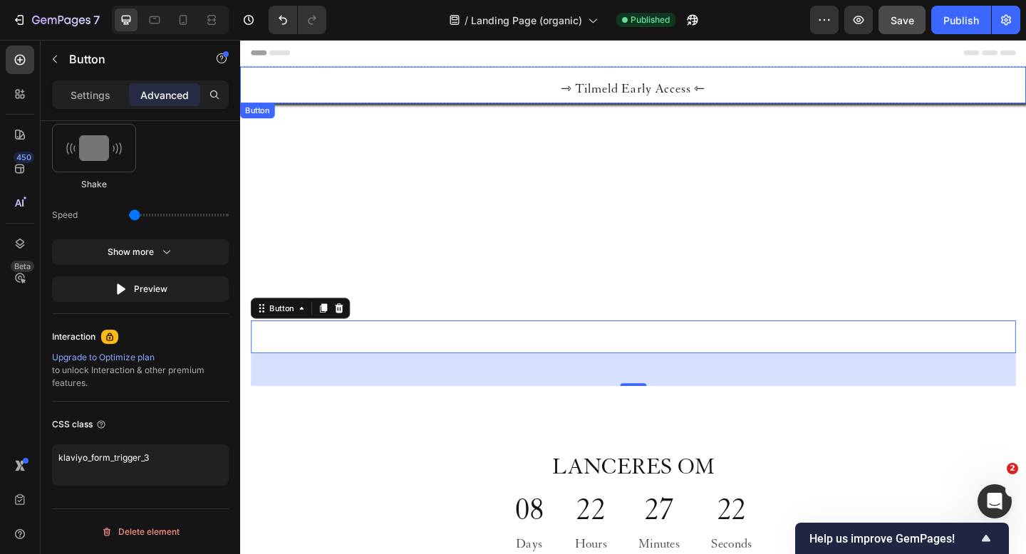
click at [562, 83] on button "⇾ Tilmeld Early Access ⇽" at bounding box center [667, 89] width 855 height 40
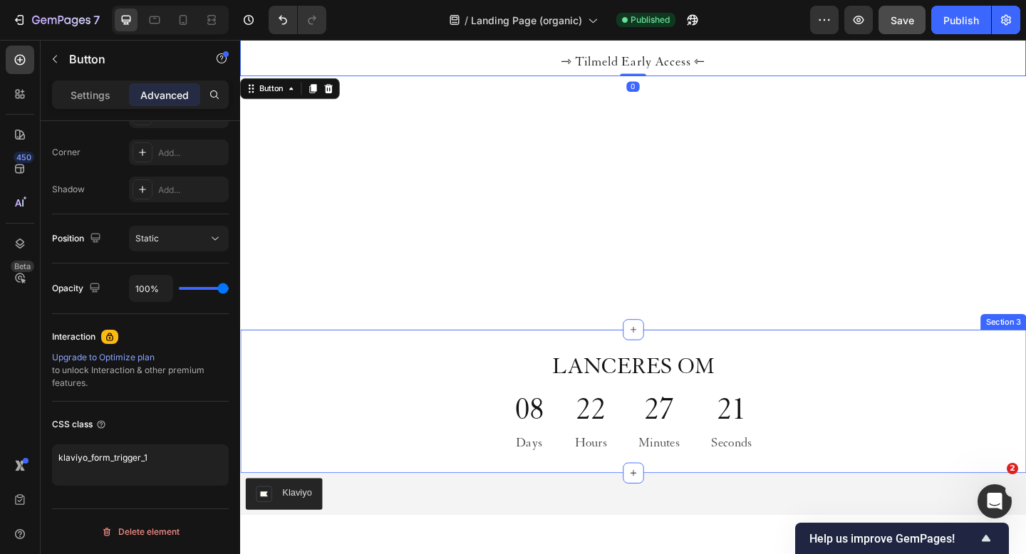
scroll to position [276, 0]
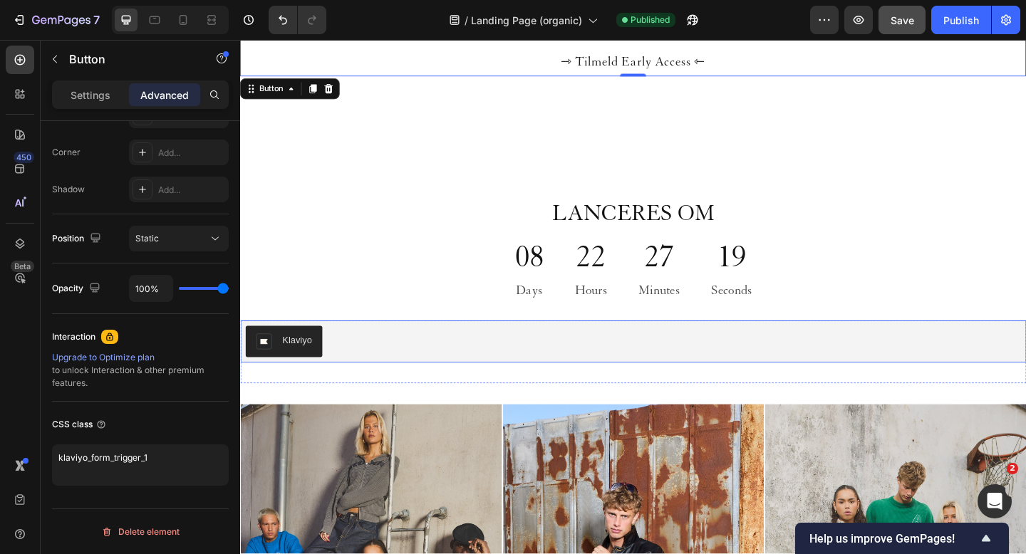
click at [425, 371] on div "Klaviyo" at bounding box center [668, 368] width 844 height 34
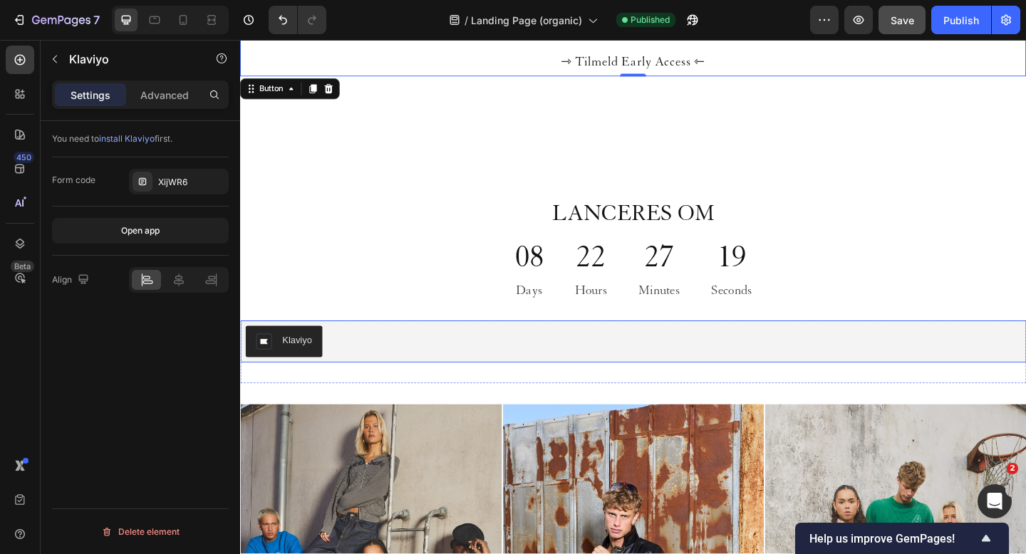
scroll to position [0, 0]
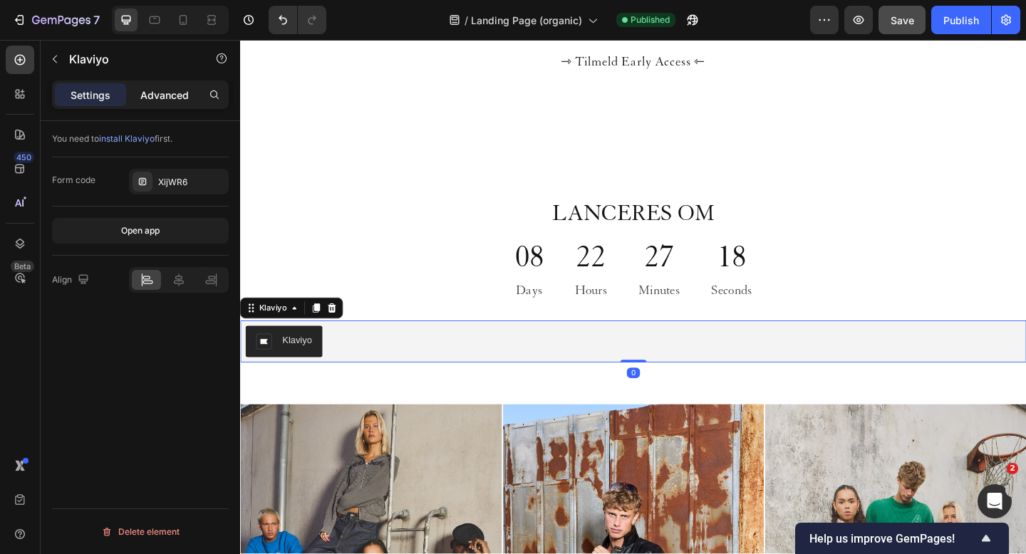
click at [161, 98] on p "Advanced" at bounding box center [164, 95] width 48 height 15
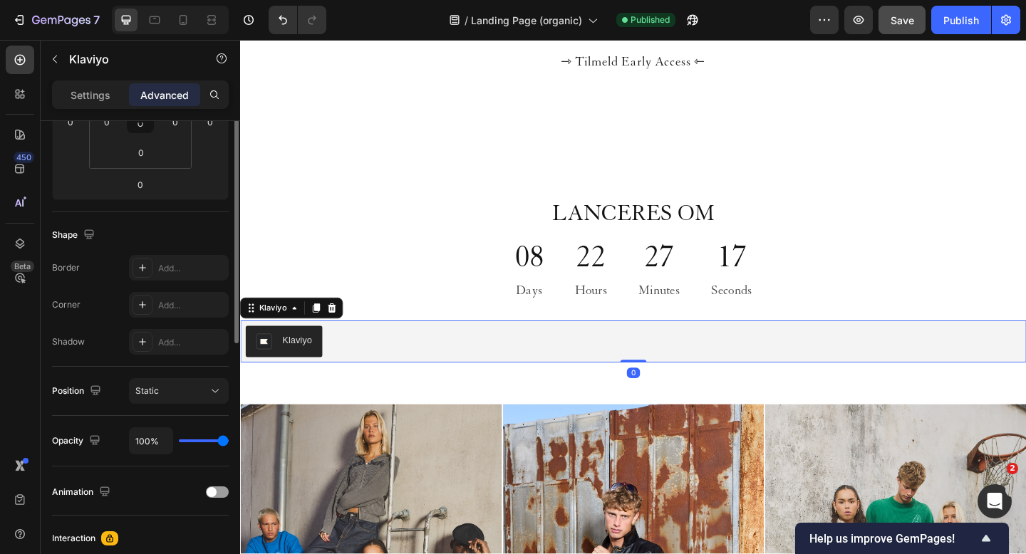
scroll to position [477, 0]
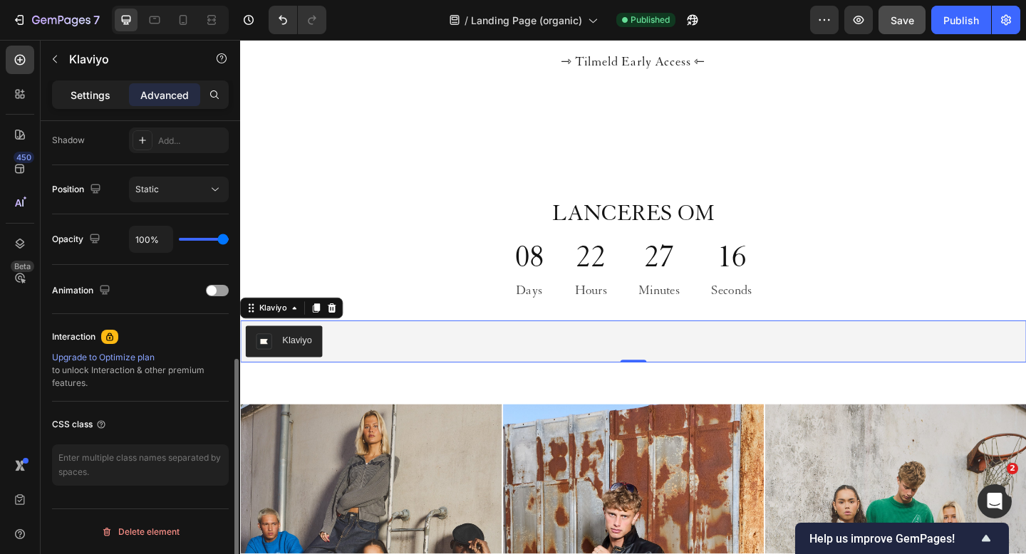
click at [88, 93] on p "Settings" at bounding box center [91, 95] width 40 height 15
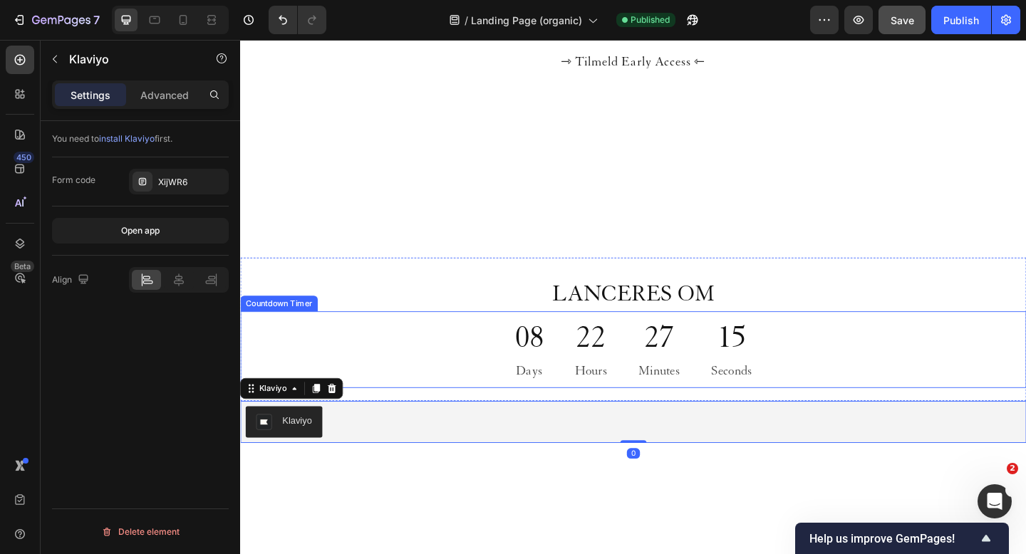
scroll to position [0, 0]
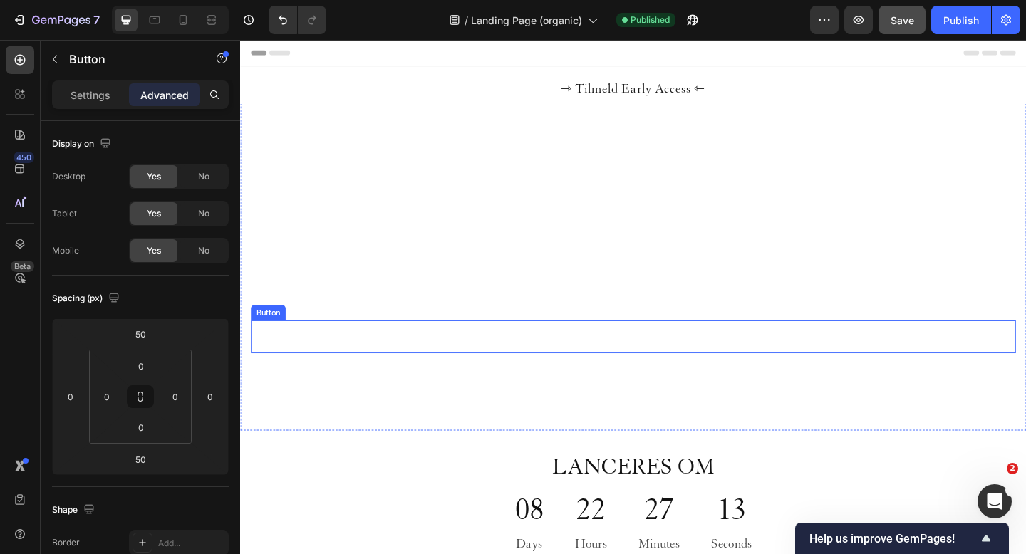
click at [550, 365] on div "Tilmeld Early Access Button" at bounding box center [668, 363] width 832 height 35
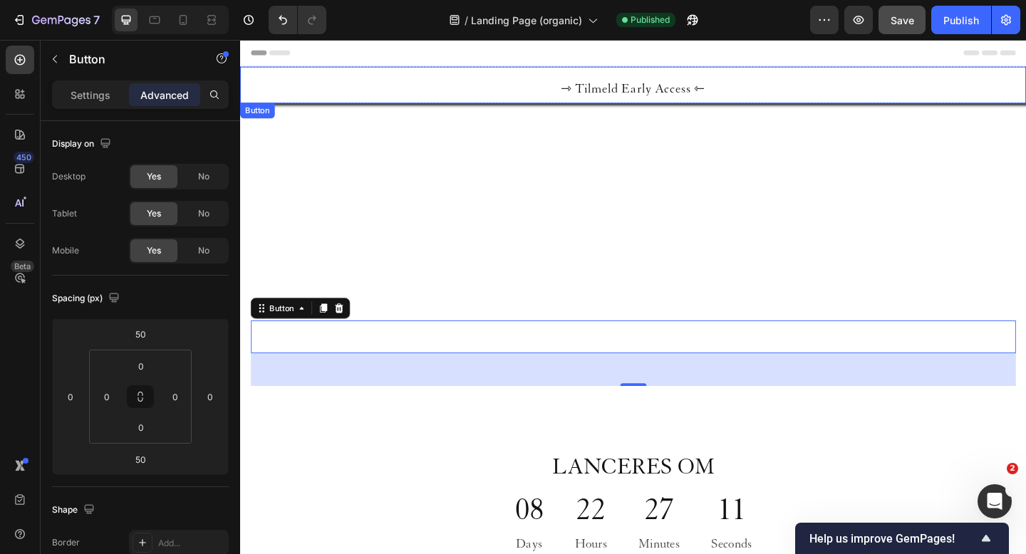
click at [558, 84] on button "⇾ Tilmeld Early Access ⇽" at bounding box center [667, 89] width 855 height 40
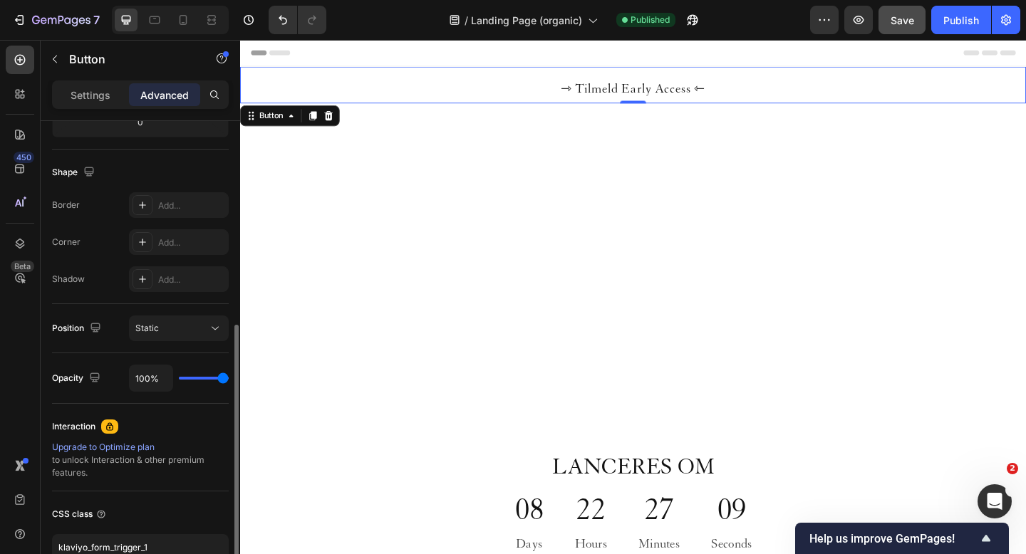
scroll to position [428, 0]
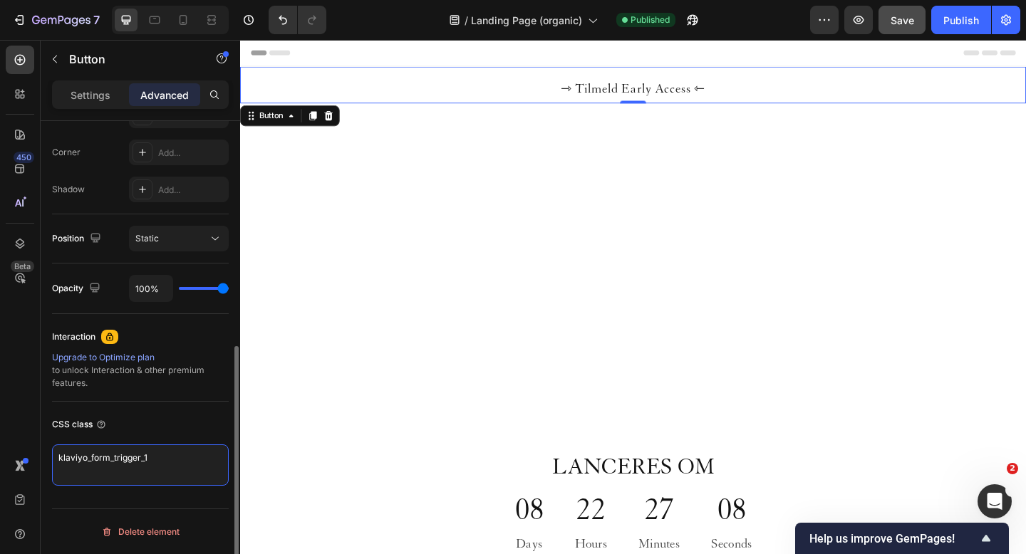
click at [175, 458] on textarea "klaviyo_form_trigger_1" at bounding box center [140, 465] width 177 height 41
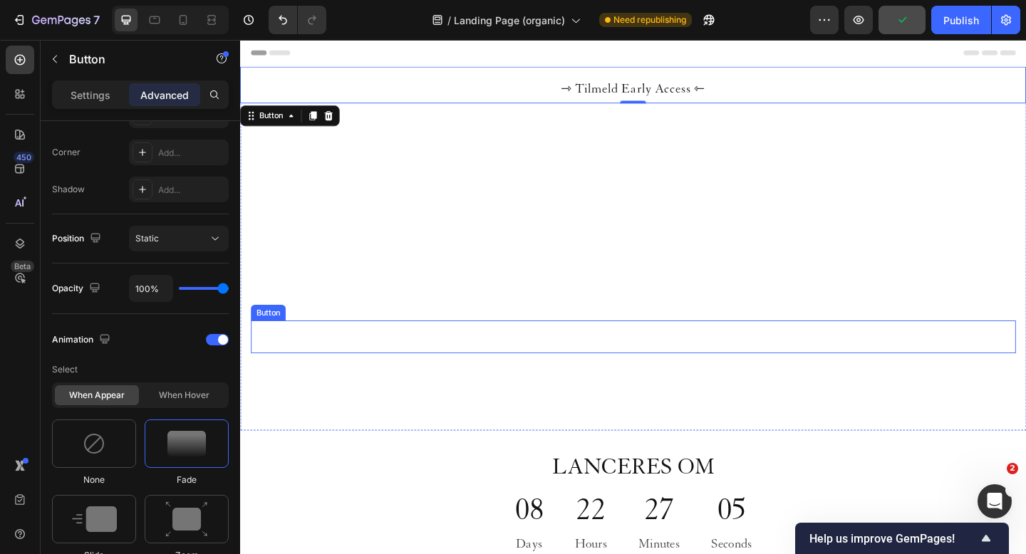
click at [564, 351] on div "Tilmeld Early Access Button" at bounding box center [668, 363] width 832 height 35
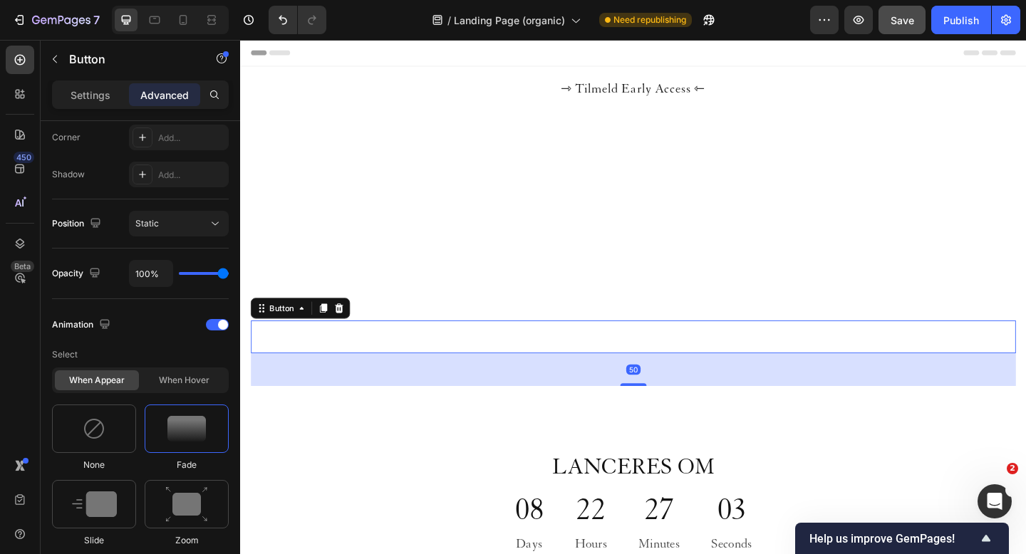
scroll to position [874, 0]
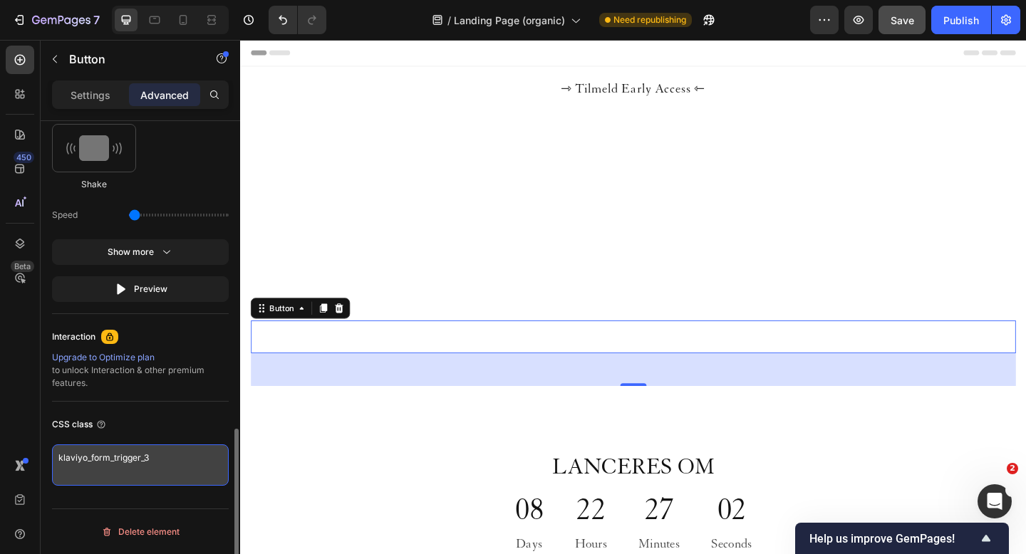
click at [173, 450] on textarea "klaviyo_form_trigger_3" at bounding box center [140, 465] width 177 height 41
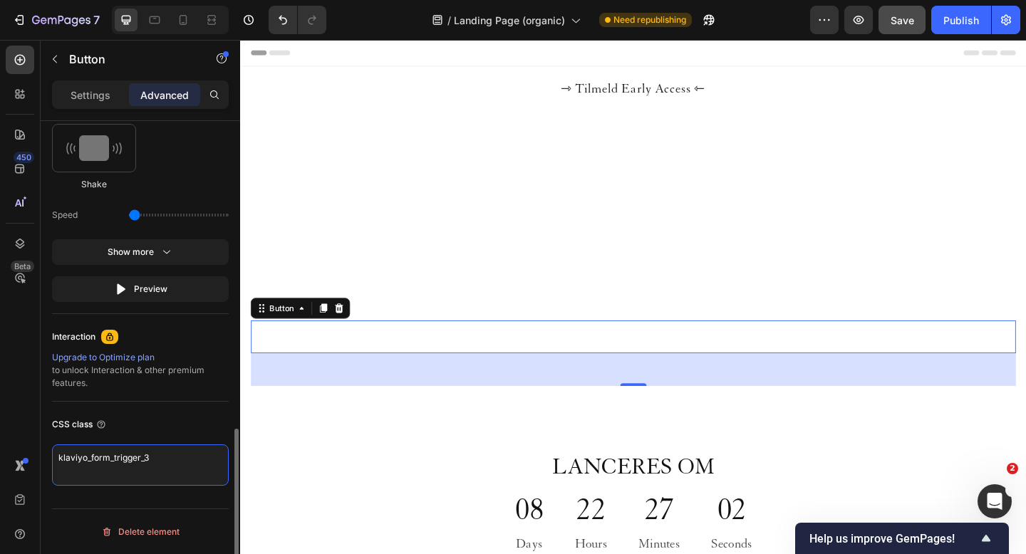
click at [173, 450] on textarea "klaviyo_form_trigger_3" at bounding box center [140, 465] width 177 height 41
click at [472, 362] on div "Tilmeld Early Access Button 50" at bounding box center [668, 363] width 832 height 35
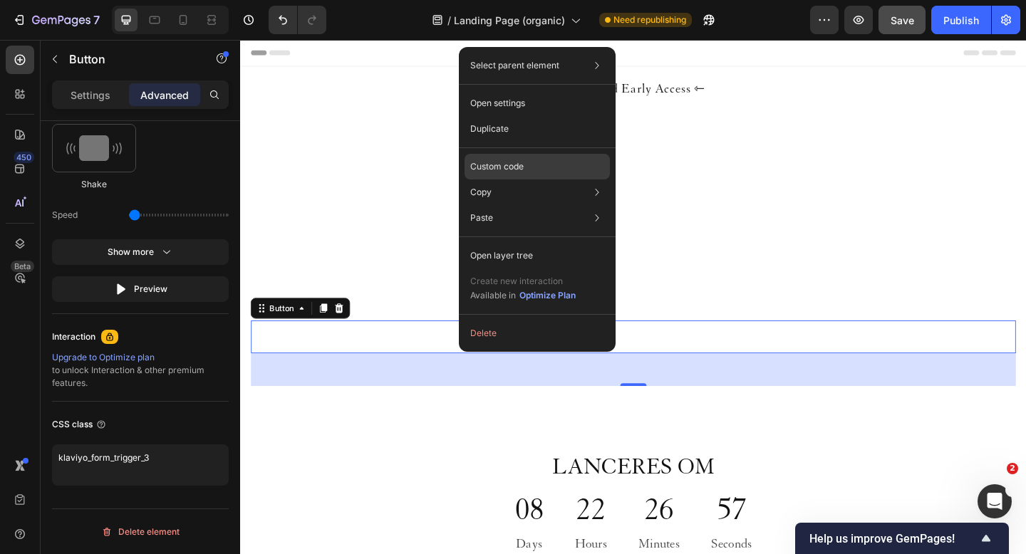
click at [518, 167] on p "Custom code" at bounding box center [496, 166] width 53 height 13
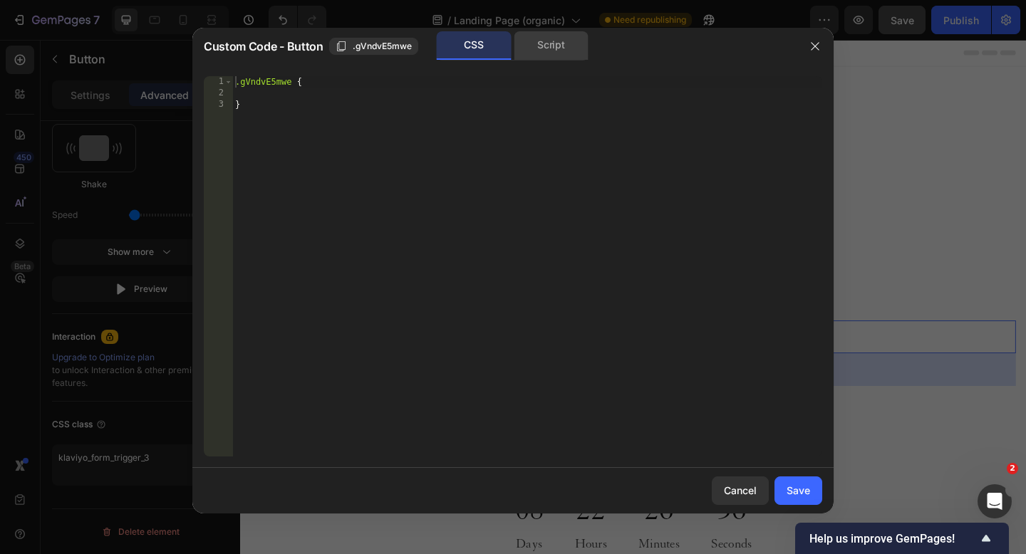
click at [539, 48] on div "Script" at bounding box center [551, 45] width 75 height 29
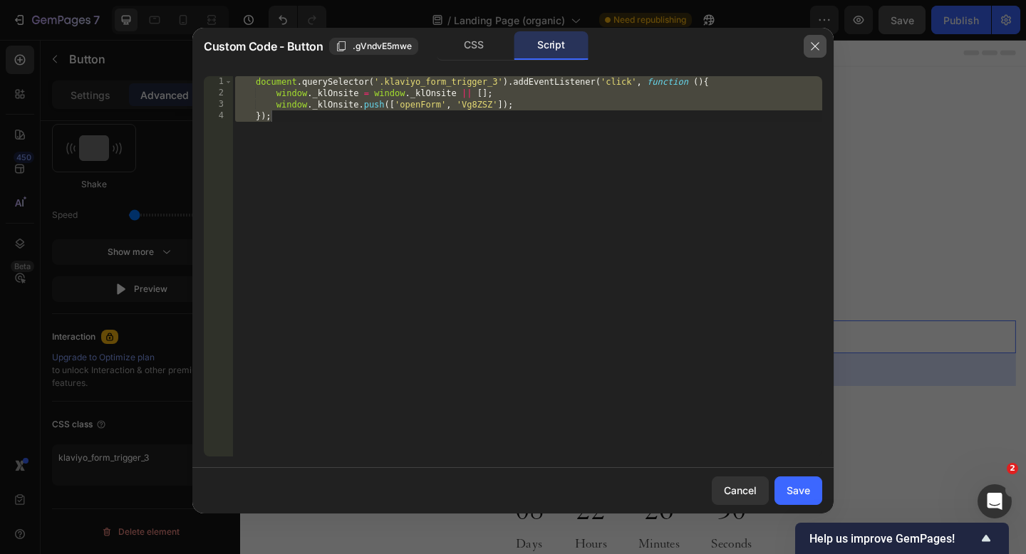
click at [819, 47] on icon "button" at bounding box center [814, 46] width 11 height 11
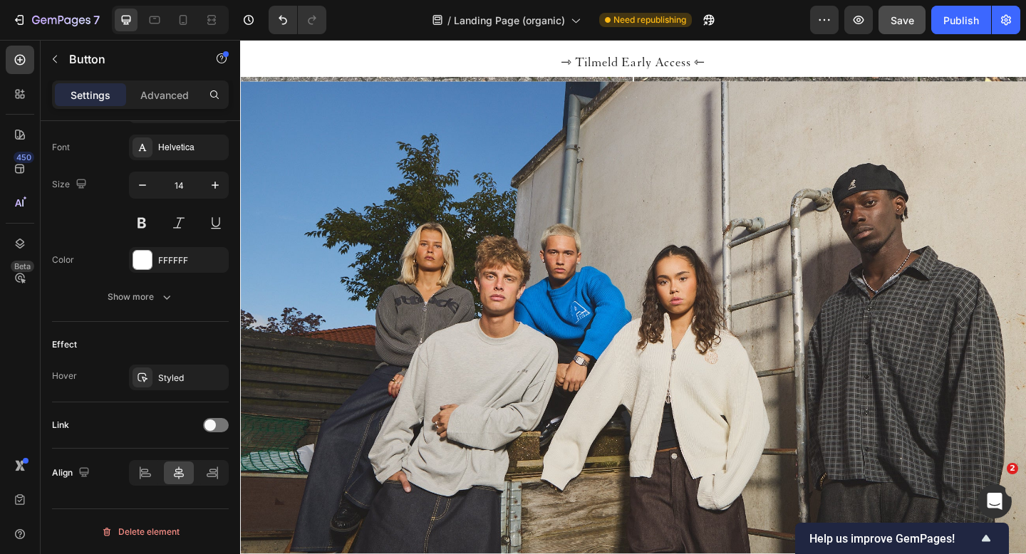
scroll to position [3135, 0]
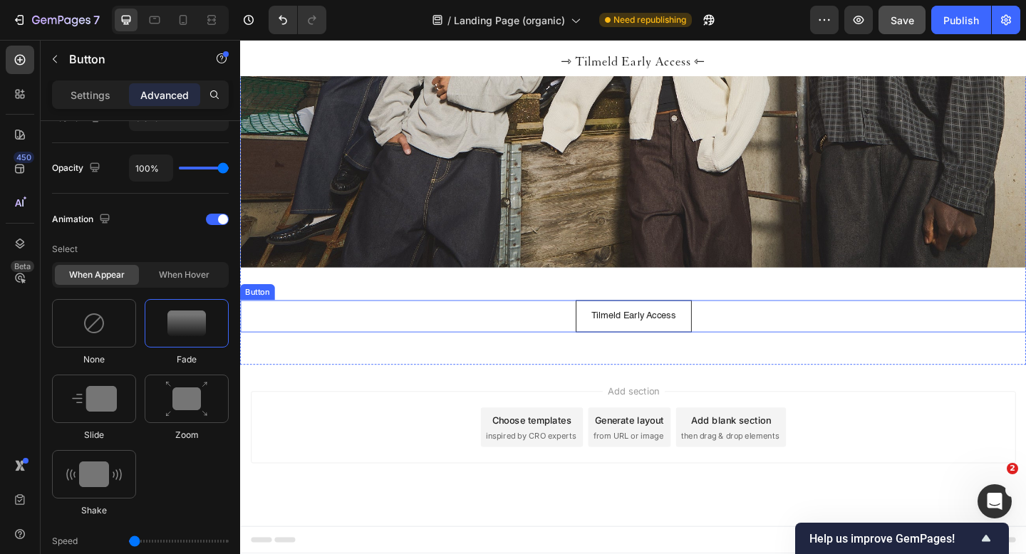
click at [566, 341] on div "Tilmeld Early Access Button" at bounding box center [667, 341] width 855 height 35
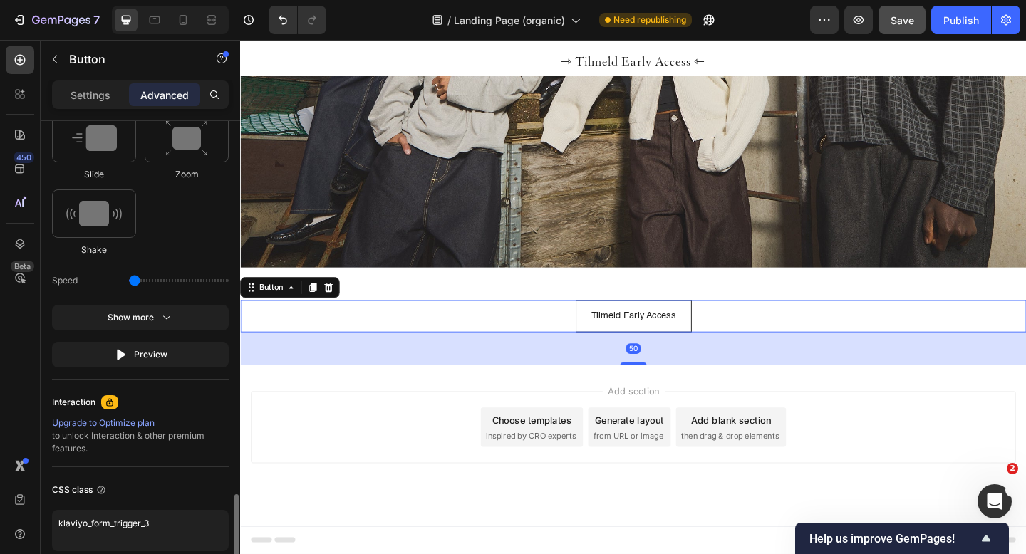
scroll to position [874, 0]
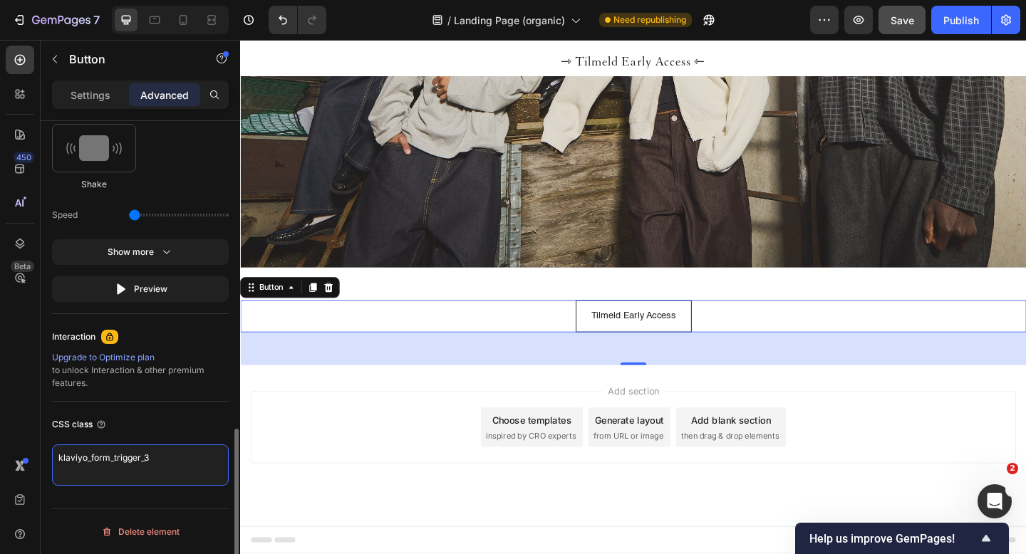
click at [156, 458] on textarea "klaviyo_form_trigger_3" at bounding box center [140, 465] width 177 height 41
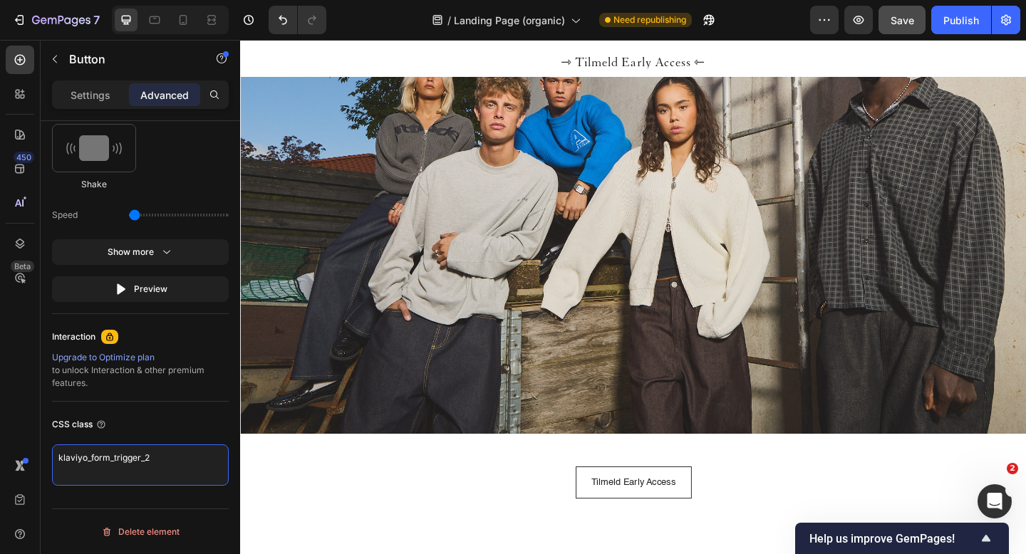
scroll to position [2994, 0]
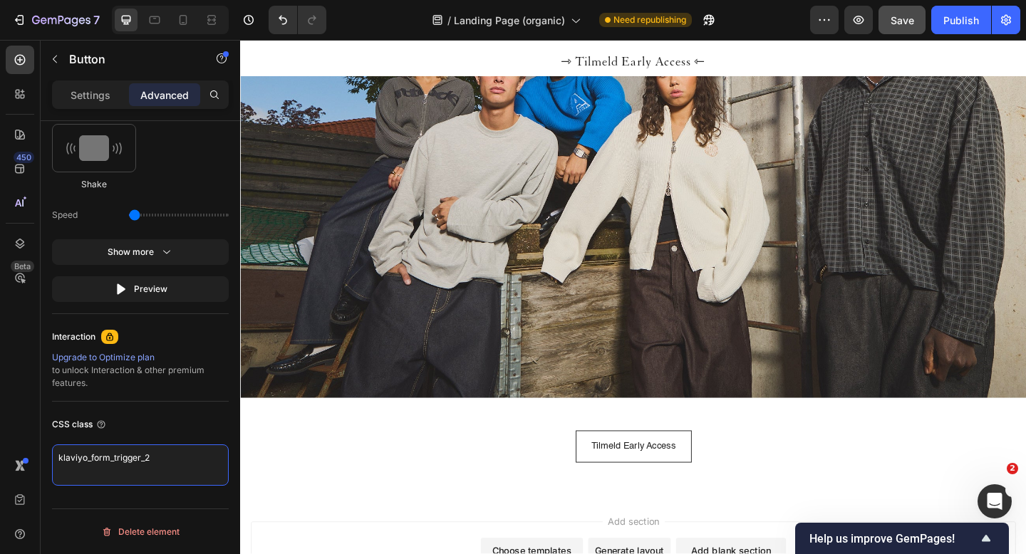
type textarea "klaviyo_form_trigger_2"
click at [595, 477] on div "Tilmeld Early Access Button" at bounding box center [667, 482] width 855 height 35
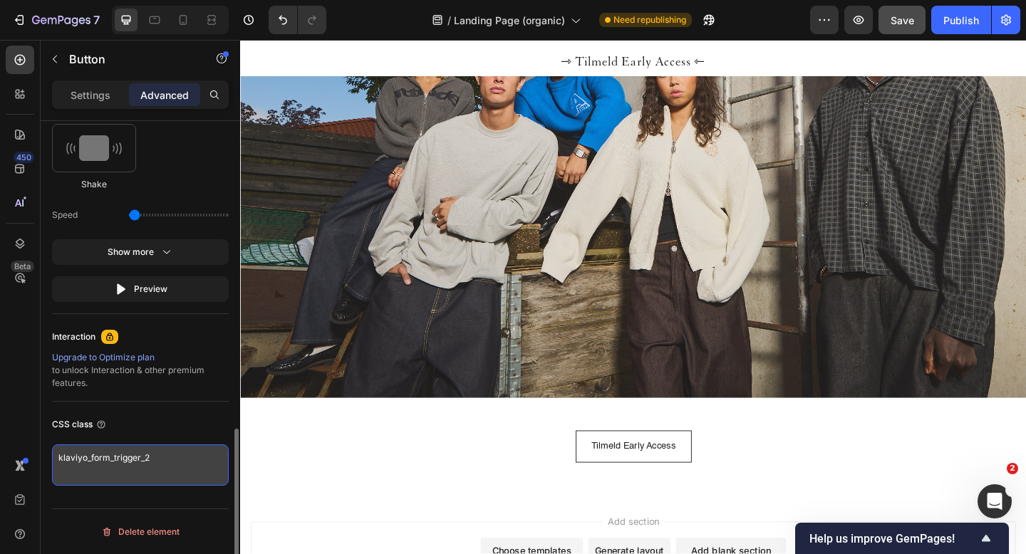
click at [182, 457] on textarea "klaviyo_form_trigger_2" at bounding box center [140, 465] width 177 height 41
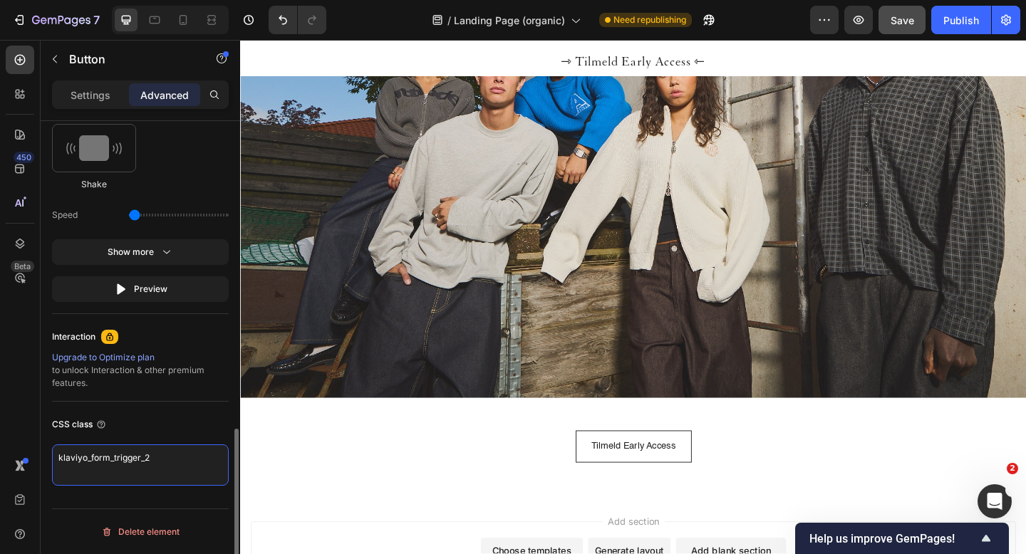
click at [182, 457] on textarea "klaviyo_form_trigger_2" at bounding box center [140, 465] width 177 height 41
click at [608, 480] on button "Tilmeld Early Access" at bounding box center [668, 482] width 126 height 35
click at [552, 485] on div "Tilmeld Early Access Button" at bounding box center [667, 482] width 855 height 35
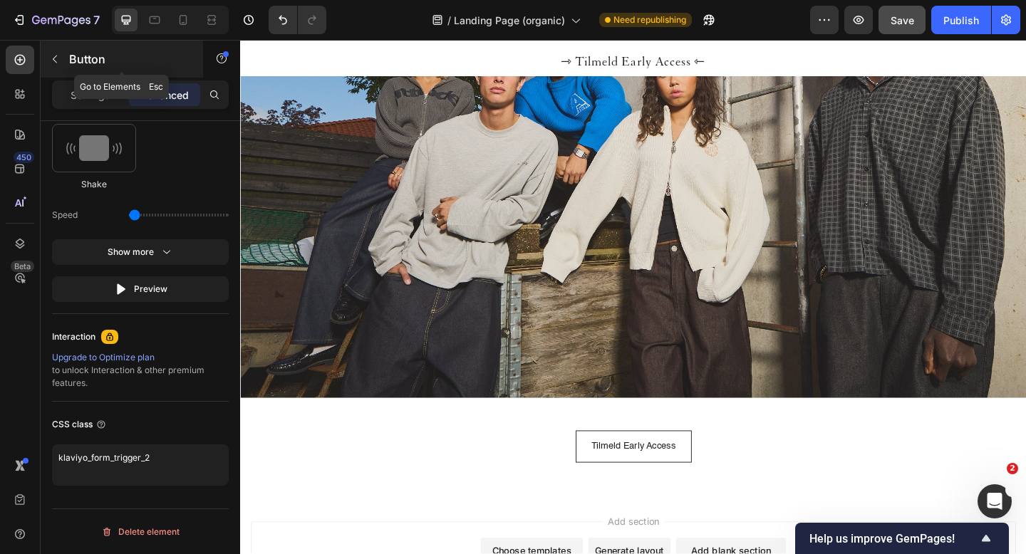
click at [53, 61] on icon "button" at bounding box center [54, 58] width 11 height 11
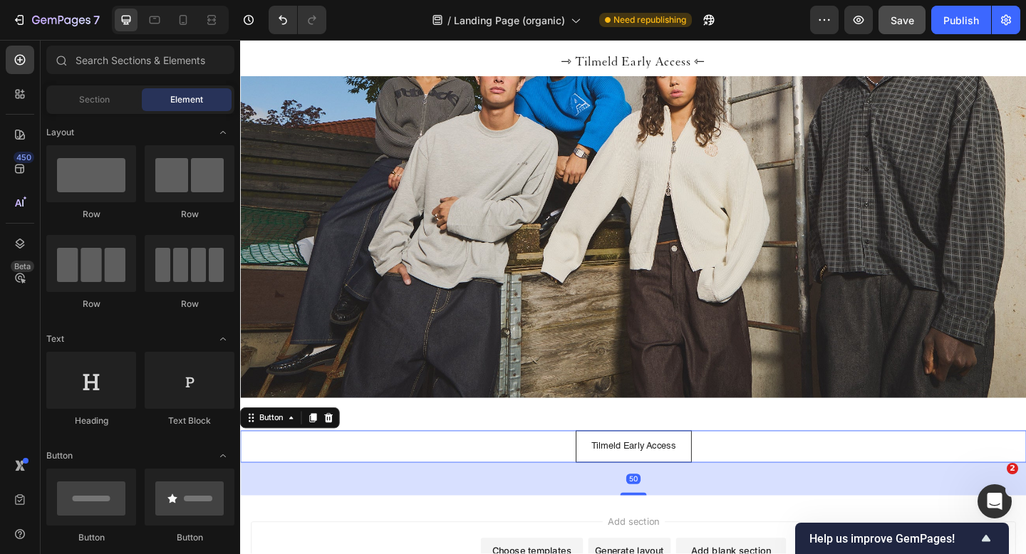
click at [586, 480] on div "Tilmeld Early Access Button 50" at bounding box center [667, 482] width 855 height 35
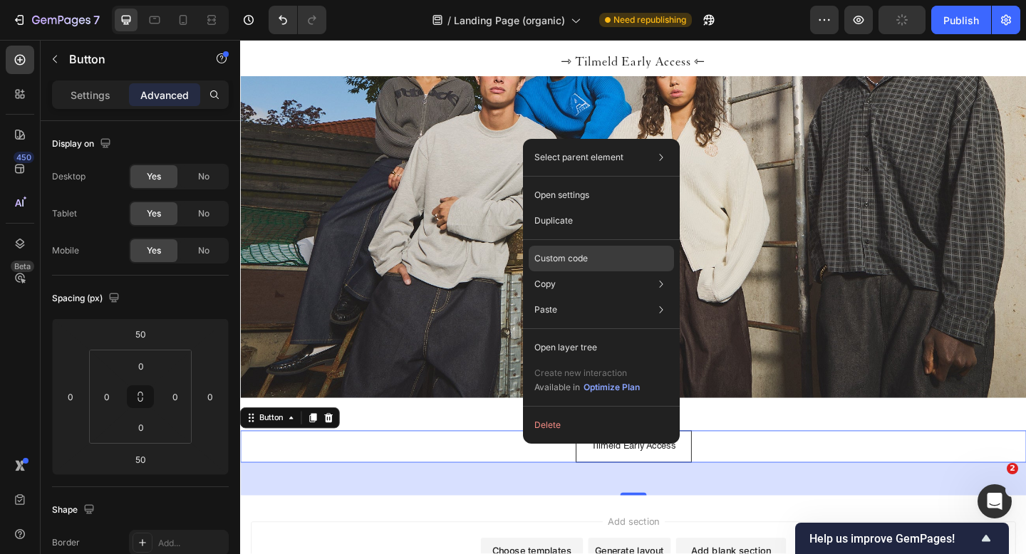
click at [596, 252] on div "Custom code" at bounding box center [601, 259] width 145 height 26
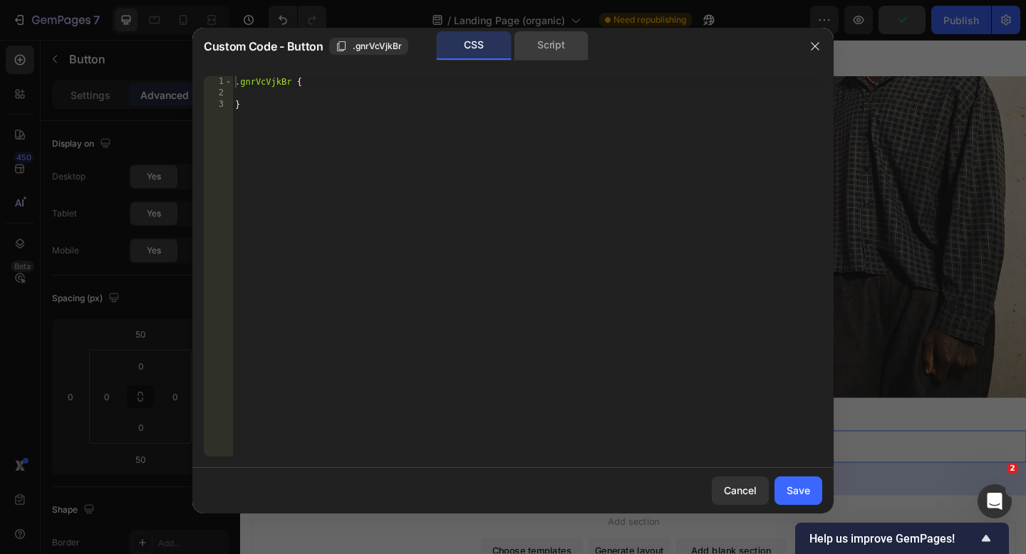
click at [541, 53] on div "Script" at bounding box center [551, 45] width 75 height 29
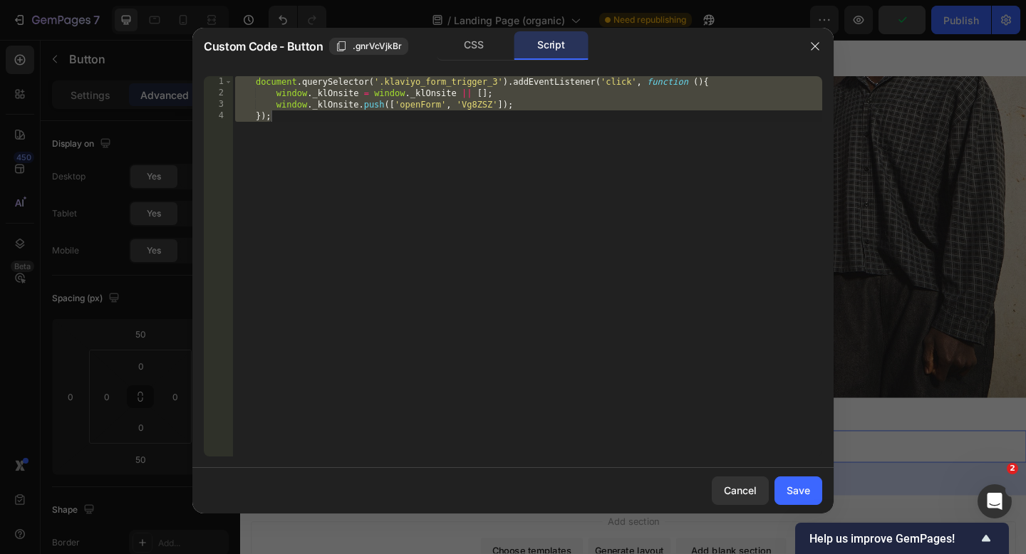
click at [497, 79] on div "document . querySelector ( '.klaviyo_form_trigger_3' ) . addEventListener ( 'cl…" at bounding box center [527, 277] width 590 height 403
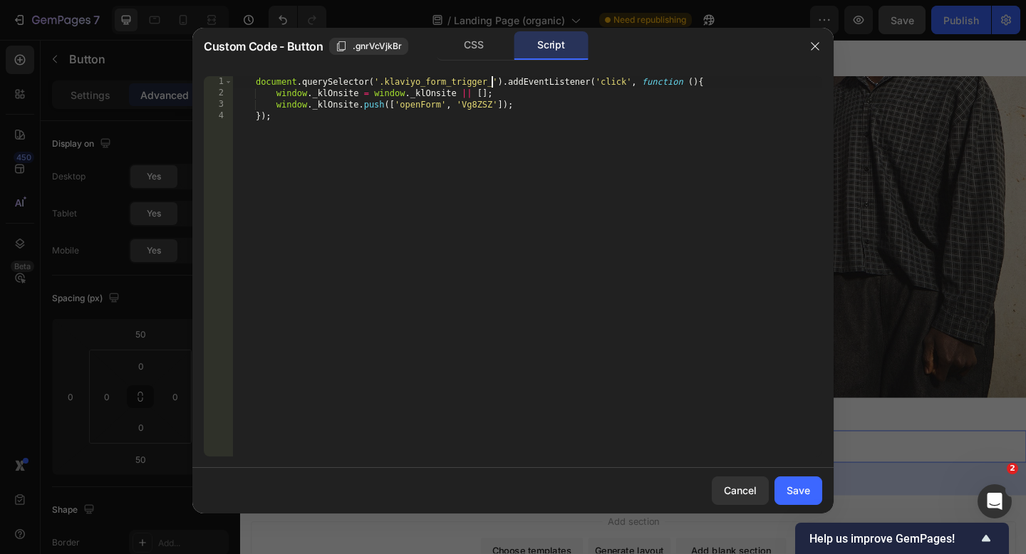
type textarea "document.querySelector('.klaviyo_form_trigger_2').addEventListener('click', fun…"
click at [805, 495] on div "Save" at bounding box center [799, 490] width 24 height 15
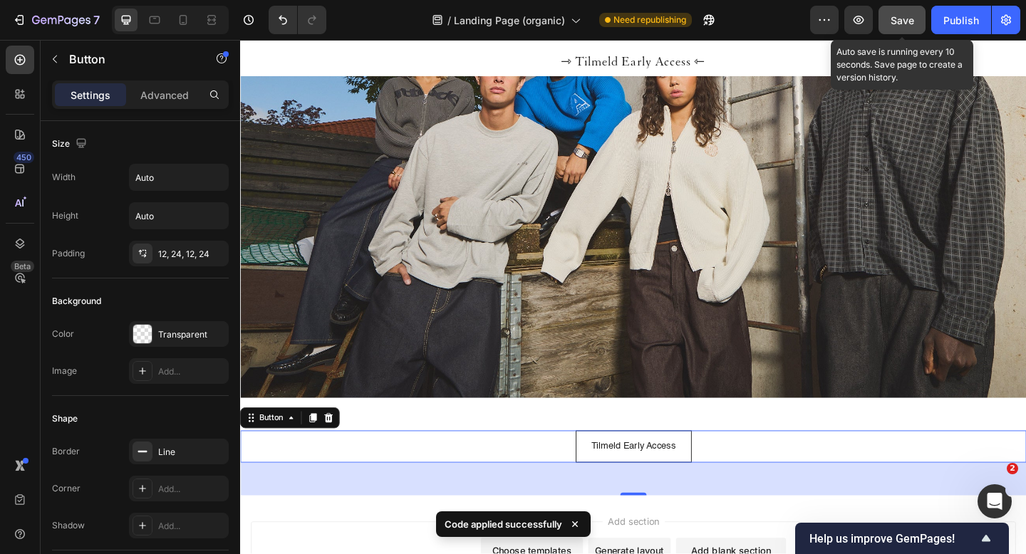
click at [902, 24] on span "Save" at bounding box center [903, 20] width 24 height 12
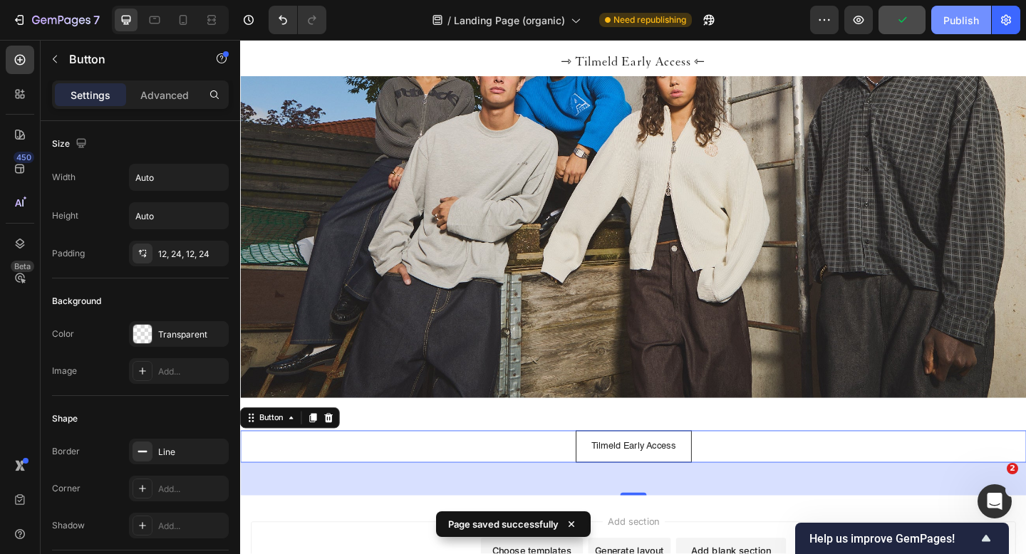
click at [956, 21] on div "Publish" at bounding box center [961, 20] width 36 height 15
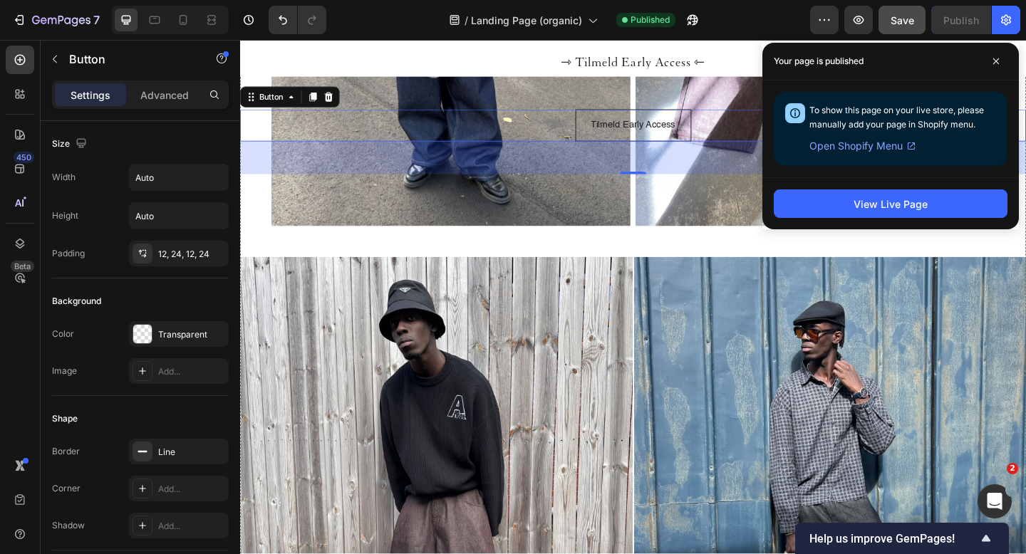
scroll to position [2099, 0]
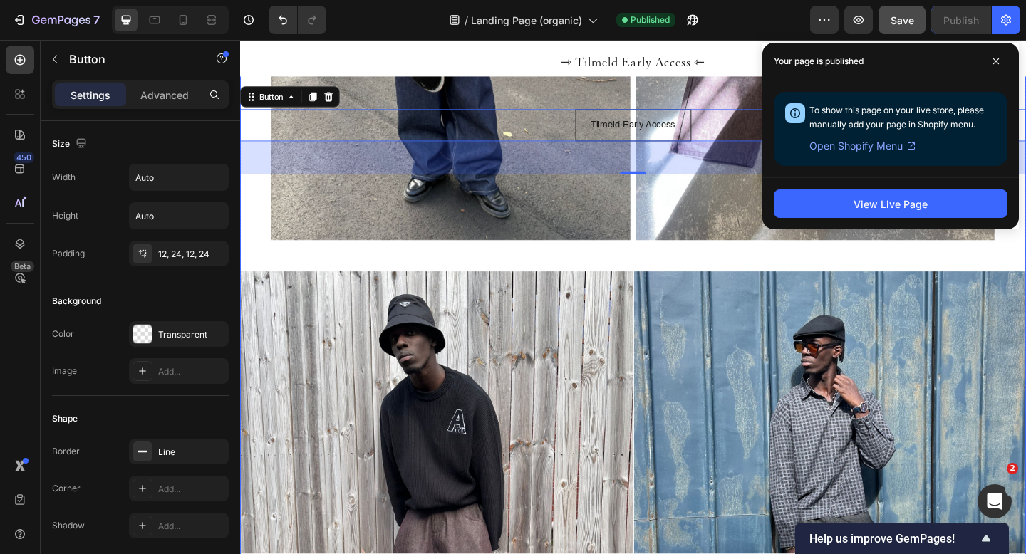
click at [500, 275] on div "Image Image Image Image Image Image Image Image Image Image Image Image Image I…" at bounding box center [667, 4] width 855 height 577
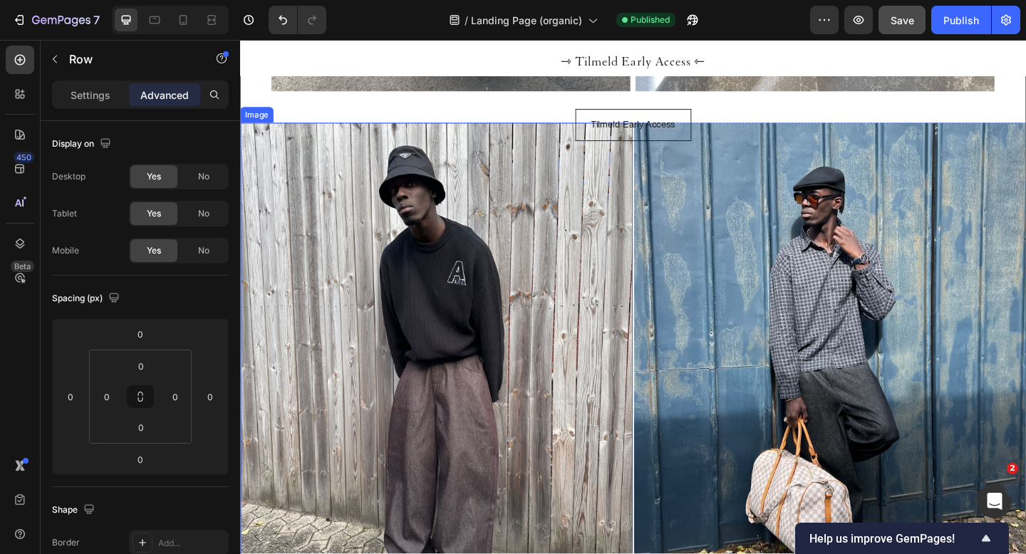
scroll to position [2144, 0]
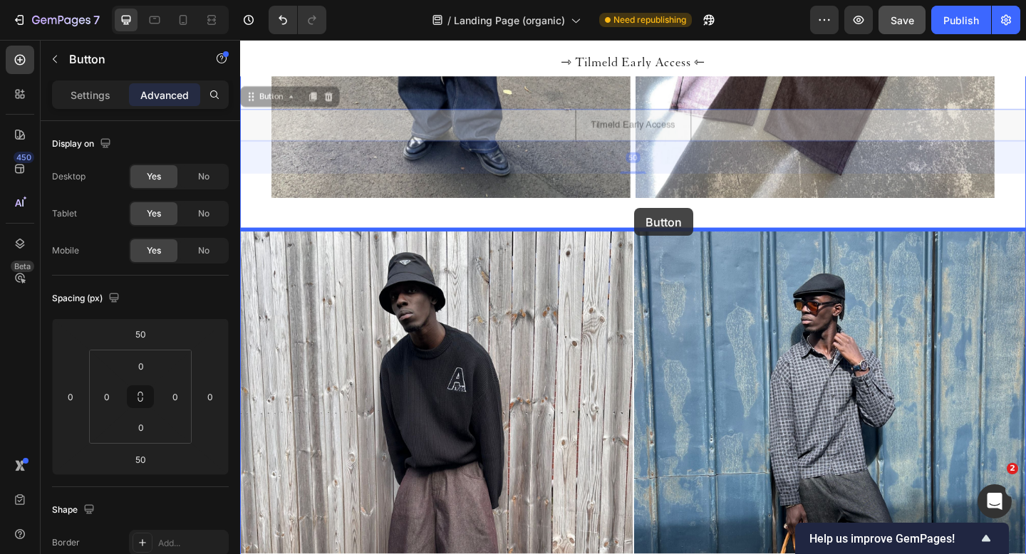
drag, startPoint x: 581, startPoint y: 132, endPoint x: 669, endPoint y: 223, distance: 127.0
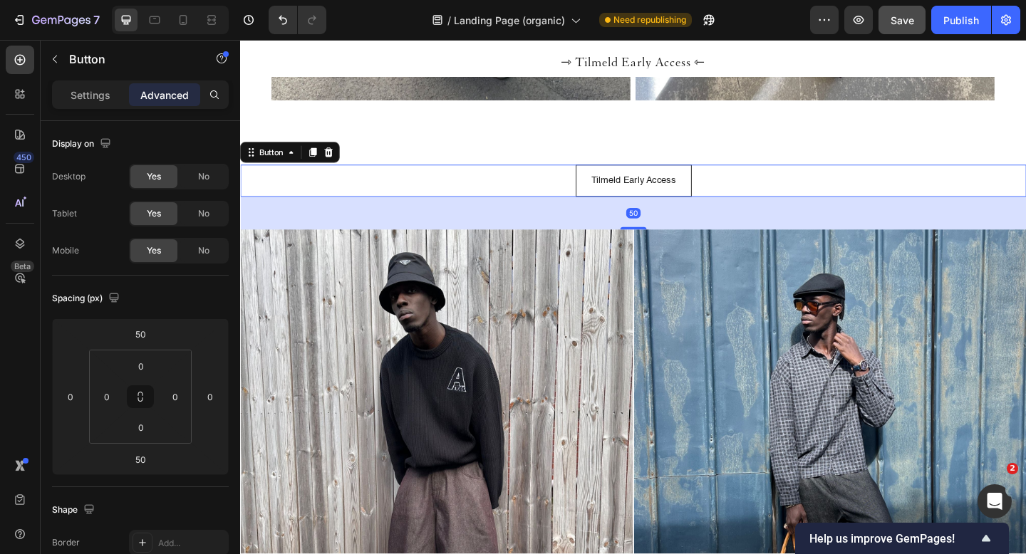
scroll to position [2037, 0]
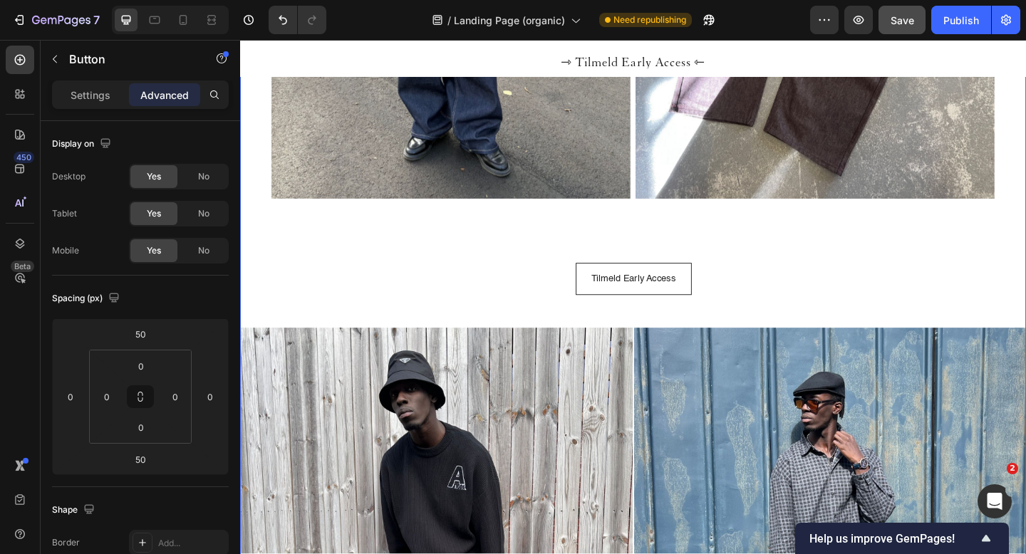
click at [648, 259] on div "Tilmeld Early Access Button" at bounding box center [667, 300] width 855 height 106
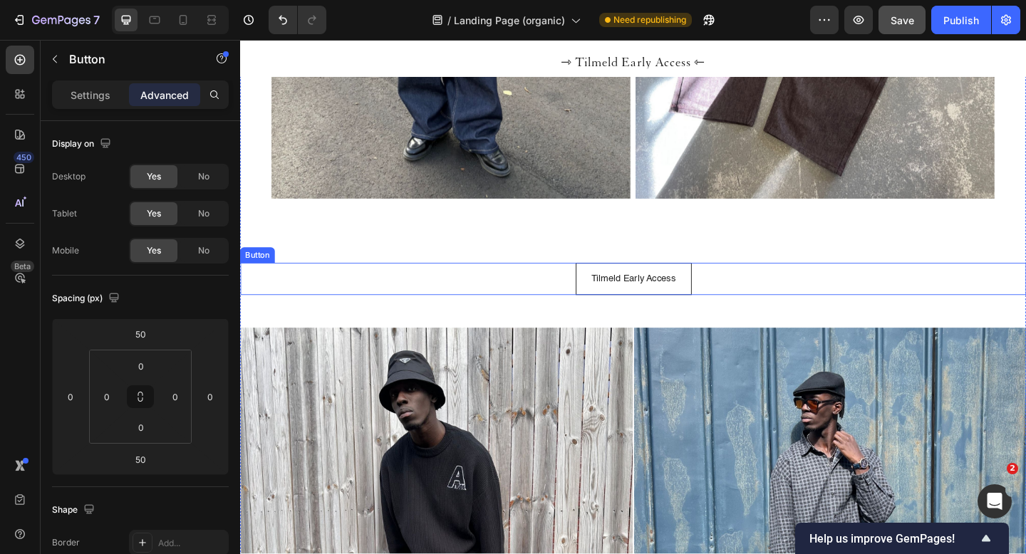
click at [559, 299] on div "Tilmeld Early Access Button" at bounding box center [667, 300] width 855 height 35
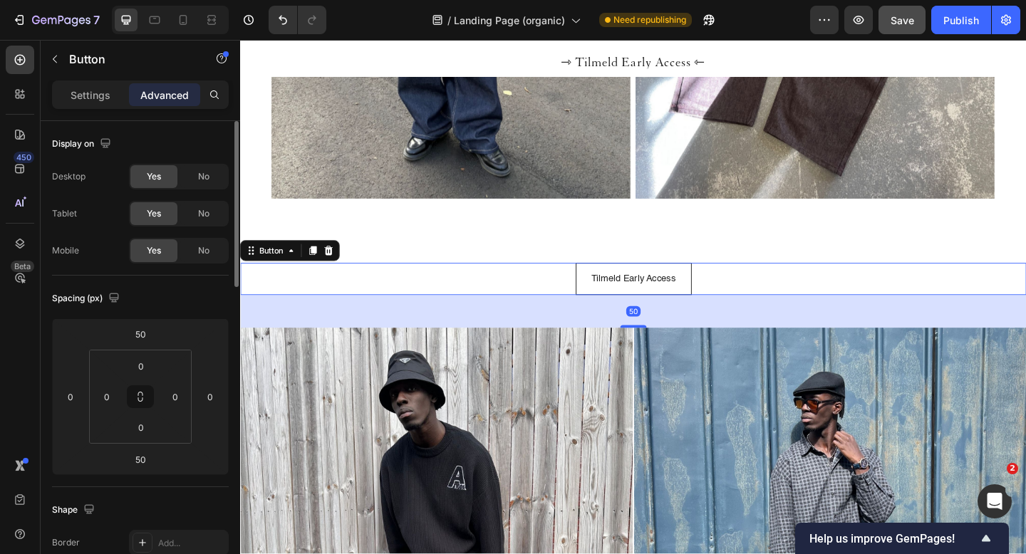
scroll to position [14, 0]
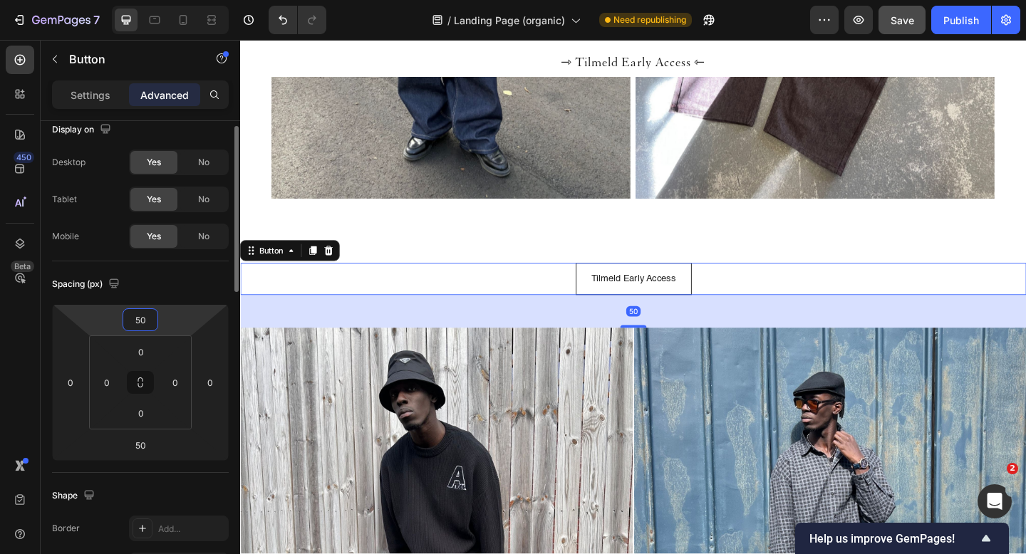
click at [140, 327] on input "50" at bounding box center [140, 319] width 29 height 21
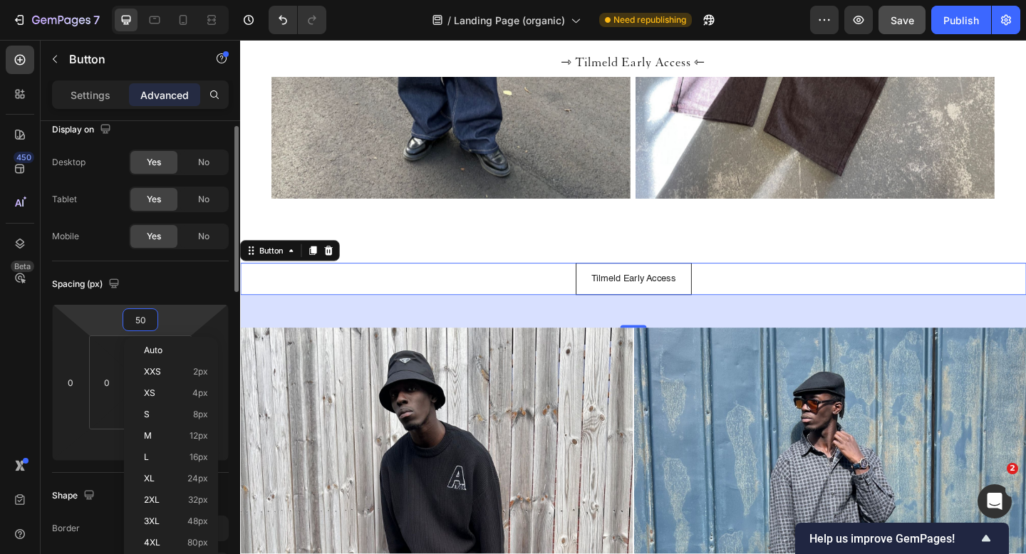
type input "0"
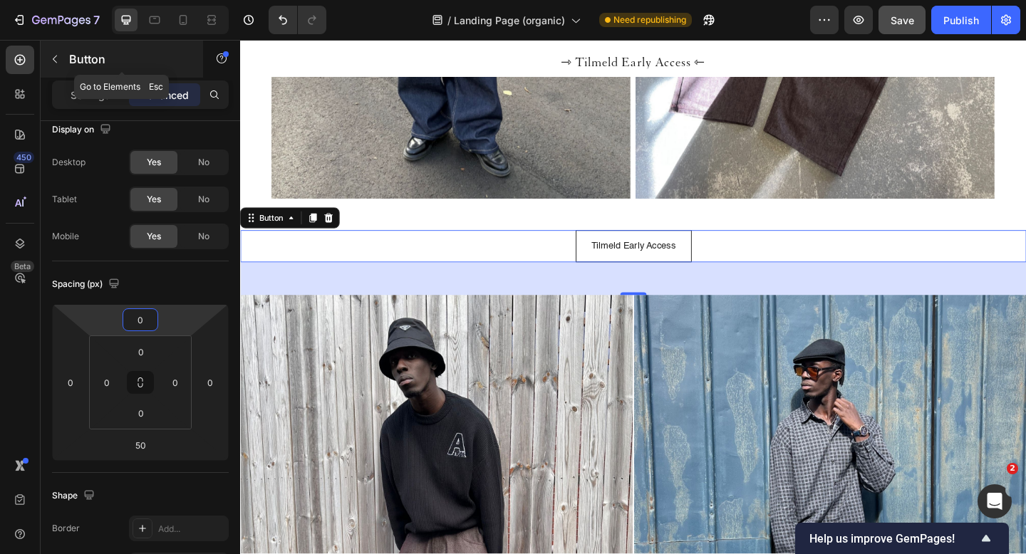
click at [56, 60] on icon "button" at bounding box center [54, 58] width 11 height 11
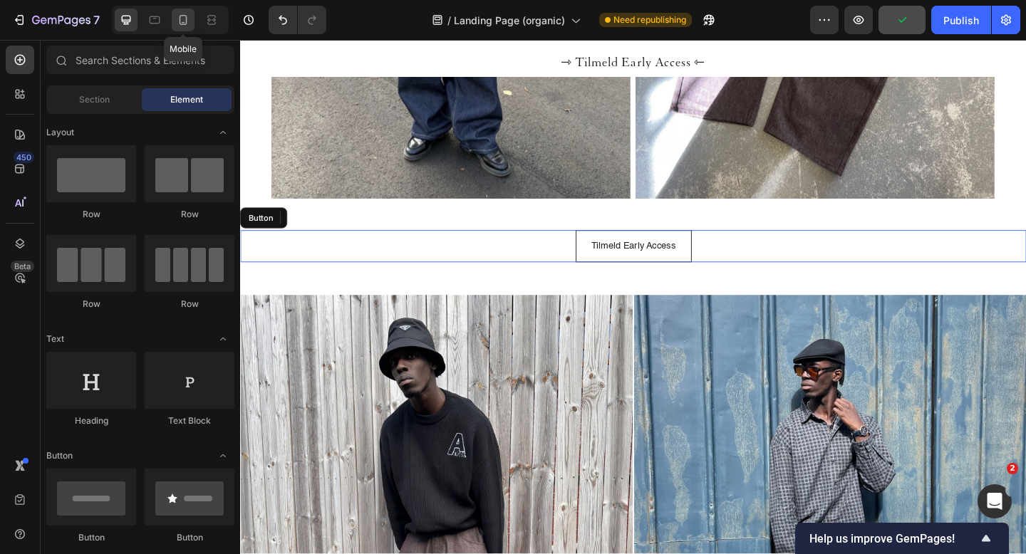
click at [183, 11] on div at bounding box center [183, 20] width 23 height 23
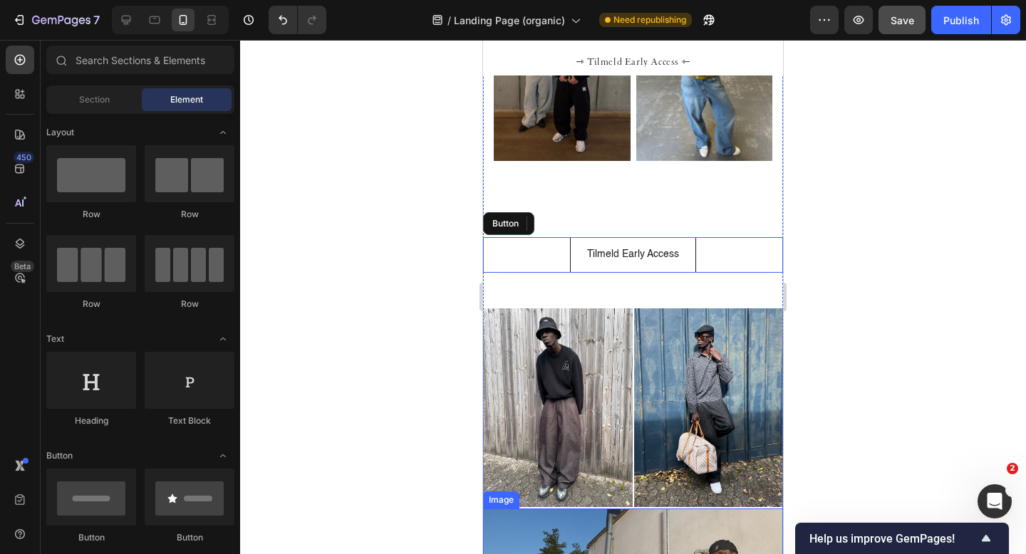
scroll to position [1428, 0]
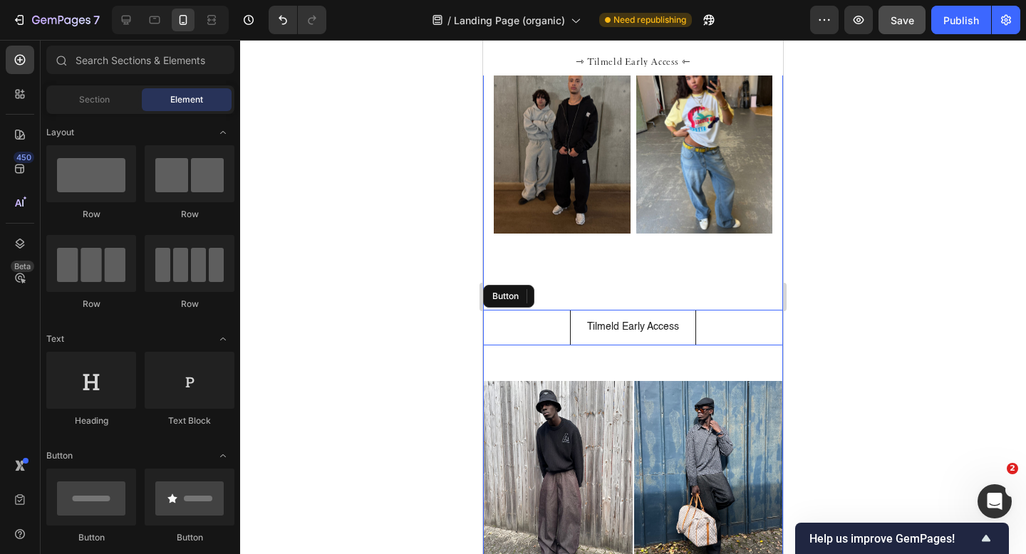
click at [564, 278] on div "Tilmeld Early Access Button" at bounding box center [633, 319] width 300 height 124
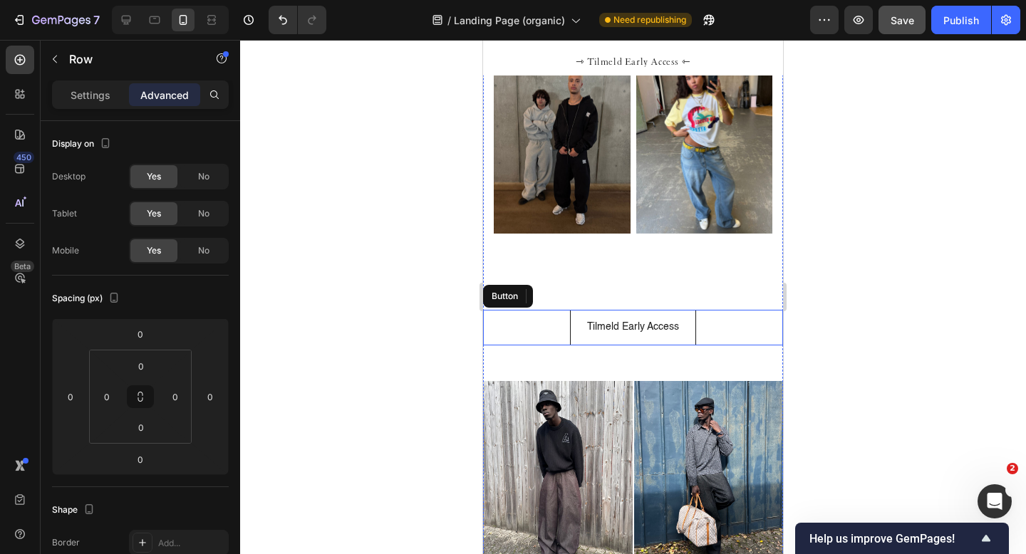
click at [552, 326] on div "Tilmeld Early Access Button" at bounding box center [633, 327] width 300 height 35
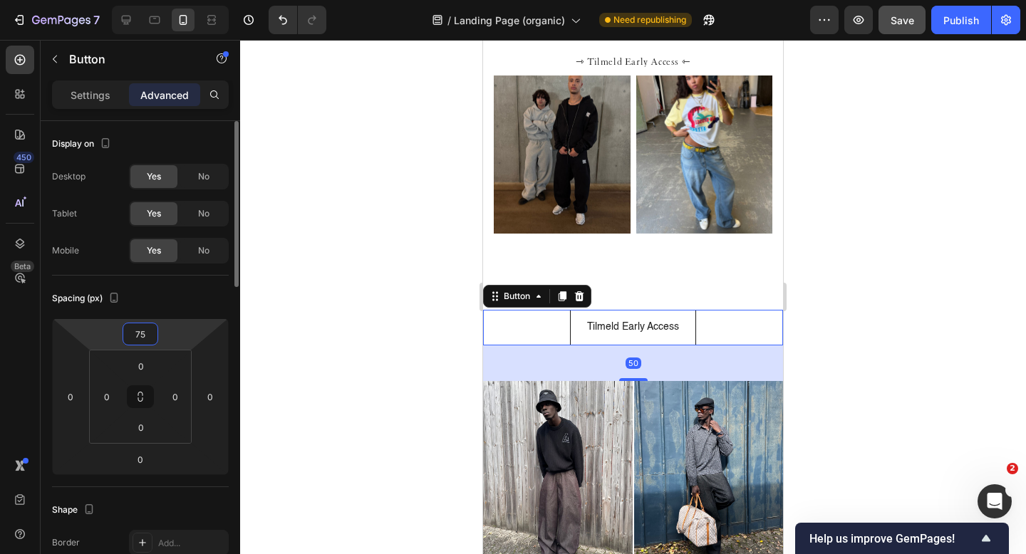
click at [143, 336] on input "75" at bounding box center [140, 334] width 29 height 21
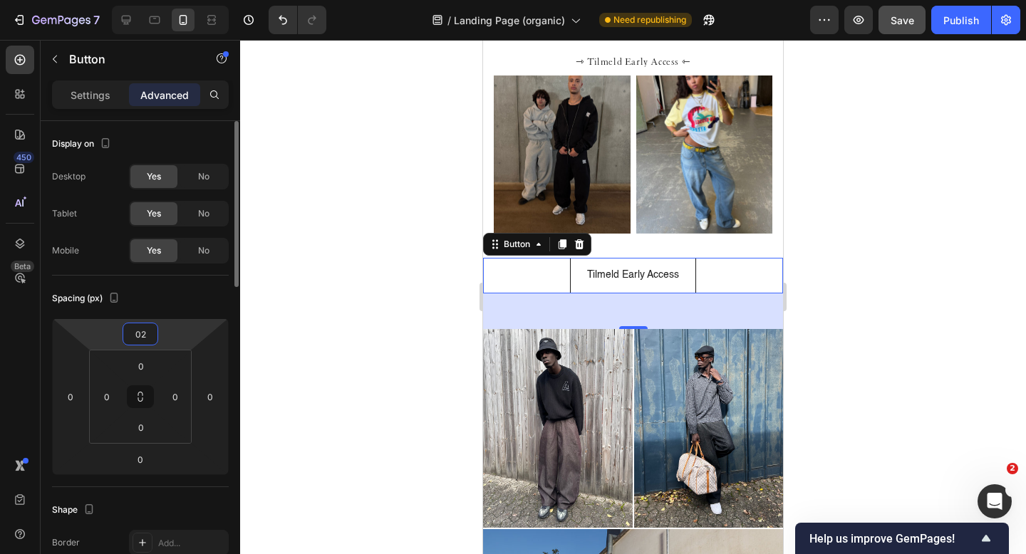
type input "020"
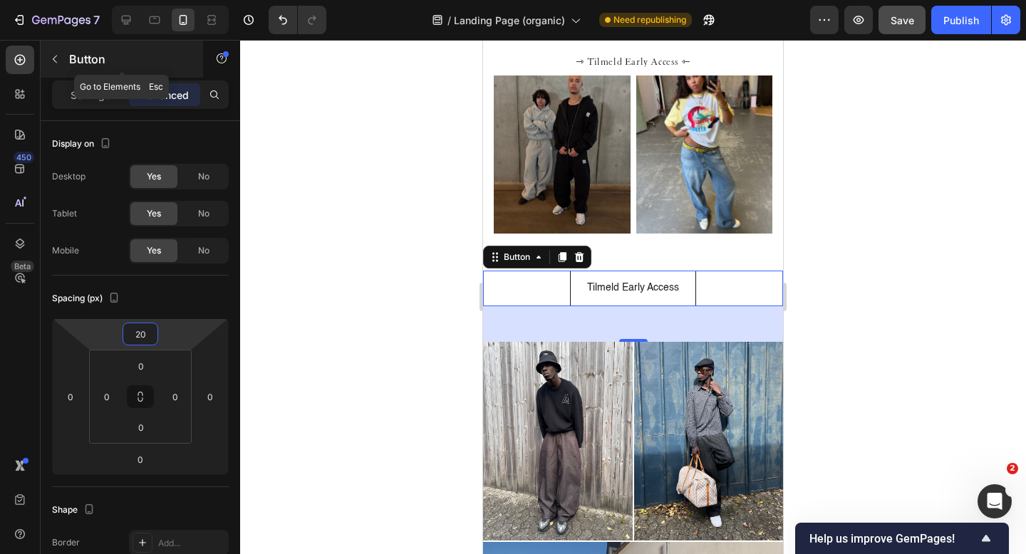
click at [59, 59] on icon "button" at bounding box center [54, 58] width 11 height 11
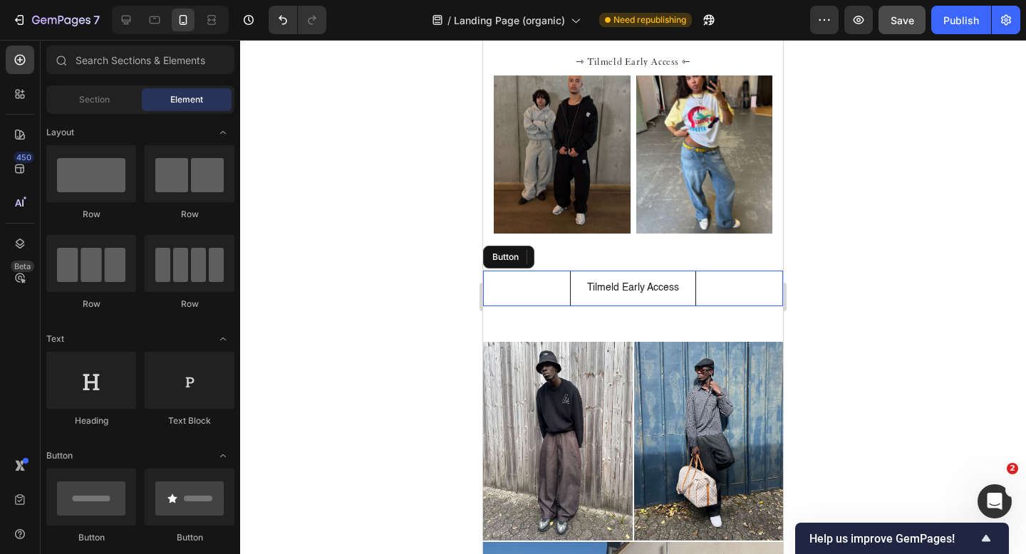
click at [904, 26] on div "Save" at bounding box center [903, 20] width 24 height 15
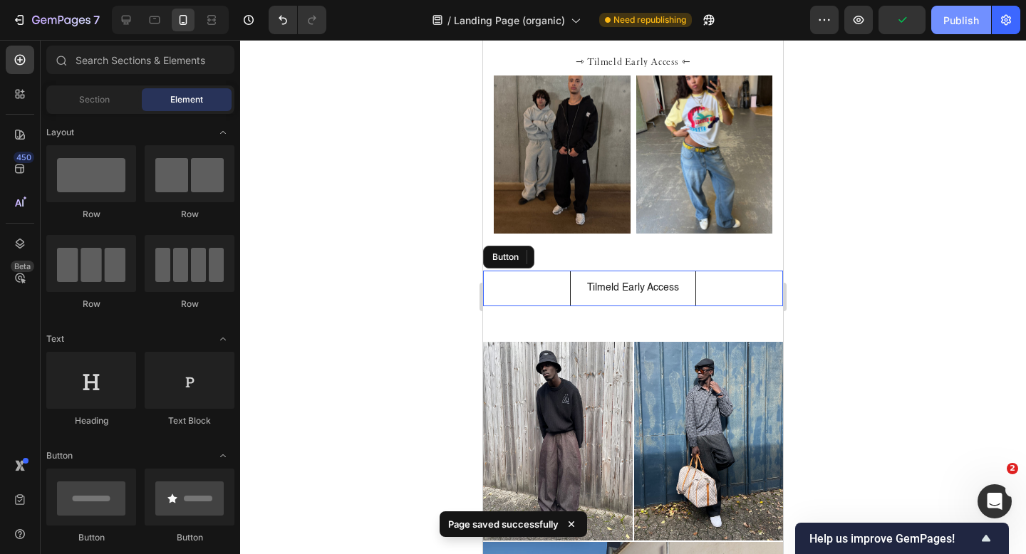
click at [956, 14] on div "Publish" at bounding box center [961, 20] width 36 height 15
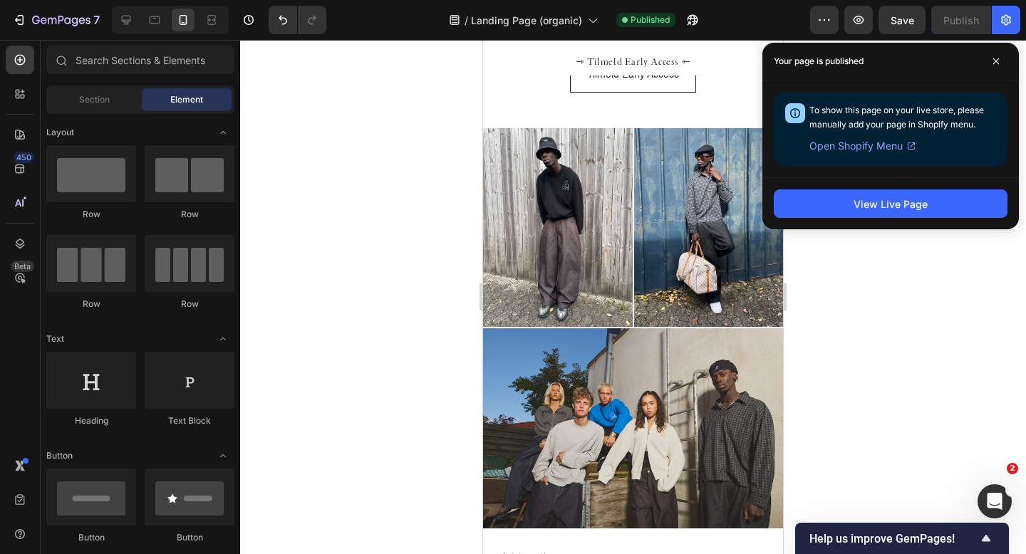
scroll to position [1663, 0]
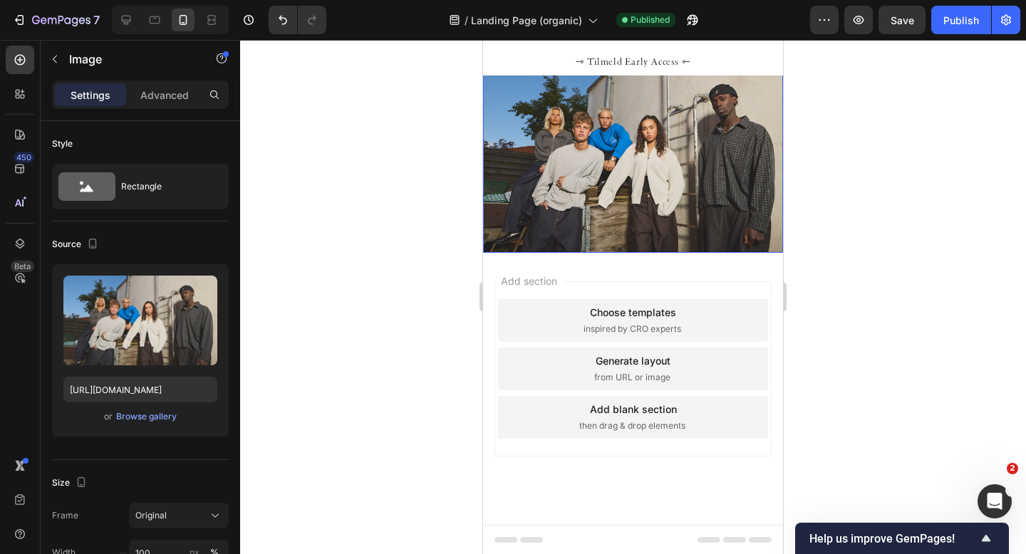
click at [562, 227] on img at bounding box center [633, 153] width 300 height 200
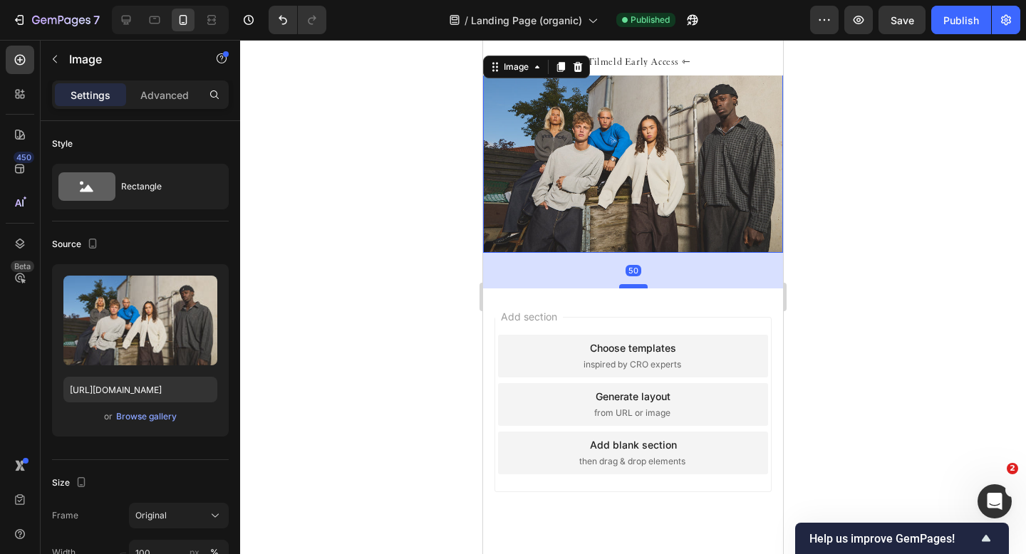
drag, startPoint x: 633, startPoint y: 251, endPoint x: 633, endPoint y: 286, distance: 35.6
click at [633, 286] on div at bounding box center [633, 286] width 29 height 4
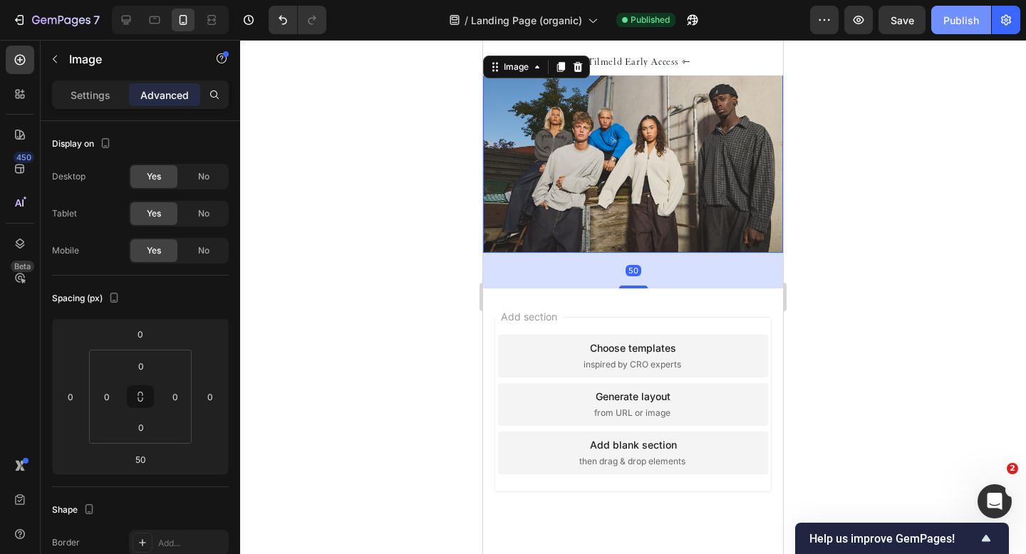
click at [953, 27] on button "Publish" at bounding box center [961, 20] width 60 height 29
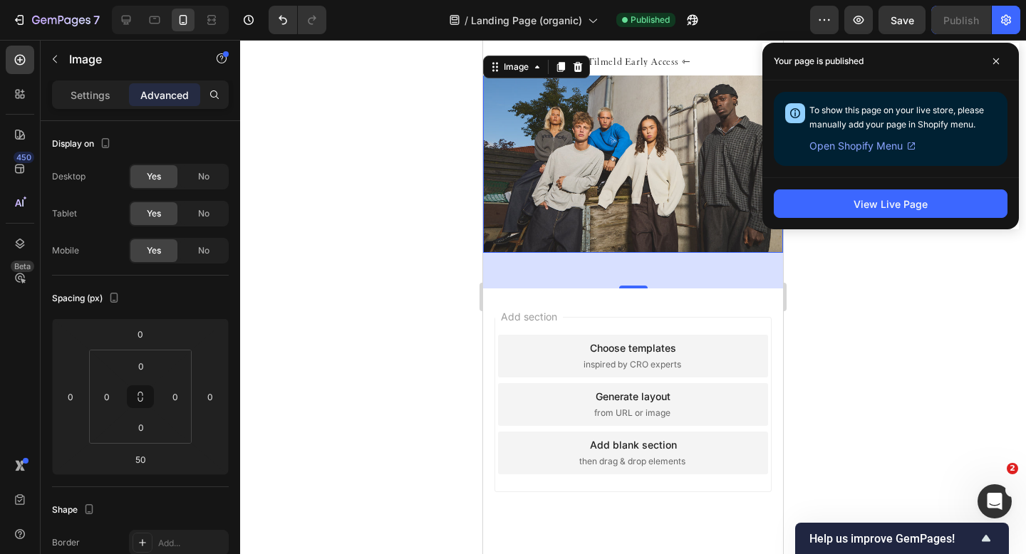
click at [637, 283] on div "50" at bounding box center [633, 271] width 300 height 36
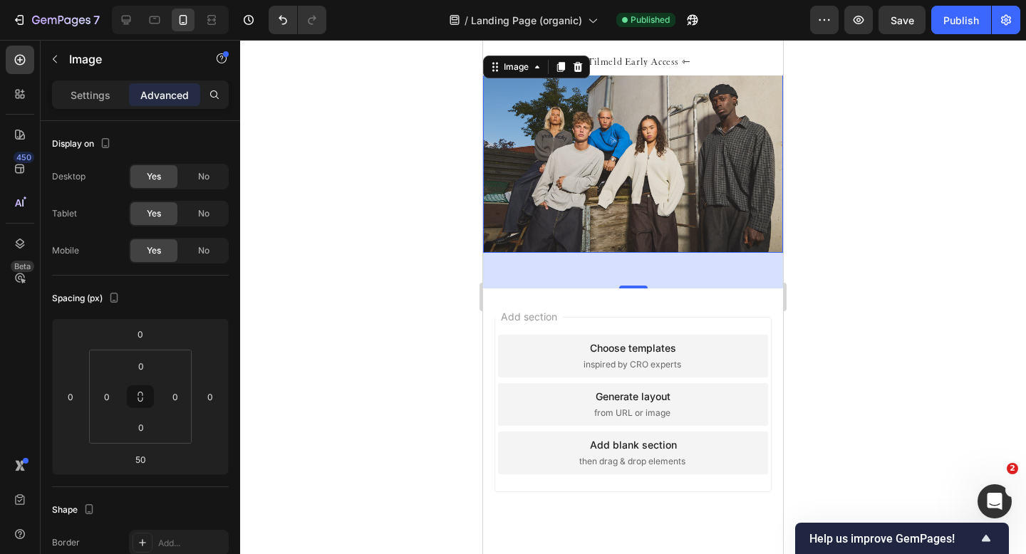
click at [887, 217] on div at bounding box center [633, 297] width 786 height 514
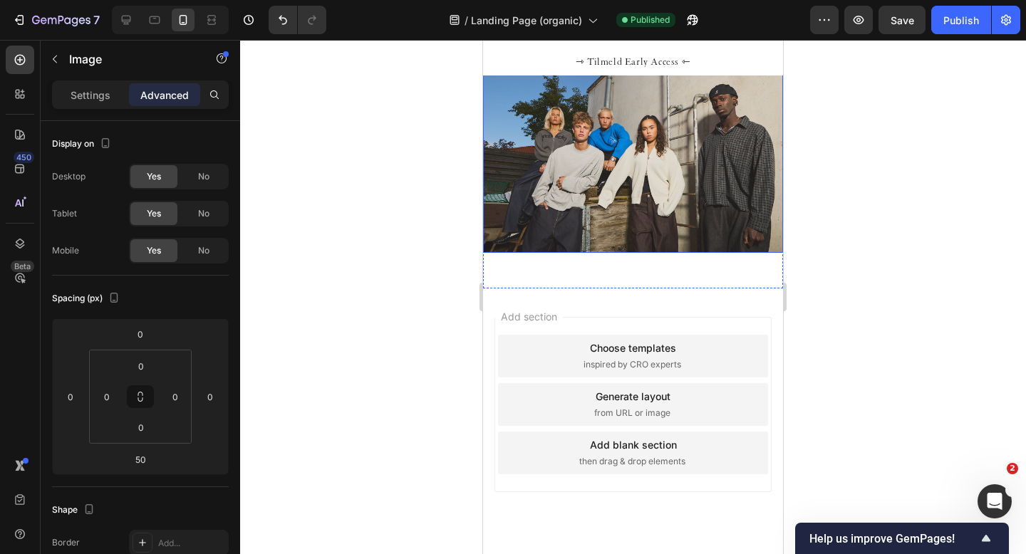
click at [665, 207] on img at bounding box center [633, 153] width 300 height 200
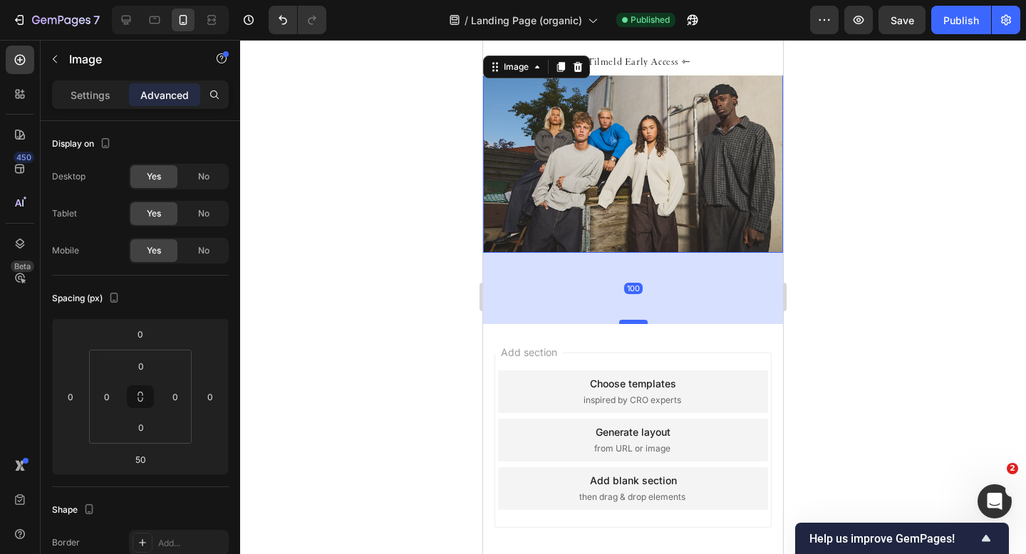
drag, startPoint x: 636, startPoint y: 286, endPoint x: 636, endPoint y: 322, distance: 35.6
click at [636, 322] on div at bounding box center [633, 322] width 29 height 4
type input "100"
click at [414, 316] on div at bounding box center [633, 297] width 786 height 514
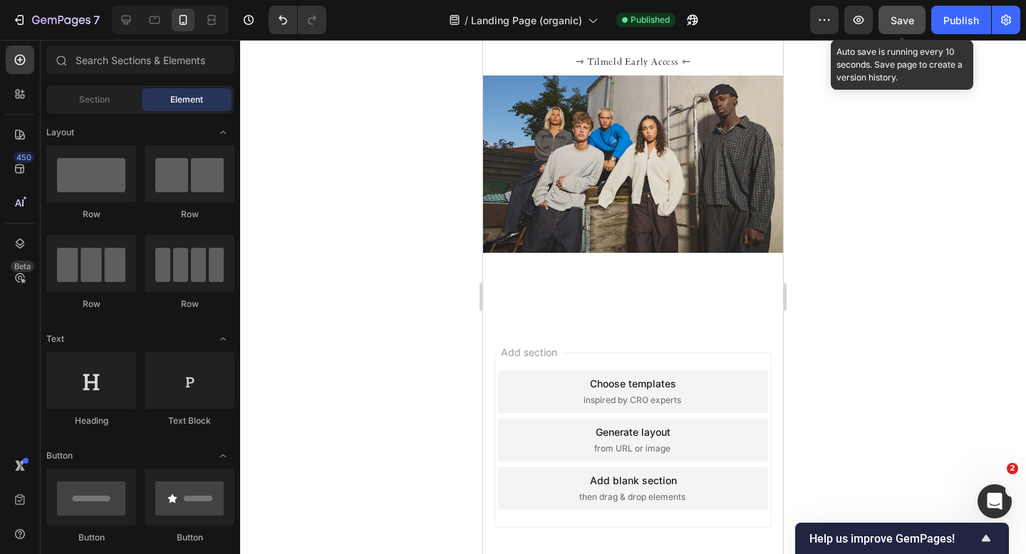
click at [918, 11] on button "Save" at bounding box center [902, 20] width 47 height 29
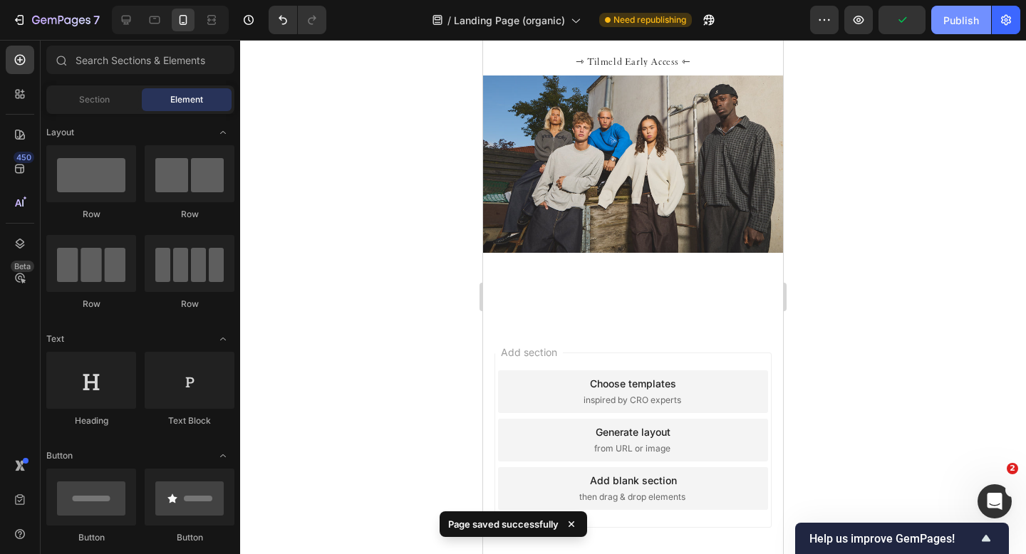
click at [966, 21] on div "Publish" at bounding box center [961, 20] width 36 height 15
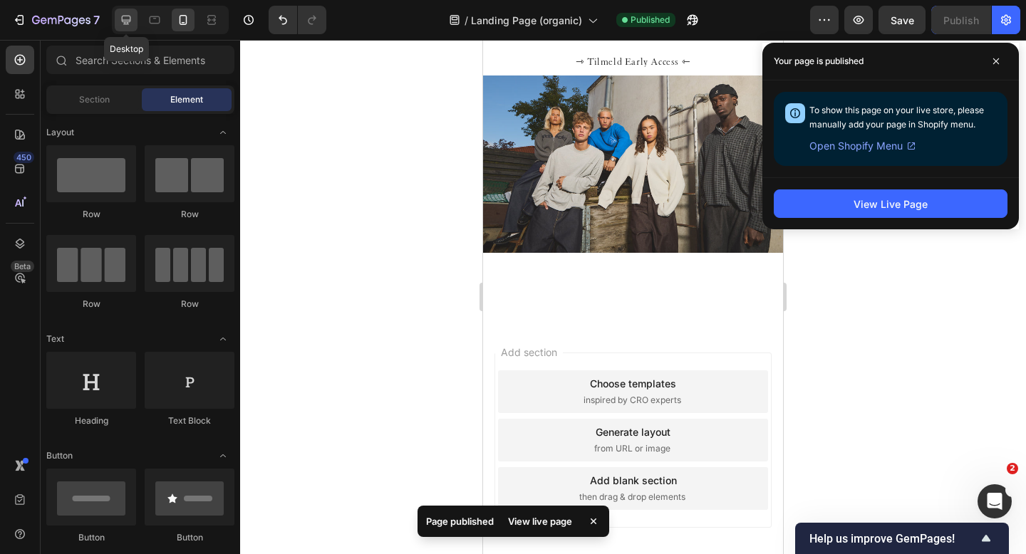
click at [122, 21] on icon at bounding box center [126, 20] width 14 height 14
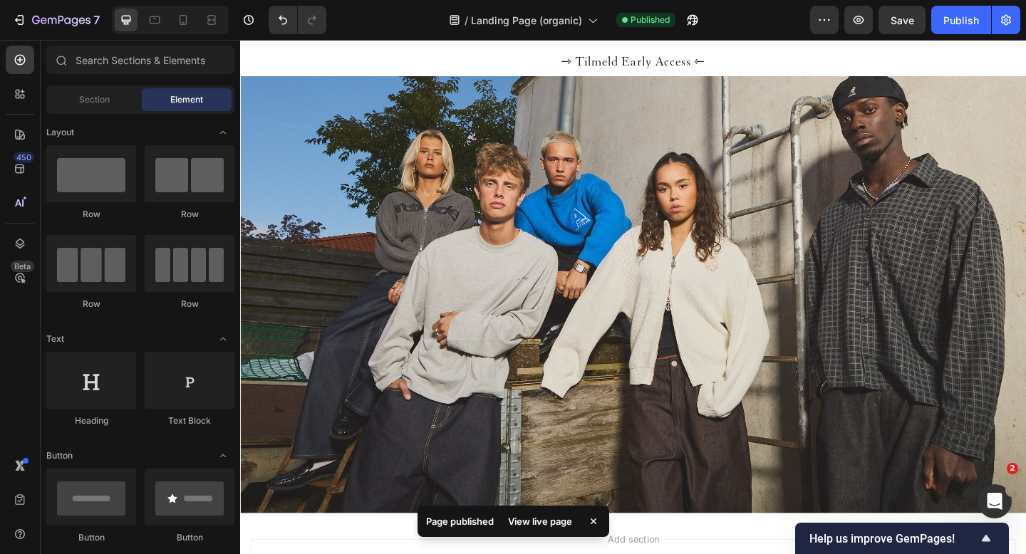
scroll to position [2845, 0]
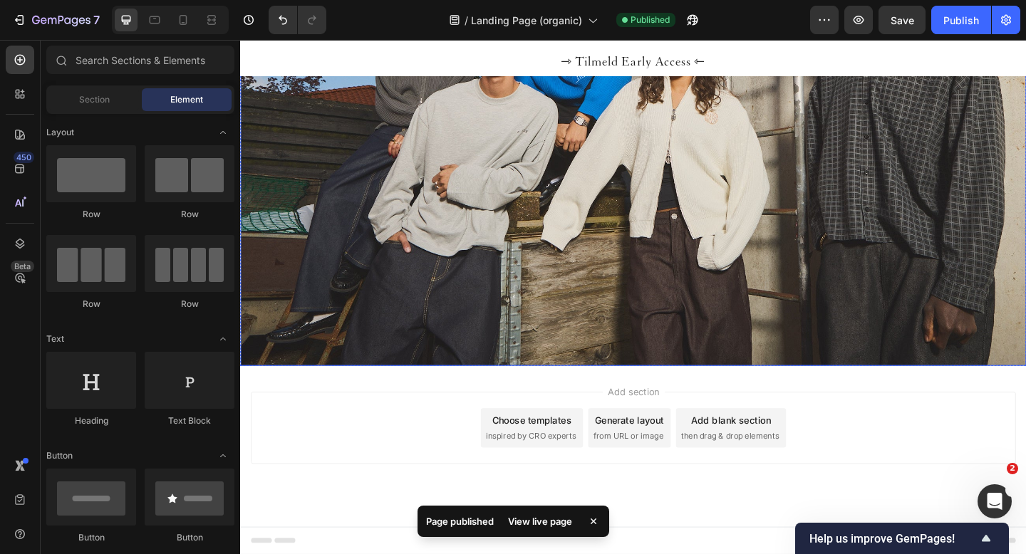
click at [702, 316] on img at bounding box center [667, 109] width 855 height 570
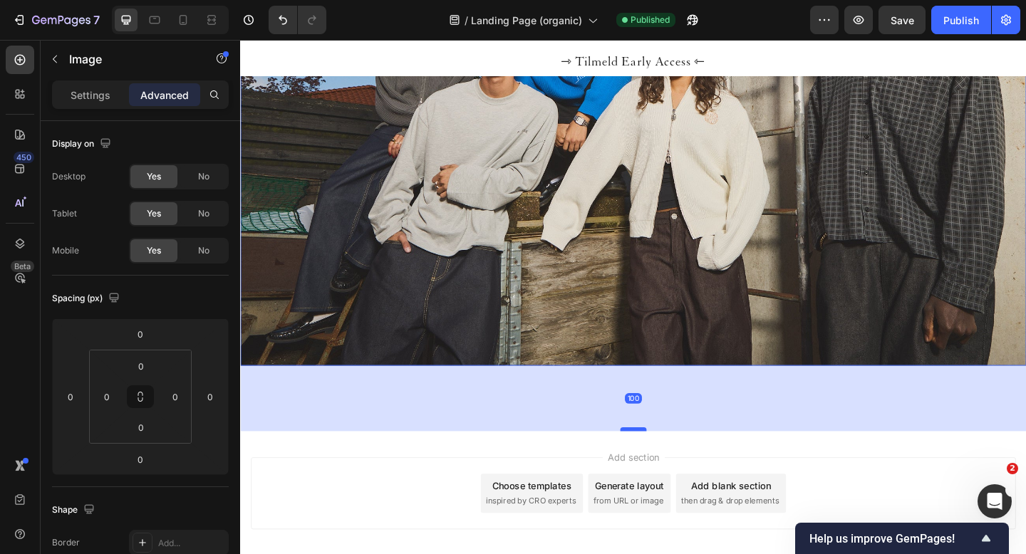
drag, startPoint x: 676, startPoint y: 390, endPoint x: 680, endPoint y: 462, distance: 71.4
click at [680, 462] on div at bounding box center [667, 464] width 29 height 4
click at [961, 16] on div "Publish" at bounding box center [961, 20] width 36 height 15
click at [669, 464] on div at bounding box center [667, 464] width 29 height 4
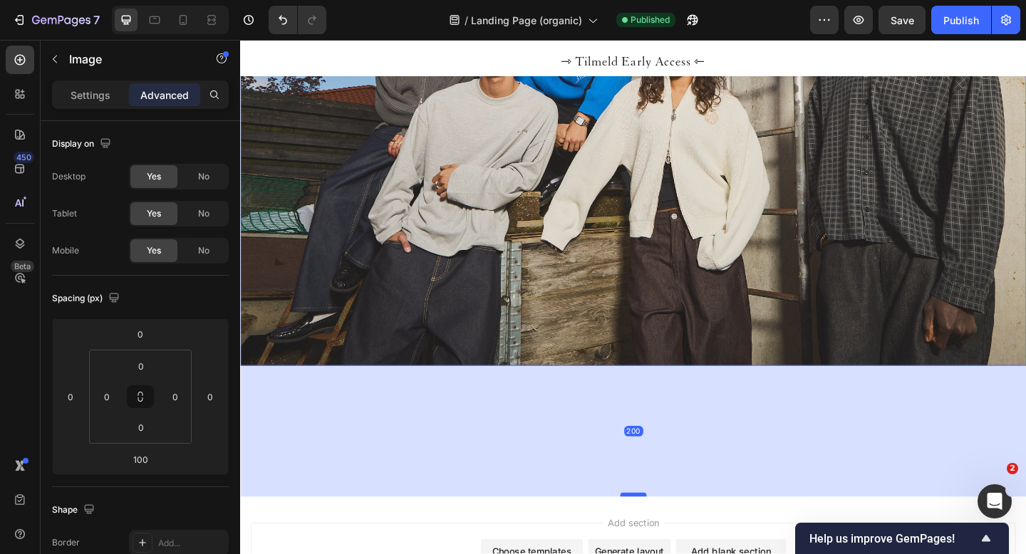
drag, startPoint x: 669, startPoint y: 464, endPoint x: 677, endPoint y: 535, distance: 71.7
click at [677, 535] on div at bounding box center [667, 535] width 29 height 4
click at [956, 16] on div "Publish" at bounding box center [961, 20] width 36 height 15
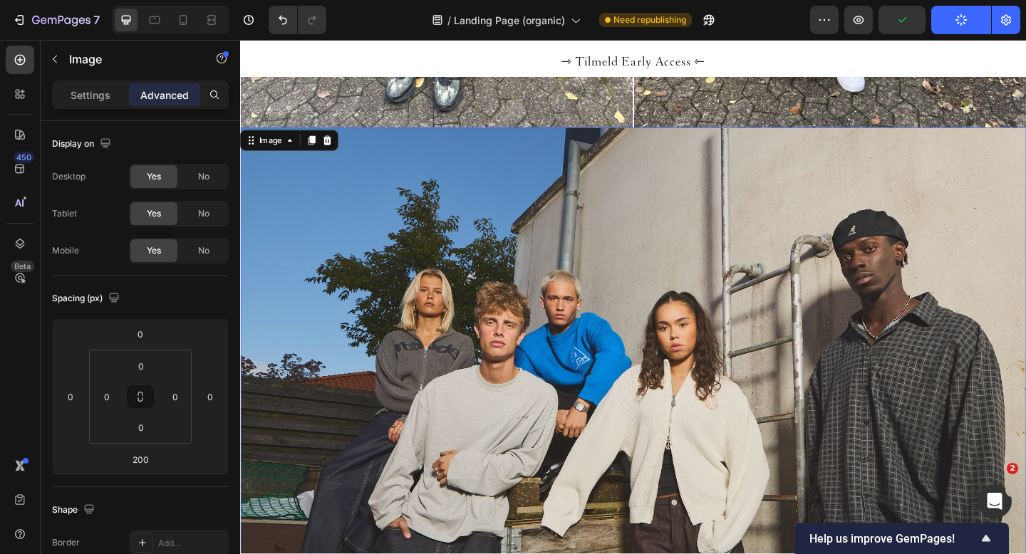
scroll to position [2487, 0]
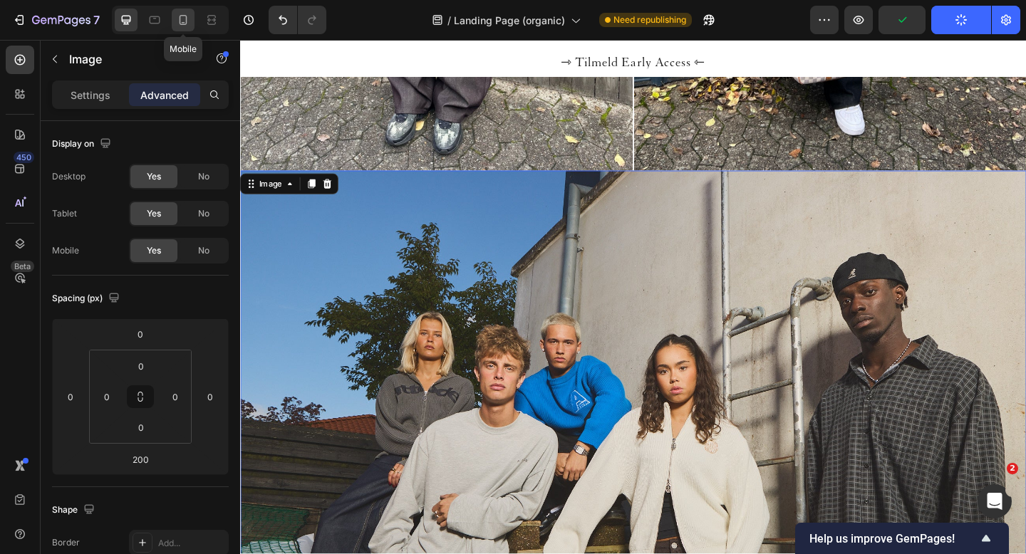
click at [177, 21] on icon at bounding box center [183, 20] width 14 height 14
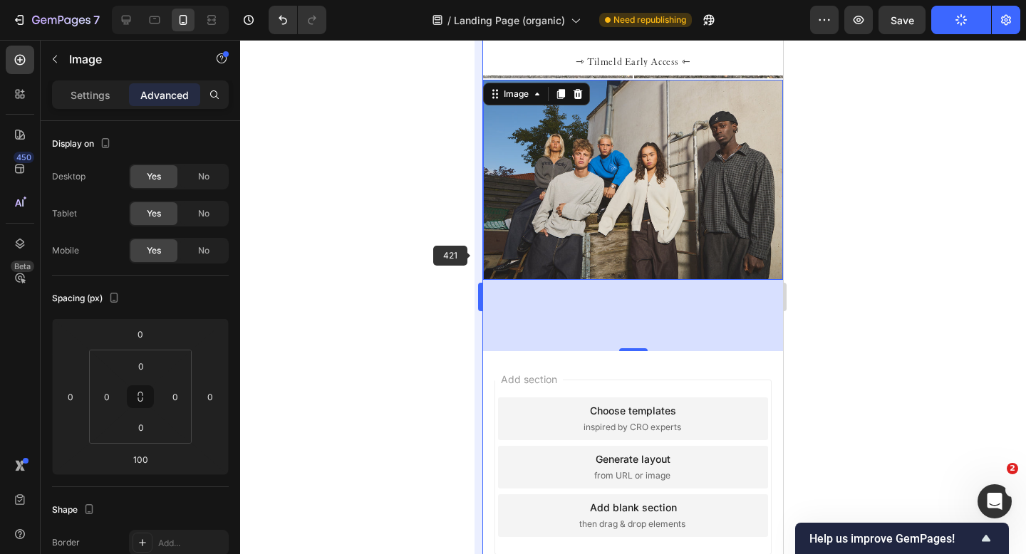
scroll to position [1626, 0]
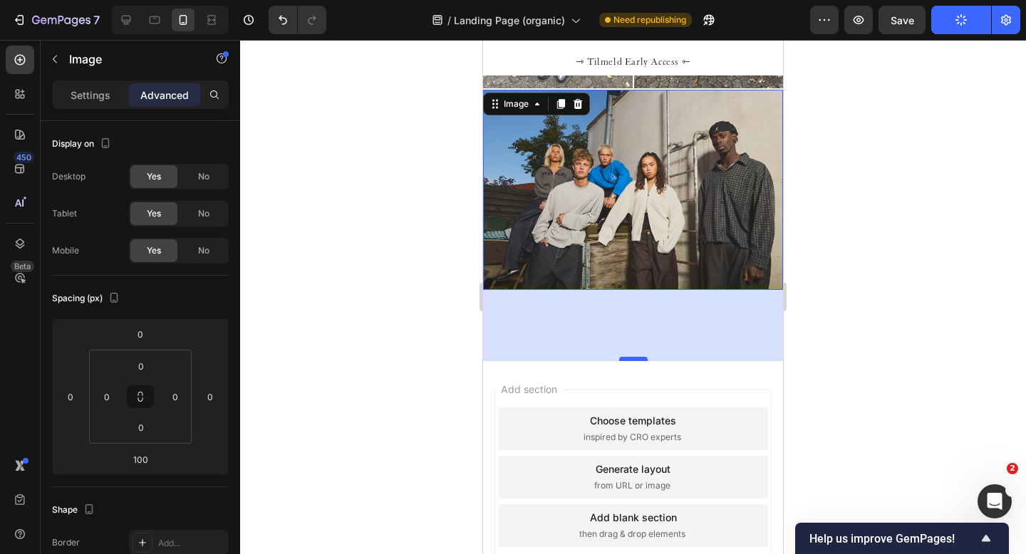
click at [630, 358] on div at bounding box center [633, 359] width 29 height 4
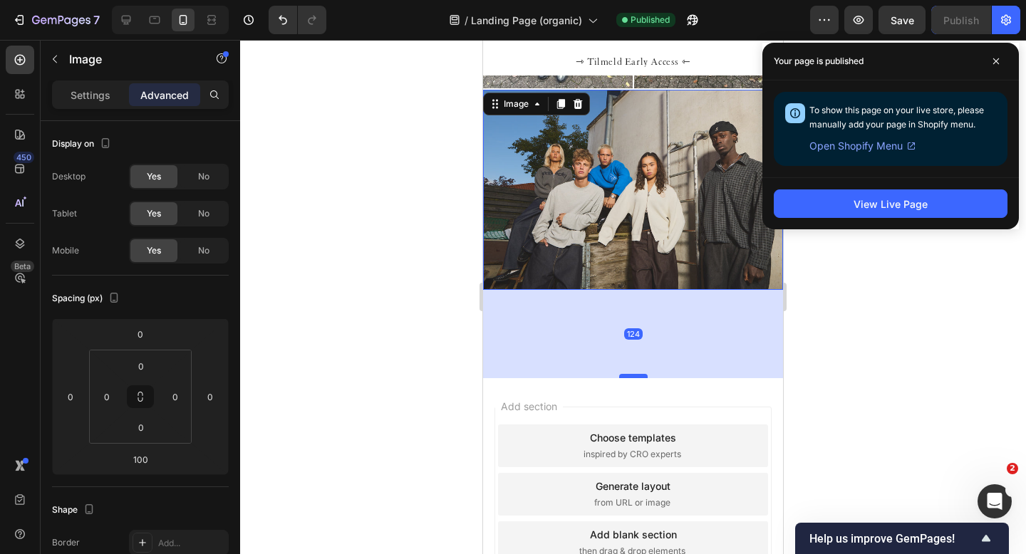
drag, startPoint x: 630, startPoint y: 358, endPoint x: 633, endPoint y: 375, distance: 17.5
click at [633, 375] on div at bounding box center [633, 376] width 29 height 4
type input "124"
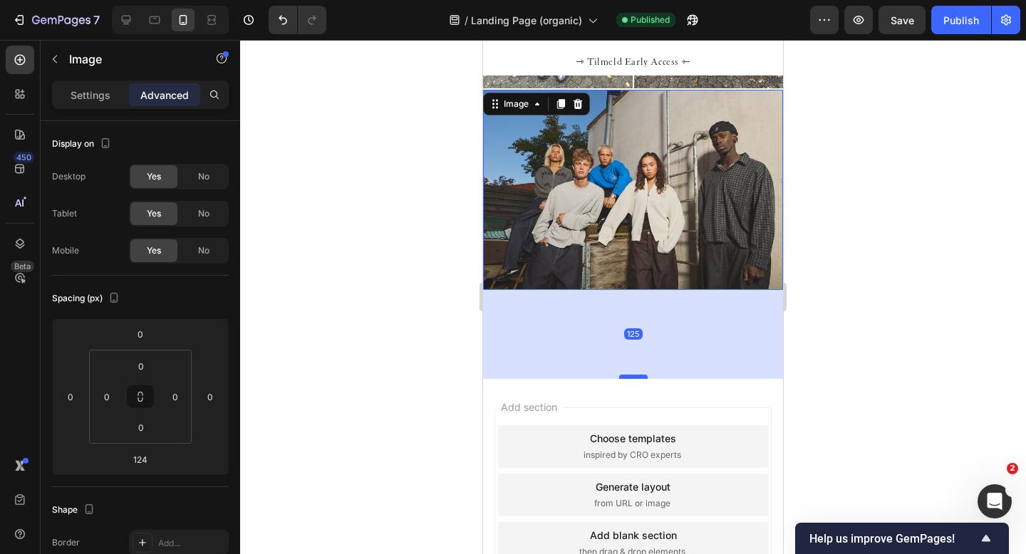
click at [633, 375] on div at bounding box center [633, 377] width 29 height 4
click at [438, 290] on div at bounding box center [633, 297] width 786 height 514
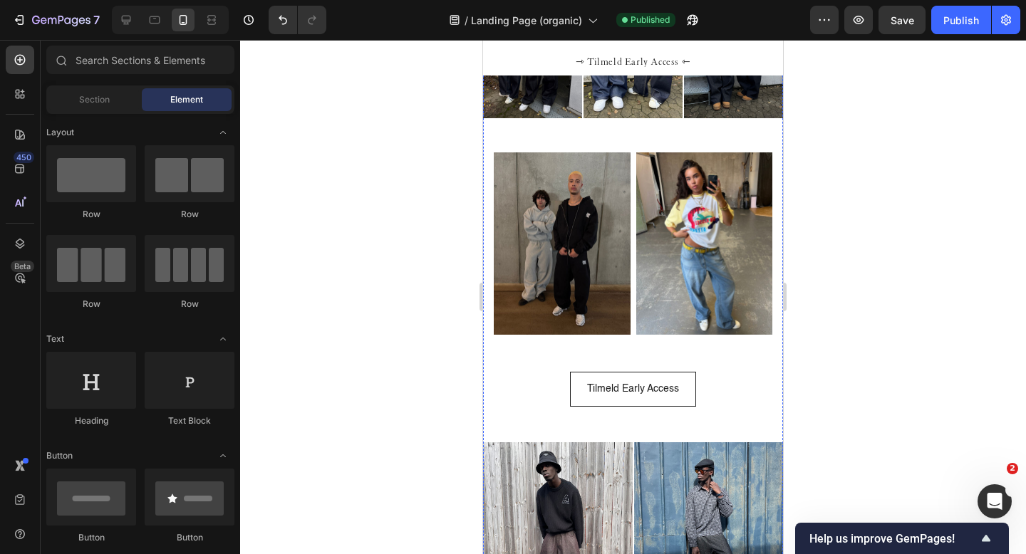
scroll to position [1072, 0]
click at [969, 13] on div "Publish" at bounding box center [961, 20] width 36 height 15
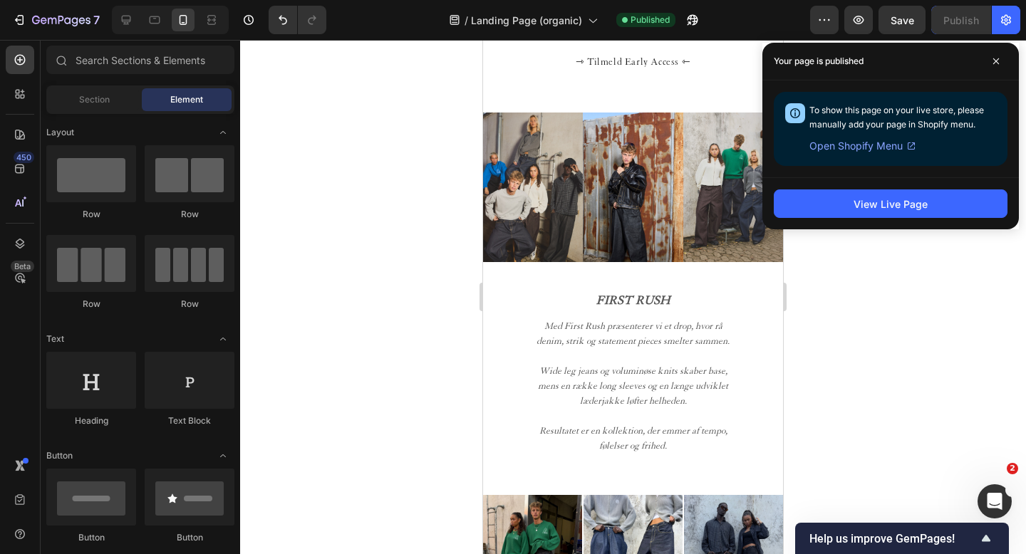
scroll to position [552, 0]
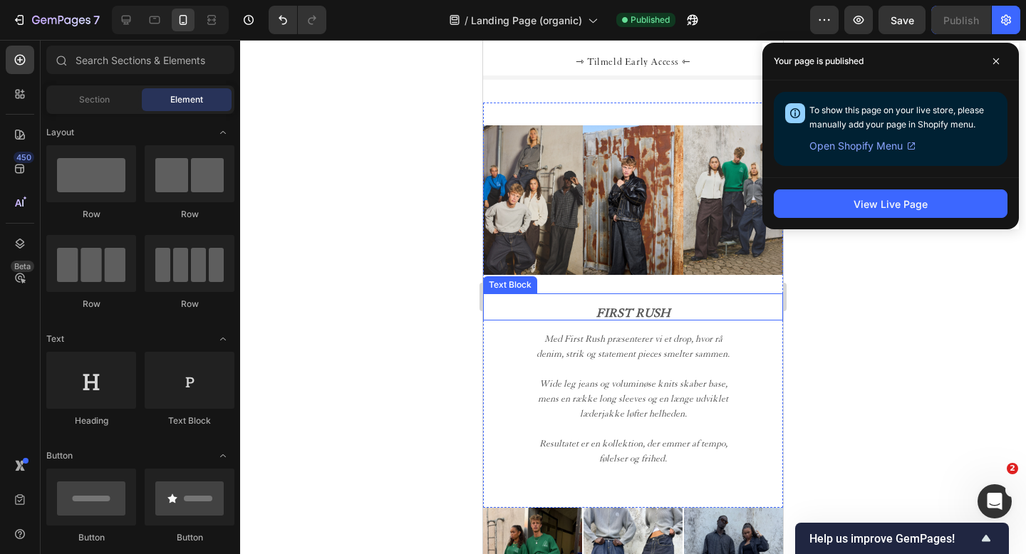
click at [624, 311] on span "FIRST RUSH" at bounding box center [633, 313] width 74 height 14
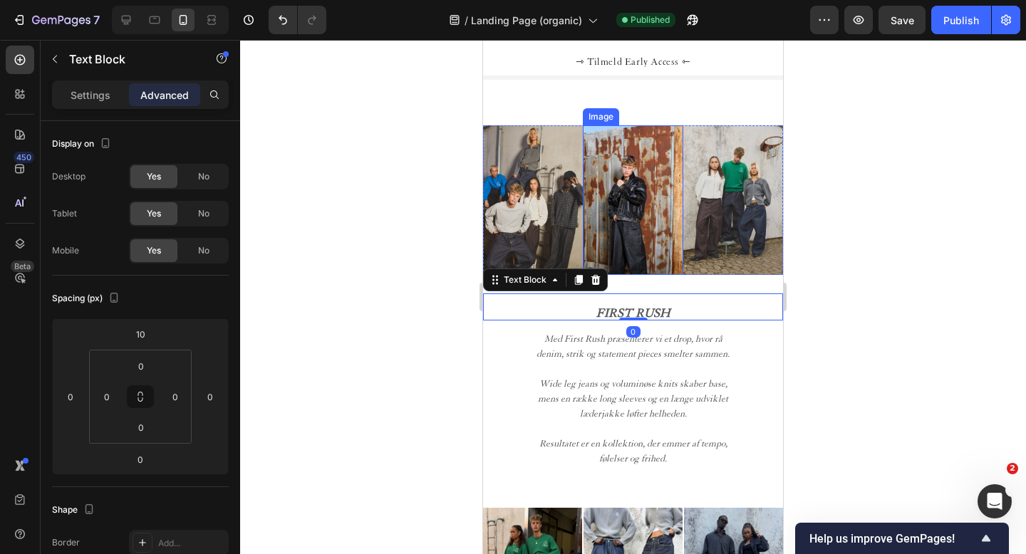
click at [638, 266] on img at bounding box center [633, 200] width 100 height 150
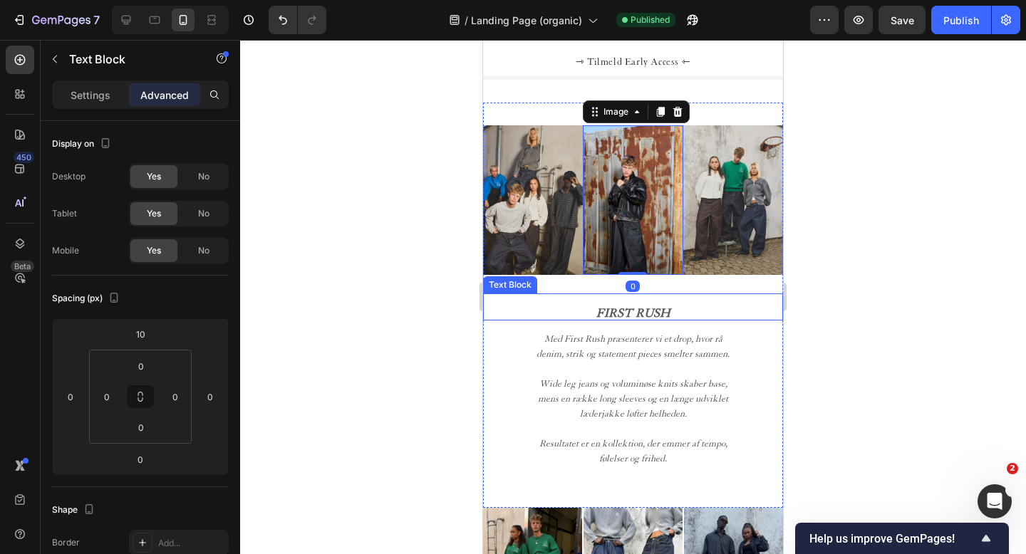
click at [629, 303] on p at bounding box center [633, 300] width 300 height 13
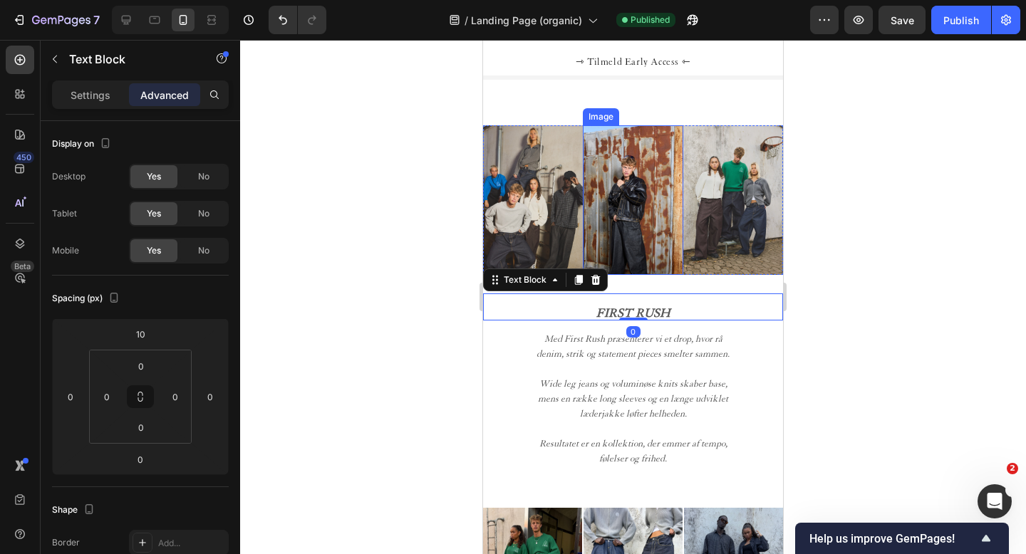
click at [625, 264] on img at bounding box center [633, 200] width 100 height 150
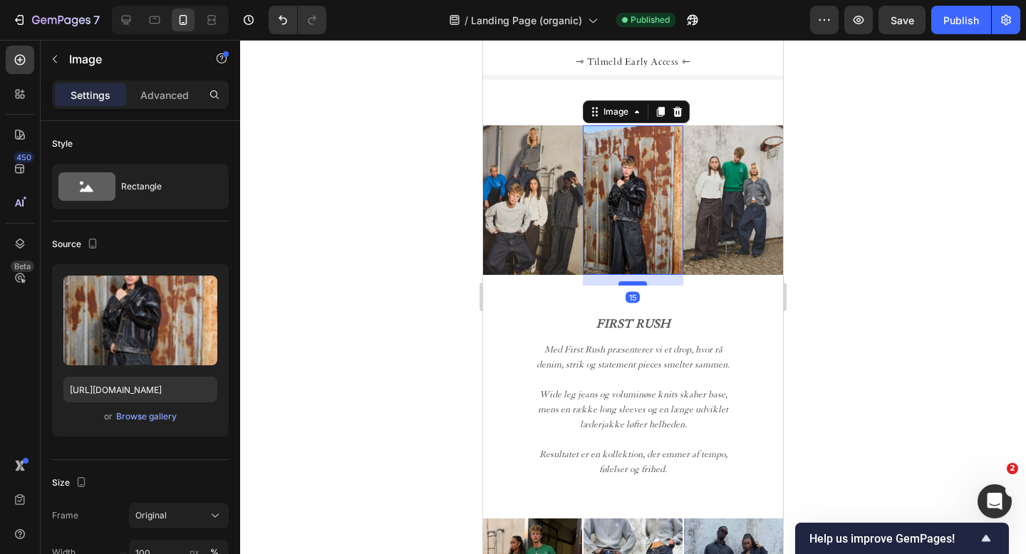
drag, startPoint x: 630, startPoint y: 274, endPoint x: 631, endPoint y: 285, distance: 10.8
click at [631, 285] on div at bounding box center [633, 283] width 29 height 4
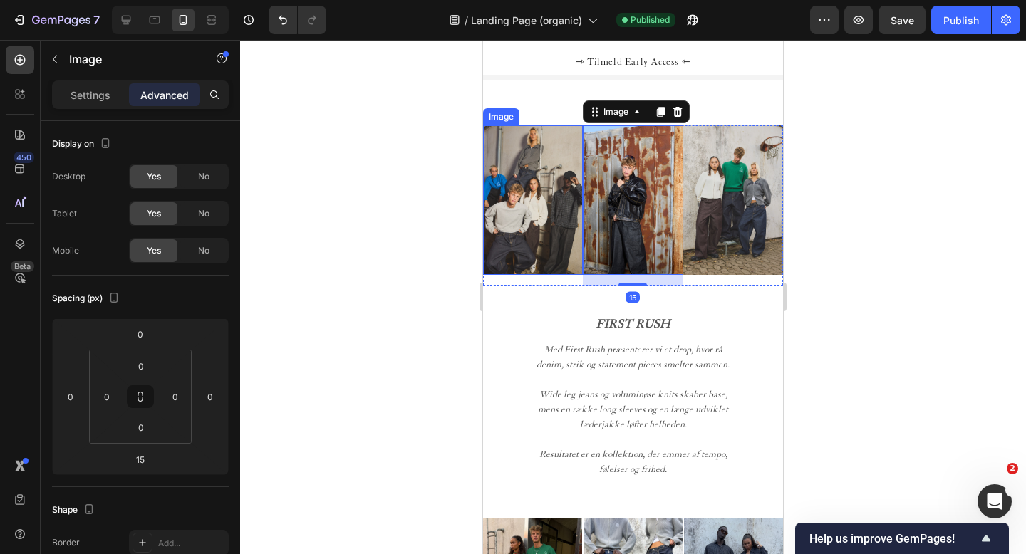
click at [564, 256] on img at bounding box center [533, 200] width 100 height 150
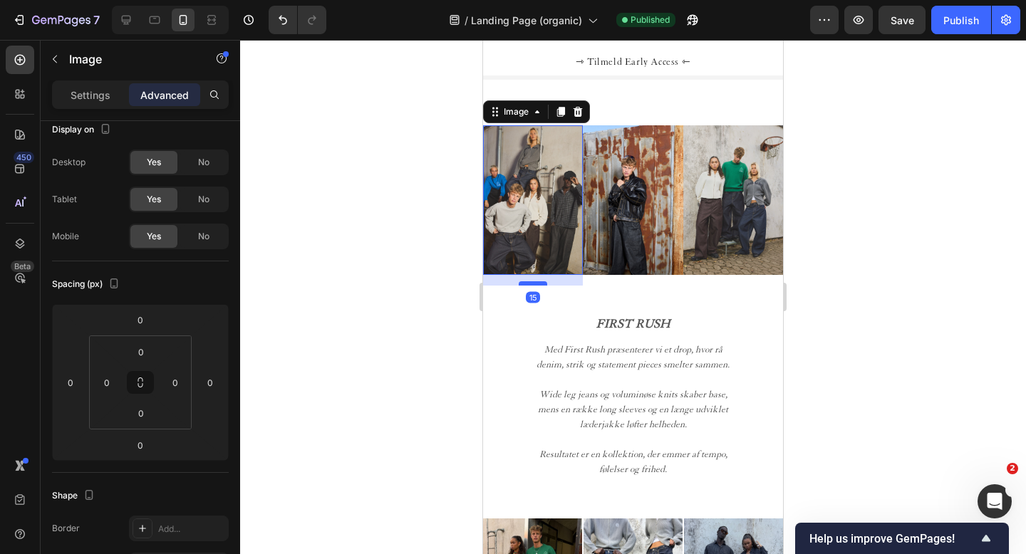
drag, startPoint x: 539, startPoint y: 273, endPoint x: 541, endPoint y: 281, distance: 8.8
click at [542, 283] on div at bounding box center [533, 283] width 29 height 4
type input "14"
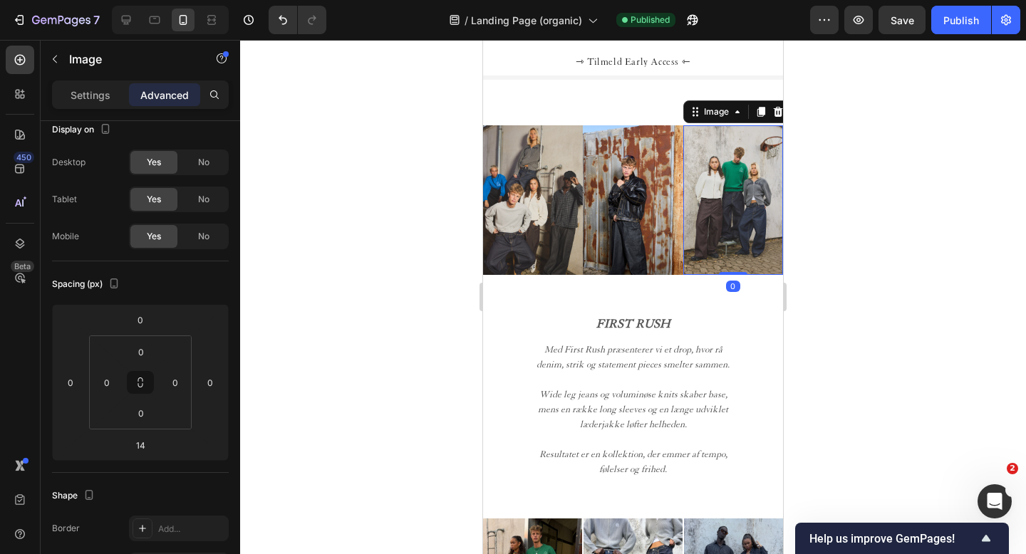
click at [706, 242] on img at bounding box center [733, 200] width 100 height 150
click at [732, 284] on div at bounding box center [733, 284] width 29 height 3
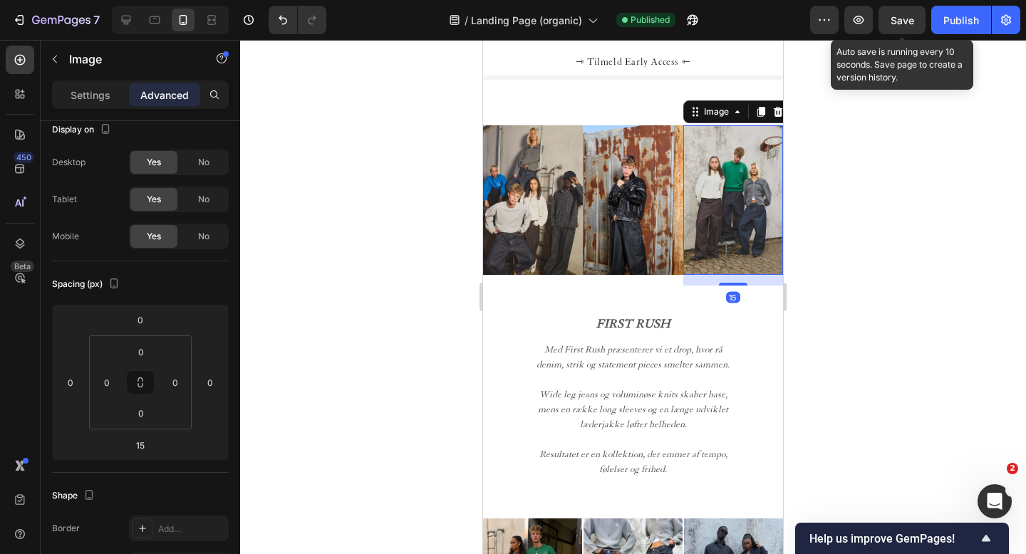
click at [904, 25] on span "Save" at bounding box center [903, 20] width 24 height 12
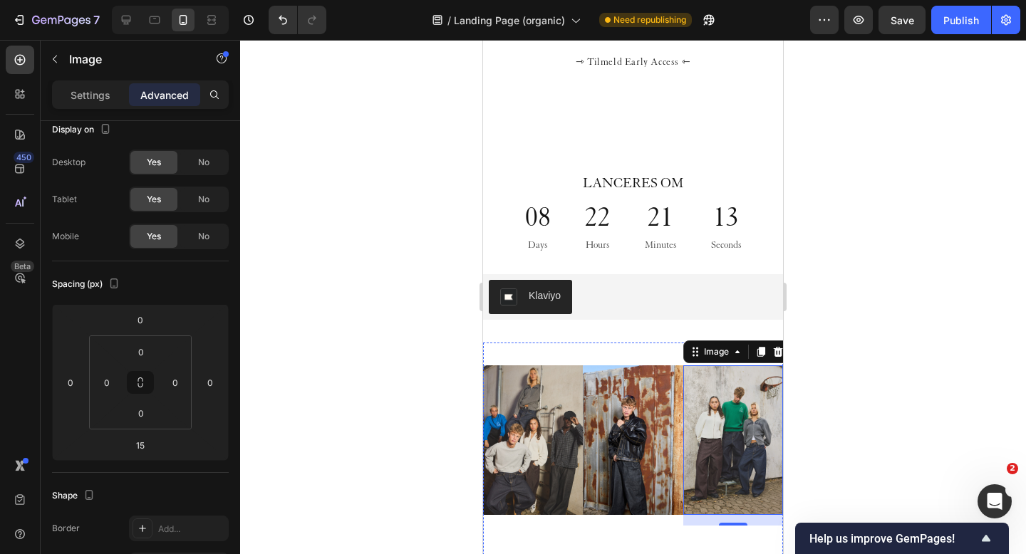
scroll to position [306, 0]
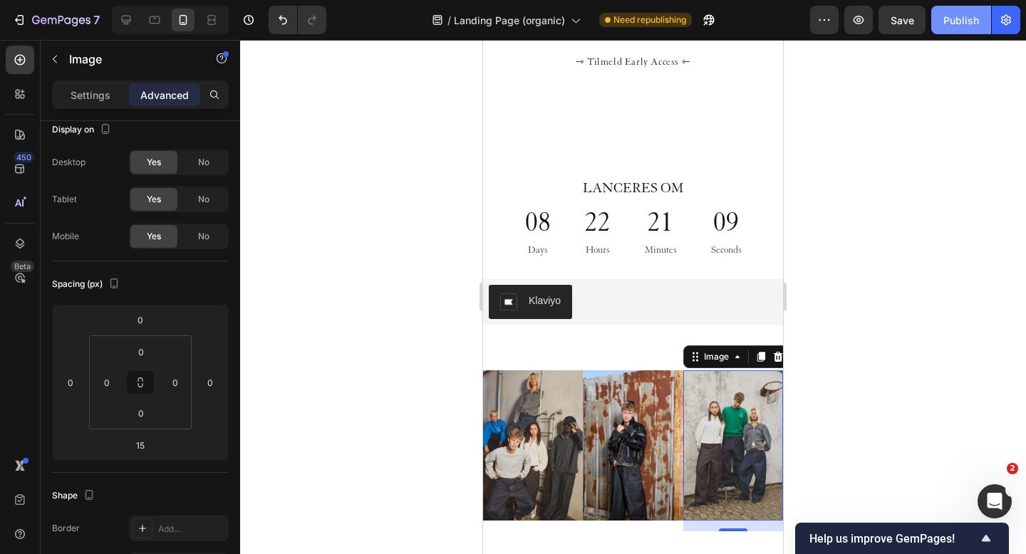
click at [955, 18] on div "Publish" at bounding box center [961, 20] width 36 height 15
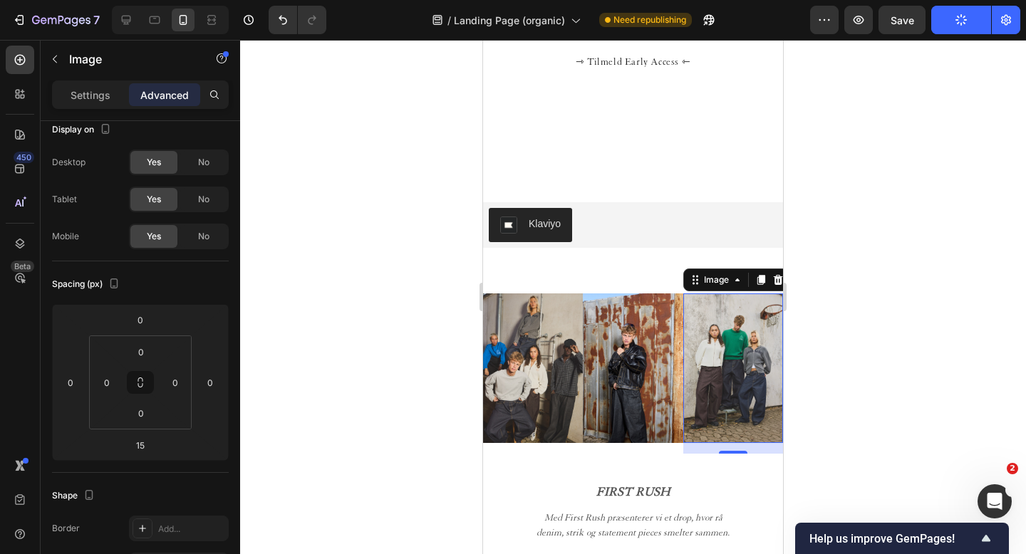
scroll to position [573, 0]
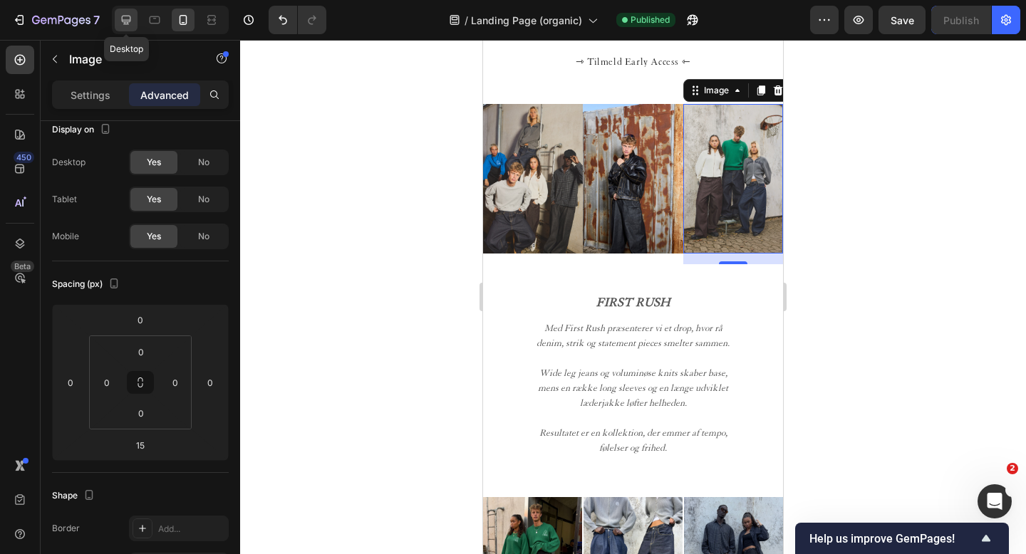
click at [124, 14] on icon at bounding box center [126, 20] width 14 height 14
type input "0"
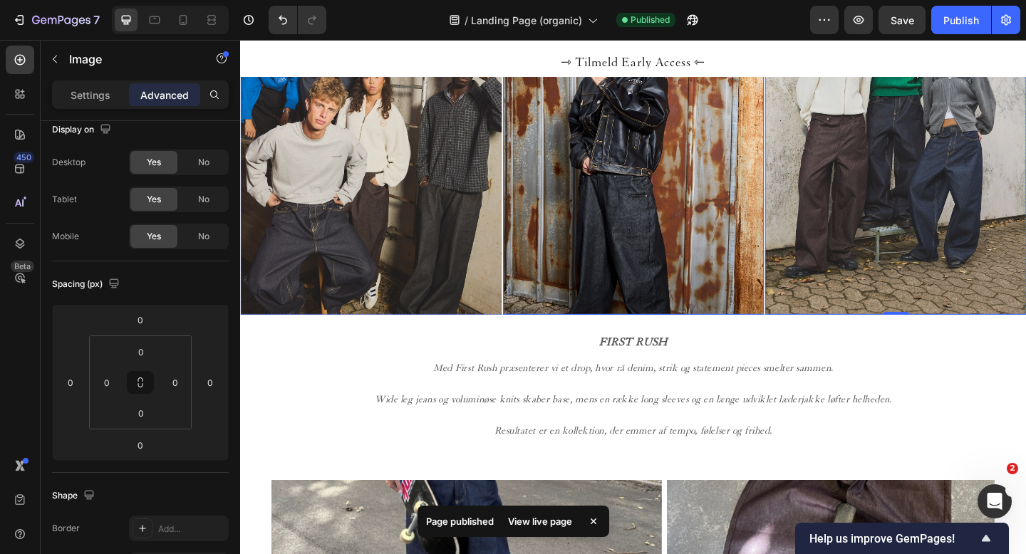
scroll to position [775, 0]
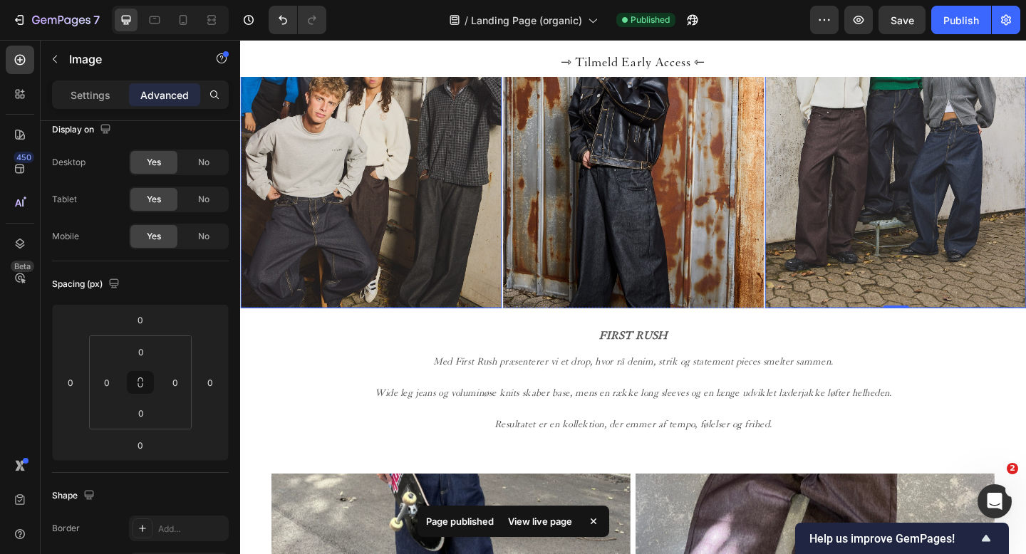
click at [489, 276] on img at bounding box center [382, 119] width 284 height 426
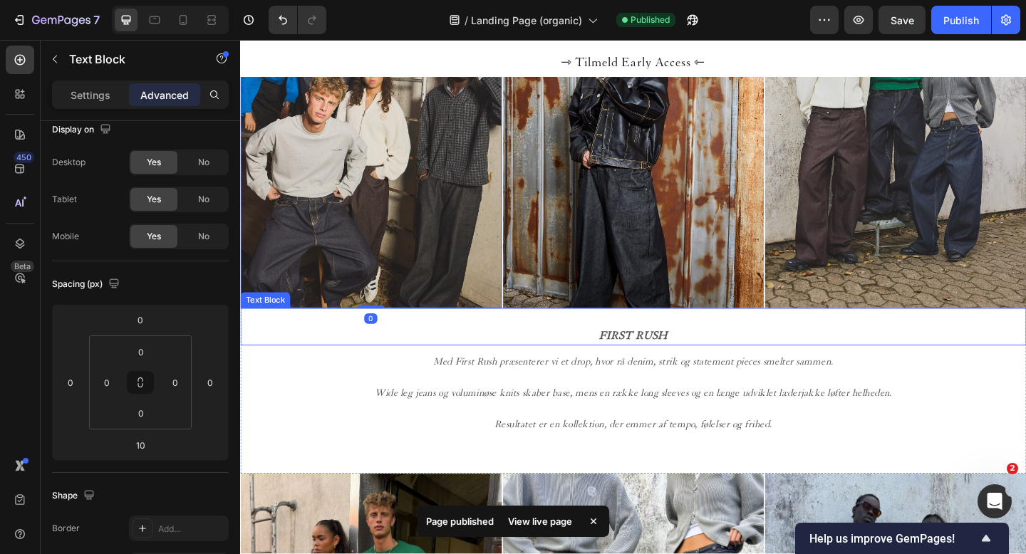
click at [648, 357] on span "FIRST RUSH" at bounding box center [668, 362] width 74 height 14
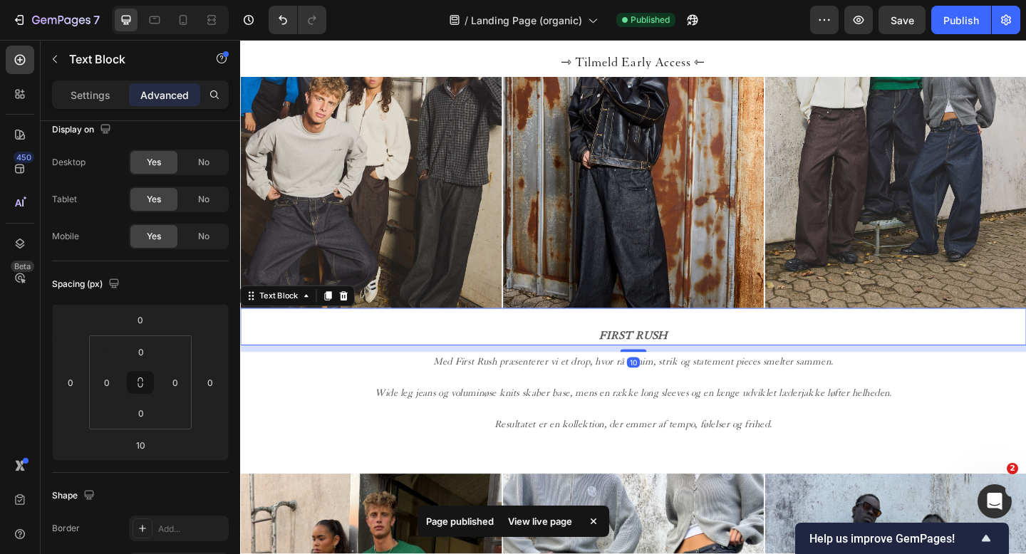
scroll to position [0, 0]
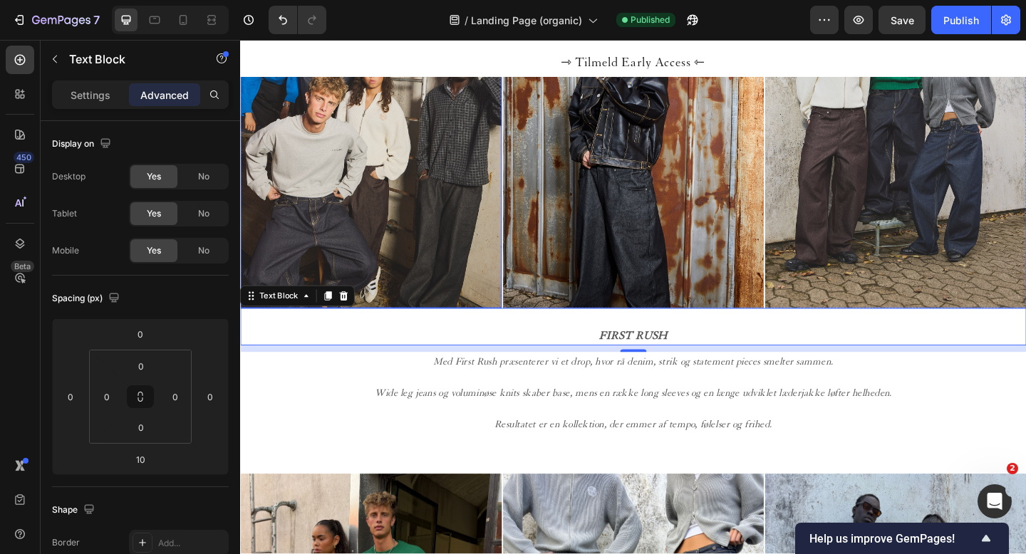
click at [450, 313] on img at bounding box center [382, 119] width 284 height 426
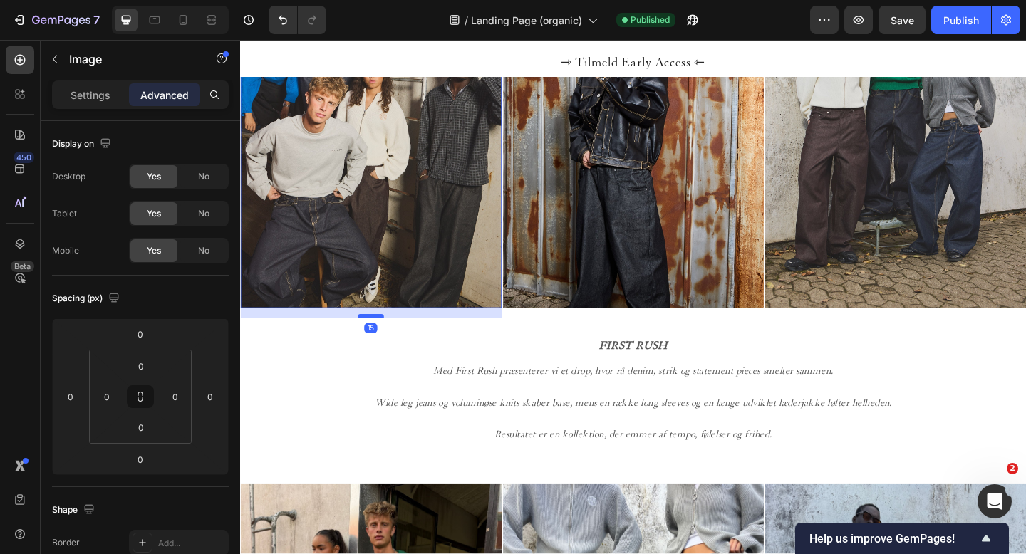
drag, startPoint x: 378, startPoint y: 331, endPoint x: 380, endPoint y: 341, distance: 10.8
click at [380, 341] on div at bounding box center [382, 340] width 29 height 4
type input "15"
click at [647, 280] on img at bounding box center [668, 119] width 284 height 426
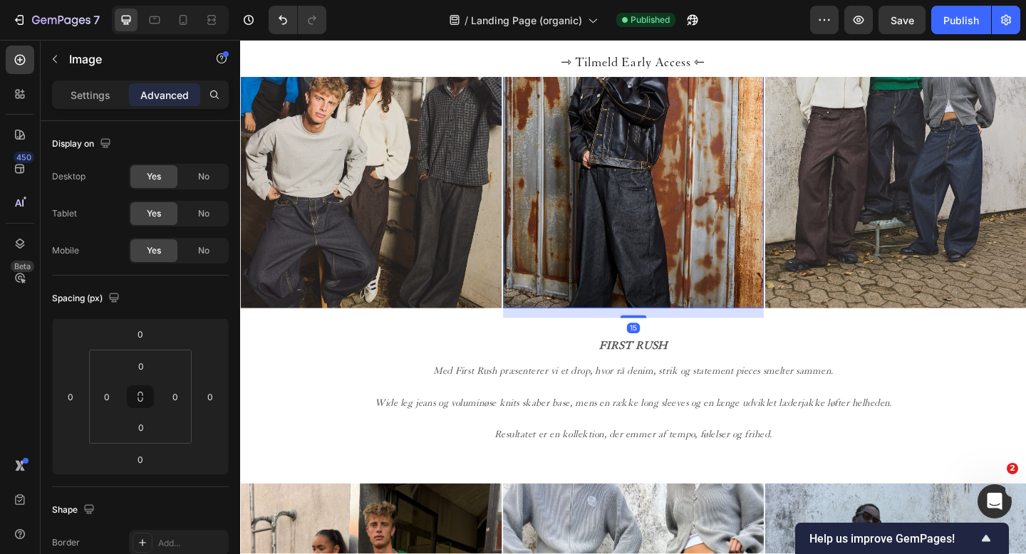
drag, startPoint x: 673, startPoint y: 329, endPoint x: 673, endPoint y: 336, distance: 7.2
click at [673, 340] on div at bounding box center [667, 341] width 29 height 3
click at [678, 341] on div at bounding box center [667, 340] width 29 height 4
type input "15"
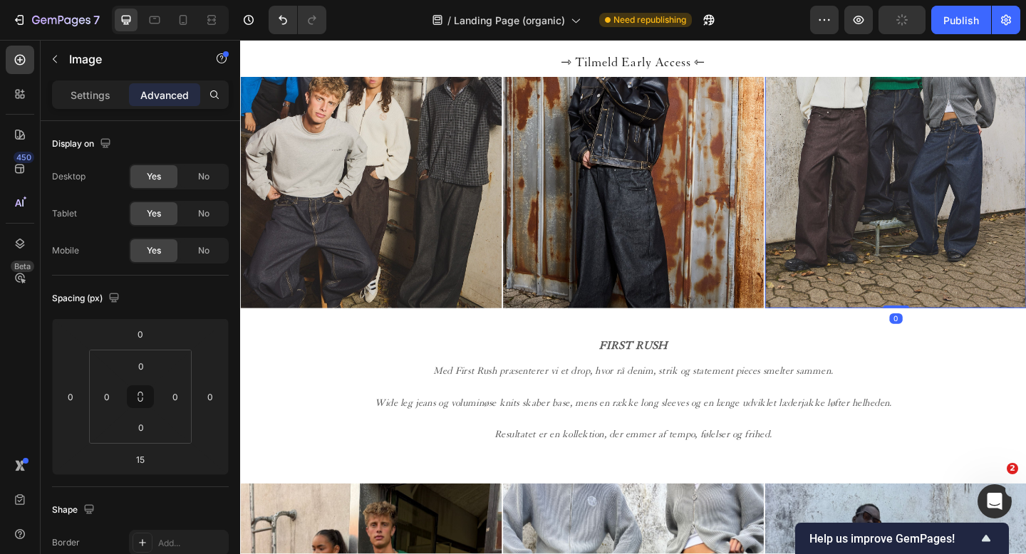
click at [921, 272] on img at bounding box center [953, 119] width 284 height 426
drag, startPoint x: 951, startPoint y: 331, endPoint x: 951, endPoint y: 341, distance: 10.7
click at [951, 341] on div at bounding box center [953, 340] width 29 height 4
type input "15"
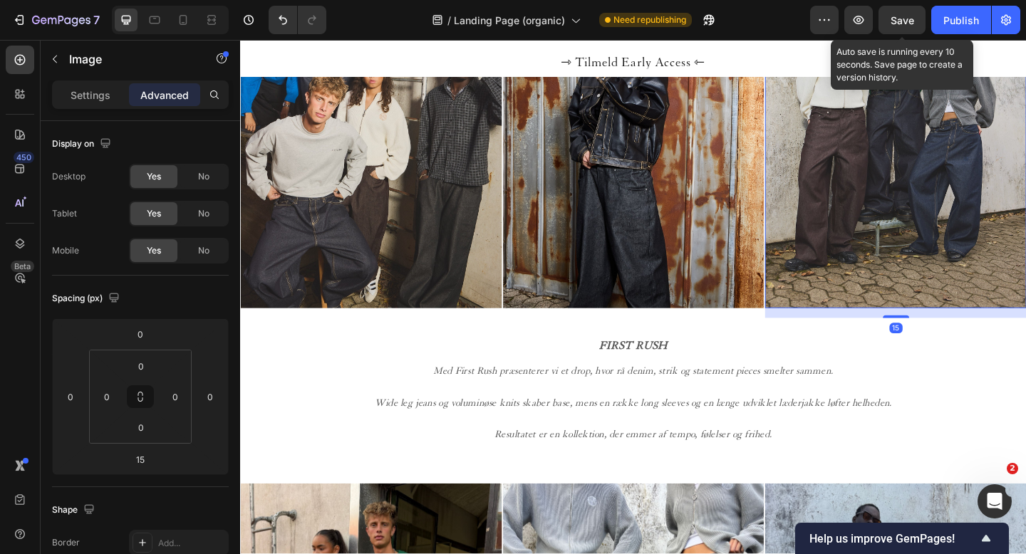
click at [903, 17] on span "Save" at bounding box center [903, 20] width 24 height 12
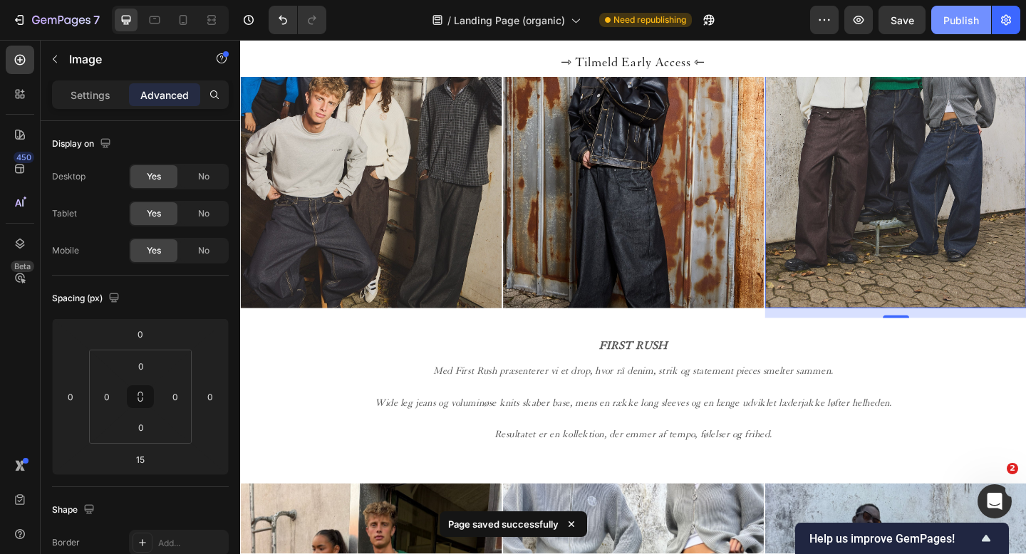
click at [952, 21] on div "Publish" at bounding box center [961, 20] width 36 height 15
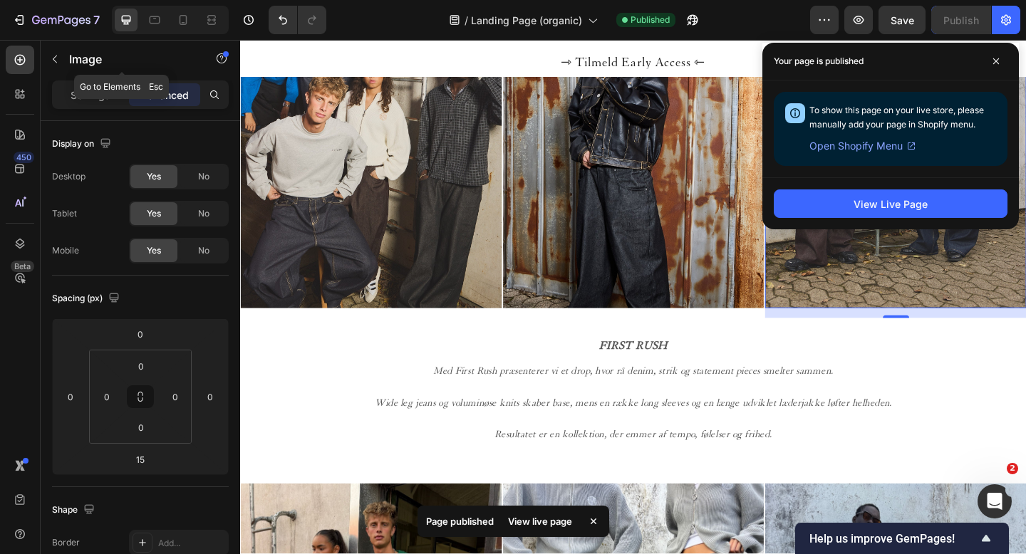
click at [59, 58] on icon "button" at bounding box center [54, 58] width 11 height 11
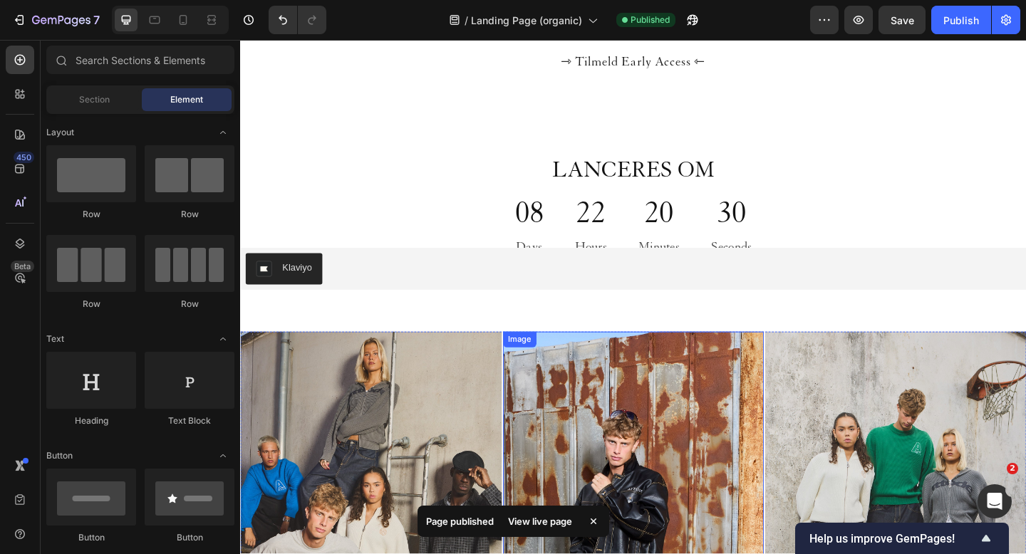
scroll to position [293, 0]
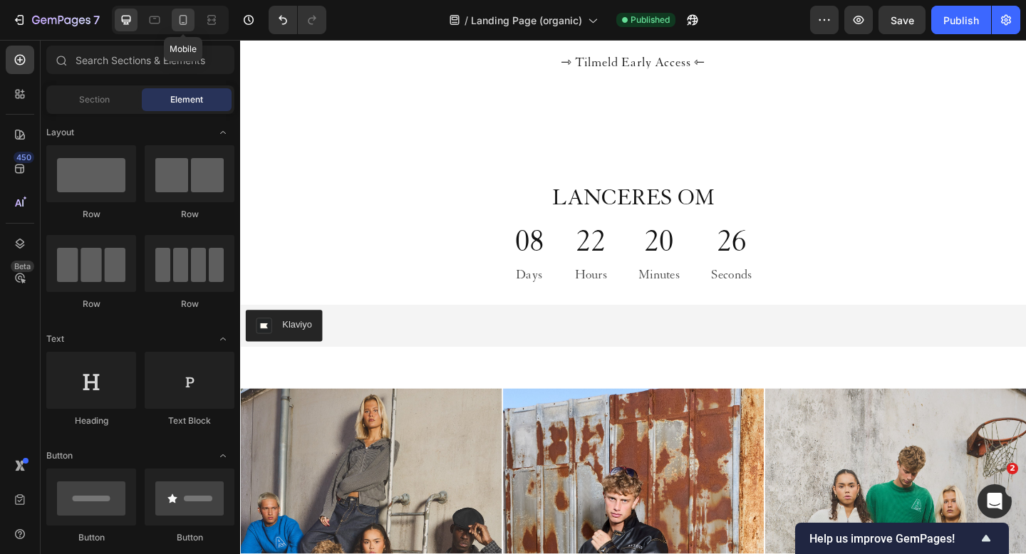
click at [181, 21] on icon at bounding box center [183, 20] width 14 height 14
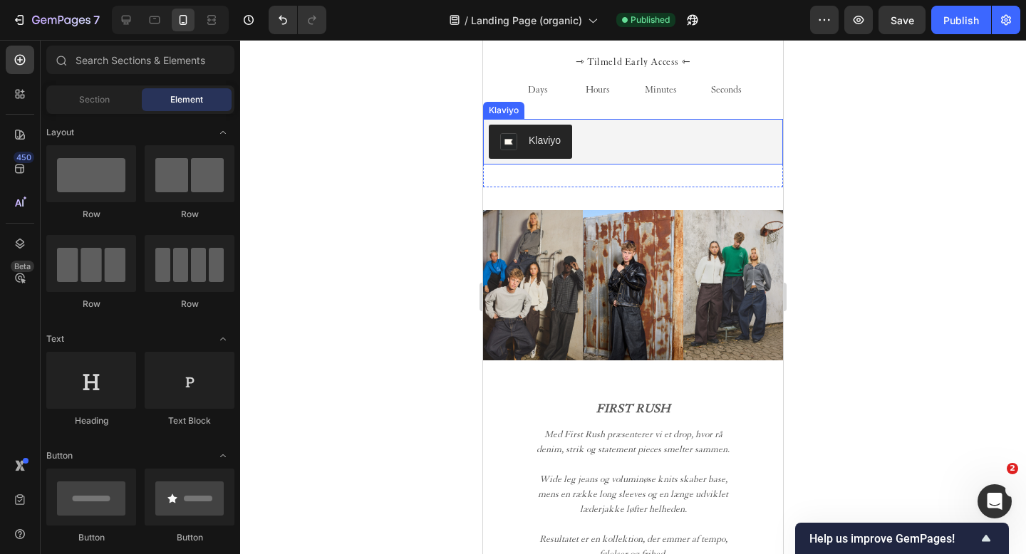
scroll to position [585, 0]
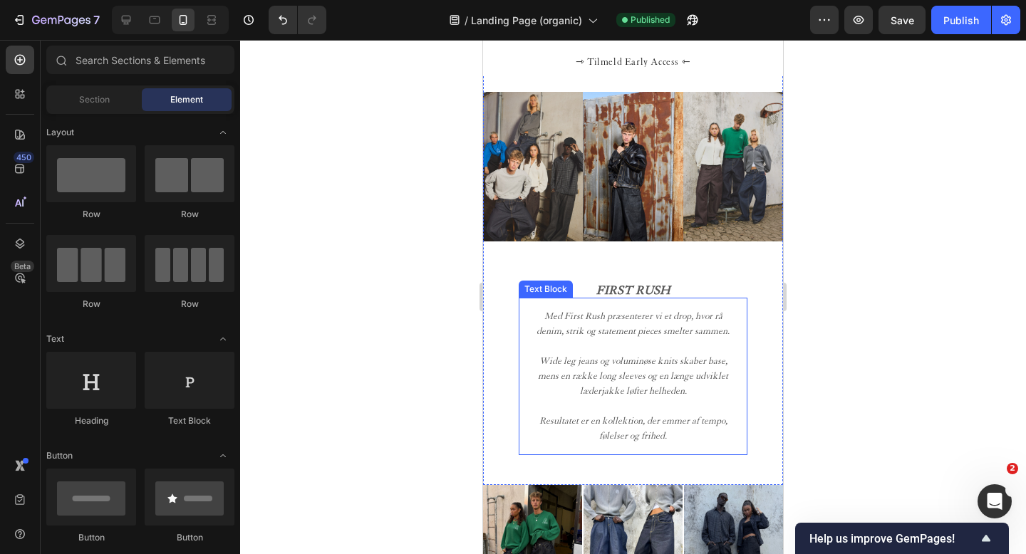
click at [711, 375] on p "Wide leg jeans og voluminøse knits skaber base, mens en række long sleeves og e…" at bounding box center [633, 369] width 206 height 60
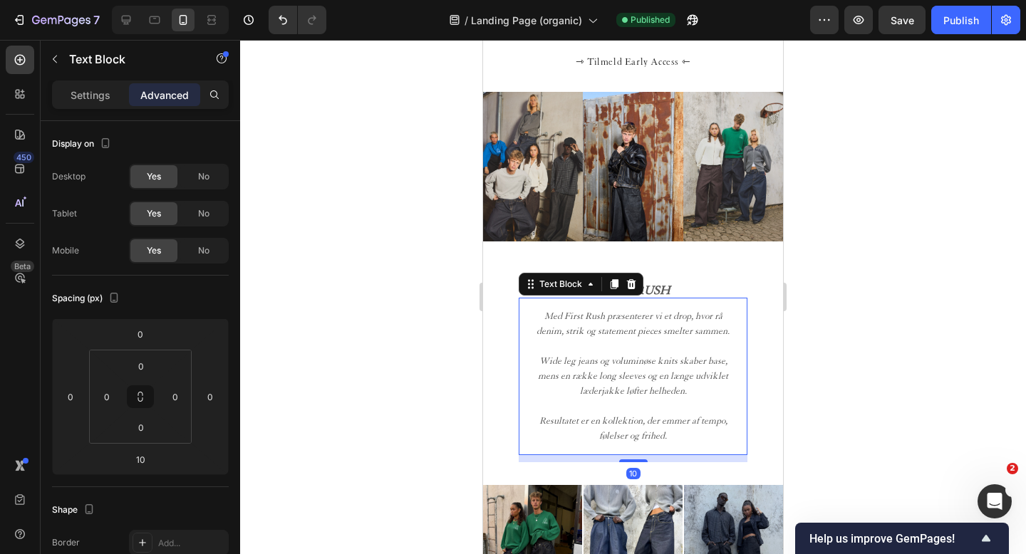
click at [708, 376] on p "Wide leg jeans og voluminøse knits skaber base, mens en række long sleeves og e…" at bounding box center [633, 369] width 206 height 60
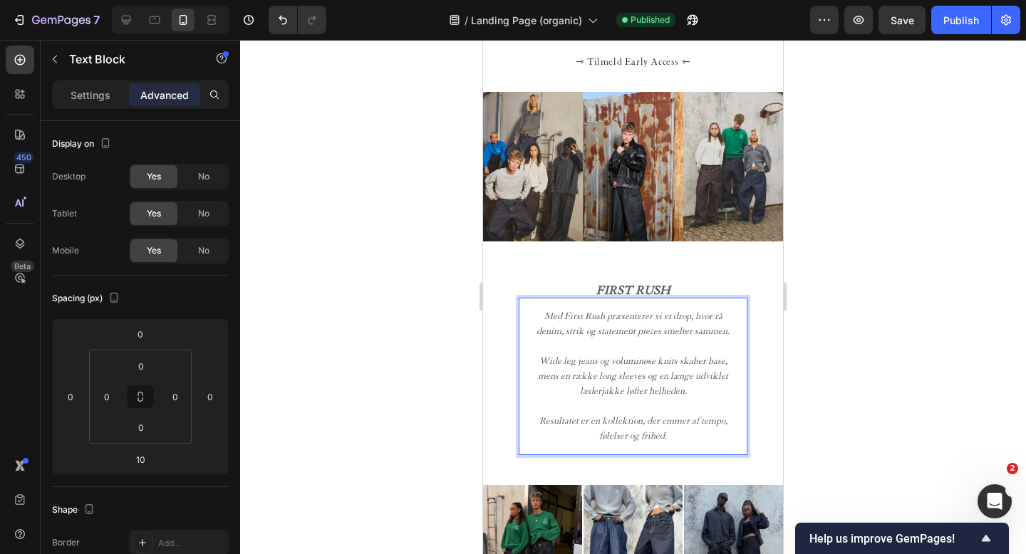
click at [708, 376] on p "Wide leg jeans og voluminøse knits skaber base, mens en række long sleeves og e…" at bounding box center [633, 369] width 206 height 60
click at [324, 301] on div at bounding box center [633, 297] width 786 height 514
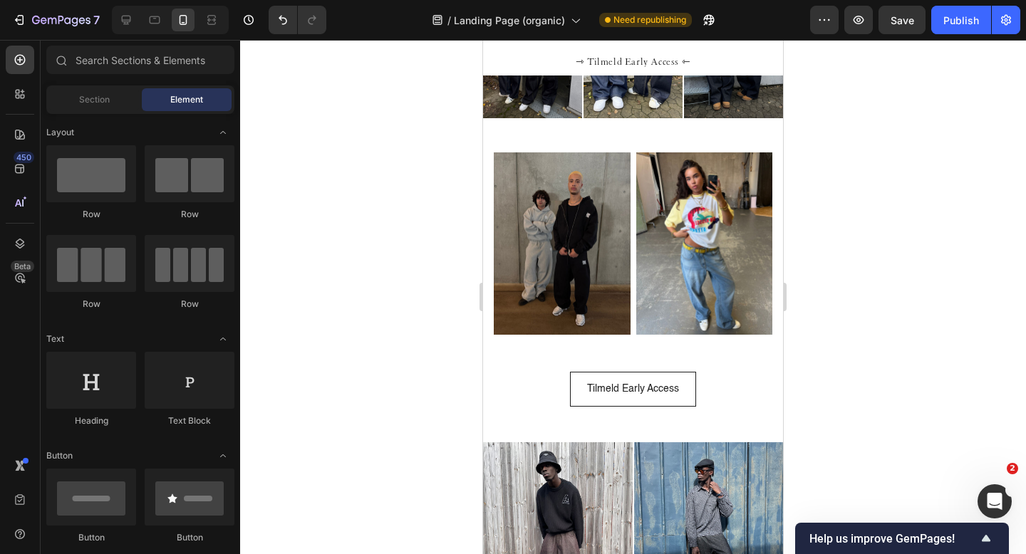
scroll to position [1088, 0]
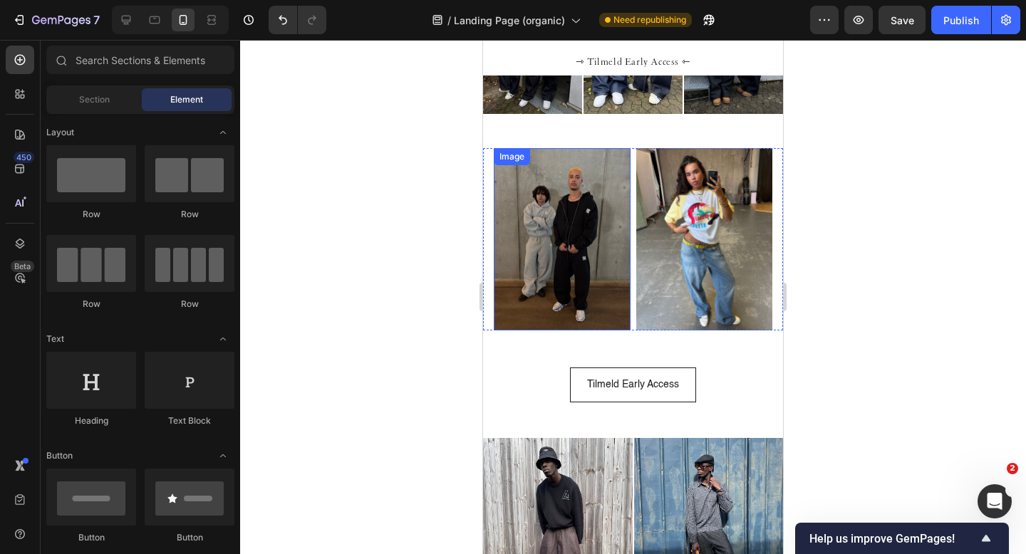
click at [549, 205] on img at bounding box center [562, 239] width 137 height 182
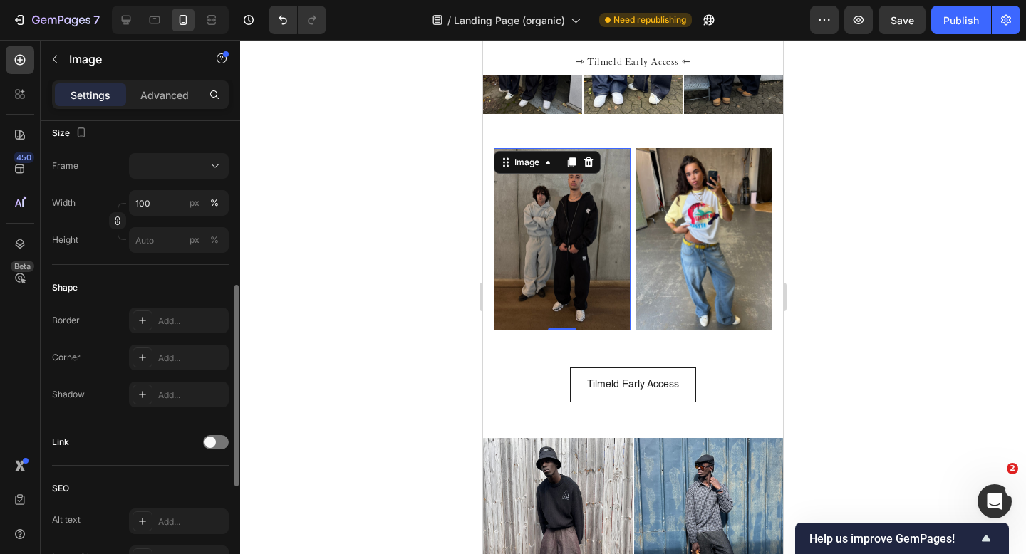
scroll to position [0, 0]
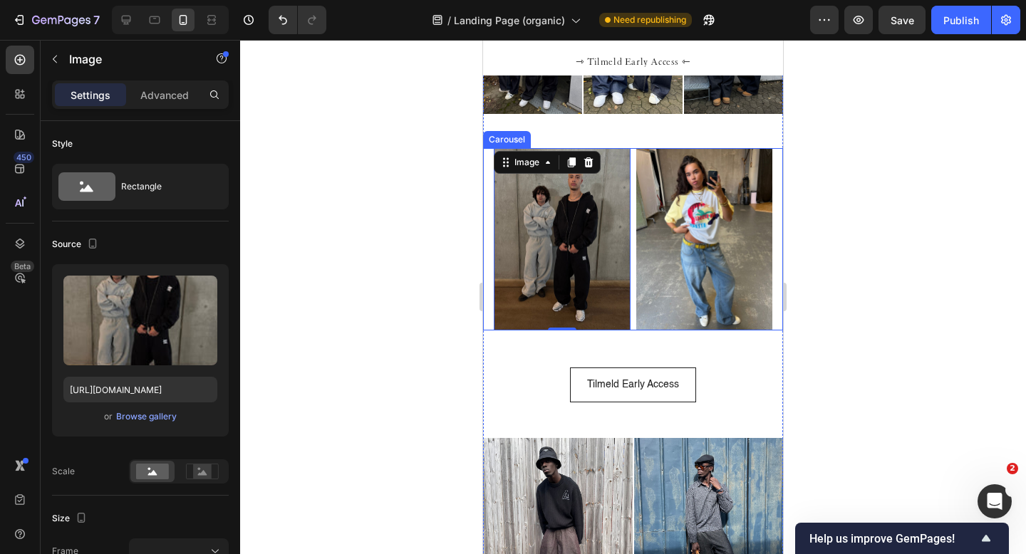
click at [488, 183] on div "Image 0 Image Image Image Image Image Image Image Image Image Image Image Image…" at bounding box center [633, 239] width 300 height 182
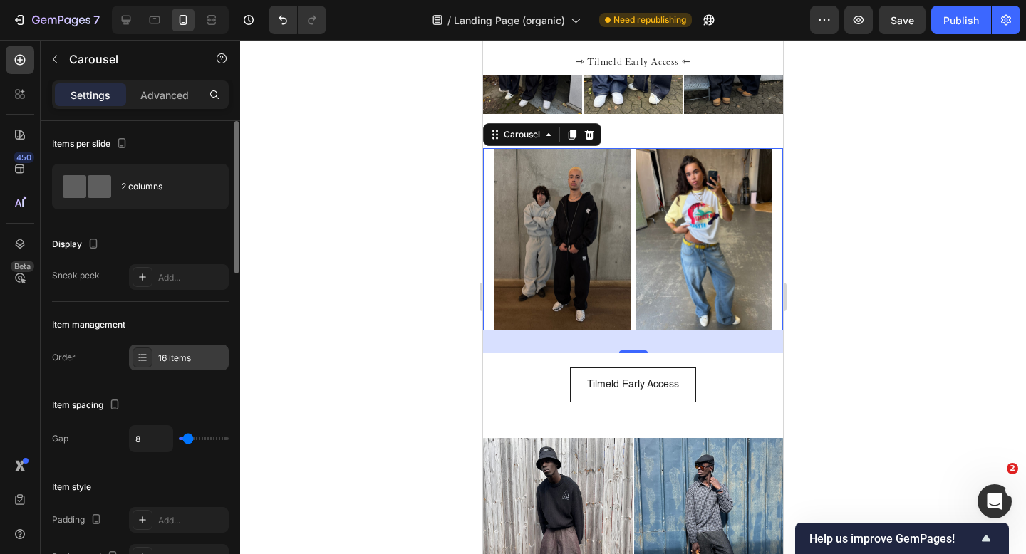
click at [183, 359] on div "16 items" at bounding box center [191, 358] width 67 height 13
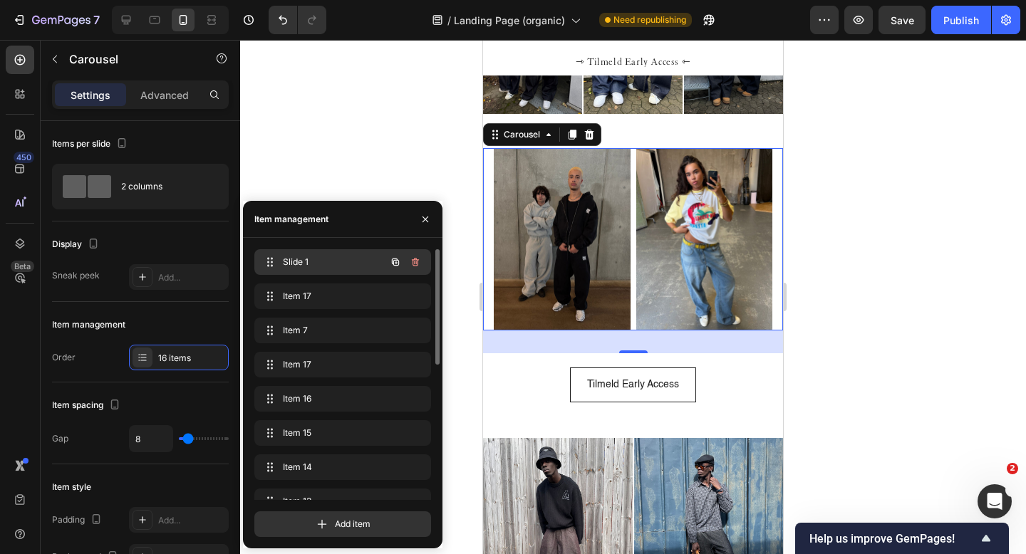
click at [297, 258] on span "Slide 1" at bounding box center [323, 262] width 81 height 13
click at [316, 289] on div "Item 17 Item 17" at bounding box center [322, 296] width 125 height 20
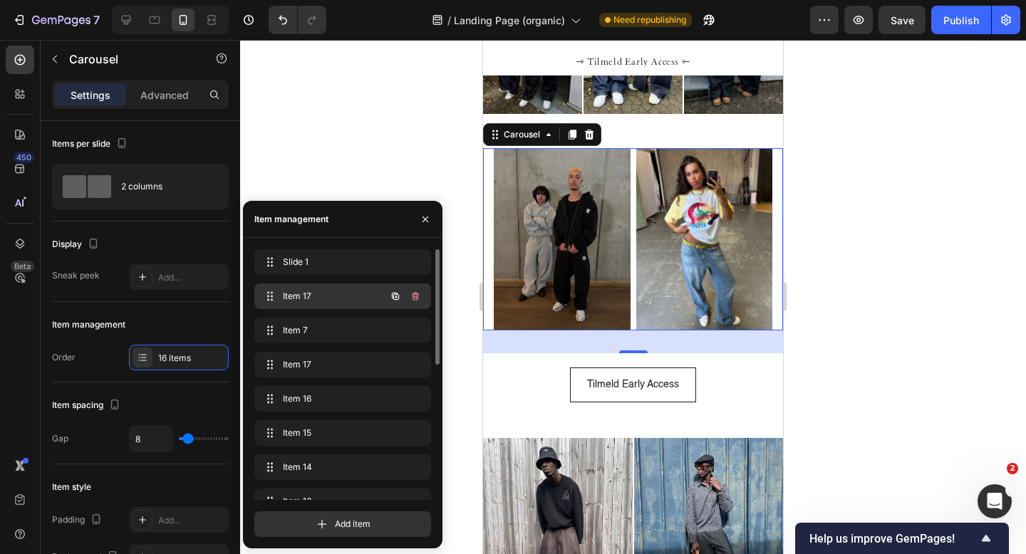
click at [326, 296] on span "Item 17" at bounding box center [323, 296] width 81 height 13
click at [326, 296] on span "Item 17" at bounding box center [332, 296] width 105 height 13
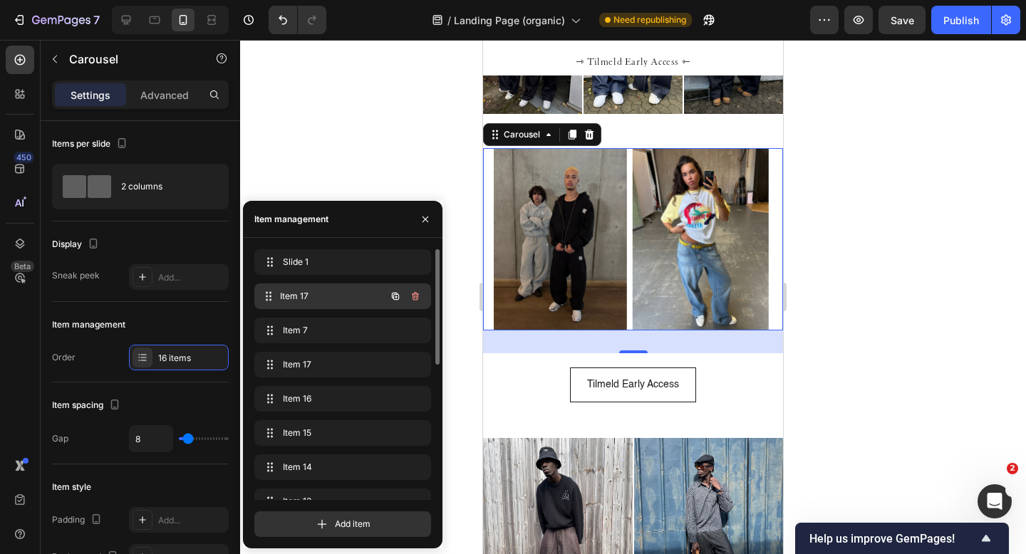
click at [326, 296] on span "Item 17" at bounding box center [332, 296] width 105 height 13
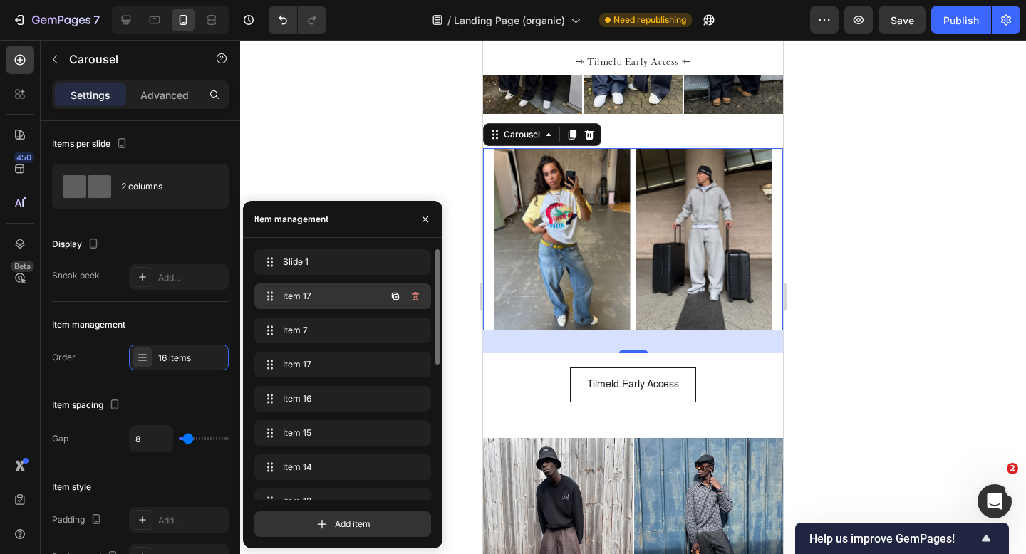
click at [326, 296] on span "Item 17" at bounding box center [323, 296] width 81 height 13
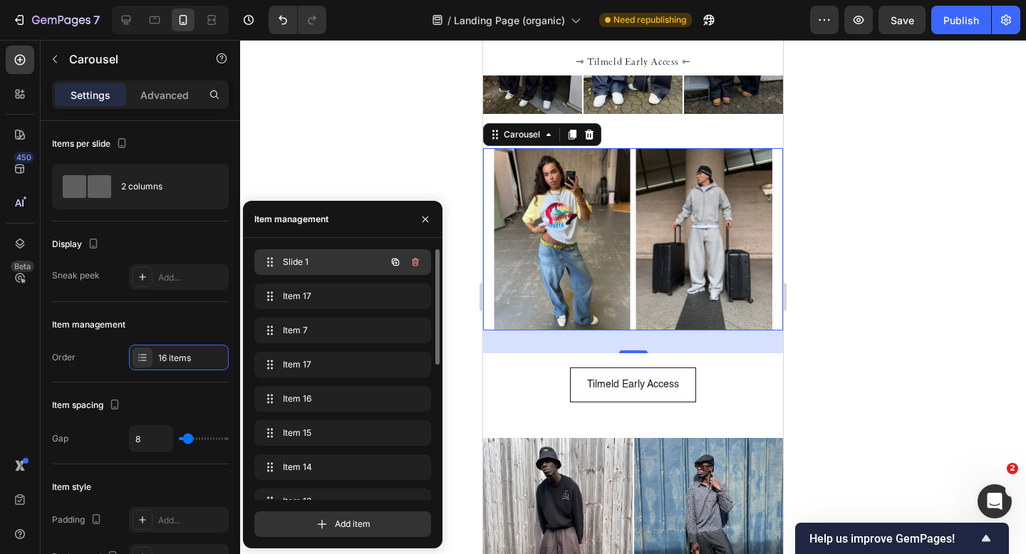
click at [330, 260] on span "Slide 1" at bounding box center [323, 262] width 81 height 13
click at [330, 259] on span "Slide 1" at bounding box center [323, 262] width 81 height 13
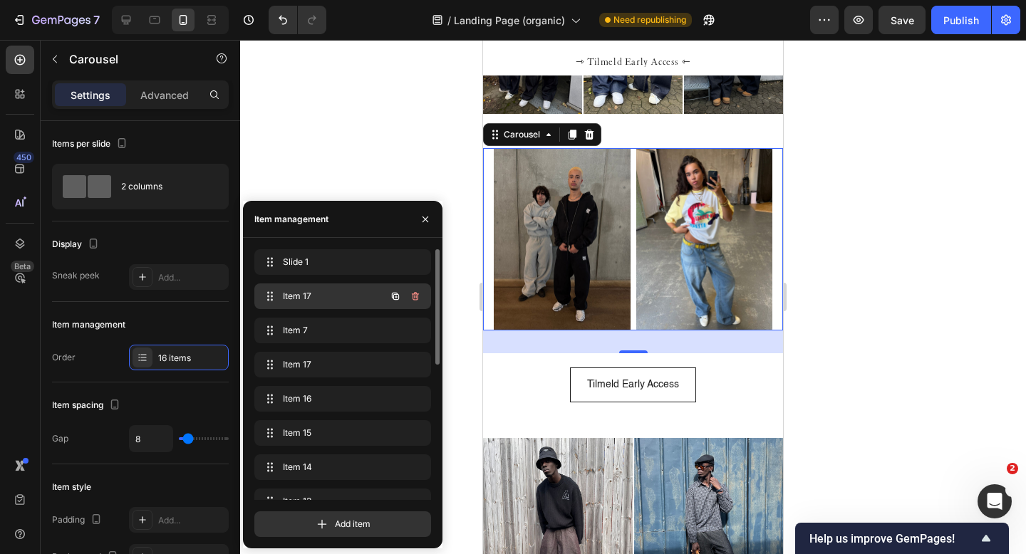
click at [328, 299] on span "Item 17" at bounding box center [323, 296] width 81 height 13
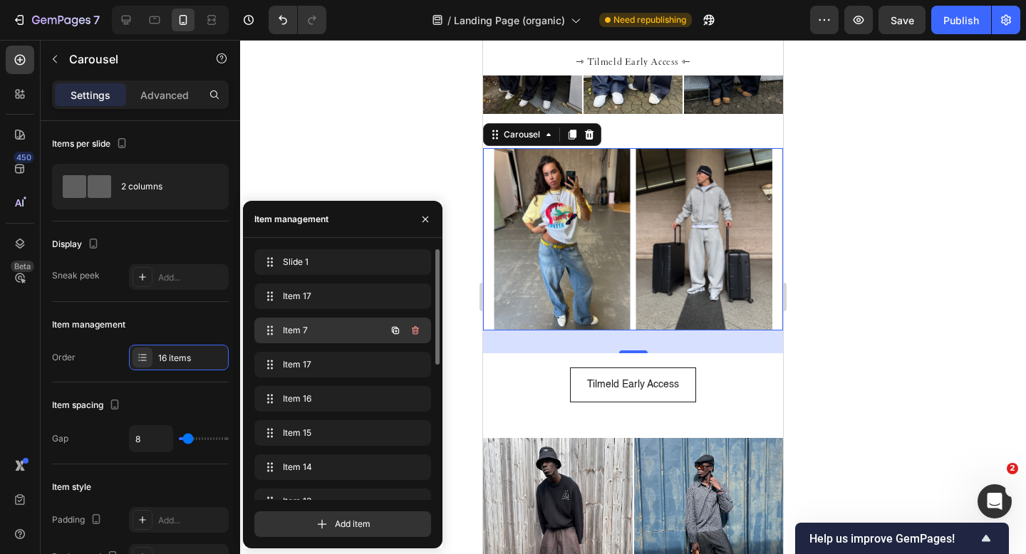
click at [328, 336] on span "Item 7" at bounding box center [323, 330] width 81 height 13
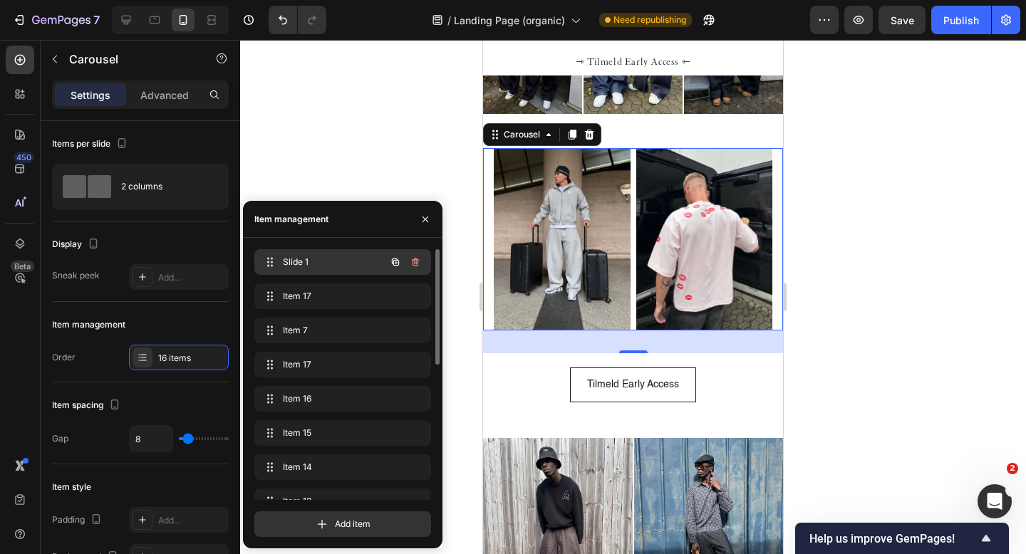
click at [328, 261] on span "Slide 1" at bounding box center [323, 262] width 81 height 13
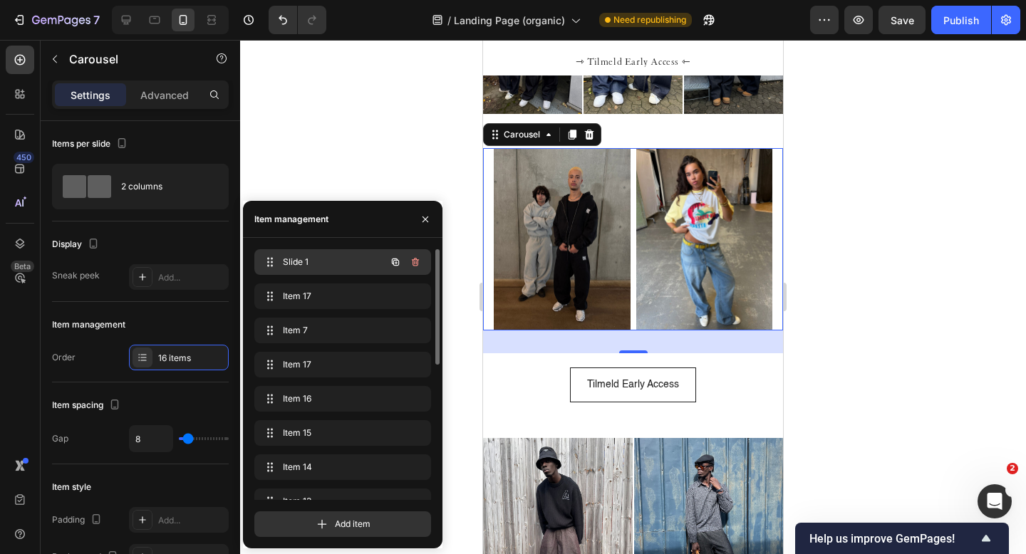
click at [334, 257] on span "Slide 1" at bounding box center [323, 262] width 81 height 13
click at [334, 257] on span "Slide 1" at bounding box center [332, 262] width 105 height 13
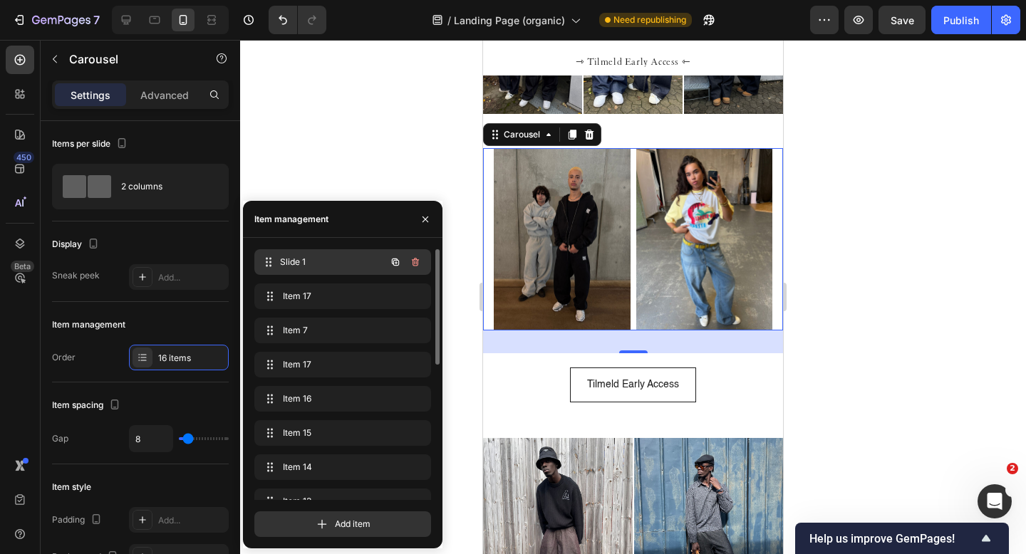
click at [334, 257] on span "Slide 1" at bounding box center [332, 262] width 105 height 13
click at [334, 257] on span "Slide 1" at bounding box center [323, 262] width 81 height 13
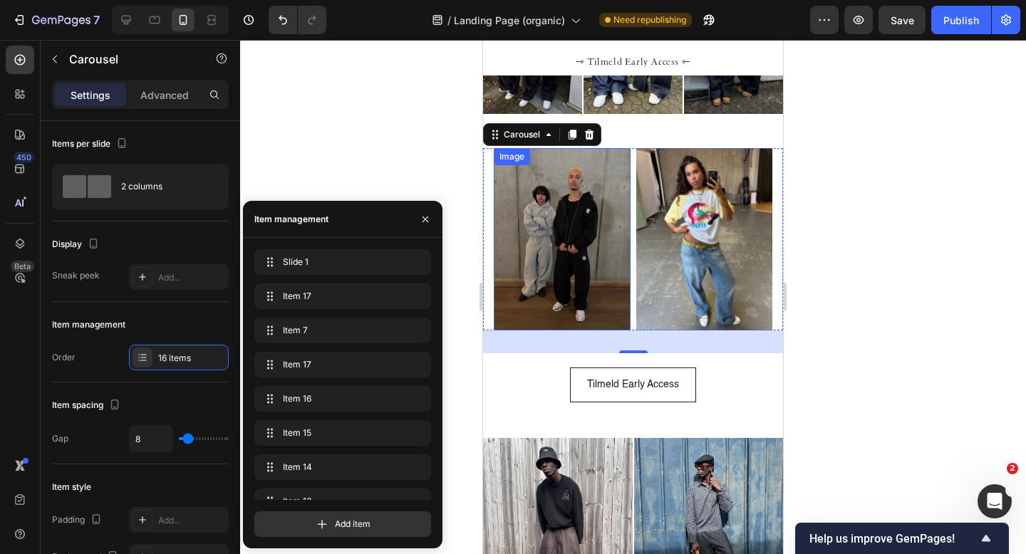
click at [538, 214] on img at bounding box center [562, 239] width 137 height 182
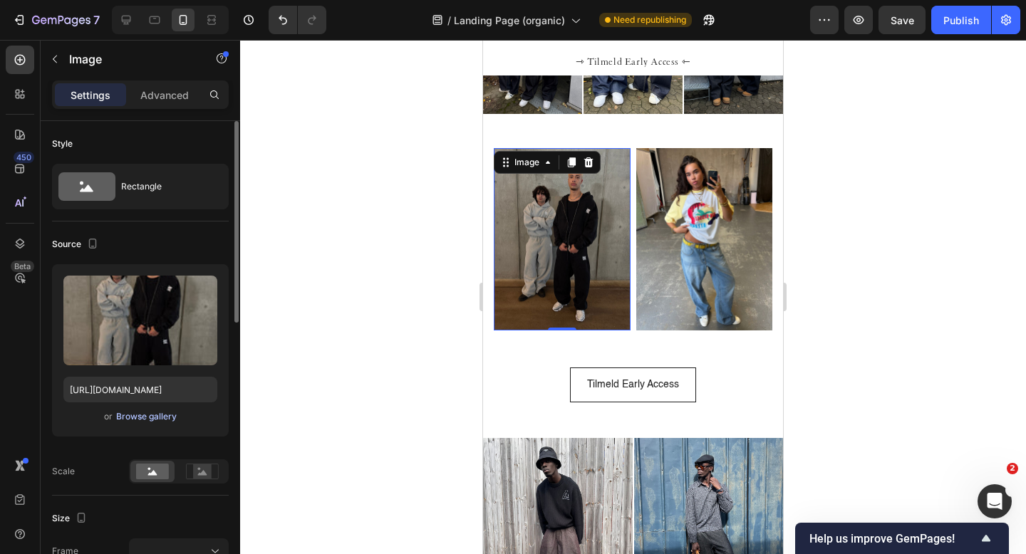
click at [148, 419] on div "Browse gallery" at bounding box center [146, 416] width 61 height 13
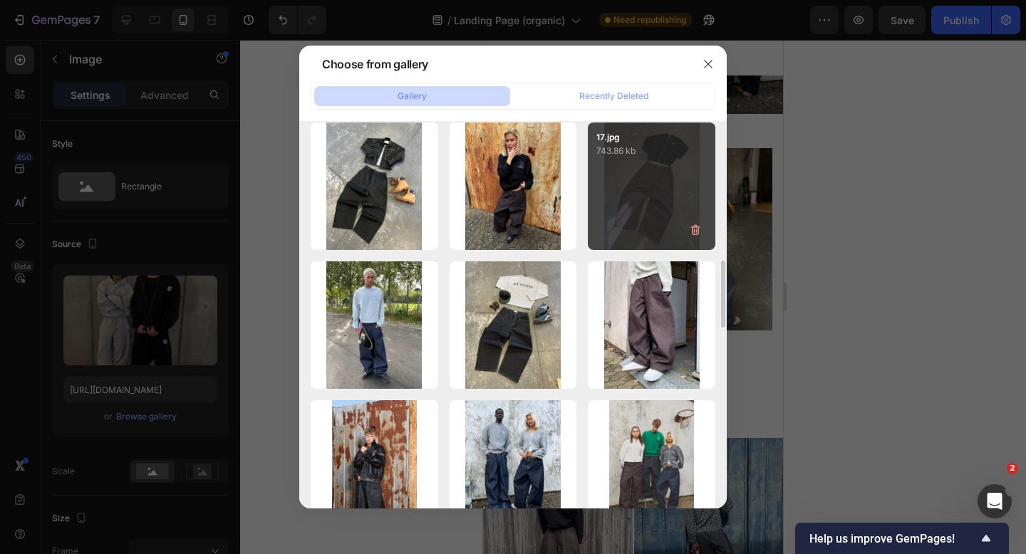
scroll to position [986, 0]
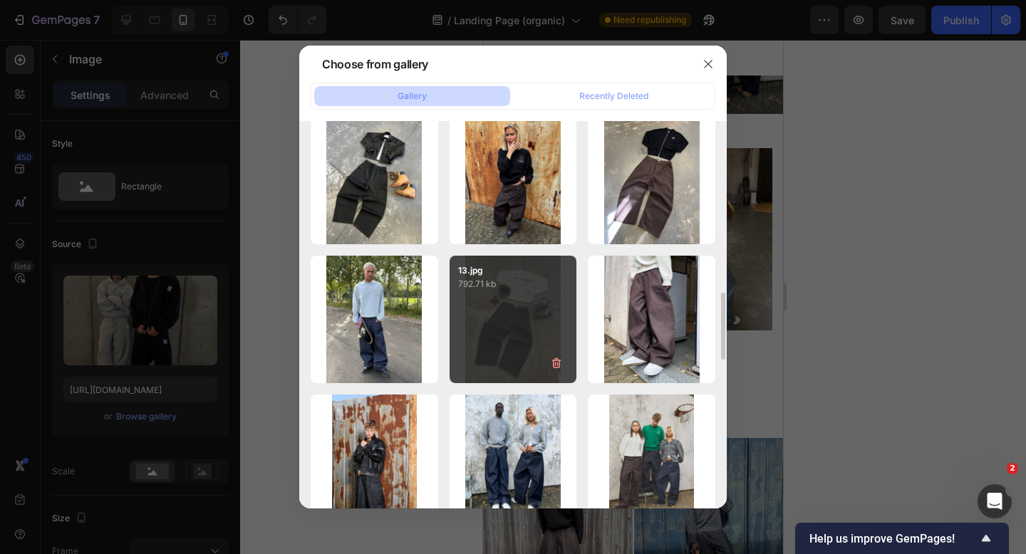
click at [515, 296] on div "13.jpg 792.71 kb" at bounding box center [514, 320] width 128 height 128
type input "https://cdn.shopify.com/s/files/1/0622/4838/6772/files/gempages_565106568354333…"
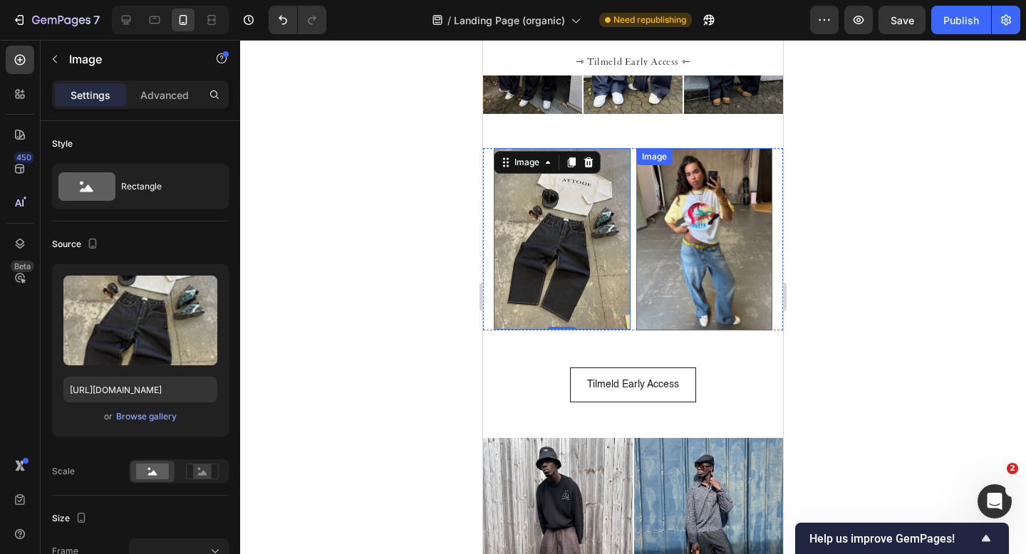
click at [663, 237] on img at bounding box center [704, 239] width 137 height 182
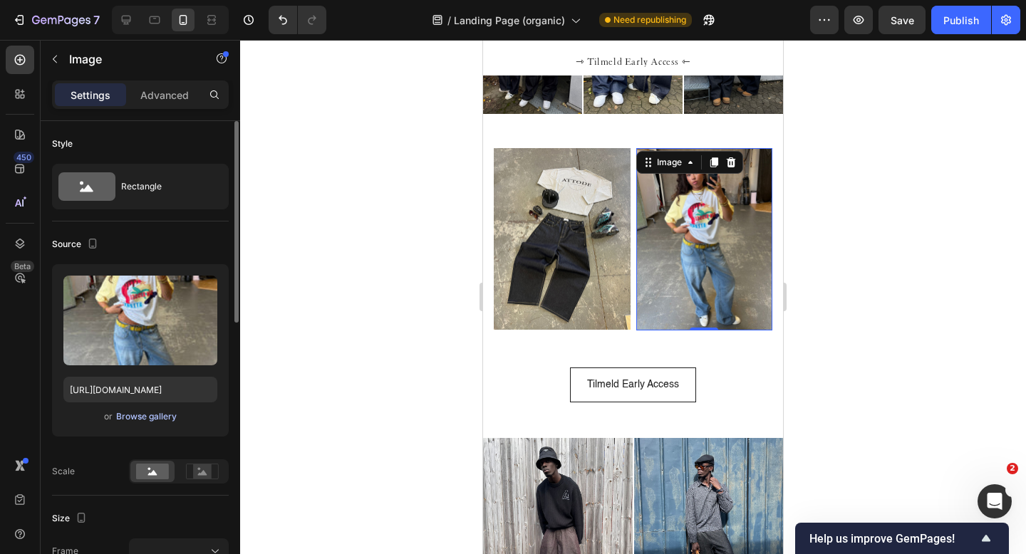
click at [134, 421] on div "Browse gallery" at bounding box center [146, 416] width 61 height 13
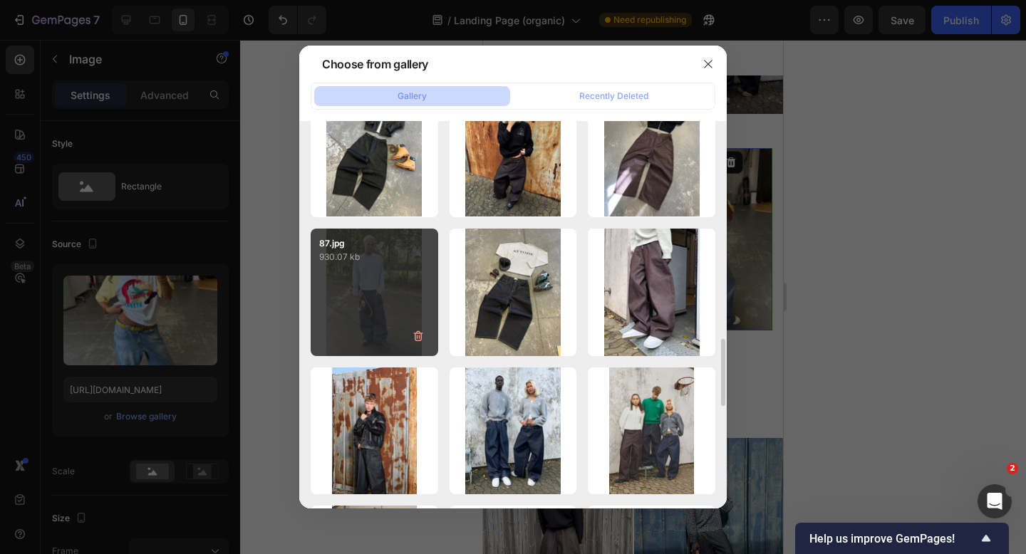
scroll to position [966, 0]
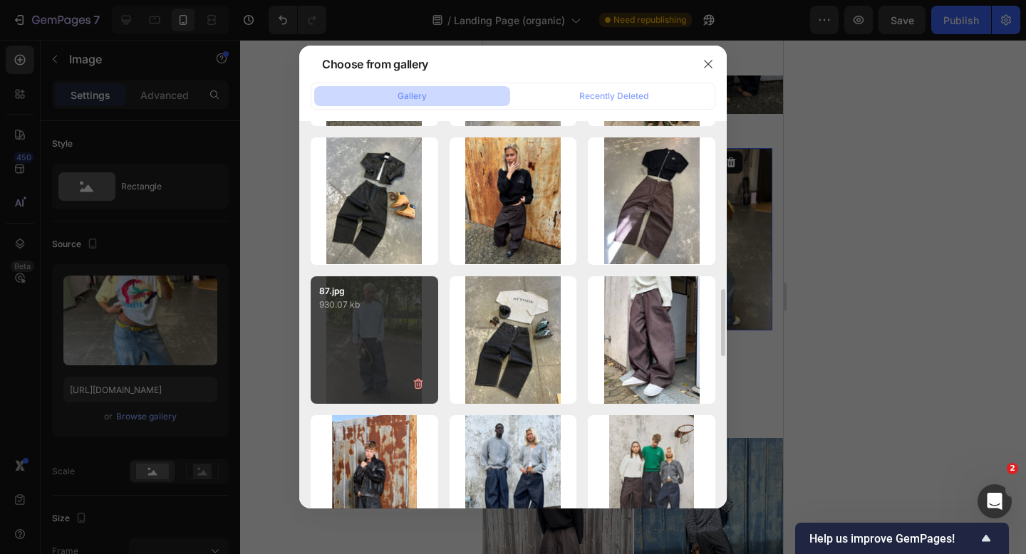
click at [382, 329] on div "87.jpg 930.07 kb" at bounding box center [375, 340] width 128 height 128
type input "https://cdn.shopify.com/s/files/1/0622/4838/6772/files/gempages_565106568354333…"
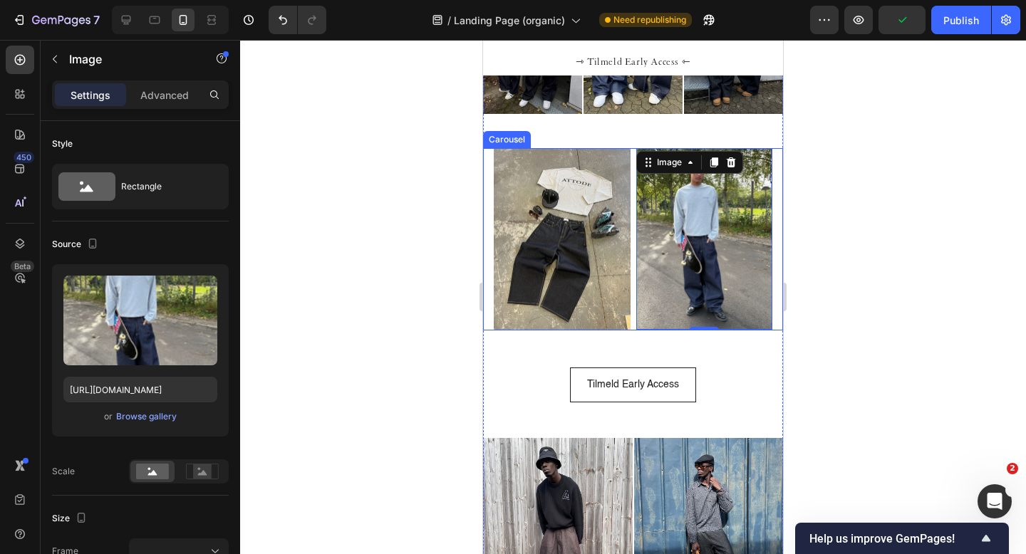
click at [488, 170] on div "Image Image 0 Image Image Image Image Image Image Image Image Image Image Image…" at bounding box center [633, 239] width 300 height 182
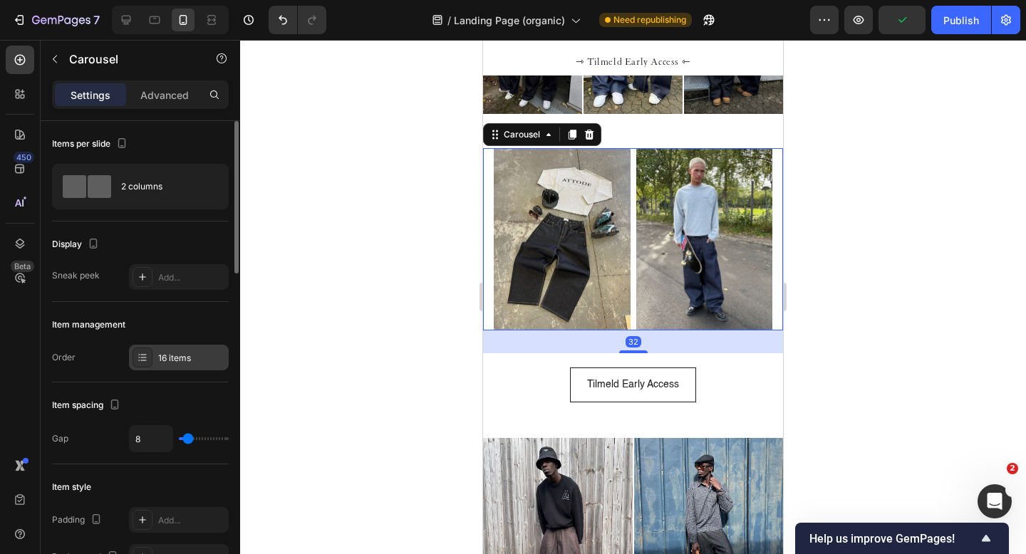
click at [177, 357] on div "16 items" at bounding box center [191, 358] width 67 height 13
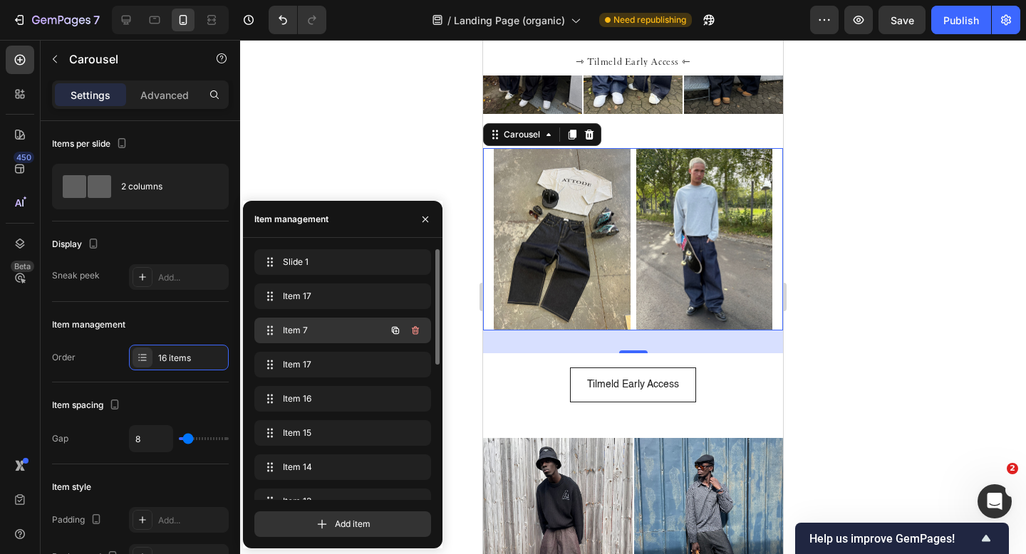
click at [312, 326] on span "Item 7" at bounding box center [323, 330] width 81 height 13
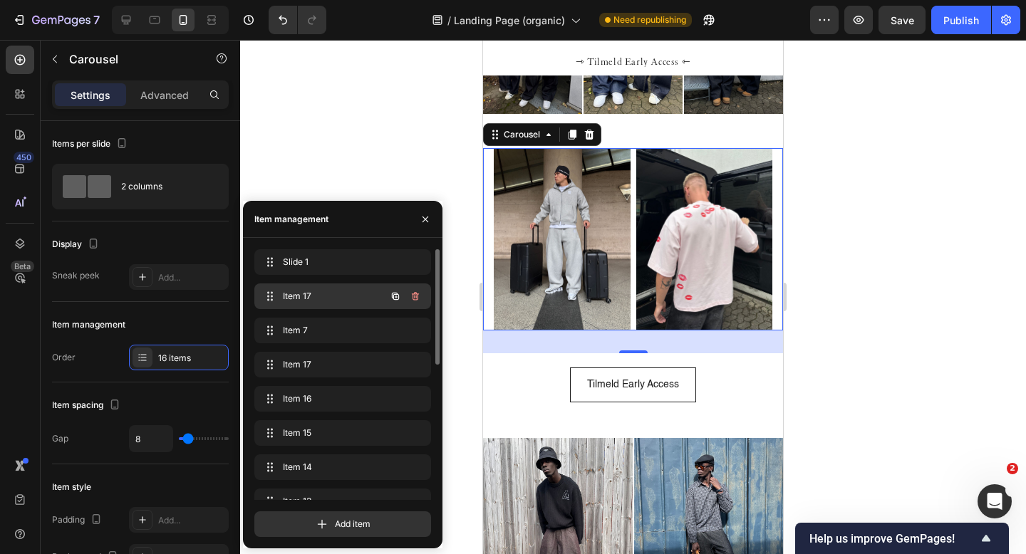
click at [324, 299] on span "Item 17" at bounding box center [323, 296] width 81 height 13
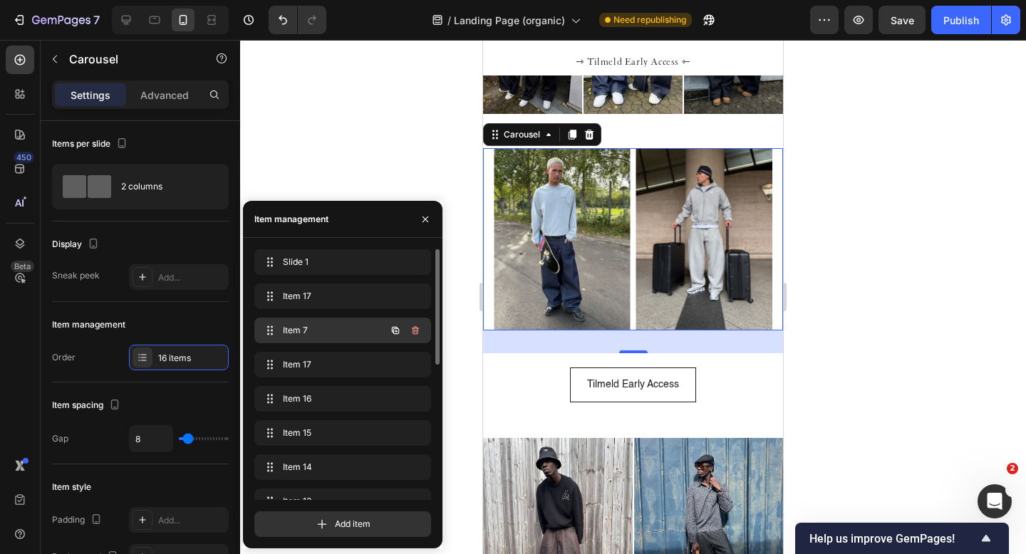
click at [331, 327] on span "Item 7" at bounding box center [323, 330] width 81 height 13
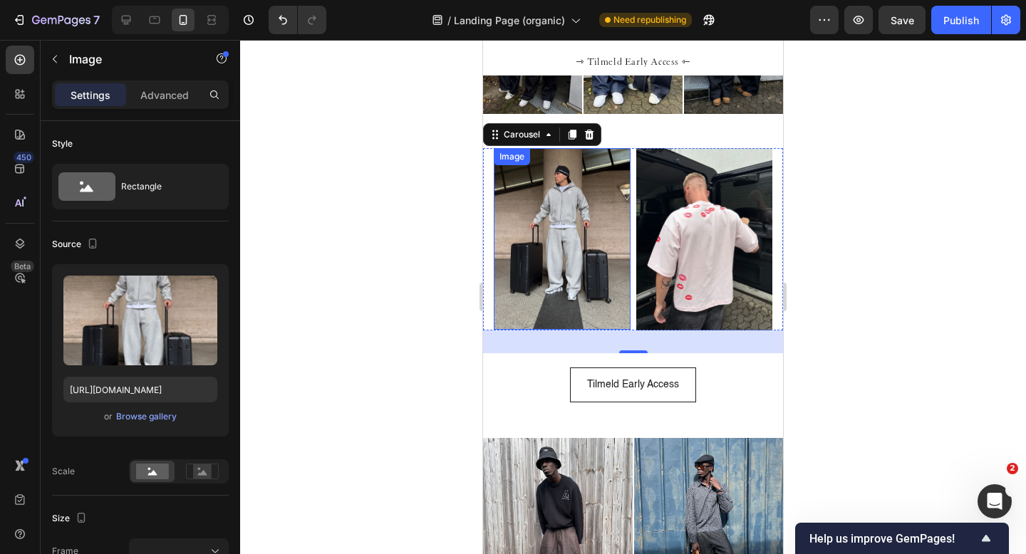
click at [537, 253] on img at bounding box center [562, 239] width 137 height 182
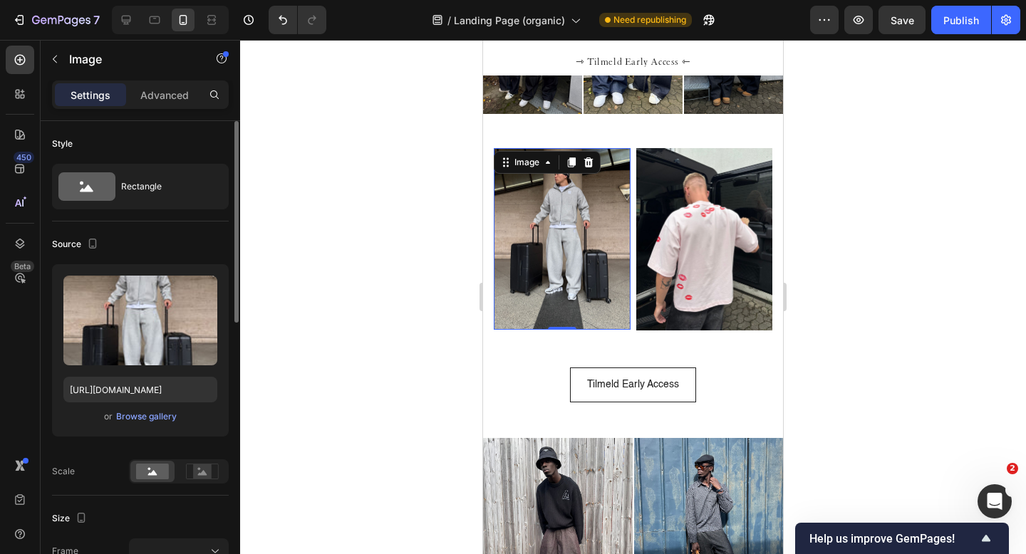
click at [137, 424] on div "or Browse gallery" at bounding box center [140, 416] width 154 height 17
click at [140, 419] on div "Browse gallery" at bounding box center [146, 416] width 61 height 13
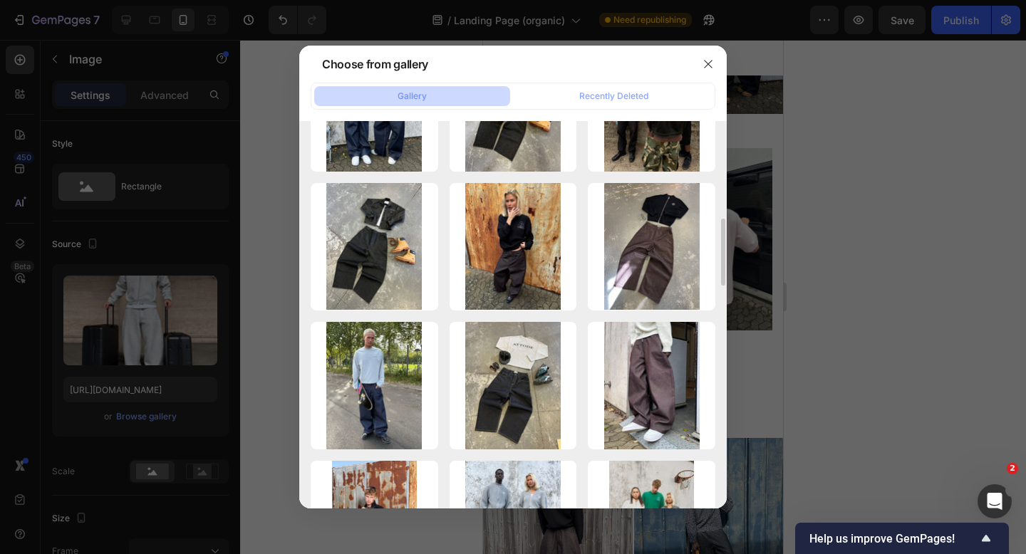
scroll to position [866, 0]
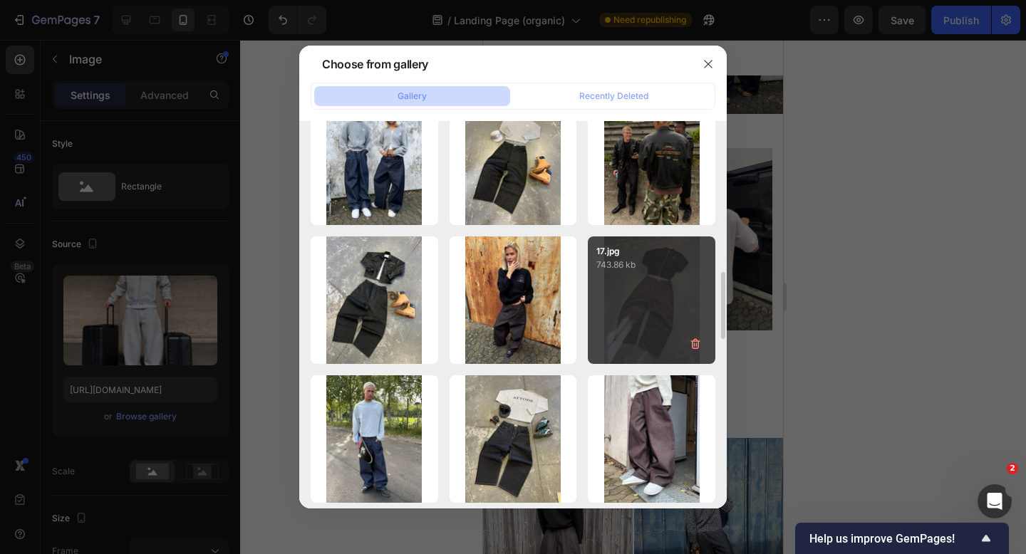
click at [633, 294] on div "17.jpg 743.86 kb" at bounding box center [652, 301] width 128 height 128
type input "https://cdn.shopify.com/s/files/1/0622/4838/6772/files/gempages_565106568354333…"
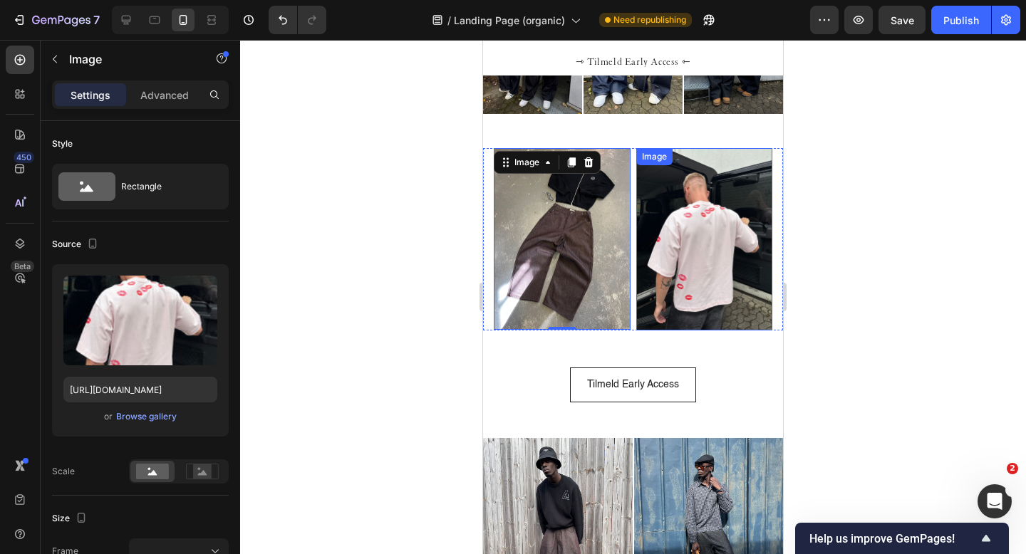
click at [679, 218] on img at bounding box center [704, 239] width 137 height 182
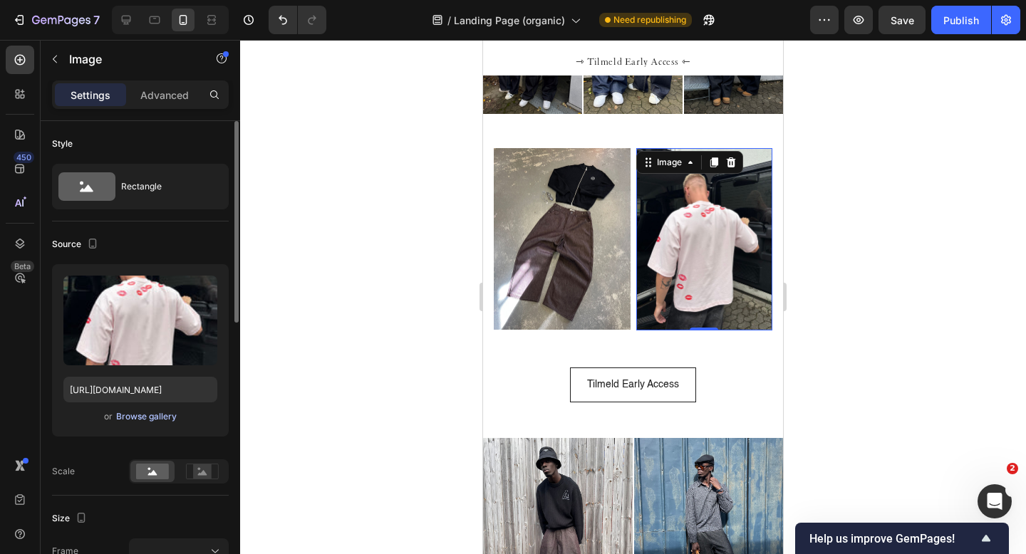
click at [128, 418] on div "Browse gallery" at bounding box center [146, 416] width 61 height 13
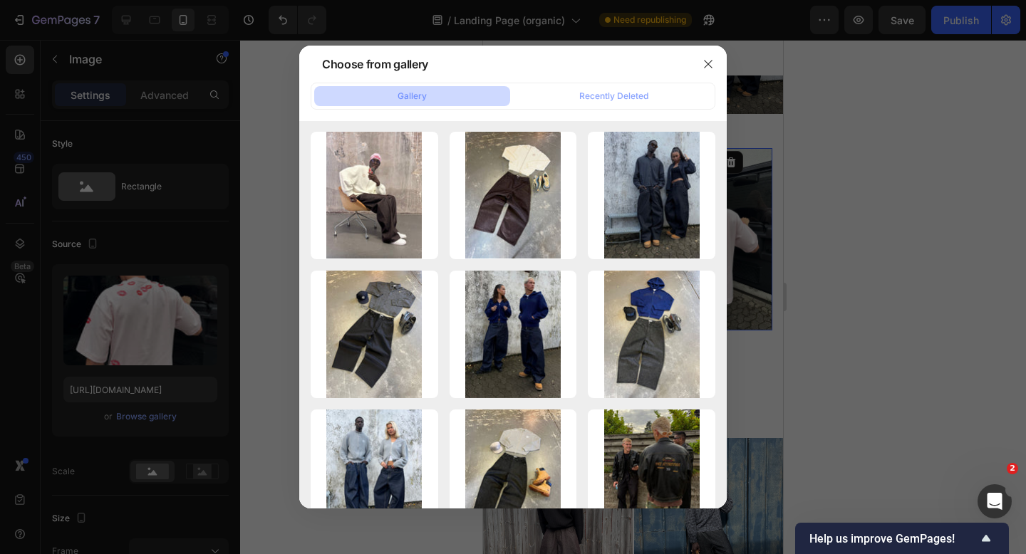
scroll to position [822, 0]
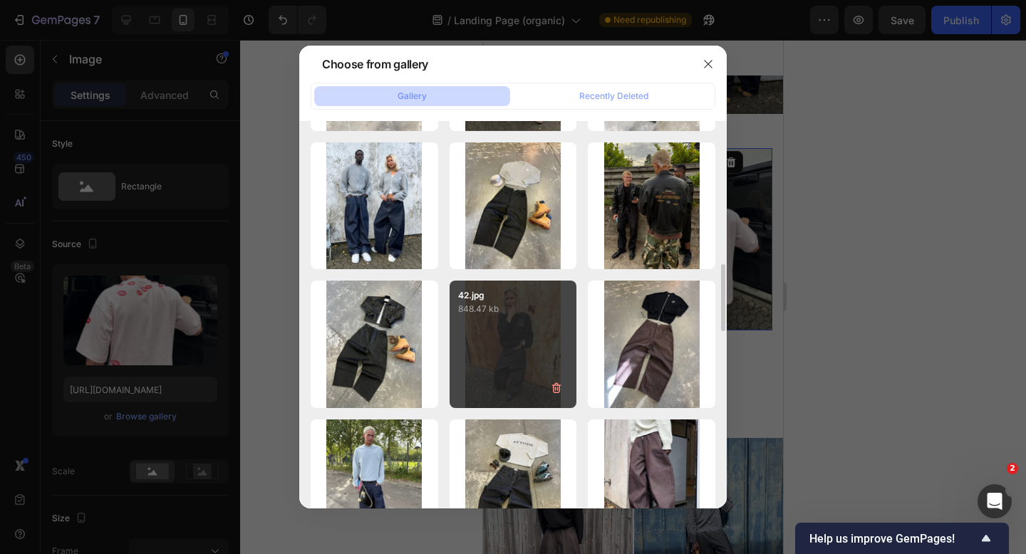
click at [530, 320] on div "42.jpg 848.47 kb" at bounding box center [514, 345] width 128 height 128
type input "https://cdn.shopify.com/s/files/1/0622/4838/6772/files/gempages_565106568354333…"
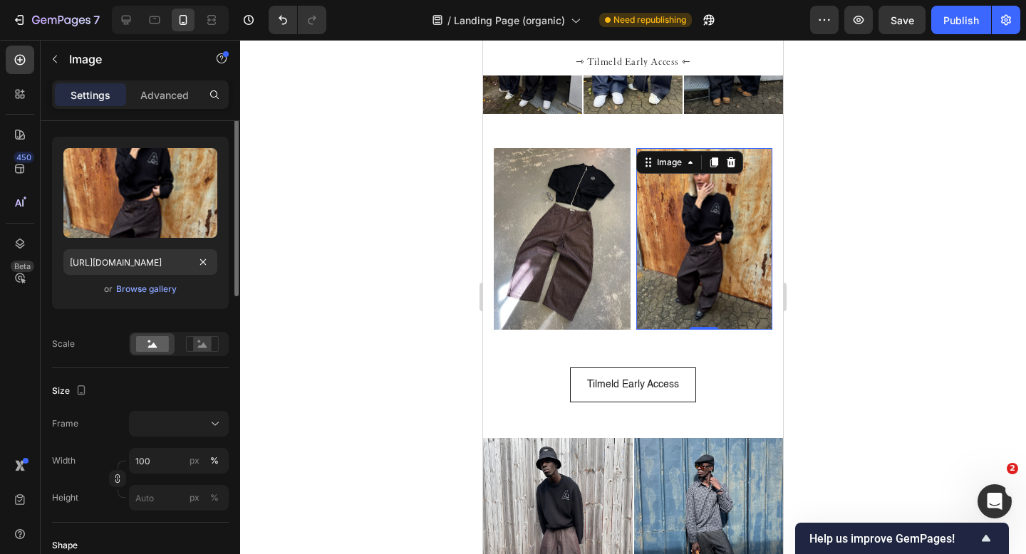
scroll to position [55, 0]
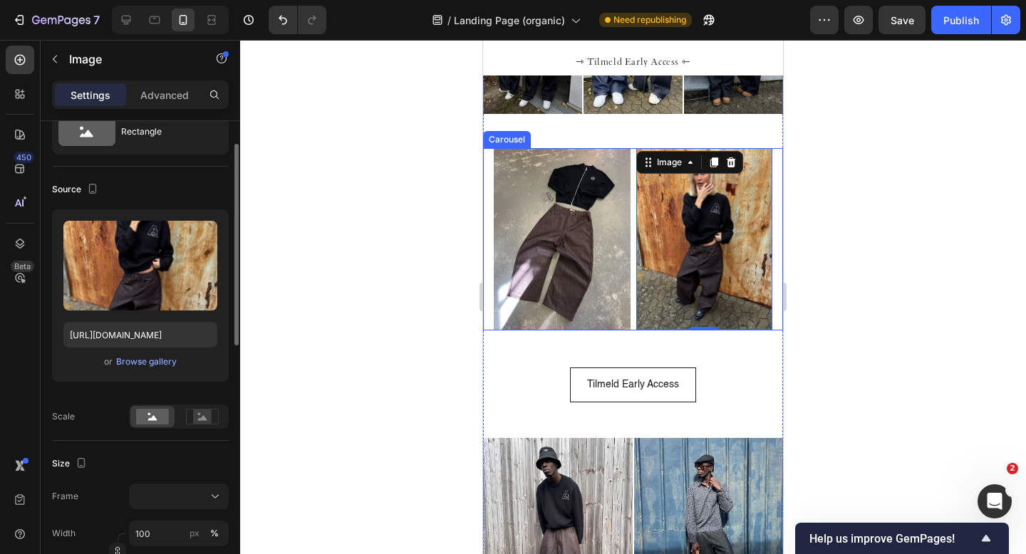
click at [487, 178] on div "Image Image Image Image 0 Image Image Image Image Image Image Image Image Image…" at bounding box center [633, 239] width 300 height 182
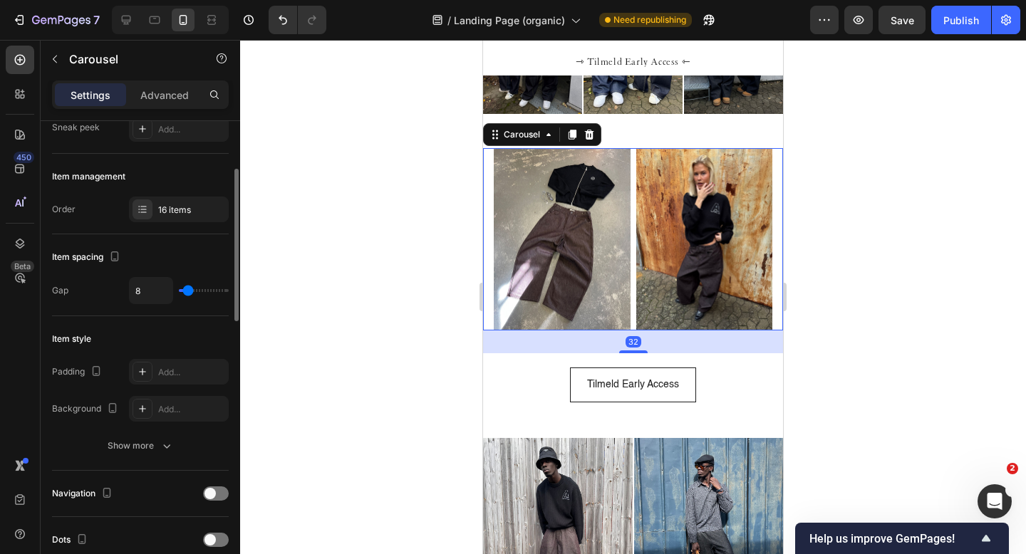
scroll to position [183, 0]
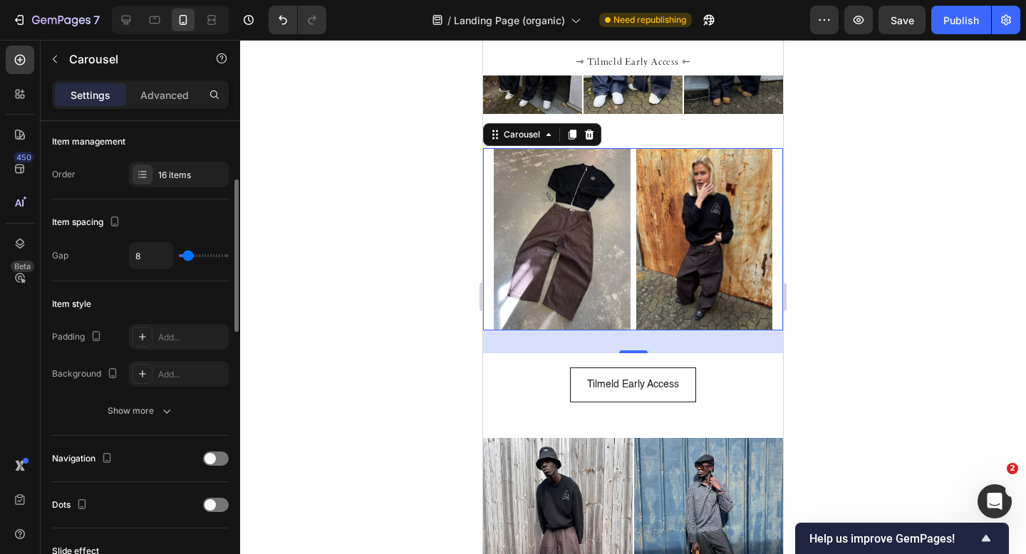
type input "6"
type input "0"
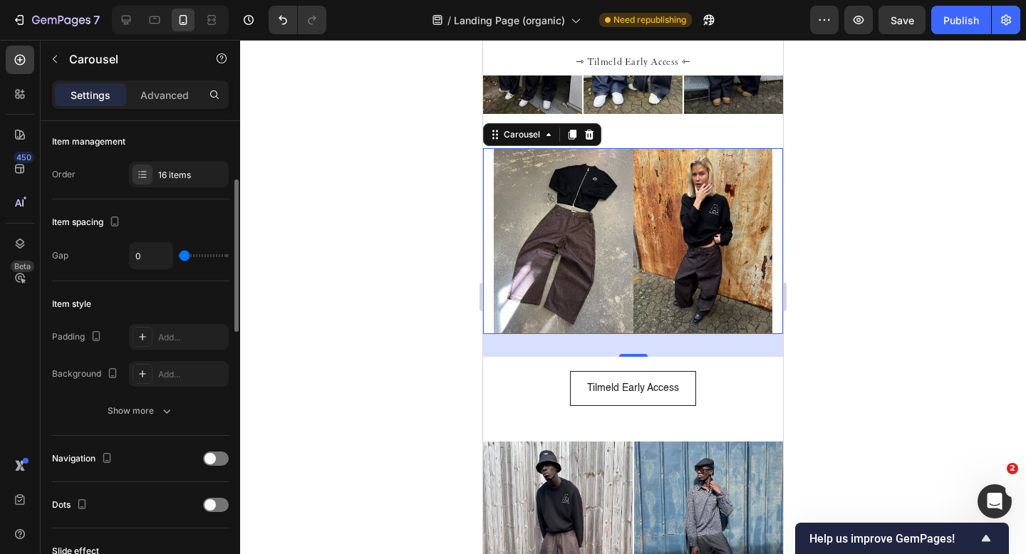
type input "2"
type input "3"
type input "4"
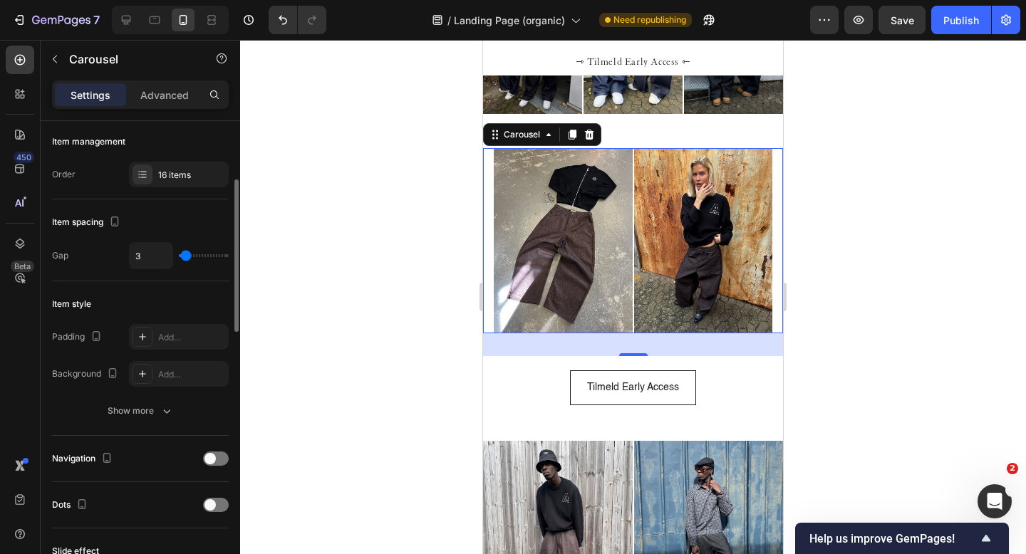
type input "4"
type input "5"
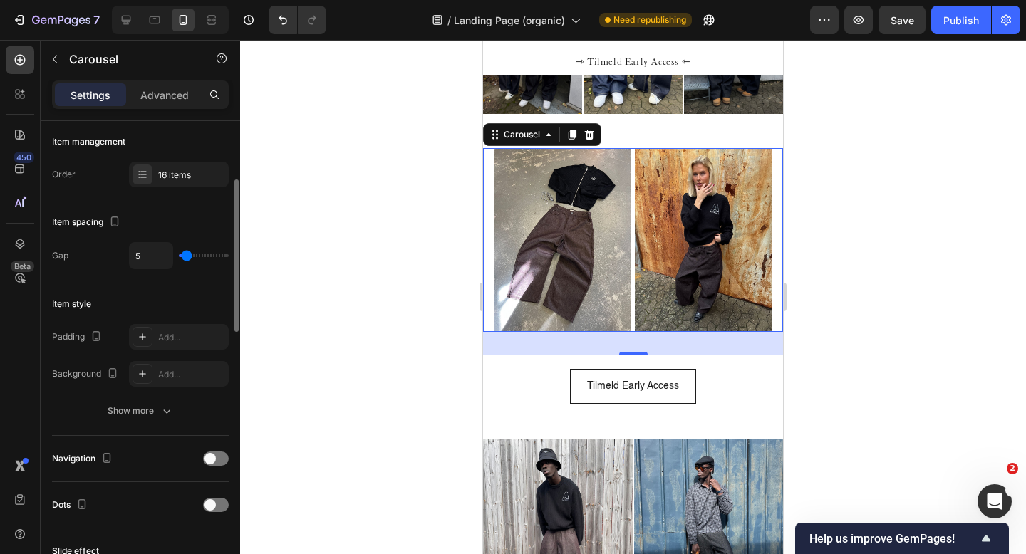
type input "3"
type input "2"
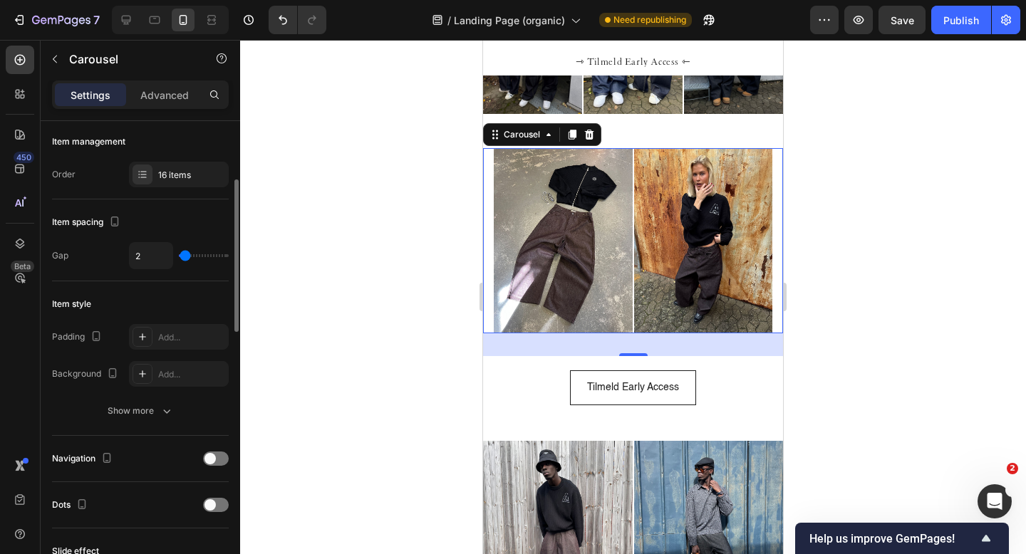
type input "3"
type input "5"
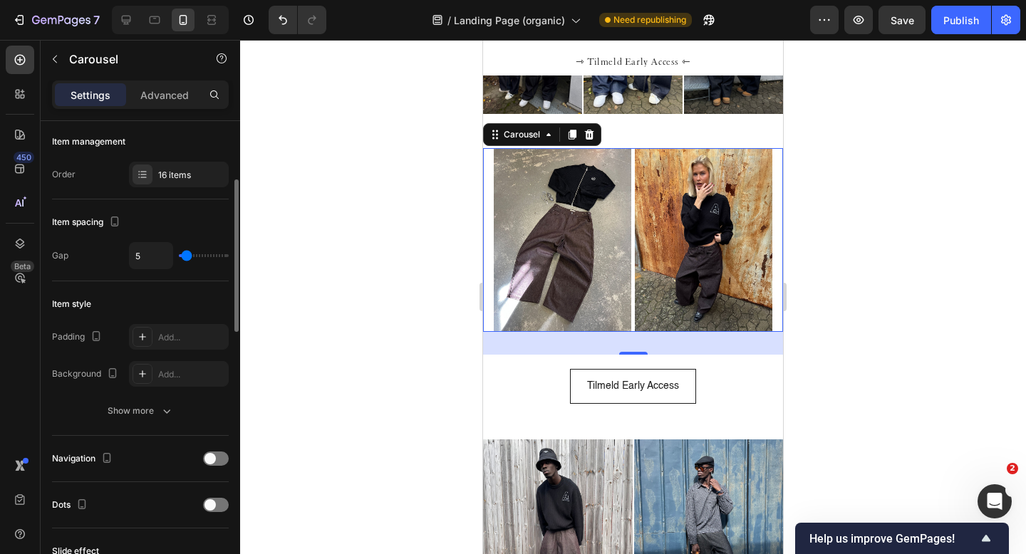
type input "3"
type input "4"
click at [186, 256] on input "range" at bounding box center [204, 255] width 50 height 3
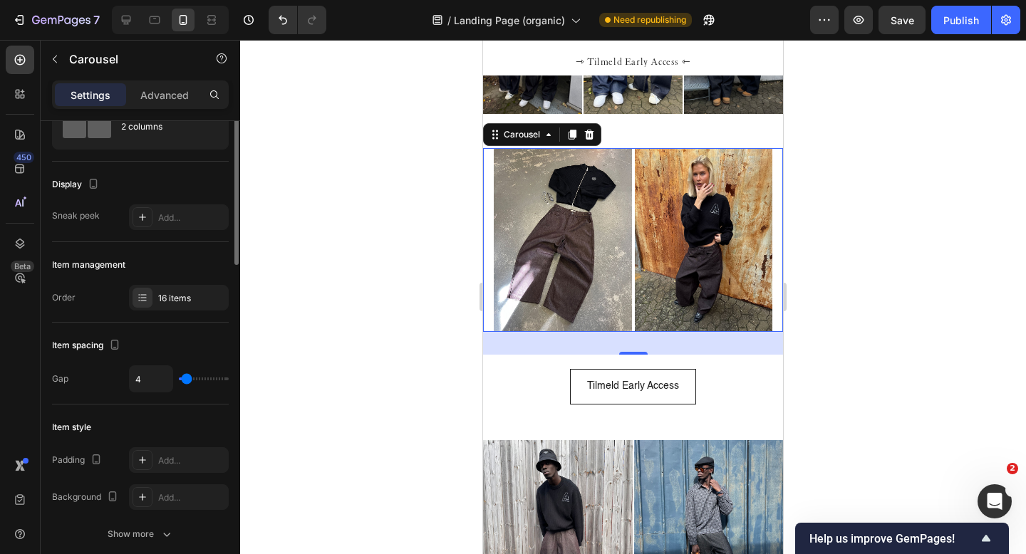
scroll to position [39, 0]
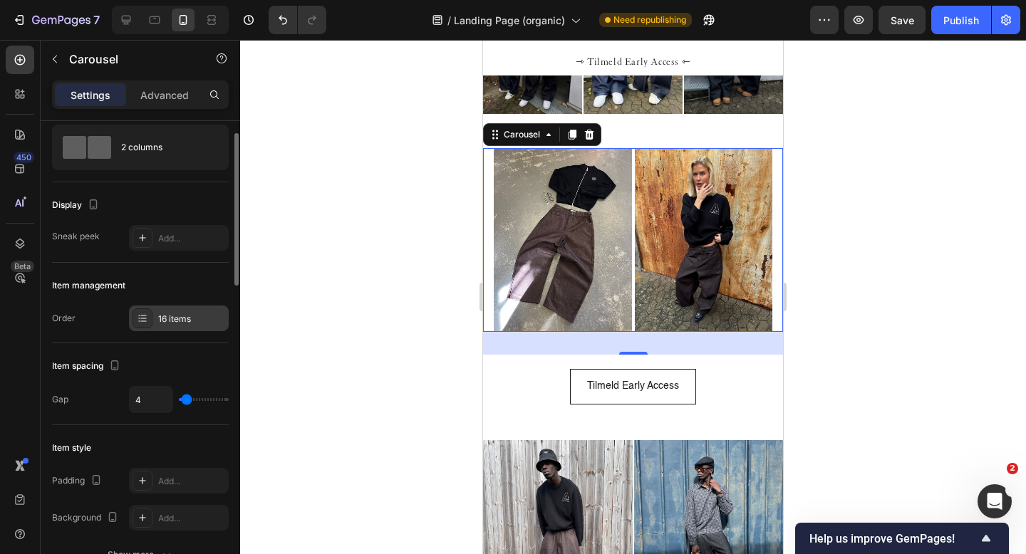
click at [177, 324] on div "16 items" at bounding box center [191, 319] width 67 height 13
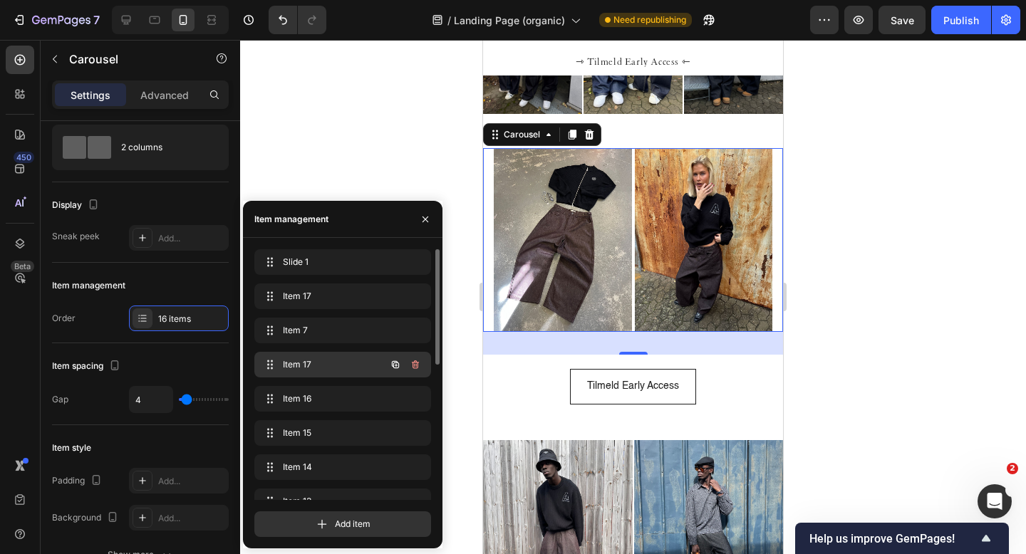
click at [299, 367] on span "Item 17" at bounding box center [323, 364] width 81 height 13
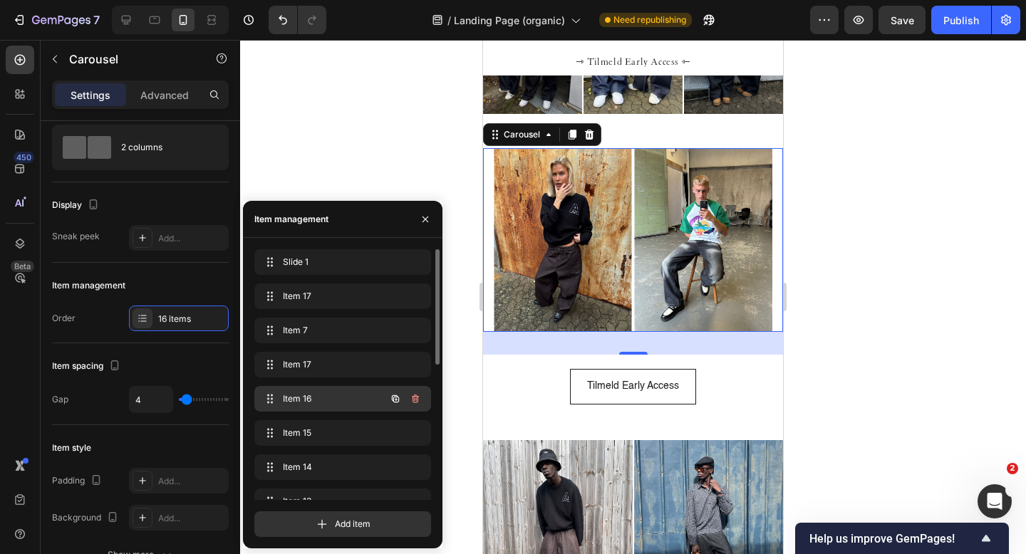
click at [301, 393] on span "Item 16" at bounding box center [323, 399] width 81 height 13
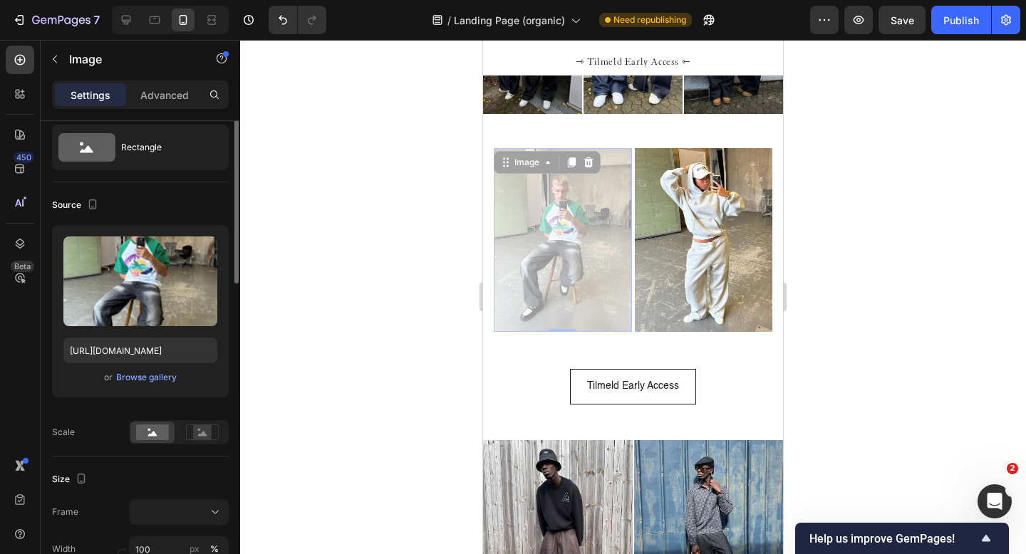
scroll to position [0, 0]
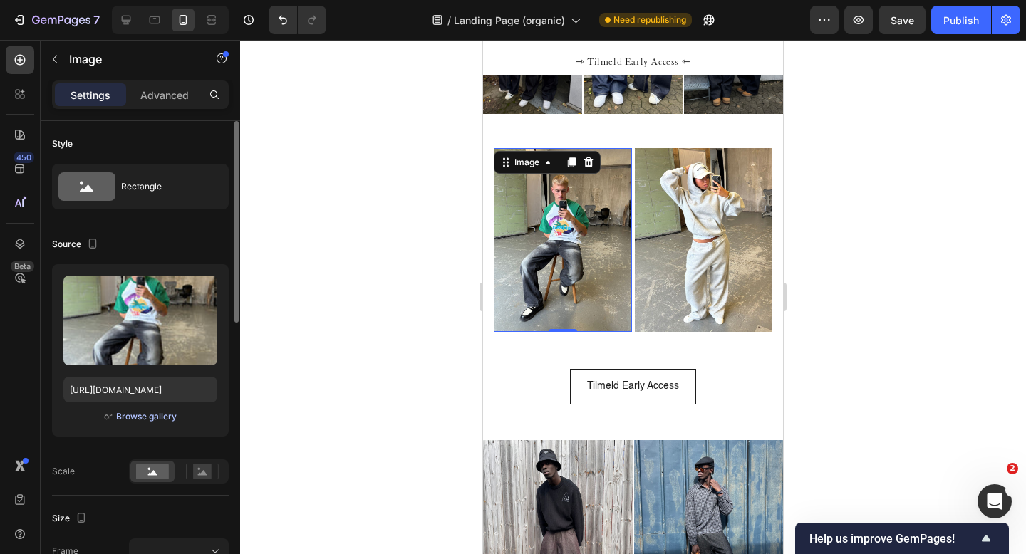
click at [141, 415] on div "Browse gallery" at bounding box center [146, 416] width 61 height 13
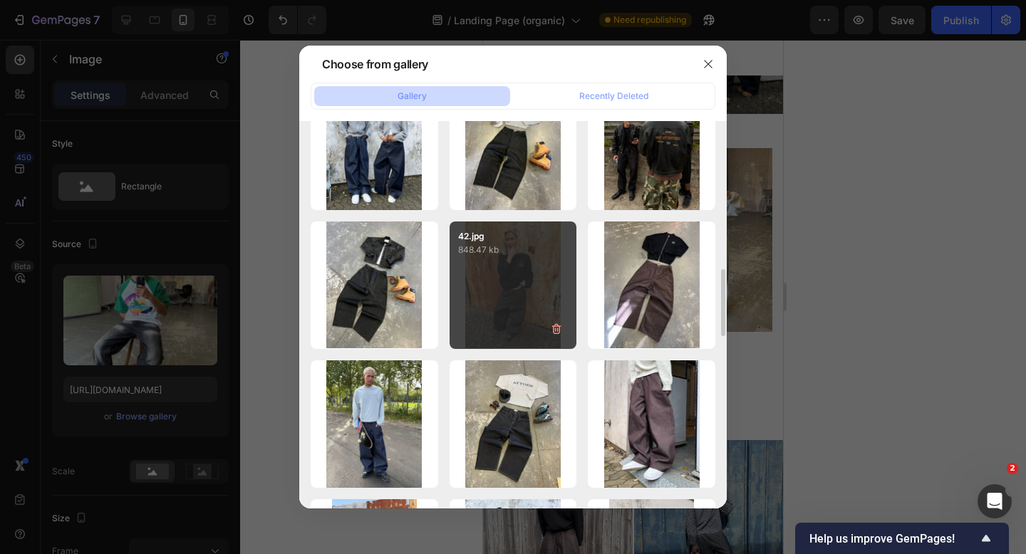
scroll to position [847, 0]
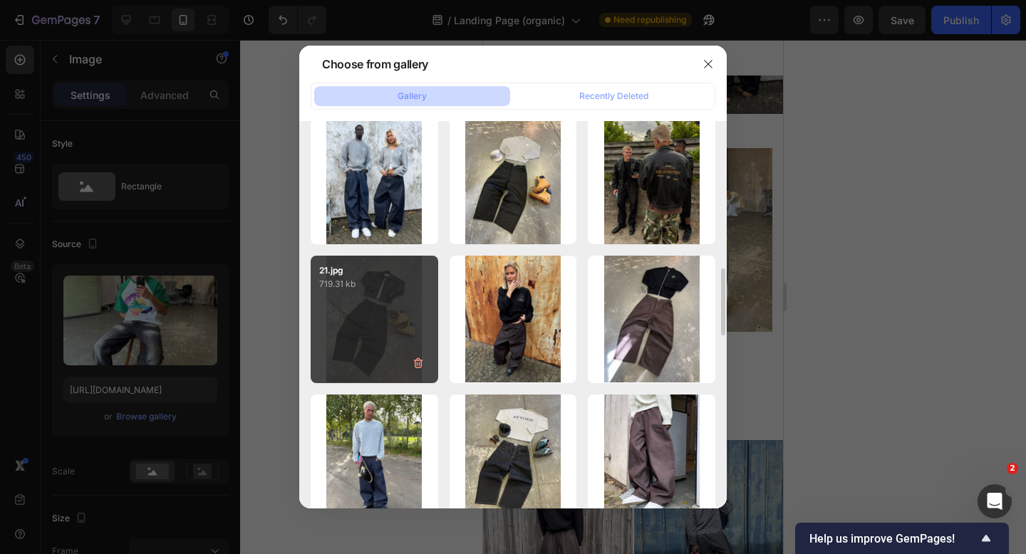
click at [384, 313] on div "21.jpg 719.31 kb" at bounding box center [375, 320] width 128 height 128
type input "https://cdn.shopify.com/s/files/1/0622/4838/6772/files/gempages_565106568354333…"
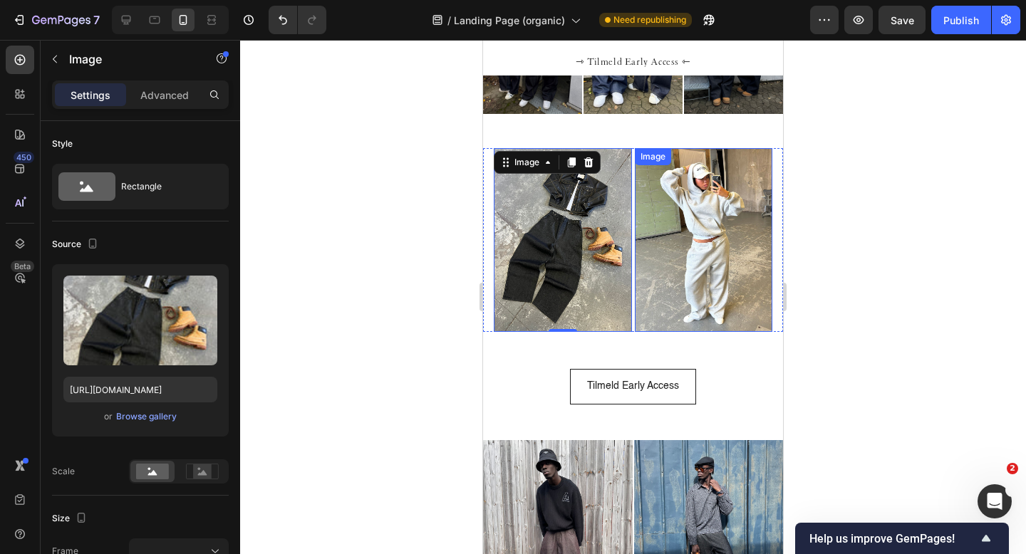
click at [693, 212] on img at bounding box center [704, 240] width 138 height 184
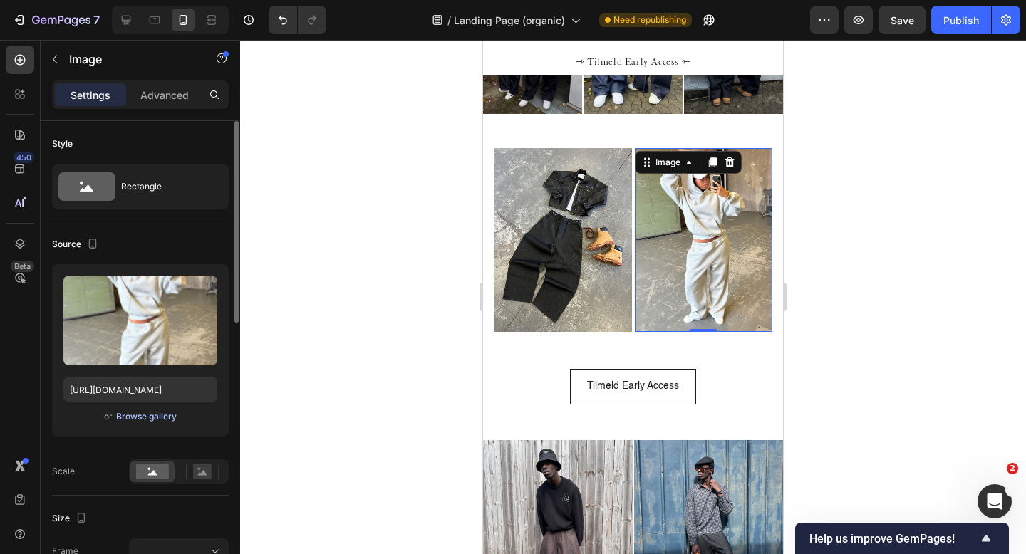
click at [146, 420] on div "Browse gallery" at bounding box center [146, 416] width 61 height 13
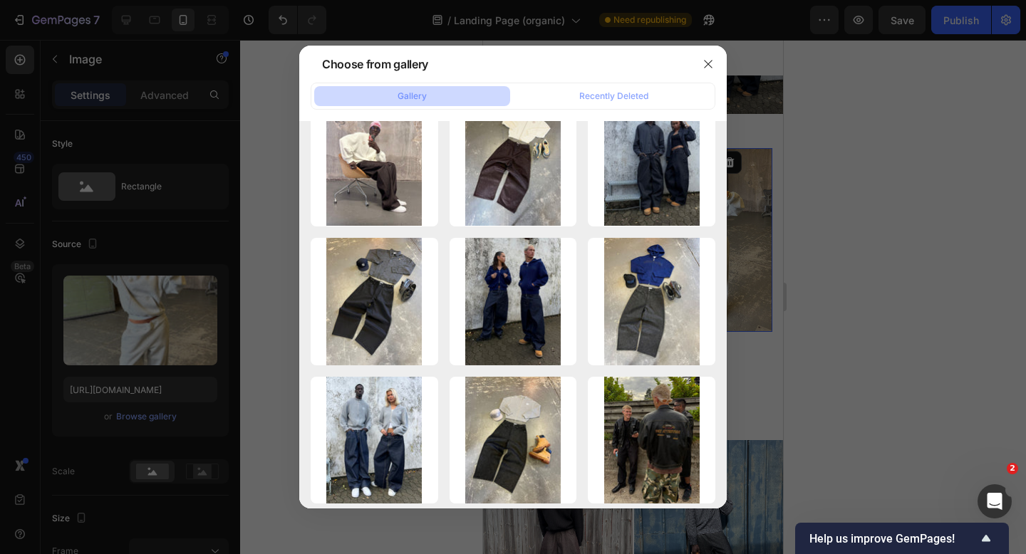
scroll to position [830, 0]
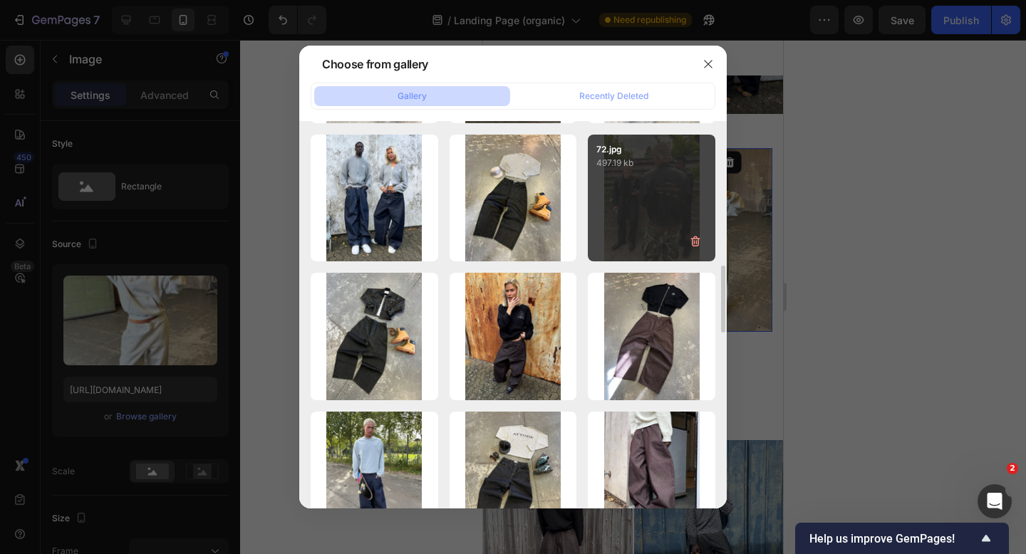
click at [650, 217] on div "72.jpg 497.19 kb" at bounding box center [652, 199] width 128 height 128
type input "https://cdn.shopify.com/s/files/1/0622/4838/6772/files/gempages_565106568354333…"
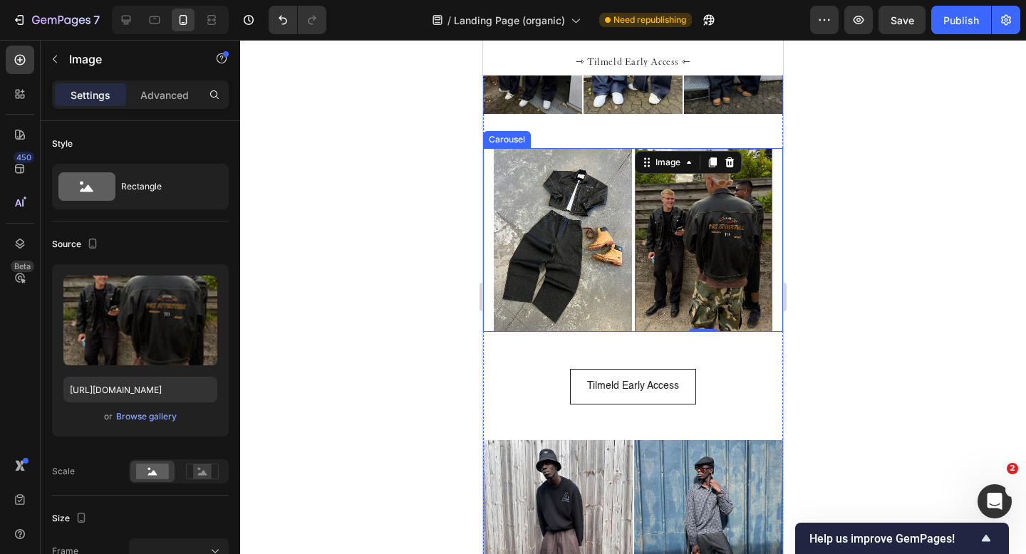
click at [490, 193] on div "Image Image Image Image Image Image 0 Image Image Image Image Image Image Image…" at bounding box center [633, 240] width 300 height 184
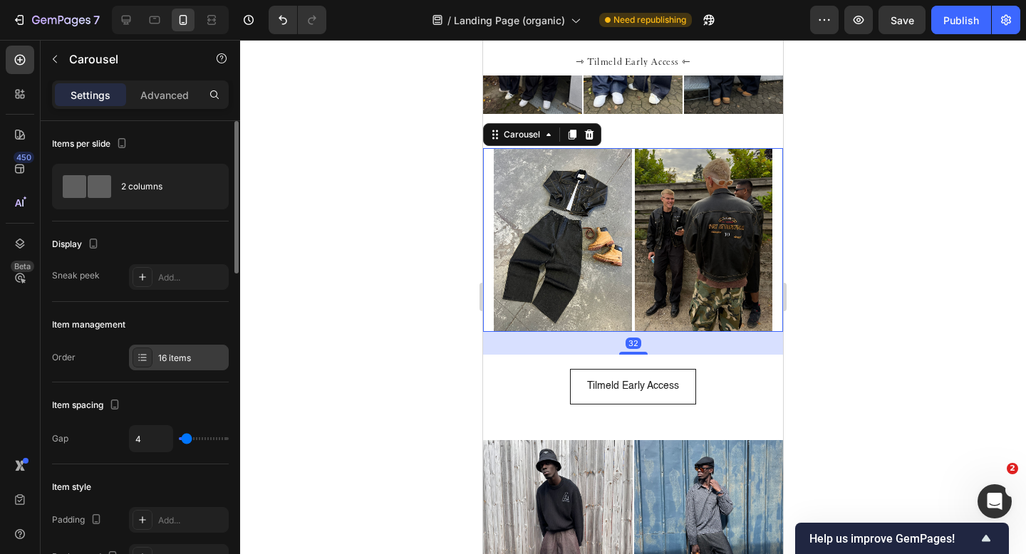
click at [187, 363] on div "16 items" at bounding box center [191, 358] width 67 height 13
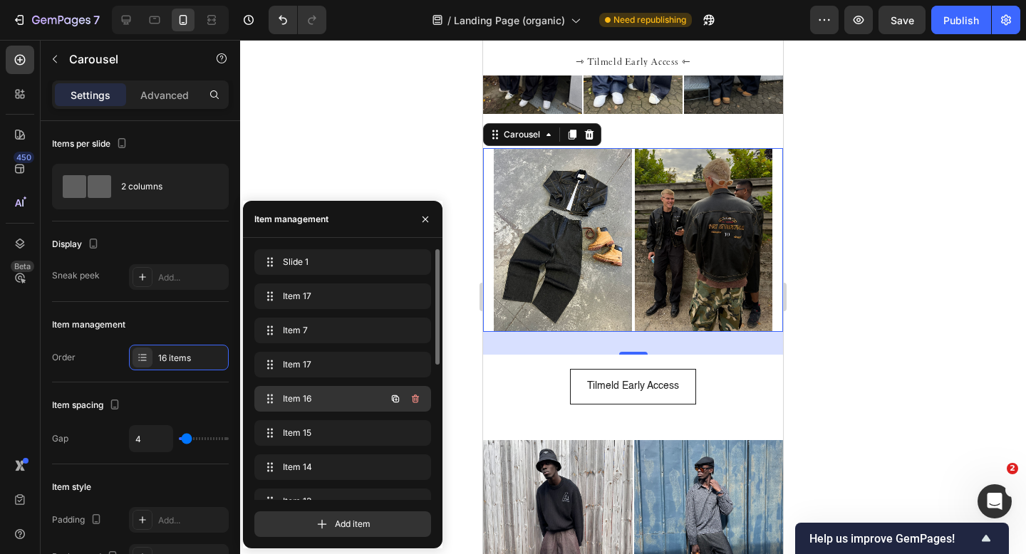
click at [318, 405] on div "Item 16 Item 16" at bounding box center [322, 399] width 125 height 20
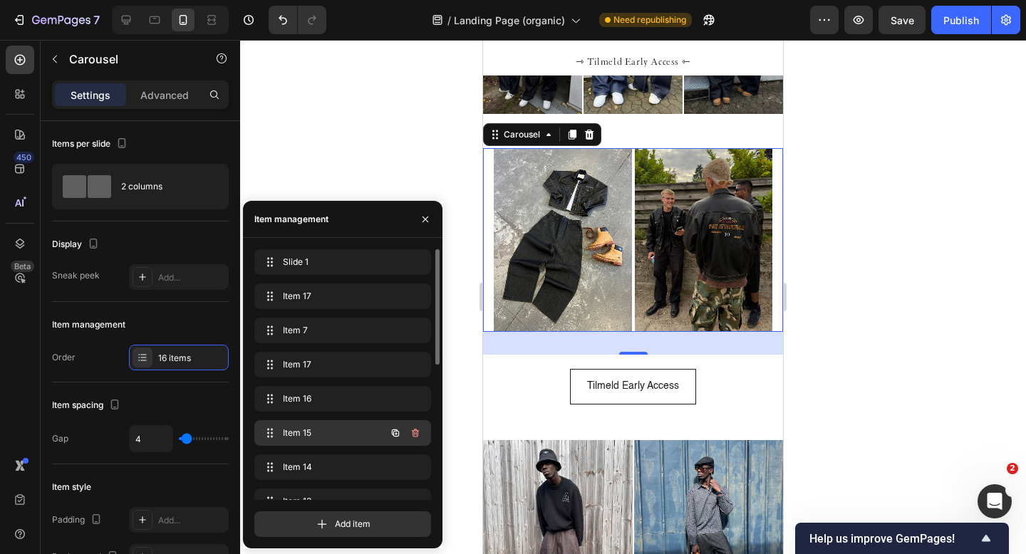
click at [317, 432] on span "Item 15" at bounding box center [323, 433] width 81 height 13
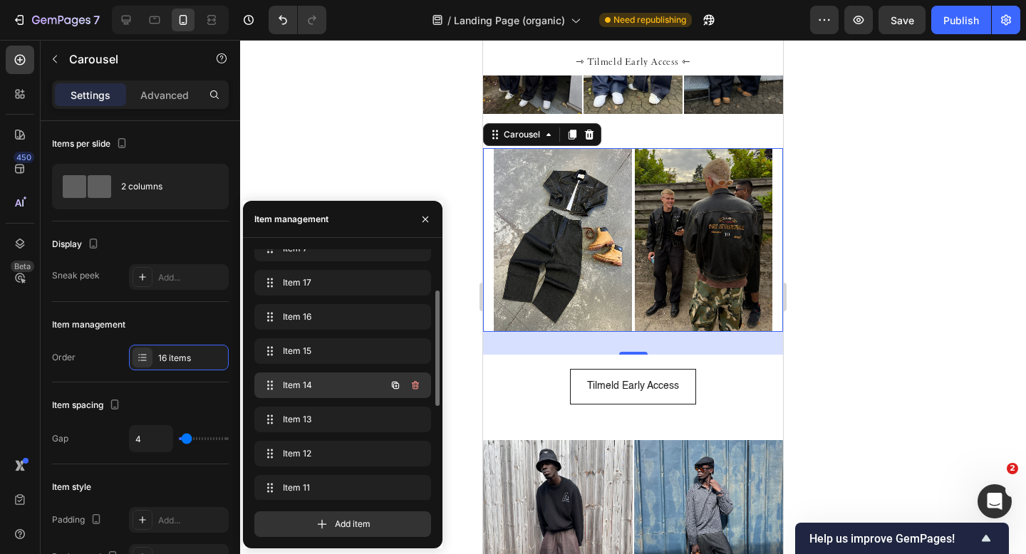
scroll to position [85, 0]
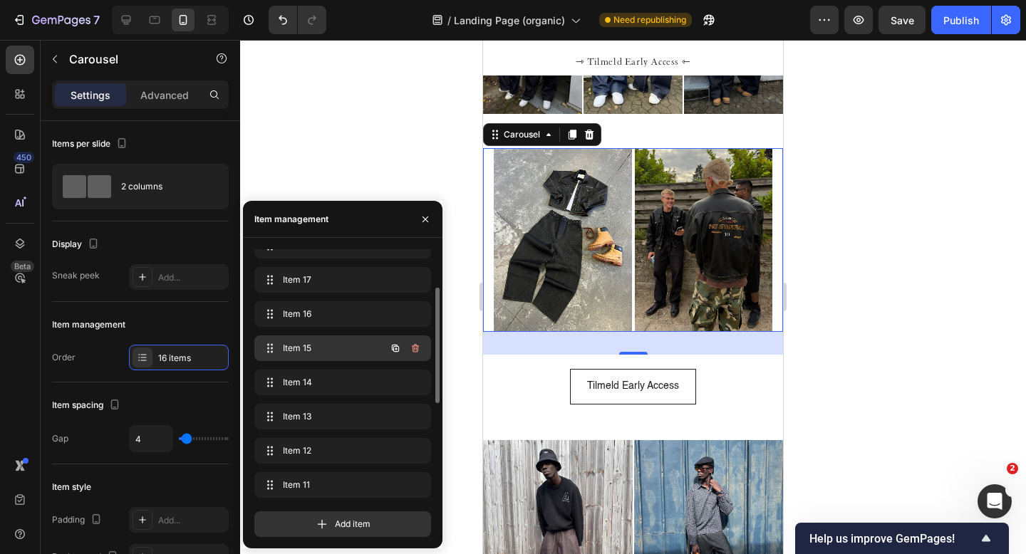
click at [338, 351] on span "Item 15" at bounding box center [323, 348] width 81 height 13
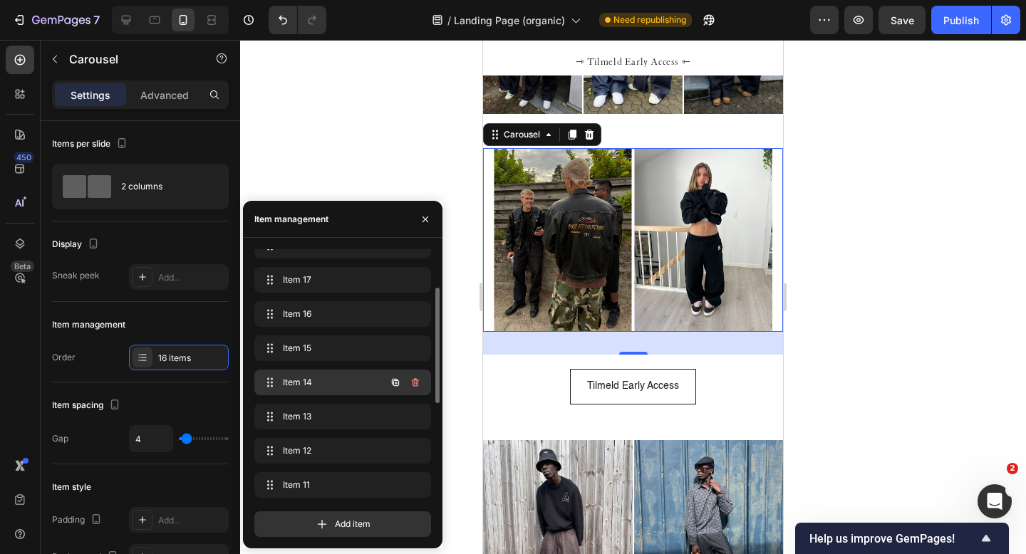
click at [330, 387] on span "Item 14" at bounding box center [323, 382] width 81 height 13
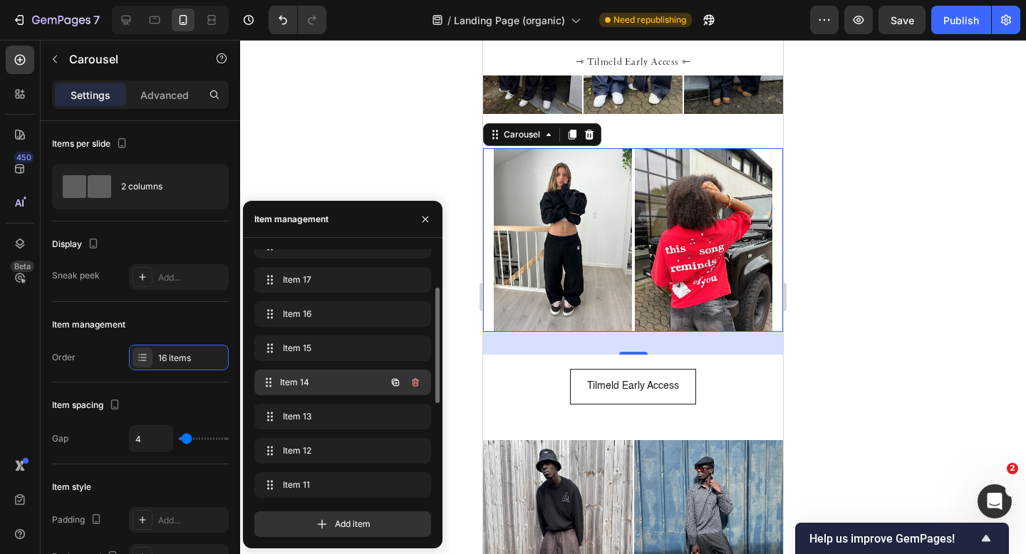
click at [330, 387] on span "Item 14" at bounding box center [332, 382] width 105 height 13
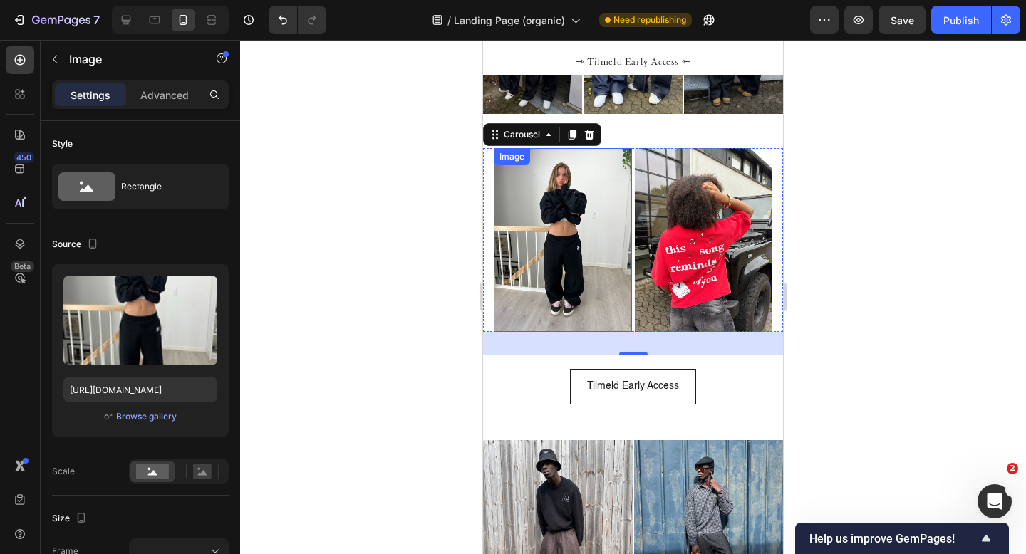
click at [545, 252] on img at bounding box center [563, 240] width 138 height 184
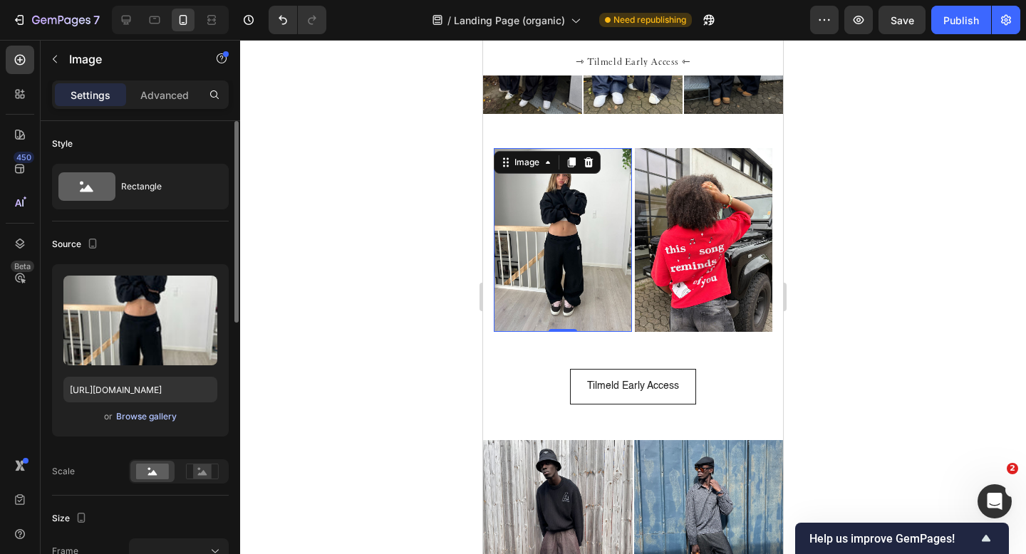
click at [150, 423] on div "Browse gallery" at bounding box center [146, 416] width 61 height 13
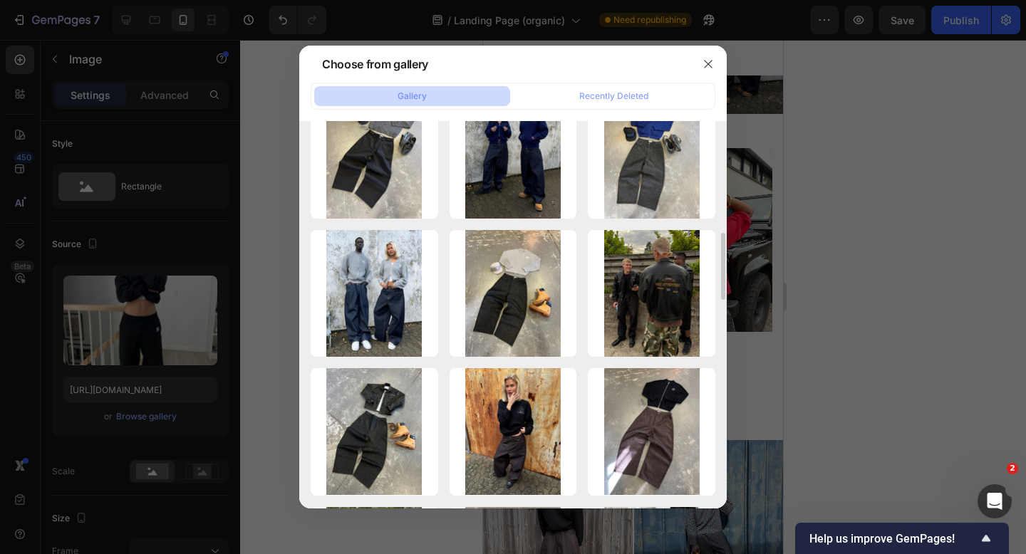
scroll to position [736, 0]
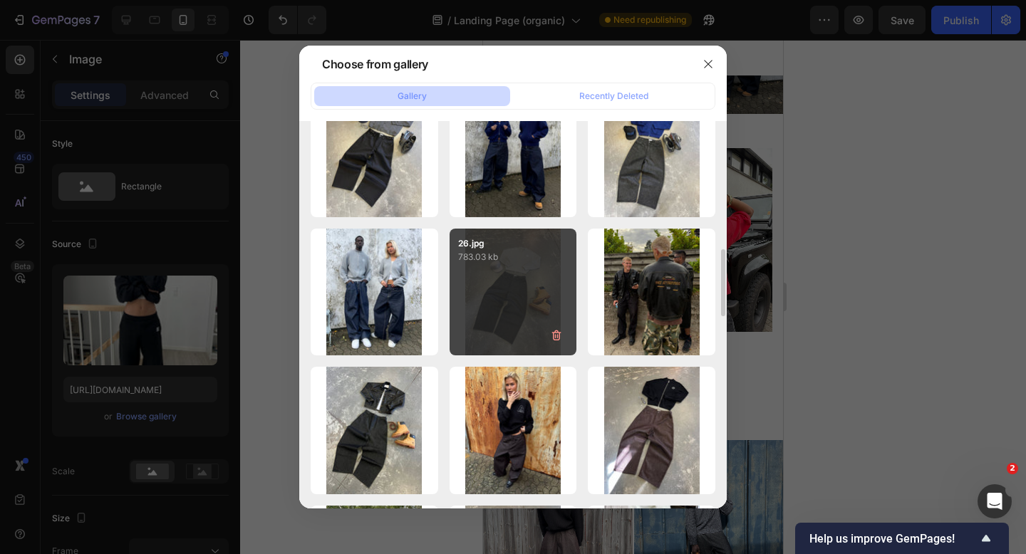
click at [520, 278] on div "26.jpg 783.03 kb" at bounding box center [514, 293] width 128 height 128
type input "https://cdn.shopify.com/s/files/1/0622/4838/6772/files/gempages_565106568354333…"
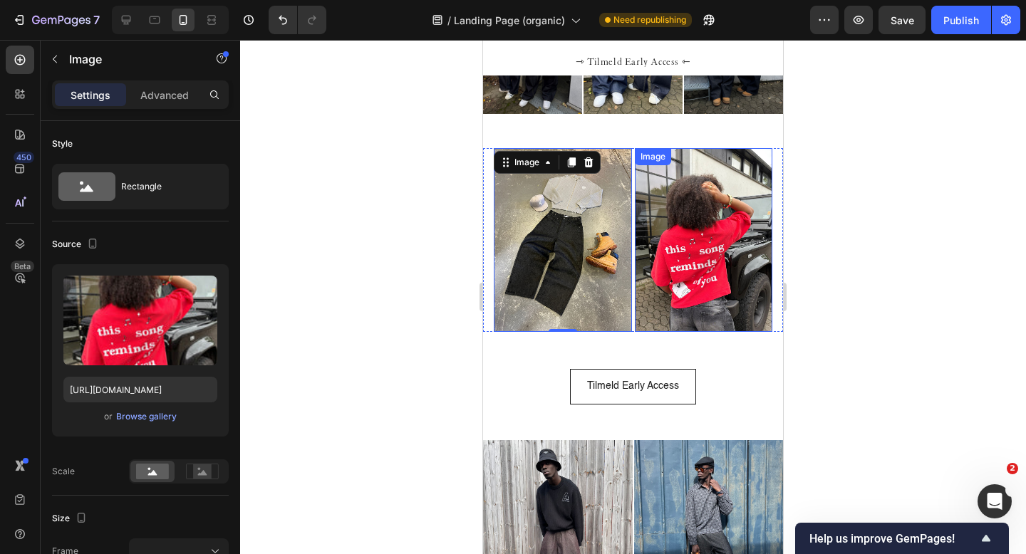
click at [680, 244] on img at bounding box center [704, 240] width 138 height 184
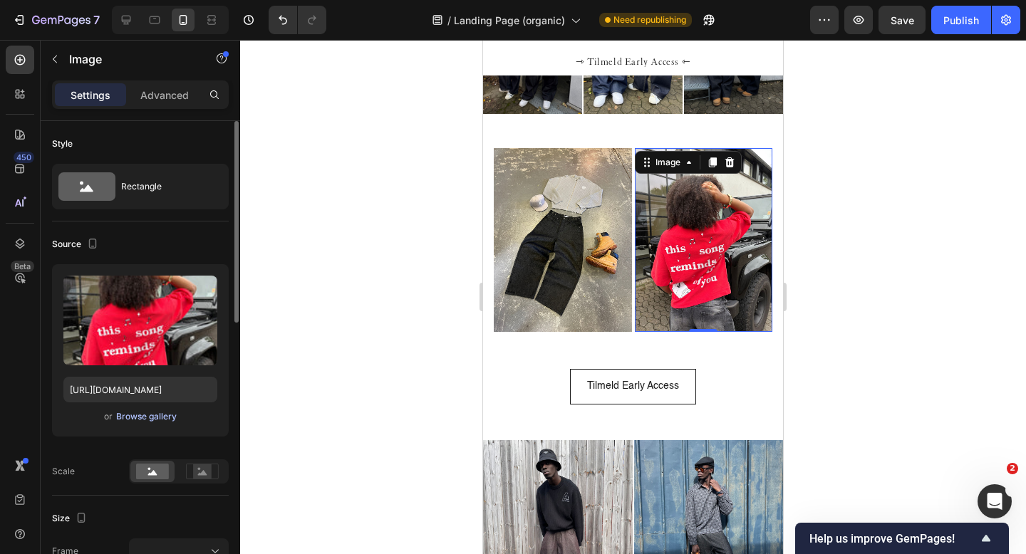
click at [134, 420] on div "Browse gallery" at bounding box center [146, 416] width 61 height 13
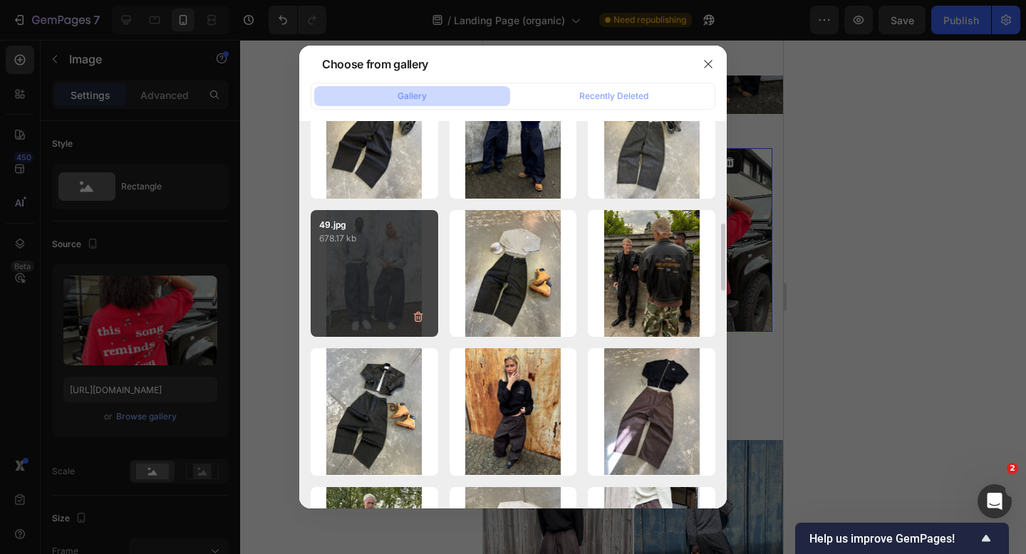
scroll to position [765, 0]
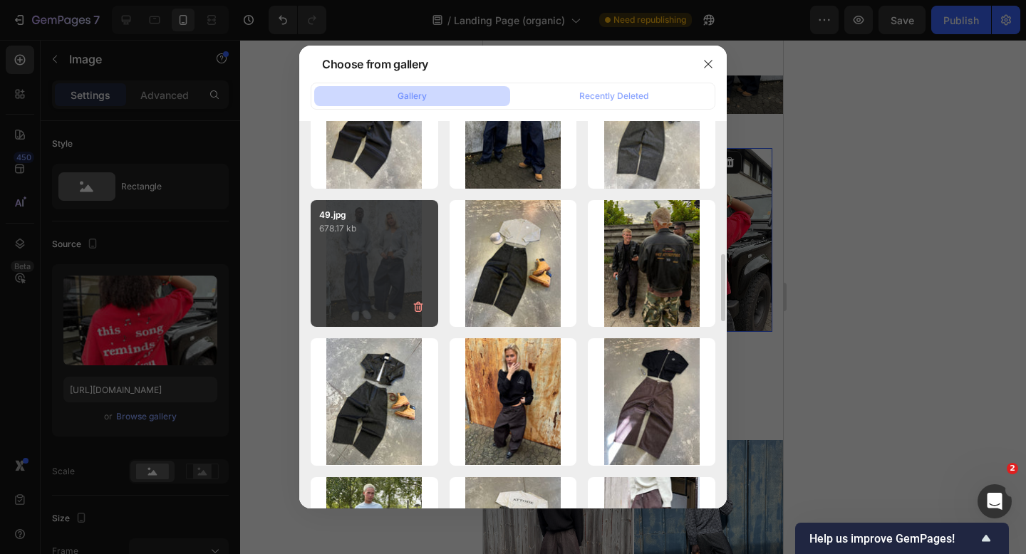
click at [371, 283] on div "49.jpg 678.17 kb" at bounding box center [375, 264] width 128 height 128
type input "https://cdn.shopify.com/s/files/1/0622/4838/6772/files/gempages_565106568354333…"
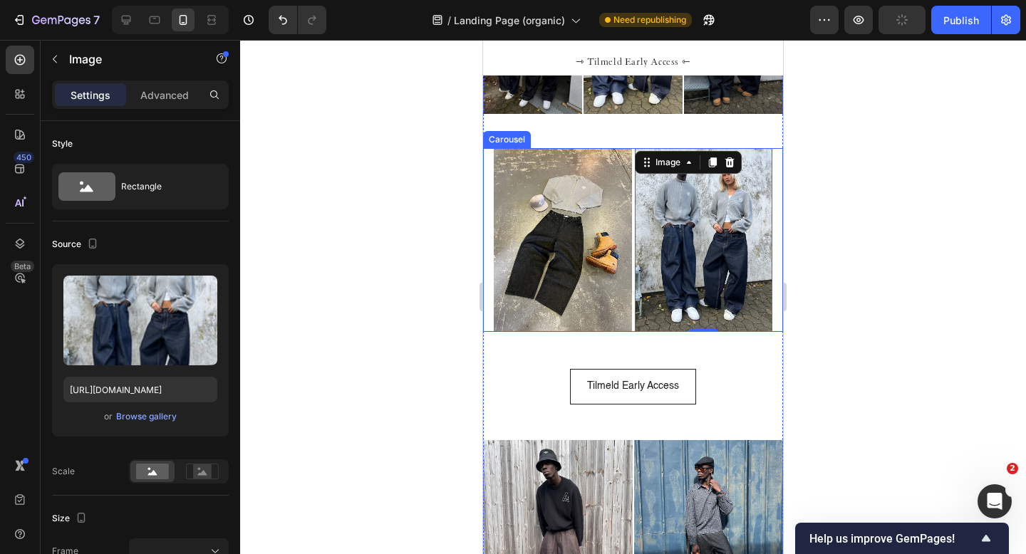
click at [487, 228] on div "Image Image Image Image Image Image Image Image 0 Image Image Image Image Image…" at bounding box center [633, 240] width 300 height 184
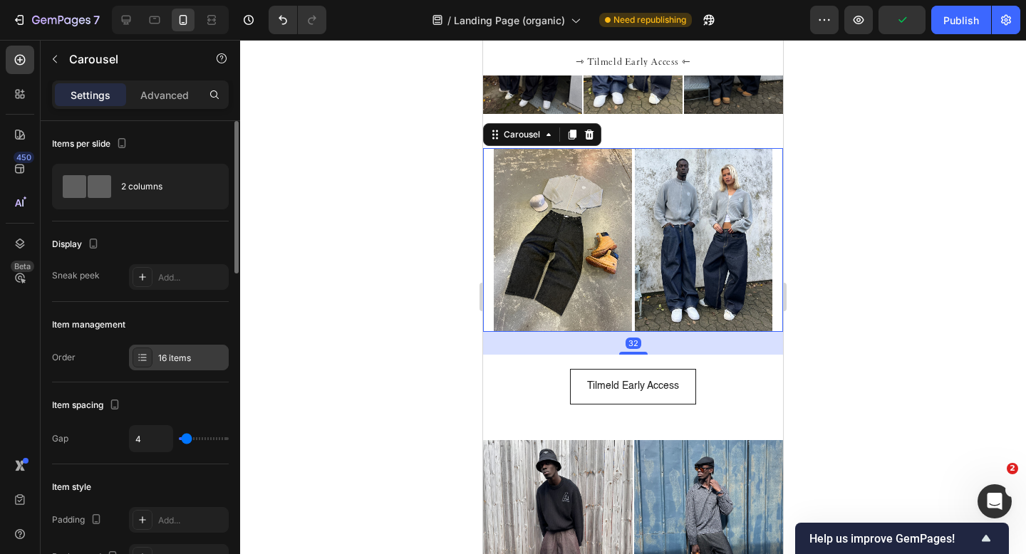
click at [175, 358] on div "16 items" at bounding box center [191, 358] width 67 height 13
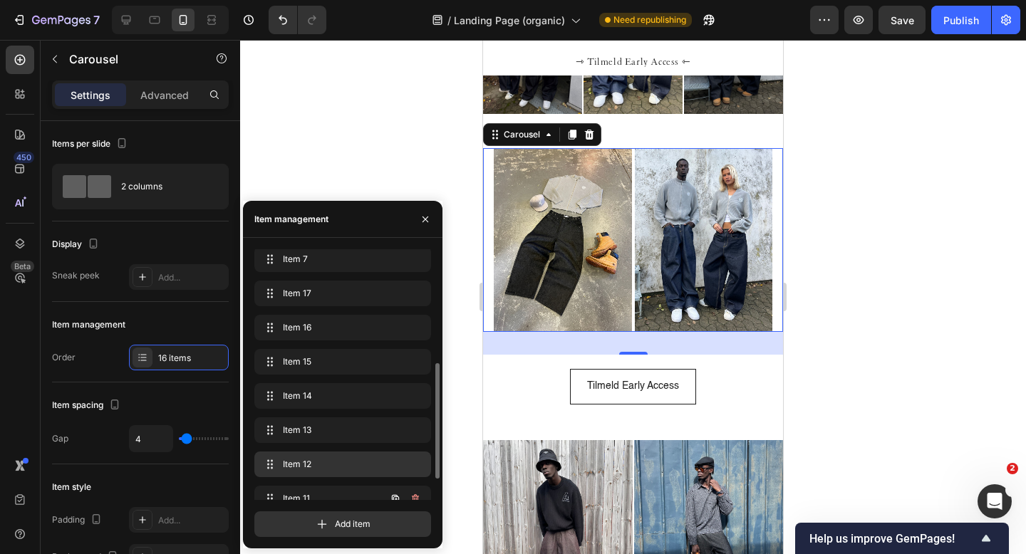
scroll to position [135, 0]
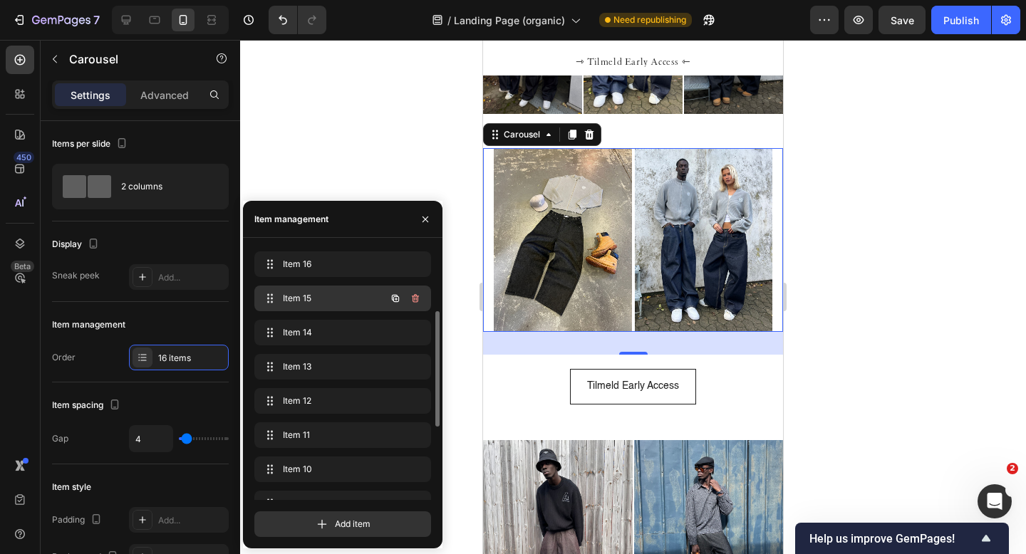
click at [325, 303] on span "Item 15" at bounding box center [323, 298] width 81 height 13
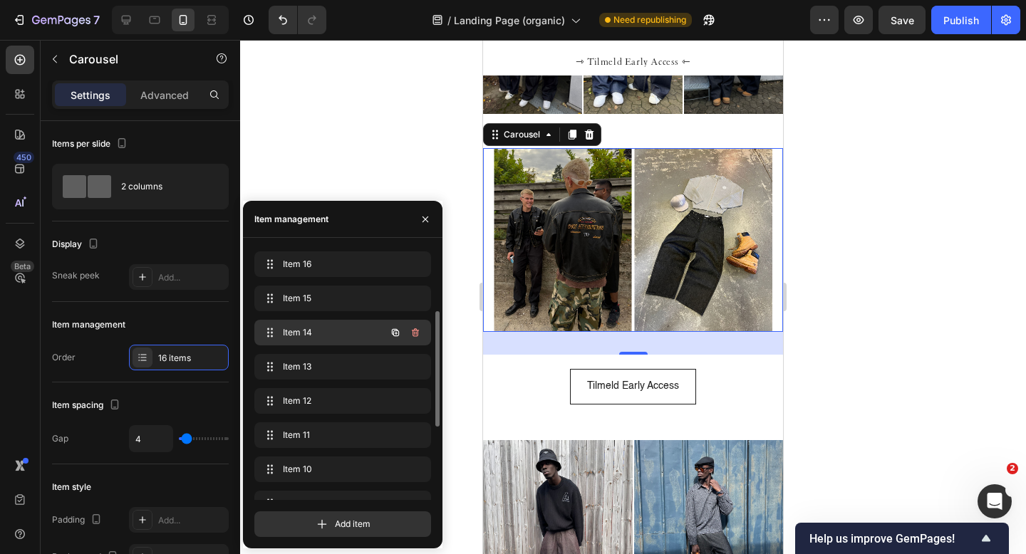
click at [326, 333] on span "Item 14" at bounding box center [323, 332] width 81 height 13
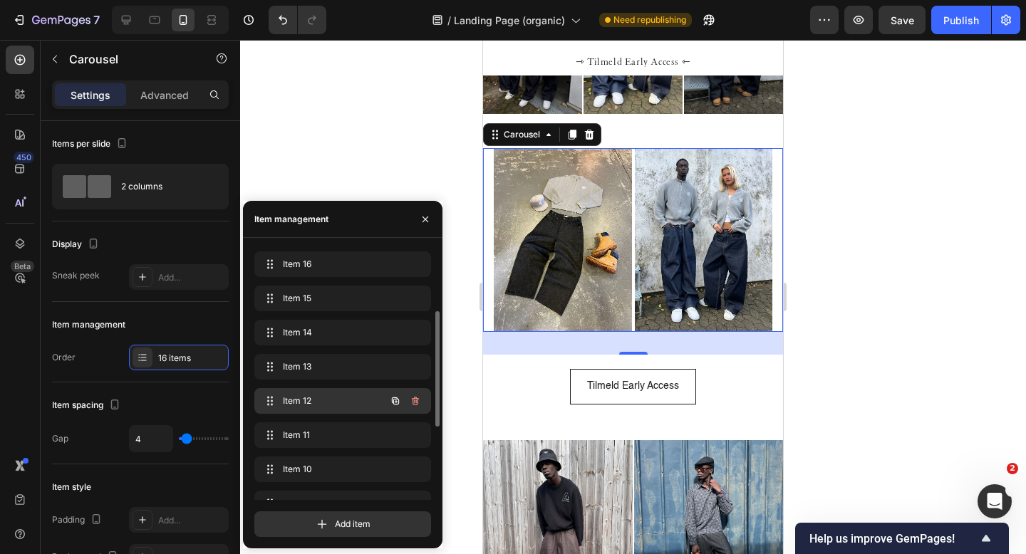
click at [326, 395] on span "Item 12" at bounding box center [323, 401] width 81 height 13
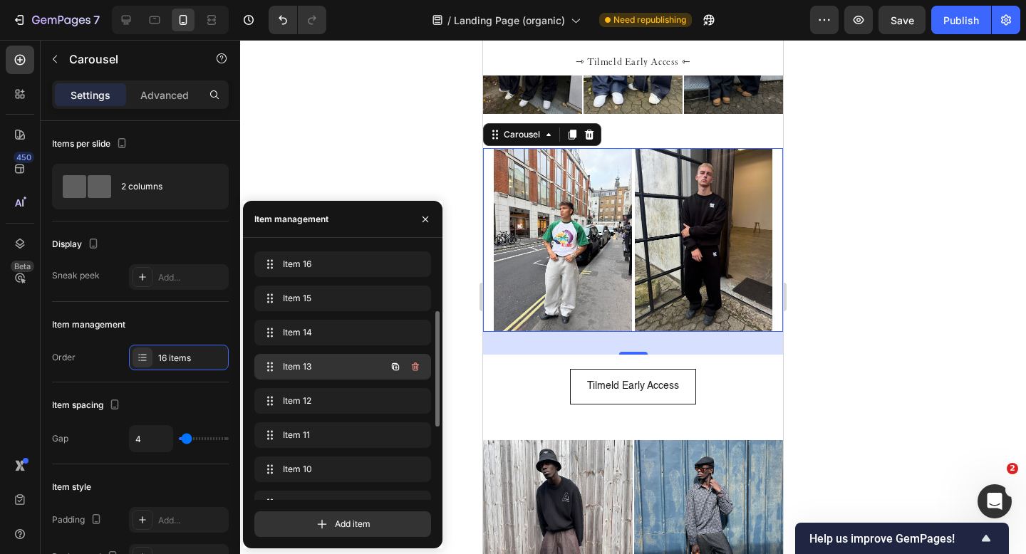
click at [325, 364] on span "Item 13" at bounding box center [323, 367] width 81 height 13
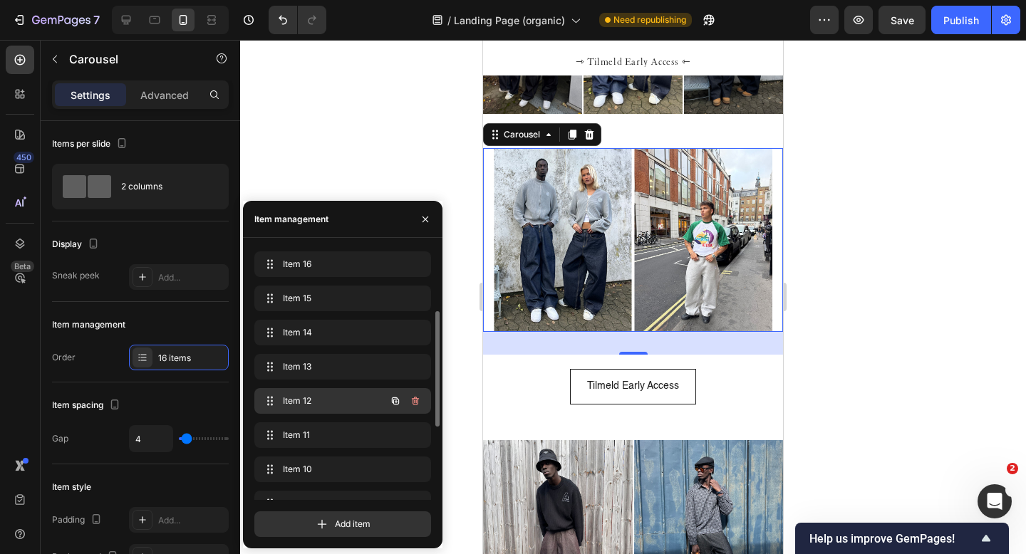
click at [326, 400] on span "Item 12" at bounding box center [323, 401] width 81 height 13
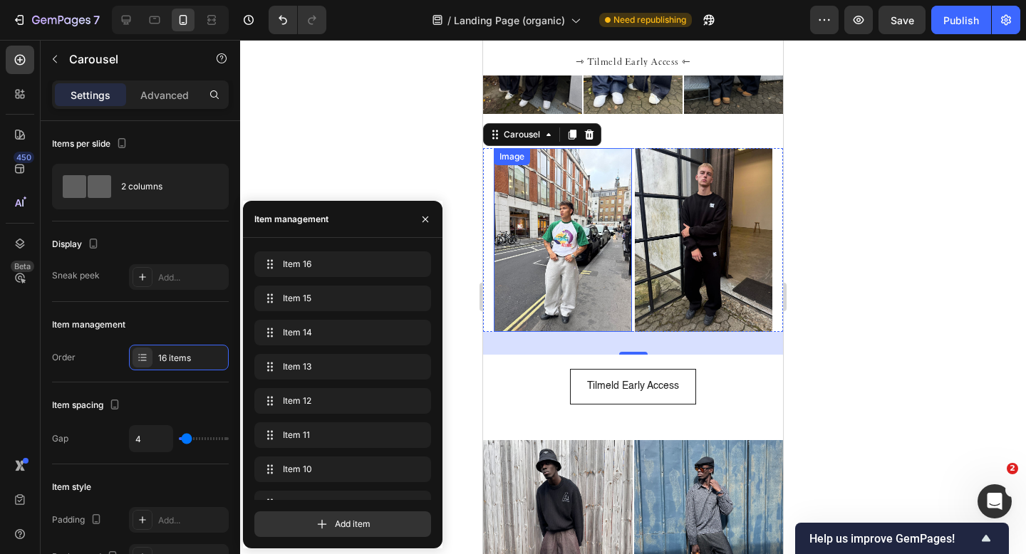
click at [522, 267] on img at bounding box center [563, 240] width 138 height 184
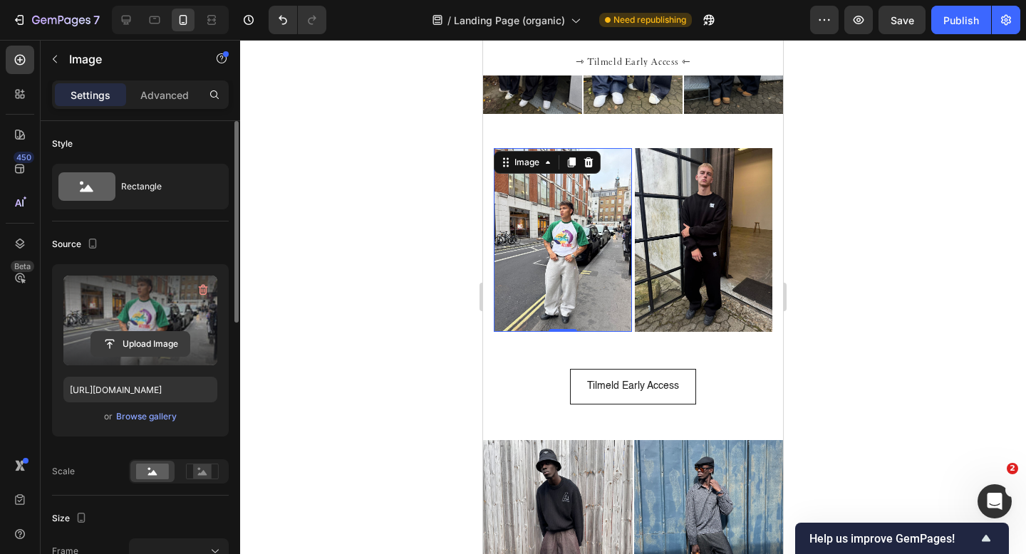
click at [160, 343] on input "file" at bounding box center [140, 344] width 98 height 24
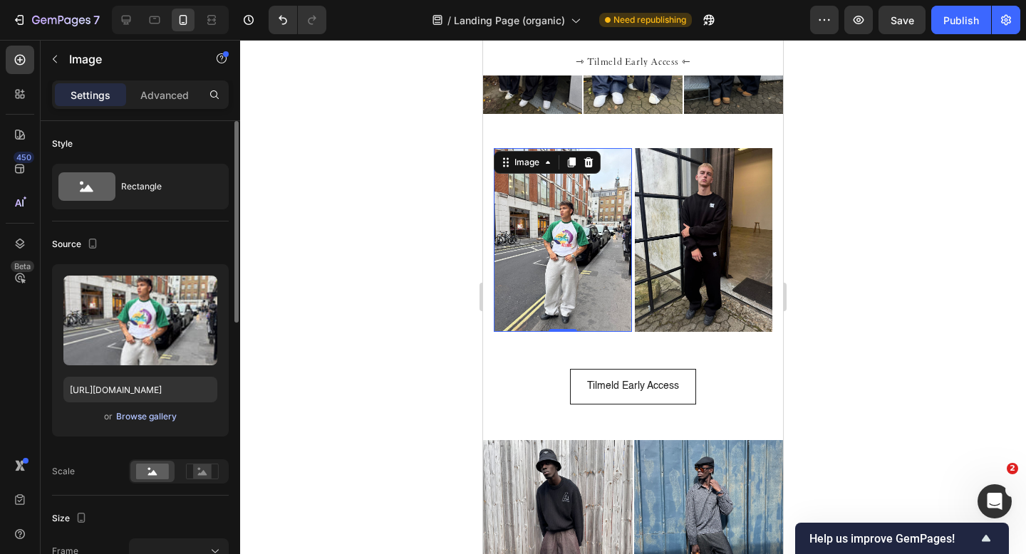
click at [155, 415] on div "Browse gallery" at bounding box center [146, 416] width 61 height 13
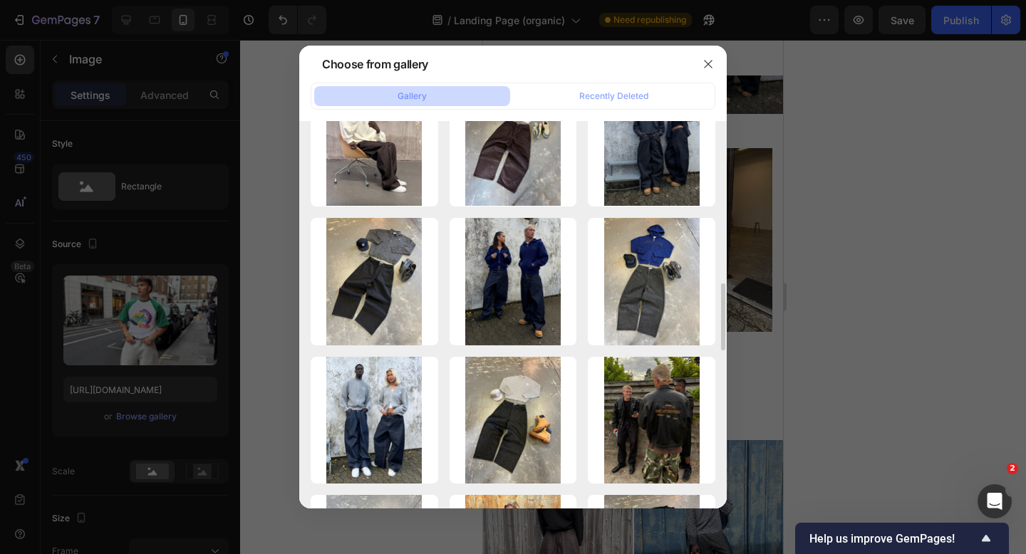
scroll to position [599, 0]
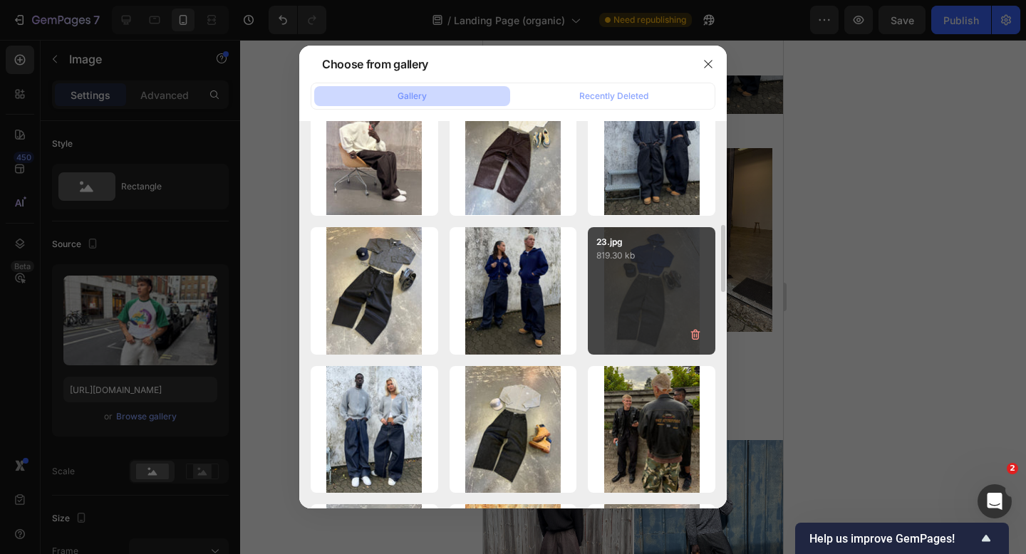
click at [665, 289] on div "23.jpg 819.30 kb" at bounding box center [652, 291] width 128 height 128
type input "https://cdn.shopify.com/s/files/1/0622/4838/6772/files/gempages_565106568354333…"
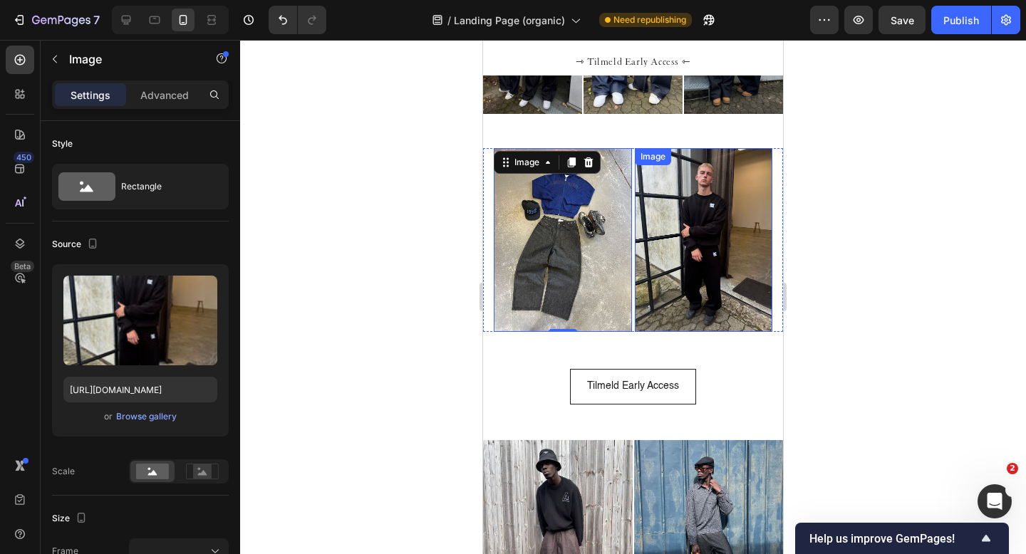
click at [675, 234] on img at bounding box center [704, 240] width 138 height 184
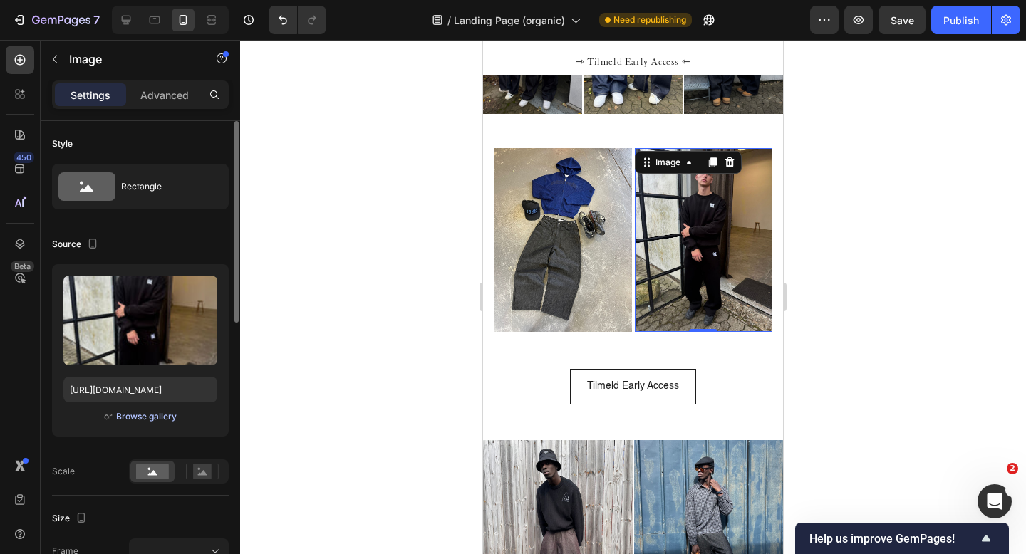
click at [150, 415] on div "Browse gallery" at bounding box center [146, 416] width 61 height 13
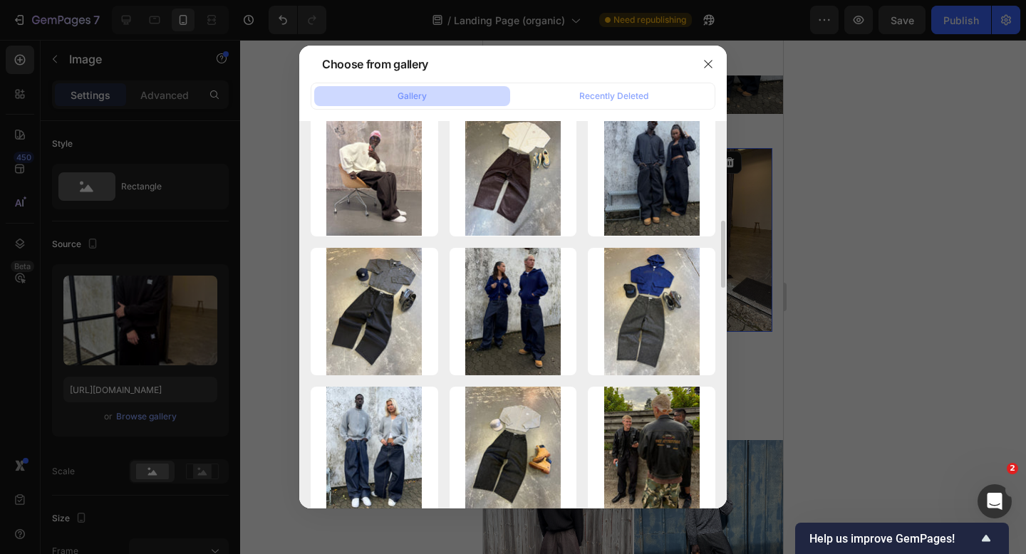
scroll to position [591, 0]
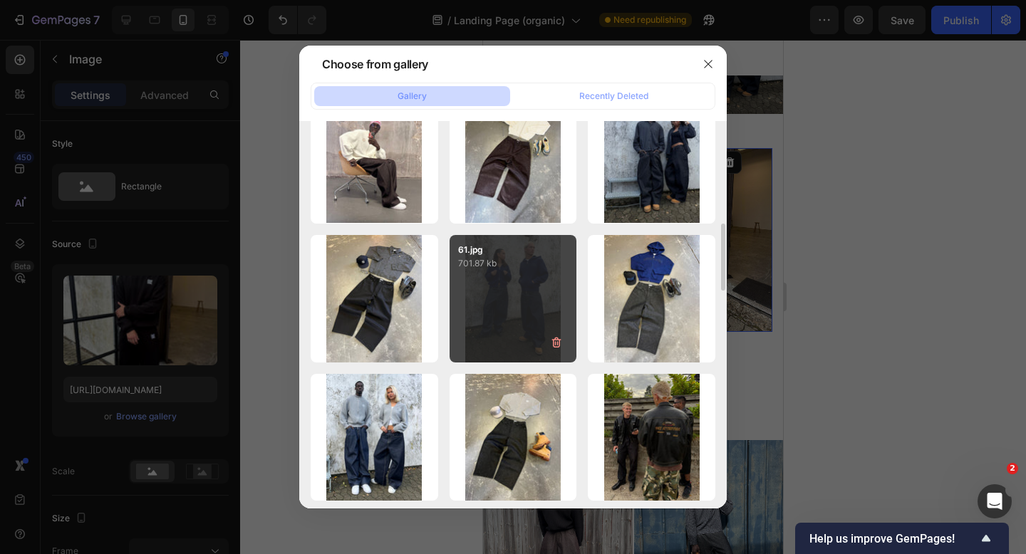
click at [519, 301] on div "61.jpg 701.87 kb" at bounding box center [514, 299] width 128 height 128
type input "https://cdn.shopify.com/s/files/1/0622/4838/6772/files/gempages_565106568354333…"
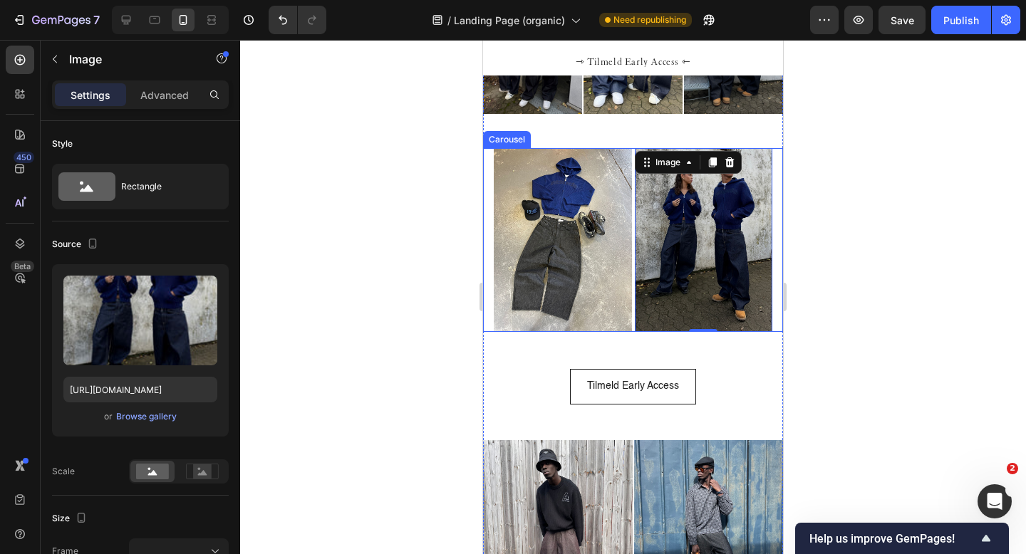
click at [489, 243] on div "Image Image Image Image Image Image Image Image Image Image 0 Image Image Image…" at bounding box center [633, 240] width 300 height 184
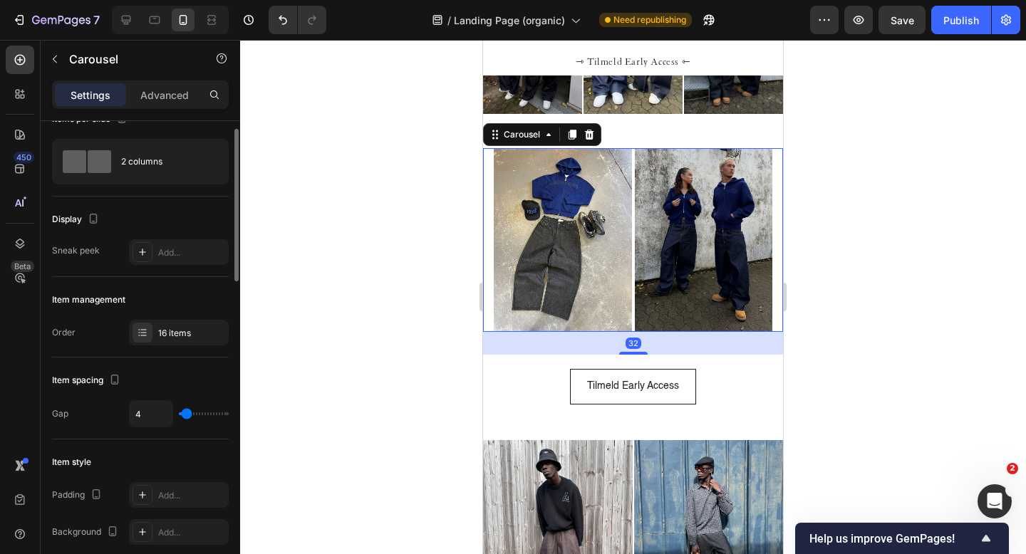
scroll to position [43, 0]
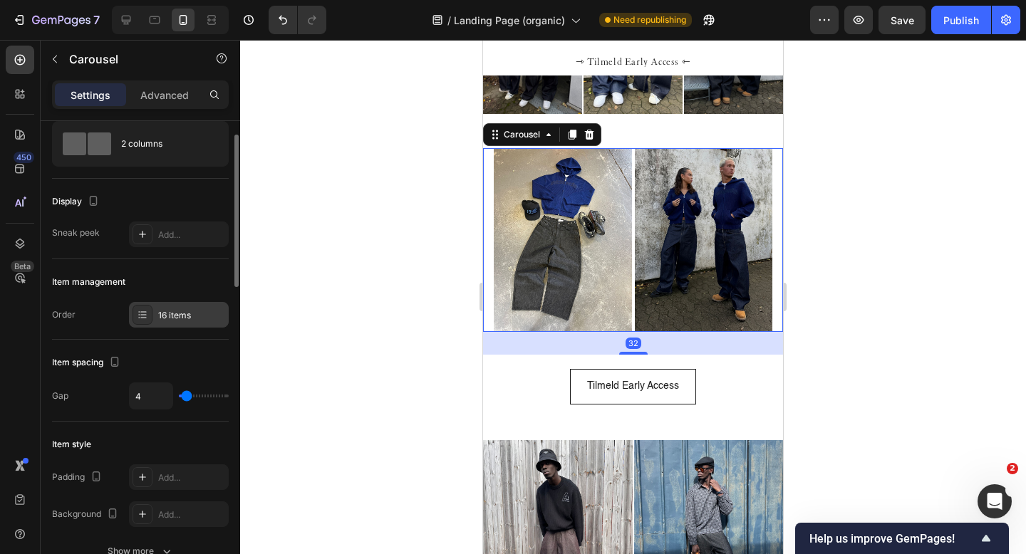
click at [180, 315] on div "16 items" at bounding box center [191, 315] width 67 height 13
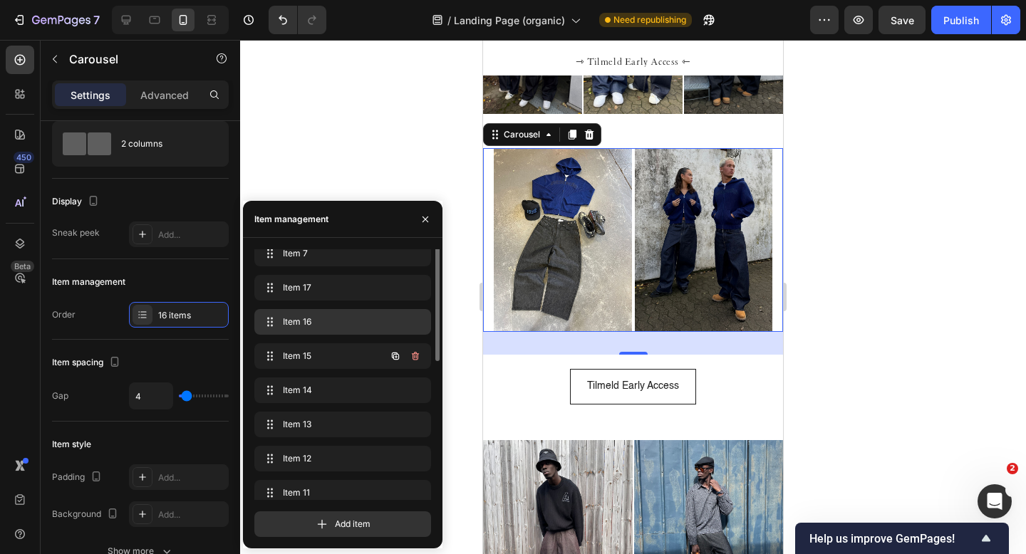
scroll to position [103, 0]
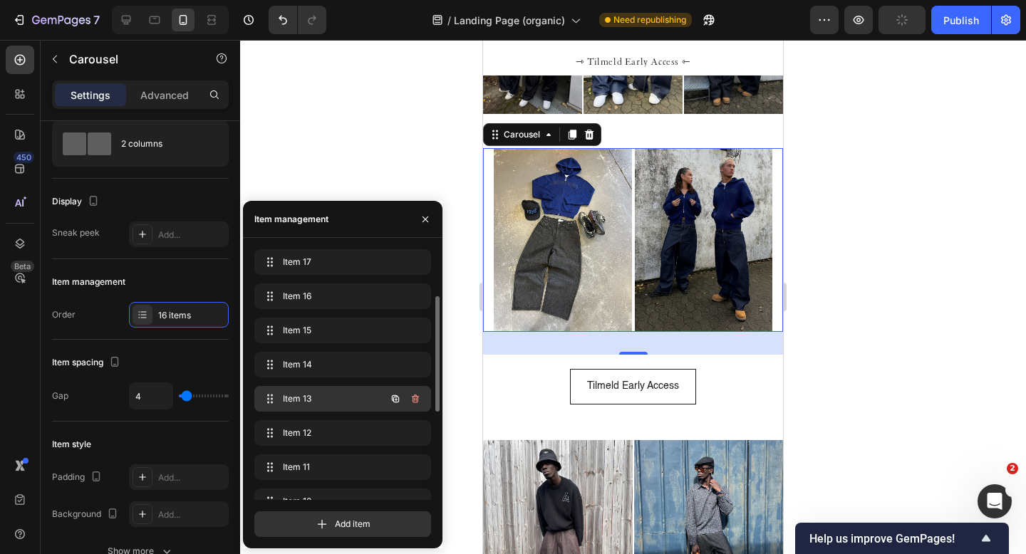
click at [330, 393] on span "Item 13" at bounding box center [323, 399] width 81 height 13
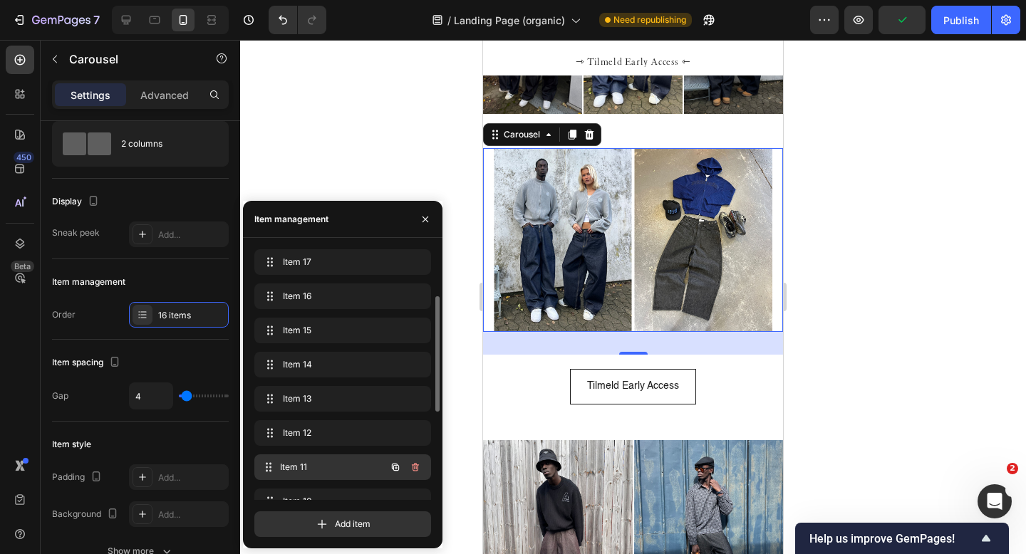
click at [320, 461] on span "Item 11" at bounding box center [332, 467] width 105 height 13
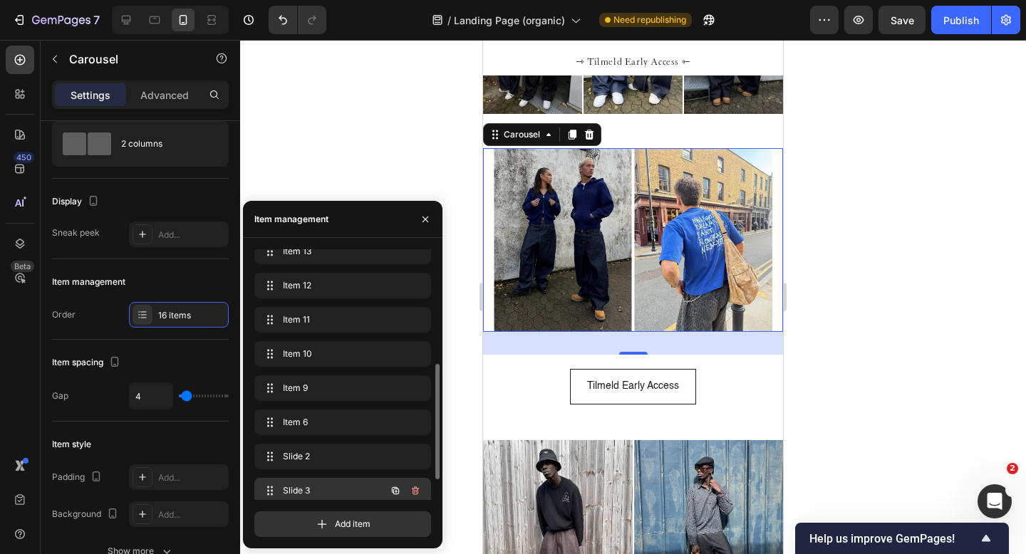
scroll to position [289, 0]
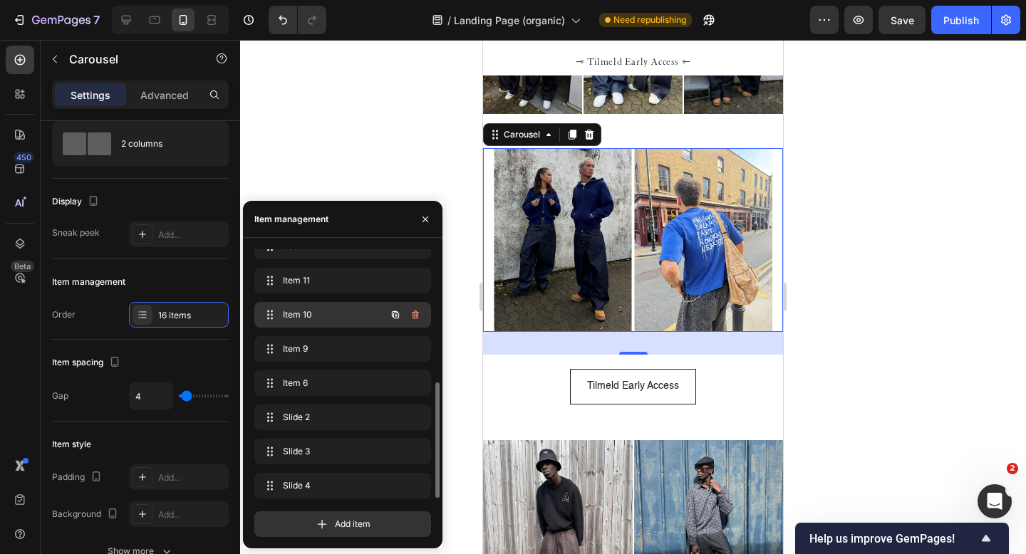
click at [334, 311] on span "Item 10" at bounding box center [323, 315] width 81 height 13
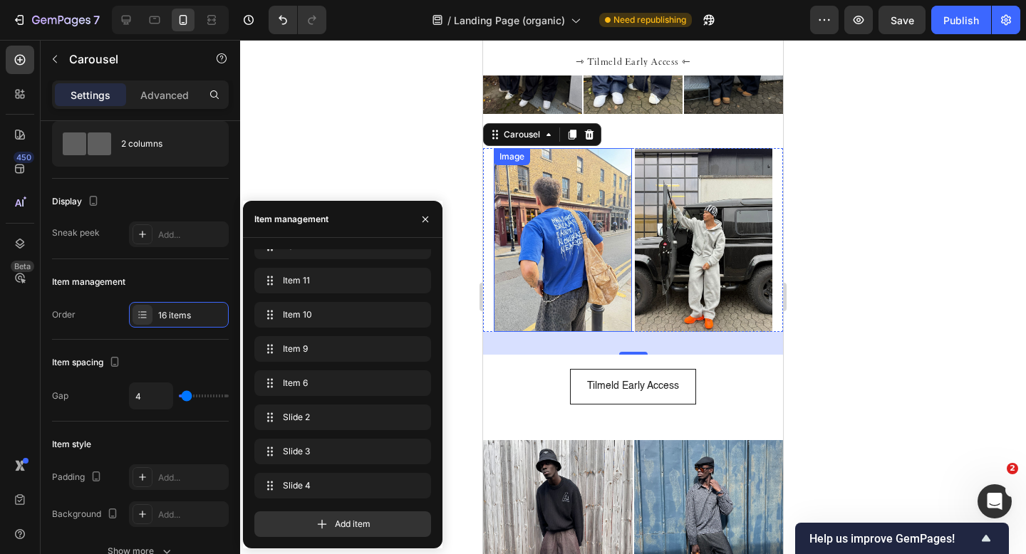
click at [511, 231] on img at bounding box center [563, 240] width 138 height 184
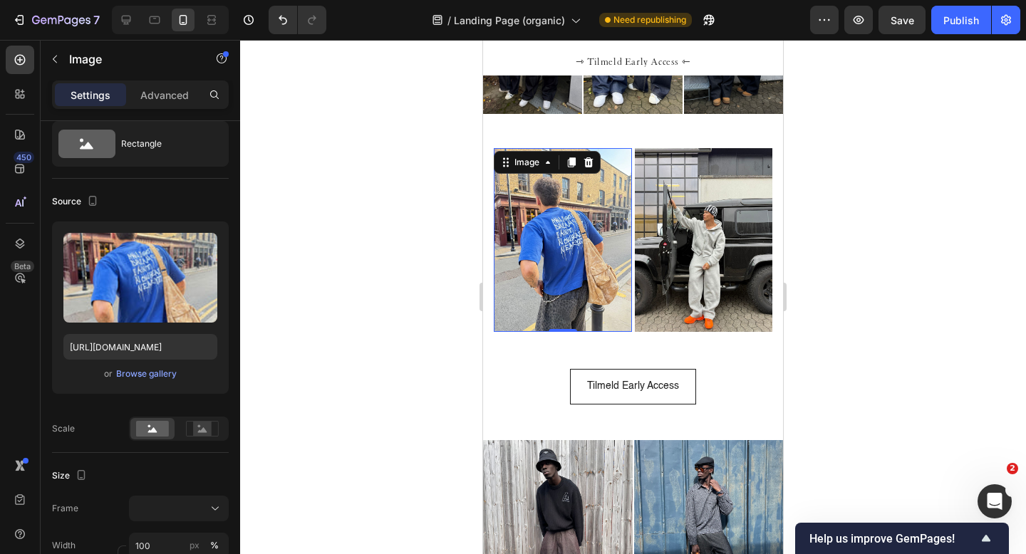
scroll to position [0, 0]
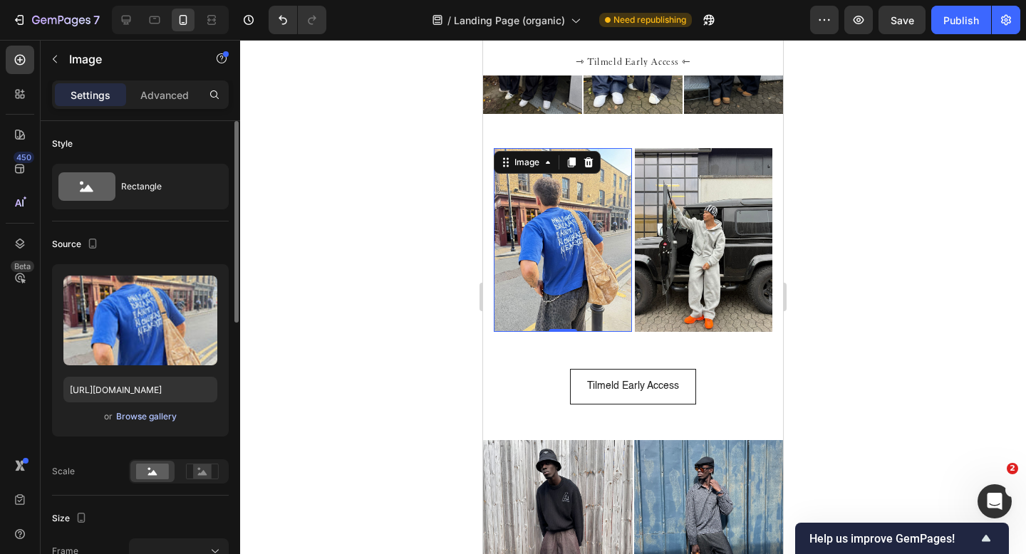
click at [143, 417] on div "Browse gallery" at bounding box center [146, 416] width 61 height 13
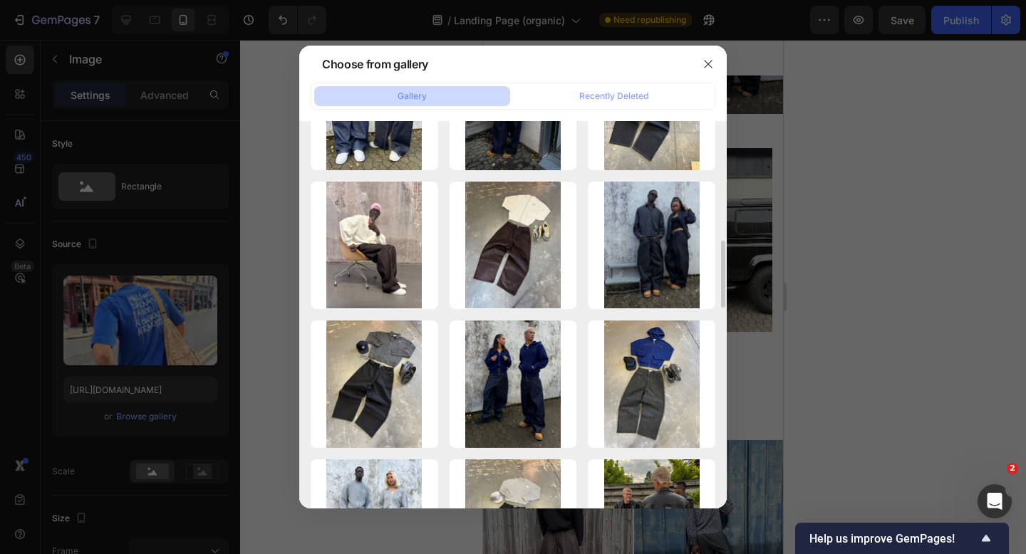
scroll to position [532, 0]
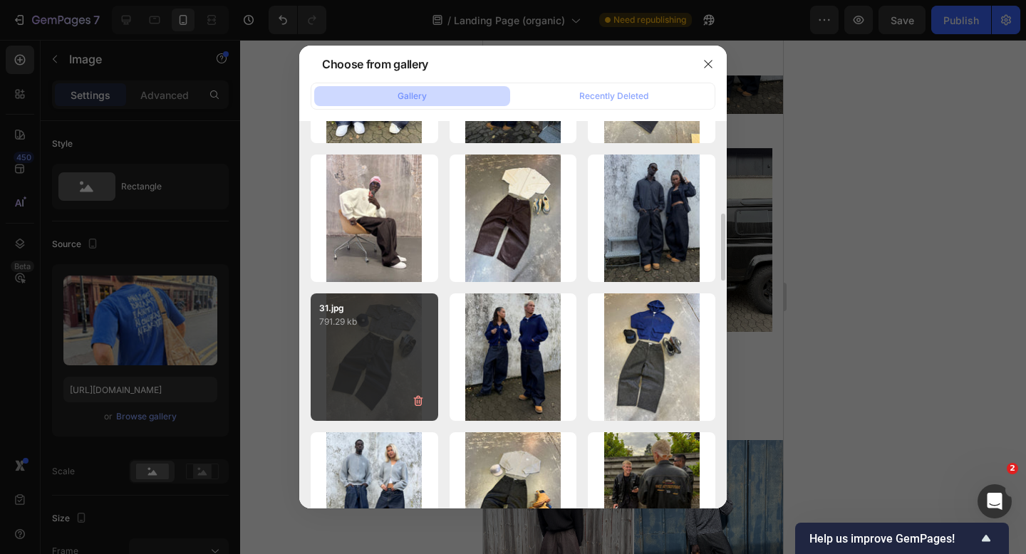
click at [376, 338] on div "31.jpg 791.29 kb" at bounding box center [375, 358] width 128 height 128
type input "https://cdn.shopify.com/s/files/1/0622/4838/6772/files/gempages_565106568354333…"
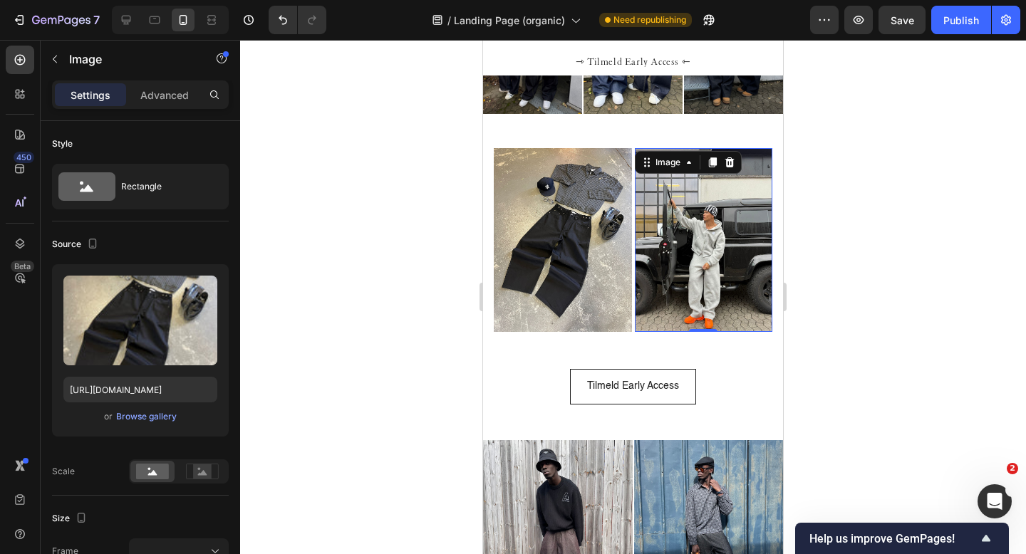
click at [689, 220] on img at bounding box center [704, 240] width 138 height 184
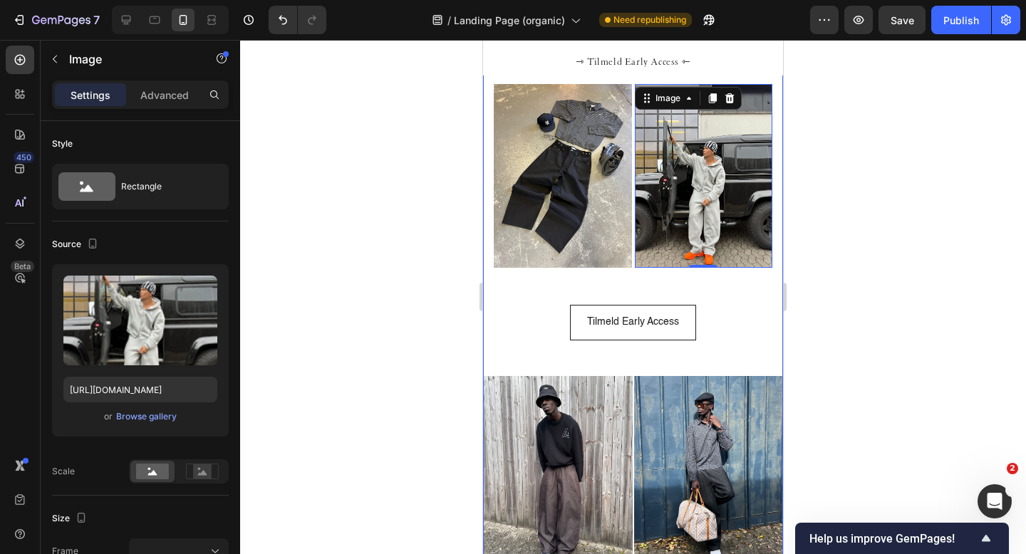
scroll to position [1122, 0]
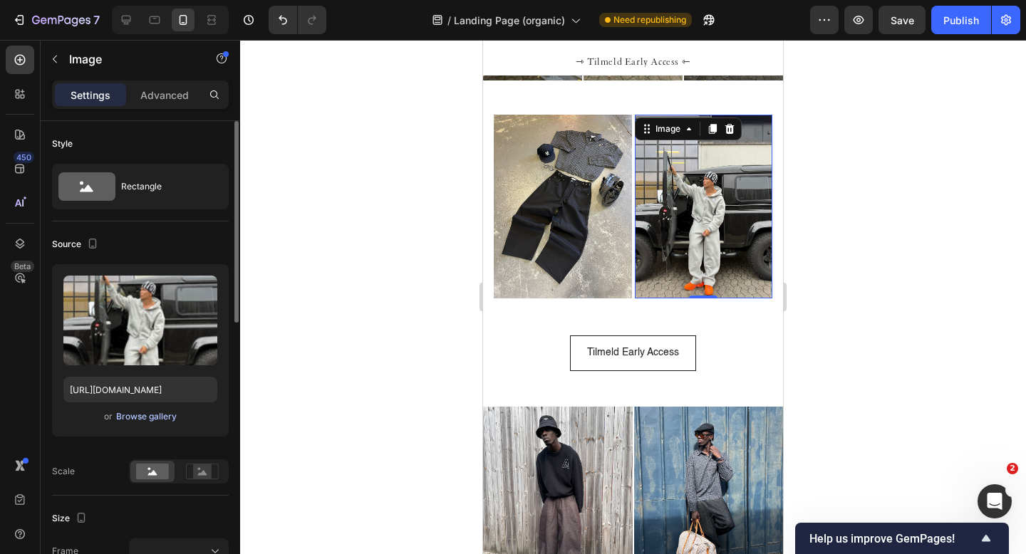
click at [158, 417] on div "Browse gallery" at bounding box center [146, 416] width 61 height 13
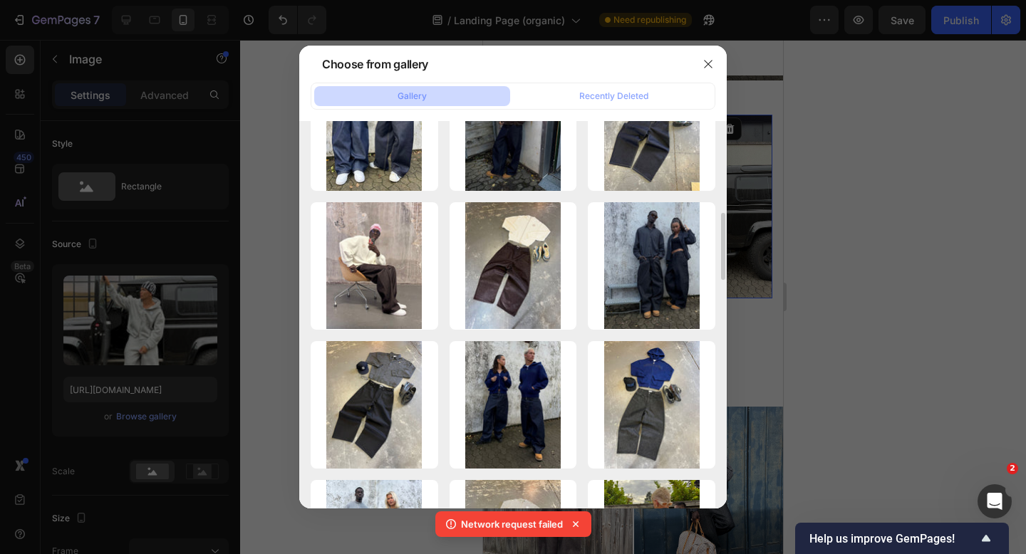
scroll to position [500, 0]
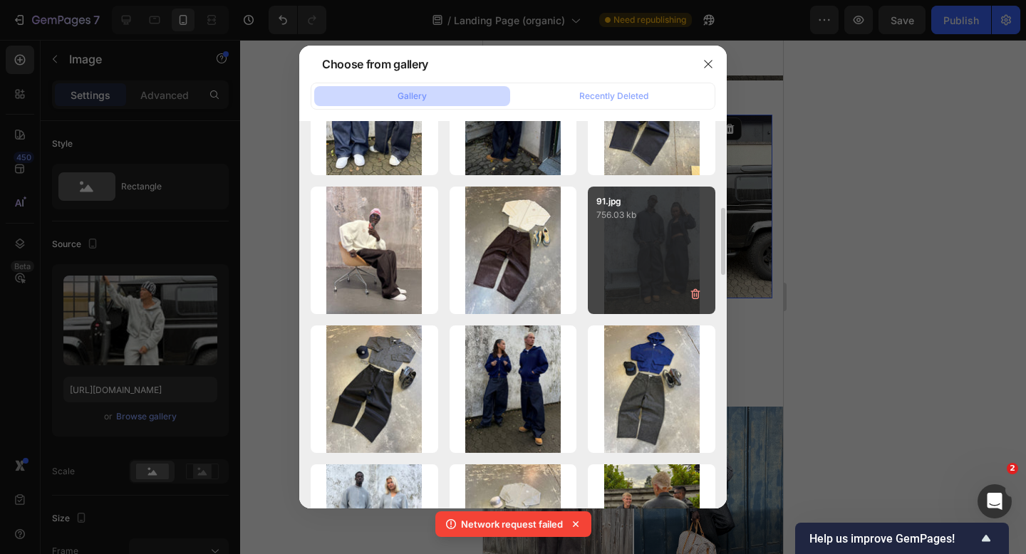
click at [661, 228] on div "91.jpg 756.03 kb" at bounding box center [652, 251] width 128 height 128
type input "https://cdn.shopify.com/s/files/1/0622/4838/6772/files/gempages_565106568354333…"
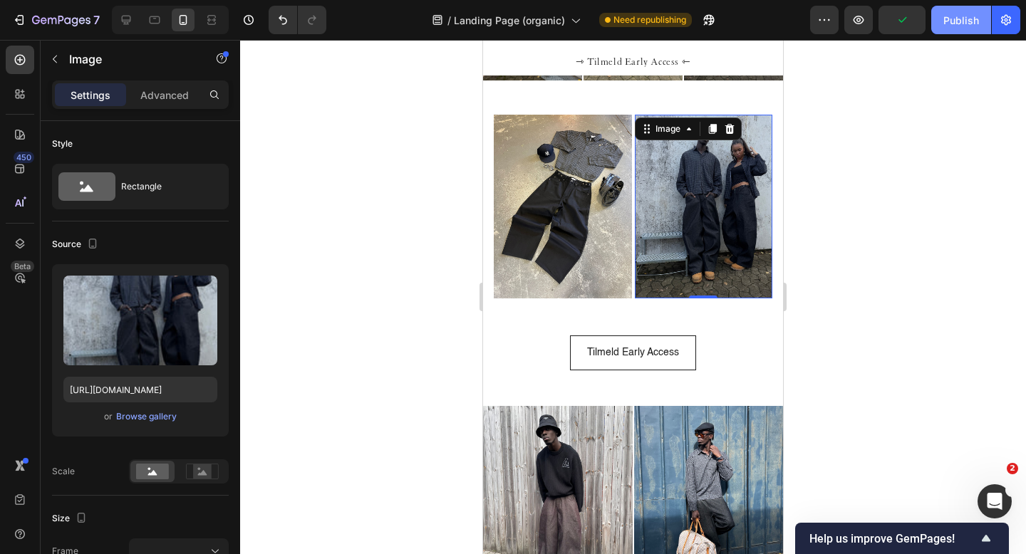
click at [948, 19] on div "Publish" at bounding box center [961, 20] width 36 height 15
click at [487, 186] on div "Image Image Image Image Image Image Image Image Image Image Image Image 0 Image…" at bounding box center [633, 207] width 300 height 184
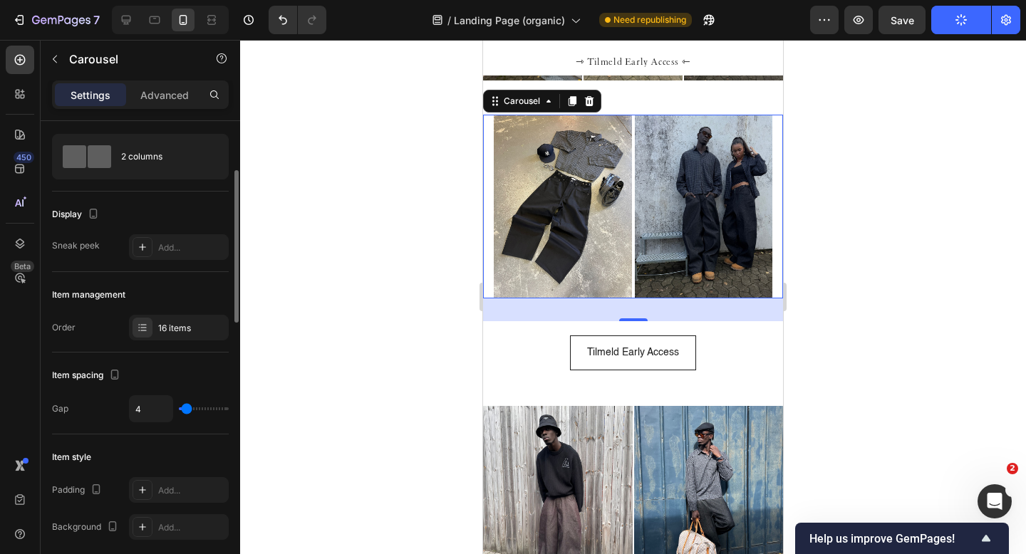
scroll to position [0, 0]
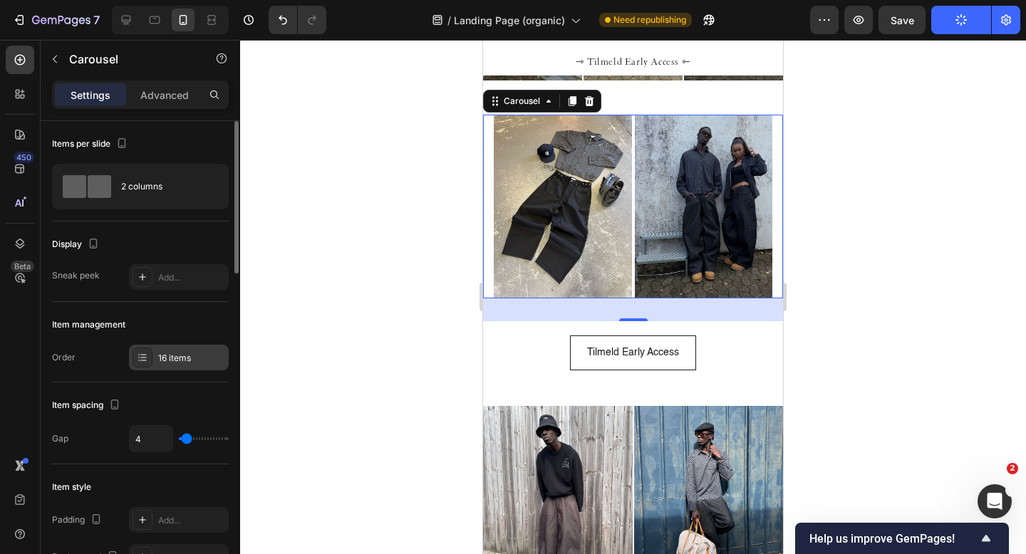
click at [200, 356] on div "16 items" at bounding box center [191, 358] width 67 height 13
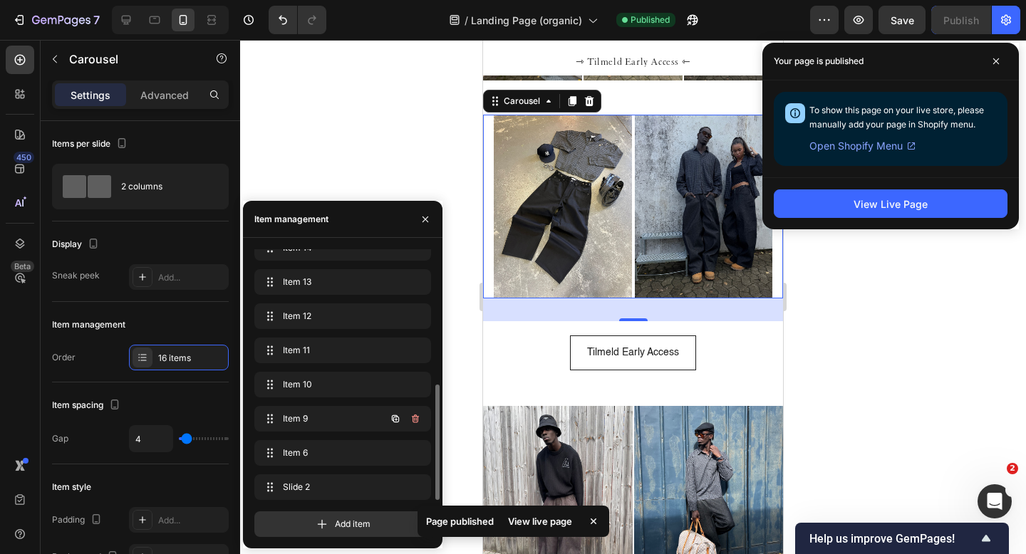
scroll to position [252, 0]
click at [327, 421] on span "Item 6" at bounding box center [323, 421] width 81 height 13
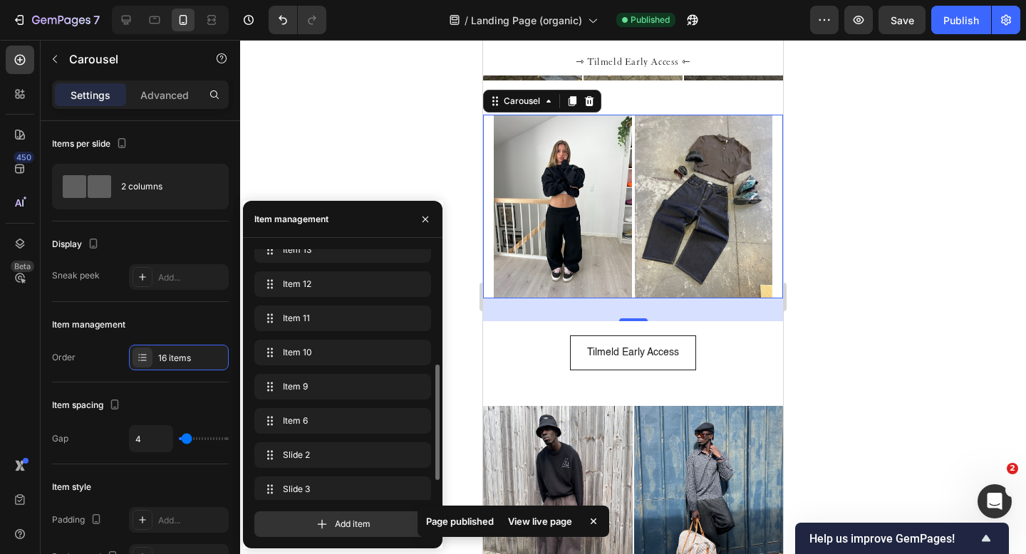
click at [319, 401] on div "Item 9 Item 9" at bounding box center [342, 389] width 177 height 31
click at [319, 389] on span "Item 9" at bounding box center [340, 387] width 114 height 13
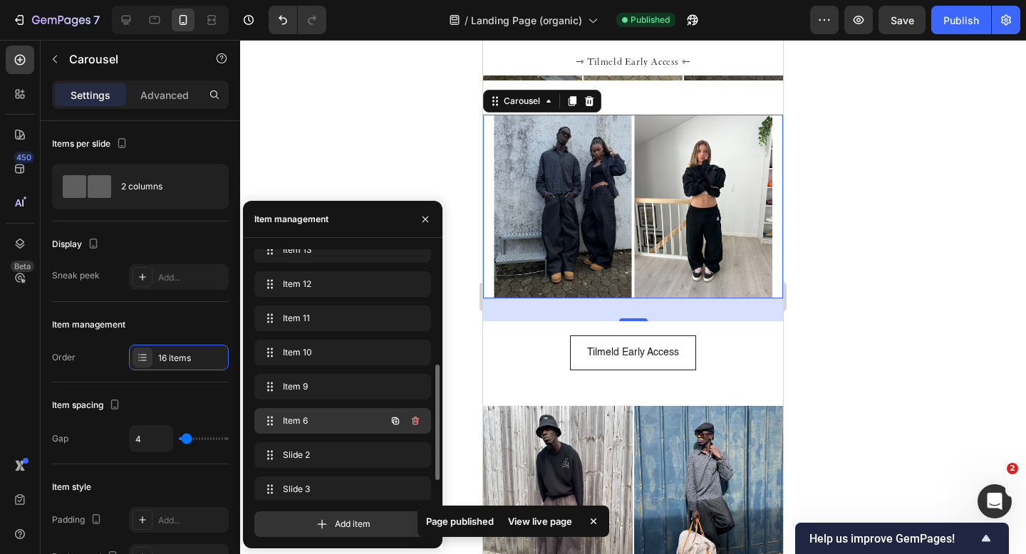
click at [319, 418] on span "Item 6" at bounding box center [323, 421] width 81 height 13
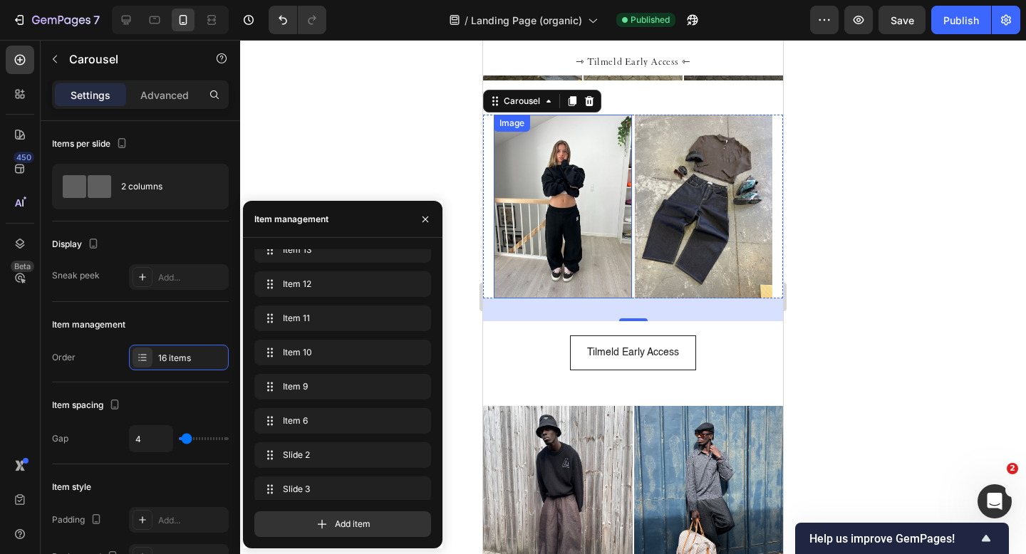
click at [552, 200] on img at bounding box center [563, 207] width 138 height 184
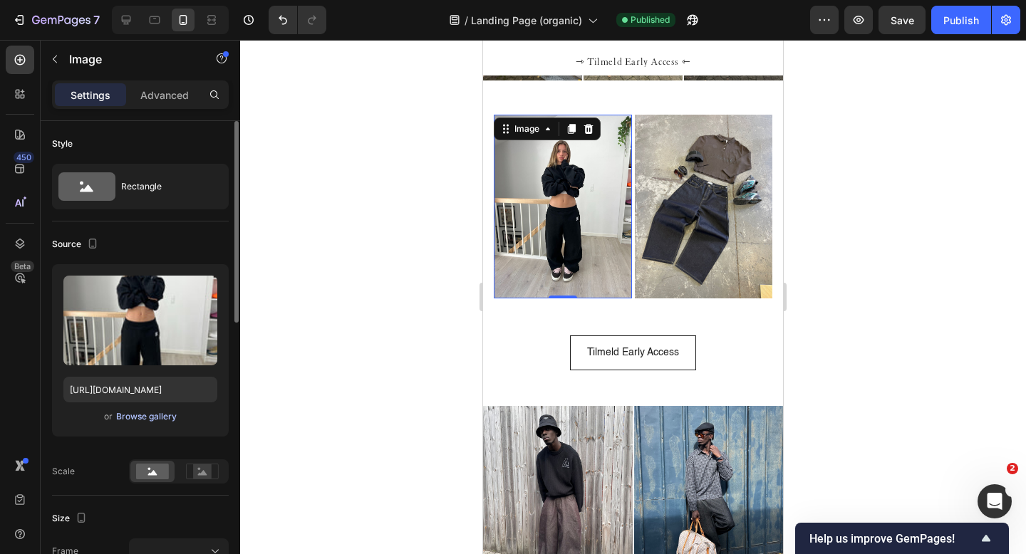
click at [143, 412] on div "Browse gallery" at bounding box center [146, 416] width 61 height 13
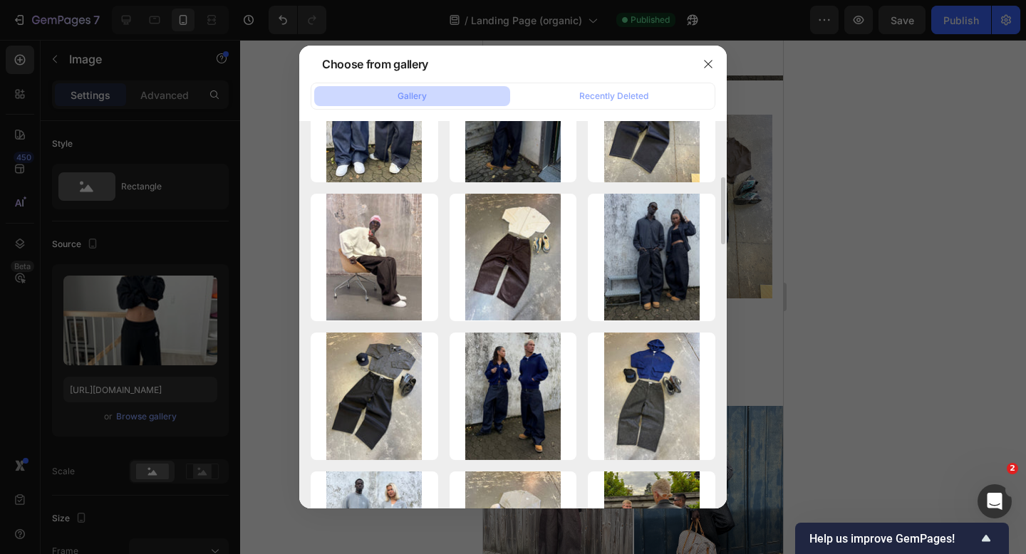
scroll to position [514, 0]
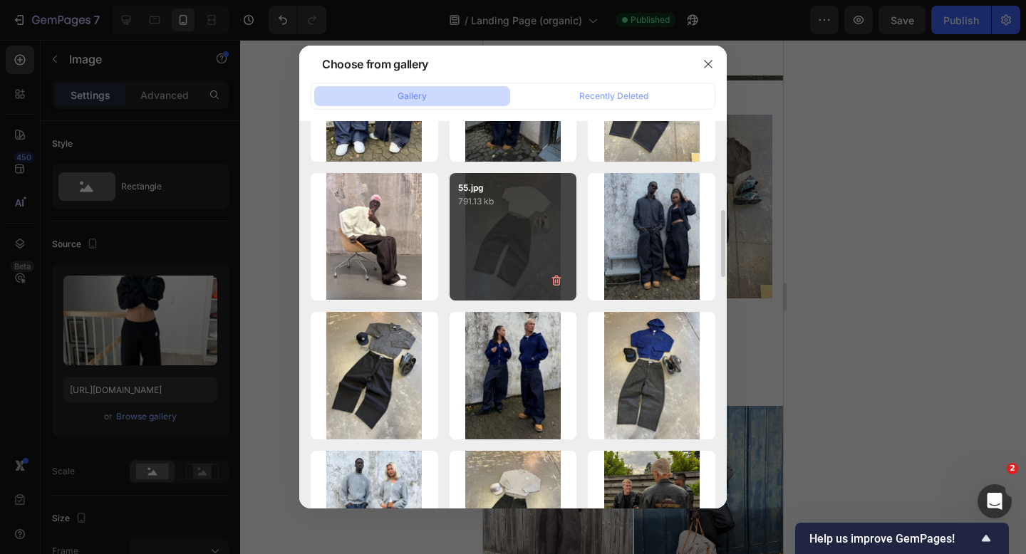
click at [505, 235] on div "55.jpg 791.13 kb" at bounding box center [514, 237] width 128 height 128
type input "https://cdn.shopify.com/s/files/1/0622/4838/6772/files/gempages_565106568354333…"
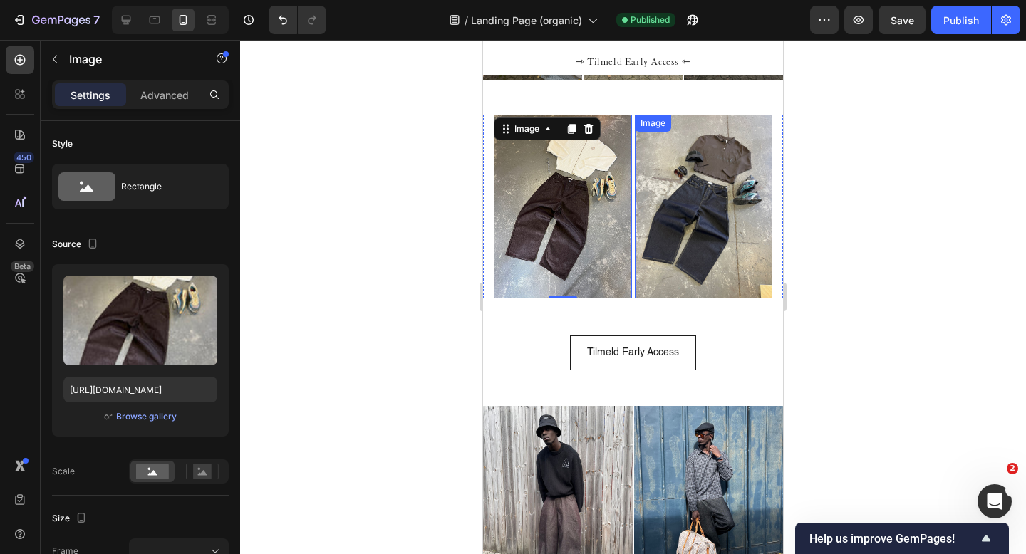
click at [682, 200] on img at bounding box center [704, 207] width 138 height 184
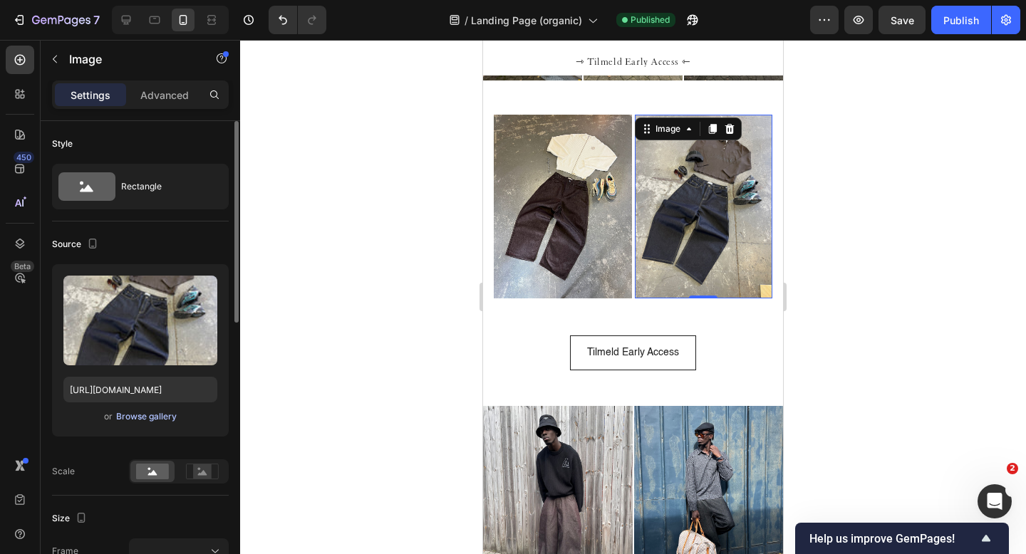
click at [155, 416] on div "Browse gallery" at bounding box center [146, 416] width 61 height 13
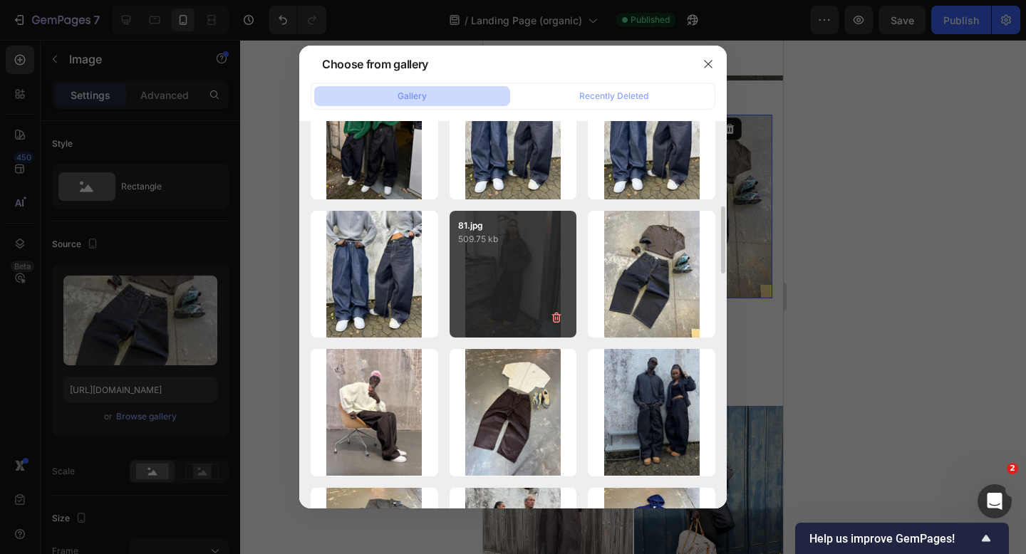
scroll to position [383, 0]
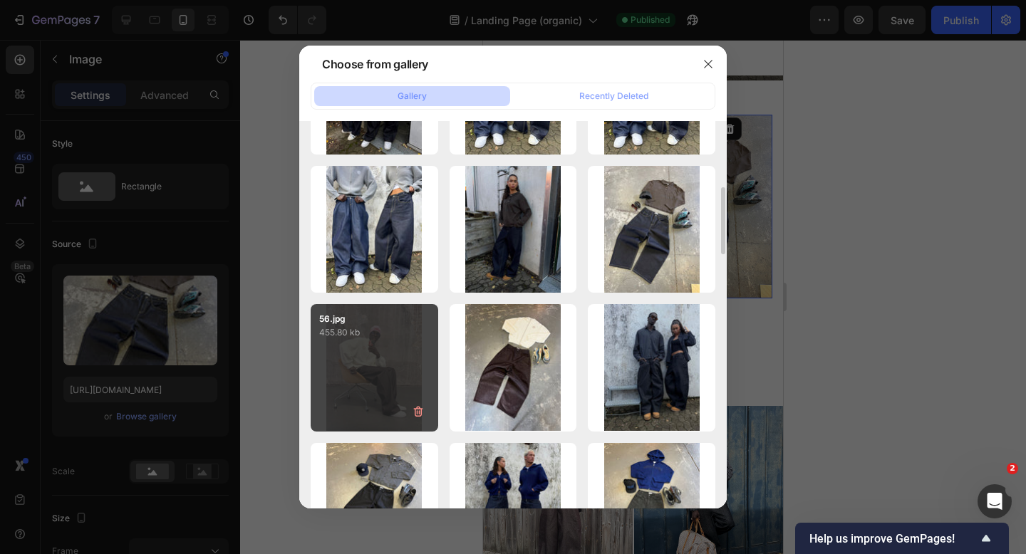
click at [380, 358] on div "56.jpg 455.80 kb" at bounding box center [375, 368] width 128 height 128
type input "https://cdn.shopify.com/s/files/1/0622/4838/6772/files/gempages_565106568354333…"
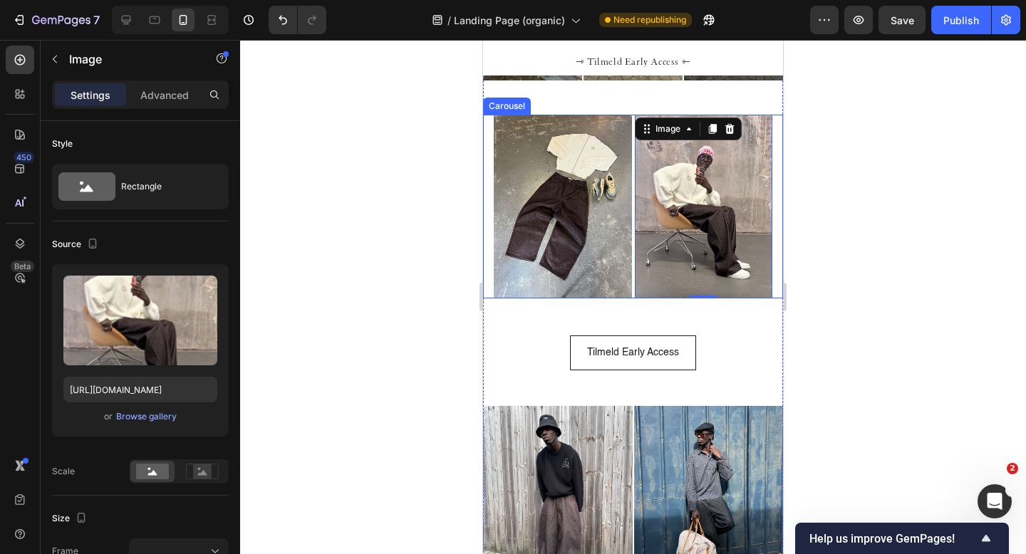
click at [487, 224] on div "Image Image Image Image Image Image Image Image Image Image Image Image Image I…" at bounding box center [633, 207] width 300 height 184
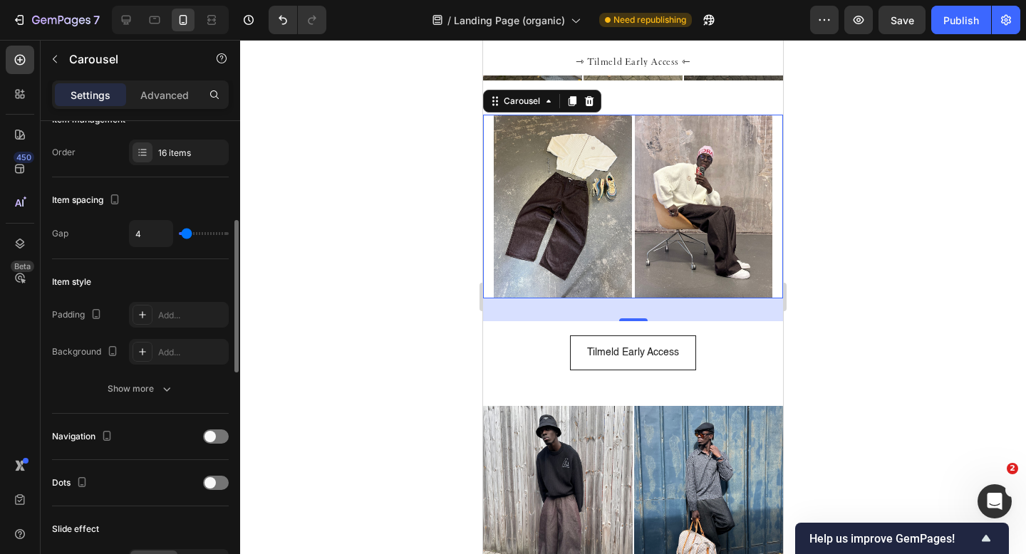
scroll to position [145, 0]
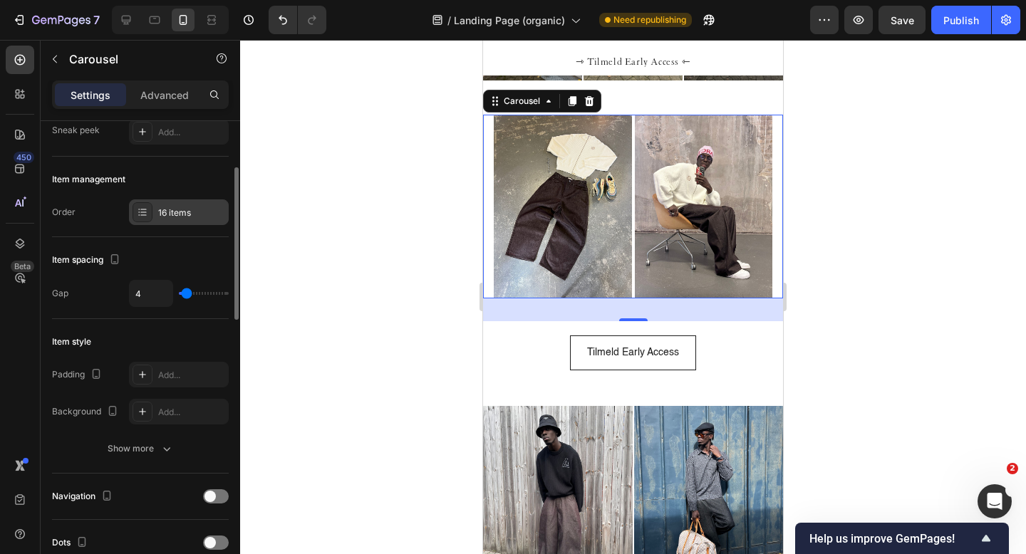
click at [182, 207] on div "16 items" at bounding box center [191, 213] width 67 height 13
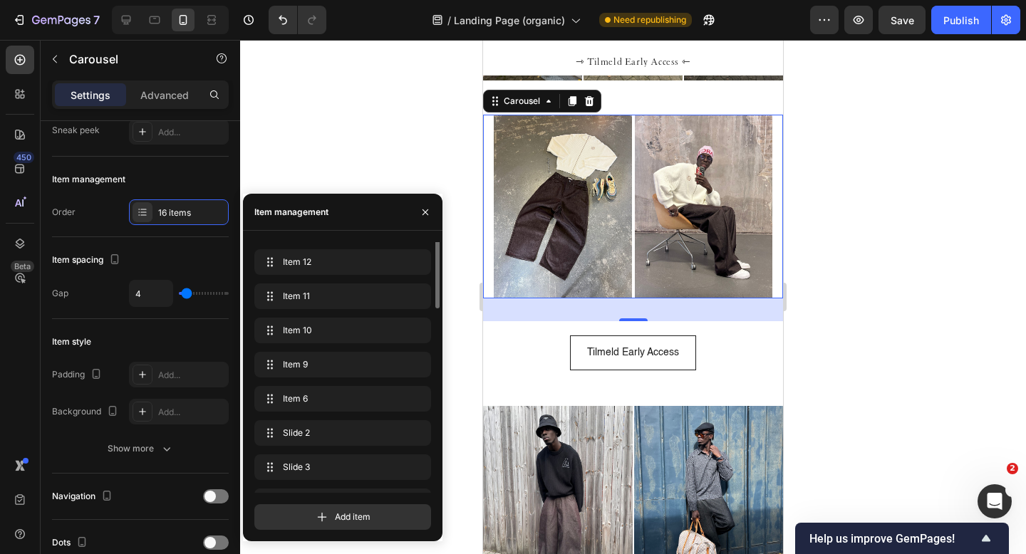
scroll to position [294, 0]
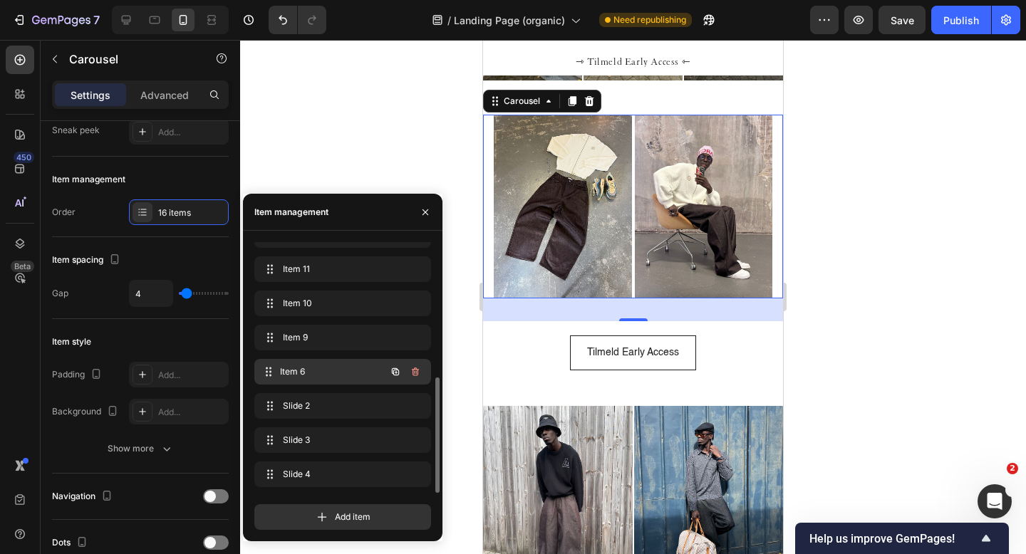
click at [341, 366] on span "Item 6" at bounding box center [332, 372] width 105 height 13
click at [333, 408] on span "Slide 2" at bounding box center [323, 406] width 81 height 13
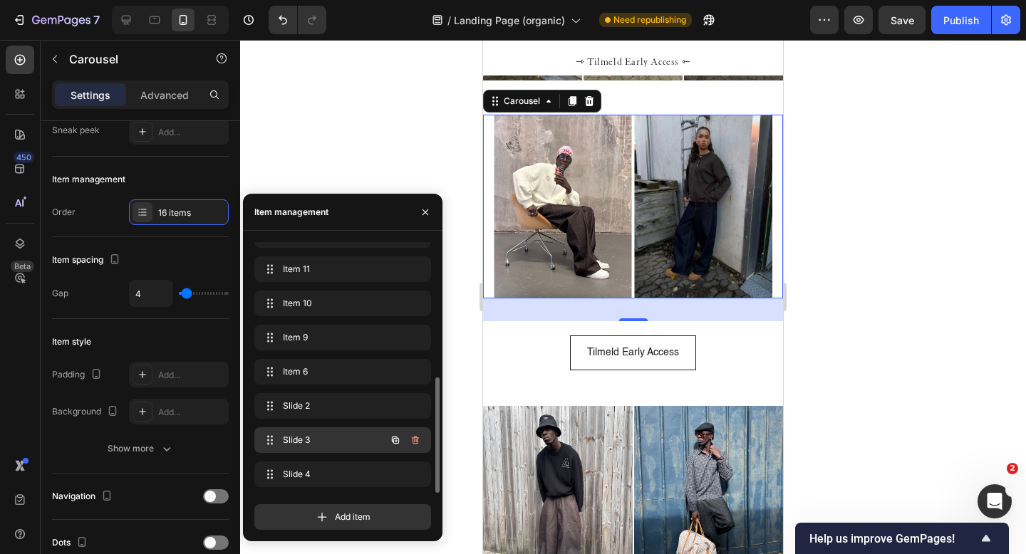
click at [333, 434] on span "Slide 3" at bounding box center [323, 440] width 81 height 13
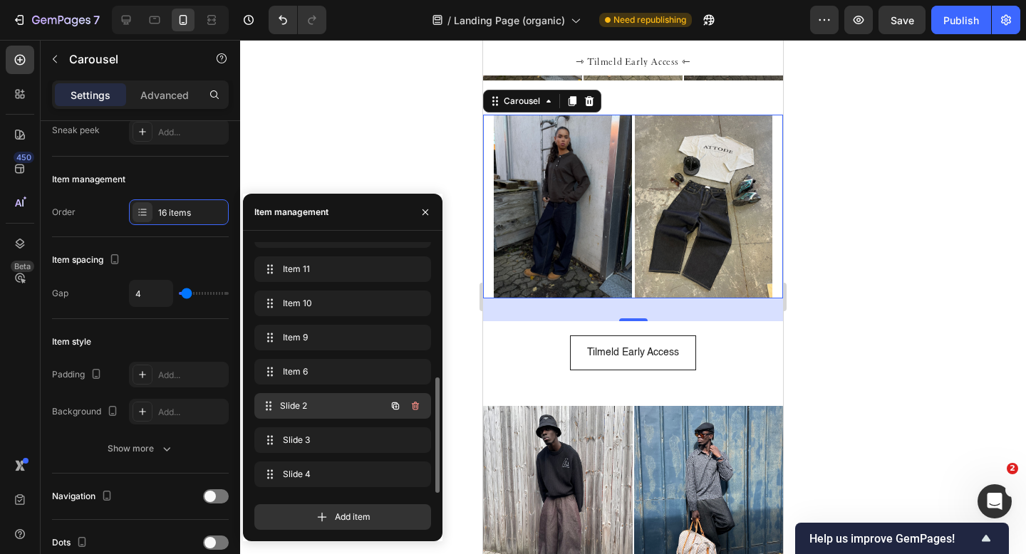
click at [328, 404] on span "Slide 2" at bounding box center [332, 406] width 105 height 13
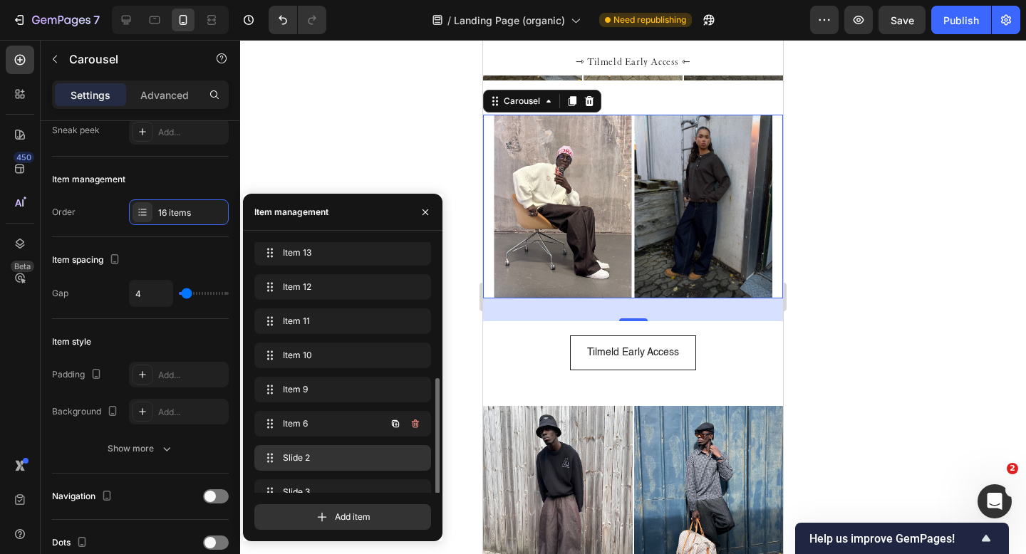
scroll to position [0, 0]
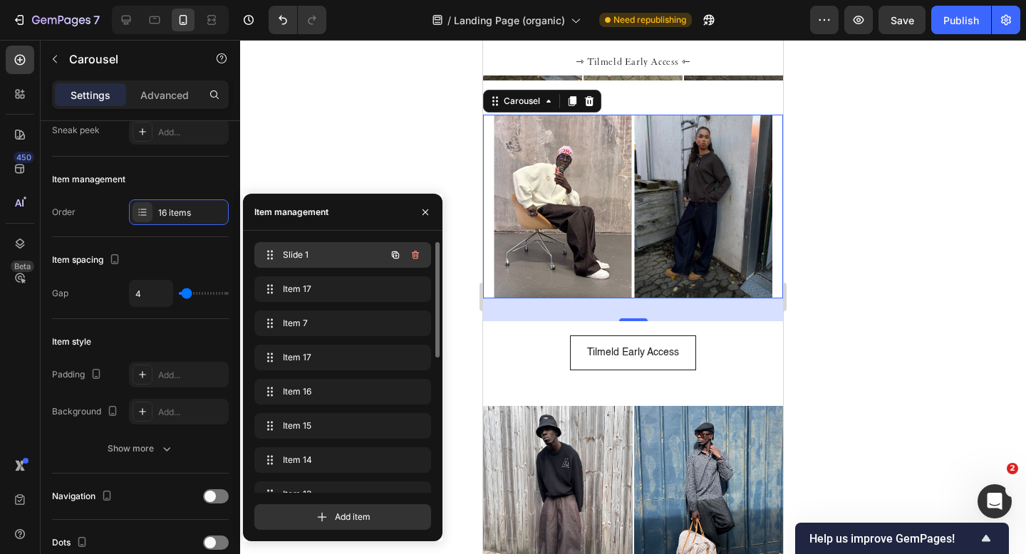
click at [337, 264] on div "Slide 1 Slide 1" at bounding box center [322, 255] width 125 height 20
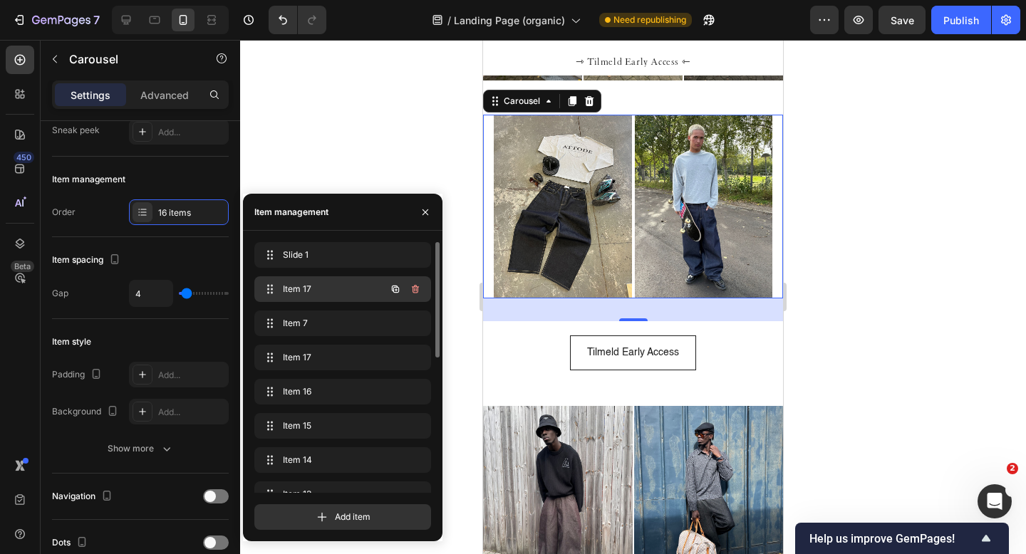
click at [334, 279] on div "Item 17 Item 17" at bounding box center [322, 289] width 125 height 20
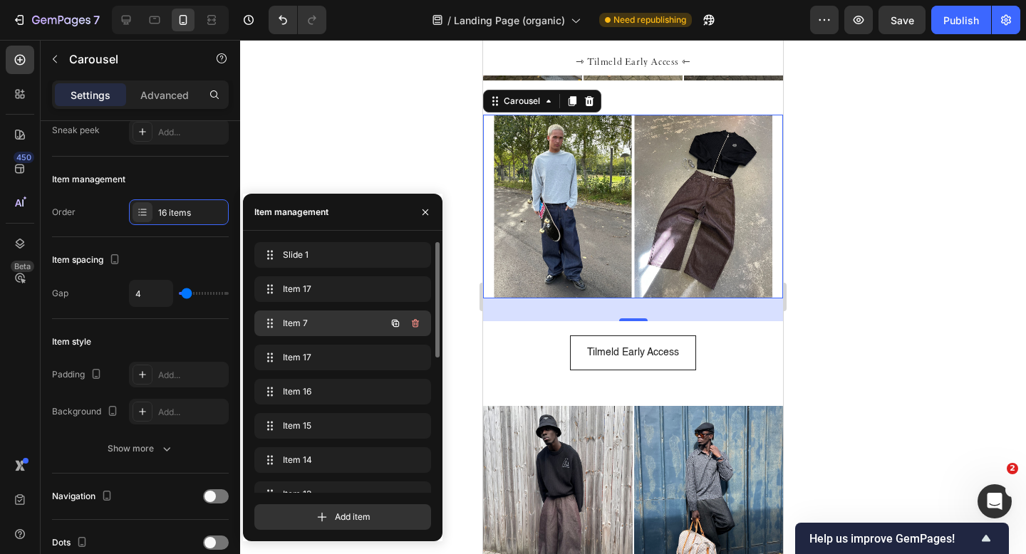
click at [338, 312] on div "Item 7 Item 7" at bounding box center [342, 324] width 177 height 26
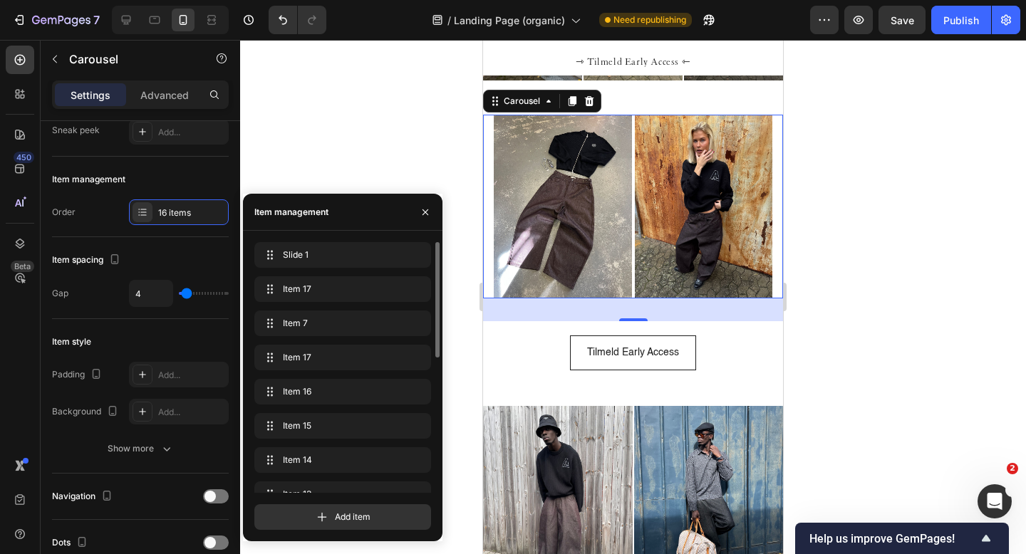
click at [337, 343] on div "Slide 1 Slide 1 Item 17 Item 17 Item 7 Item 7 Item 17 Item 17 Item 16 Item 16 I…" at bounding box center [342, 514] width 177 height 544
click at [343, 259] on span "Slide 1" at bounding box center [332, 255] width 105 height 13
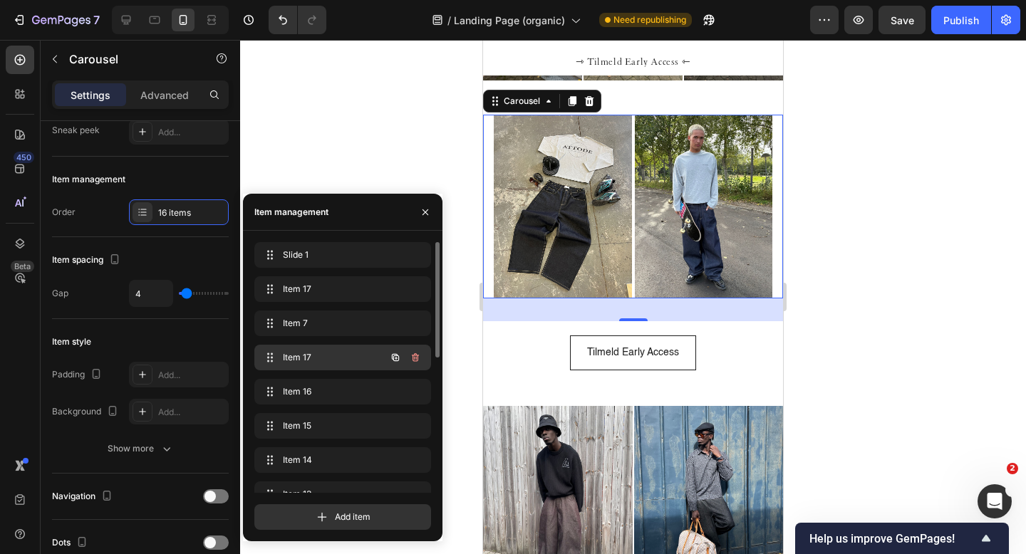
click at [343, 358] on span "Item 17" at bounding box center [323, 357] width 81 height 13
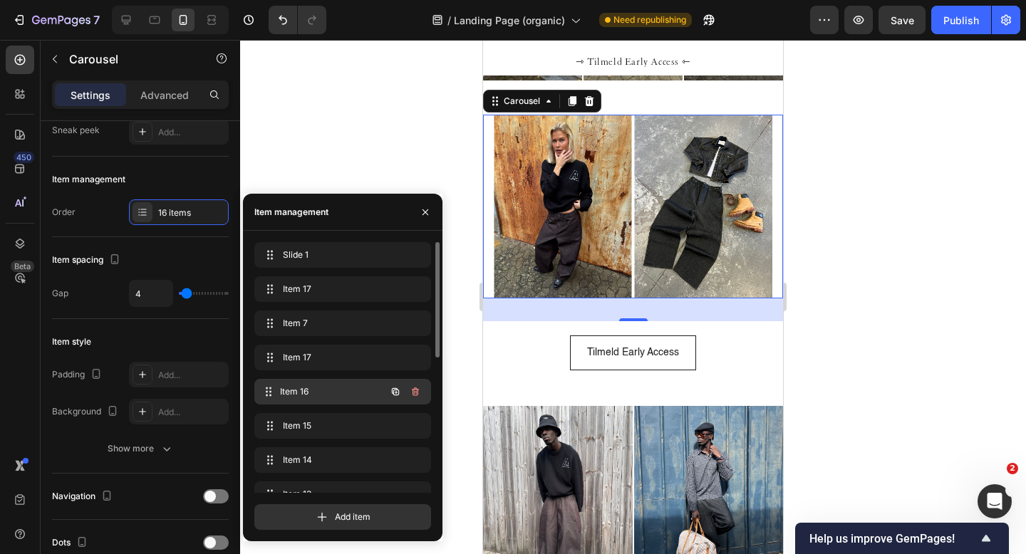
click at [343, 381] on div "Item 16 Item 16" at bounding box center [342, 392] width 177 height 26
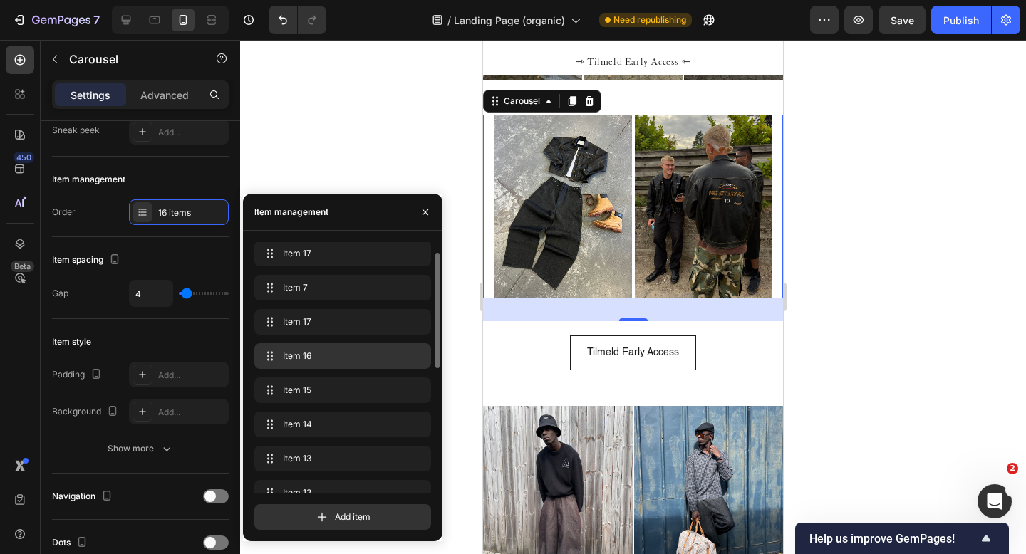
scroll to position [37, 0]
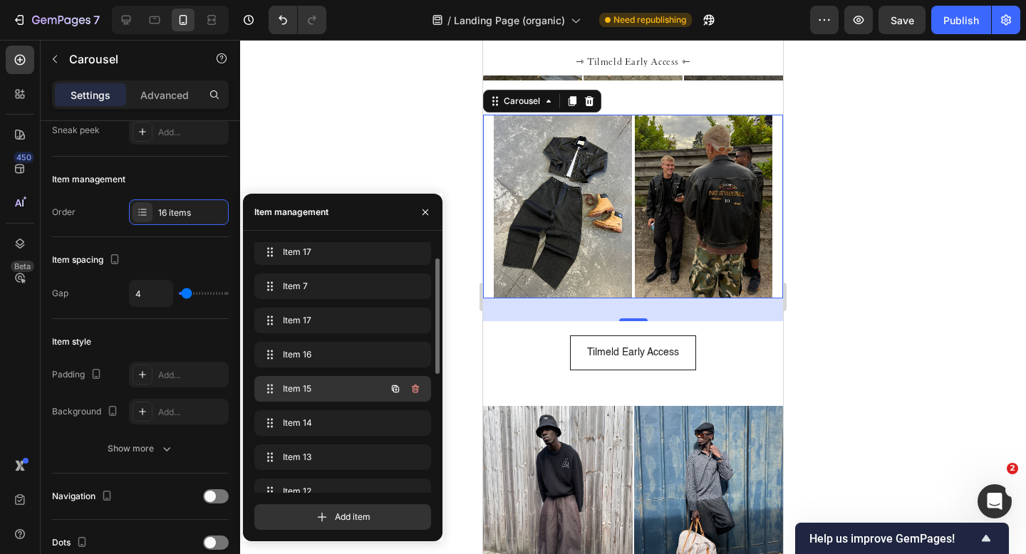
click at [334, 381] on div "Item 15 Item 15" at bounding box center [322, 389] width 125 height 20
click at [334, 386] on span "Item 15" at bounding box center [323, 389] width 81 height 13
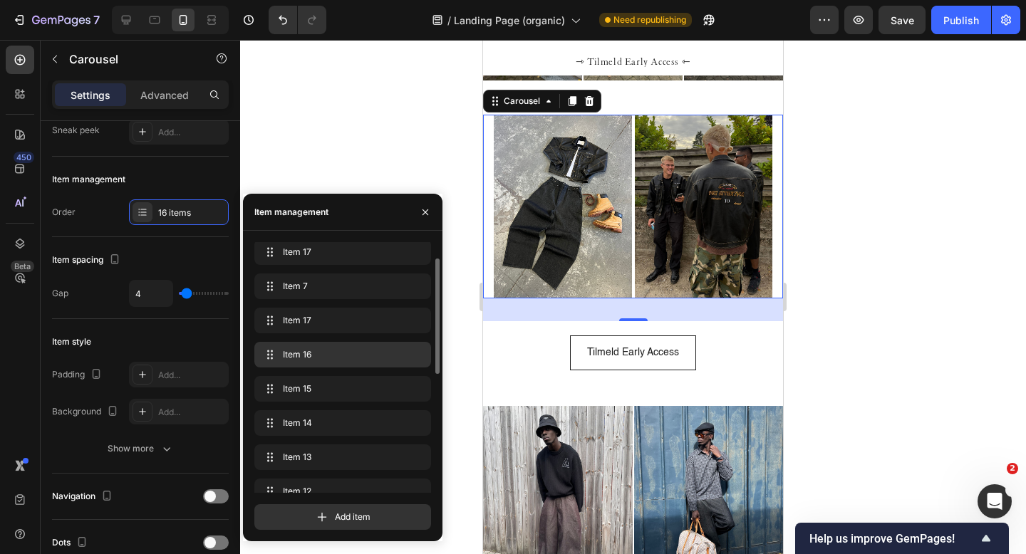
click at [337, 356] on span "Item 16" at bounding box center [340, 354] width 114 height 13
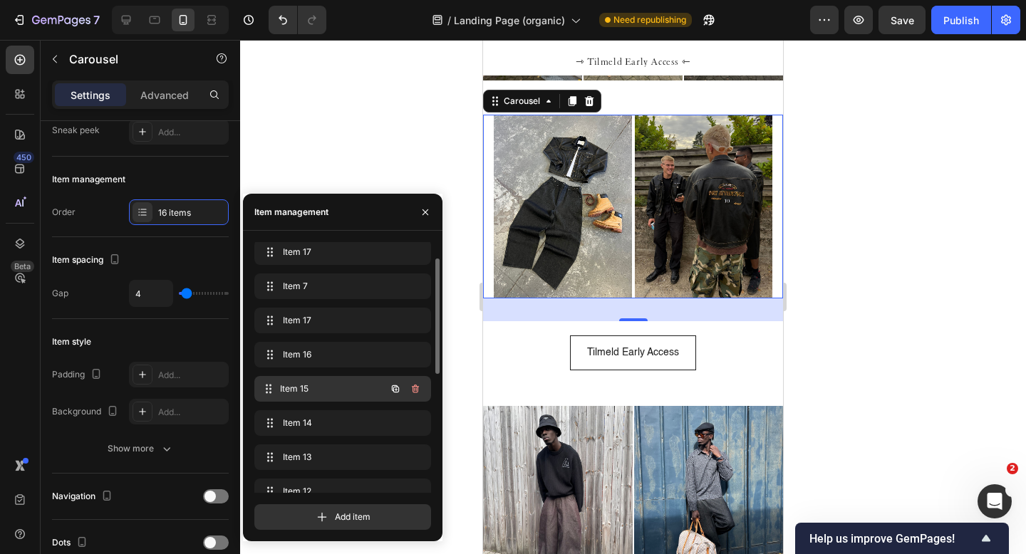
click at [326, 392] on span "Item 15" at bounding box center [332, 389] width 105 height 13
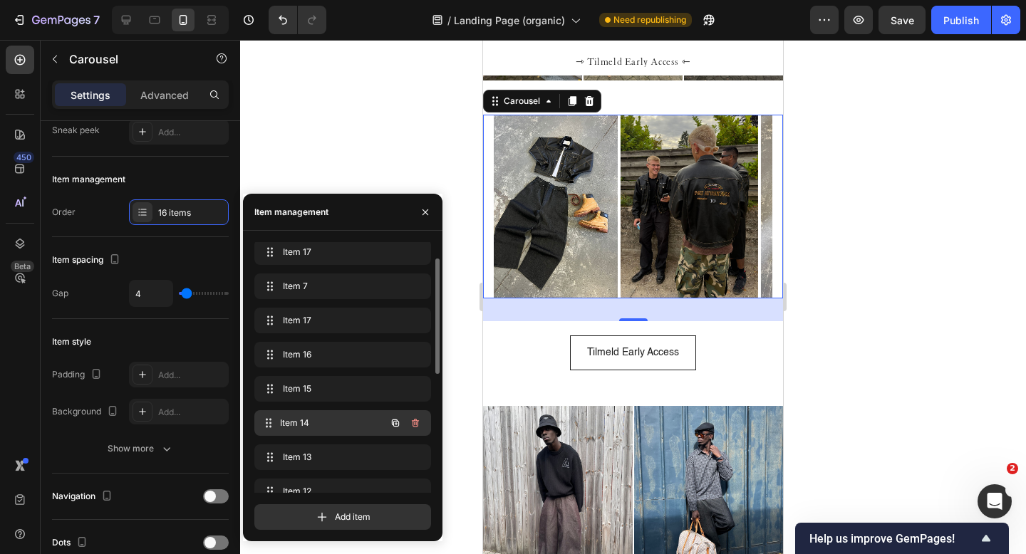
click at [324, 419] on span "Item 14" at bounding box center [332, 423] width 105 height 13
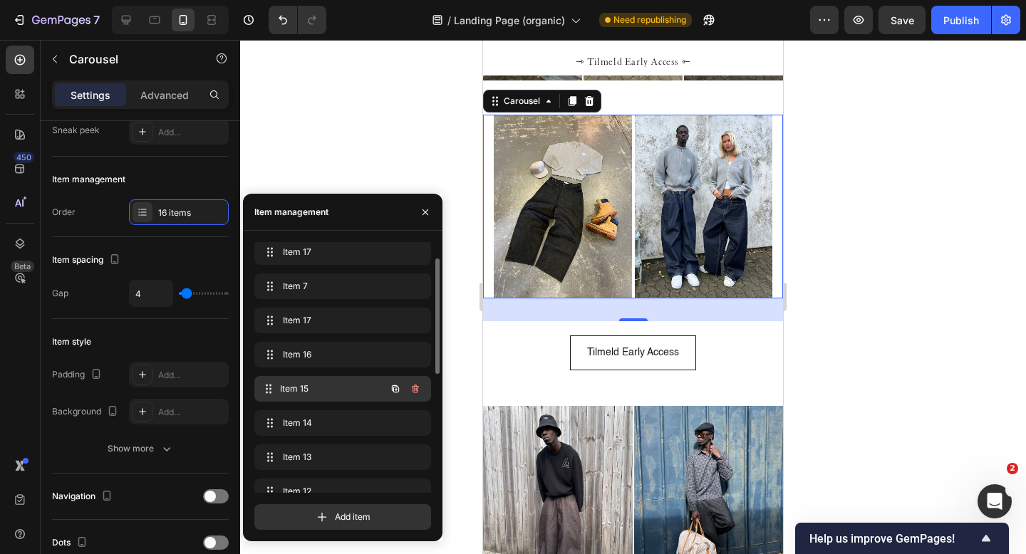
click at [327, 390] on span "Item 15" at bounding box center [332, 389] width 105 height 13
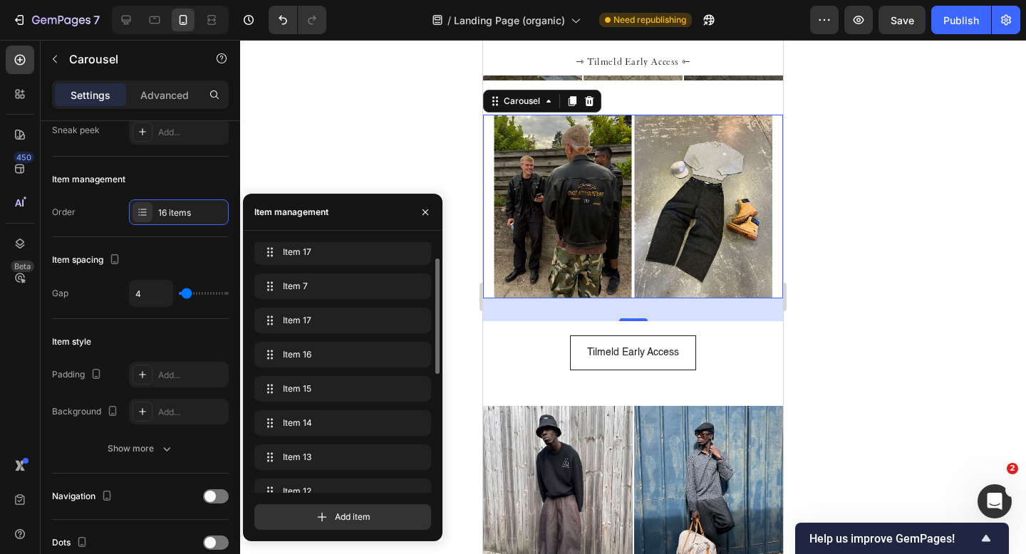
click at [324, 408] on div "Slide 1 Slide 1 Item 17 Item 17 Item 7 Item 7 Item 17 Item 17 Item 16 Item 16 I…" at bounding box center [342, 477] width 177 height 544
click at [324, 423] on span "Item 14" at bounding box center [332, 423] width 105 height 13
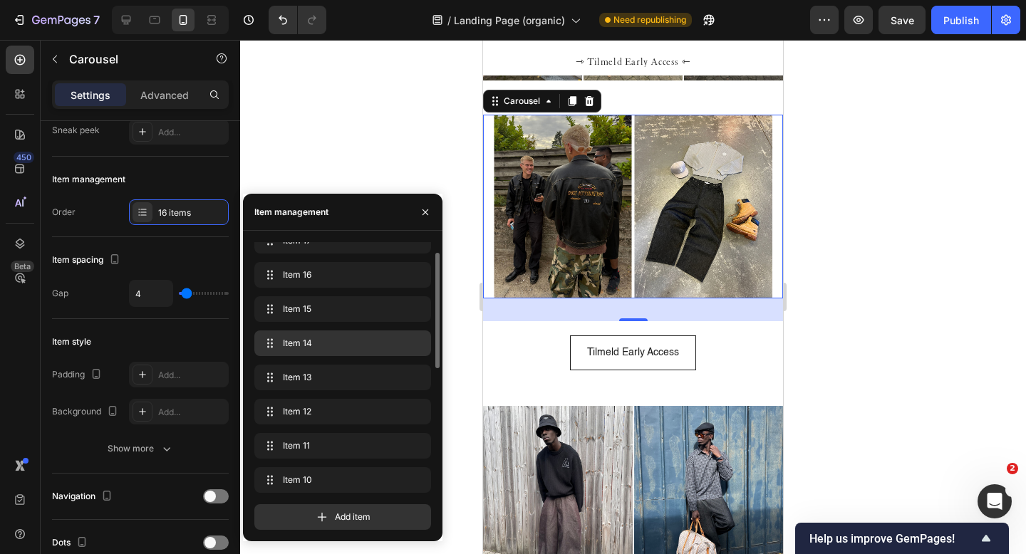
scroll to position [140, 0]
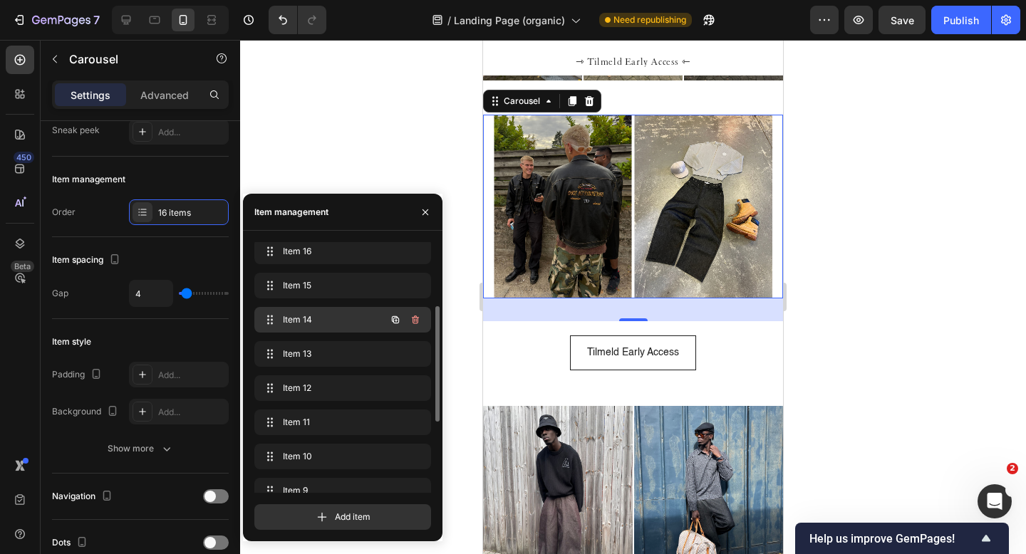
click at [324, 316] on span "Item 14" at bounding box center [323, 320] width 81 height 13
click at [321, 356] on span "Item 13" at bounding box center [323, 354] width 81 height 13
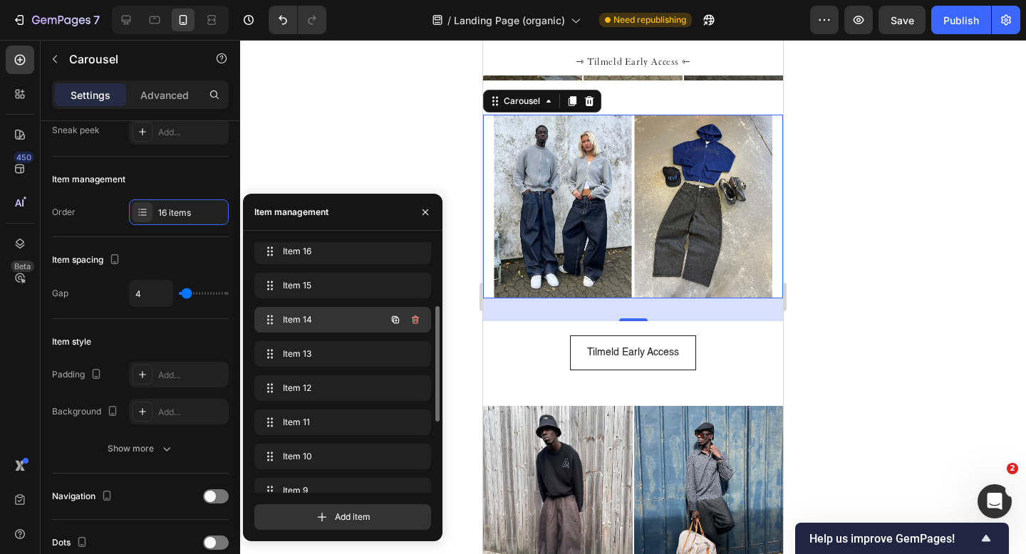
click at [317, 324] on span "Item 14" at bounding box center [323, 320] width 81 height 13
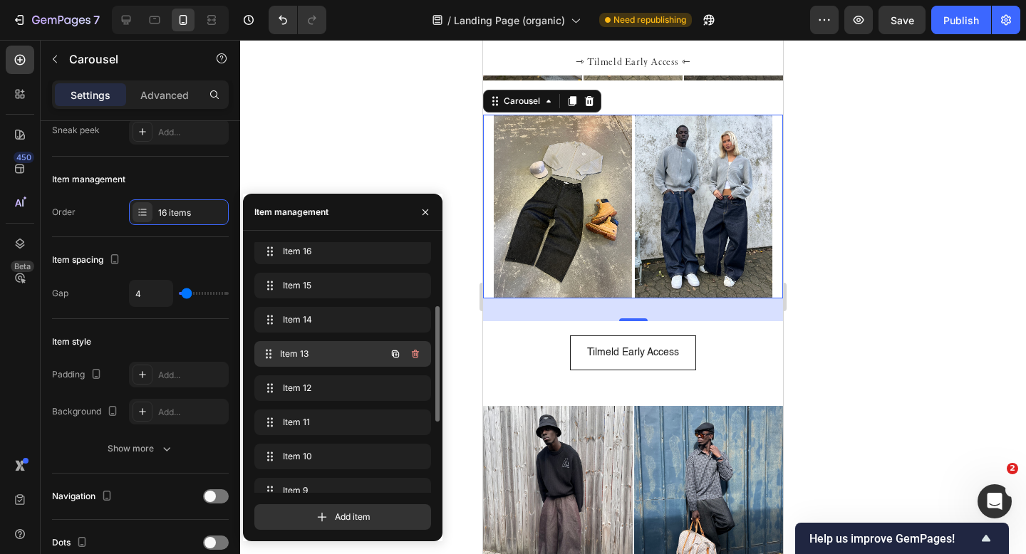
click at [316, 354] on span "Item 13" at bounding box center [332, 354] width 105 height 13
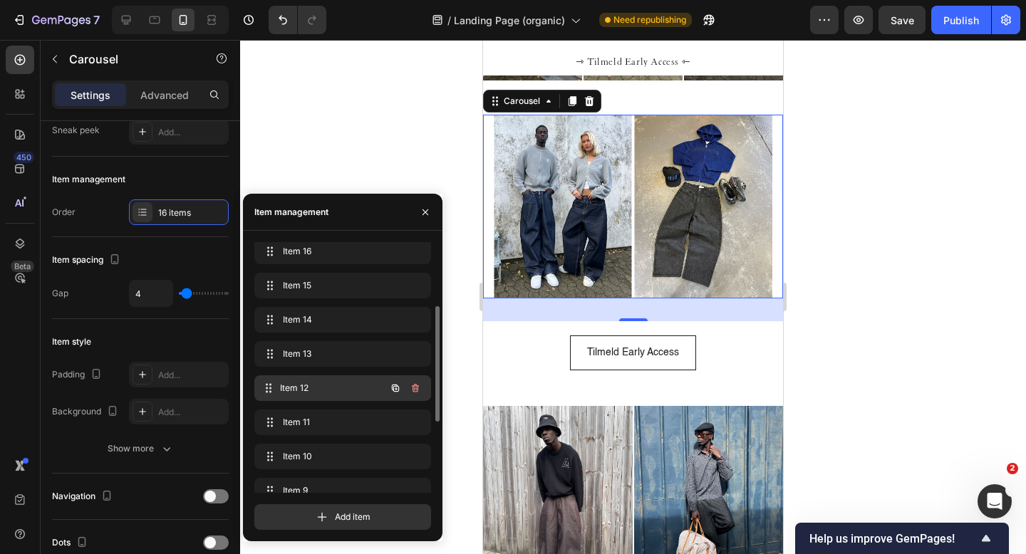
click at [322, 383] on span "Item 12" at bounding box center [332, 388] width 105 height 13
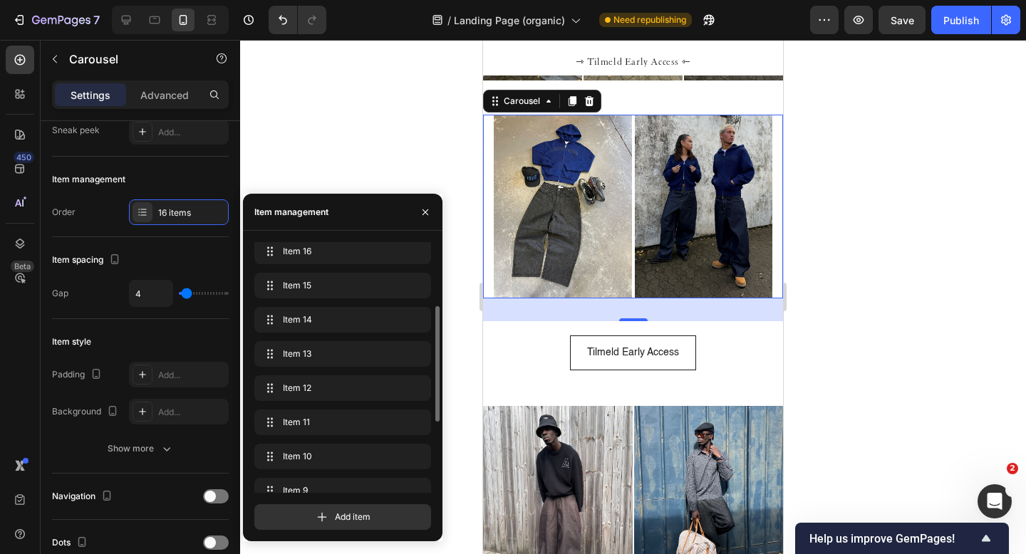
click at [324, 408] on div "Slide 1 Slide 1 Item 17 Item 17 Item 7 Item 7 Item 17 Item 17 Item 16 Item 16 I…" at bounding box center [342, 374] width 177 height 544
click at [325, 421] on span "Item 11" at bounding box center [332, 422] width 105 height 13
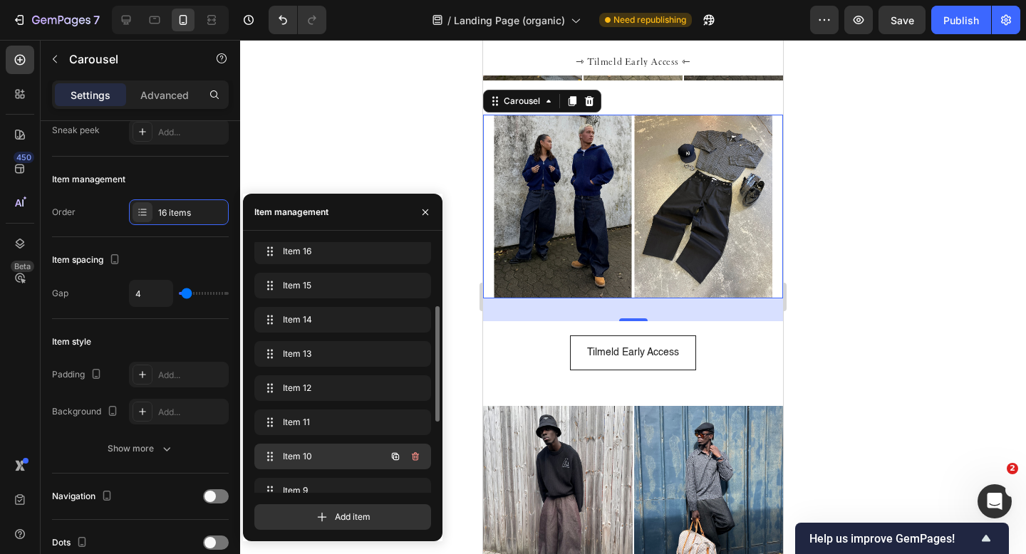
click at [325, 454] on span "Item 10" at bounding box center [323, 456] width 81 height 13
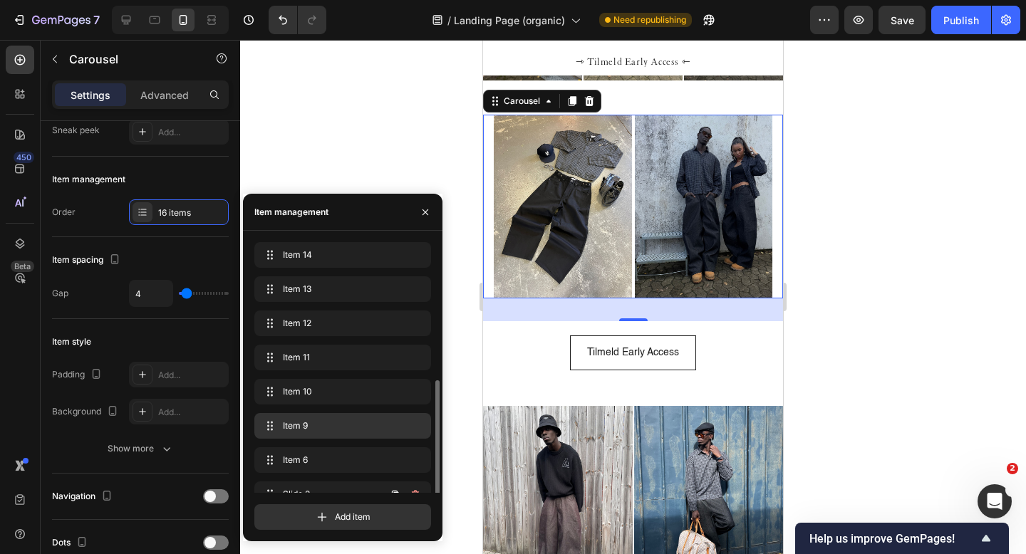
scroll to position [235, 0]
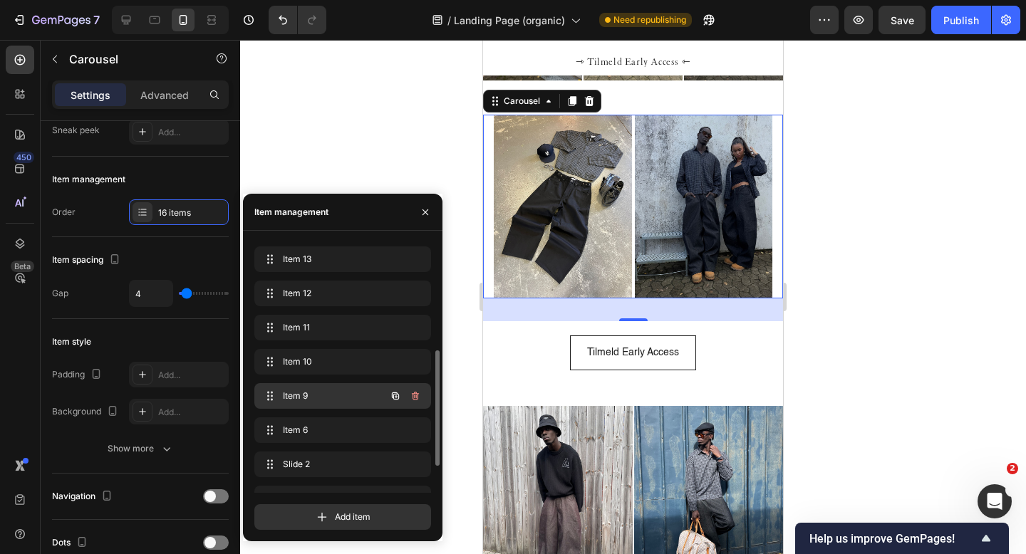
click at [319, 395] on span "Item 9" at bounding box center [323, 396] width 81 height 13
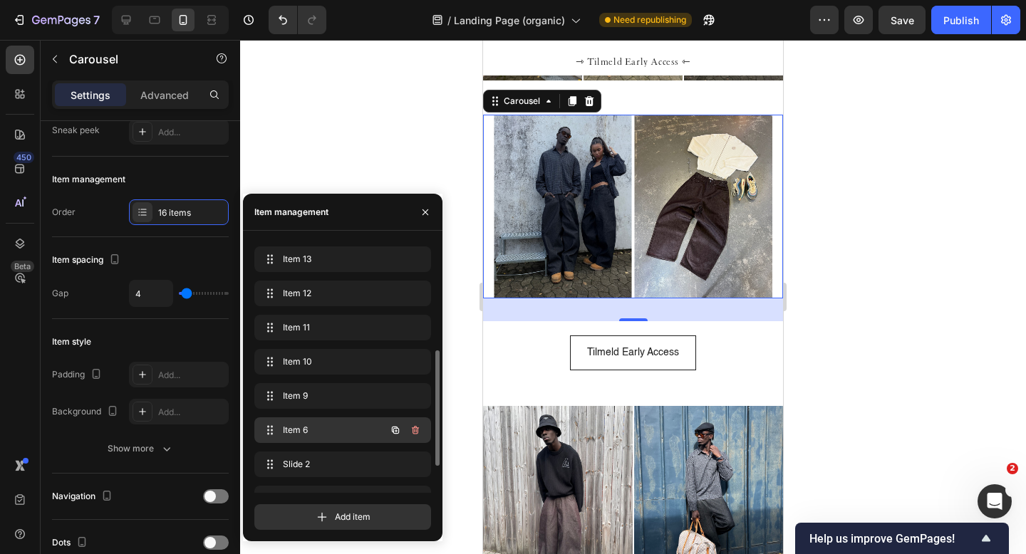
click at [320, 427] on span "Item 6" at bounding box center [323, 430] width 81 height 13
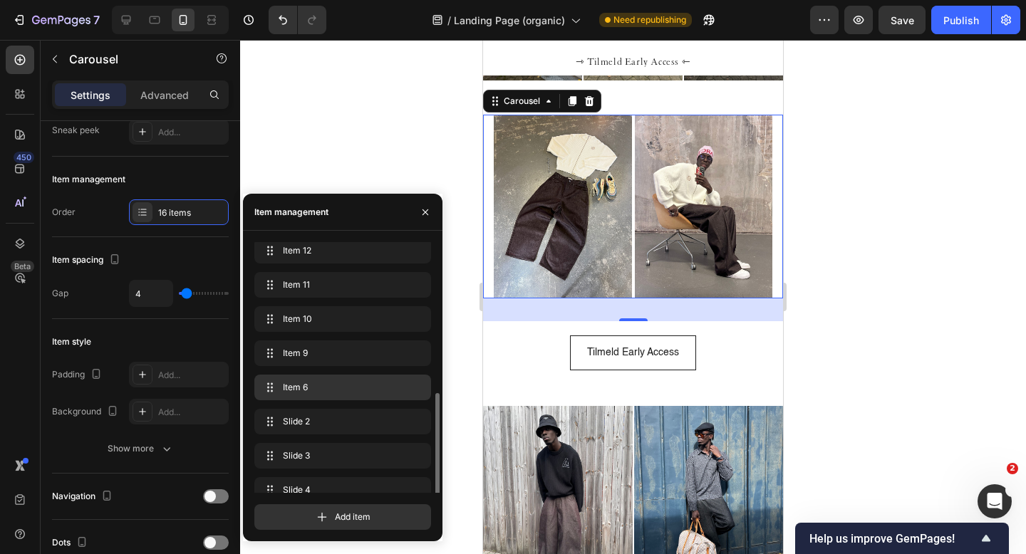
scroll to position [294, 0]
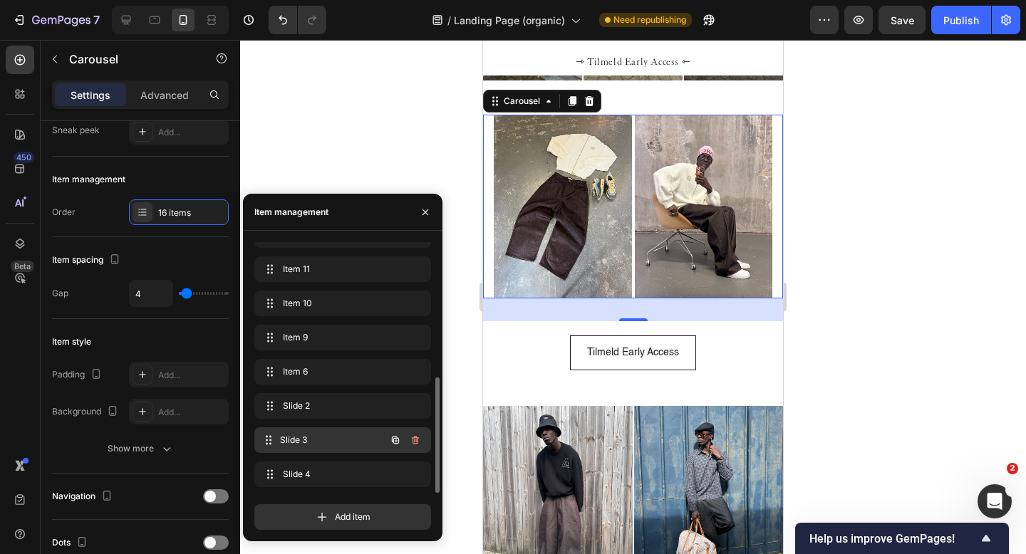
click at [316, 430] on div "Slide 3 Slide 3" at bounding box center [342, 441] width 177 height 26
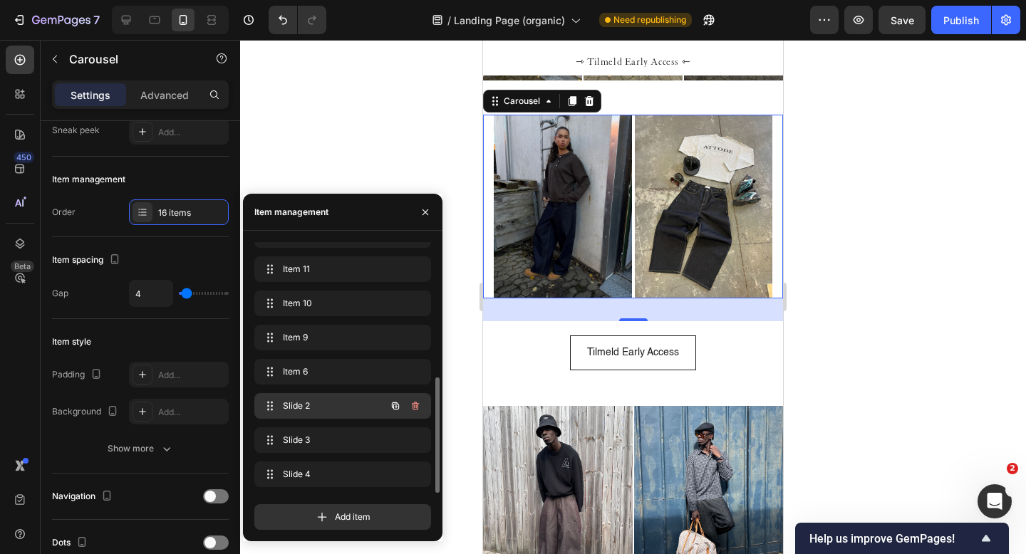
click at [316, 410] on span "Slide 2" at bounding box center [323, 406] width 81 height 13
click at [321, 370] on span "Item 6" at bounding box center [332, 372] width 105 height 13
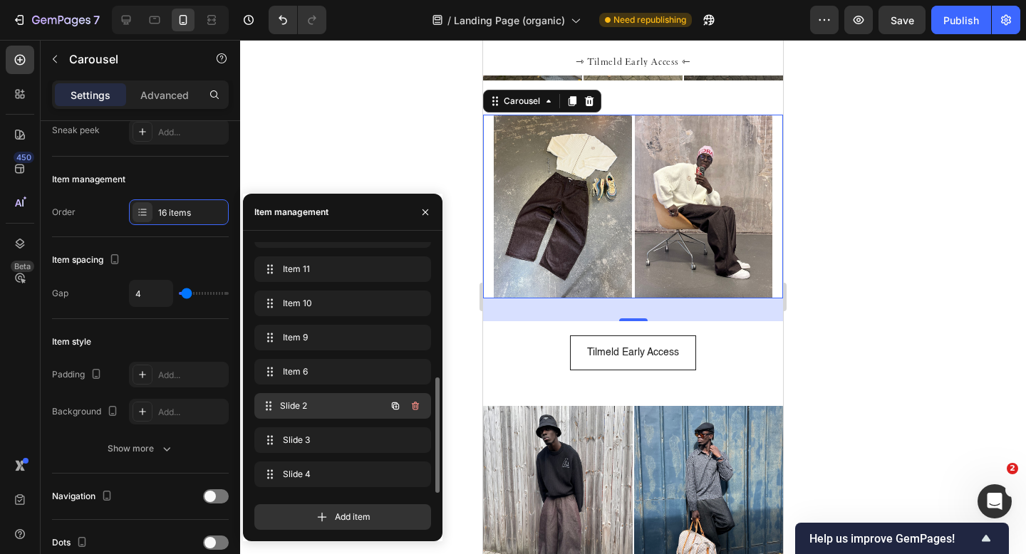
click at [326, 403] on span "Slide 2" at bounding box center [332, 406] width 105 height 13
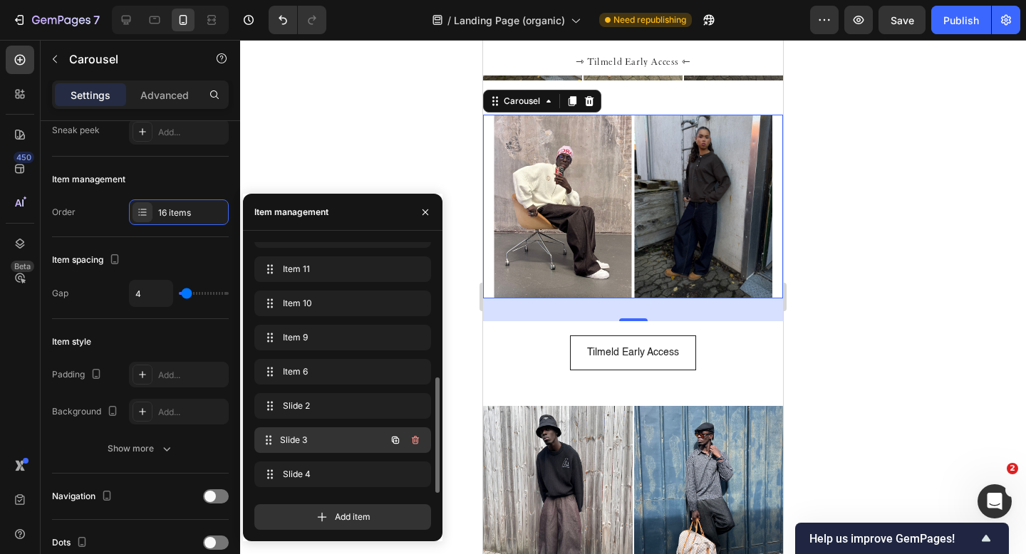
click at [319, 442] on span "Slide 3" at bounding box center [332, 440] width 105 height 13
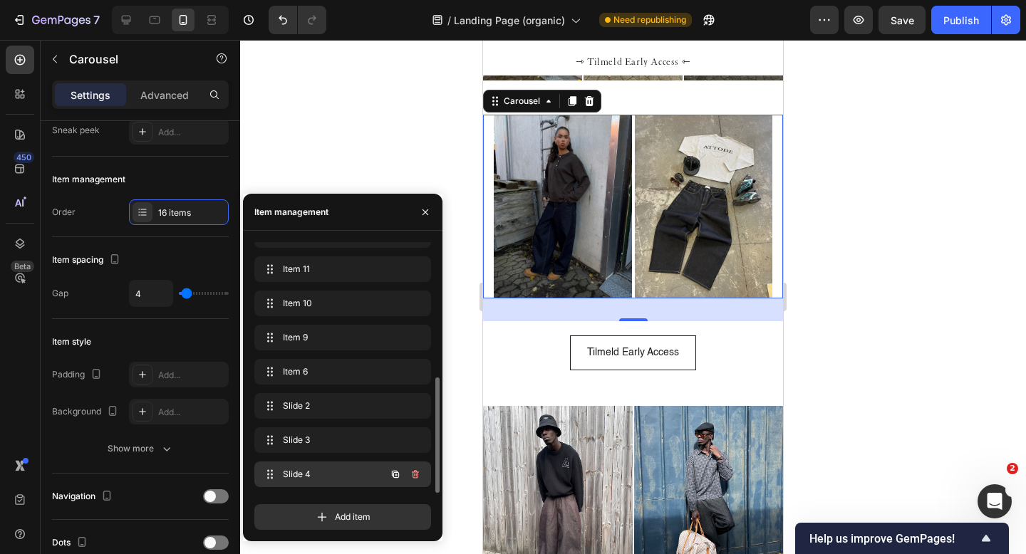
click at [319, 472] on span "Slide 4" at bounding box center [323, 474] width 81 height 13
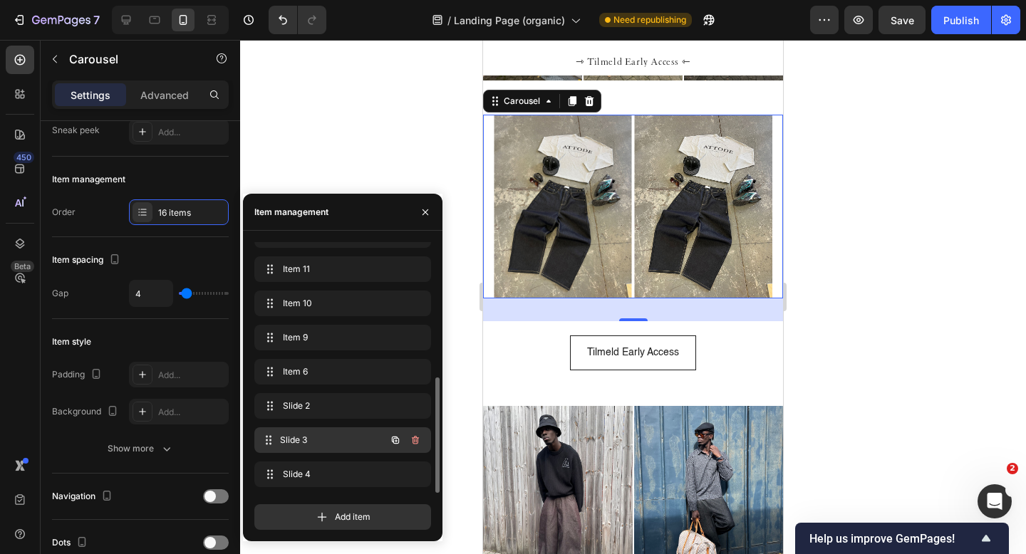
click at [319, 443] on span "Slide 3" at bounding box center [332, 440] width 105 height 13
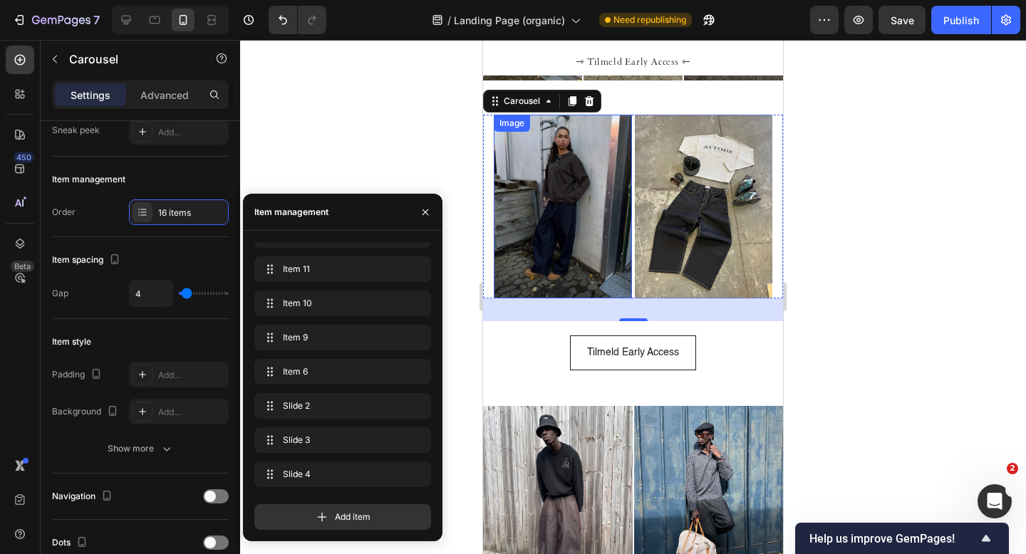
click at [548, 212] on img at bounding box center [563, 207] width 138 height 184
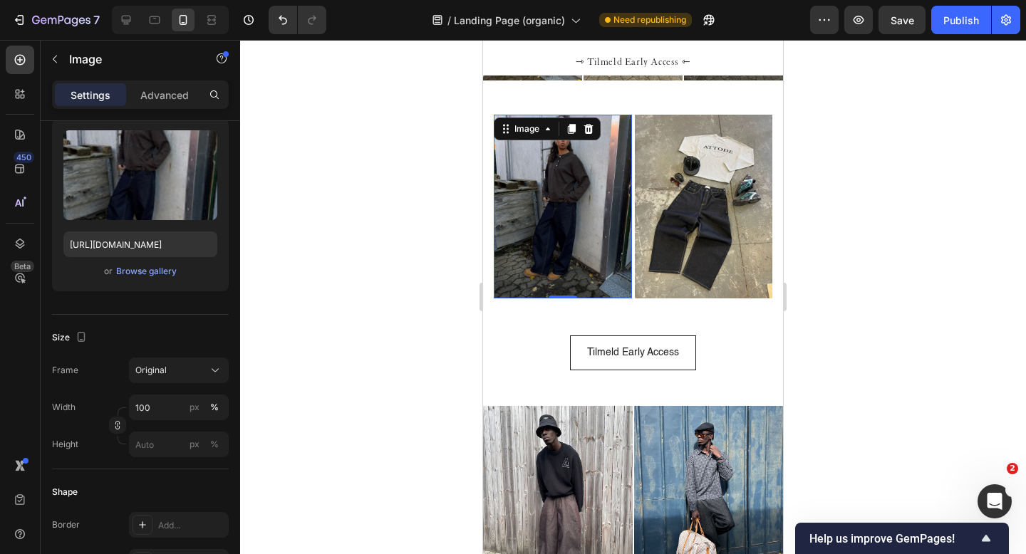
scroll to position [0, 0]
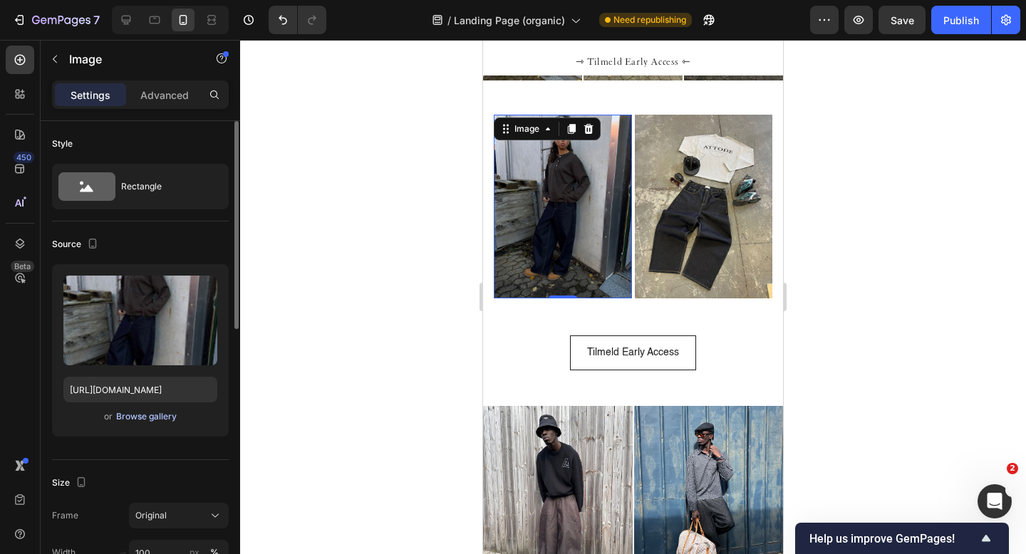
click at [142, 415] on div "Browse gallery" at bounding box center [146, 416] width 61 height 13
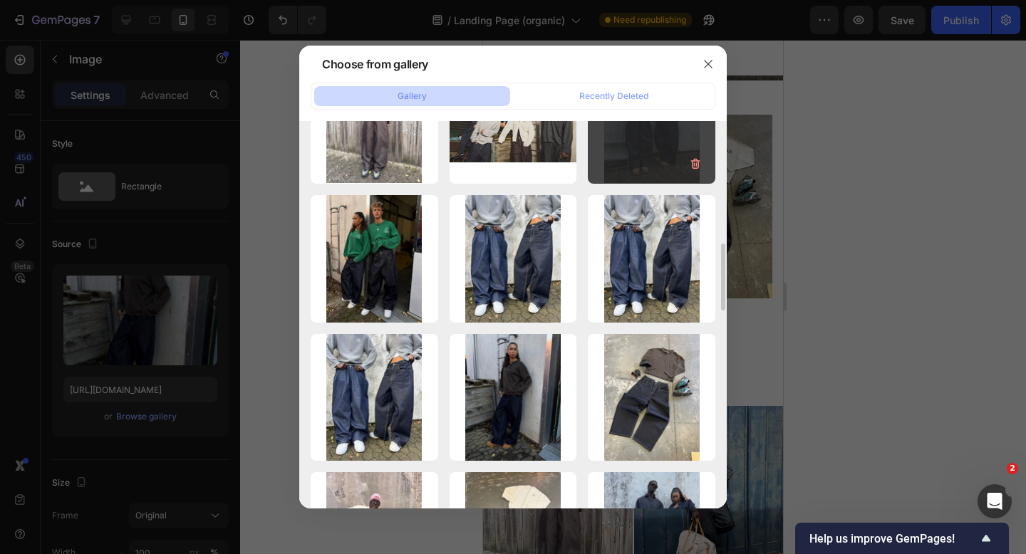
scroll to position [294, 0]
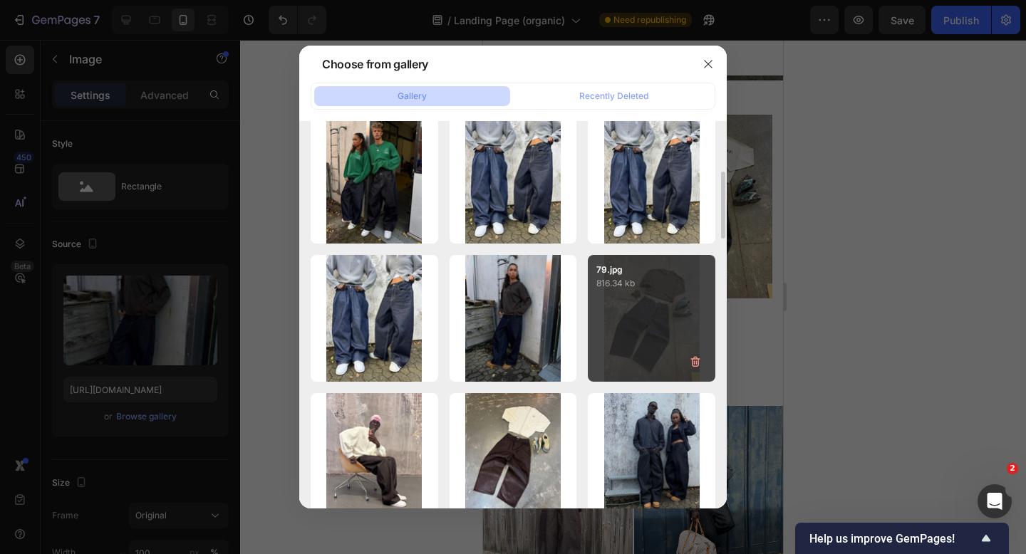
click at [646, 305] on div "79.jpg 816.34 kb" at bounding box center [652, 319] width 128 height 128
type input "https://cdn.shopify.com/s/files/1/0622/4838/6772/files/gempages_565106568354333…"
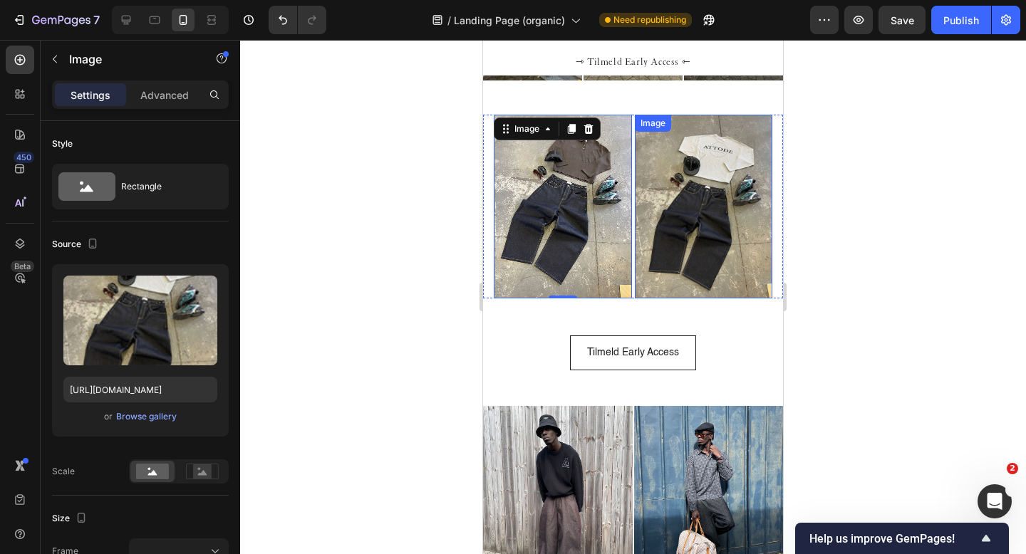
click at [692, 178] on img at bounding box center [704, 207] width 138 height 184
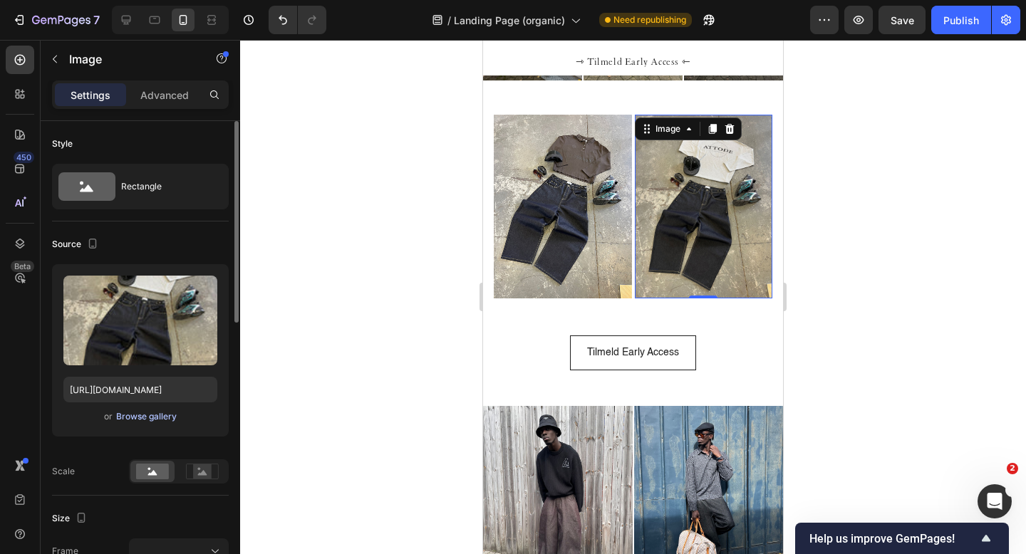
click at [157, 416] on div "Browse gallery" at bounding box center [146, 416] width 61 height 13
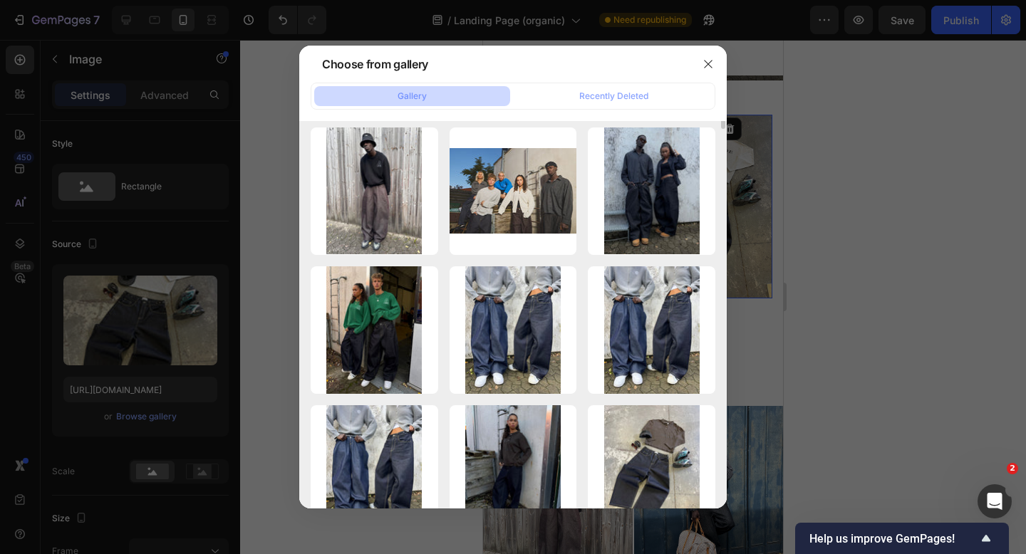
scroll to position [218, 0]
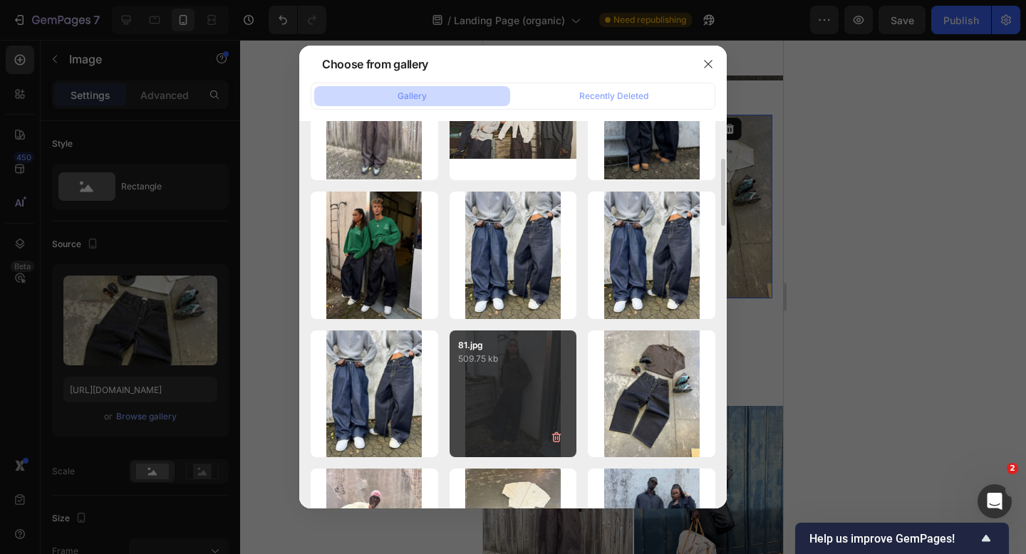
click at [492, 373] on div "81.jpg 509.75 kb" at bounding box center [514, 395] width 128 height 128
type input "https://cdn.shopify.com/s/files/1/0622/4838/6772/files/gempages_565106568354333…"
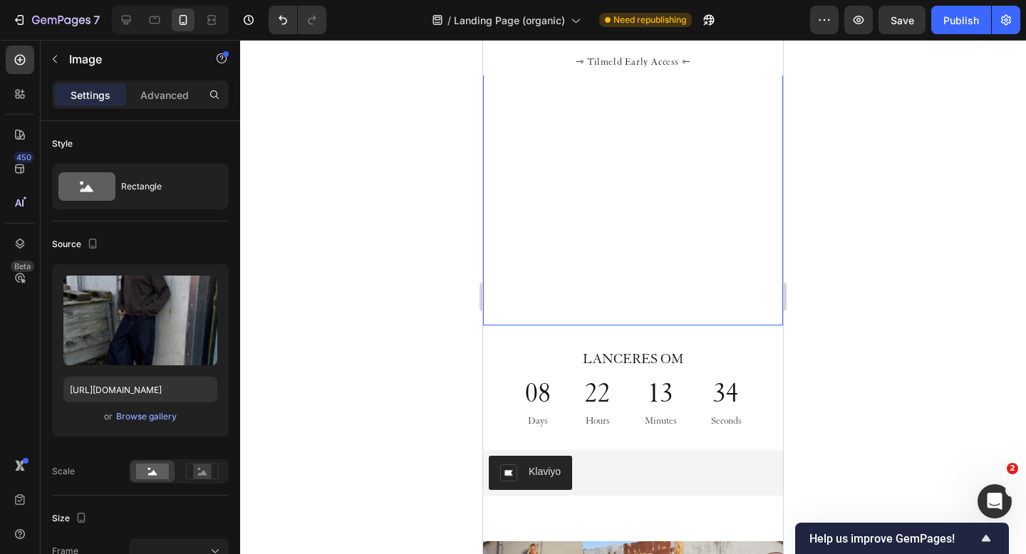
scroll to position [132, 0]
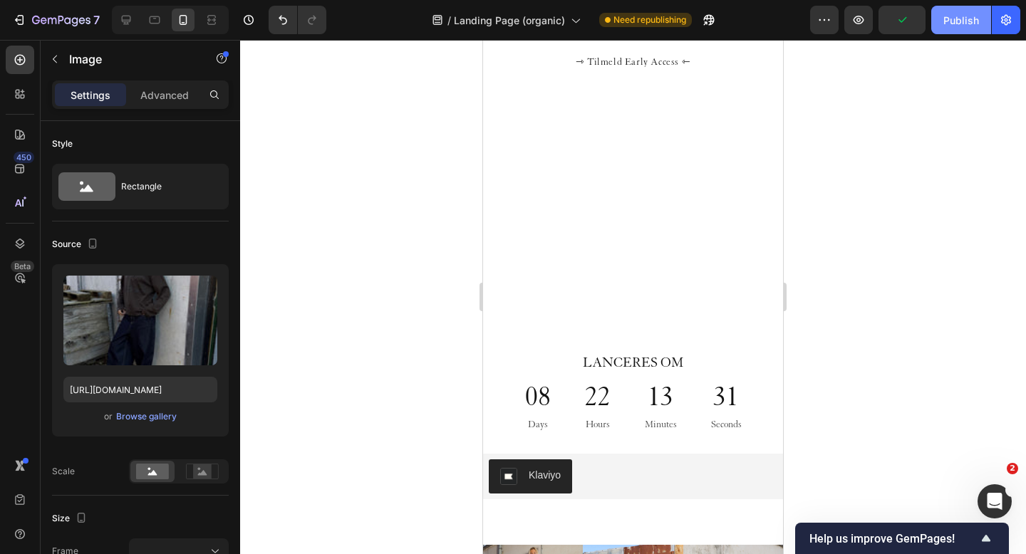
click at [962, 16] on div "Publish" at bounding box center [961, 20] width 36 height 15
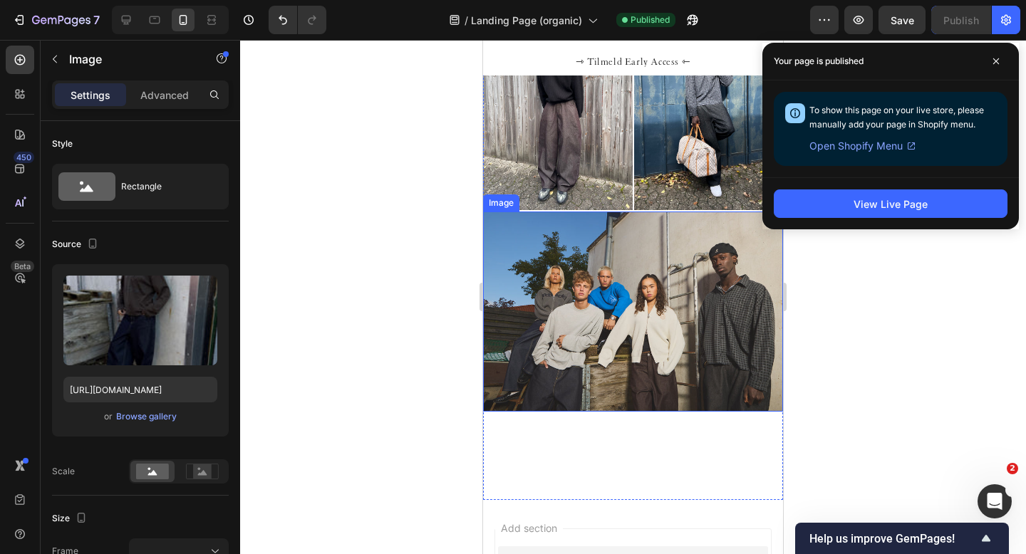
scroll to position [1261, 0]
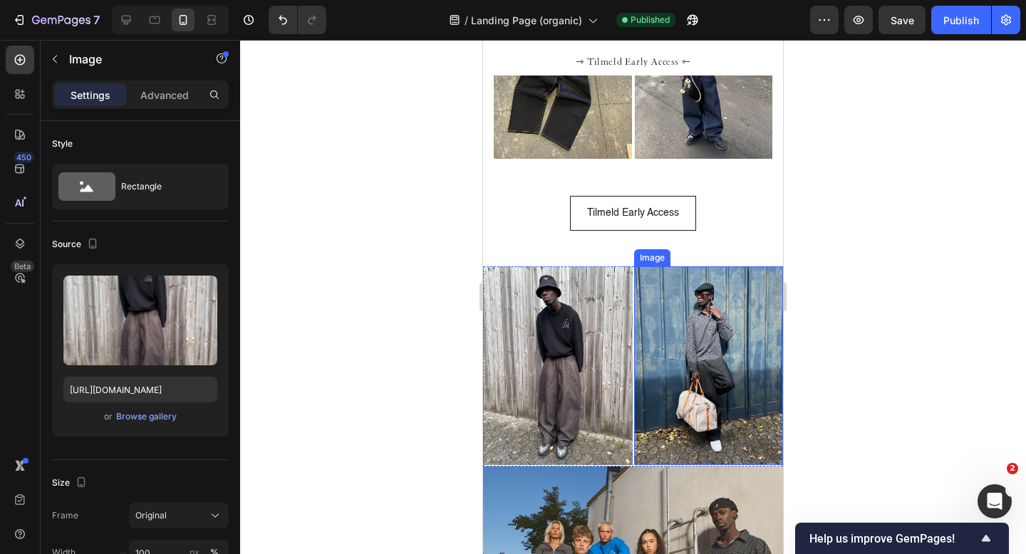
click at [560, 353] on img at bounding box center [558, 366] width 150 height 199
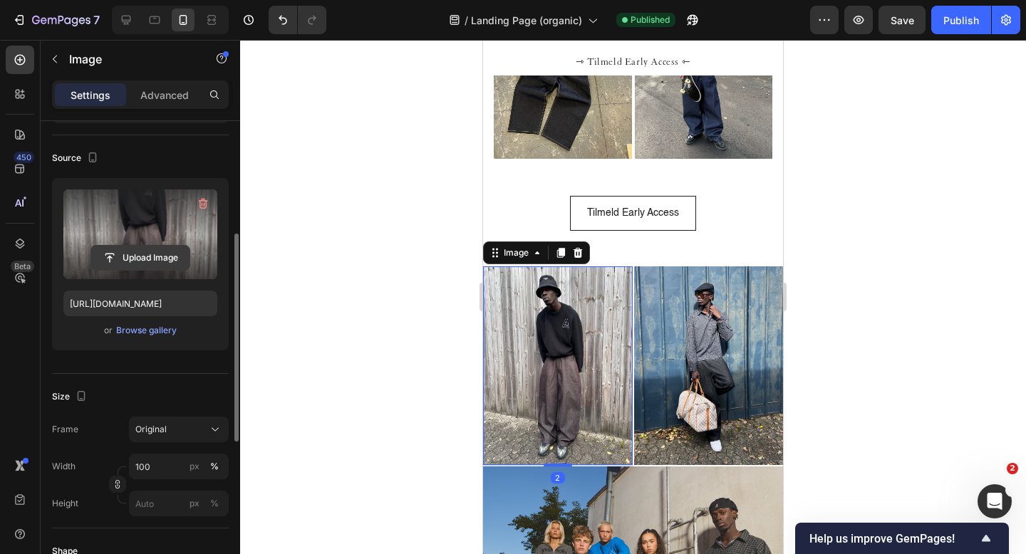
scroll to position [156, 0]
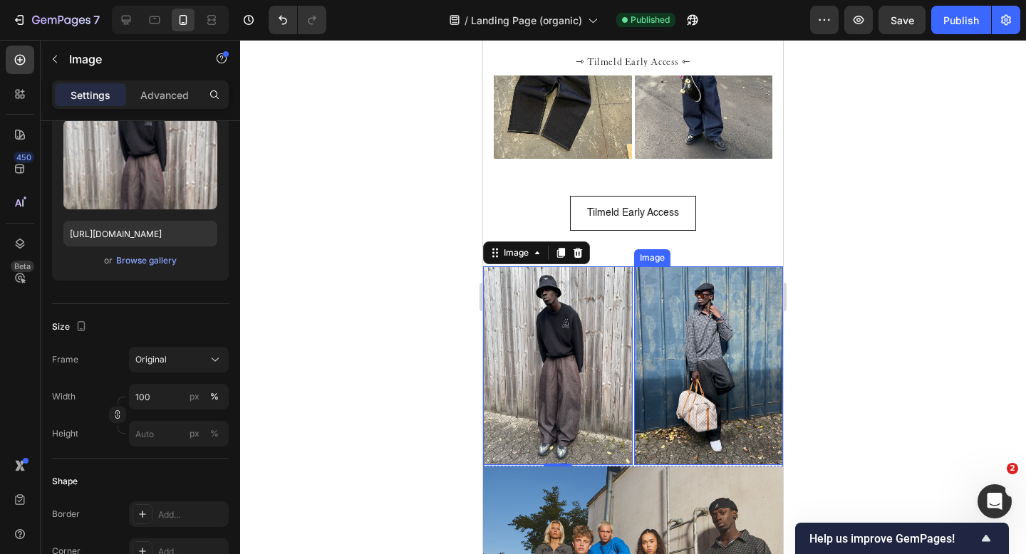
click at [711, 381] on img at bounding box center [709, 366] width 150 height 199
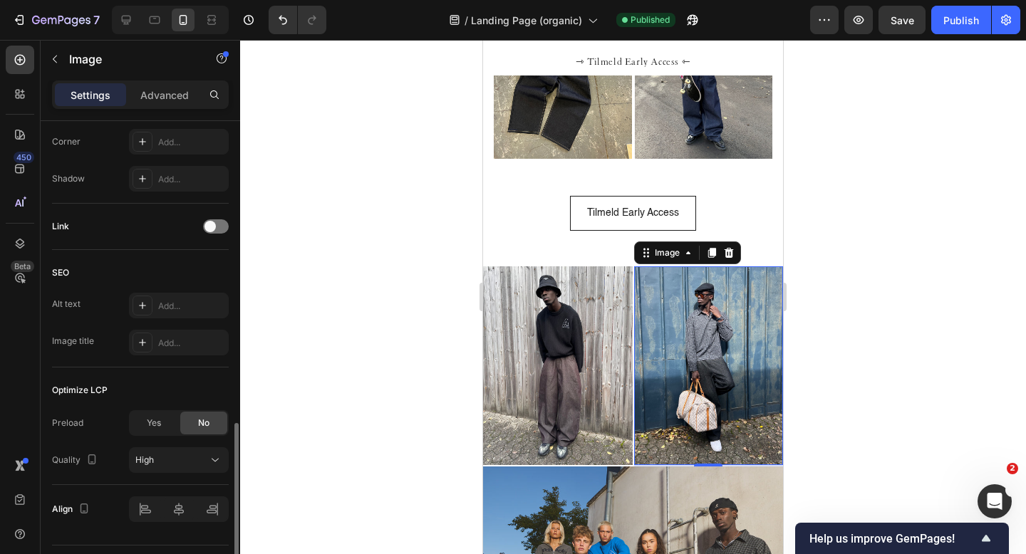
scroll to position [602, 0]
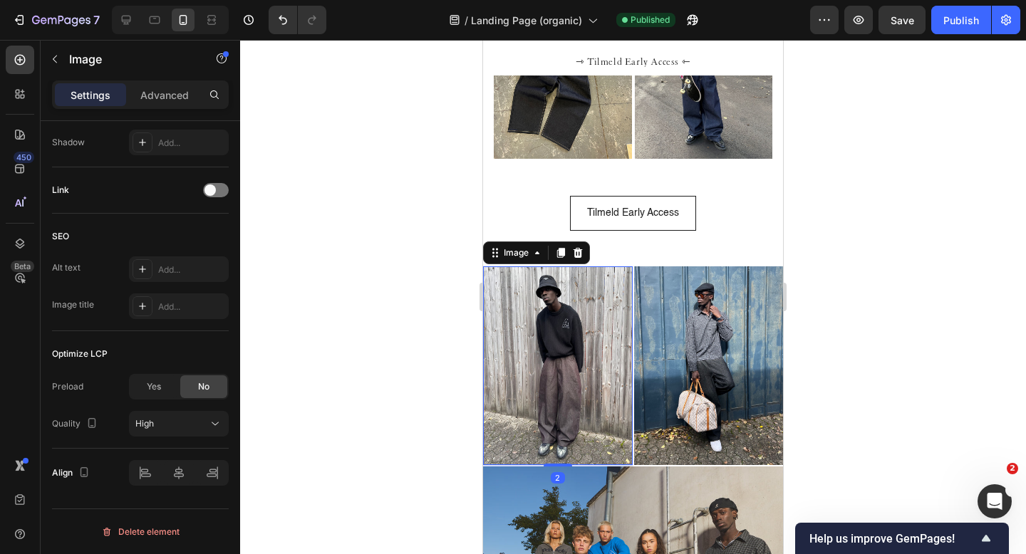
click at [547, 334] on img at bounding box center [558, 366] width 150 height 199
click at [709, 352] on img at bounding box center [709, 366] width 150 height 199
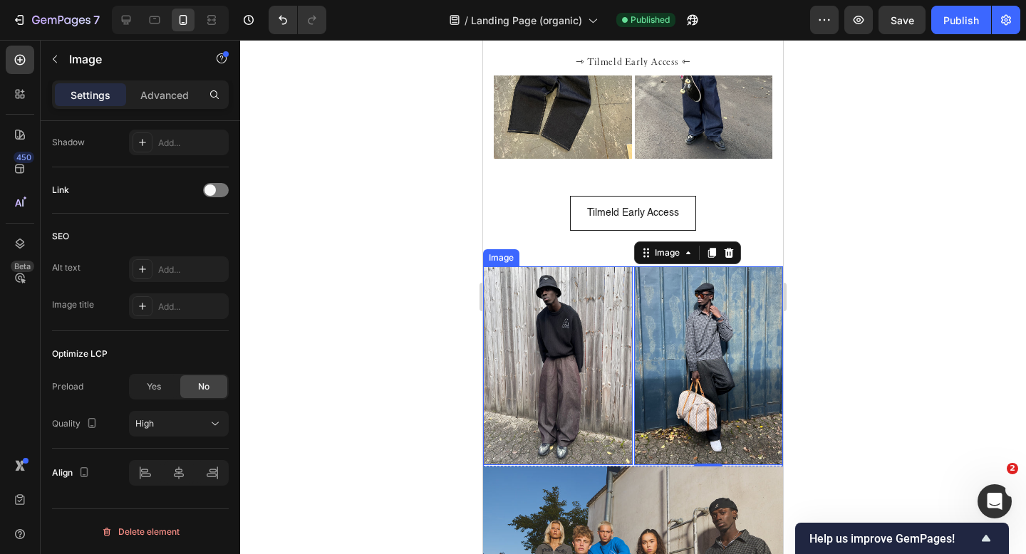
click at [557, 347] on img at bounding box center [558, 366] width 150 height 199
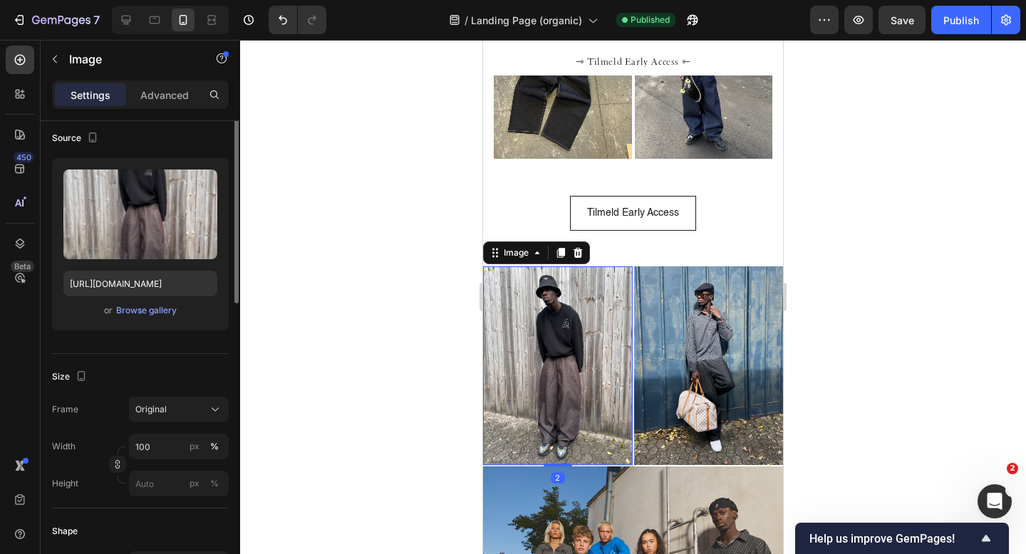
scroll to position [0, 0]
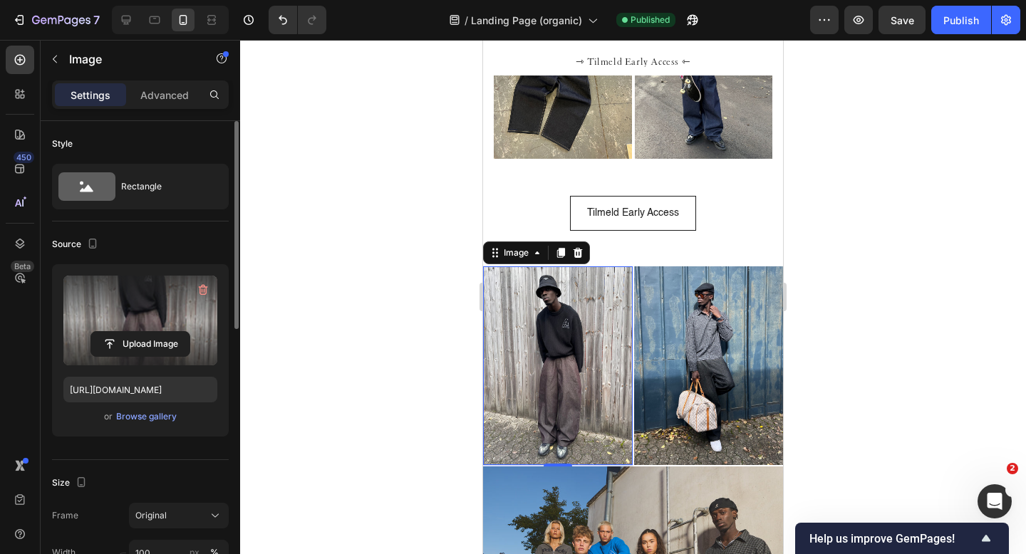
click at [165, 312] on label at bounding box center [140, 321] width 154 height 90
click at [165, 332] on input "file" at bounding box center [140, 344] width 98 height 24
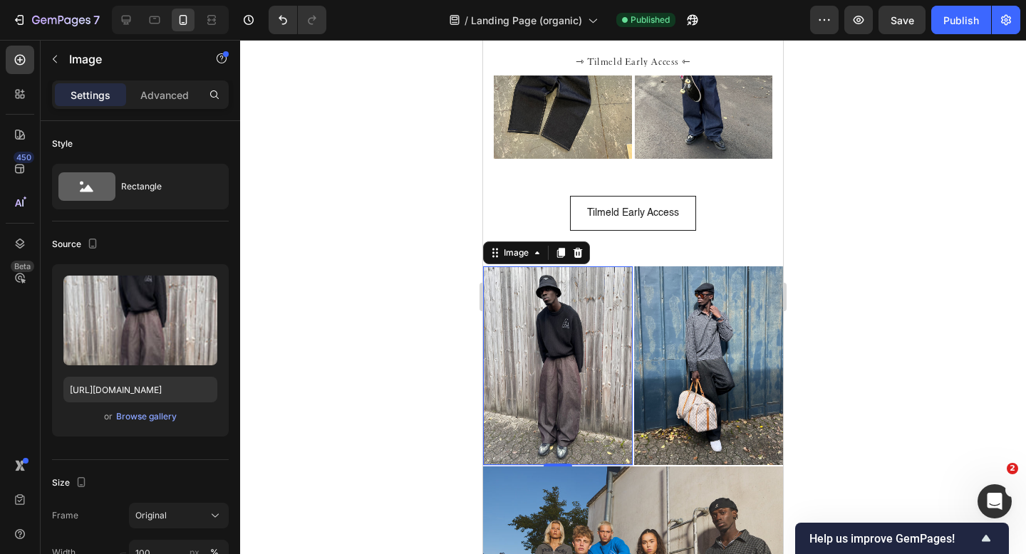
click at [533, 388] on img at bounding box center [558, 366] width 150 height 199
click at [518, 382] on img at bounding box center [558, 366] width 150 height 199
click at [541, 361] on img at bounding box center [558, 366] width 150 height 199
click at [720, 344] on img at bounding box center [709, 366] width 150 height 199
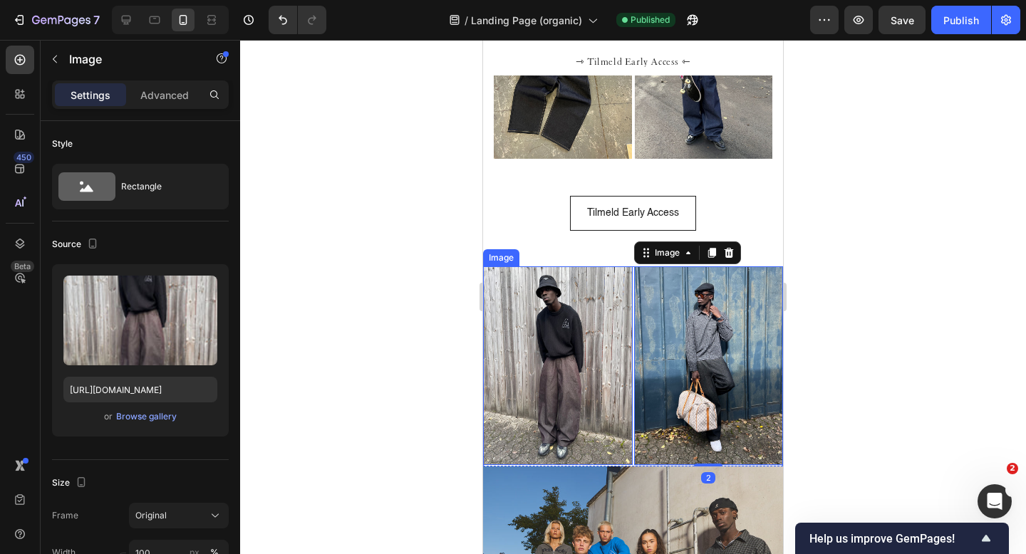
click at [552, 345] on img at bounding box center [558, 366] width 150 height 199
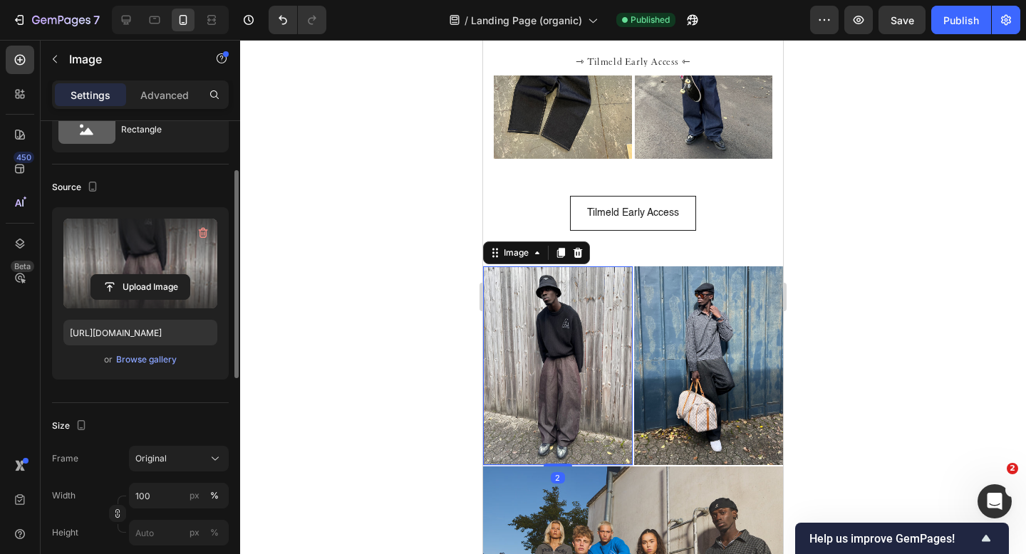
scroll to position [88, 0]
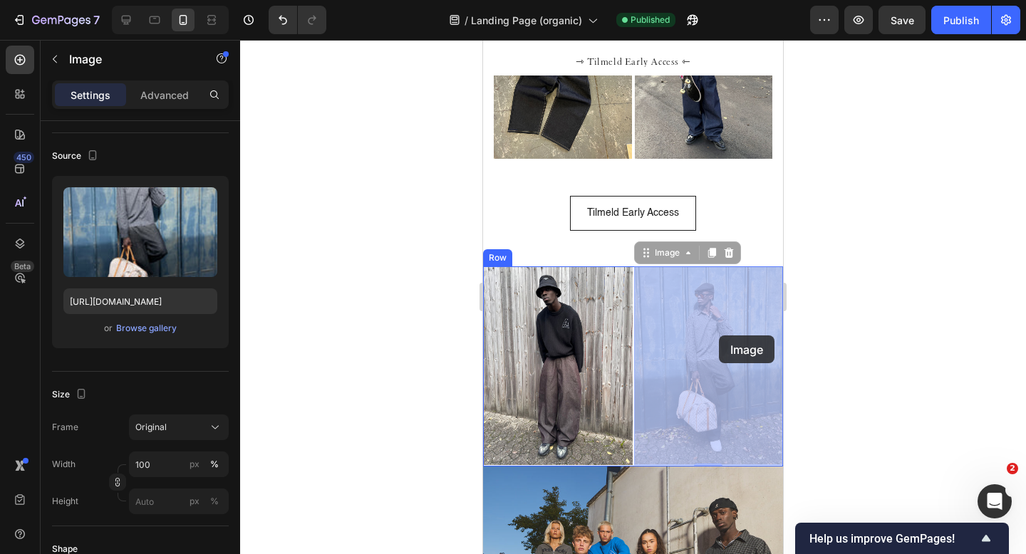
drag, startPoint x: 690, startPoint y: 341, endPoint x: 719, endPoint y: 336, distance: 28.9
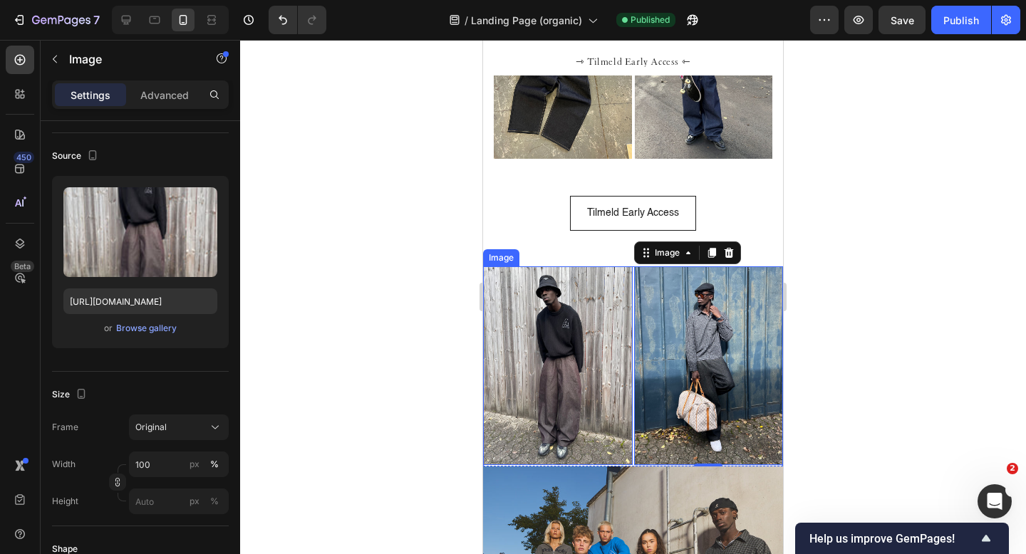
click at [541, 349] on img at bounding box center [558, 366] width 150 height 199
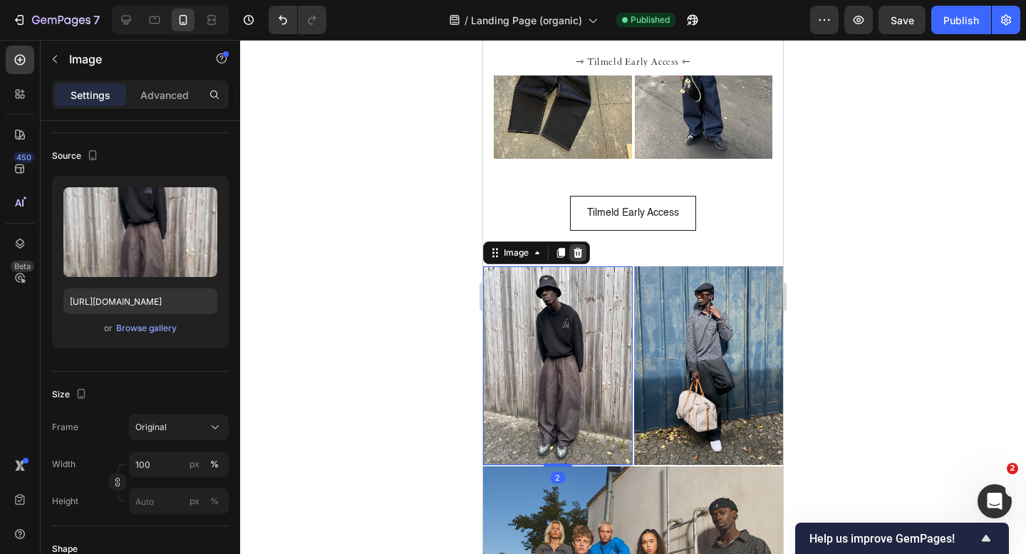
click at [580, 255] on icon at bounding box center [578, 253] width 9 height 10
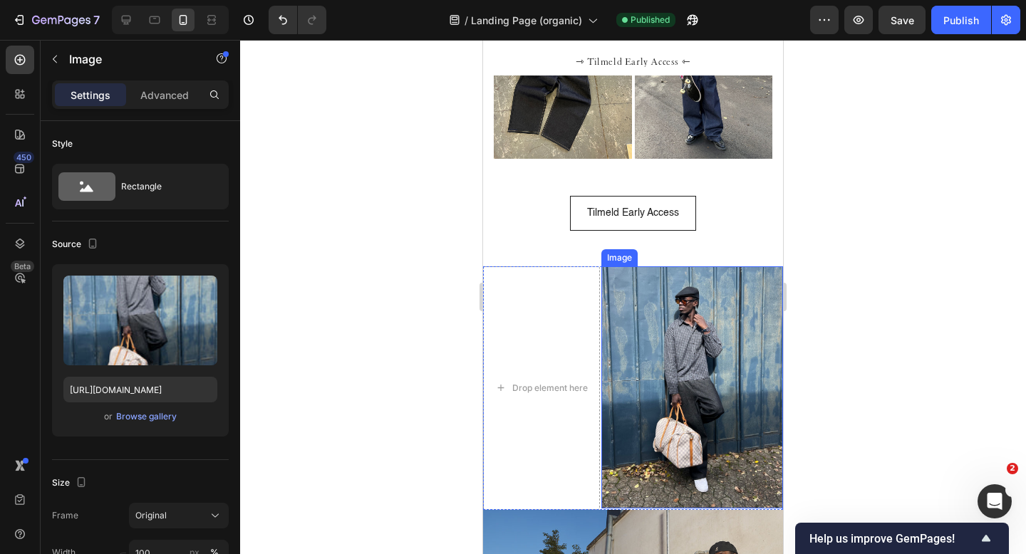
click at [663, 326] on img at bounding box center [692, 388] width 182 height 242
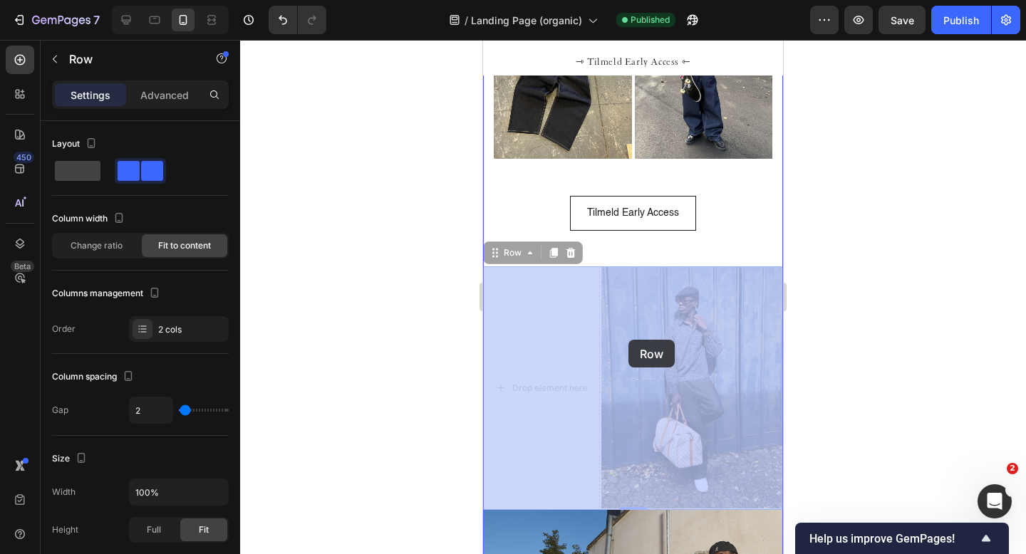
drag, startPoint x: 600, startPoint y: 340, endPoint x: 614, endPoint y: 340, distance: 14.3
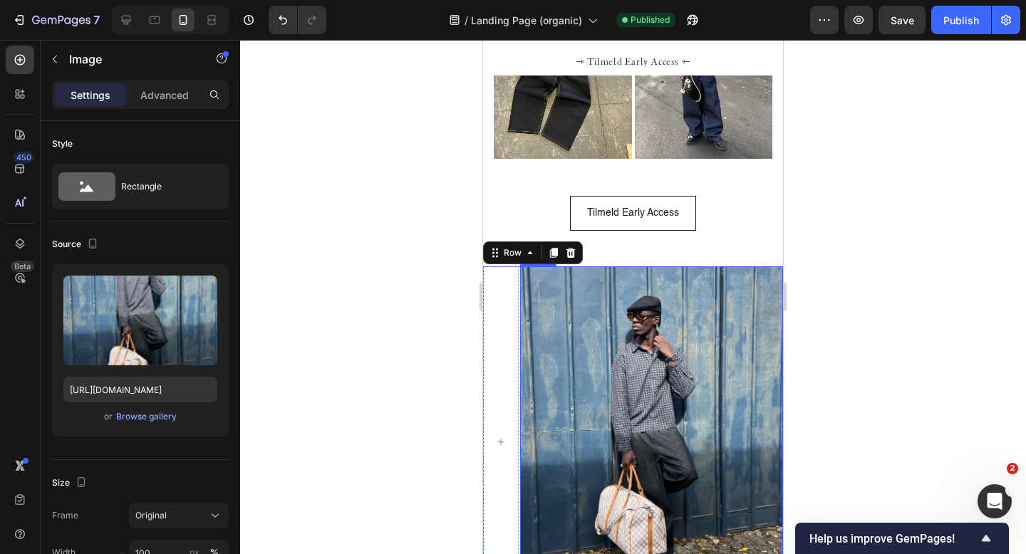
click at [614, 340] on img at bounding box center [651, 442] width 263 height 351
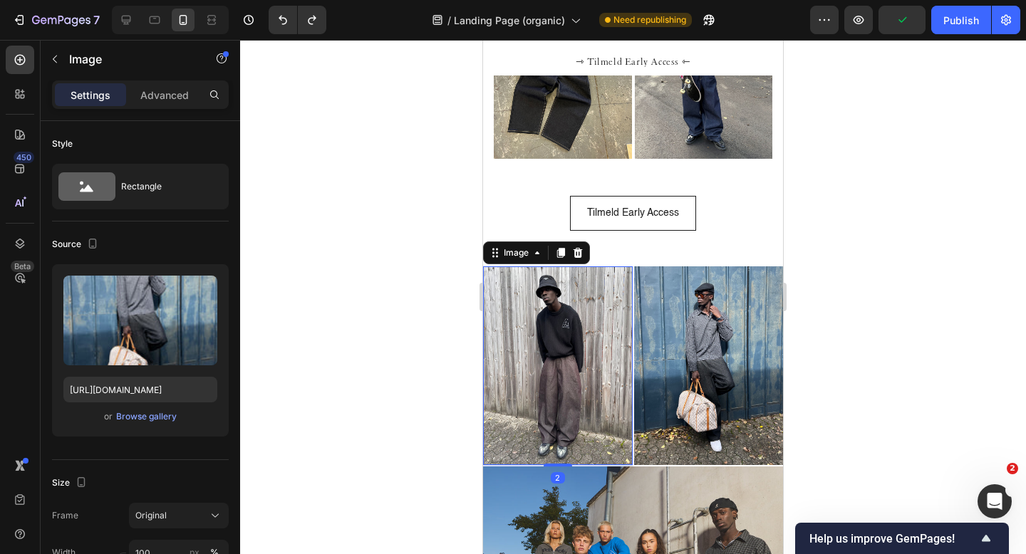
click at [566, 316] on img at bounding box center [558, 366] width 150 height 199
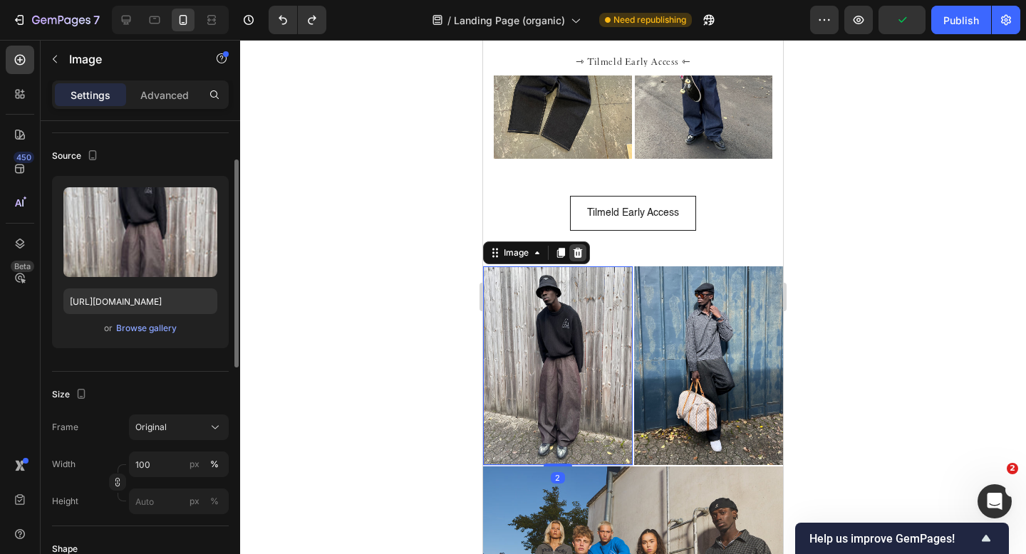
click at [580, 249] on icon at bounding box center [578, 253] width 9 height 10
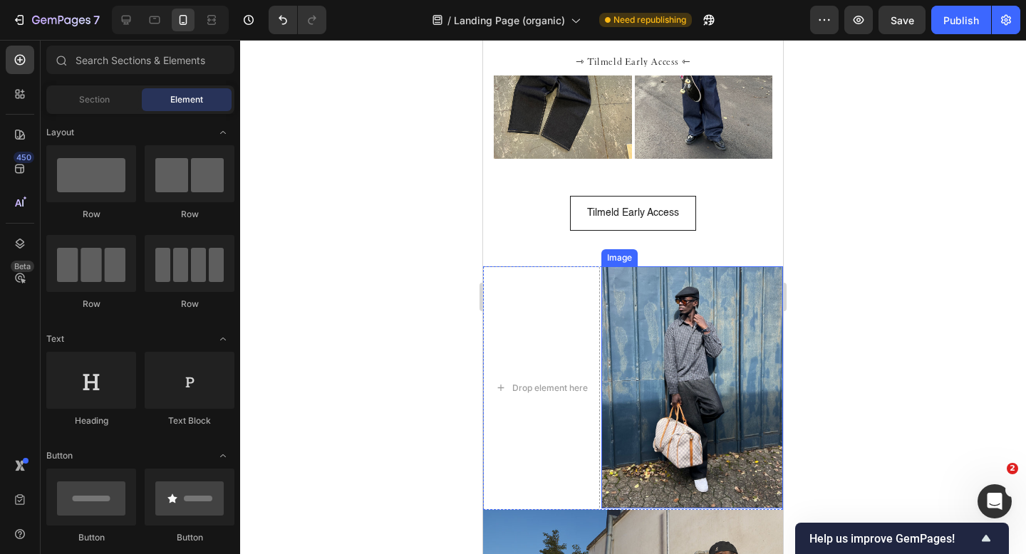
click at [661, 353] on img at bounding box center [692, 388] width 182 height 242
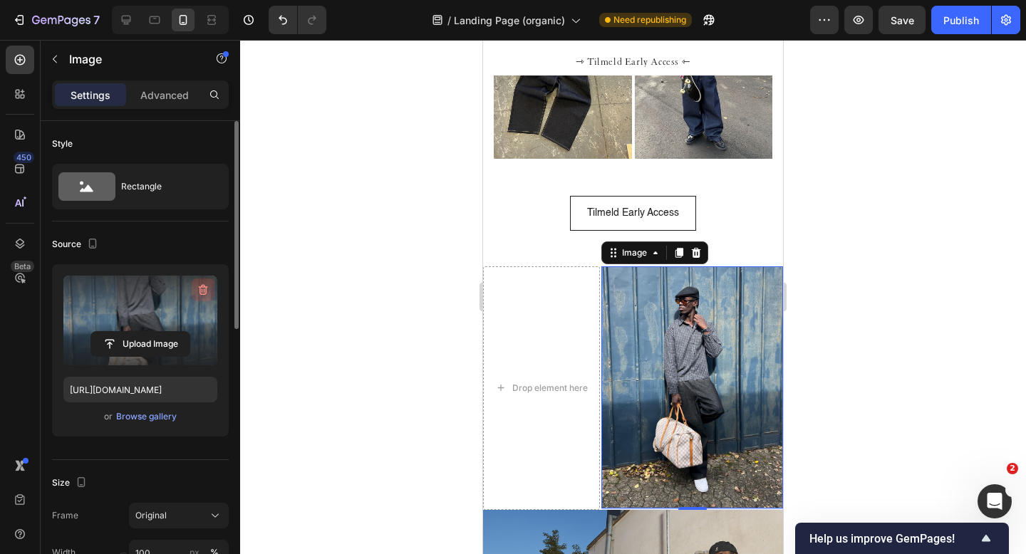
click at [204, 289] on icon "button" at bounding box center [204, 291] width 1 height 4
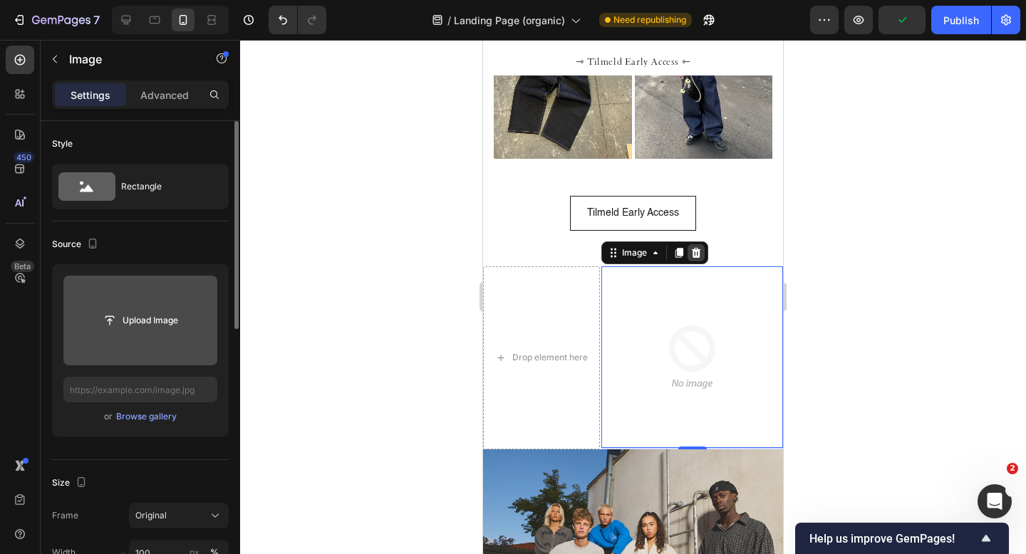
click at [699, 252] on icon at bounding box center [696, 253] width 9 height 10
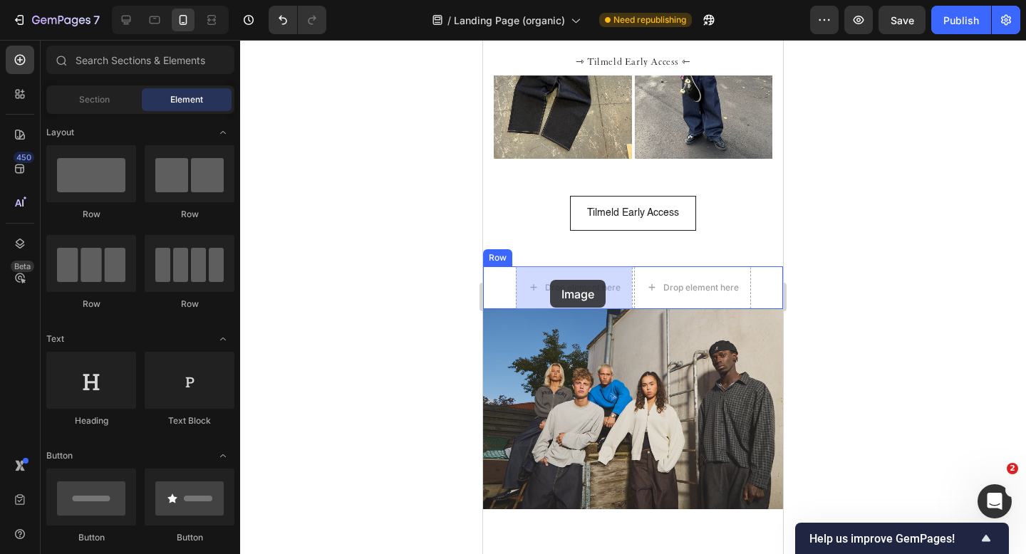
drag, startPoint x: 571, startPoint y: 331, endPoint x: 550, endPoint y: 280, distance: 55.6
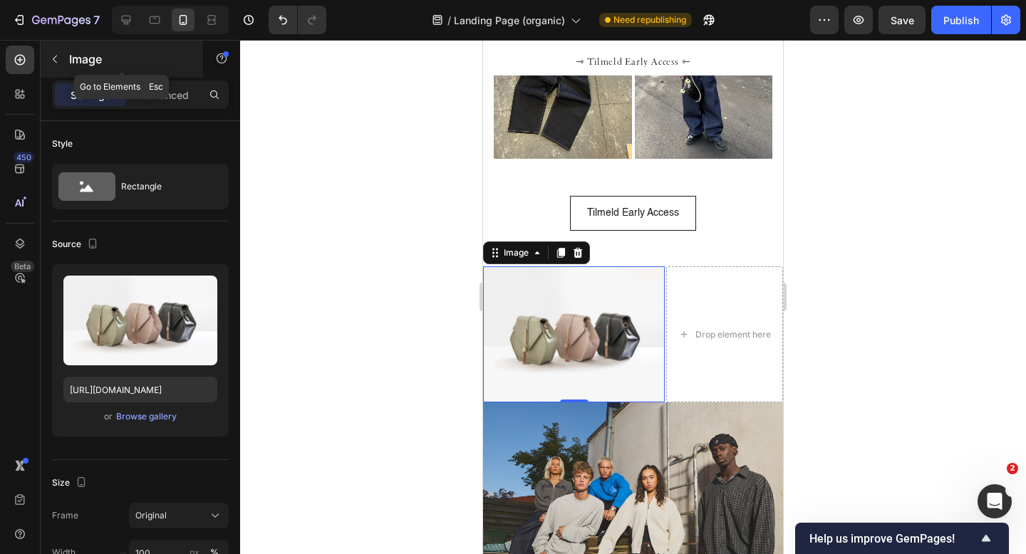
click at [59, 59] on icon "button" at bounding box center [54, 58] width 11 height 11
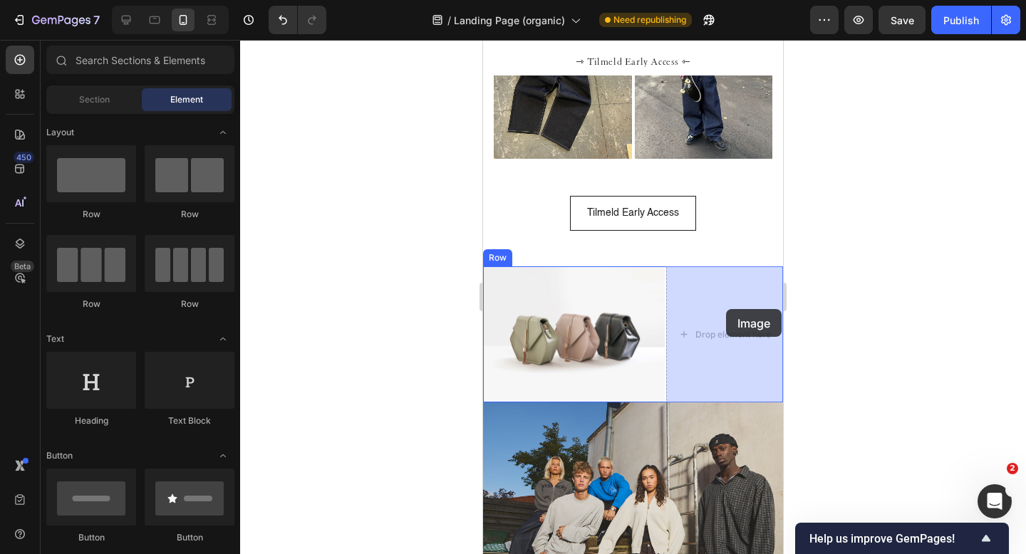
drag, startPoint x: 582, startPoint y: 333, endPoint x: 726, endPoint y: 309, distance: 146.1
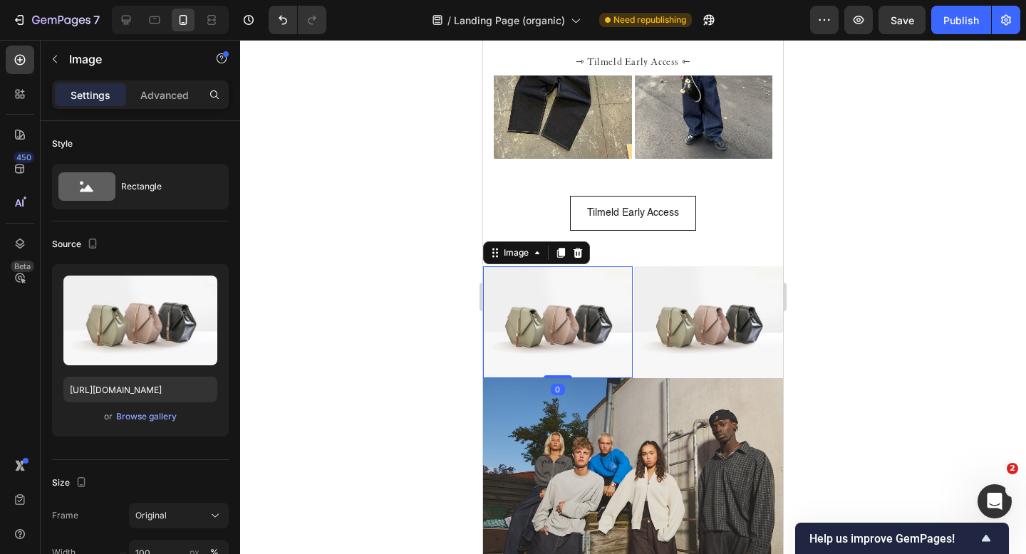
click at [534, 324] on img at bounding box center [558, 323] width 150 height 112
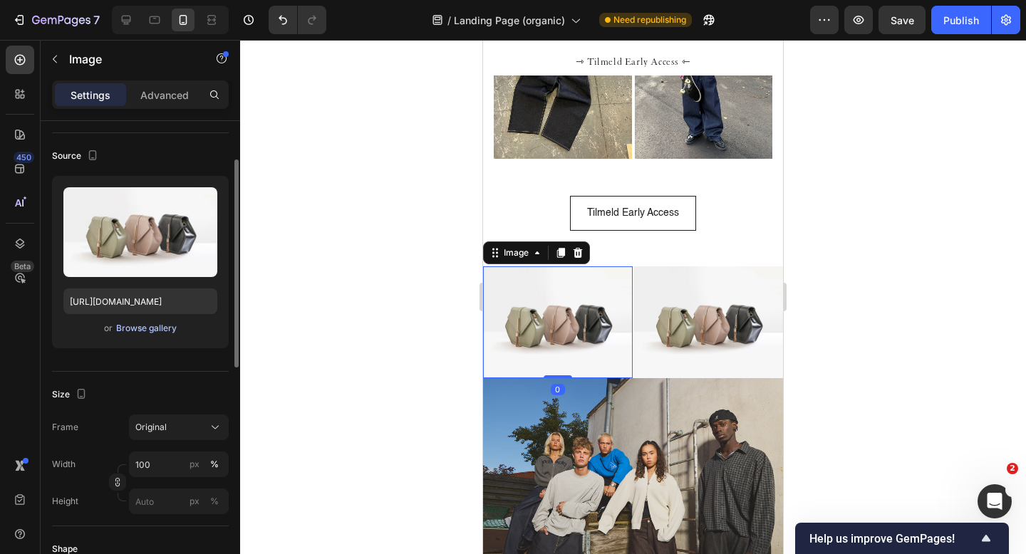
click at [146, 333] on div "Browse gallery" at bounding box center [146, 328] width 61 height 13
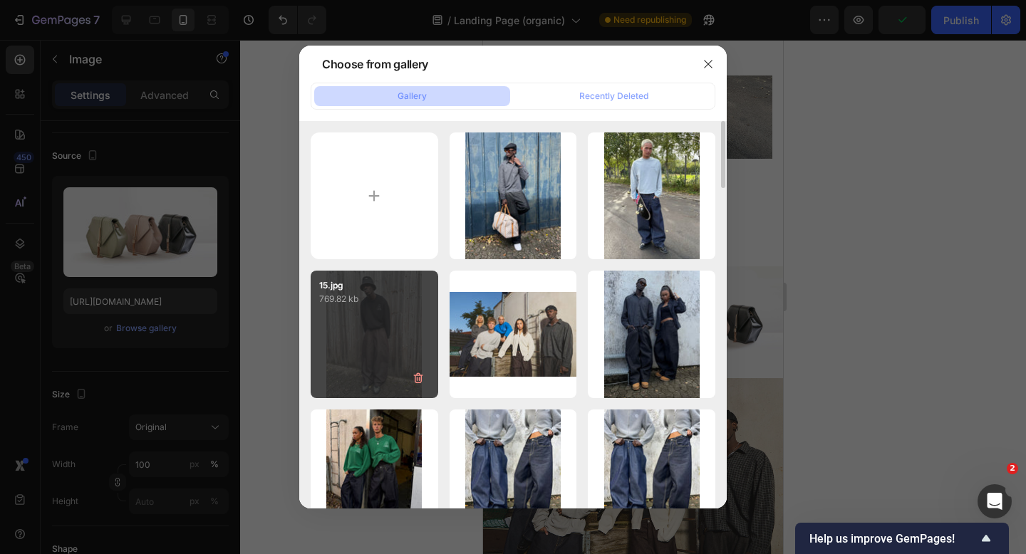
click at [371, 331] on div "15.jpg 769.82 kb" at bounding box center [375, 335] width 128 height 128
type input "https://cdn.shopify.com/s/files/1/0622/4838/6772/files/gempages_565106568354333…"
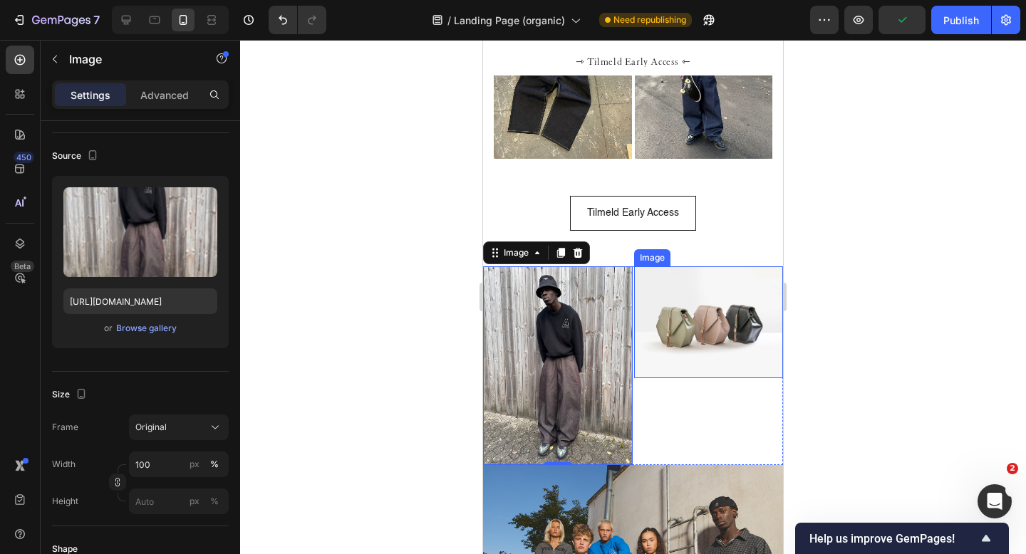
click at [686, 332] on img at bounding box center [709, 323] width 150 height 112
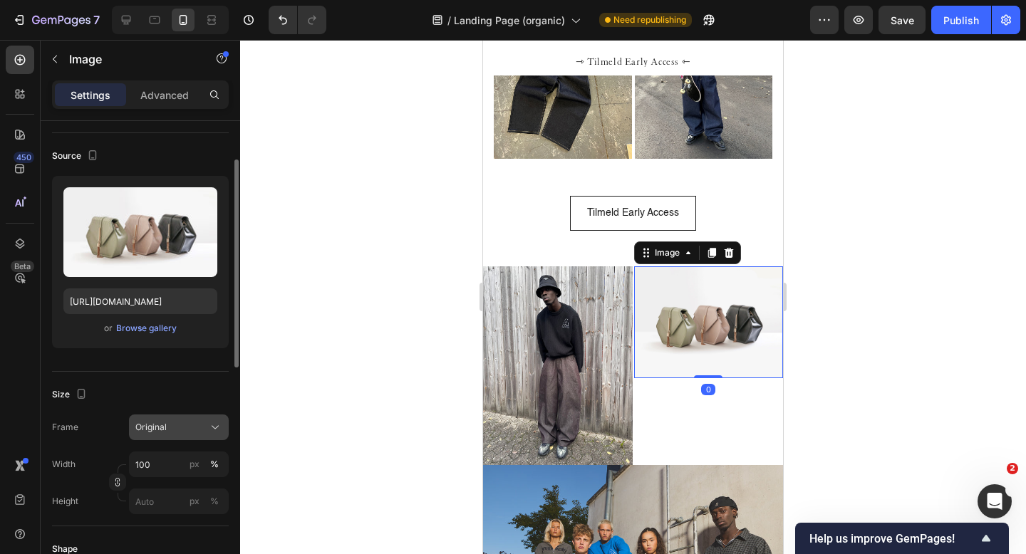
click at [163, 425] on span "Original" at bounding box center [150, 427] width 31 height 13
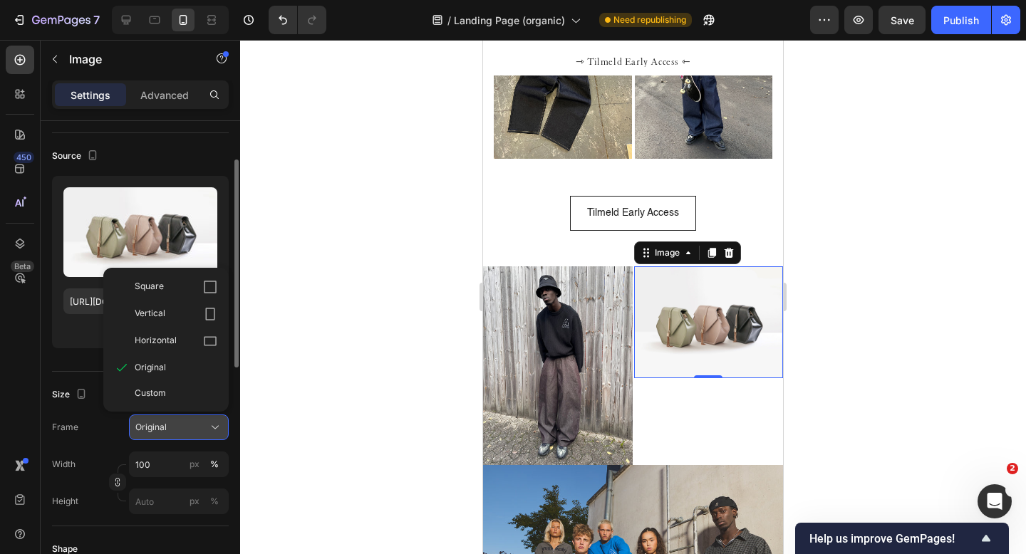
click at [163, 425] on span "Original" at bounding box center [150, 427] width 31 height 13
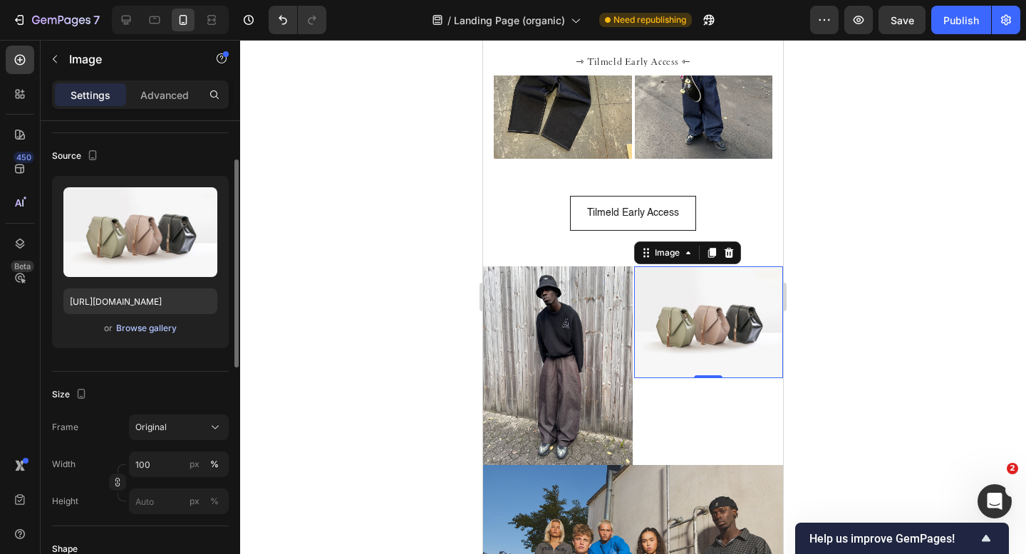
click at [148, 331] on div "Browse gallery" at bounding box center [146, 328] width 61 height 13
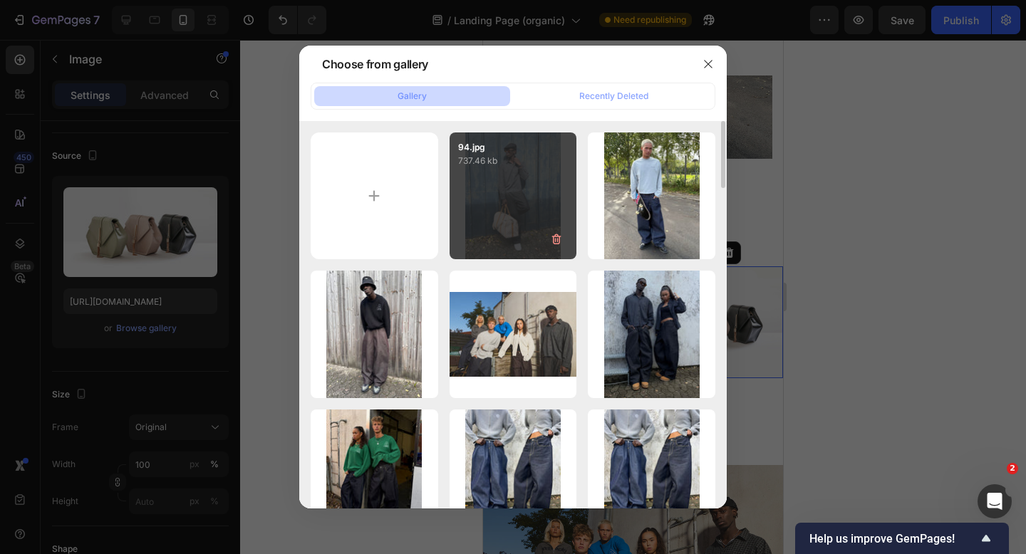
click at [495, 218] on div "94.jpg 737.46 kb" at bounding box center [514, 197] width 128 height 128
type input "https://cdn.shopify.com/s/files/1/0622/4838/6772/files/gempages_565106568354333…"
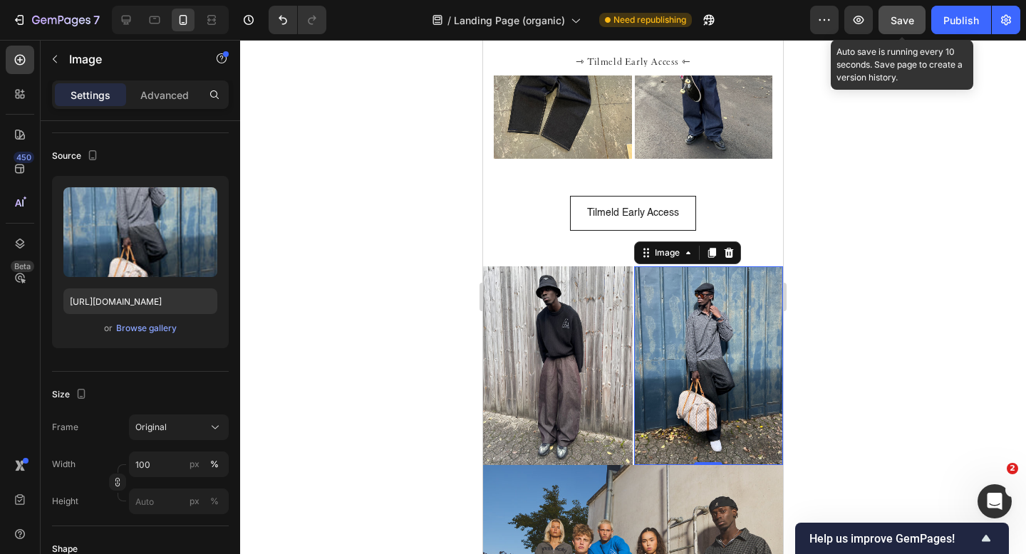
click at [901, 19] on span "Save" at bounding box center [903, 20] width 24 height 12
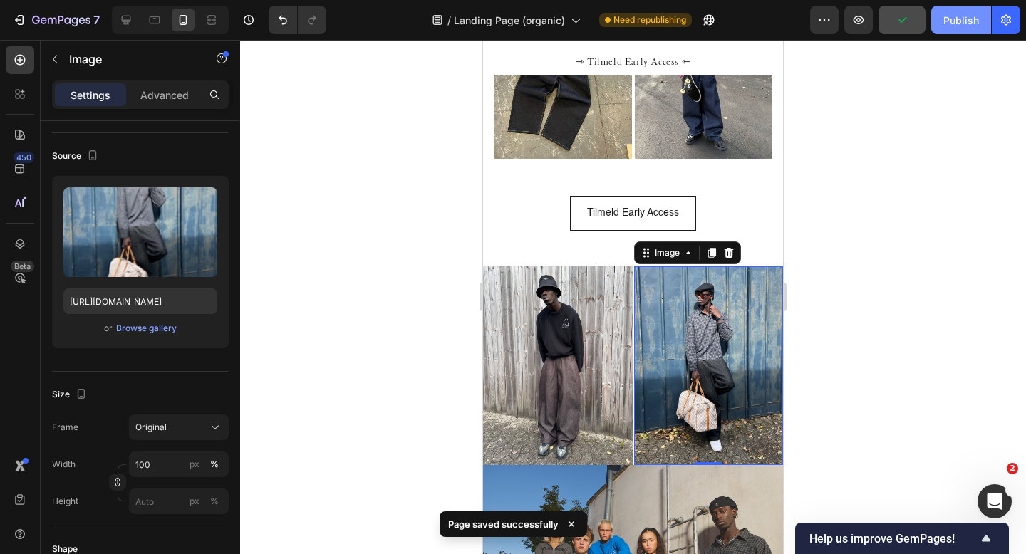
click at [955, 16] on div "Publish" at bounding box center [961, 20] width 36 height 15
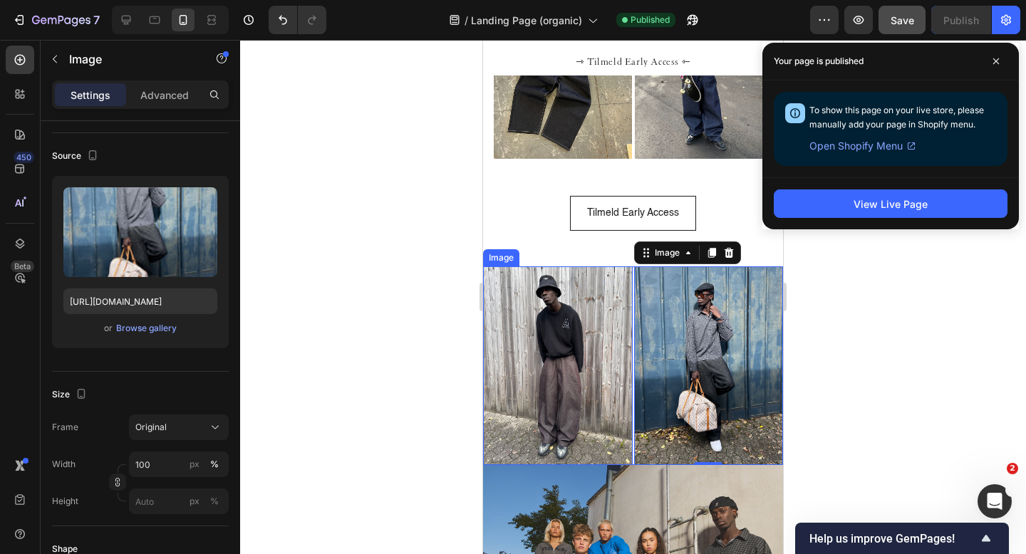
click at [544, 350] on img at bounding box center [558, 366] width 150 height 199
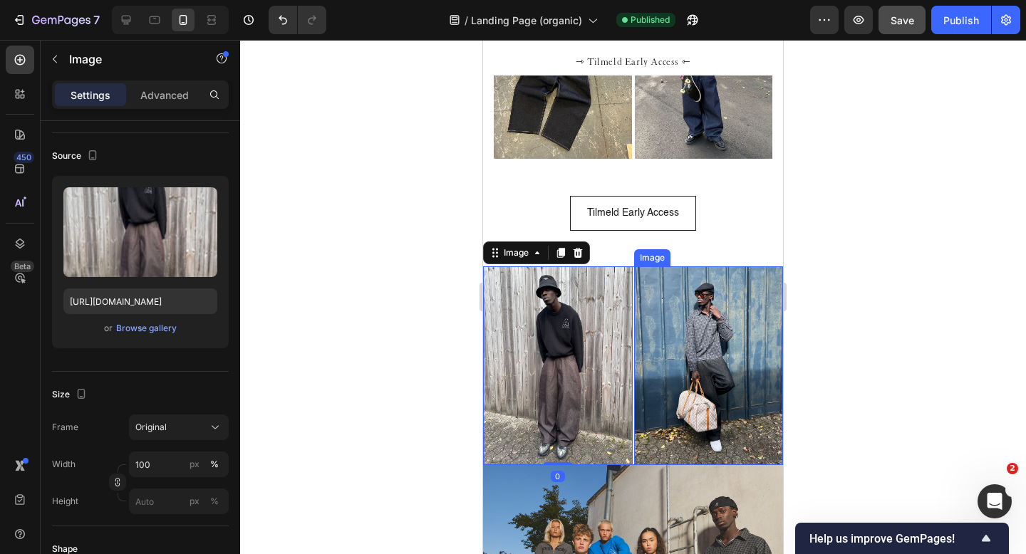
click at [676, 346] on img at bounding box center [709, 366] width 150 height 199
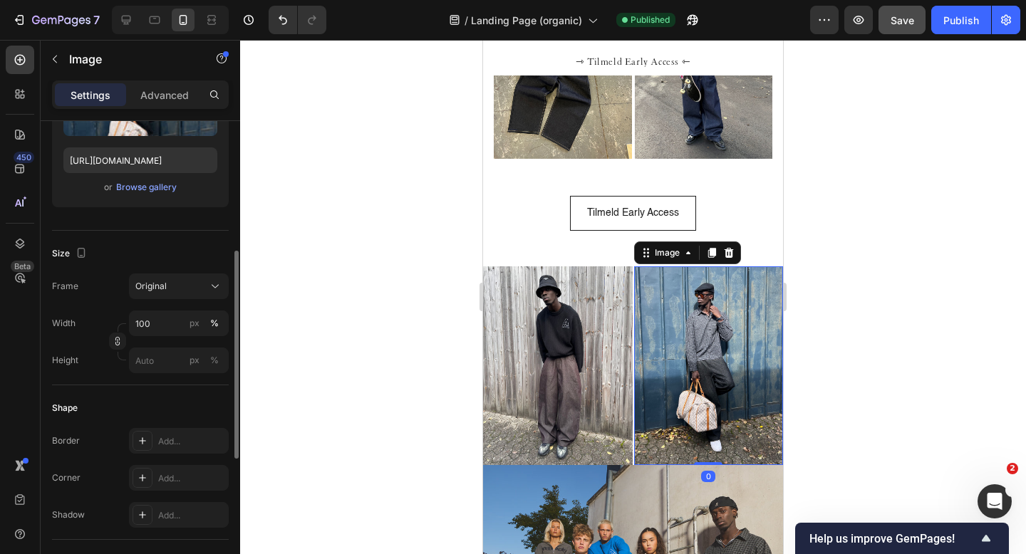
scroll to position [249, 0]
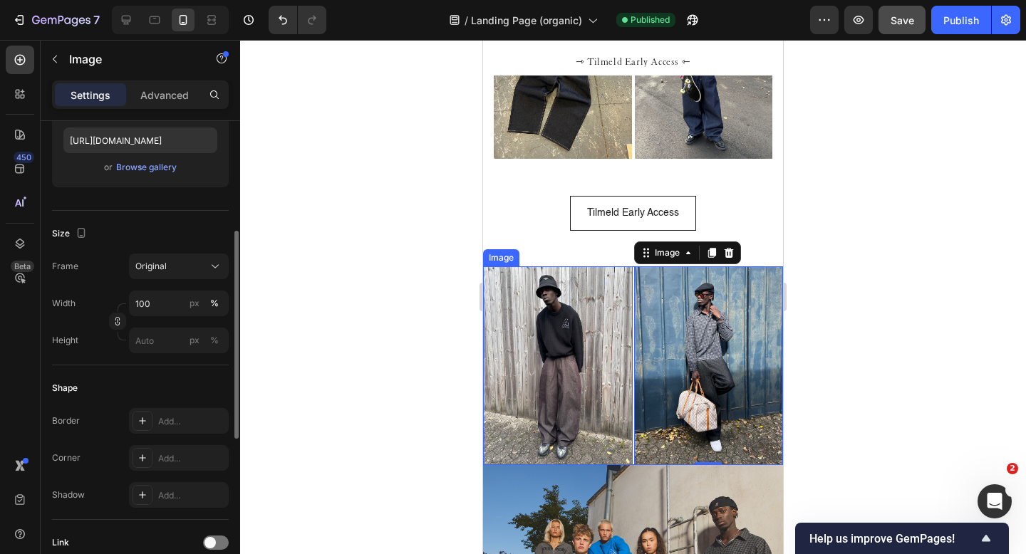
click at [580, 405] on img at bounding box center [558, 366] width 150 height 199
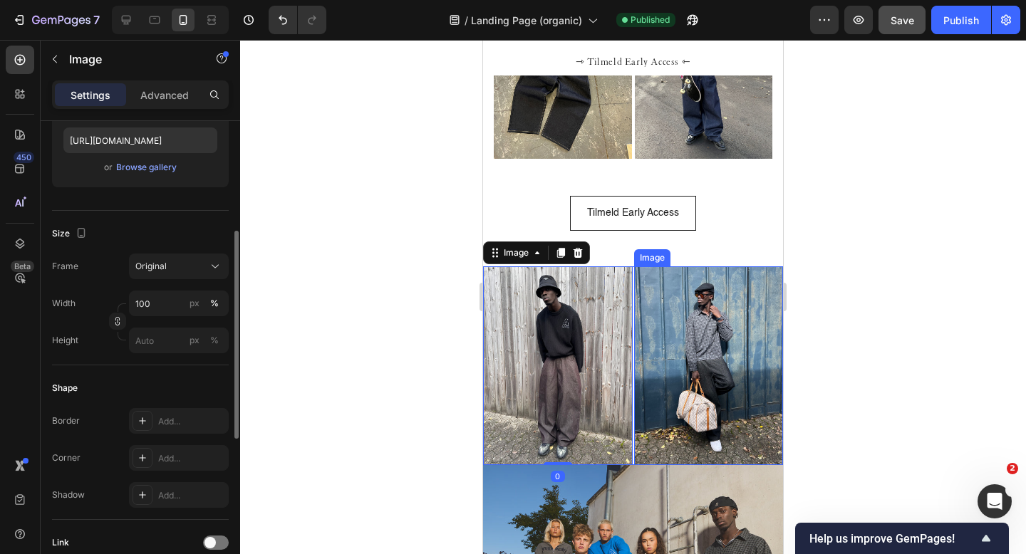
click at [671, 420] on img at bounding box center [709, 366] width 150 height 199
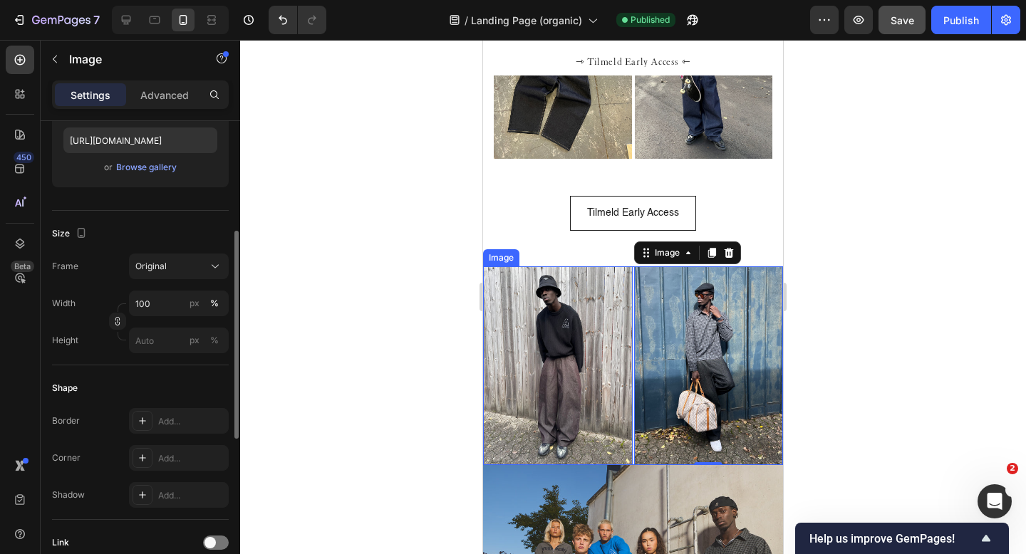
click at [534, 366] on img at bounding box center [558, 366] width 150 height 199
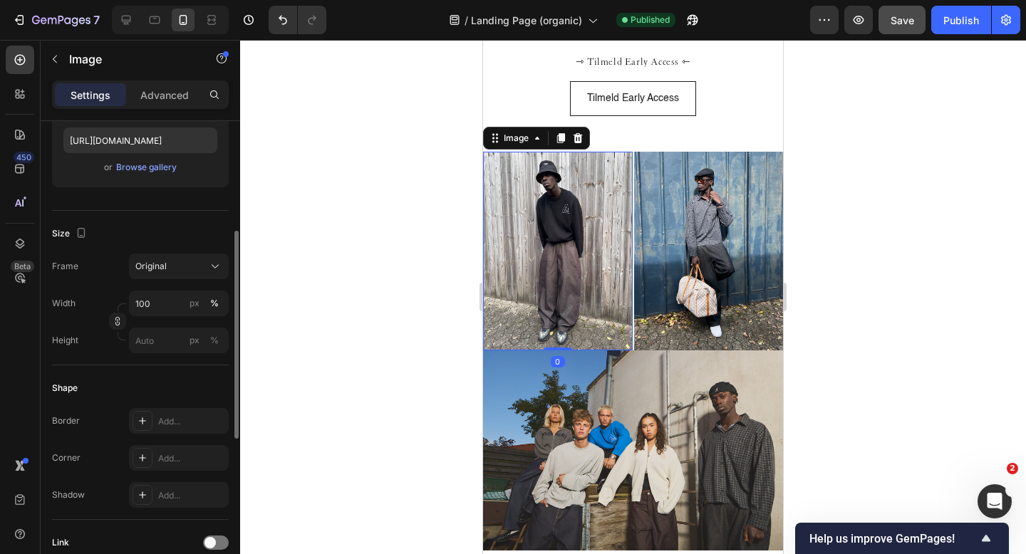
scroll to position [1424, 0]
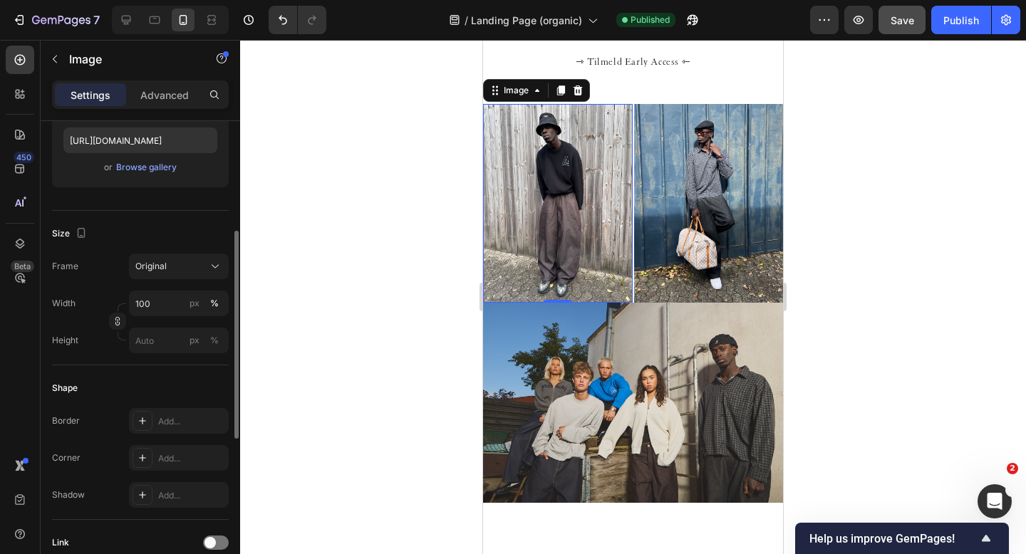
click at [529, 211] on img at bounding box center [558, 203] width 150 height 199
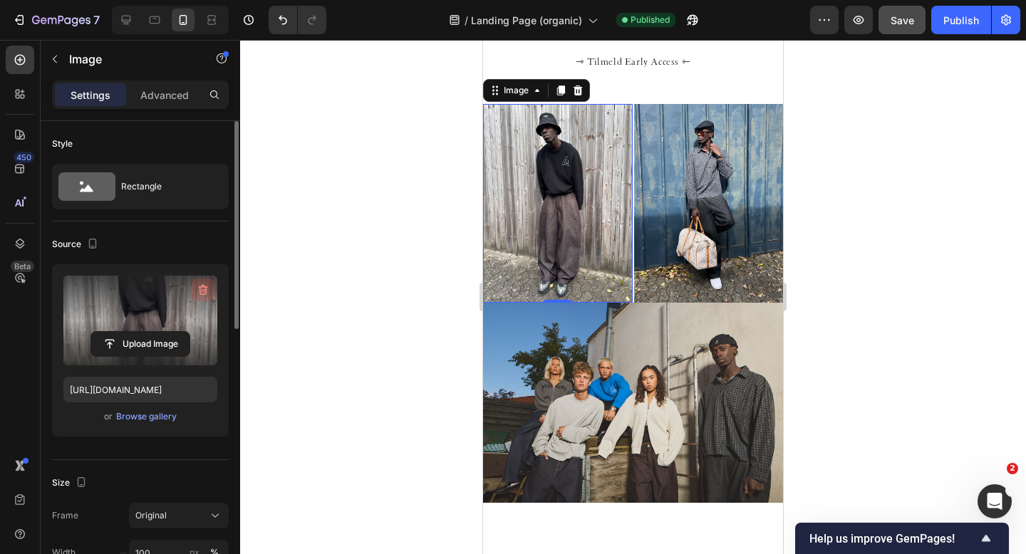
click at [205, 286] on icon "button" at bounding box center [203, 290] width 9 height 11
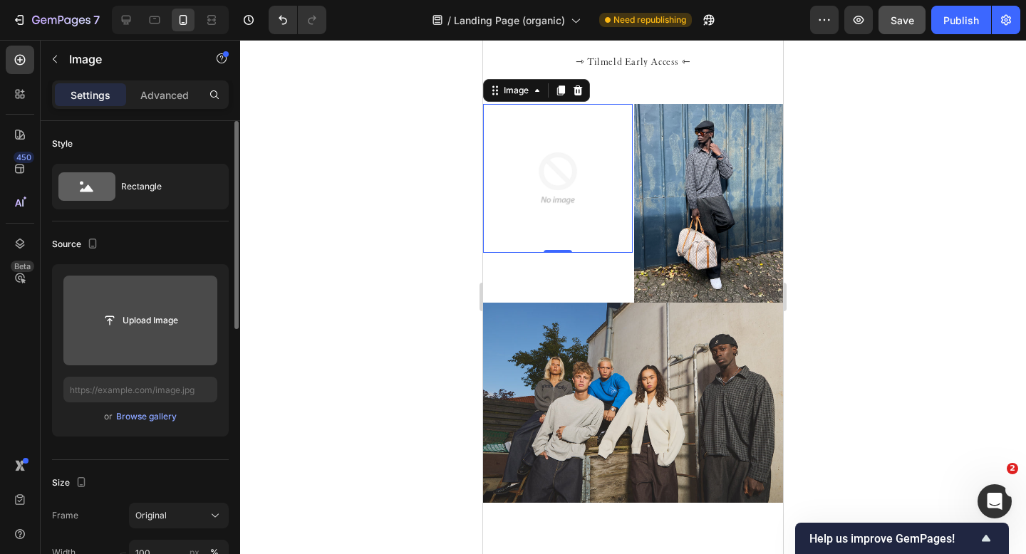
click at [402, 368] on div at bounding box center [633, 297] width 786 height 514
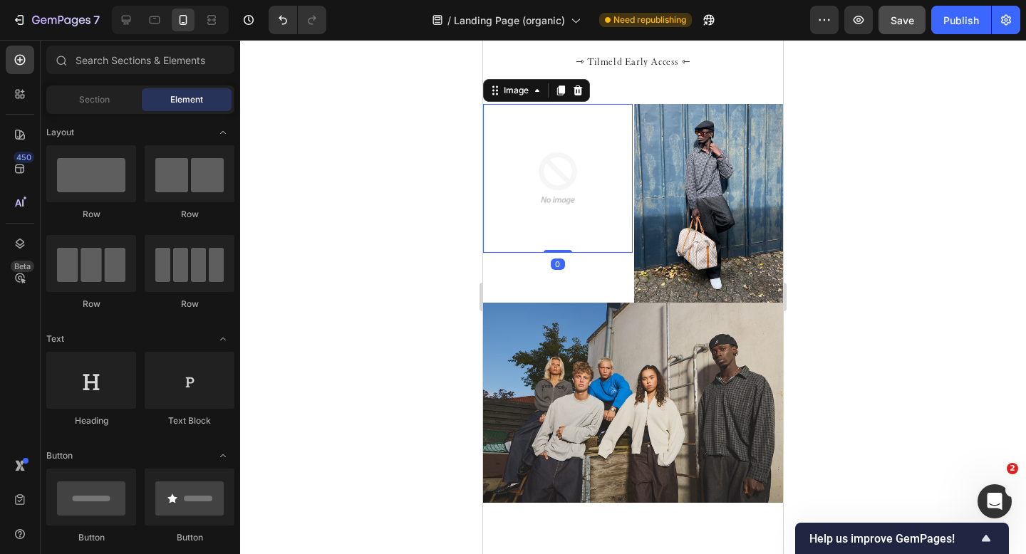
click at [539, 195] on img at bounding box center [558, 179] width 150 height 150
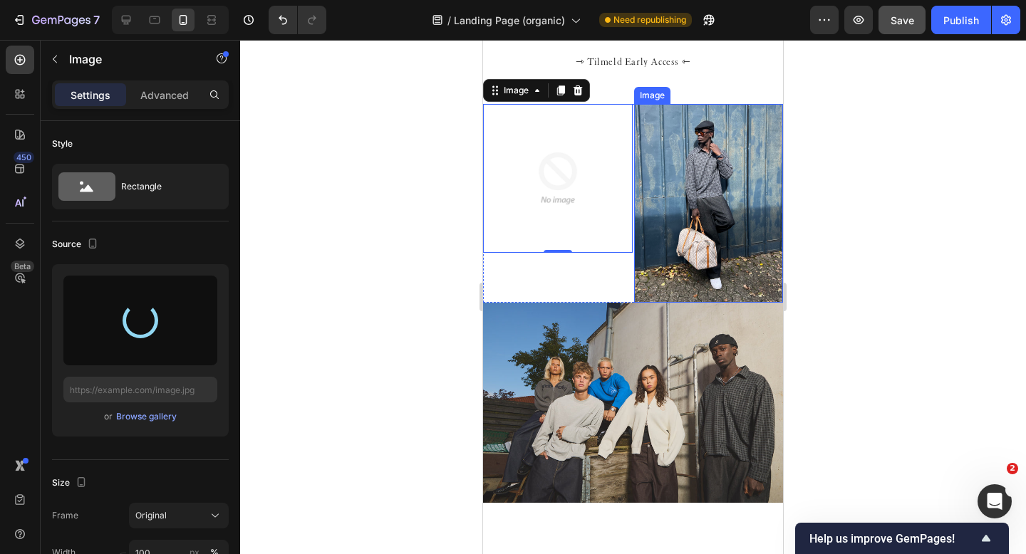
type input "https://cdn.shopify.com/s/files/1/0622/4838/6772/files/gempages_565106568354333…"
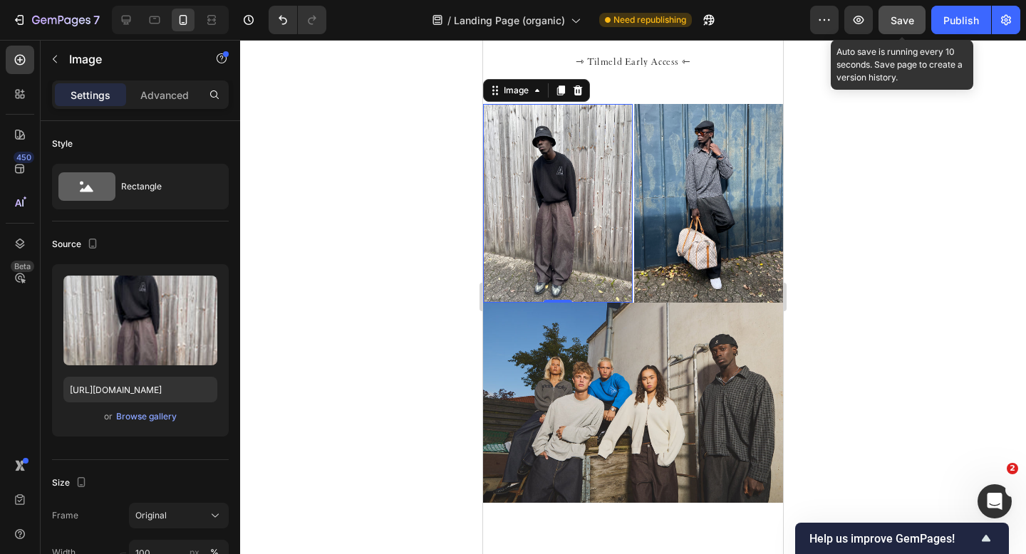
click at [901, 24] on span "Save" at bounding box center [903, 20] width 24 height 12
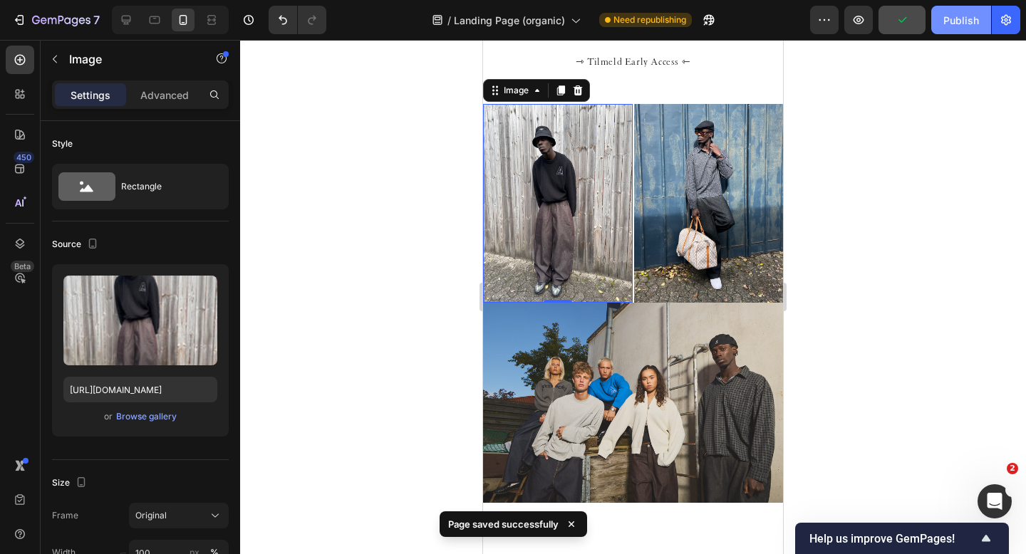
click at [950, 18] on div "Publish" at bounding box center [961, 20] width 36 height 15
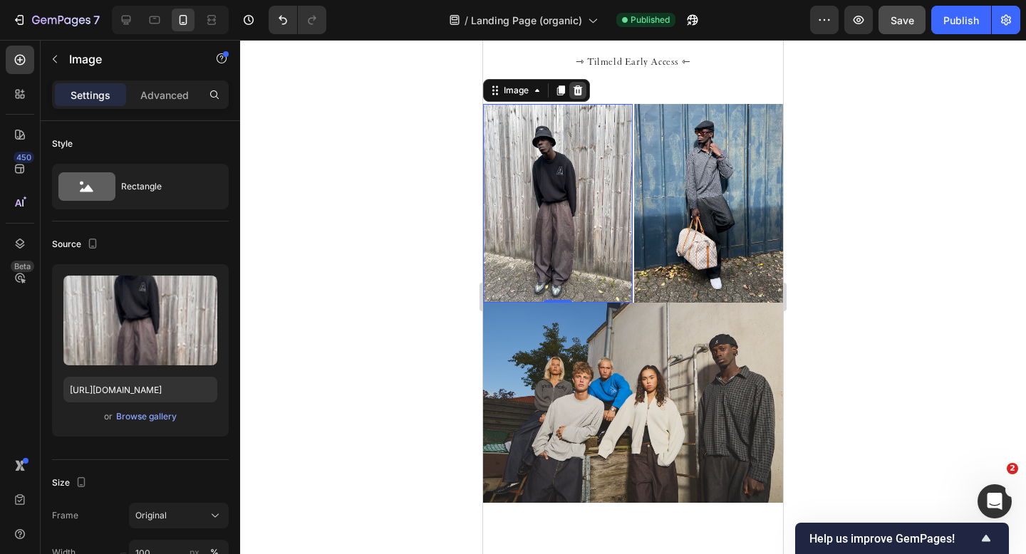
click at [579, 89] on icon at bounding box center [578, 91] width 9 height 10
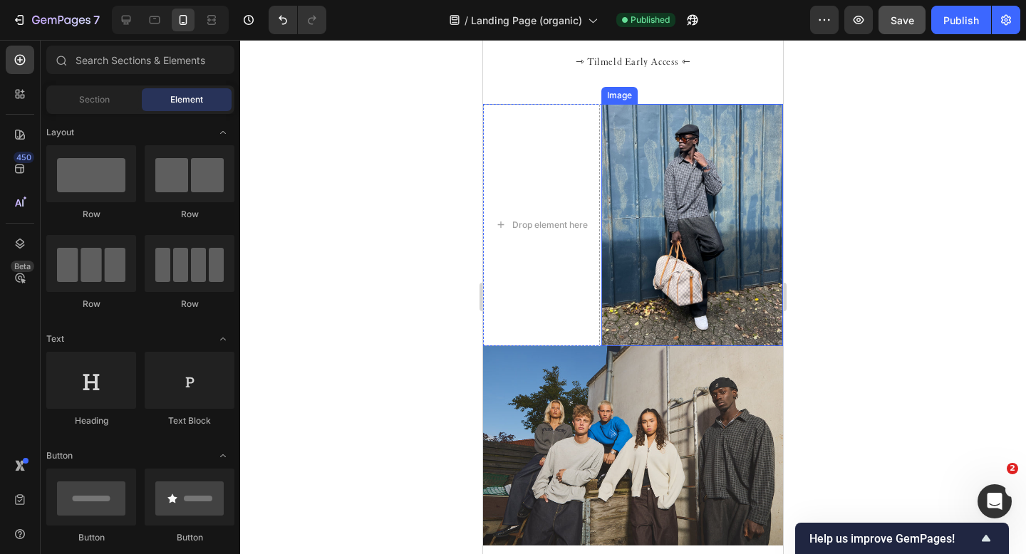
click at [653, 155] on img at bounding box center [692, 225] width 182 height 242
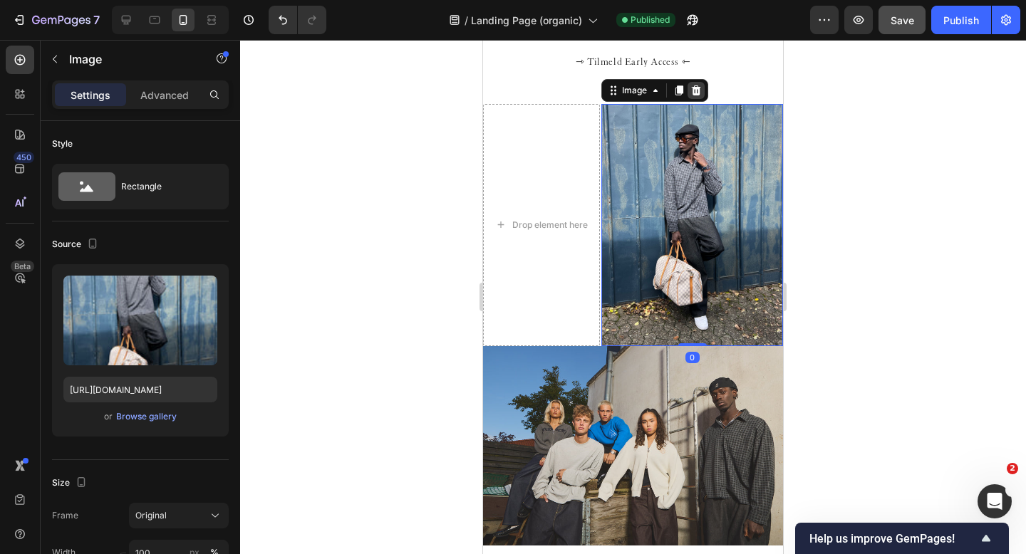
click at [693, 89] on icon at bounding box center [696, 91] width 9 height 10
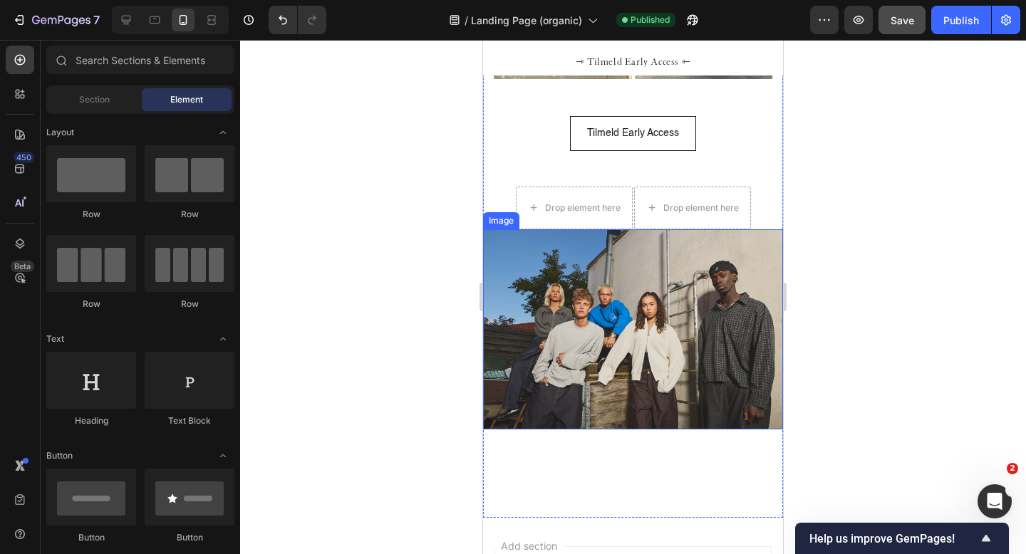
scroll to position [1327, 0]
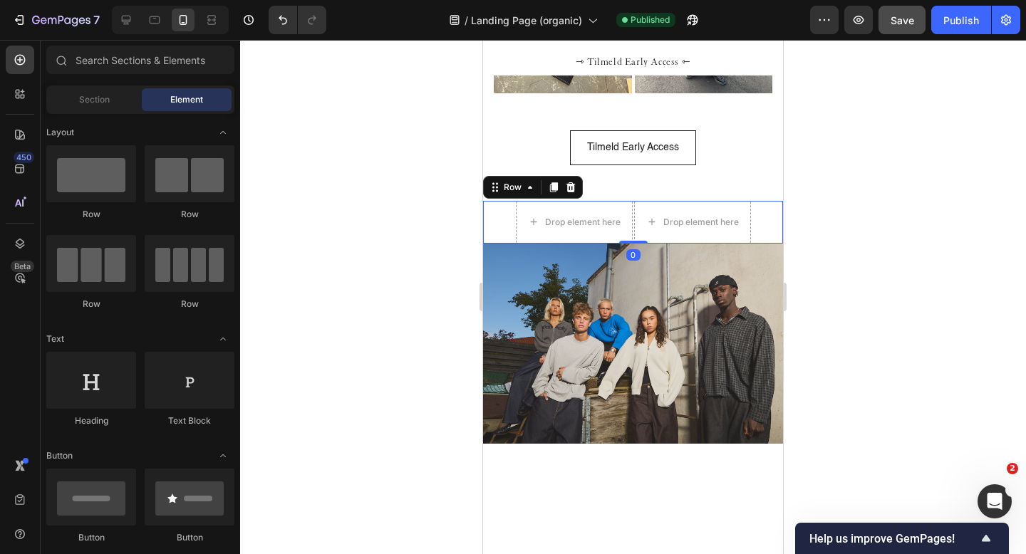
click at [497, 217] on div "Drop element here Drop element here Row 0" at bounding box center [633, 222] width 300 height 43
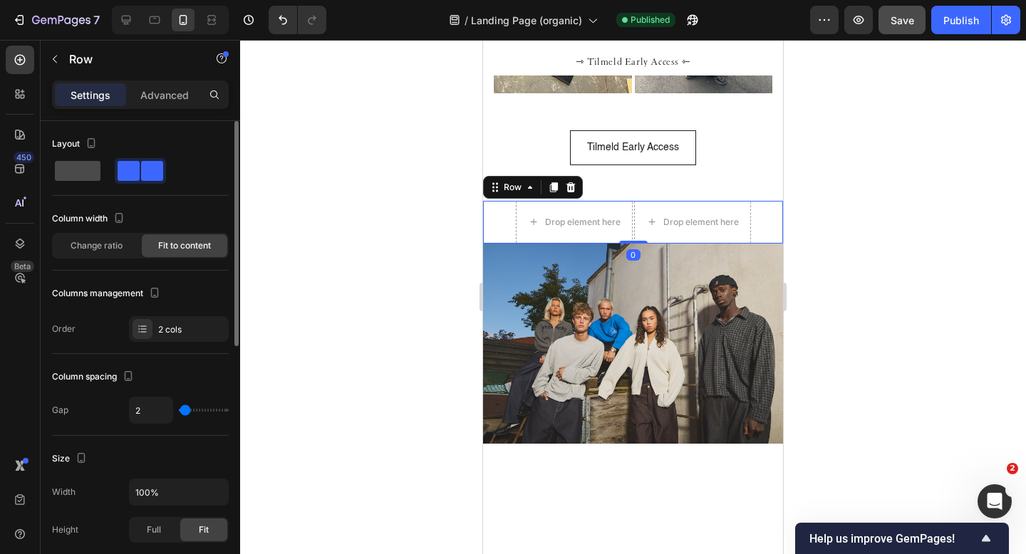
click at [80, 175] on span at bounding box center [78, 171] width 46 height 20
type input "16"
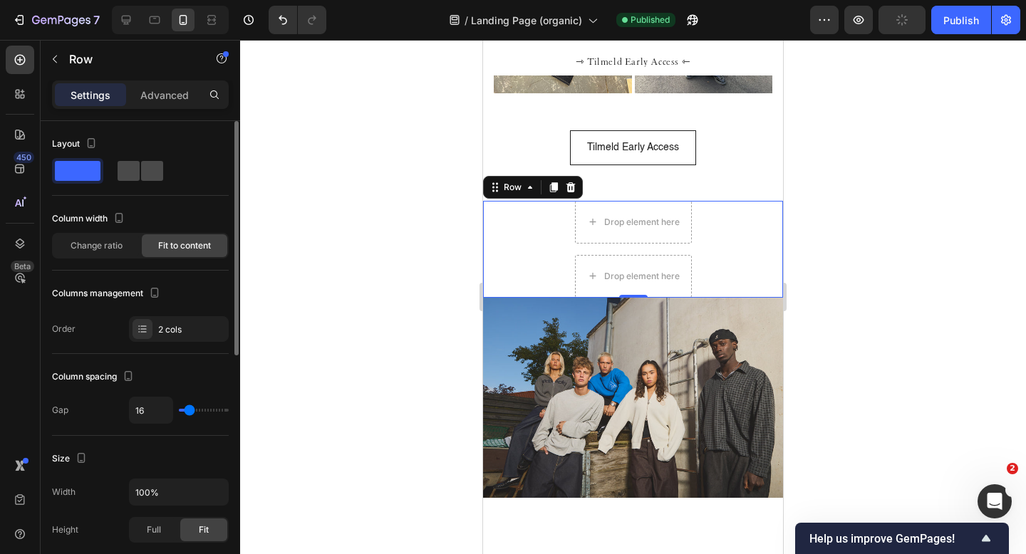
click at [149, 167] on span at bounding box center [152, 171] width 22 height 20
type input "2"
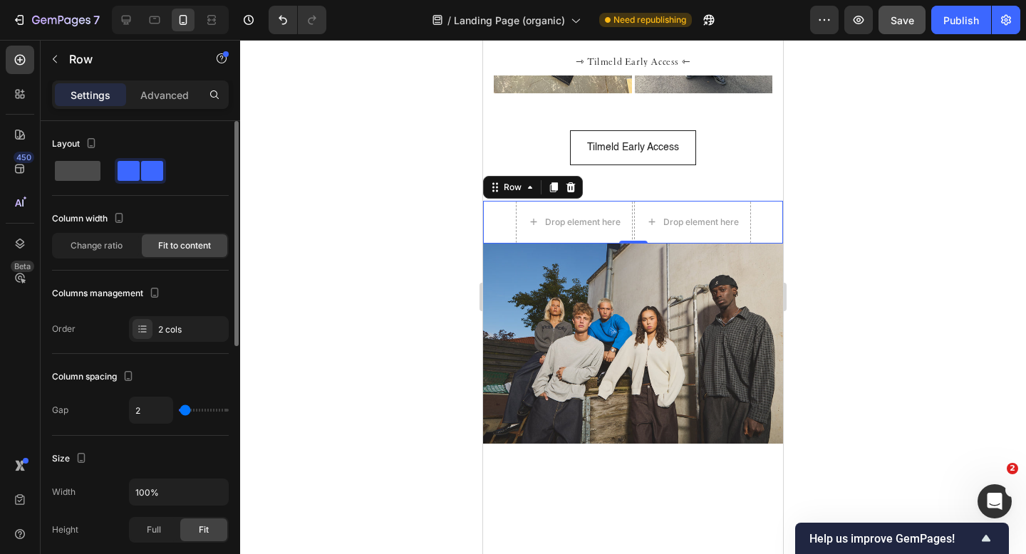
click at [73, 171] on span at bounding box center [78, 171] width 46 height 20
type input "16"
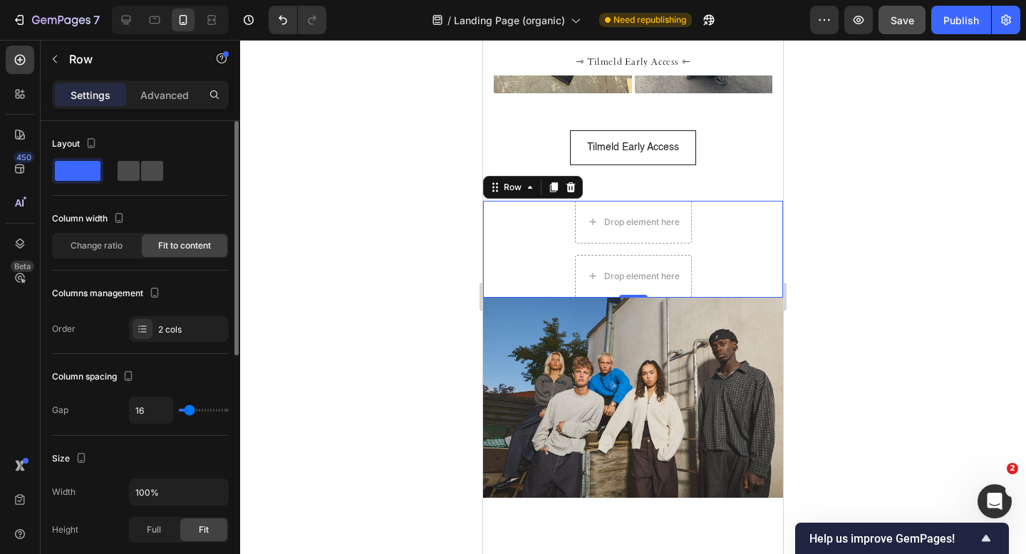
click at [128, 169] on span at bounding box center [129, 171] width 22 height 20
type input "2"
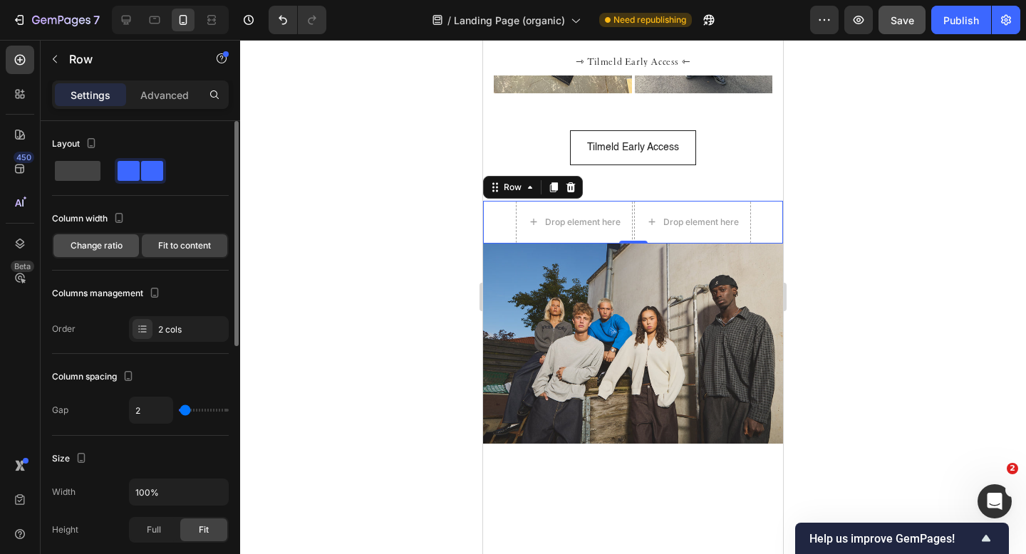
click at [109, 251] on span "Change ratio" at bounding box center [97, 245] width 52 height 13
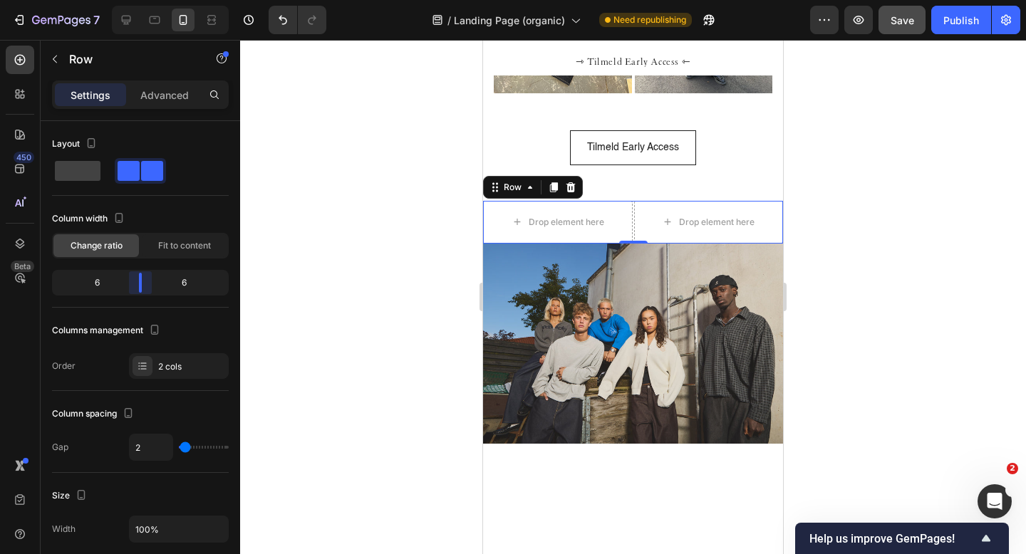
click at [137, 0] on body "7 Version history / Landing Page (organic) Need republishing Preview Save Publi…" at bounding box center [513, 0] width 1026 height 0
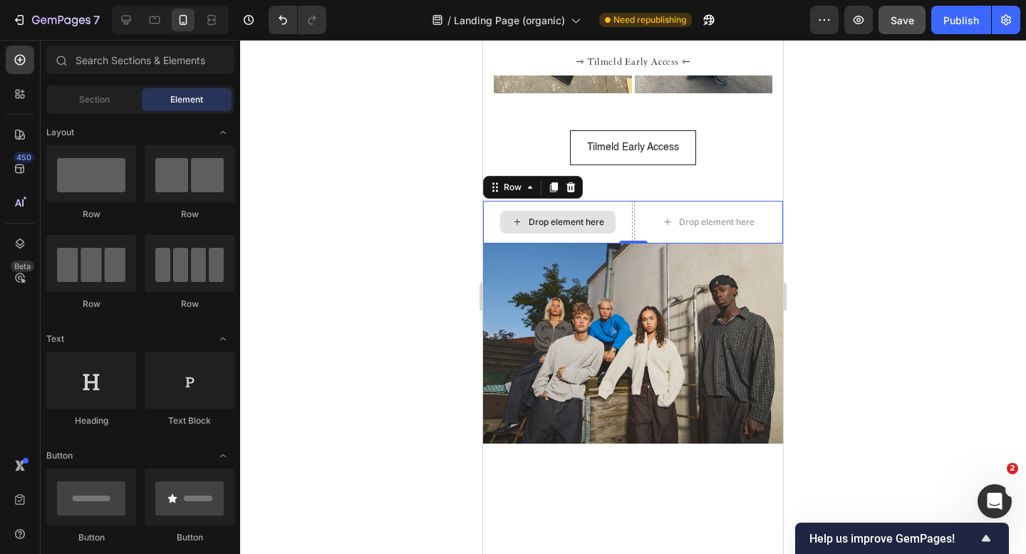
click at [532, 224] on div "Drop element here" at bounding box center [567, 222] width 76 height 11
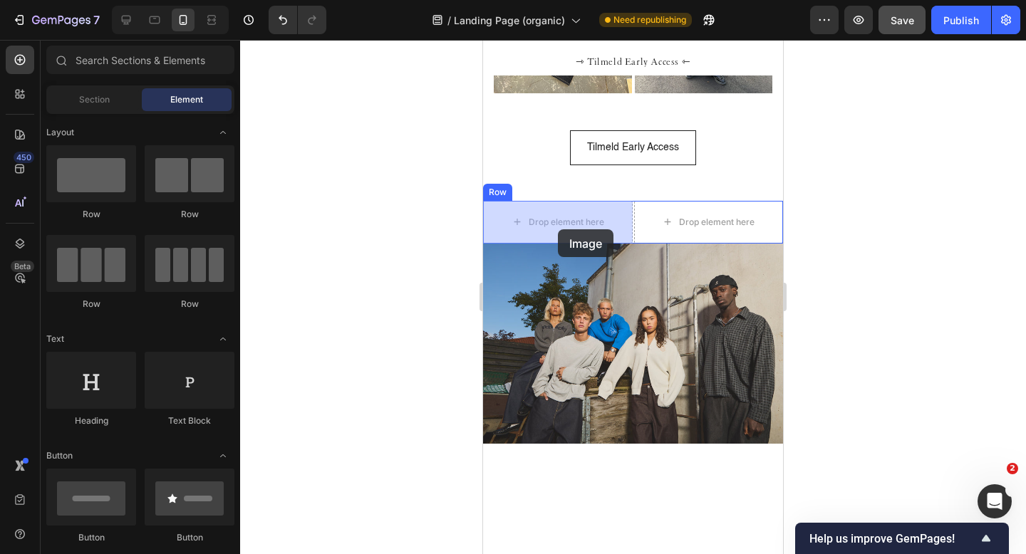
drag, startPoint x: 593, startPoint y: 342, endPoint x: 554, endPoint y: 227, distance: 121.0
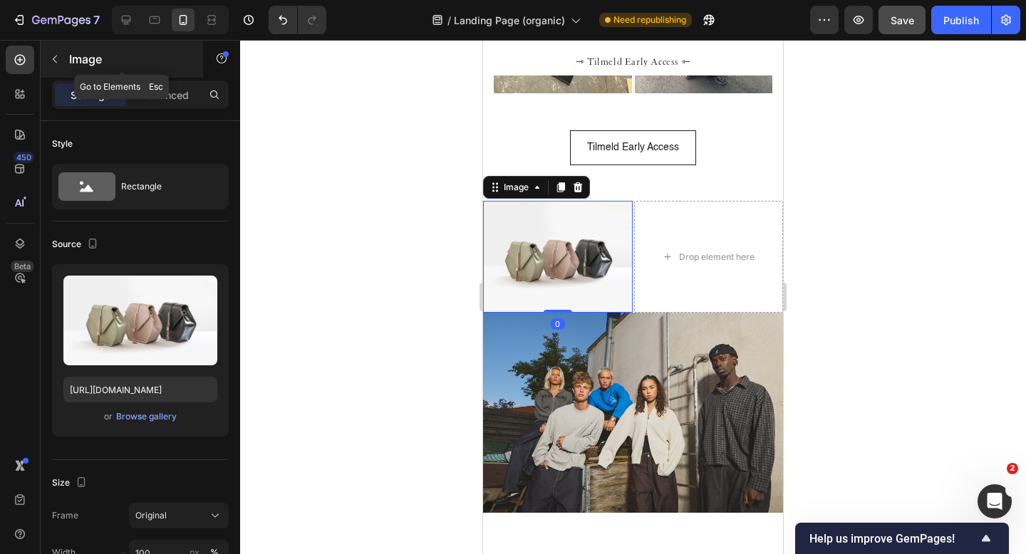
click at [56, 56] on icon "button" at bounding box center [55, 60] width 4 height 8
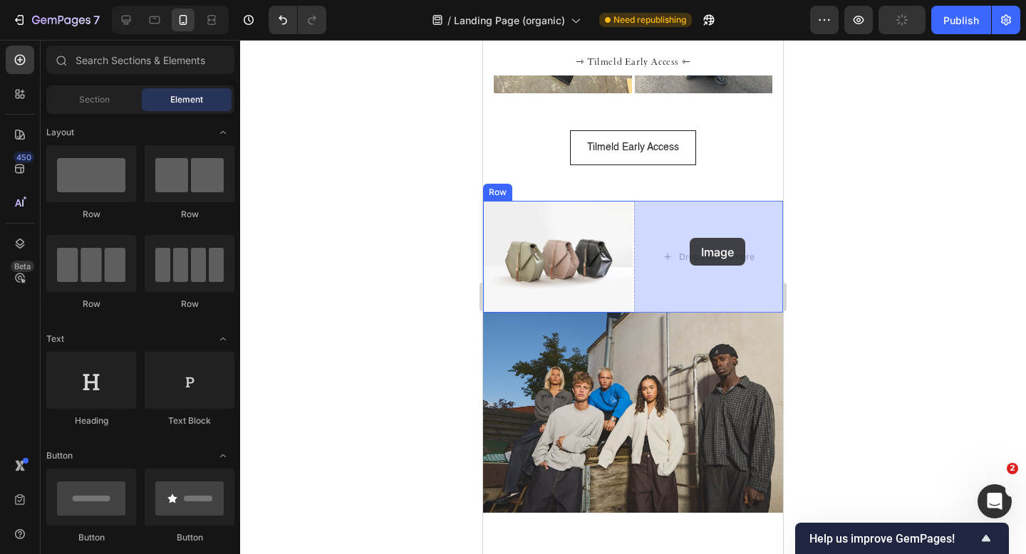
drag, startPoint x: 573, startPoint y: 319, endPoint x: 688, endPoint y: 238, distance: 140.2
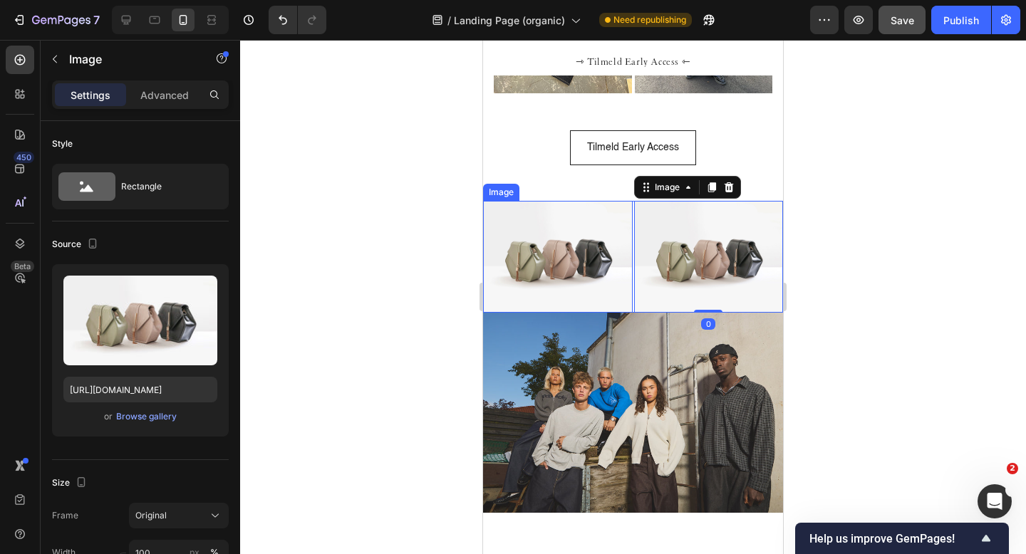
click at [562, 261] on img at bounding box center [558, 257] width 150 height 112
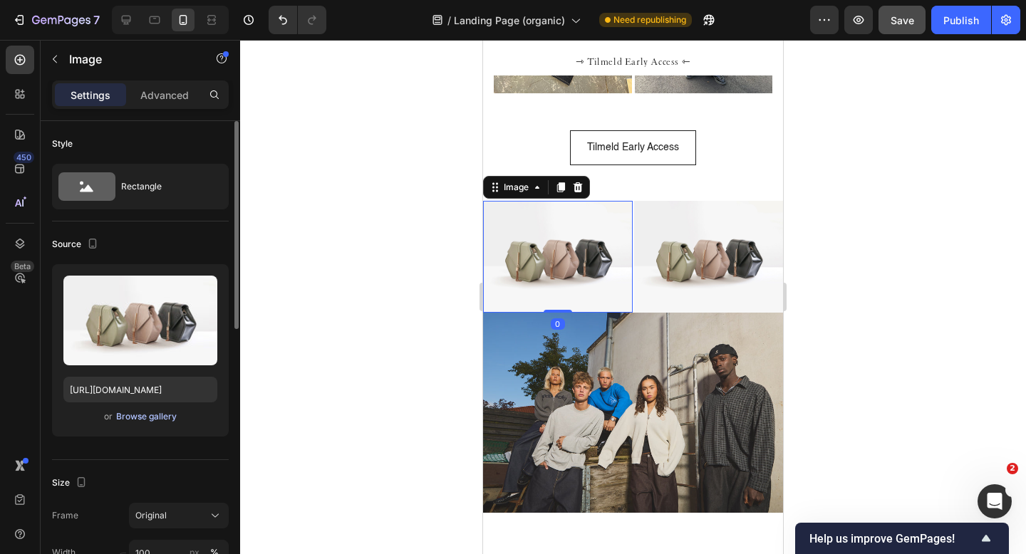
click at [155, 418] on div "Browse gallery" at bounding box center [146, 416] width 61 height 13
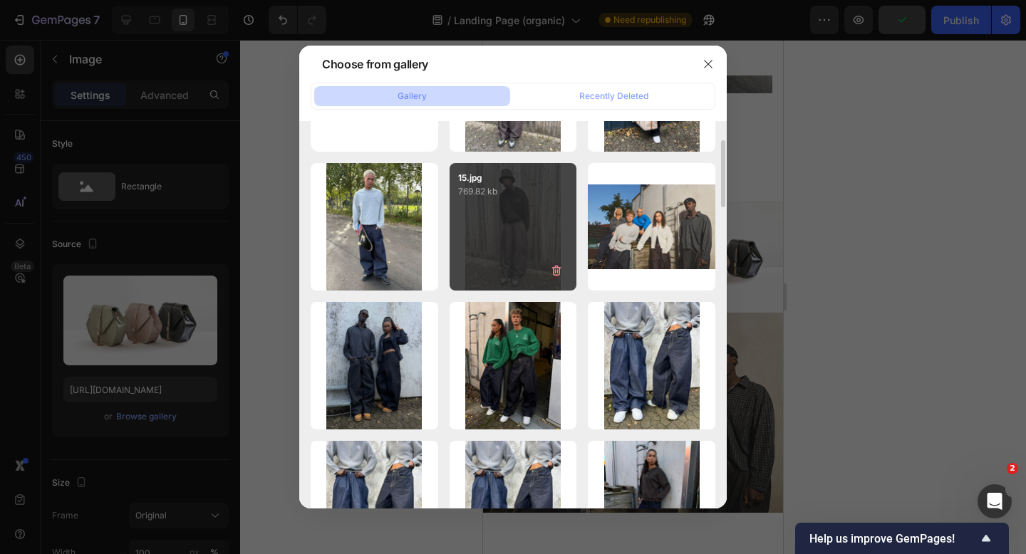
scroll to position [108, 0]
click at [499, 254] on div "15.jpg 769.82 kb" at bounding box center [514, 226] width 128 height 128
type input "https://cdn.shopify.com/s/files/1/0622/4838/6772/files/gempages_565106568354333…"
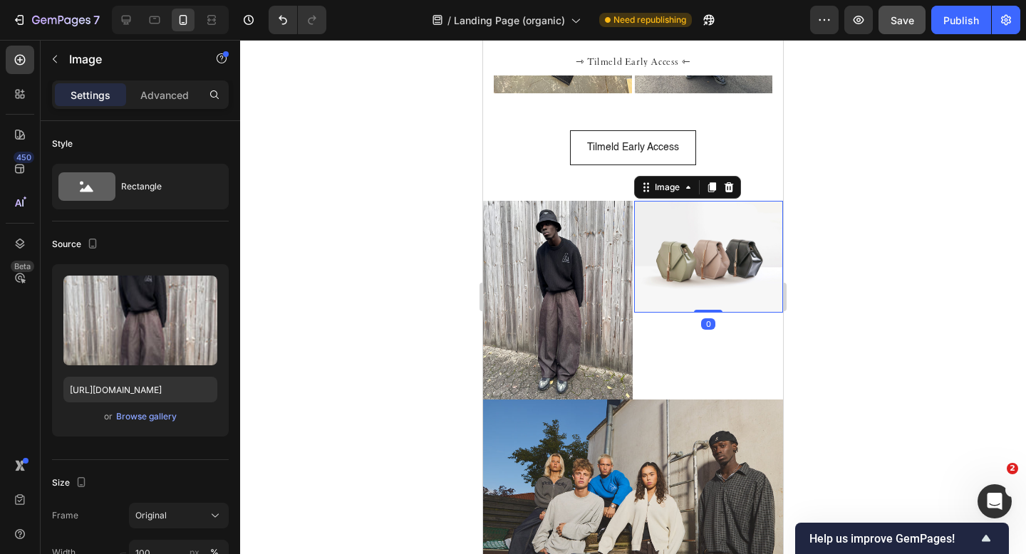
click at [694, 277] on img at bounding box center [709, 257] width 150 height 112
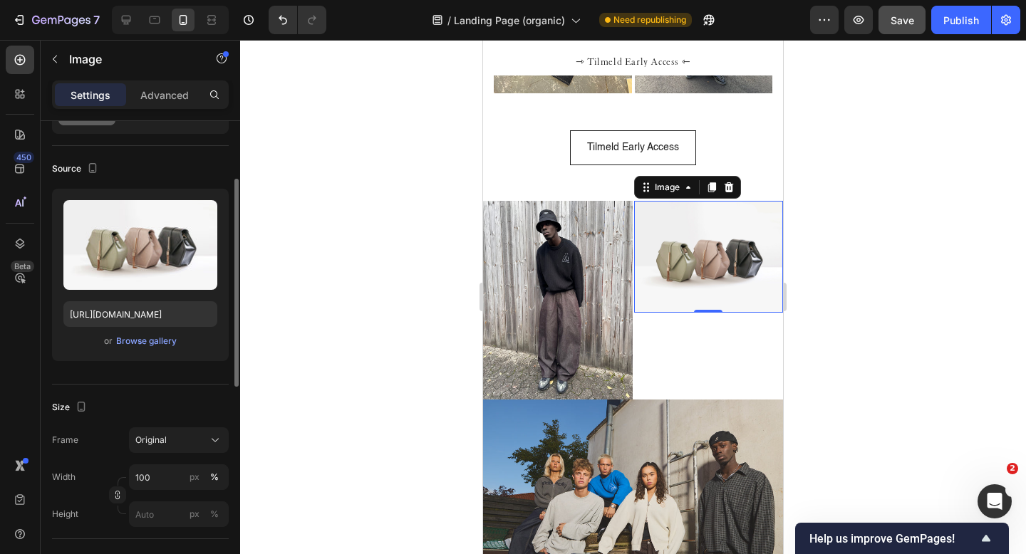
scroll to position [51, 0]
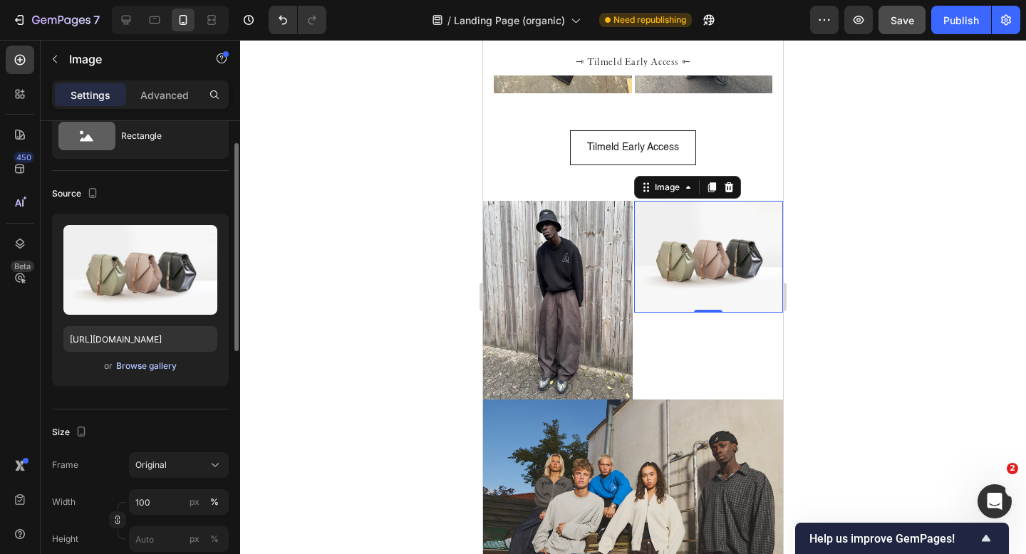
click at [148, 362] on div "Browse gallery" at bounding box center [146, 366] width 61 height 13
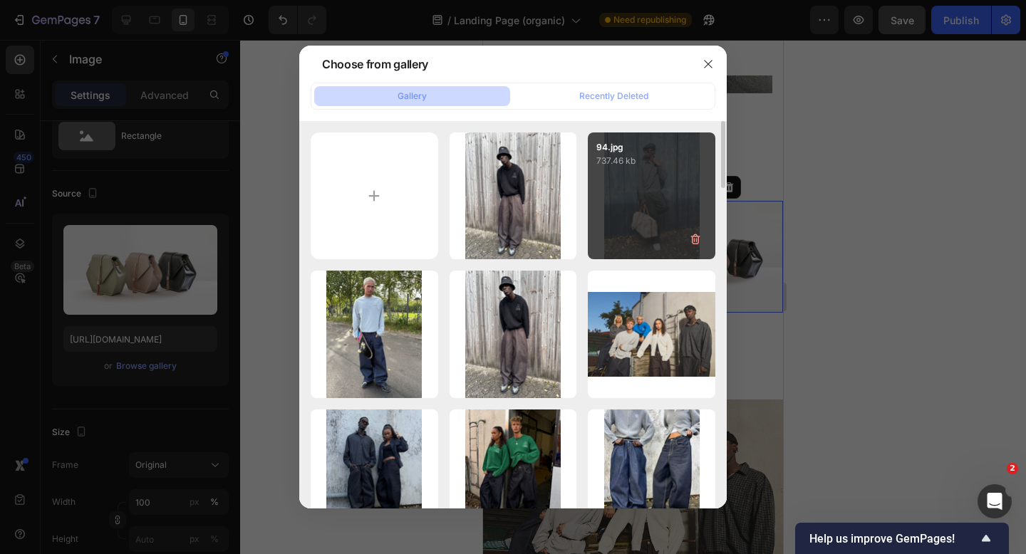
click at [676, 166] on p "737.46 kb" at bounding box center [651, 161] width 110 height 14
type input "https://cdn.shopify.com/s/files/1/0622/4838/6772/files/gempages_565106568354333…"
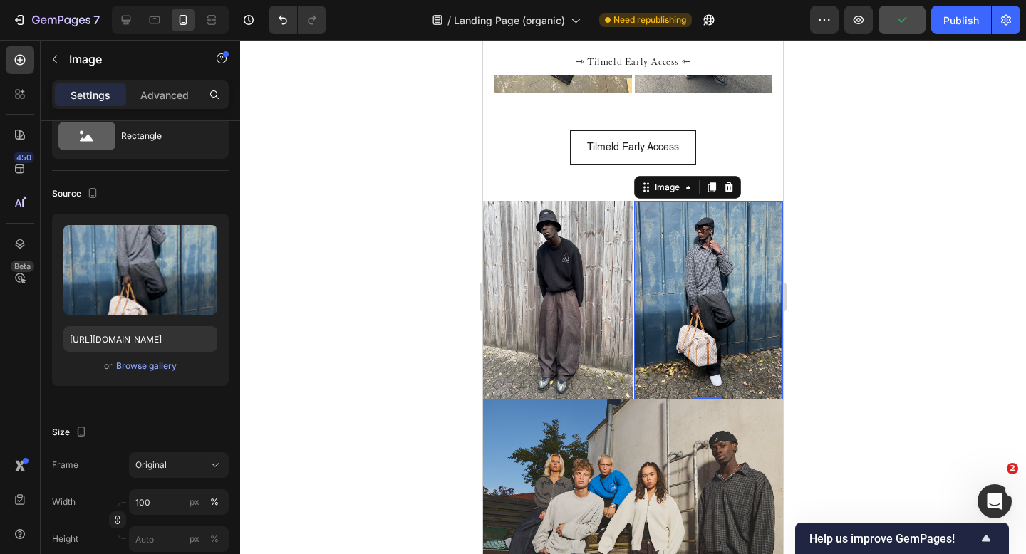
click at [658, 379] on img at bounding box center [709, 300] width 150 height 199
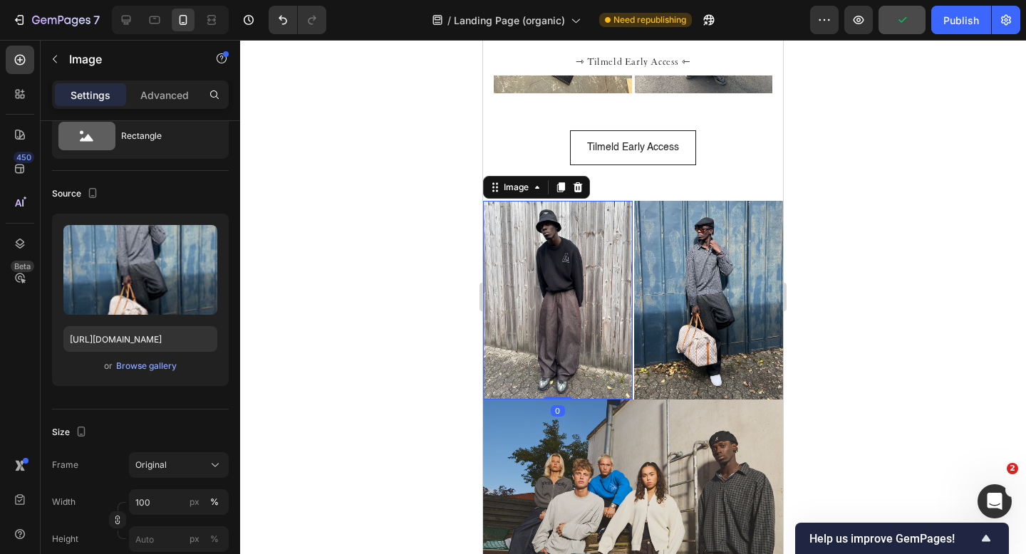
click at [619, 294] on img at bounding box center [558, 300] width 150 height 199
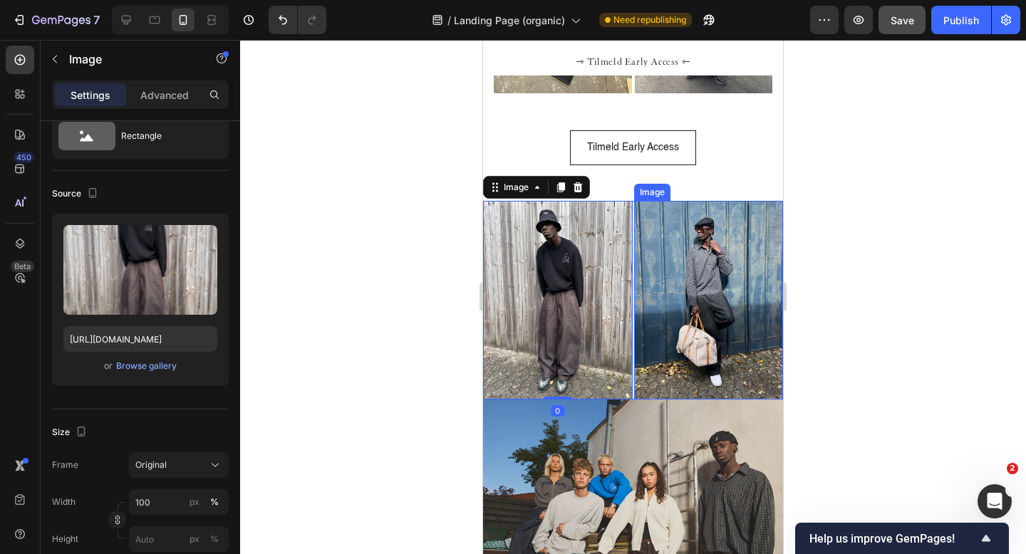
click at [650, 296] on img at bounding box center [709, 300] width 150 height 199
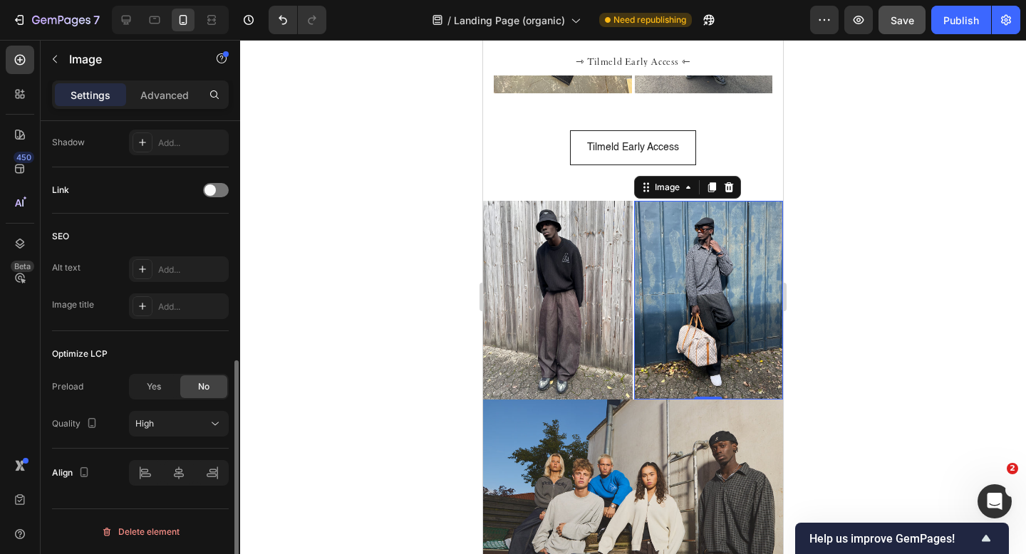
scroll to position [0, 0]
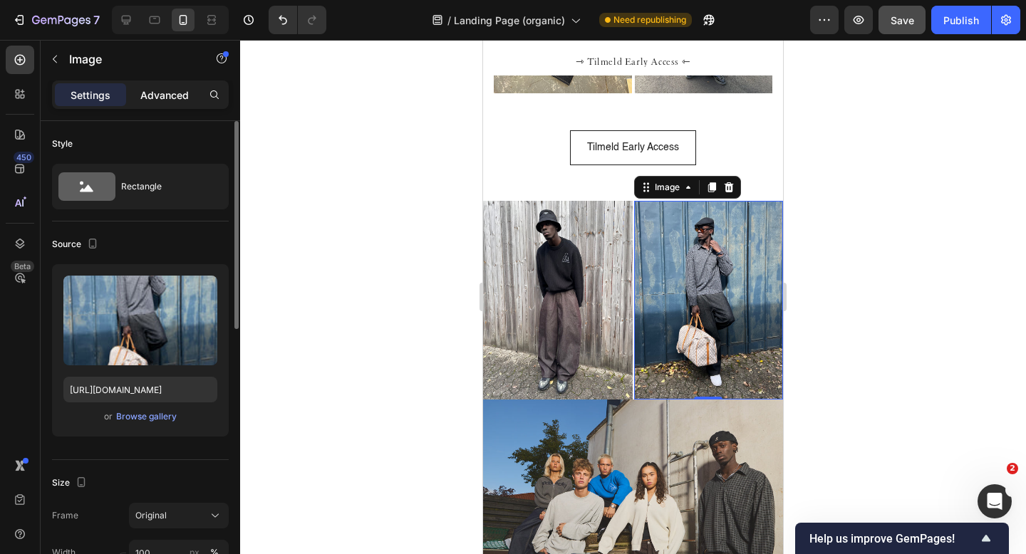
click at [173, 97] on p "Advanced" at bounding box center [164, 95] width 48 height 15
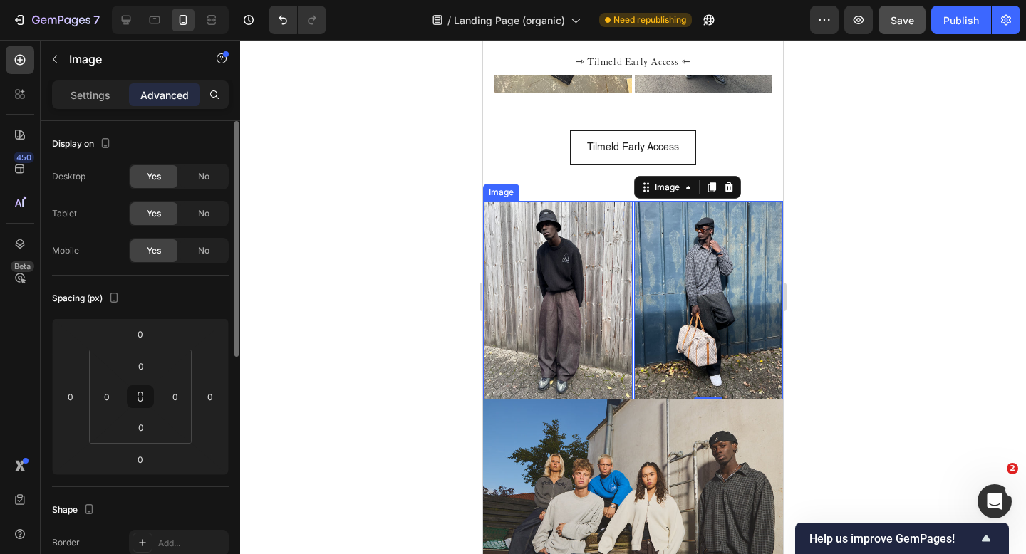
click at [579, 279] on img at bounding box center [558, 300] width 150 height 199
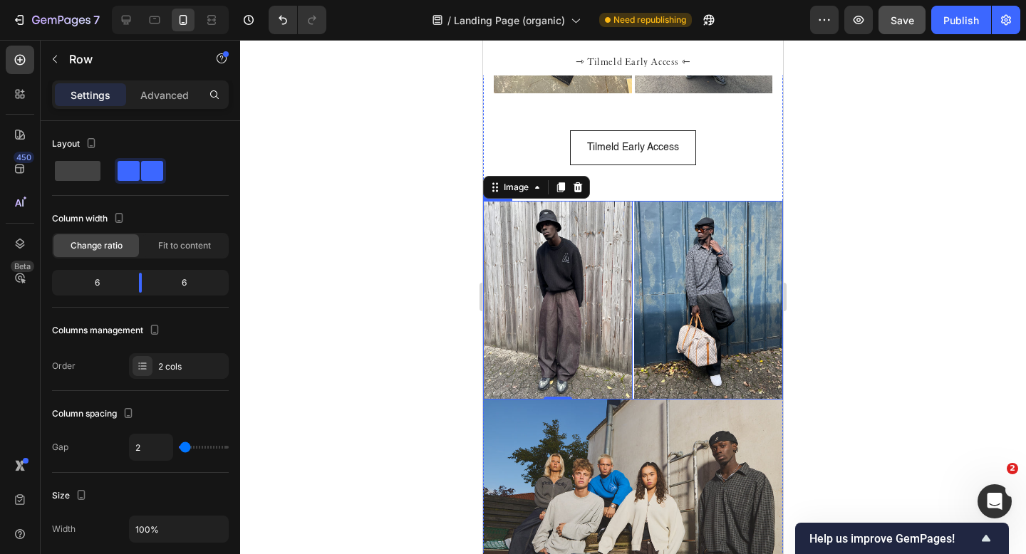
click at [632, 251] on div "Image 0 Image Row" at bounding box center [633, 300] width 300 height 199
type input "0"
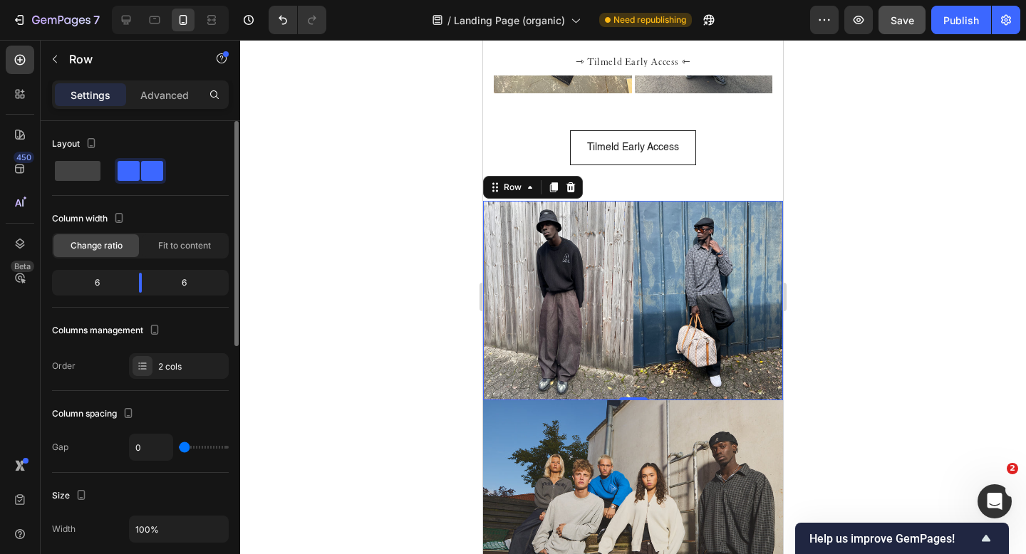
drag, startPoint x: 181, startPoint y: 446, endPoint x: 114, endPoint y: 450, distance: 67.1
type input "0"
click at [179, 449] on input "range" at bounding box center [204, 447] width 50 height 3
type input "3"
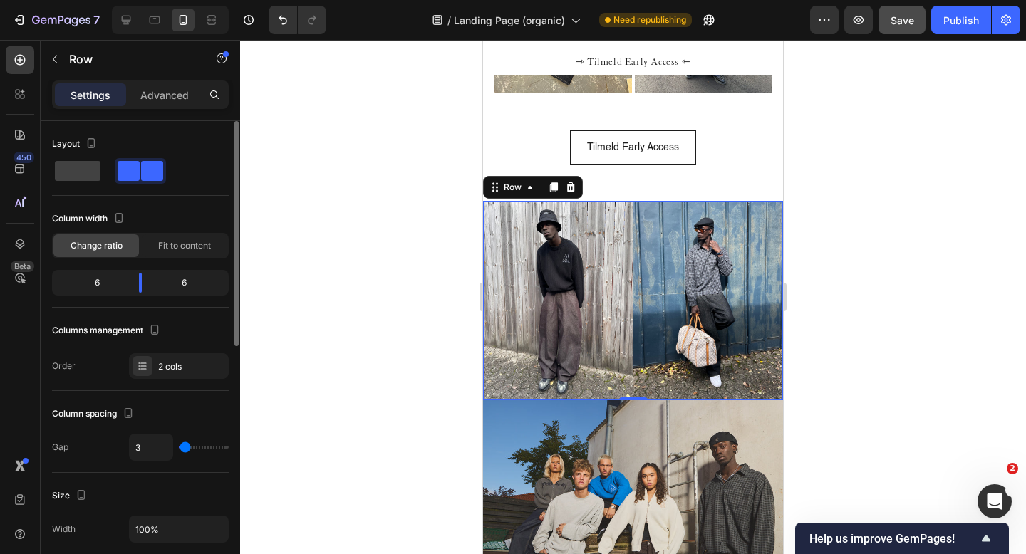
type input "4"
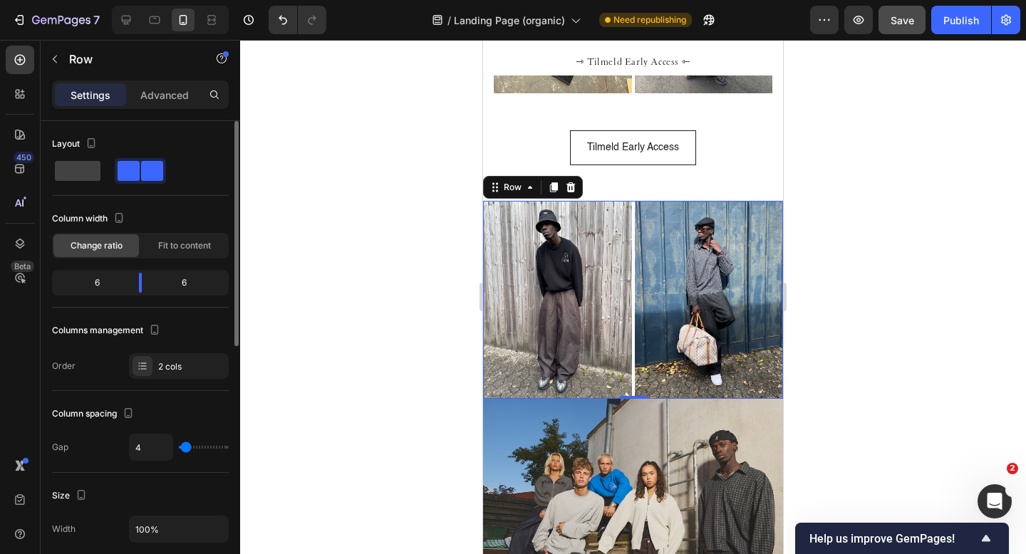
type input "5"
type input "4"
type input "3"
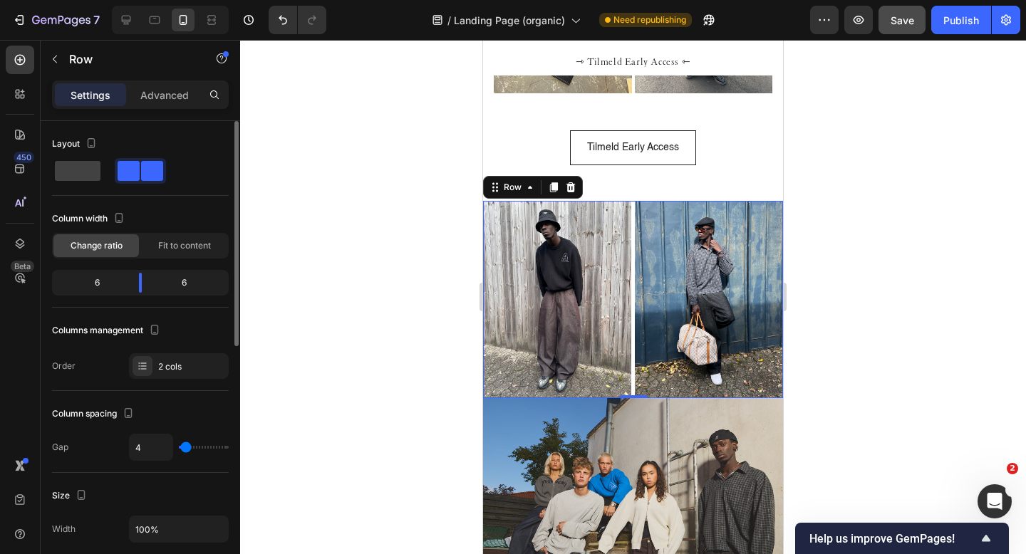
type input "3"
type input "2"
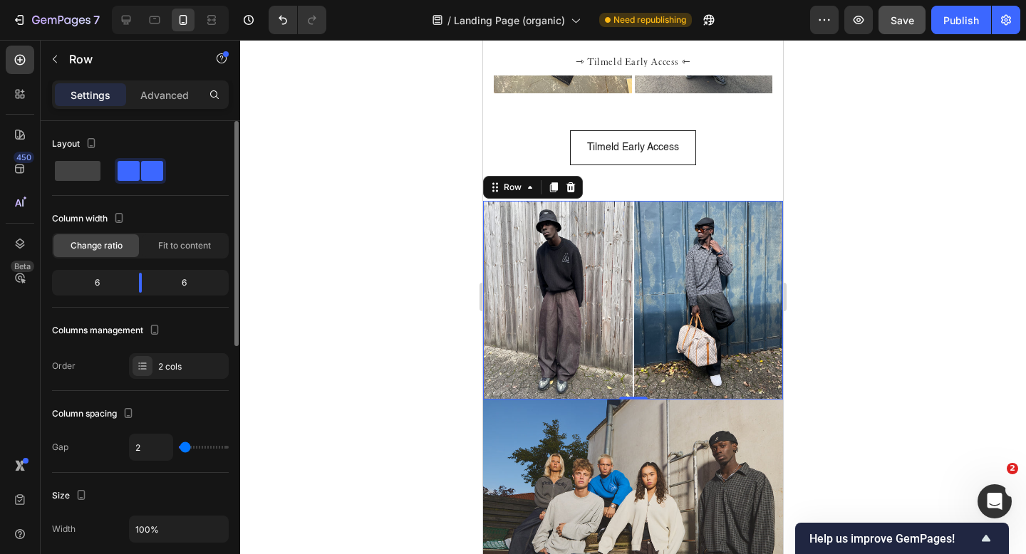
type input "1"
type input "2"
click at [185, 446] on input "range" at bounding box center [204, 447] width 50 height 3
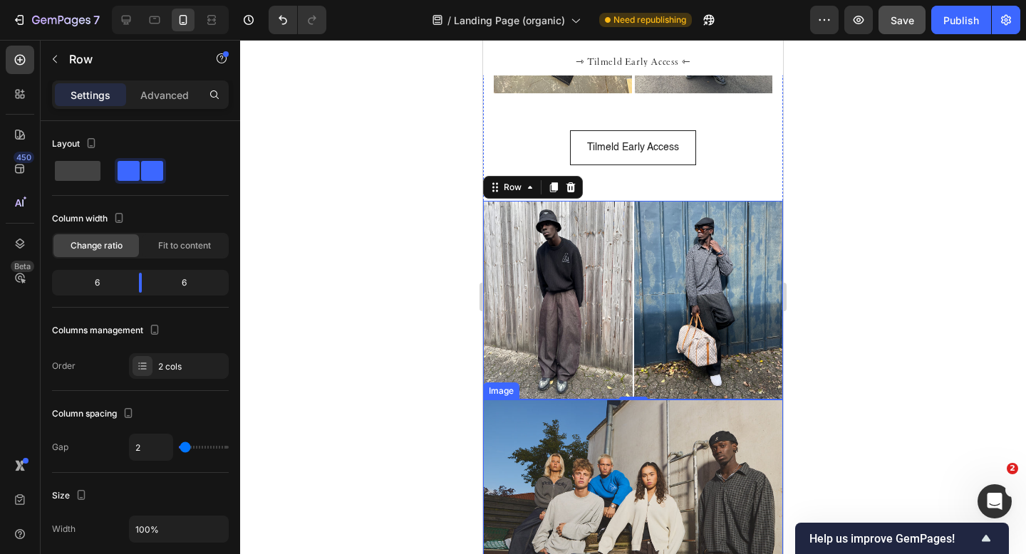
click at [594, 452] on img at bounding box center [633, 500] width 300 height 200
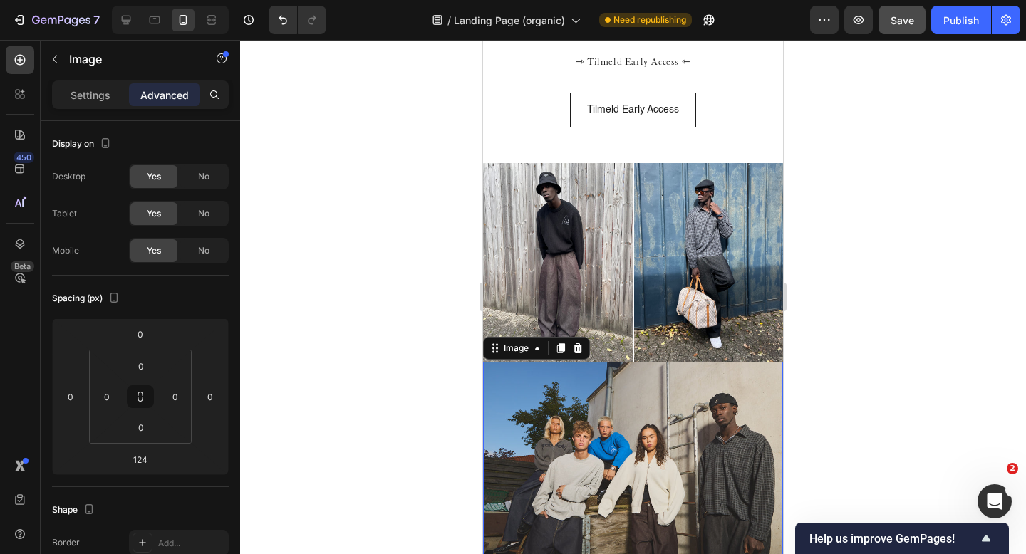
scroll to position [1431, 0]
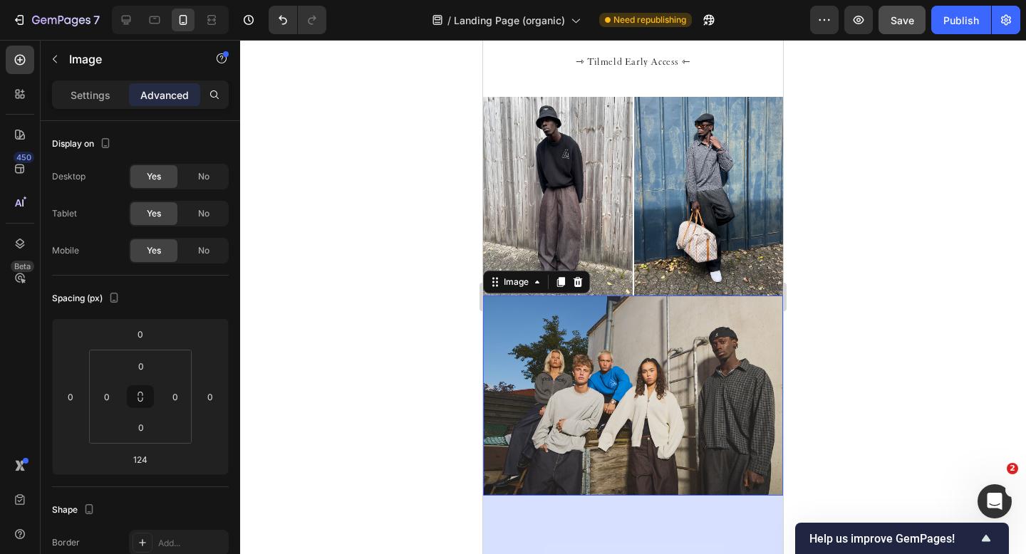
click at [897, 265] on div at bounding box center [633, 297] width 786 height 514
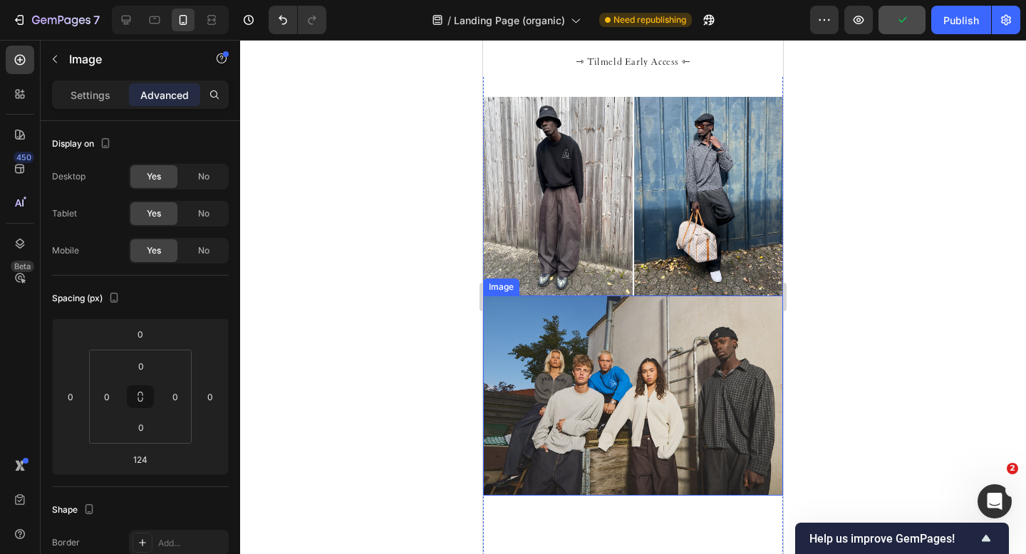
click at [630, 313] on img at bounding box center [633, 396] width 300 height 200
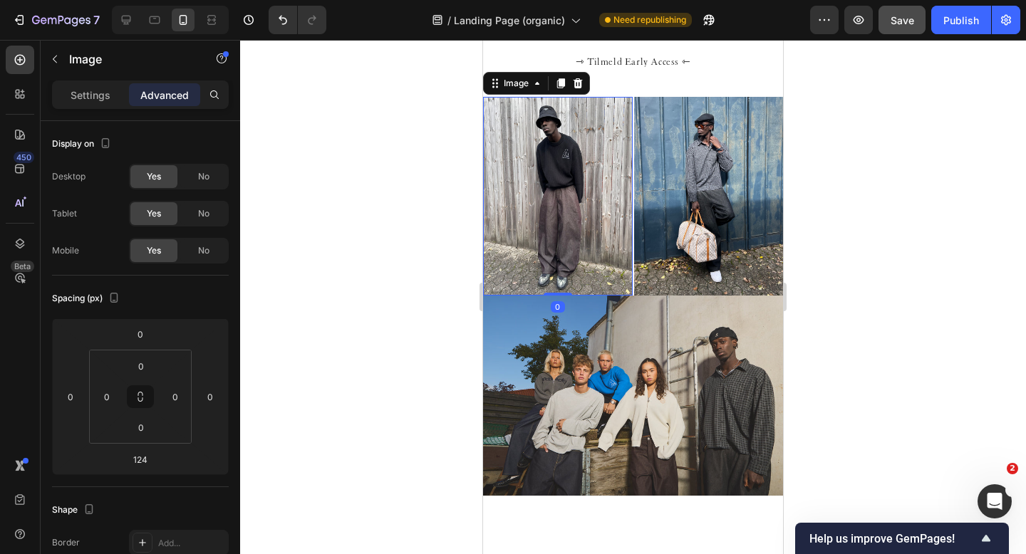
click at [618, 280] on img at bounding box center [558, 196] width 150 height 199
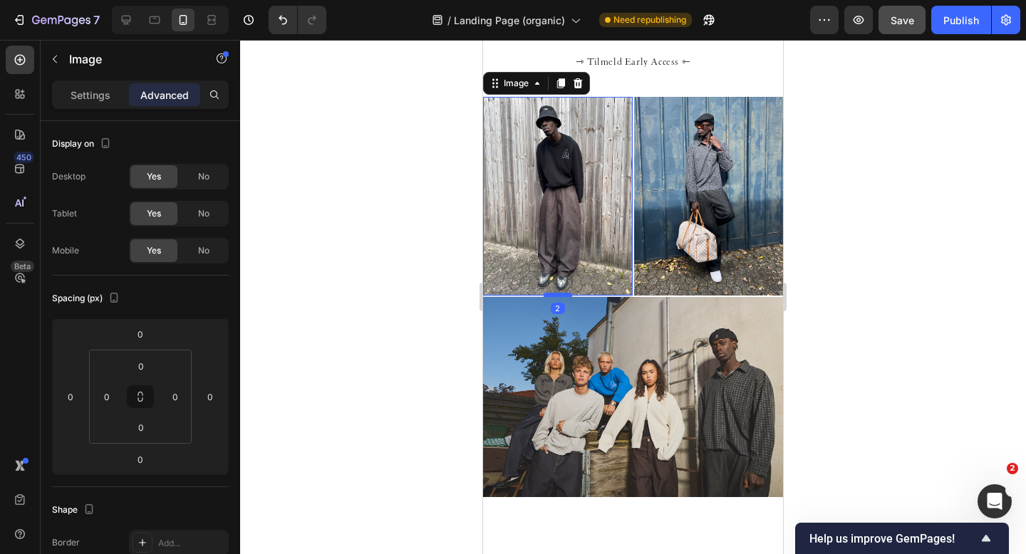
click at [566, 296] on div at bounding box center [558, 295] width 29 height 4
type input "2"
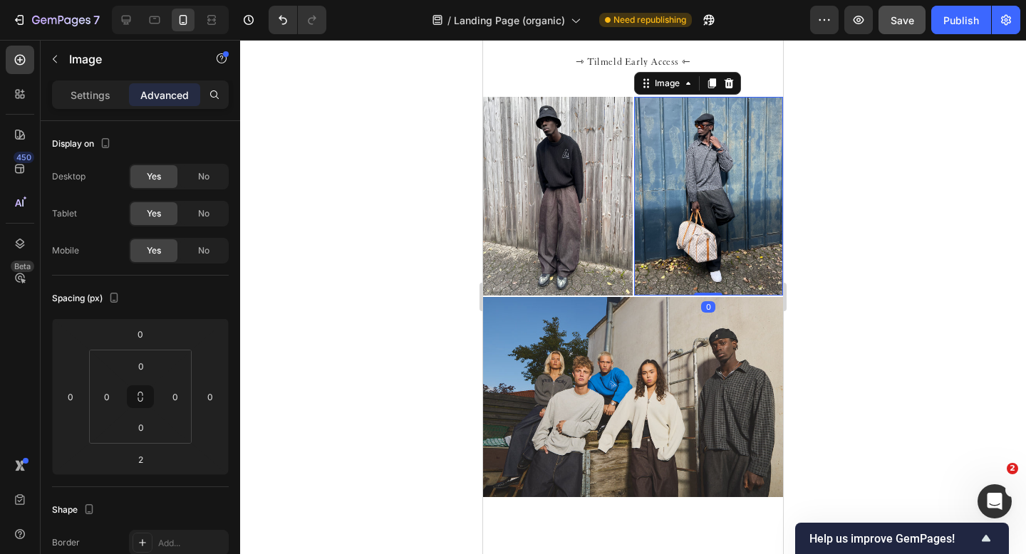
click at [687, 265] on img at bounding box center [709, 196] width 150 height 199
click at [706, 294] on div at bounding box center [708, 295] width 29 height 4
click at [701, 295] on div at bounding box center [708, 295] width 29 height 4
type input "2"
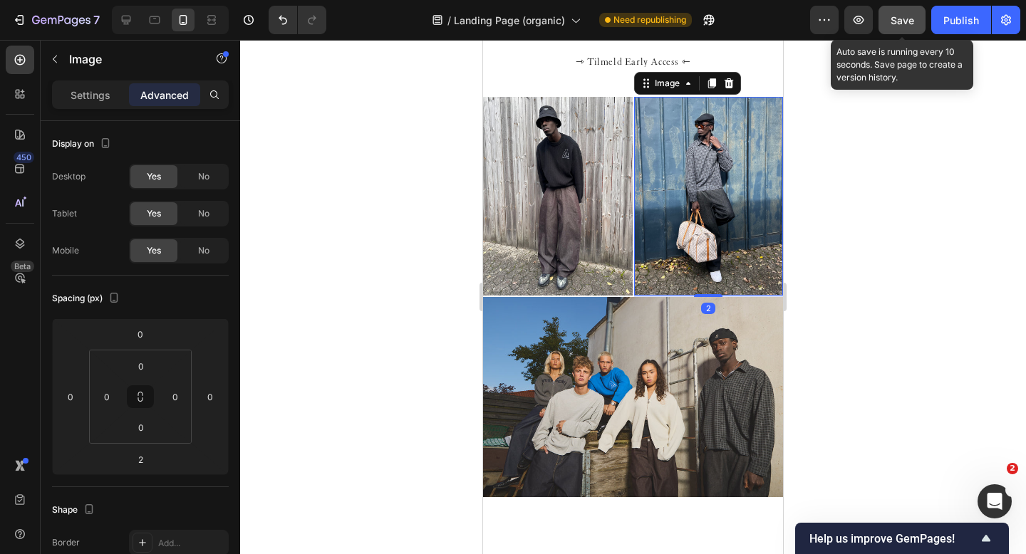
click at [906, 13] on div "Save" at bounding box center [903, 20] width 24 height 15
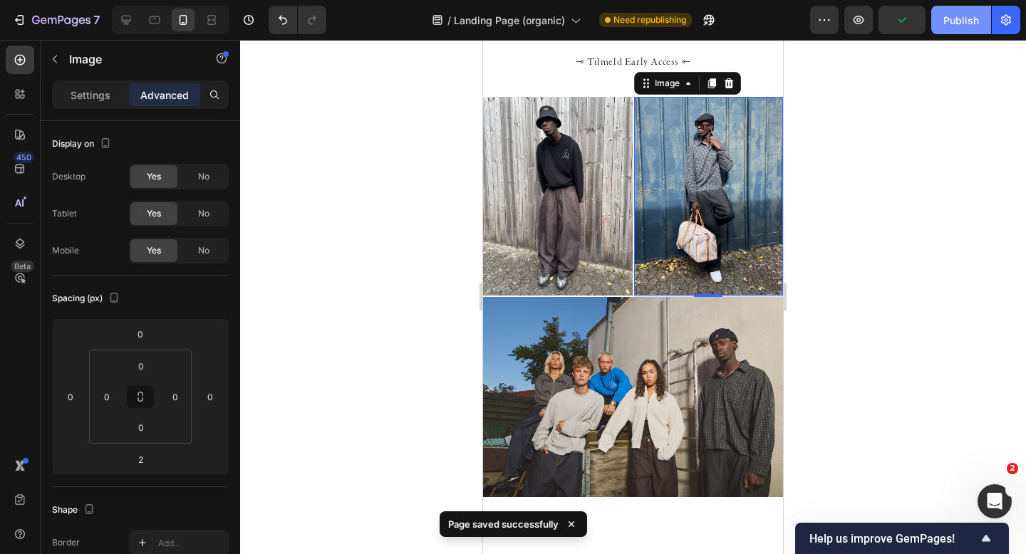
click at [962, 18] on div "Publish" at bounding box center [961, 20] width 36 height 15
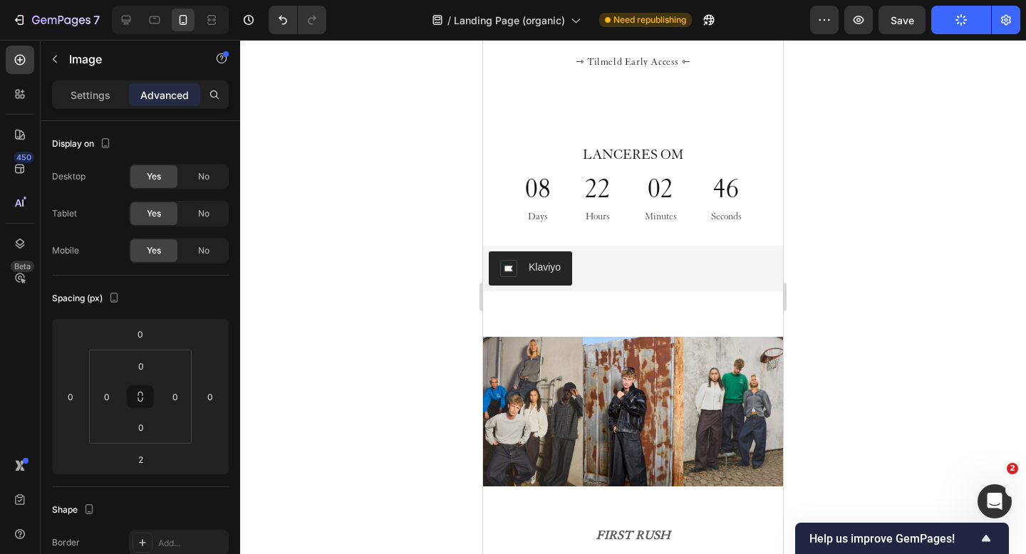
scroll to position [519, 0]
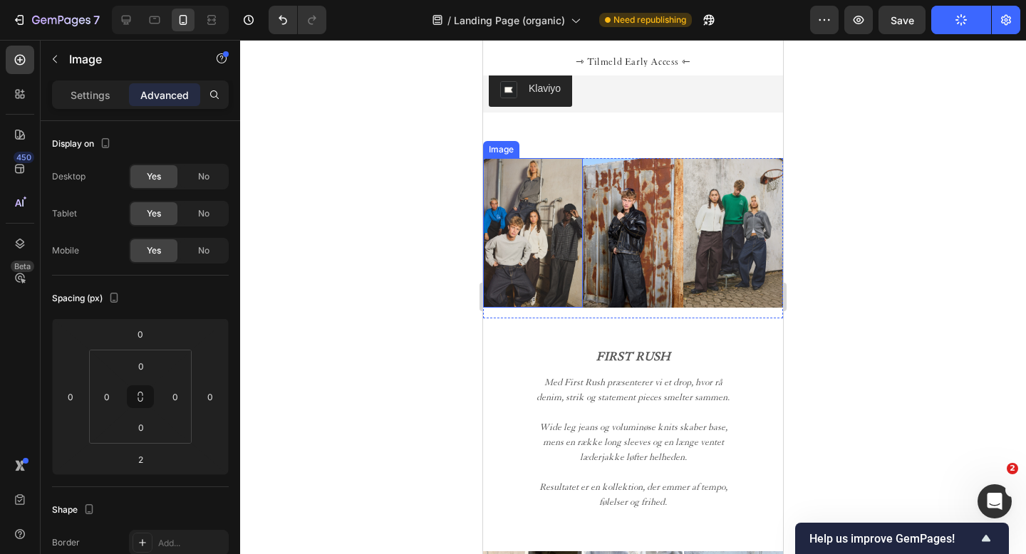
click at [526, 259] on img at bounding box center [533, 233] width 100 height 150
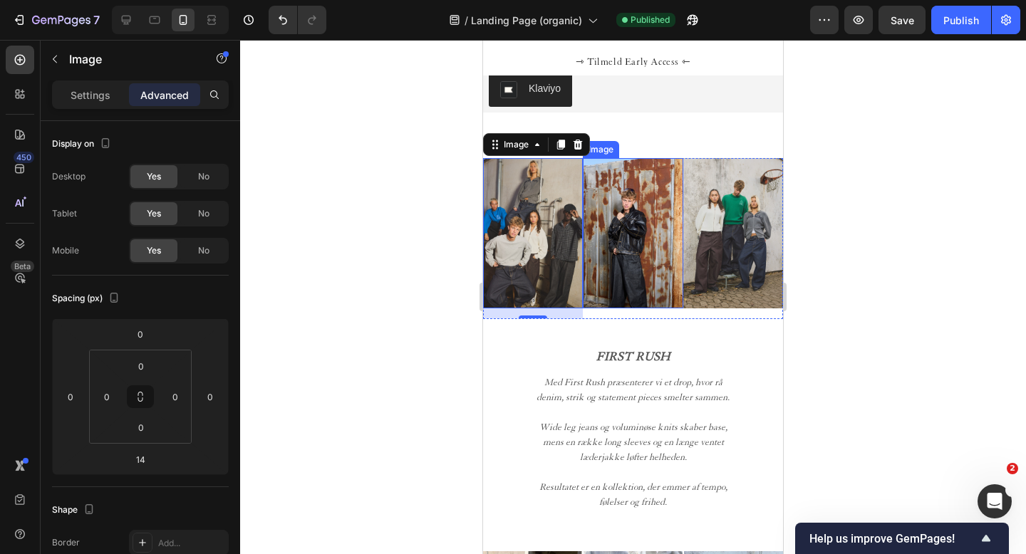
click at [614, 274] on img at bounding box center [633, 233] width 100 height 150
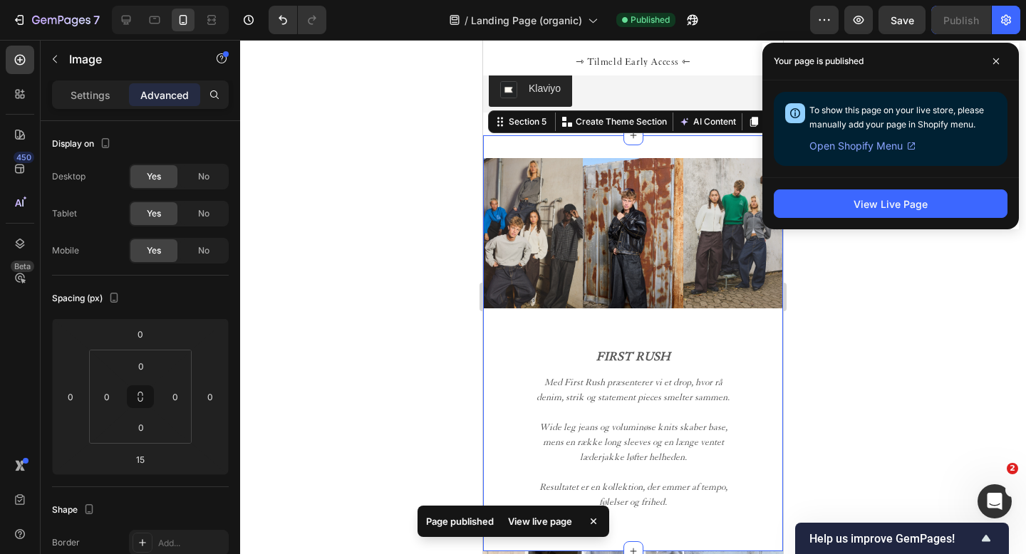
click at [537, 144] on div "Image Image Image Row FIRST RUSH Text Block Med First Rush præsenterer vi et dr…" at bounding box center [633, 343] width 300 height 416
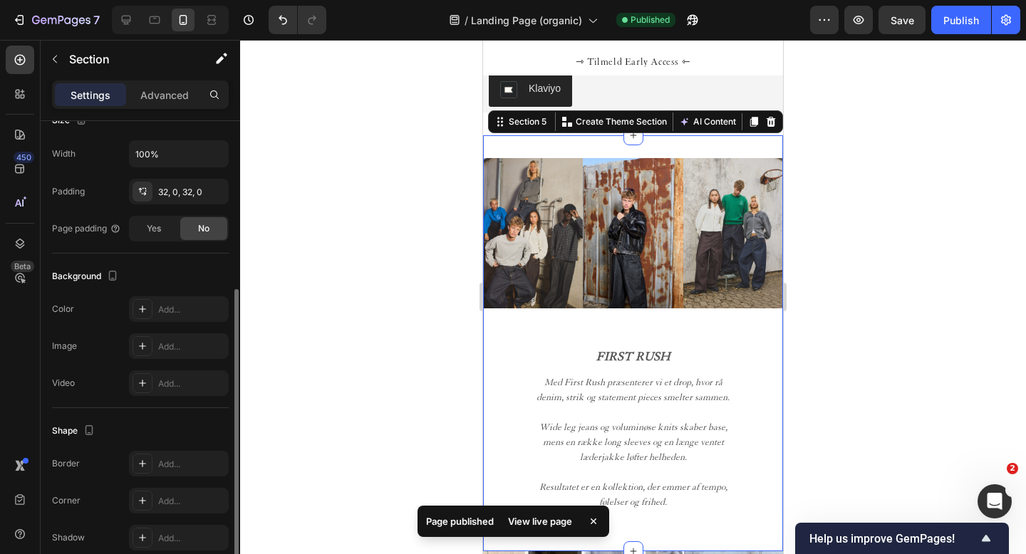
scroll to position [291, 0]
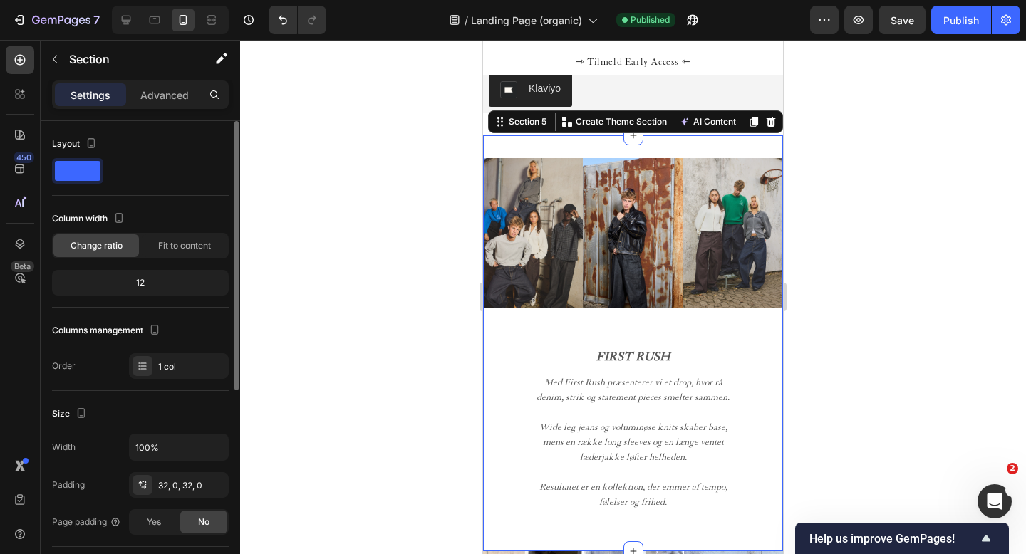
click at [140, 284] on div "12" at bounding box center [140, 283] width 171 height 20
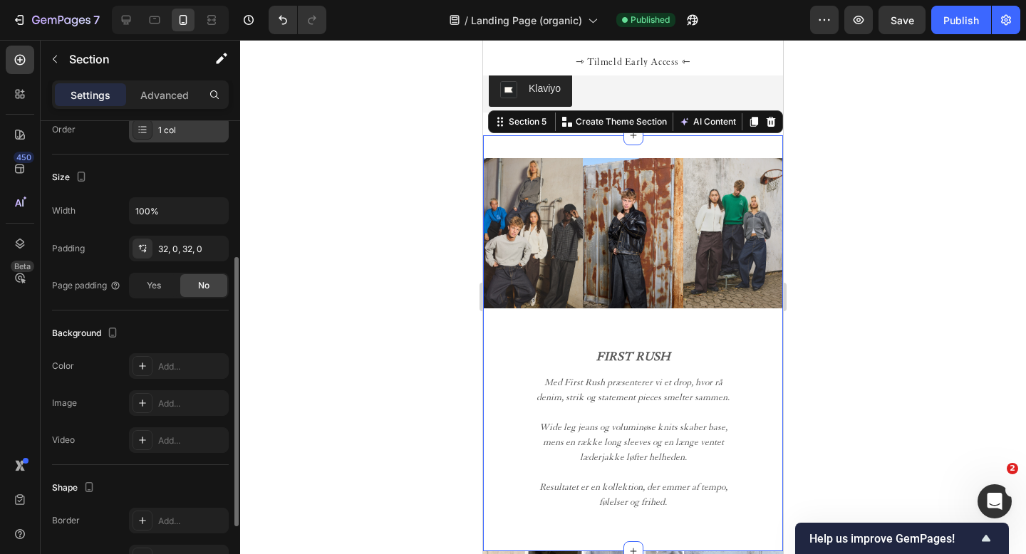
scroll to position [239, 0]
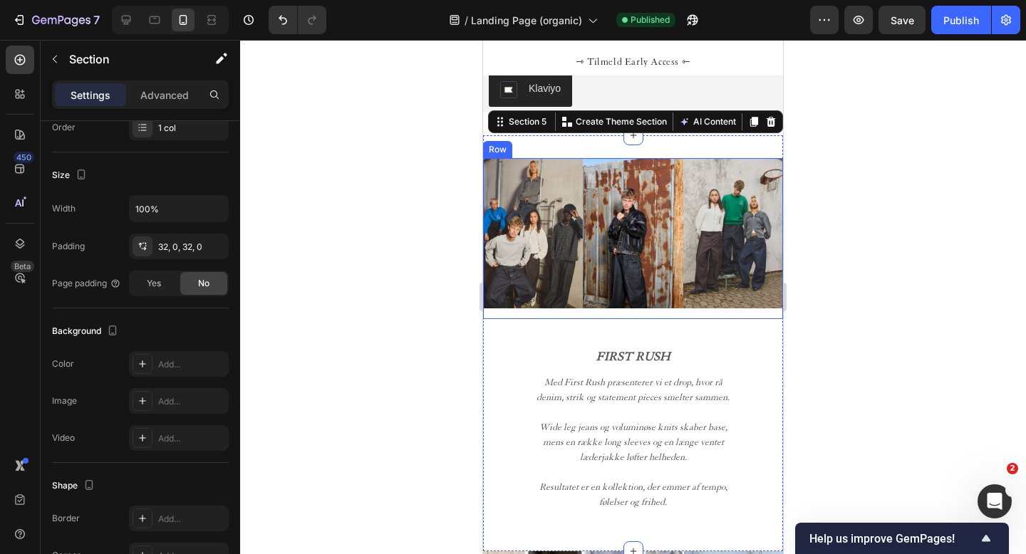
click at [566, 311] on div "Image" at bounding box center [533, 238] width 100 height 160
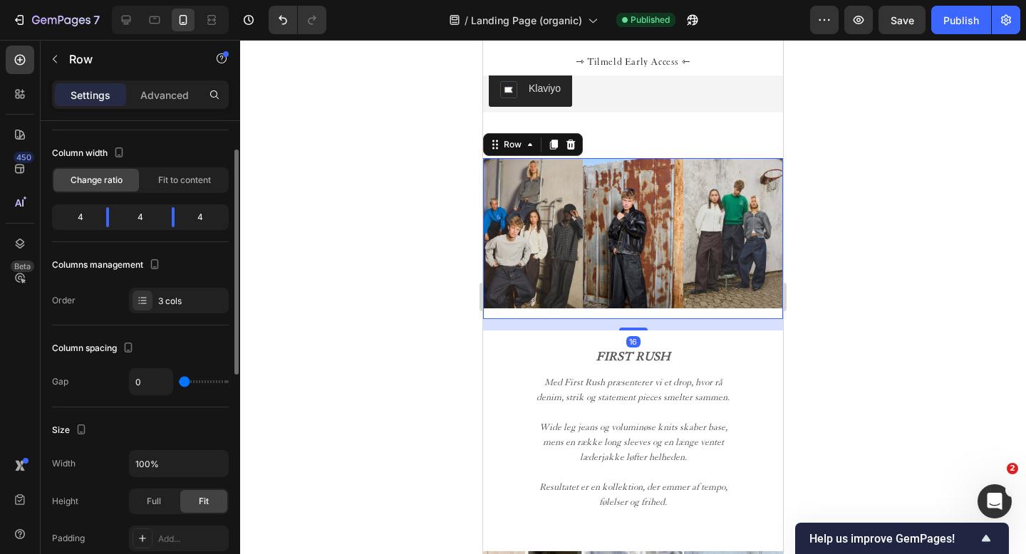
scroll to position [66, 0]
type input "5"
type input "6"
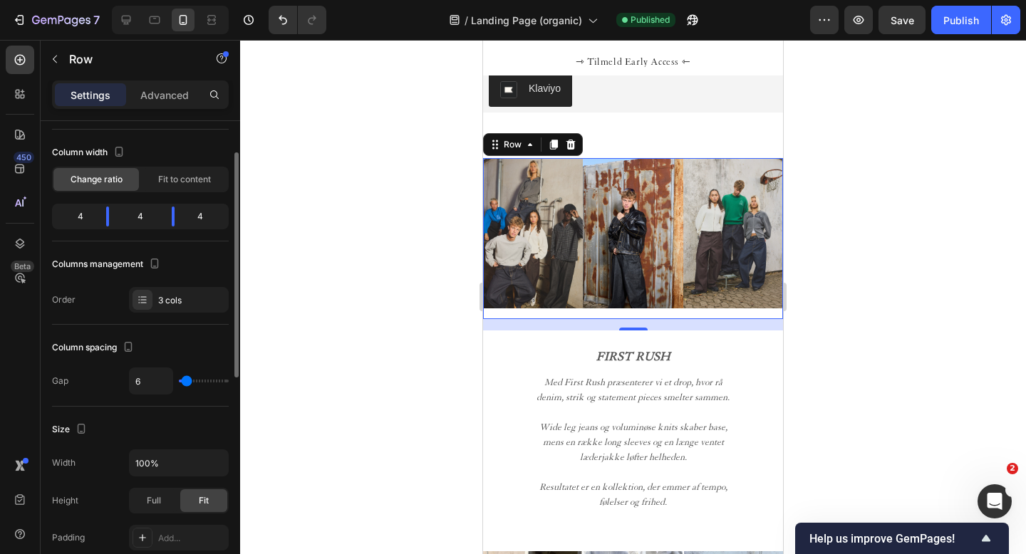
type input "7"
type input "8"
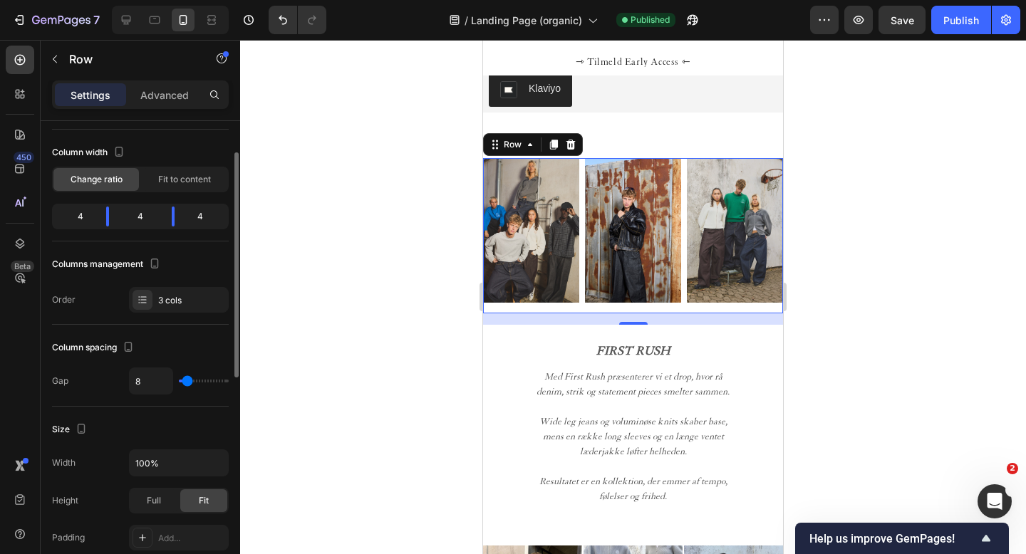
type input "7"
type input "6"
type input "5"
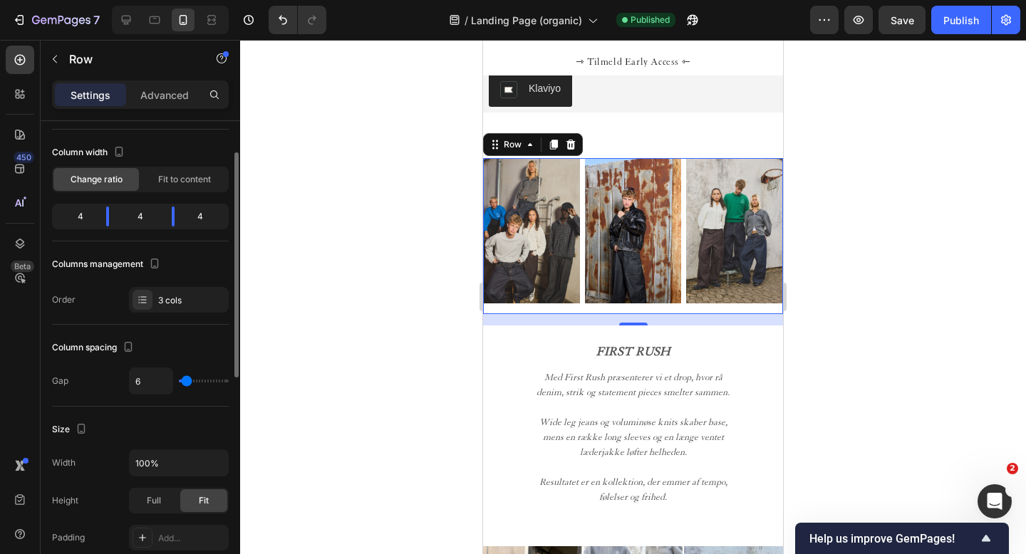
type input "5"
type input "4"
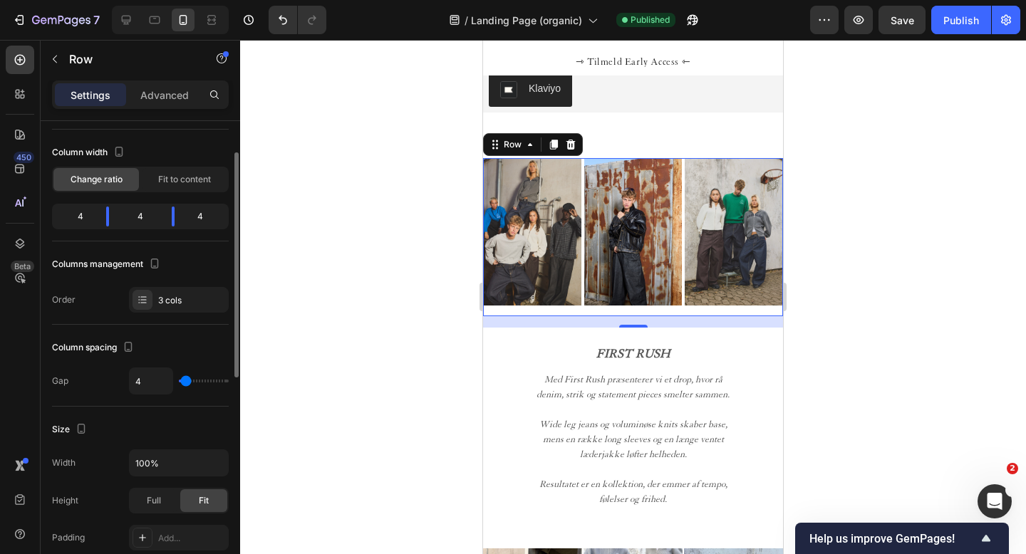
type input "3"
type input "2"
type input "1"
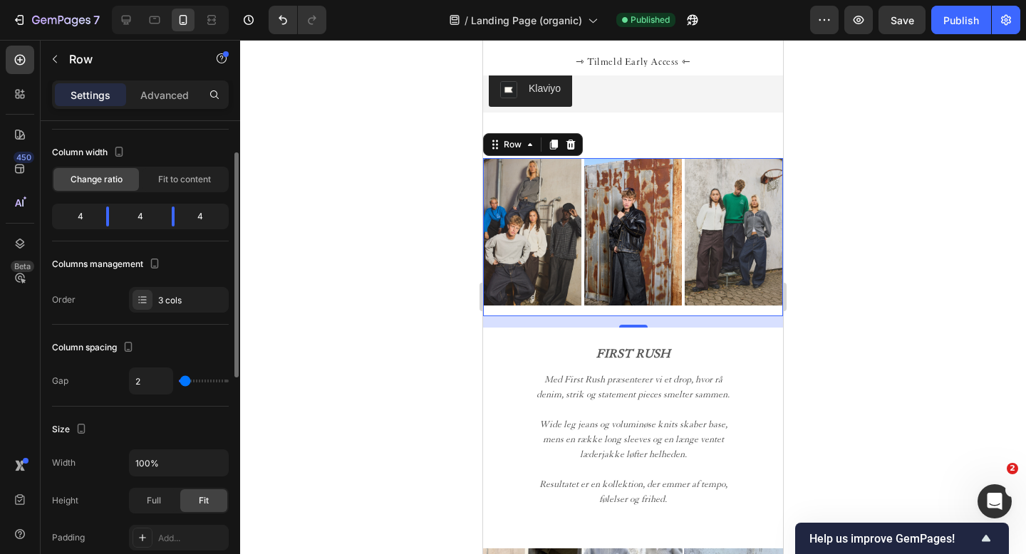
type input "1"
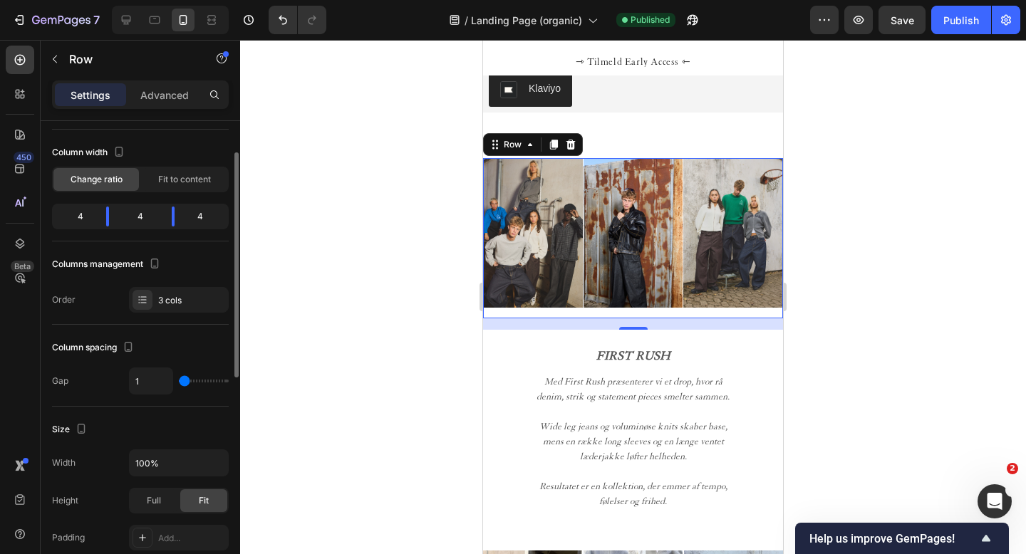
type input "2"
type input "3"
click at [185, 383] on input "range" at bounding box center [204, 381] width 50 height 3
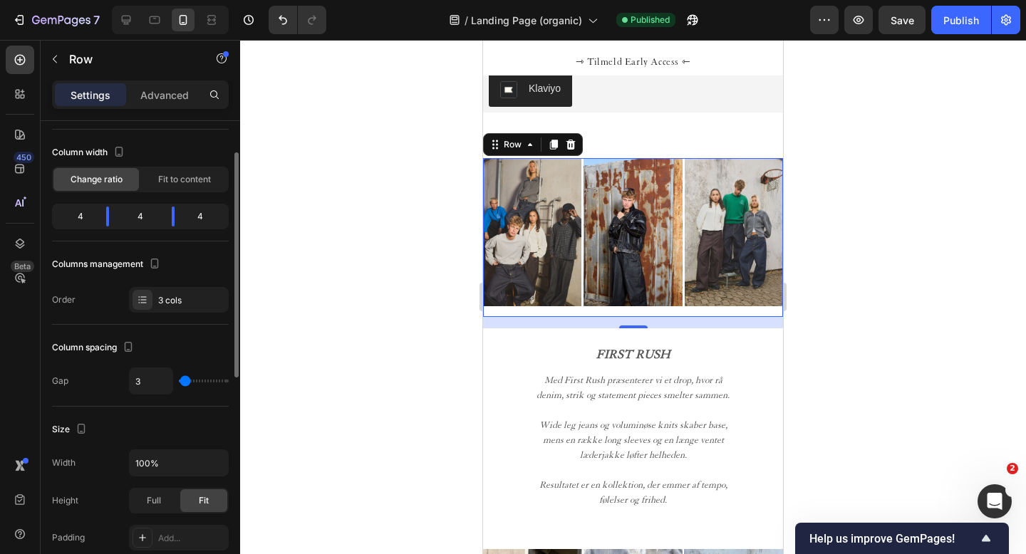
type input "5"
type input "4"
type input "3"
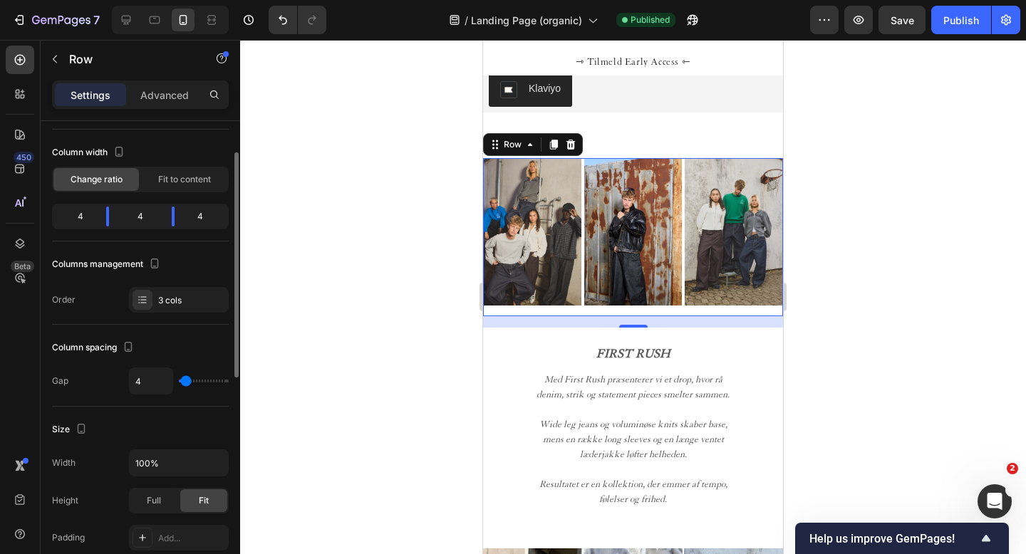
type input "3"
type input "2"
type input "1"
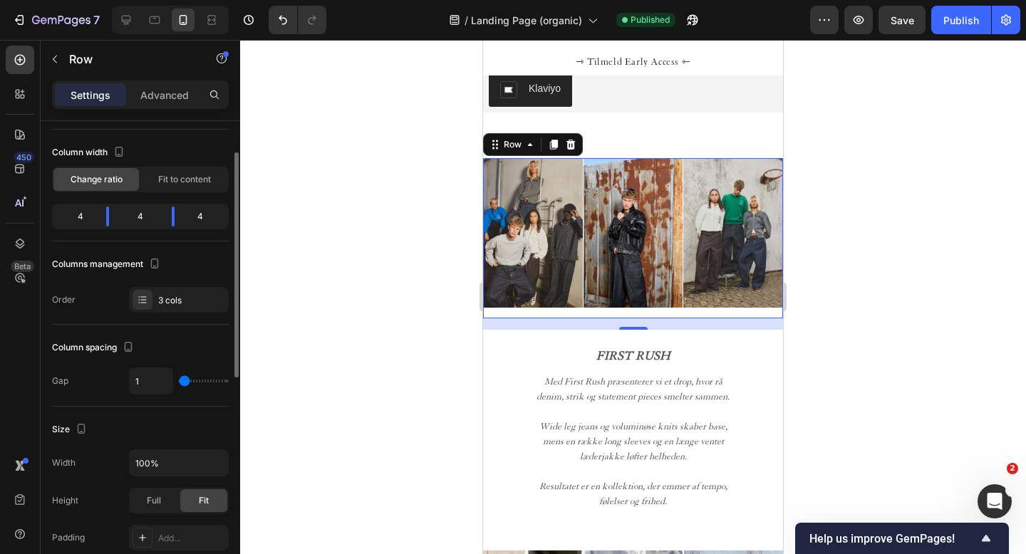
type input "2"
type input "3"
type input "2"
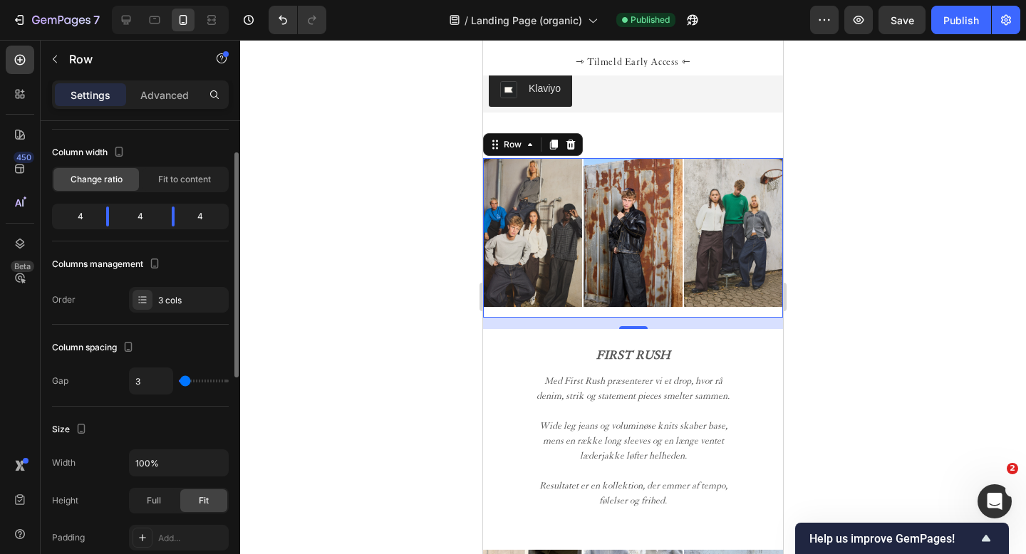
type input "2"
type input "1"
type input "2"
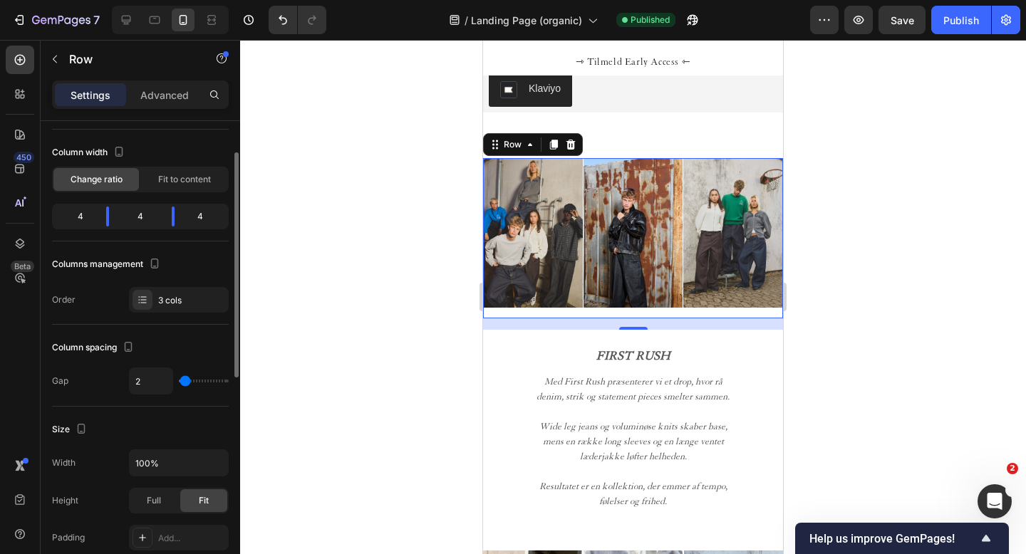
type input "3"
type input "2"
click at [185, 382] on input "range" at bounding box center [204, 381] width 50 height 3
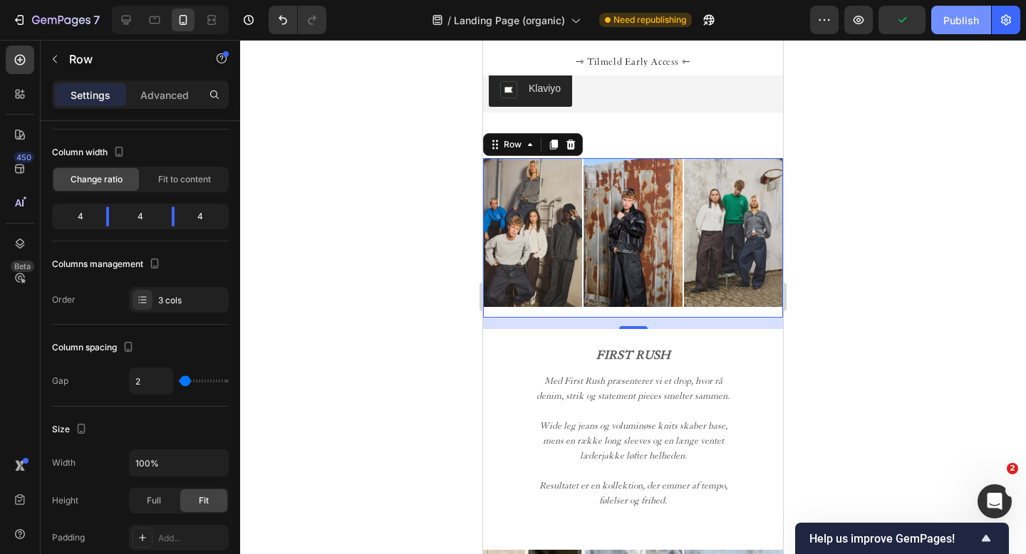
click at [962, 16] on div "Publish" at bounding box center [961, 20] width 36 height 15
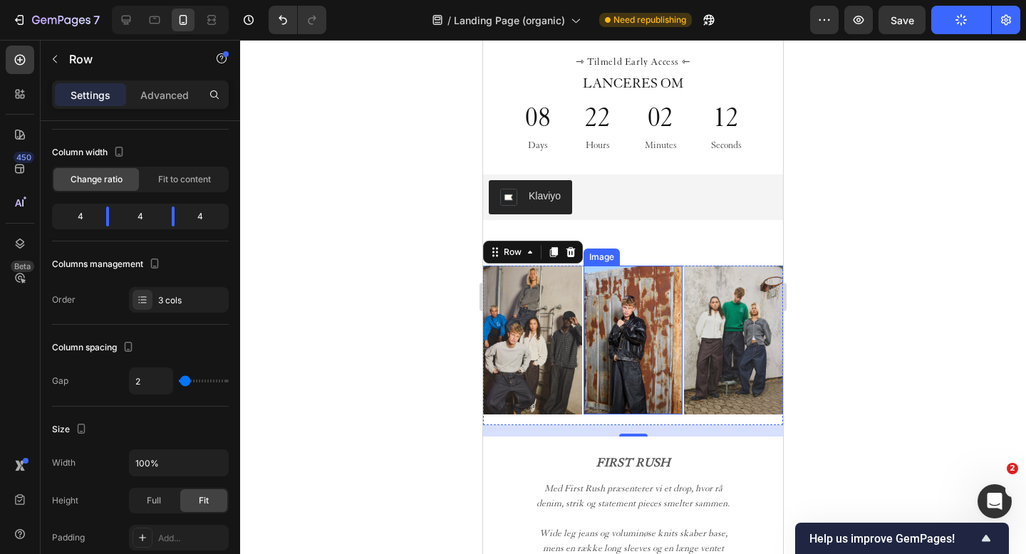
scroll to position [370, 0]
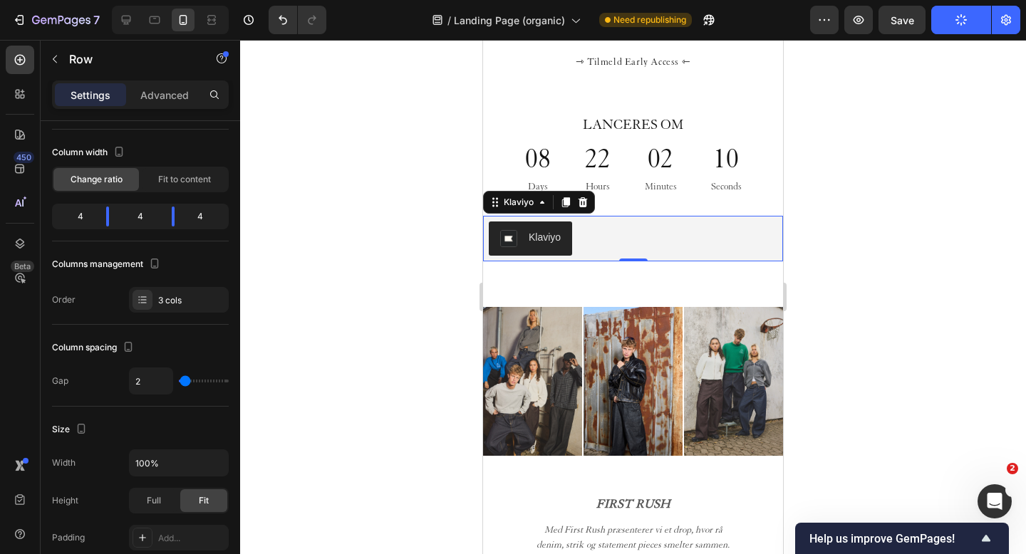
click at [626, 260] on div "Klaviyo Klaviyo 0" at bounding box center [633, 239] width 300 height 46
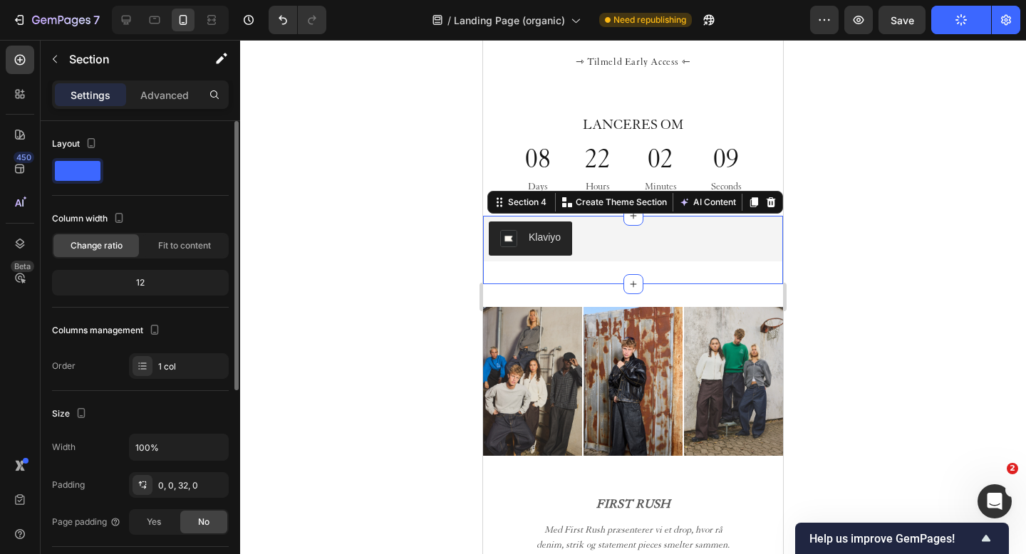
click at [593, 274] on div "[PERSON_NAME] Section 4 You can create reusable sections Create Theme Section A…" at bounding box center [633, 250] width 300 height 68
click at [589, 297] on div "Image Image Image Row FIRST RUSH Text Block Med First Rush præsenterer vi et dr…" at bounding box center [633, 491] width 300 height 415
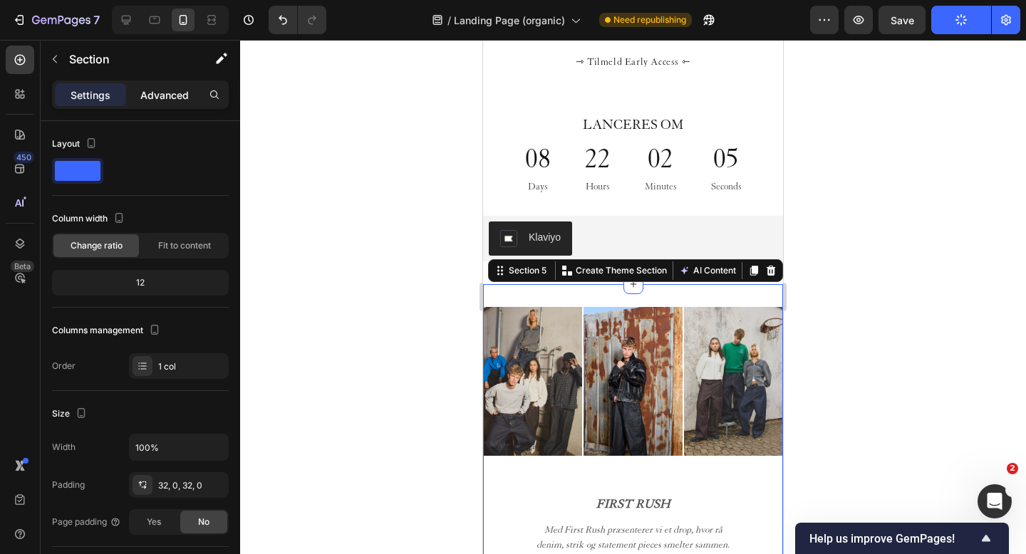
click at [155, 100] on p "Advanced" at bounding box center [164, 95] width 48 height 15
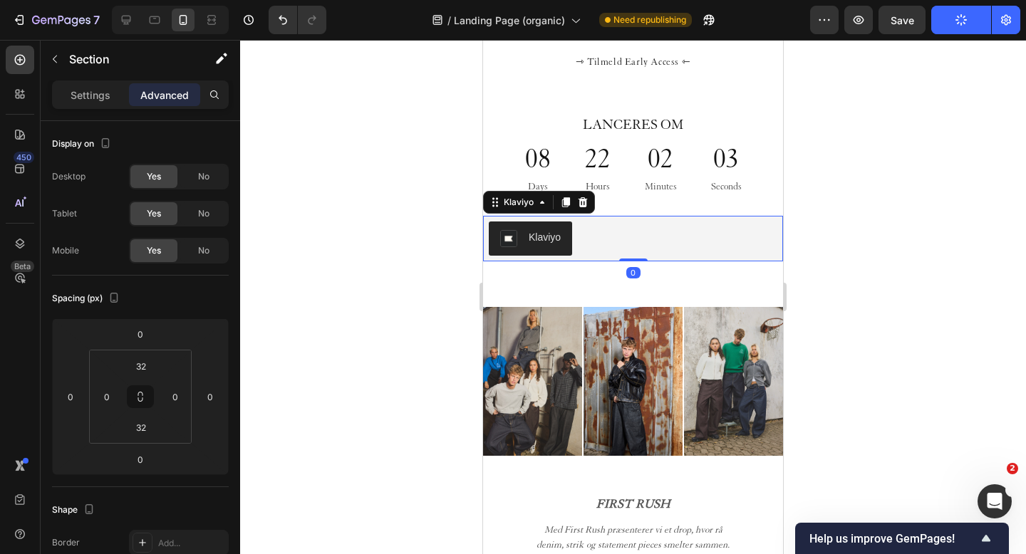
click at [616, 241] on div "Klaviyo" at bounding box center [633, 239] width 289 height 34
click at [569, 288] on div "Image Image Image Row FIRST RUSH Text Block Med First Rush præsenterer vi et dr…" at bounding box center [633, 491] width 300 height 415
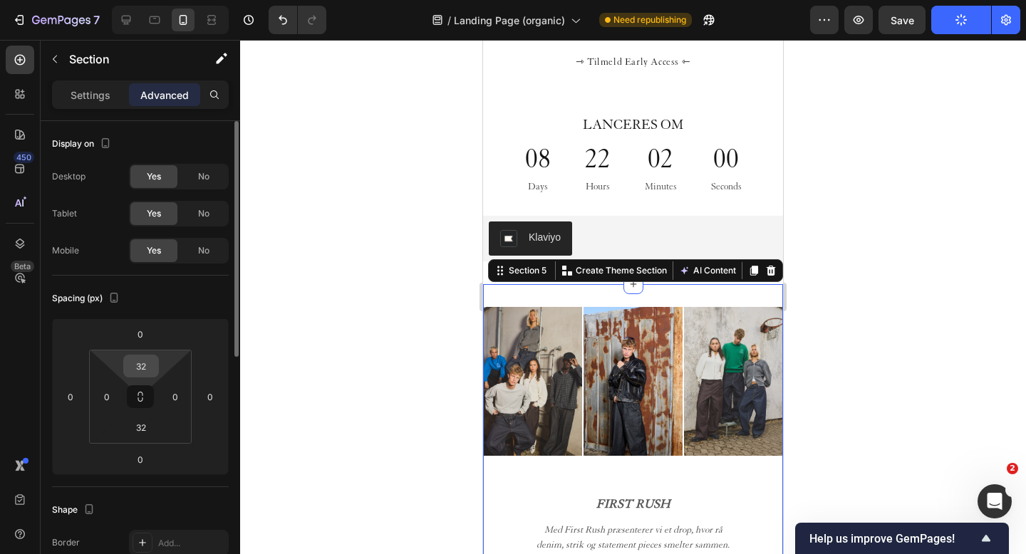
click at [143, 366] on input "32" at bounding box center [141, 366] width 29 height 21
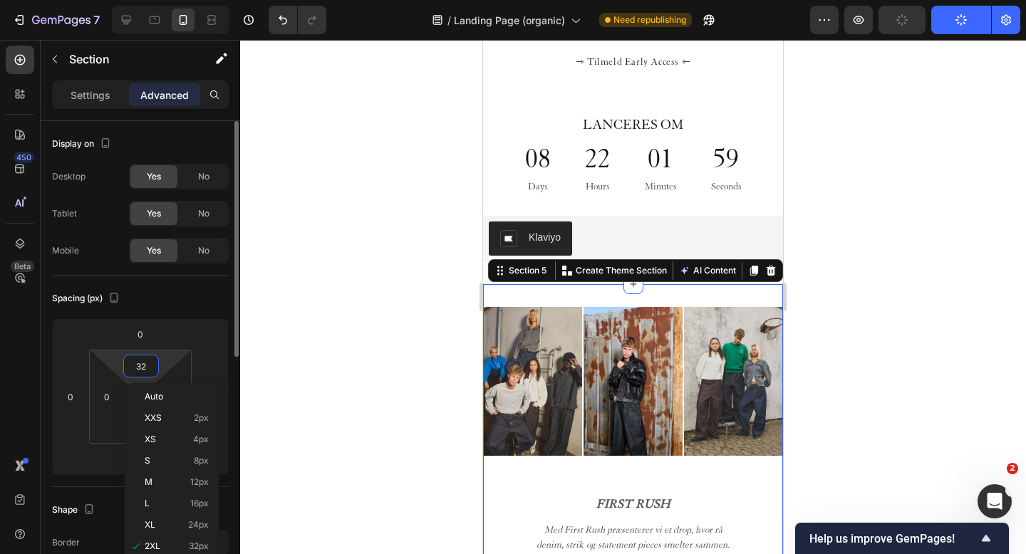
type input "0"
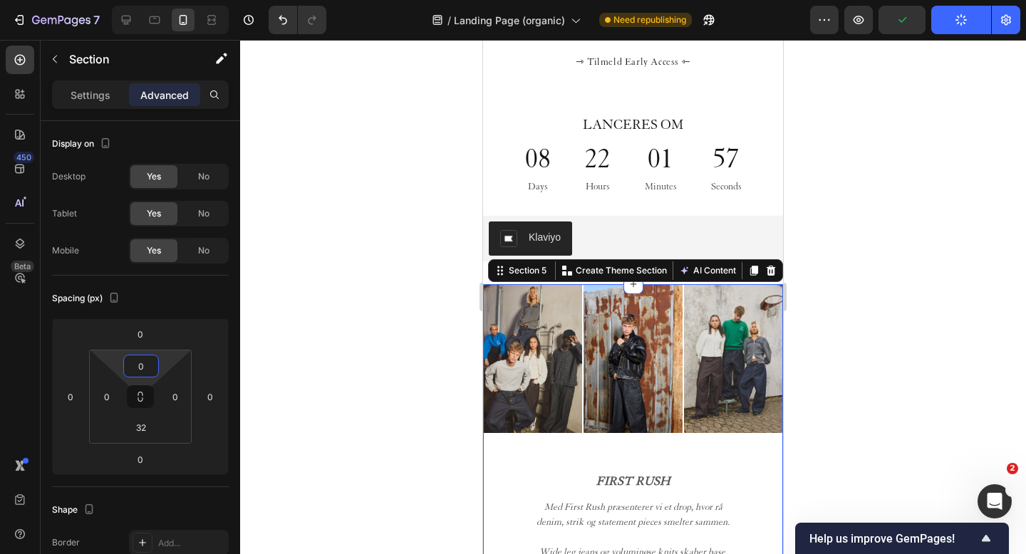
click at [358, 353] on div at bounding box center [633, 297] width 786 height 514
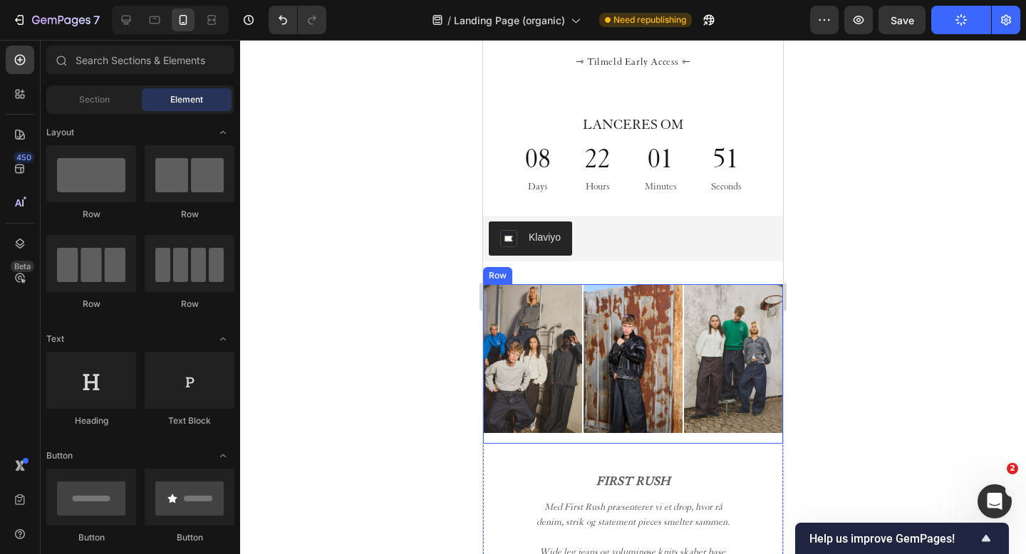
click at [582, 302] on div "Image Image Image Row" at bounding box center [633, 363] width 300 height 159
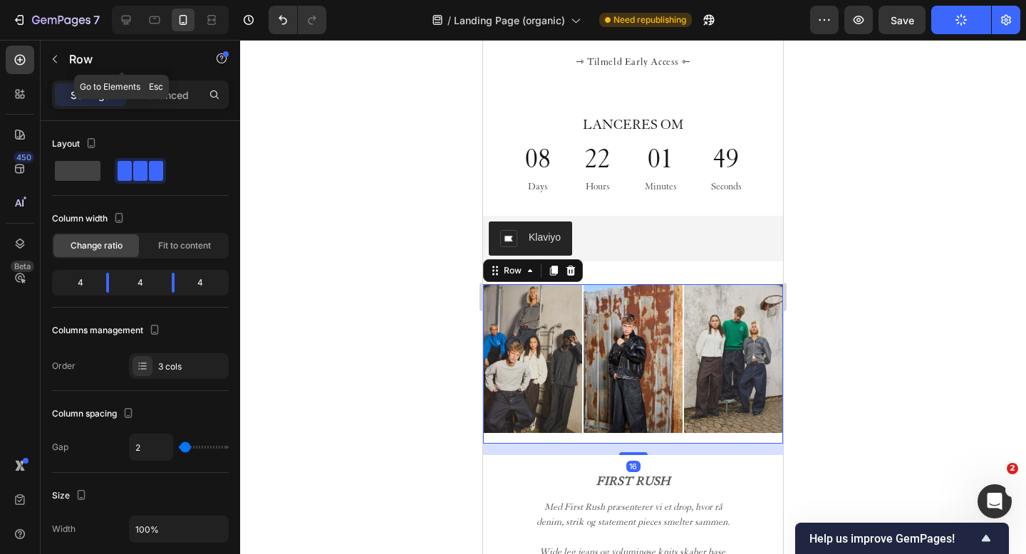
click at [165, 81] on div "Settings Advanced" at bounding box center [140, 95] width 177 height 29
click at [165, 93] on p "Advanced" at bounding box center [164, 95] width 48 height 15
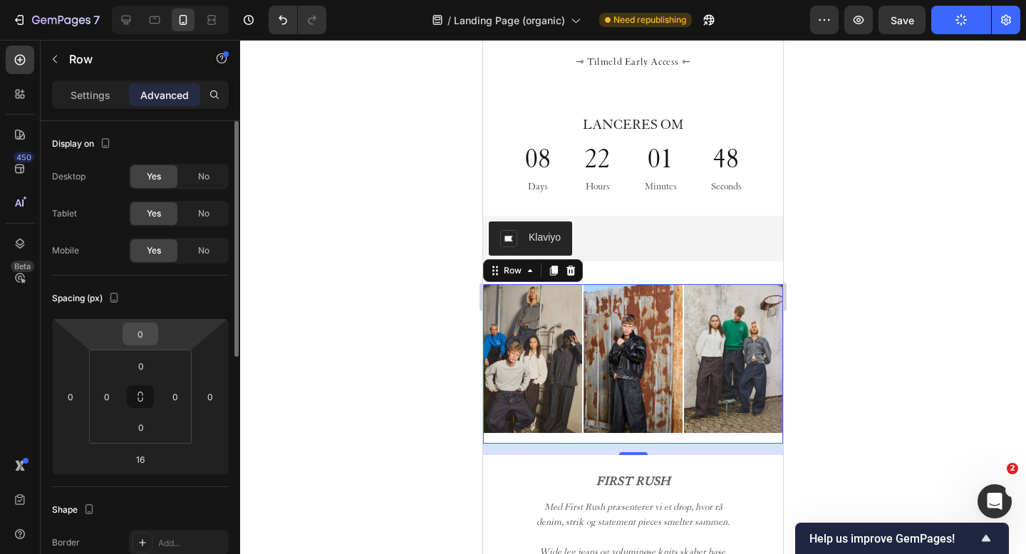
click at [135, 340] on input "0" at bounding box center [140, 334] width 29 height 21
type input "10"
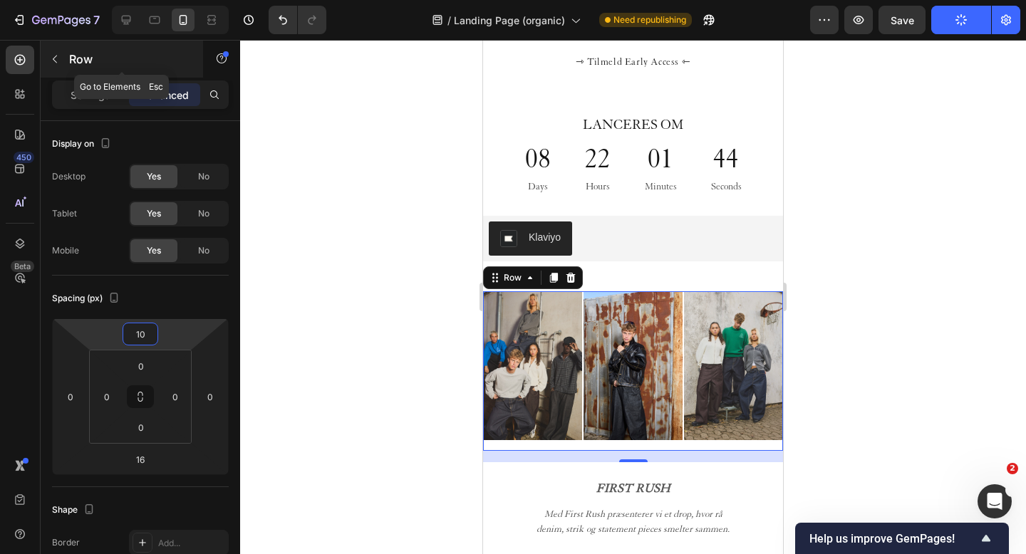
click at [60, 59] on icon "button" at bounding box center [54, 58] width 11 height 11
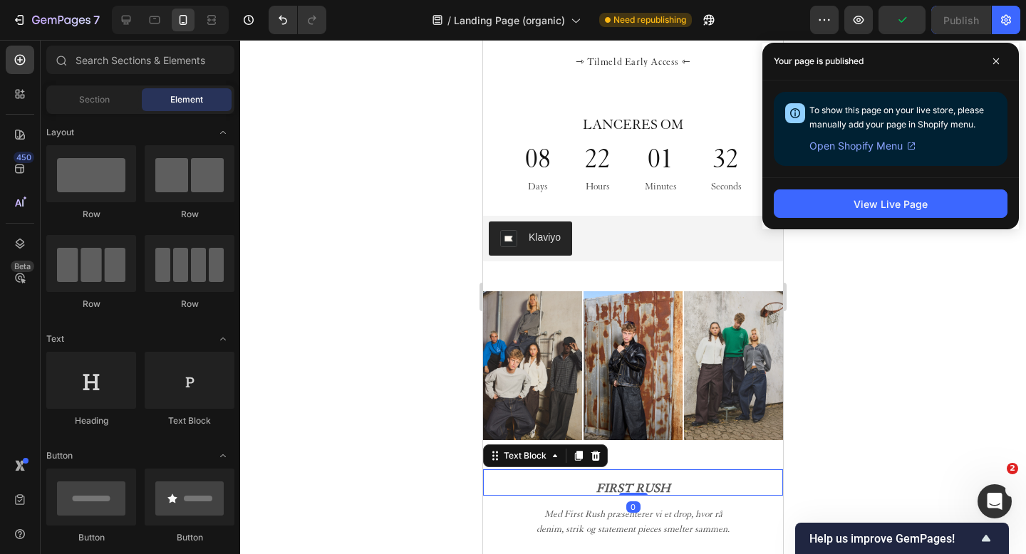
click at [574, 485] on p "FIRST RUSH" at bounding box center [633, 489] width 300 height 14
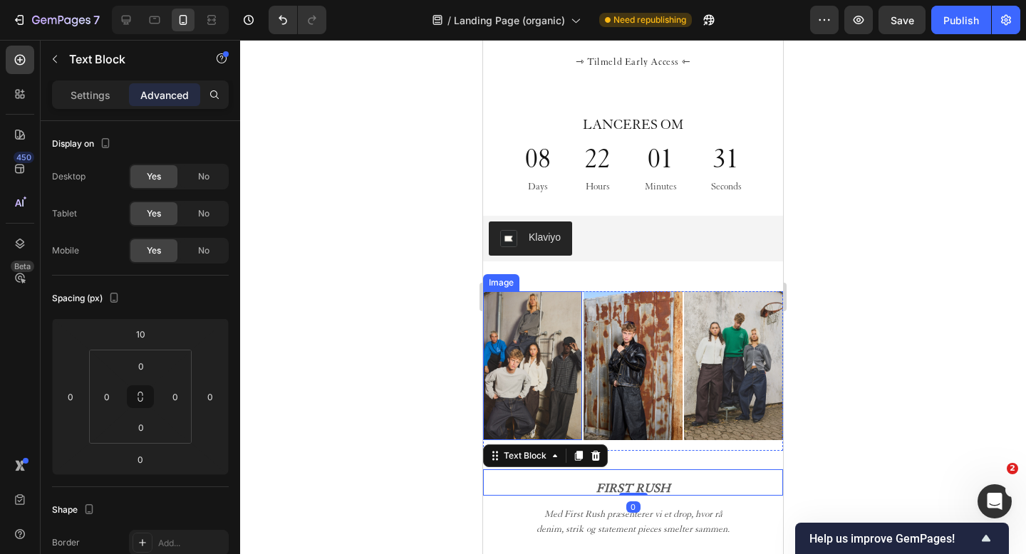
click at [554, 396] on img at bounding box center [532, 365] width 99 height 148
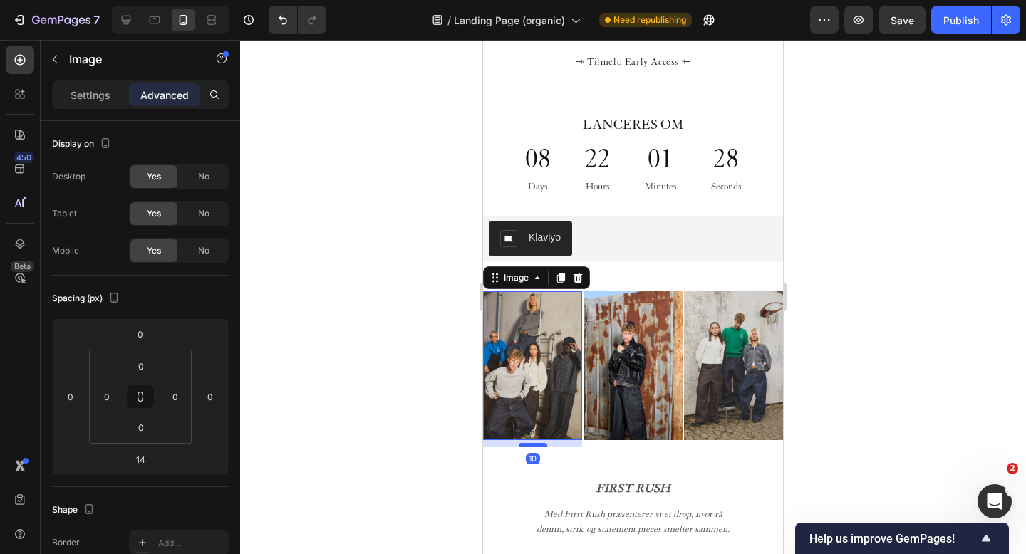
click at [543, 445] on div at bounding box center [533, 445] width 29 height 4
type input "10"
click at [650, 394] on img at bounding box center [633, 365] width 99 height 148
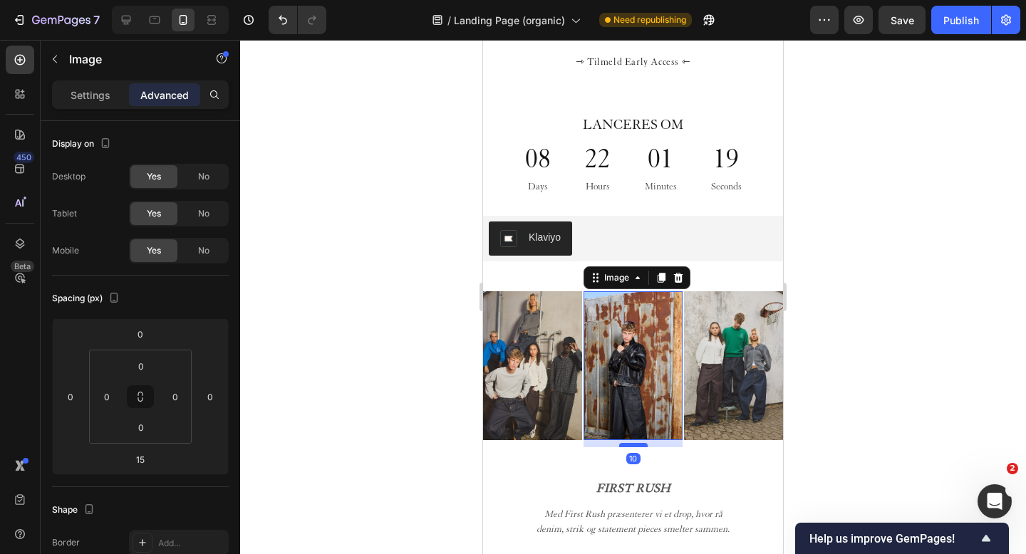
click at [634, 445] on div at bounding box center [633, 445] width 29 height 4
type input "10"
click at [715, 413] on img at bounding box center [733, 365] width 99 height 148
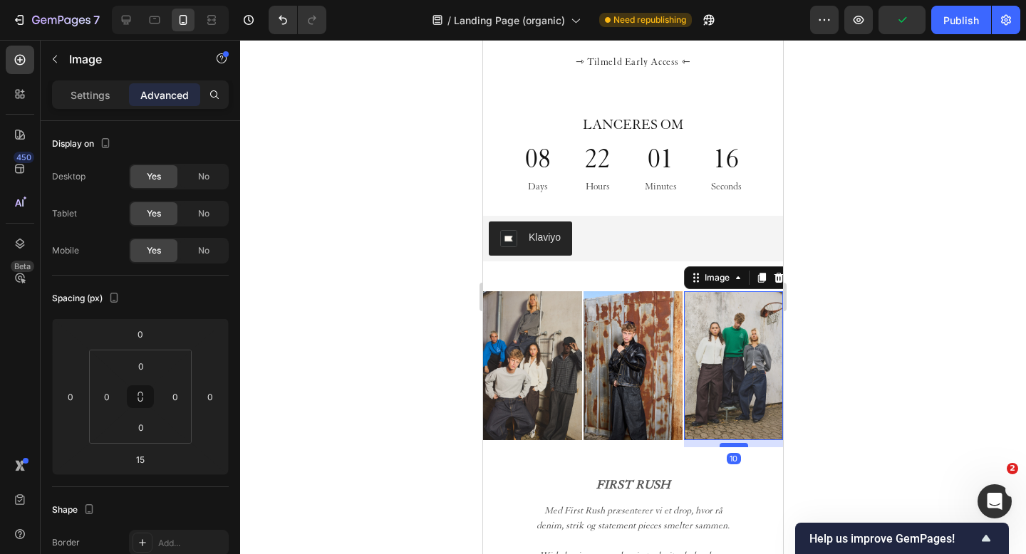
click at [734, 447] on div at bounding box center [734, 445] width 29 height 4
type input "10"
click at [959, 29] on button "Publish" at bounding box center [961, 20] width 60 height 29
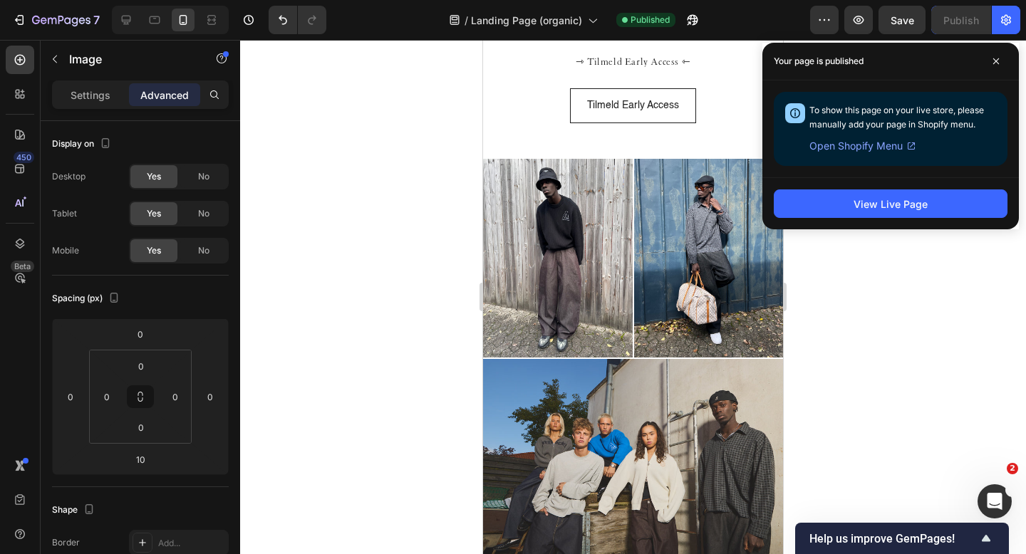
scroll to position [1383, 0]
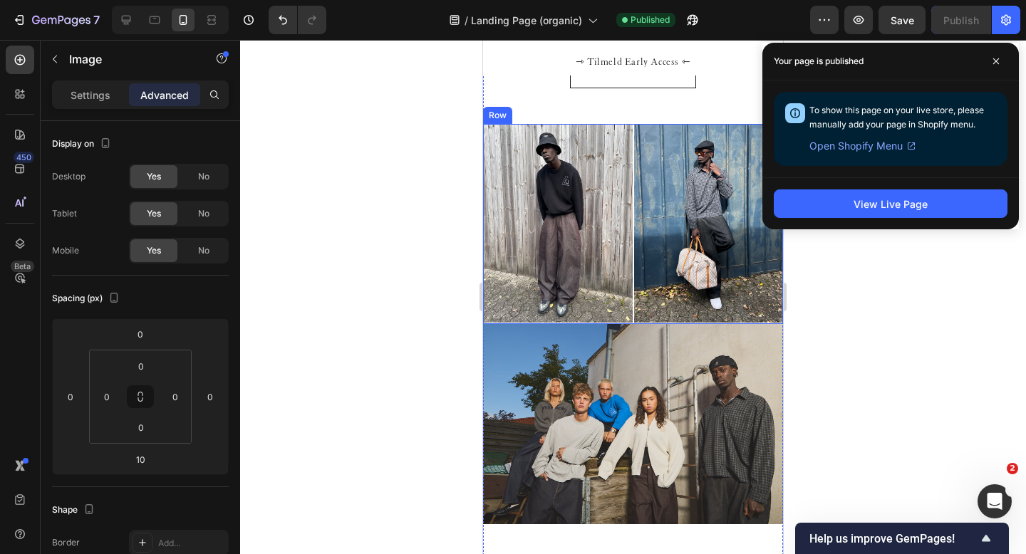
click at [633, 242] on div "Image Image Row" at bounding box center [633, 224] width 300 height 200
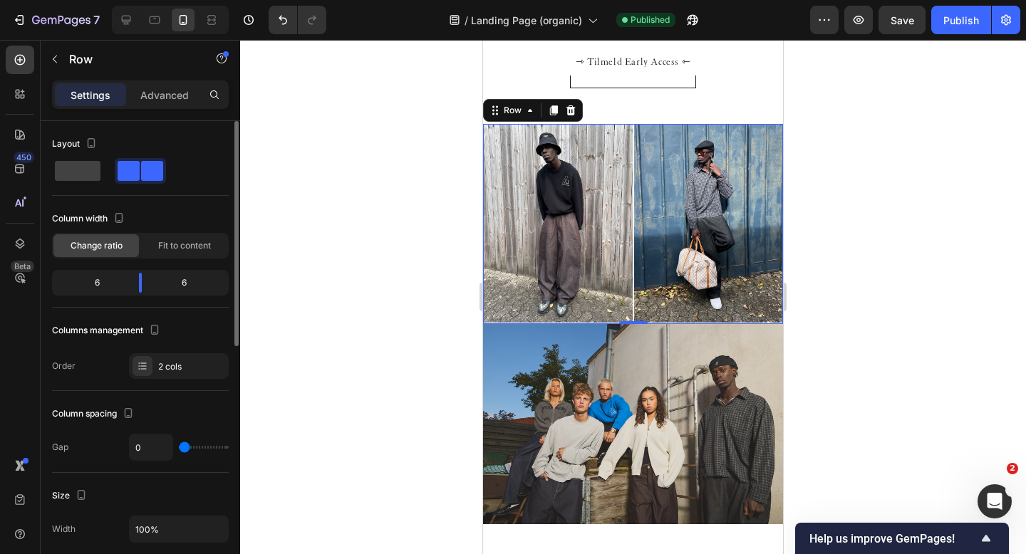
type input "1"
type input "2"
type input "3"
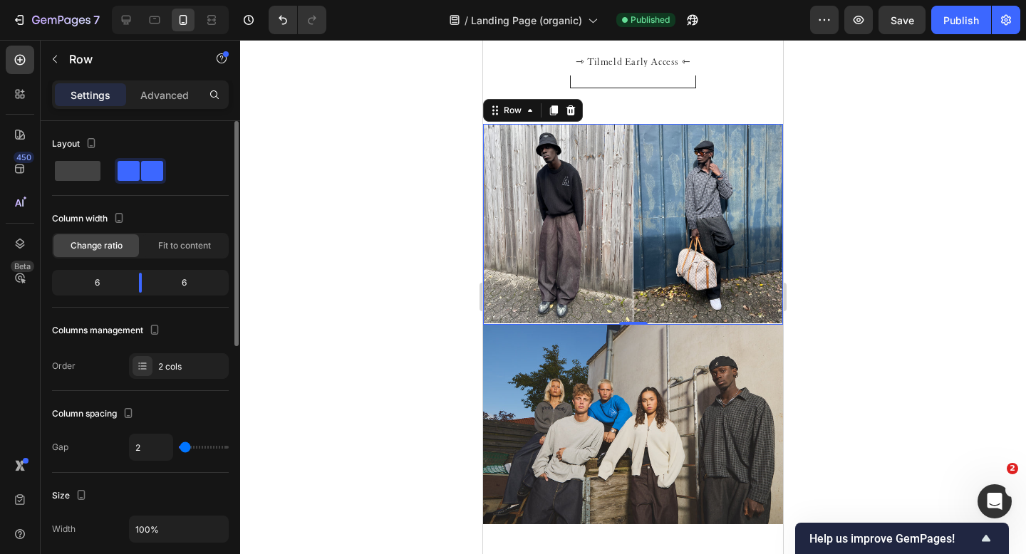
type input "3"
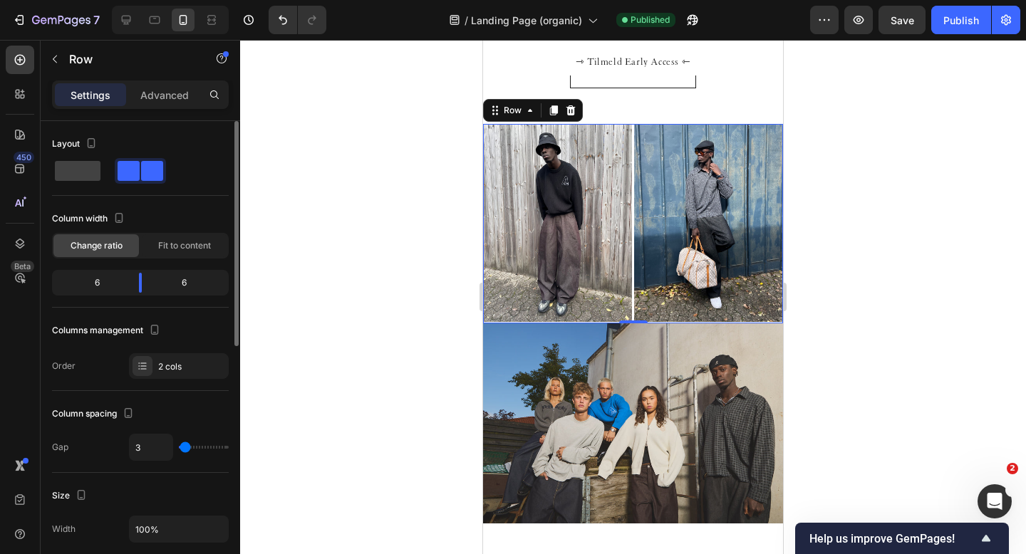
type input "2"
type input "1"
type input "0"
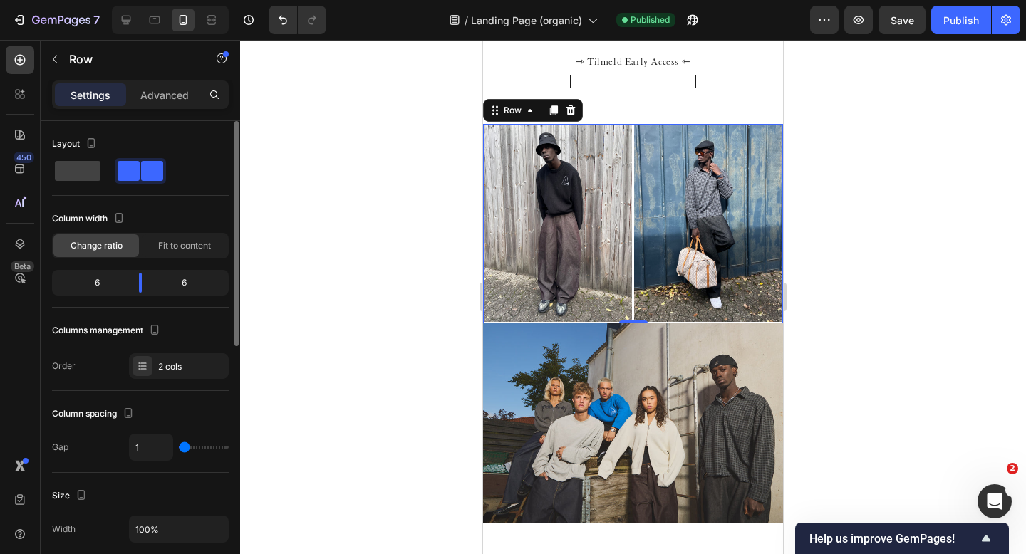
type input "0"
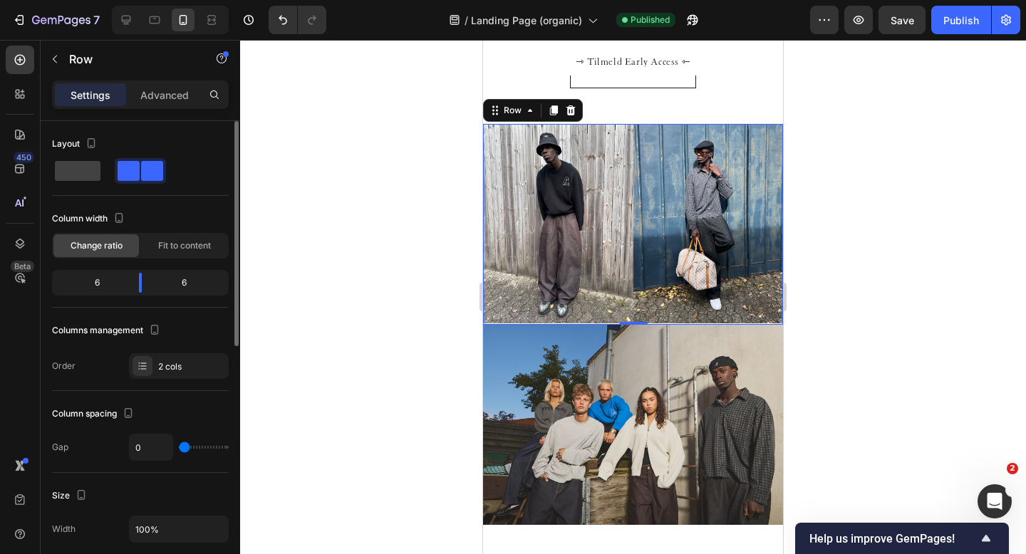
type input "1"
type input "2"
click at [185, 449] on input "range" at bounding box center [204, 447] width 50 height 3
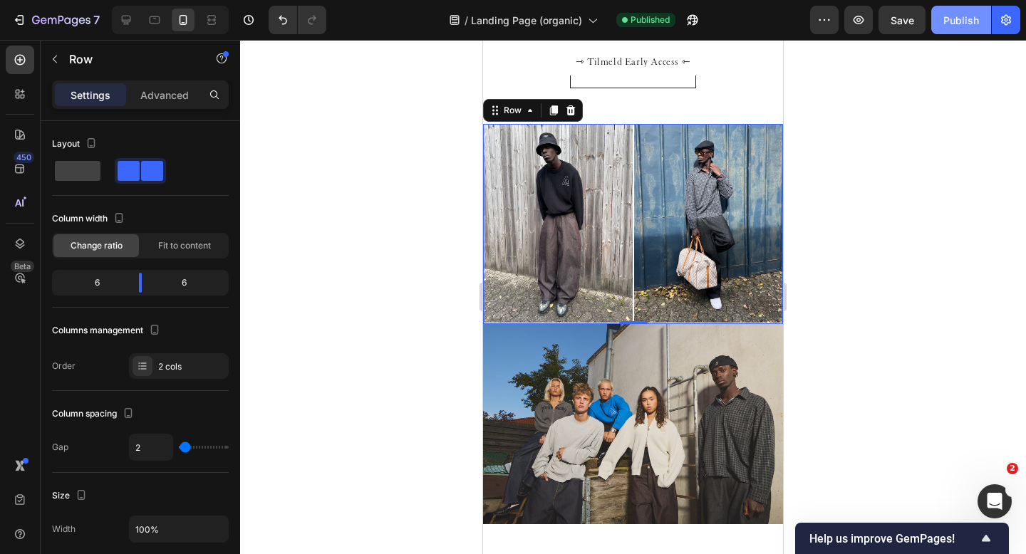
click at [951, 24] on div "Publish" at bounding box center [961, 20] width 36 height 15
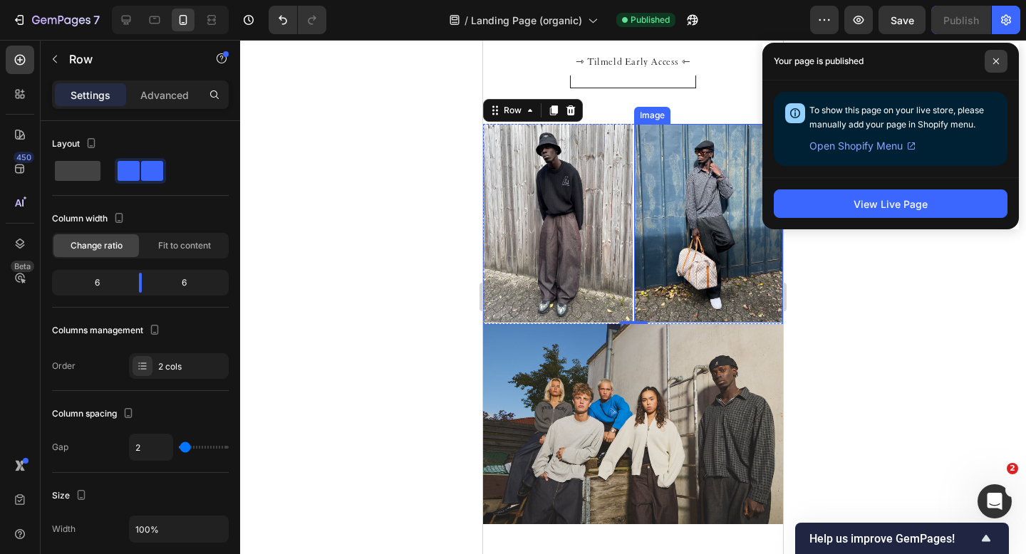
click at [996, 61] on icon at bounding box center [996, 61] width 6 height 6
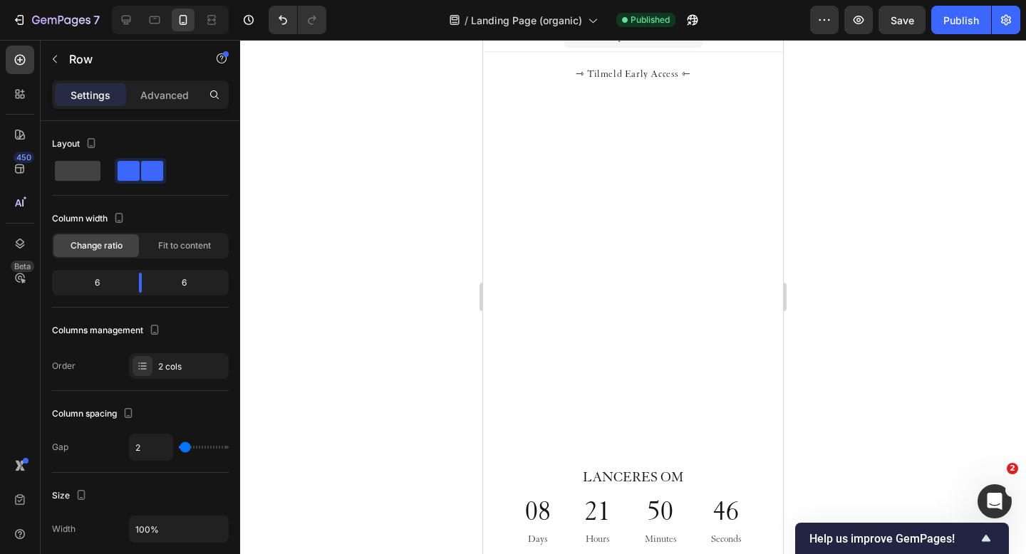
scroll to position [0, 0]
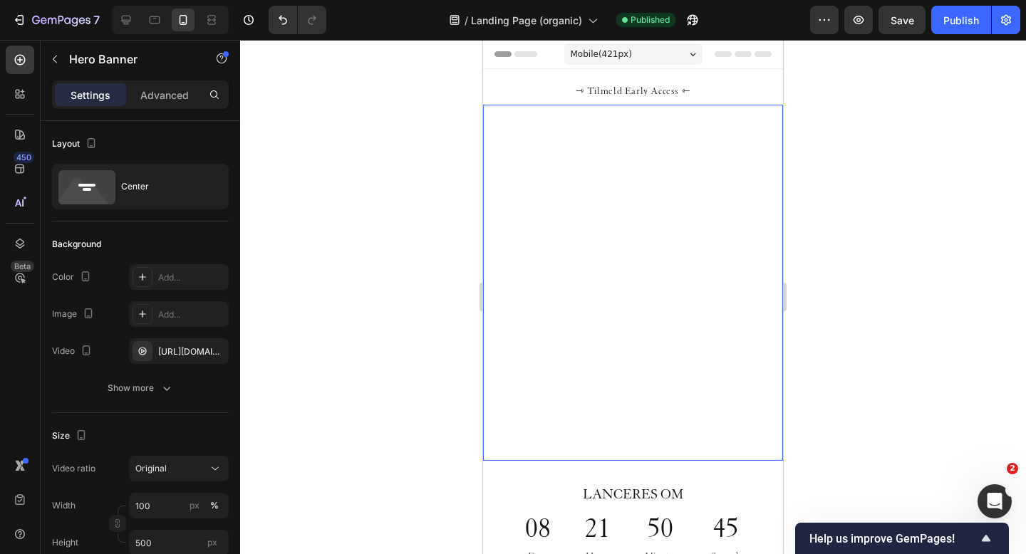
click at [534, 182] on div "FIRST RUSH Heading Tilmeld Early Access Button" at bounding box center [633, 283] width 300 height 224
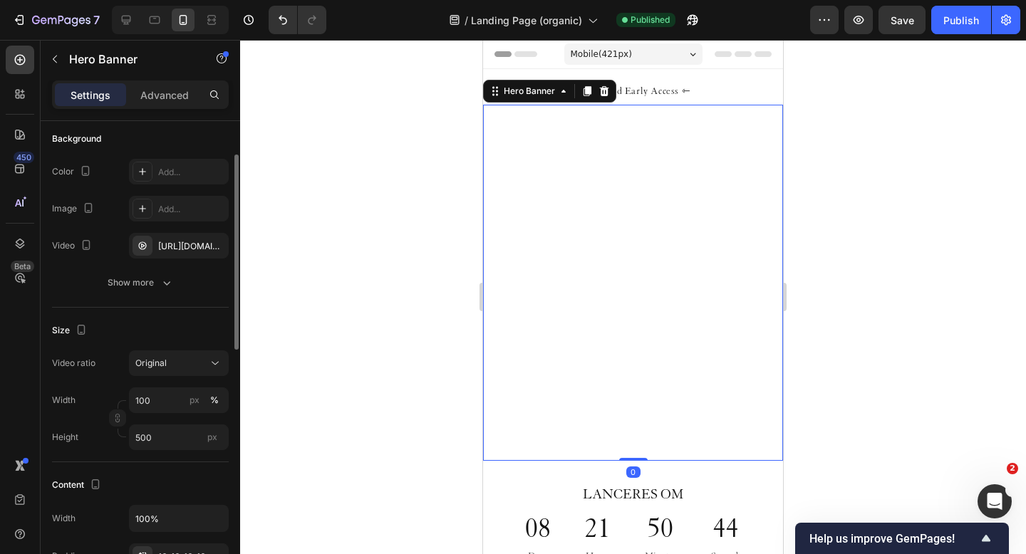
scroll to position [107, 0]
click at [574, 196] on div "FIRST RUSH Heading Tilmeld Early Access Button" at bounding box center [633, 282] width 277 height 201
click at [539, 187] on div "FIRST RUSH Heading Tilmeld Early Access Button" at bounding box center [633, 282] width 277 height 201
click at [565, 157] on video "Background Image" at bounding box center [633, 283] width 300 height 356
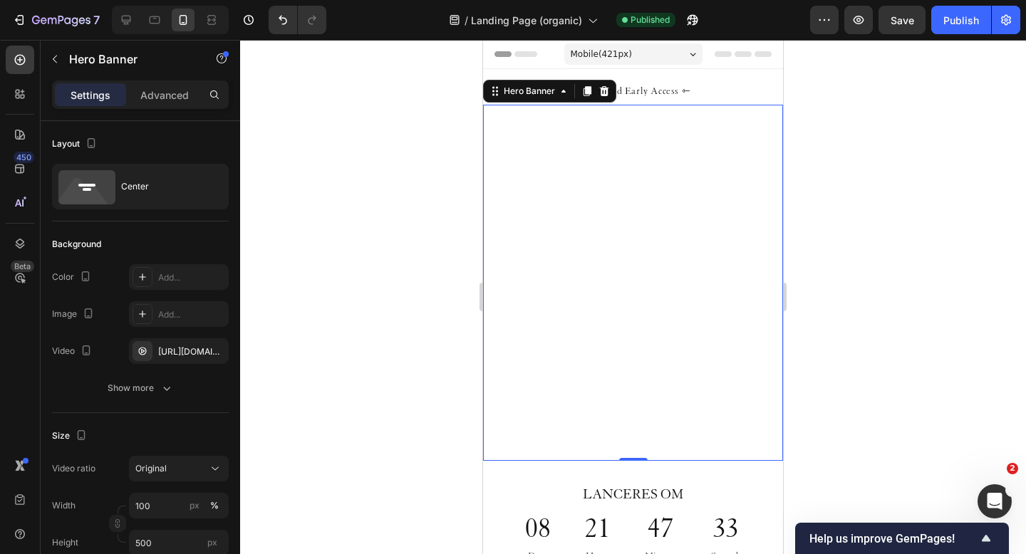
click at [547, 177] on div "FIRST RUSH Heading Tilmeld Early Access Button" at bounding box center [633, 283] width 300 height 224
click at [189, 352] on div "[URL][DOMAIN_NAME]" at bounding box center [178, 352] width 41 height 13
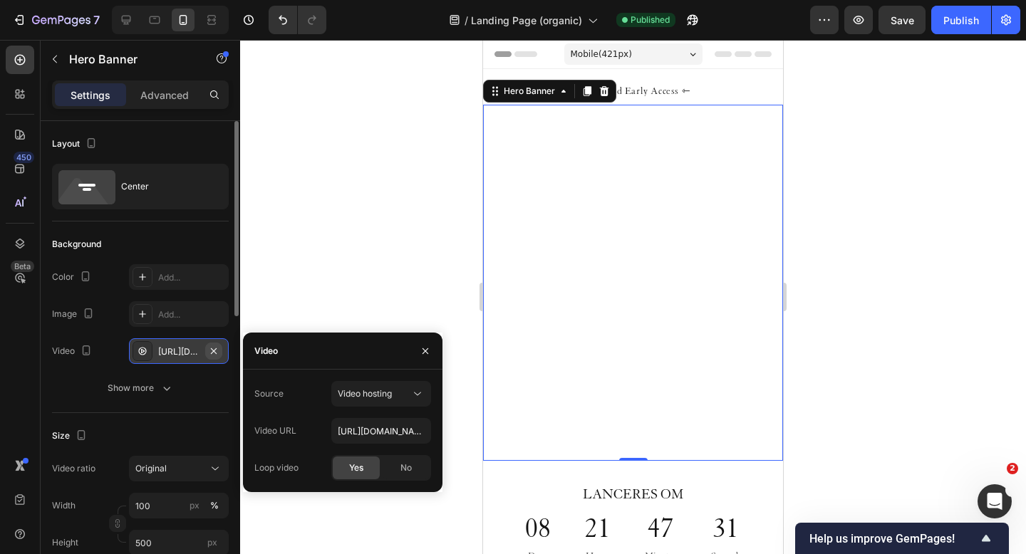
click at [209, 352] on icon "button" at bounding box center [213, 351] width 11 height 11
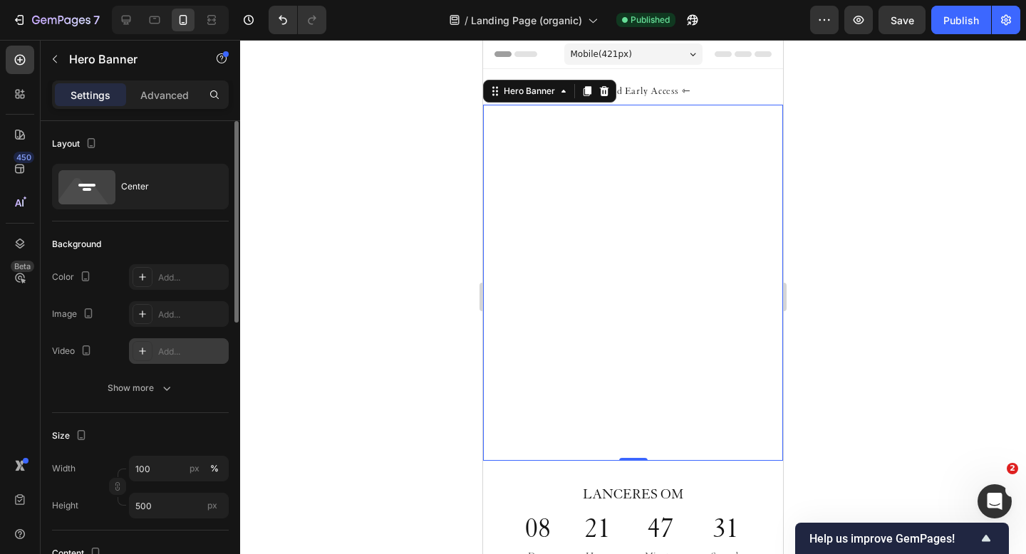
click at [187, 353] on div "Add..." at bounding box center [191, 352] width 67 height 13
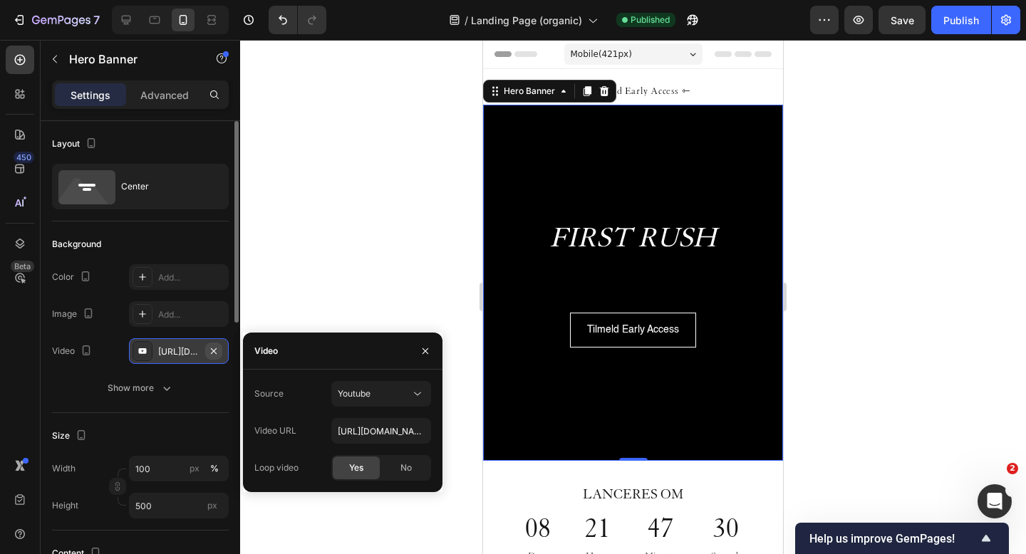
click at [220, 350] on button "button" at bounding box center [213, 351] width 17 height 17
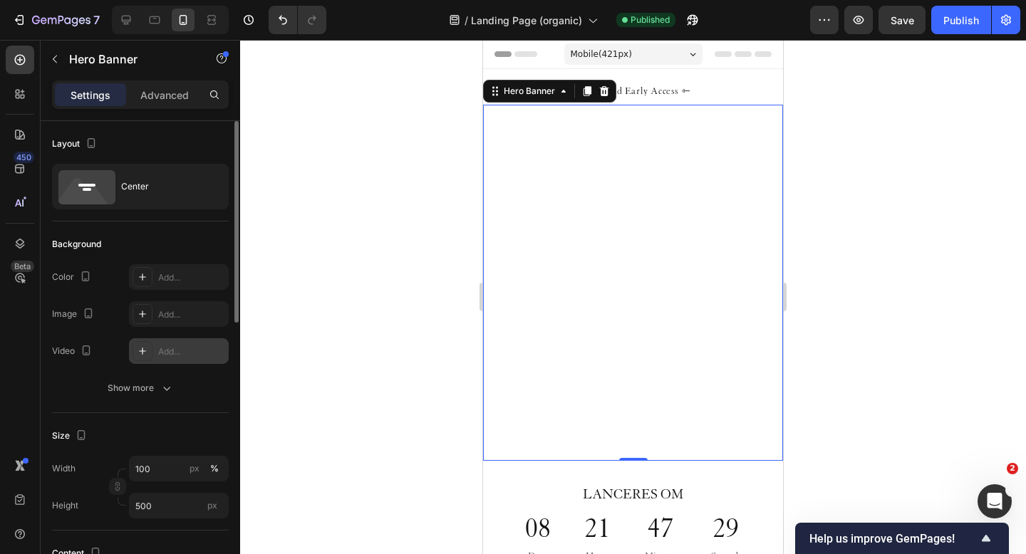
click at [167, 349] on div "Add..." at bounding box center [191, 352] width 67 height 13
type input "[URL][DOMAIN_NAME]"
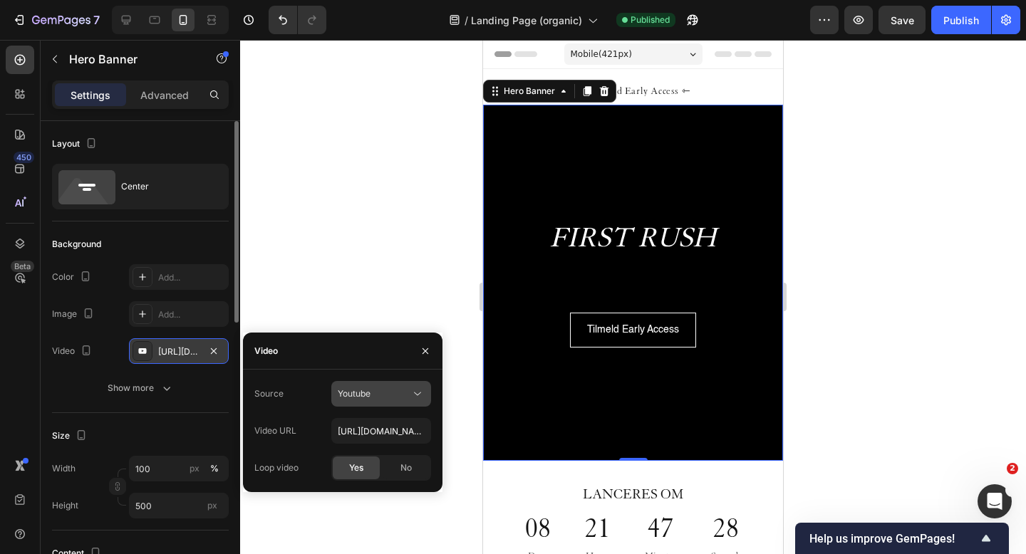
click at [362, 401] on button "Youtube" at bounding box center [381, 394] width 100 height 26
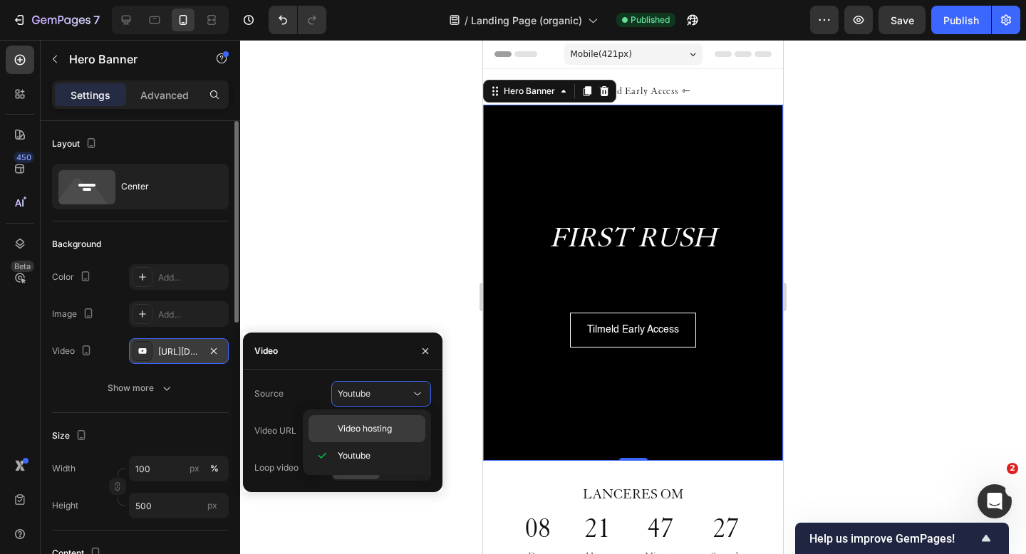
click at [370, 430] on span "Video hosting" at bounding box center [365, 429] width 54 height 13
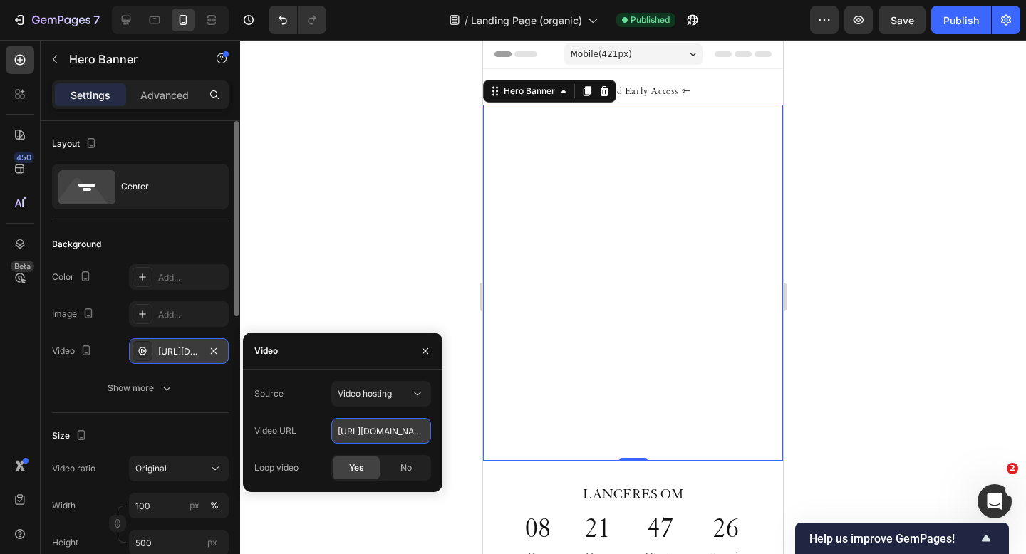
click at [382, 432] on input "[URL][DOMAIN_NAME]" at bounding box center [381, 431] width 100 height 26
paste input "a34435cdebb34ed9903c684ddc48e2ff.mov"
type input "[URL][DOMAIN_NAME]"
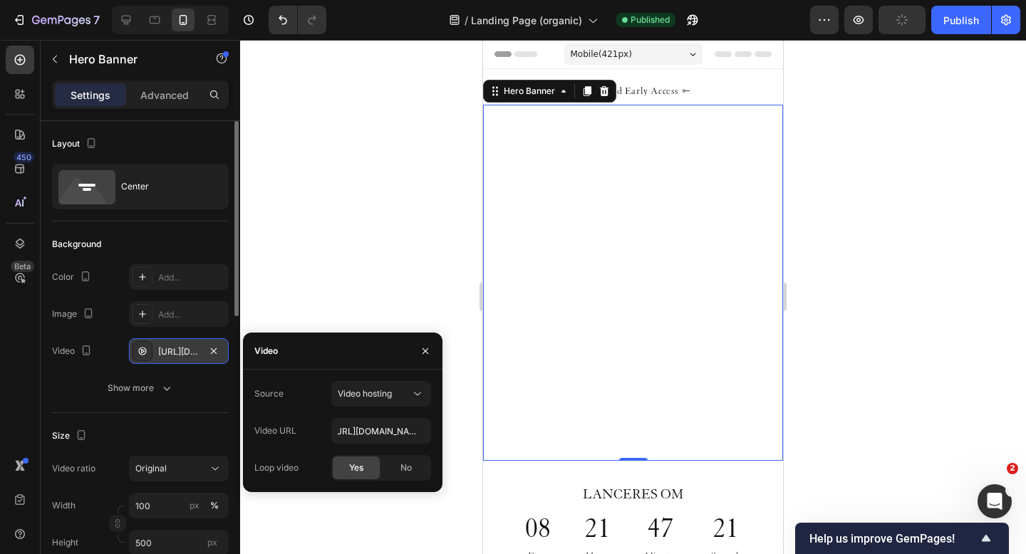
scroll to position [0, 0]
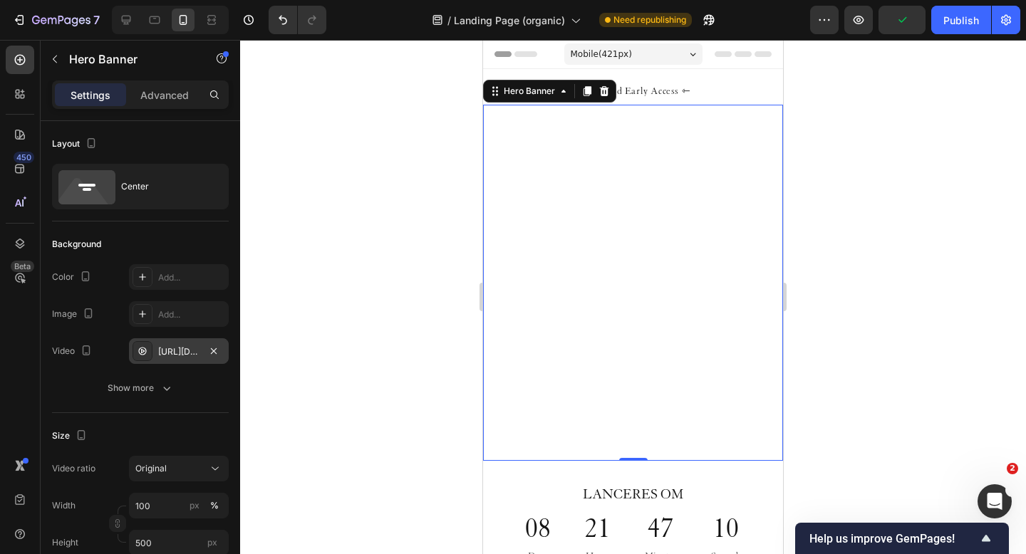
click at [535, 157] on video "Background Image" at bounding box center [633, 283] width 300 height 356
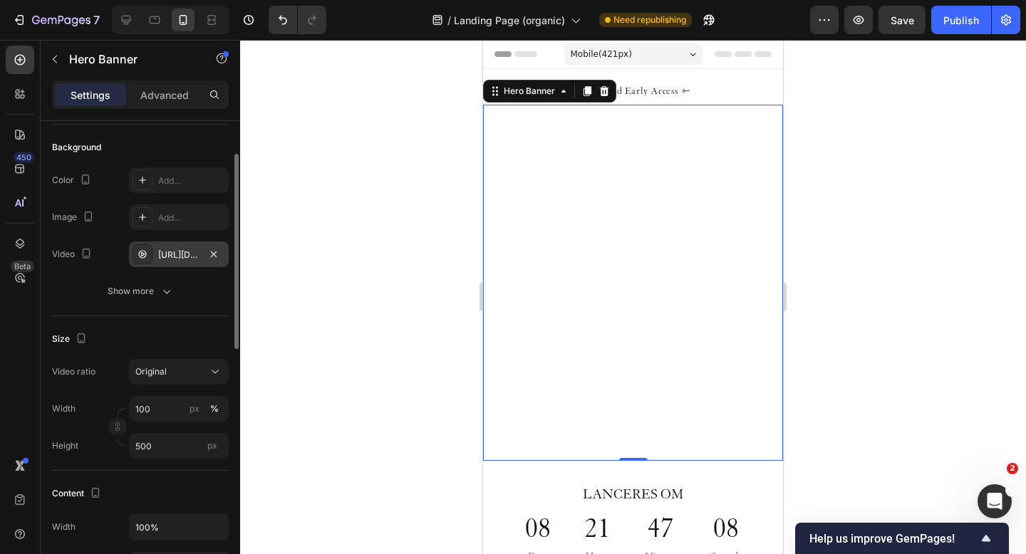
scroll to position [98, 0]
click at [167, 381] on button "Original" at bounding box center [179, 371] width 100 height 26
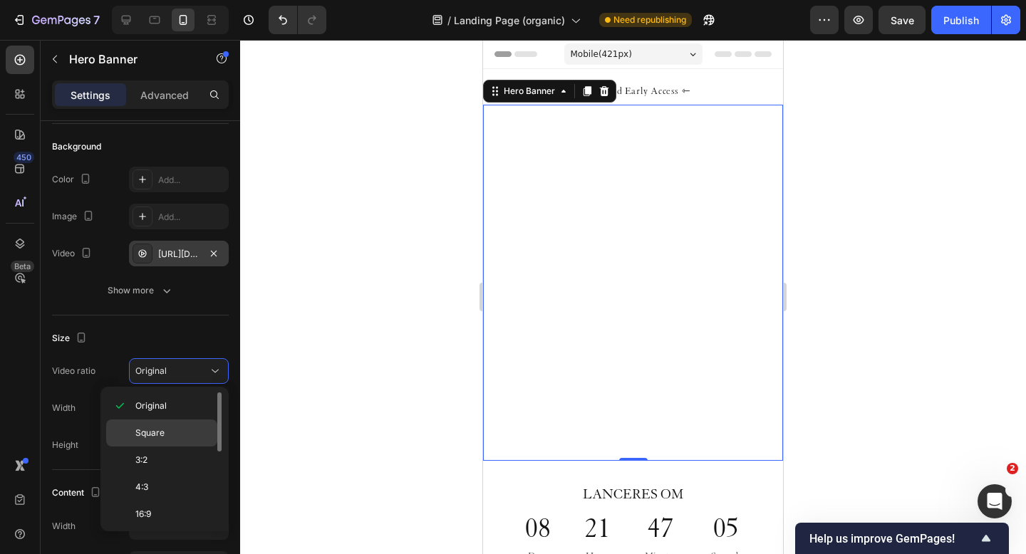
click at [161, 428] on span "Square" at bounding box center [149, 433] width 29 height 13
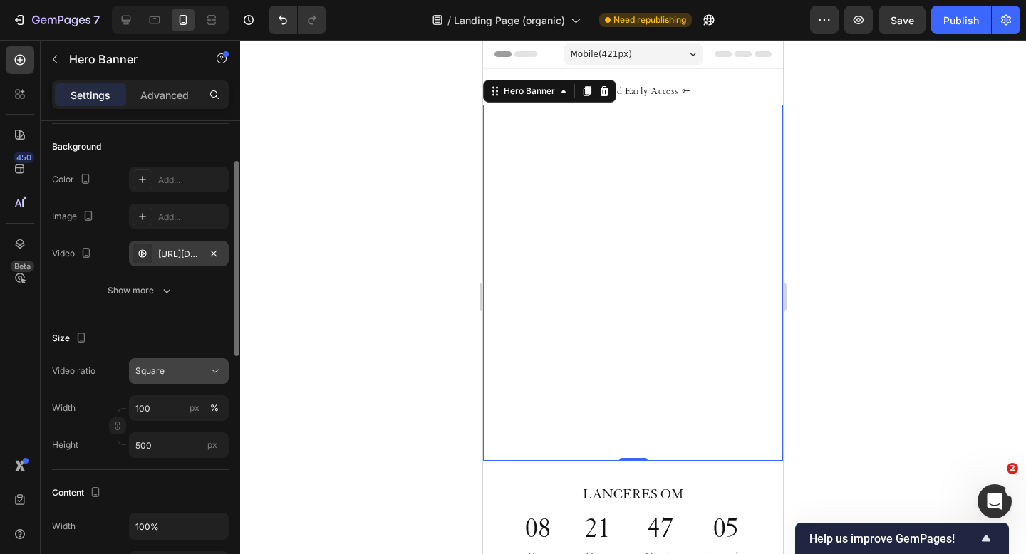
click at [182, 366] on div "Square" at bounding box center [171, 371] width 73 height 13
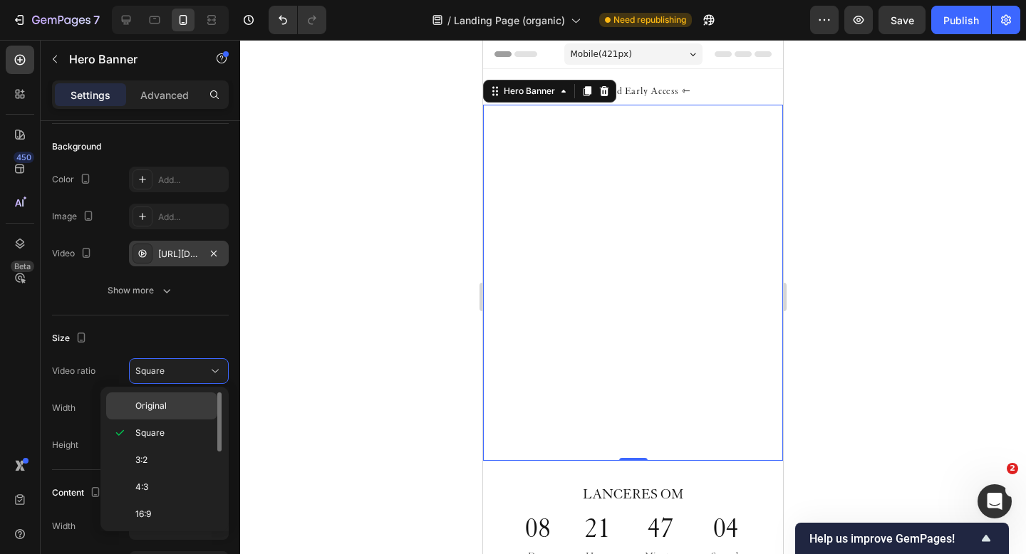
click at [172, 406] on p "Original" at bounding box center [173, 406] width 76 height 13
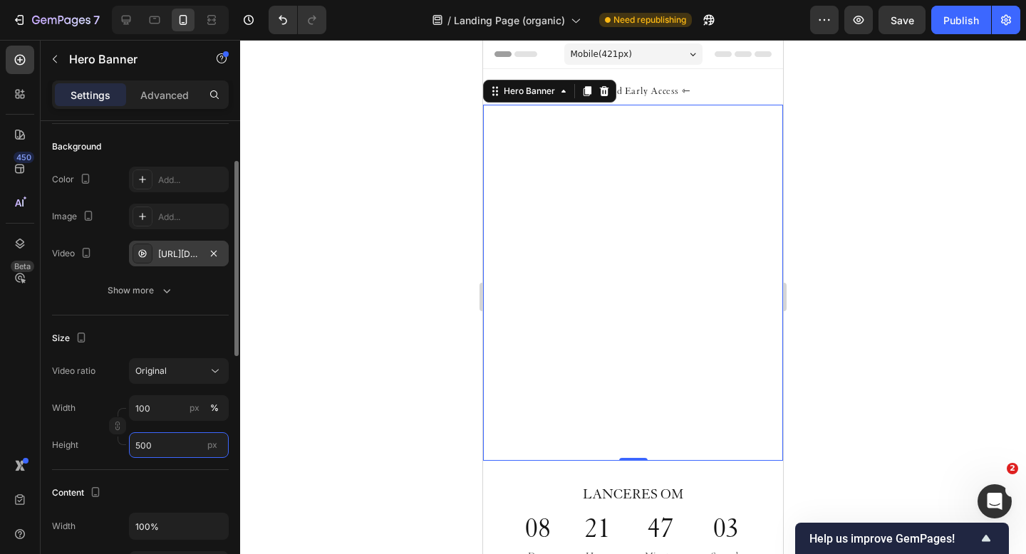
click at [166, 447] on input "500" at bounding box center [179, 446] width 100 height 26
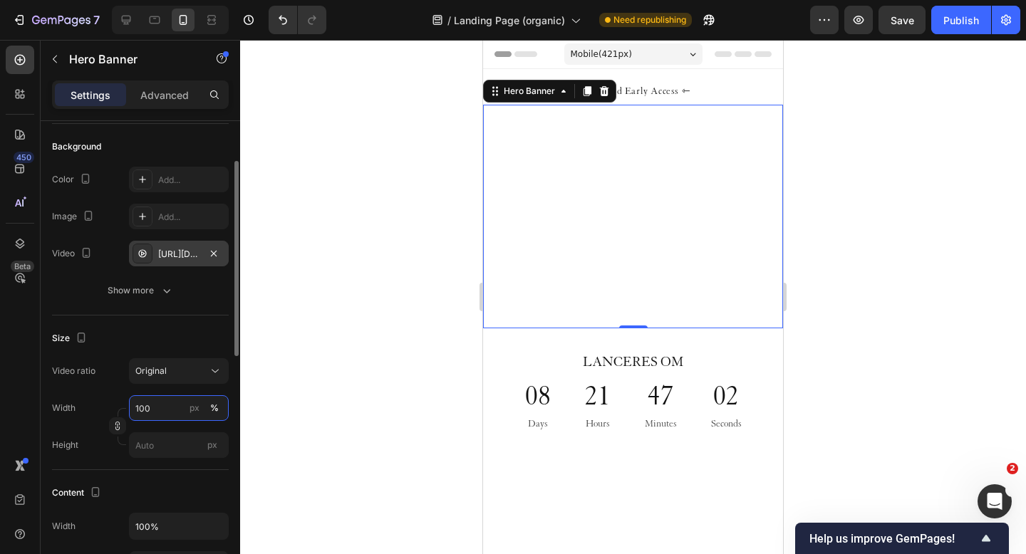
click at [151, 414] on input "100" at bounding box center [179, 408] width 100 height 26
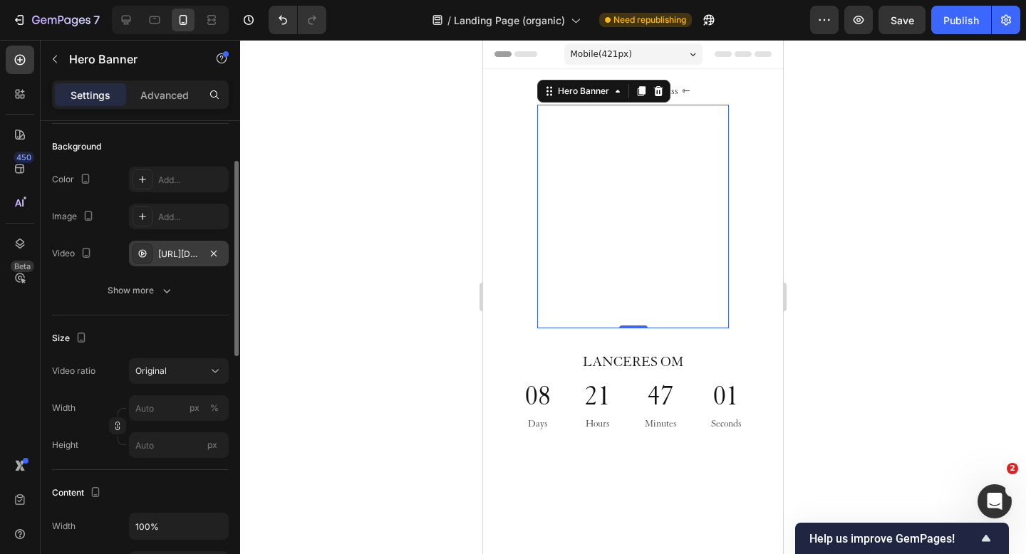
click at [169, 336] on div "Size" at bounding box center [140, 338] width 177 height 23
click at [171, 375] on div "Original" at bounding box center [171, 371] width 73 height 13
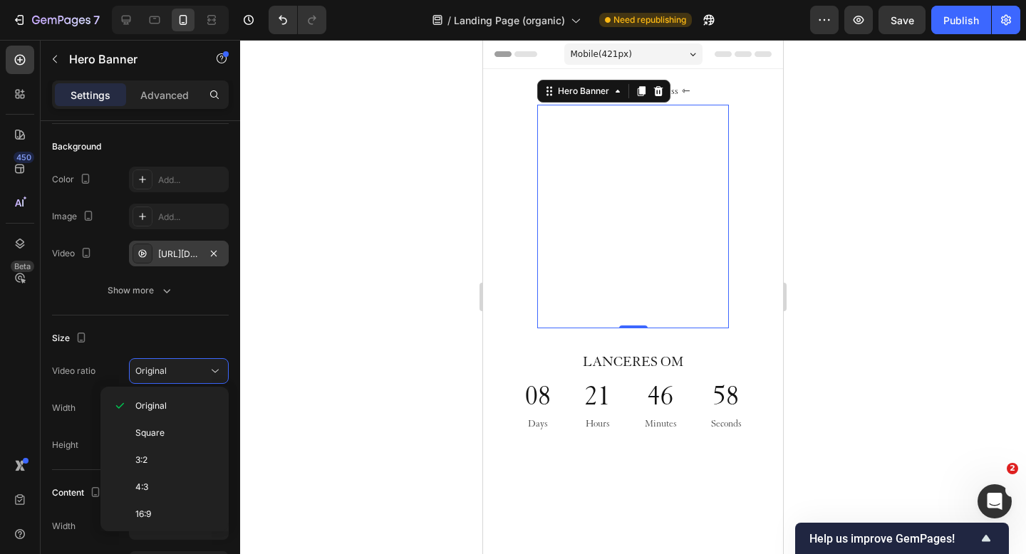
click at [21, 430] on div "450 Beta" at bounding box center [20, 249] width 29 height 406
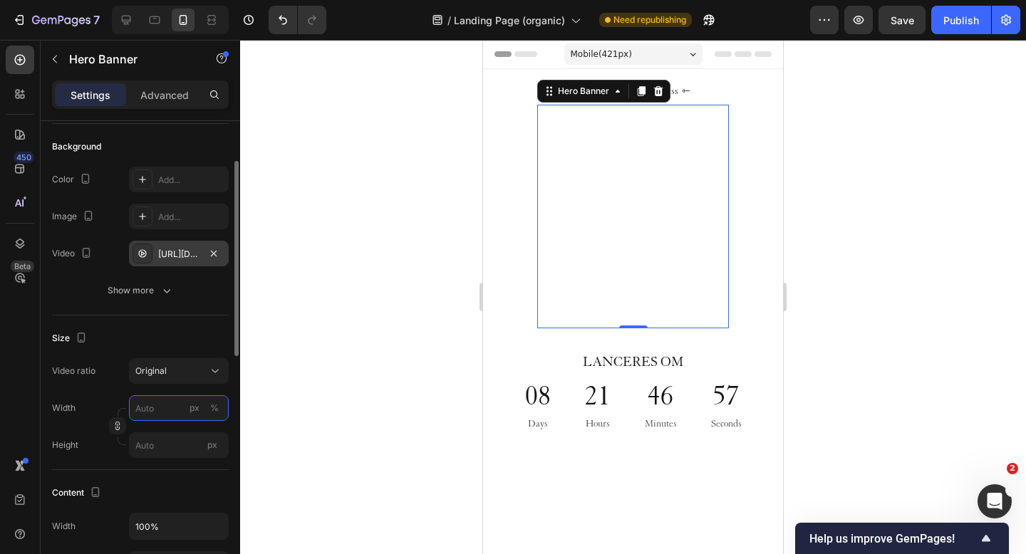
click at [150, 414] on input "px %" at bounding box center [179, 408] width 100 height 26
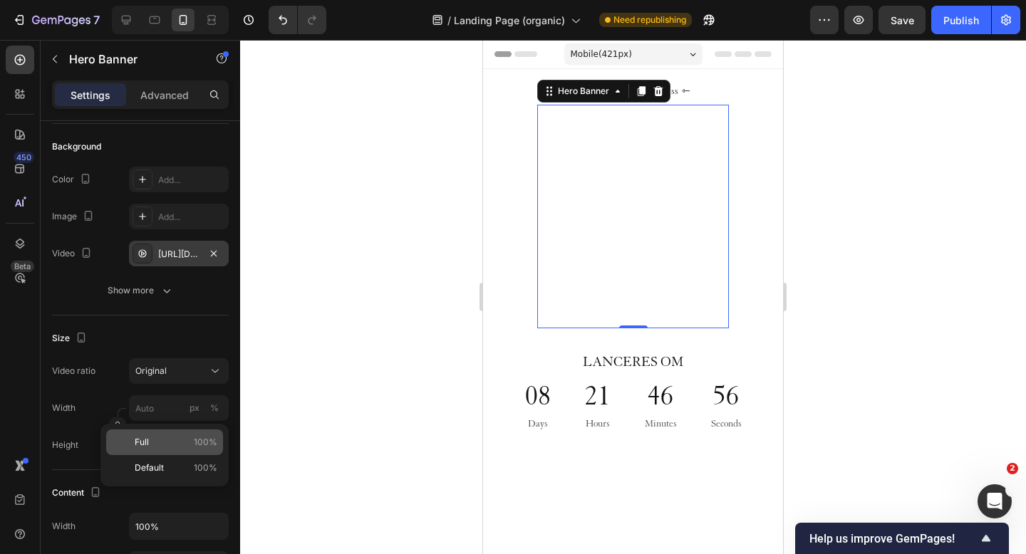
click at [149, 439] on p "Full 100%" at bounding box center [176, 442] width 83 height 13
type input "100"
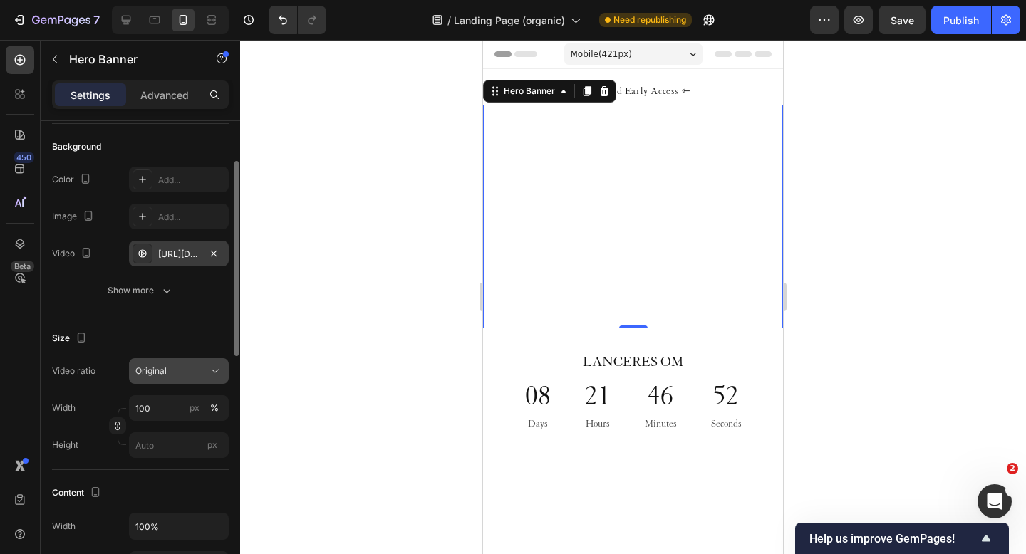
click at [180, 368] on div "Original" at bounding box center [171, 371] width 73 height 13
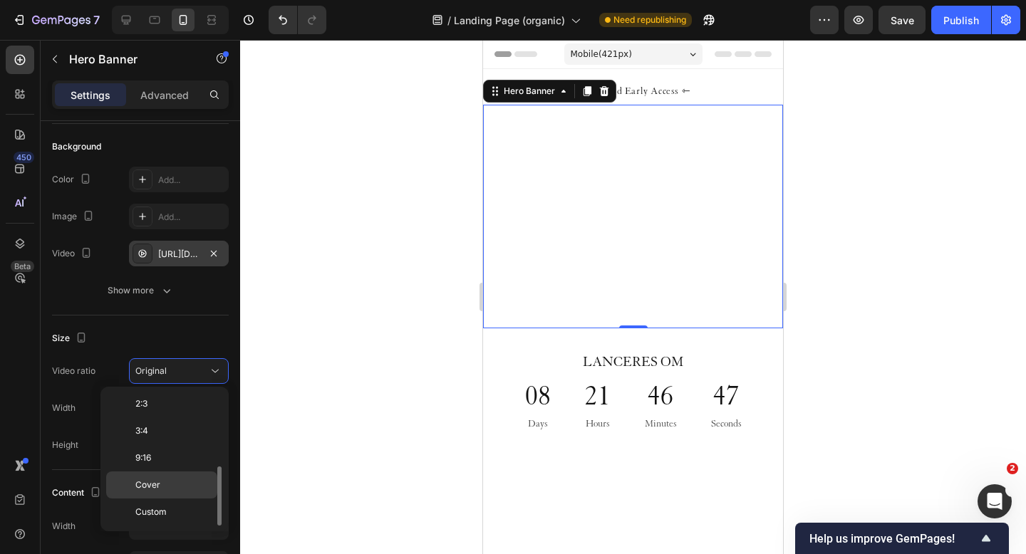
scroll to position [0, 0]
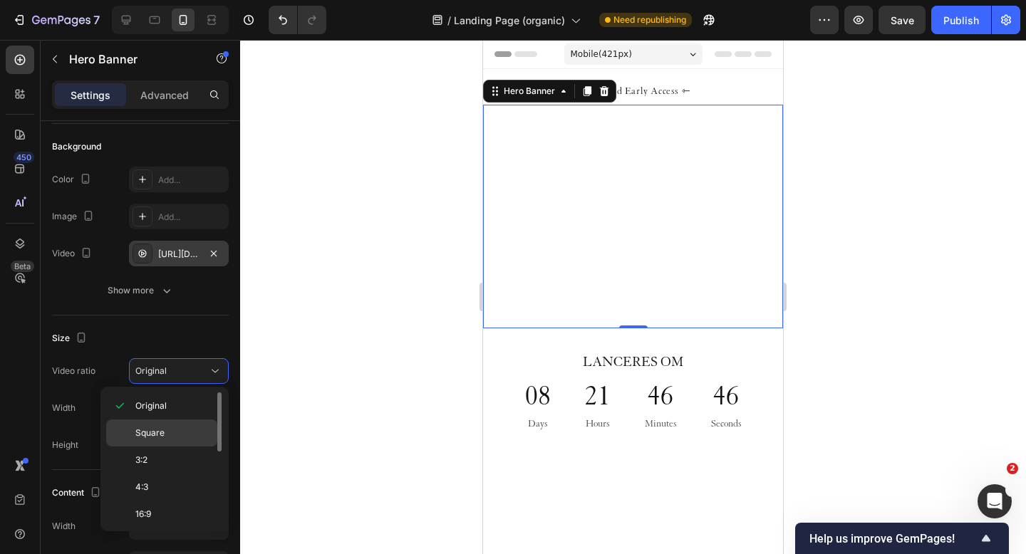
click at [165, 427] on p "Square" at bounding box center [173, 433] width 76 height 13
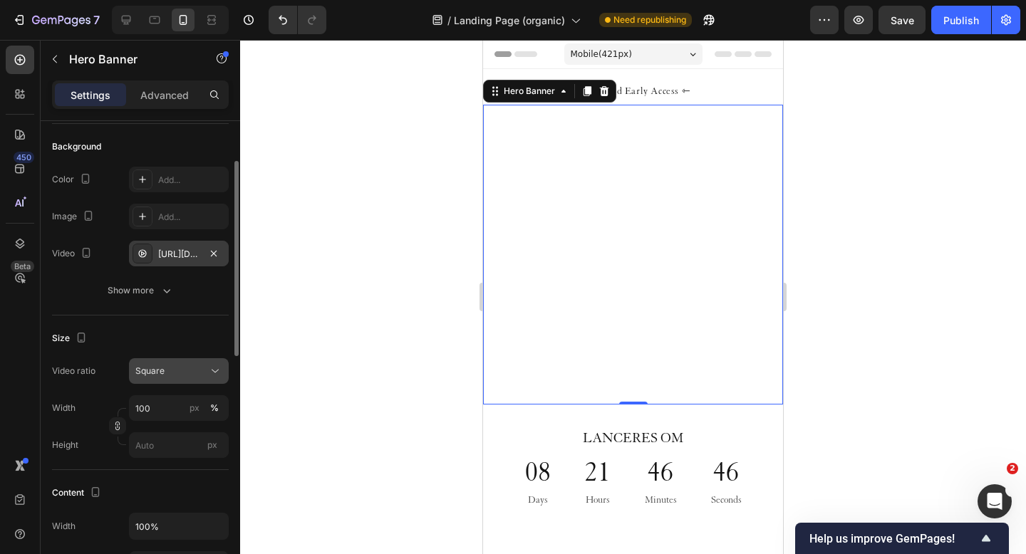
click at [179, 373] on div "Square" at bounding box center [171, 371] width 73 height 13
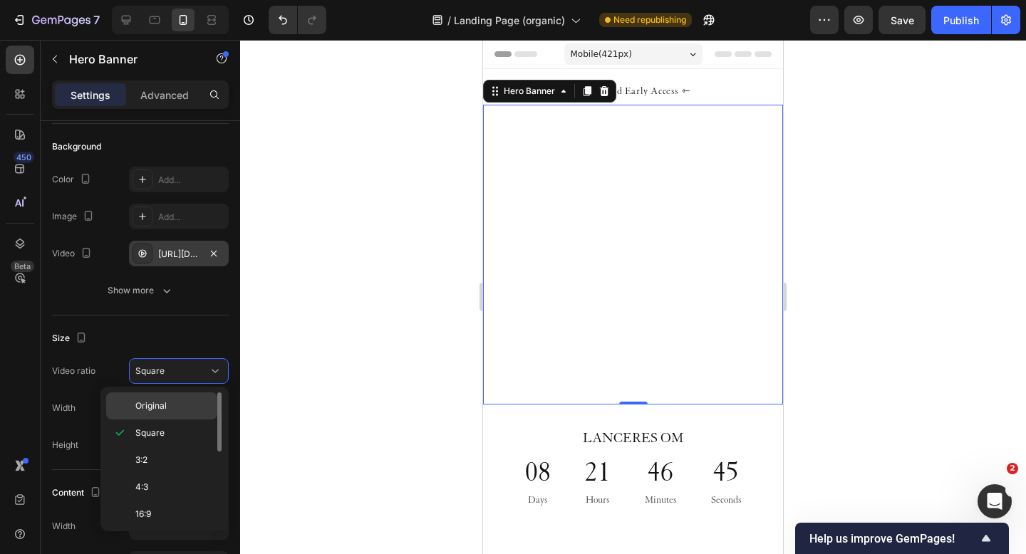
click at [176, 405] on p "Original" at bounding box center [173, 406] width 76 height 13
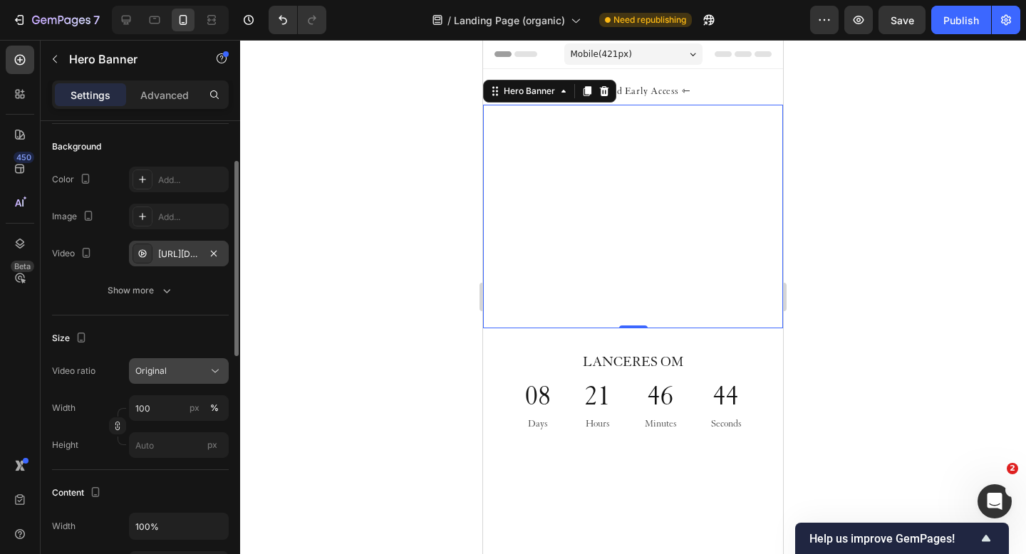
click at [196, 375] on div "Original" at bounding box center [171, 371] width 73 height 13
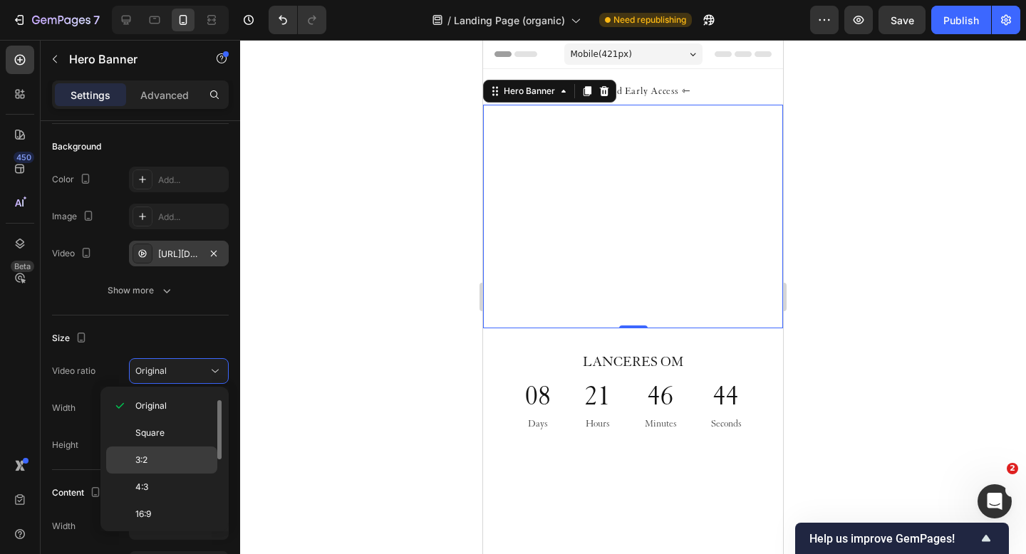
scroll to position [165, 0]
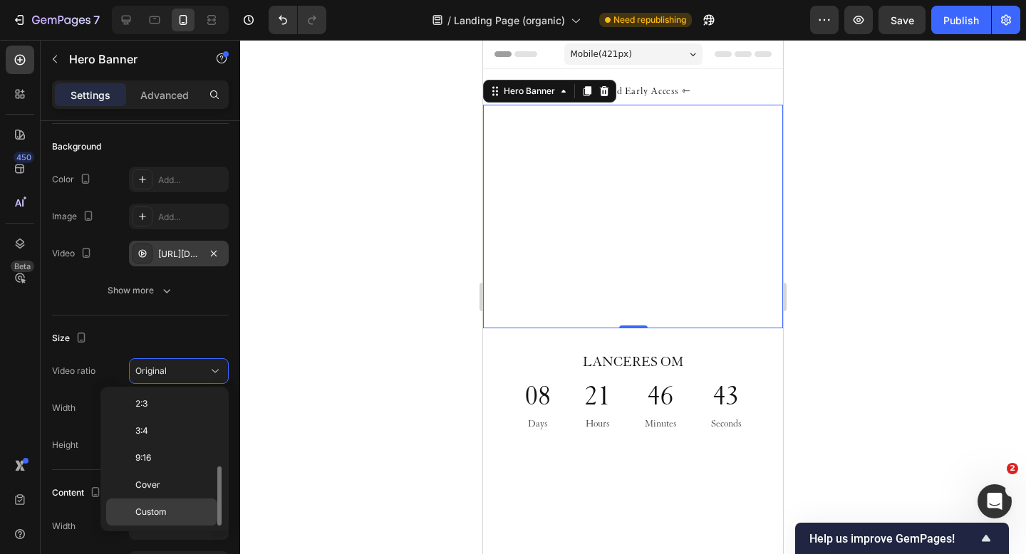
click at [176, 507] on p "Custom" at bounding box center [173, 512] width 76 height 13
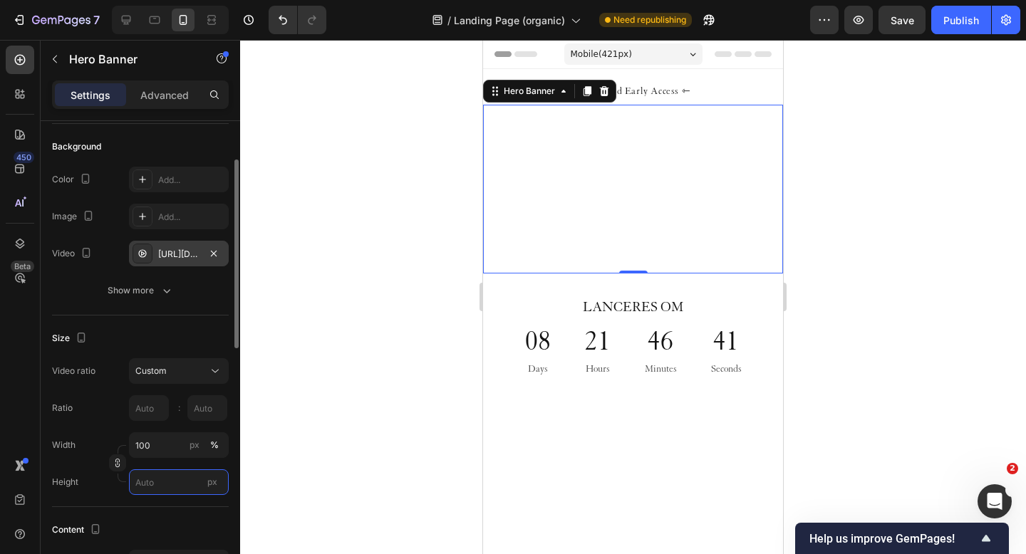
click at [157, 478] on input "px" at bounding box center [179, 483] width 100 height 26
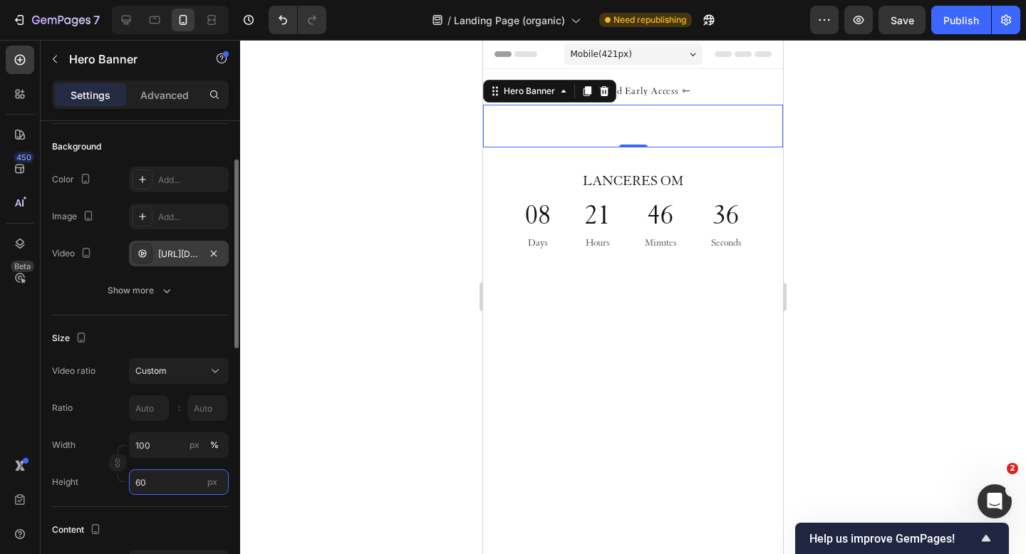
type input "6"
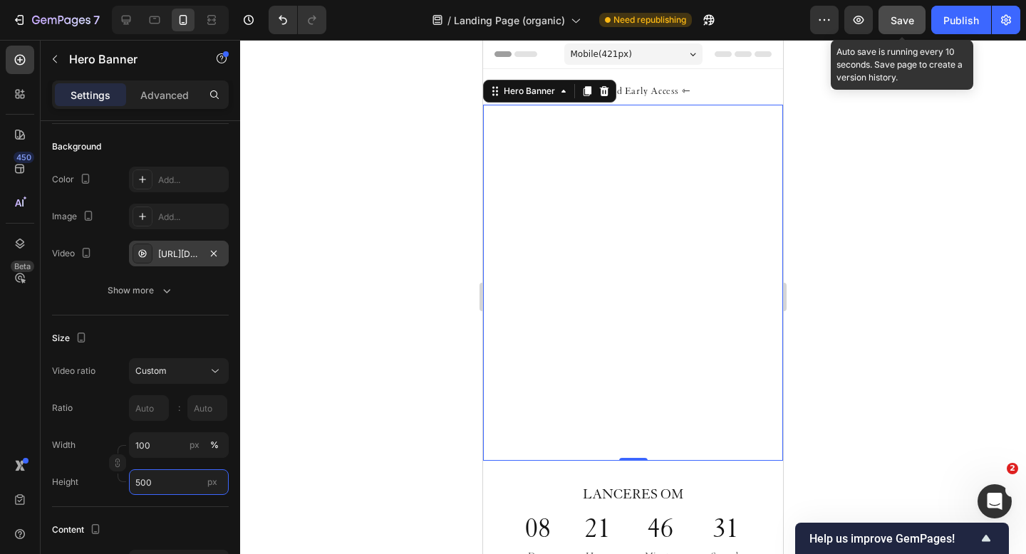
type input "500"
click at [891, 26] on div "Save" at bounding box center [903, 20] width 24 height 15
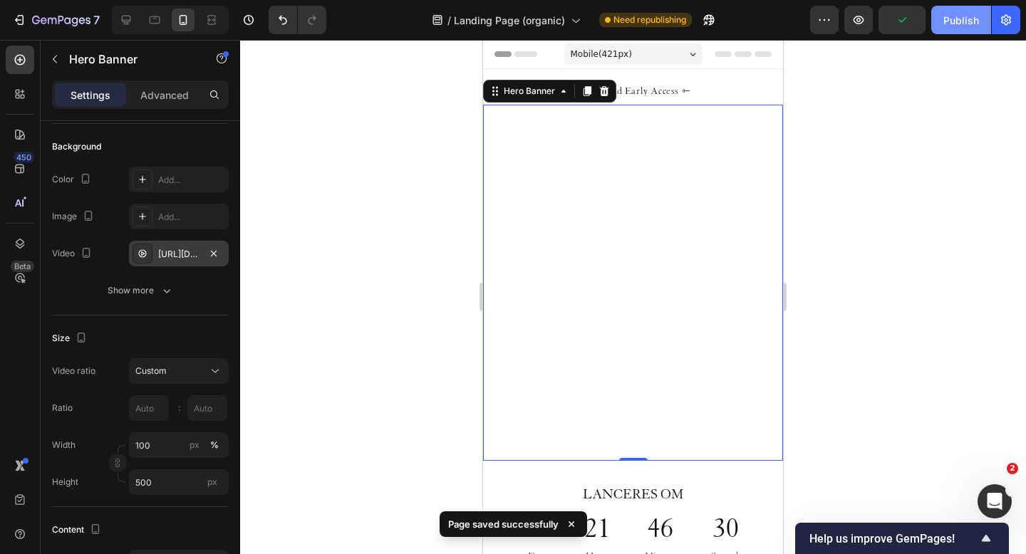
click at [949, 24] on div "Publish" at bounding box center [961, 20] width 36 height 15
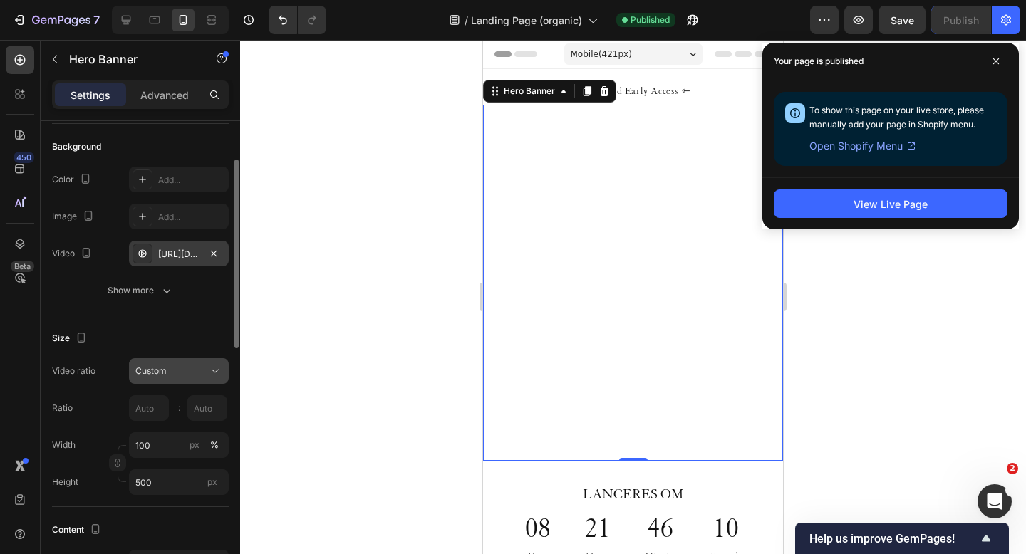
click at [173, 376] on div "Custom" at bounding box center [171, 371] width 73 height 13
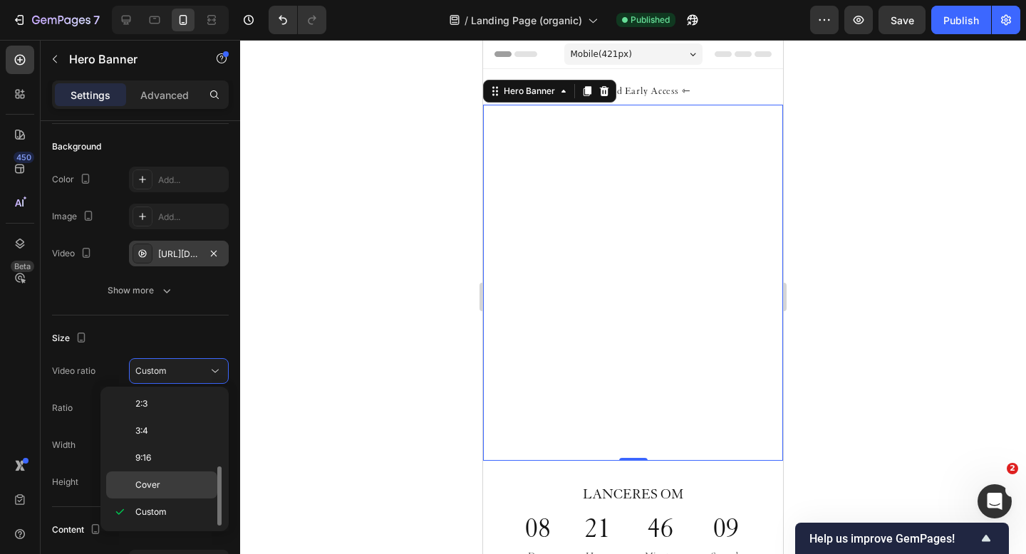
click at [170, 478] on div "Cover" at bounding box center [161, 485] width 111 height 27
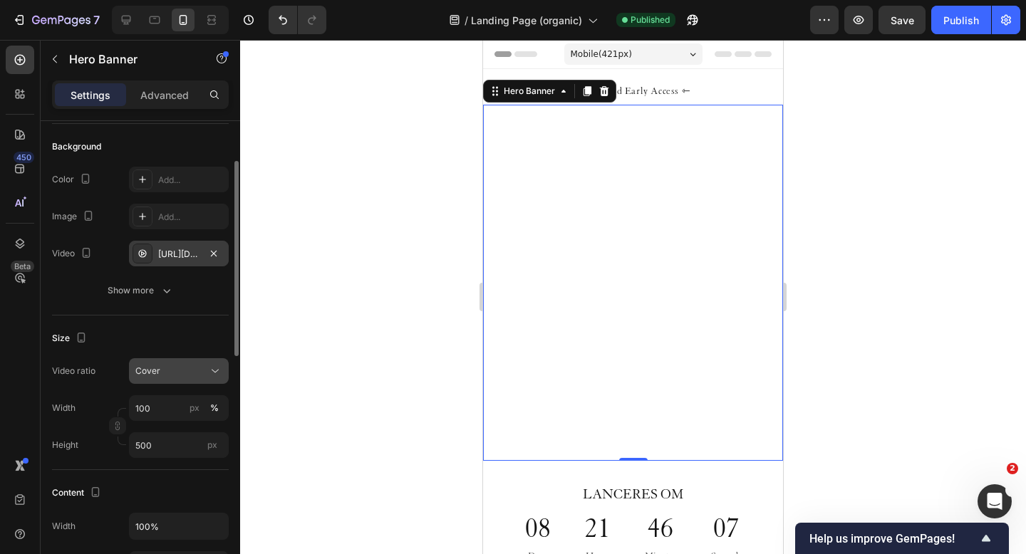
click at [183, 374] on div "Cover" at bounding box center [171, 371] width 73 height 13
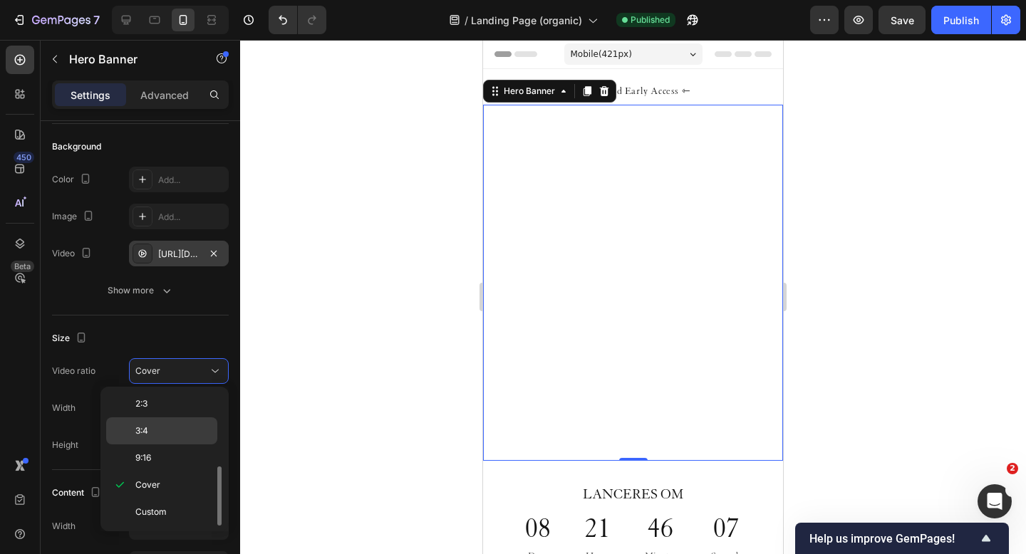
click at [165, 428] on p "3:4" at bounding box center [173, 431] width 76 height 13
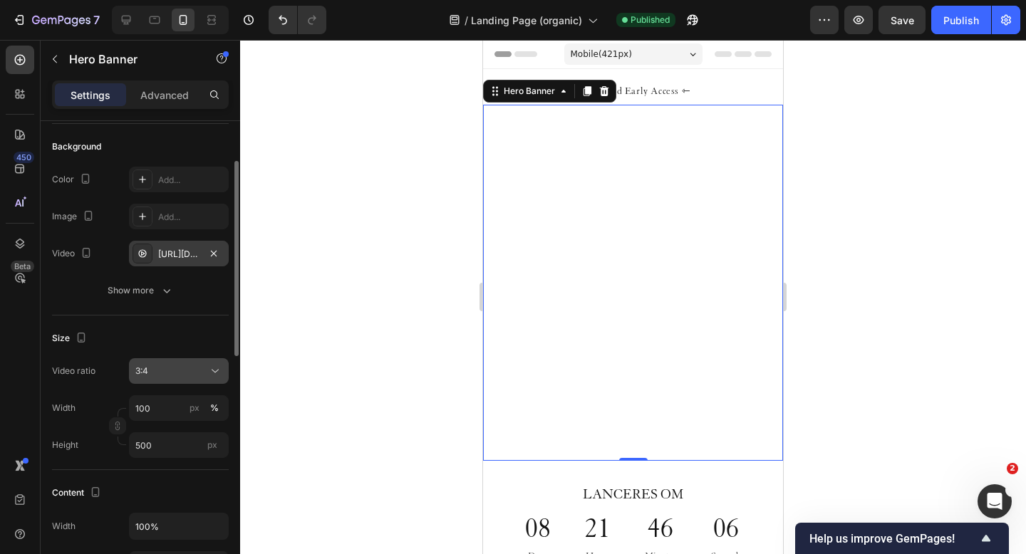
click at [174, 371] on div "3:4" at bounding box center [171, 371] width 73 height 13
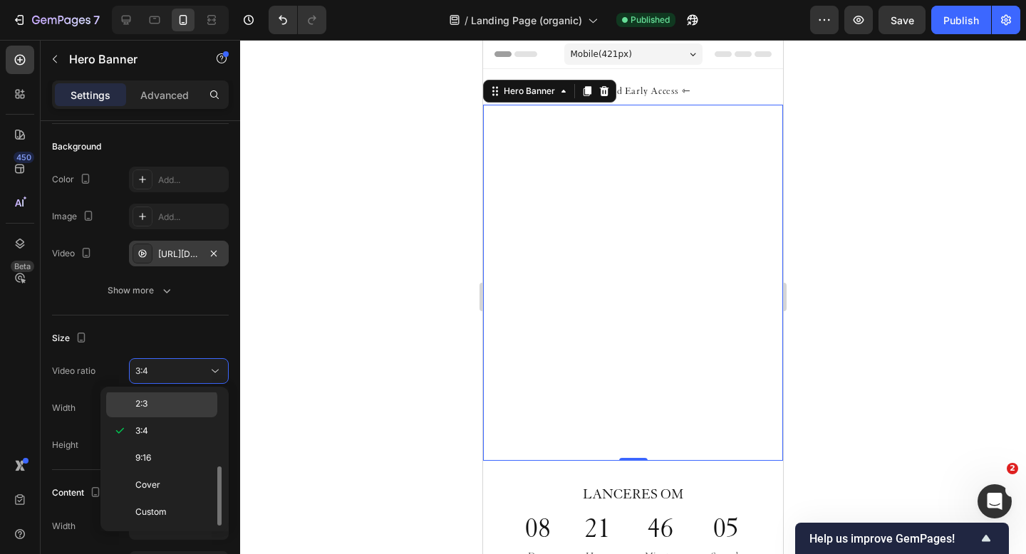
scroll to position [0, 0]
click at [165, 403] on span "Original" at bounding box center [150, 406] width 31 height 13
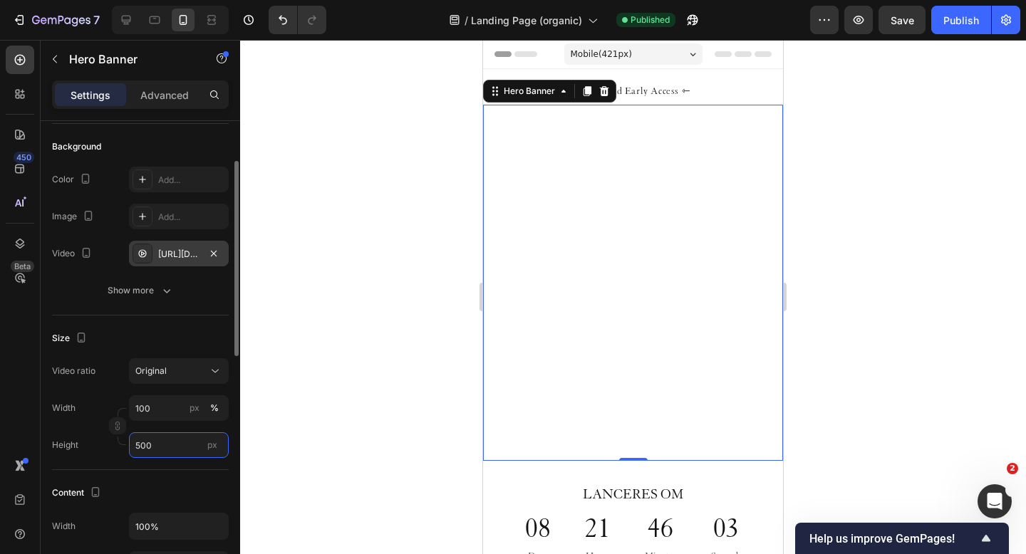
click at [161, 449] on input "500" at bounding box center [179, 446] width 100 height 26
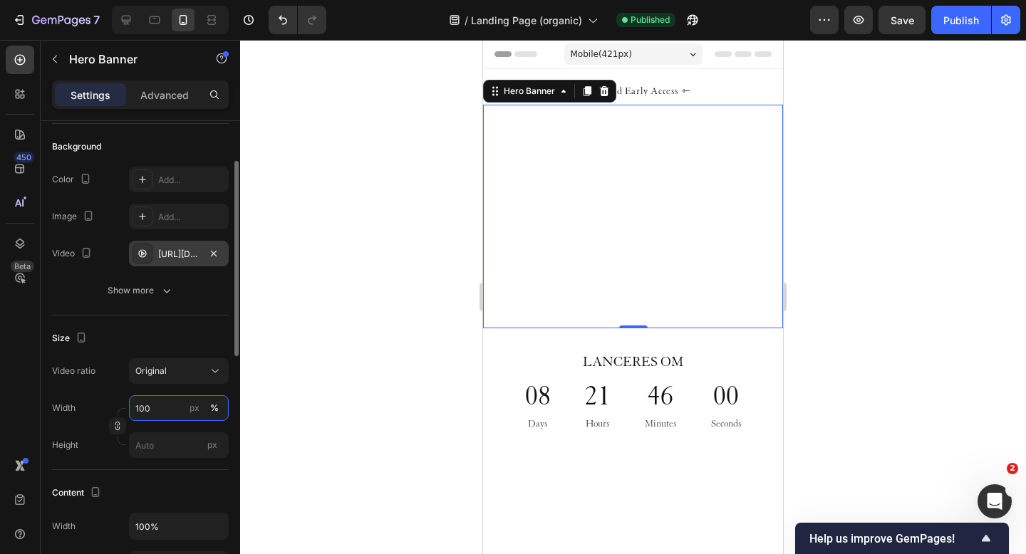
click at [165, 407] on input "100" at bounding box center [179, 408] width 100 height 26
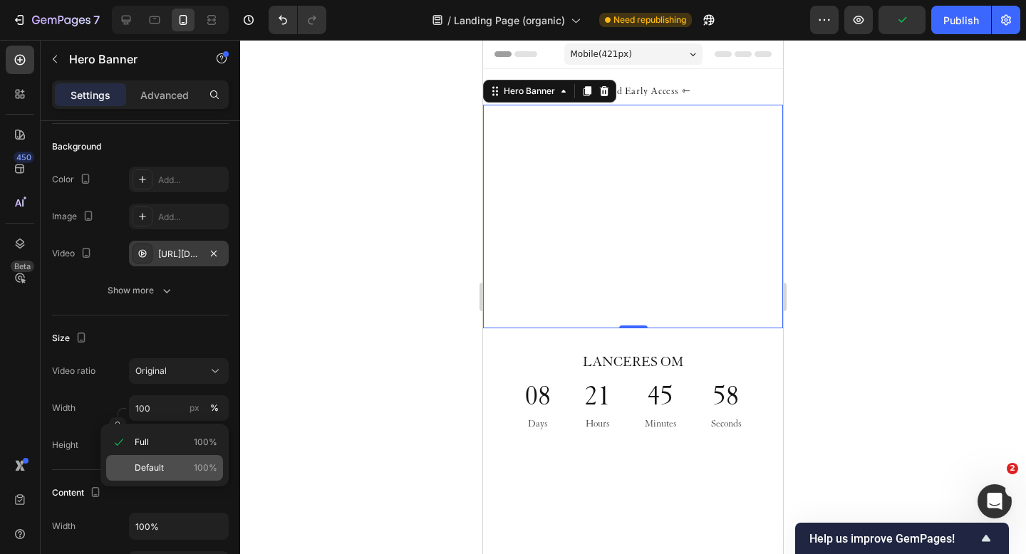
click at [160, 465] on span "Default" at bounding box center [149, 468] width 29 height 13
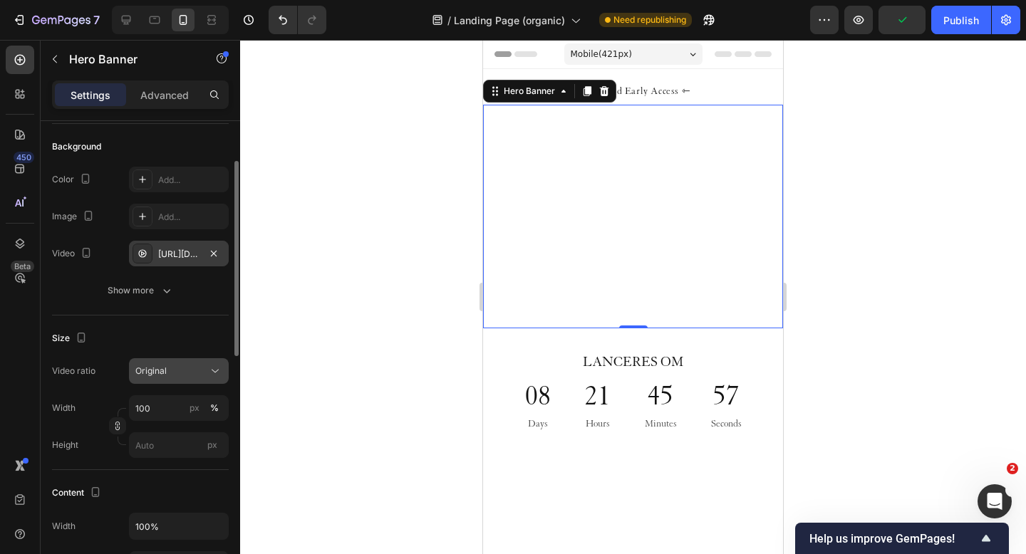
click at [167, 369] on div "Original" at bounding box center [171, 371] width 73 height 13
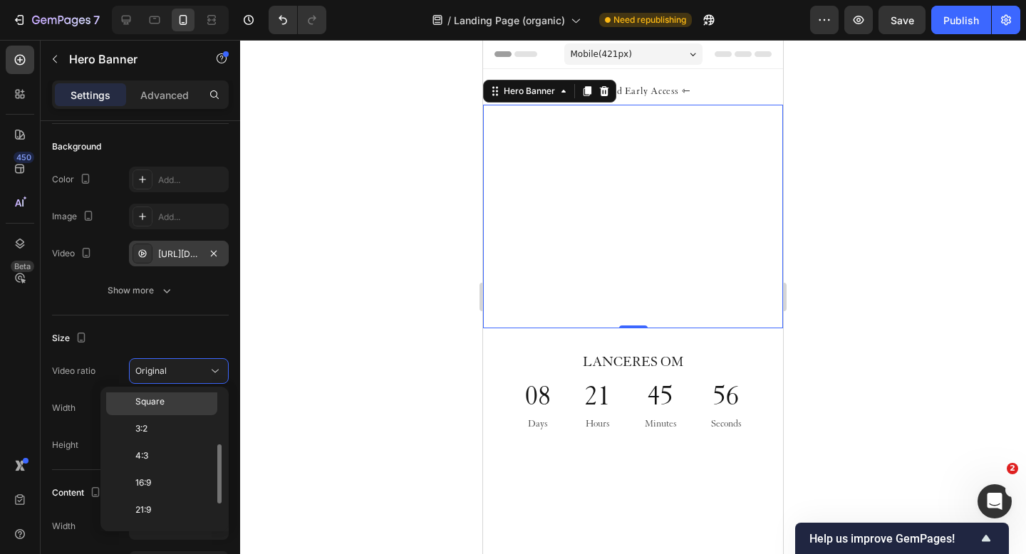
scroll to position [122, 0]
click at [159, 471] on p "3:4" at bounding box center [173, 473] width 76 height 13
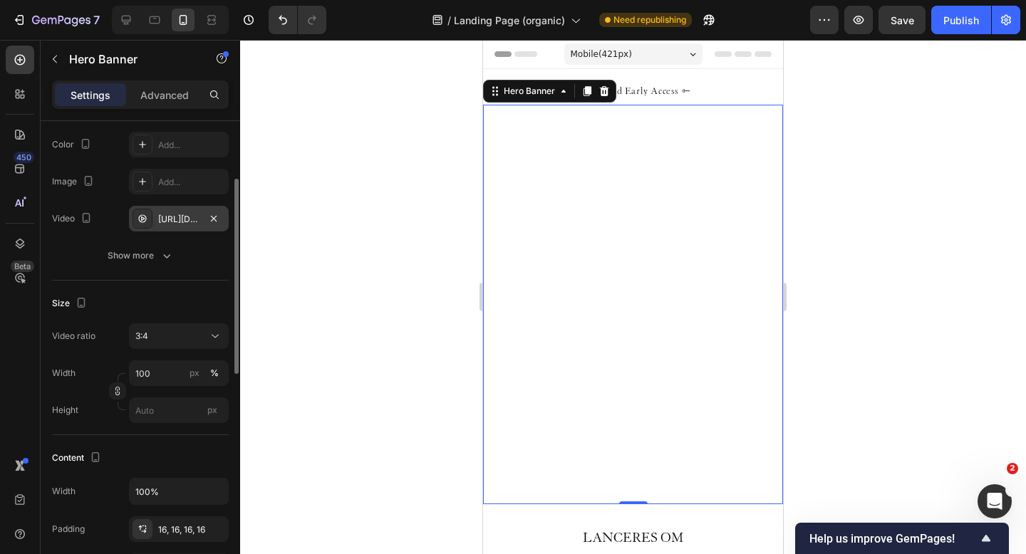
scroll to position [137, 0]
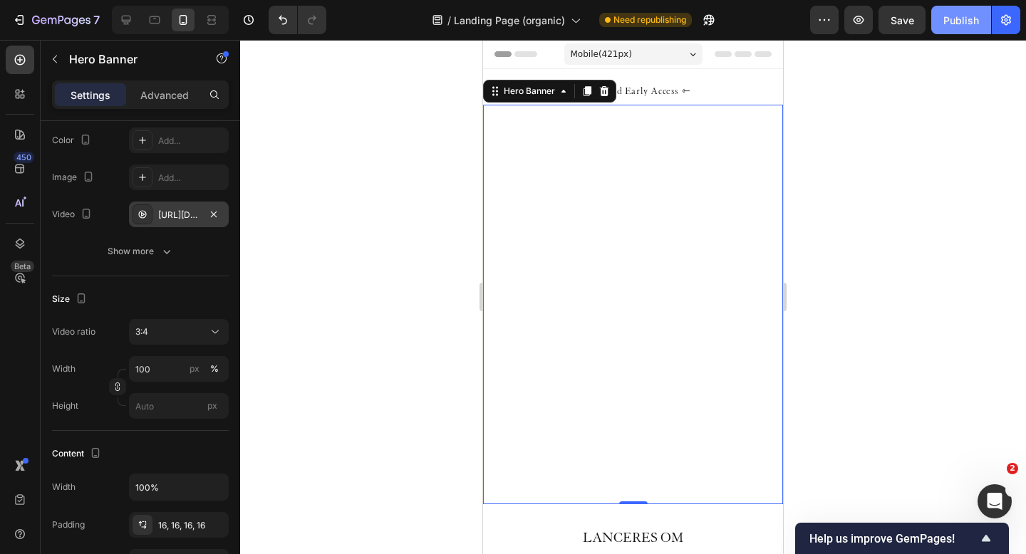
click at [958, 14] on div "Publish" at bounding box center [961, 20] width 36 height 15
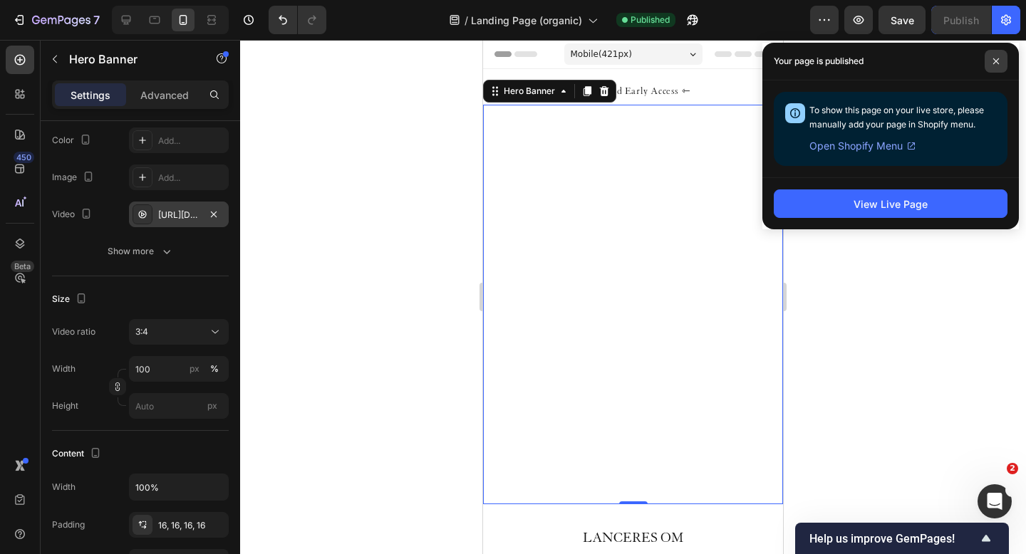
click at [998, 61] on icon at bounding box center [996, 61] width 7 height 7
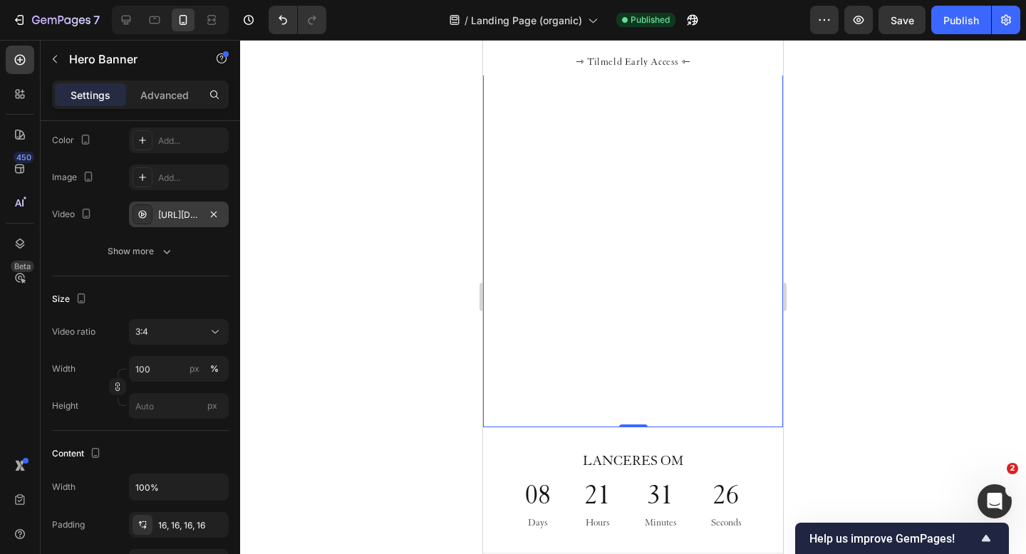
scroll to position [239, 0]
